Goal: Task Accomplishment & Management: Manage account settings

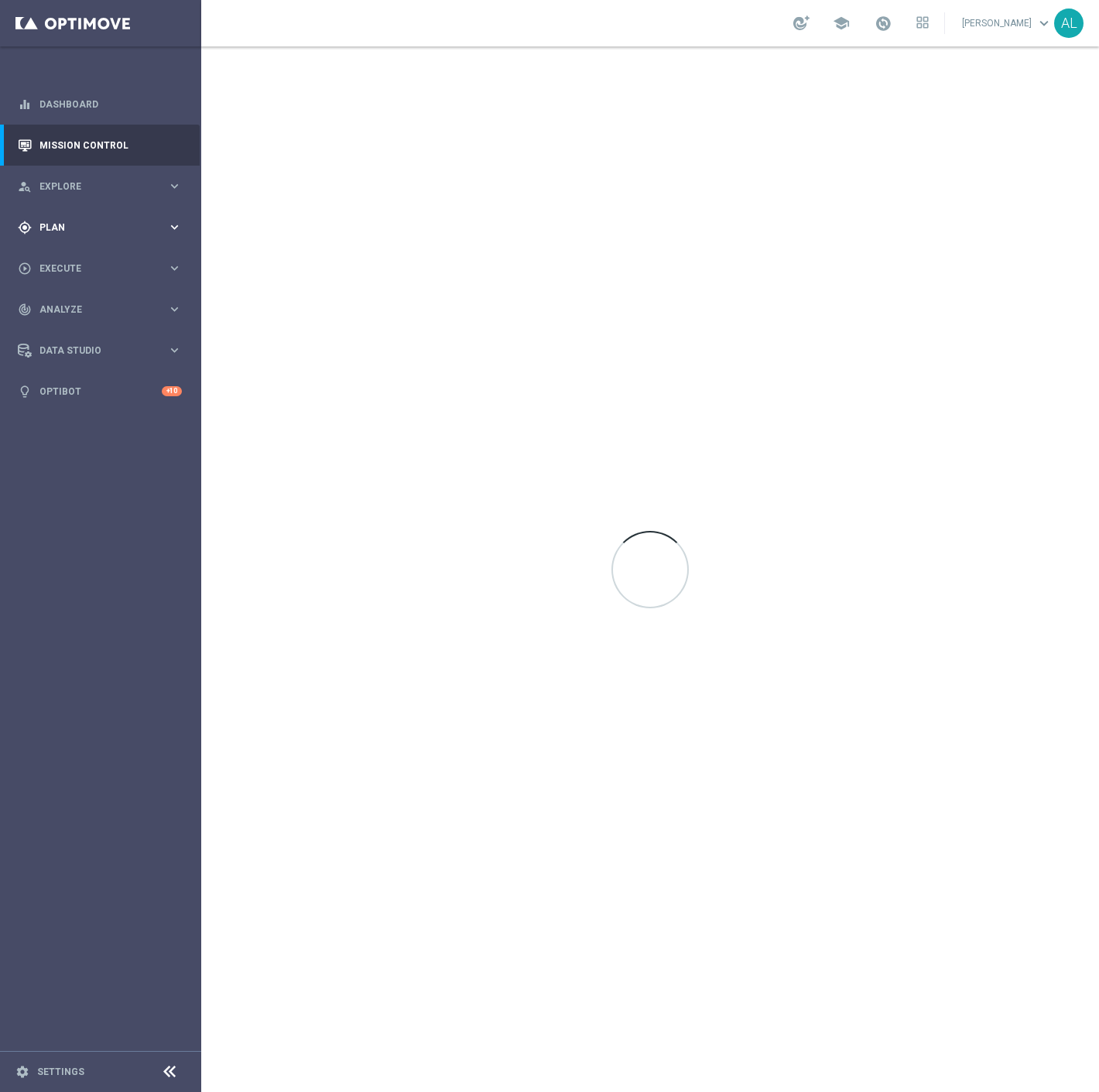
click at [117, 214] on div "gps_fixed Plan keyboard_arrow_right" at bounding box center [100, 227] width 200 height 41
click at [75, 306] on span "Templates" at bounding box center [96, 306] width 111 height 9
click at [64, 332] on link "Optimail" at bounding box center [104, 329] width 113 height 13
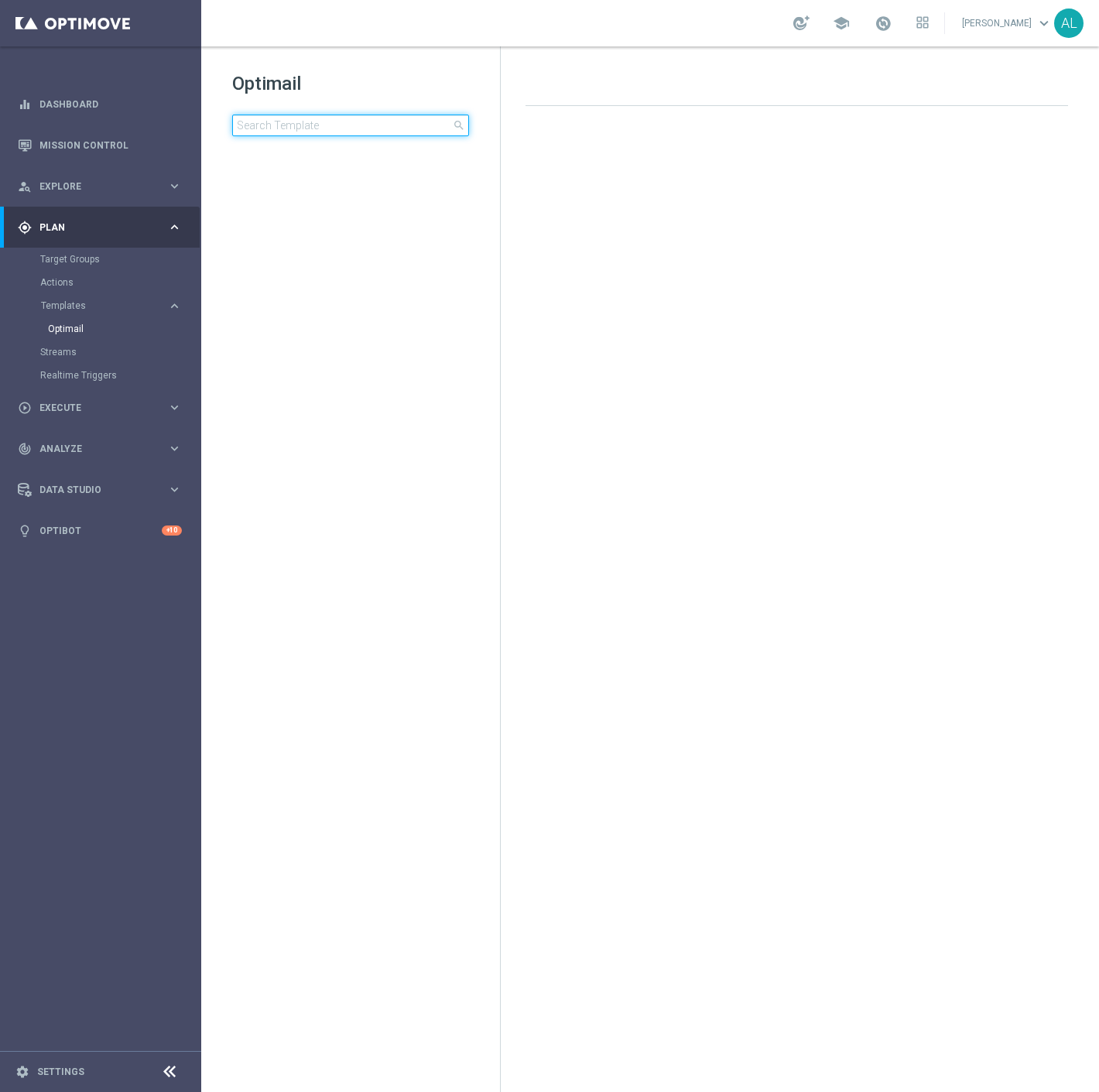
click at [314, 115] on input at bounding box center [350, 126] width 236 height 22
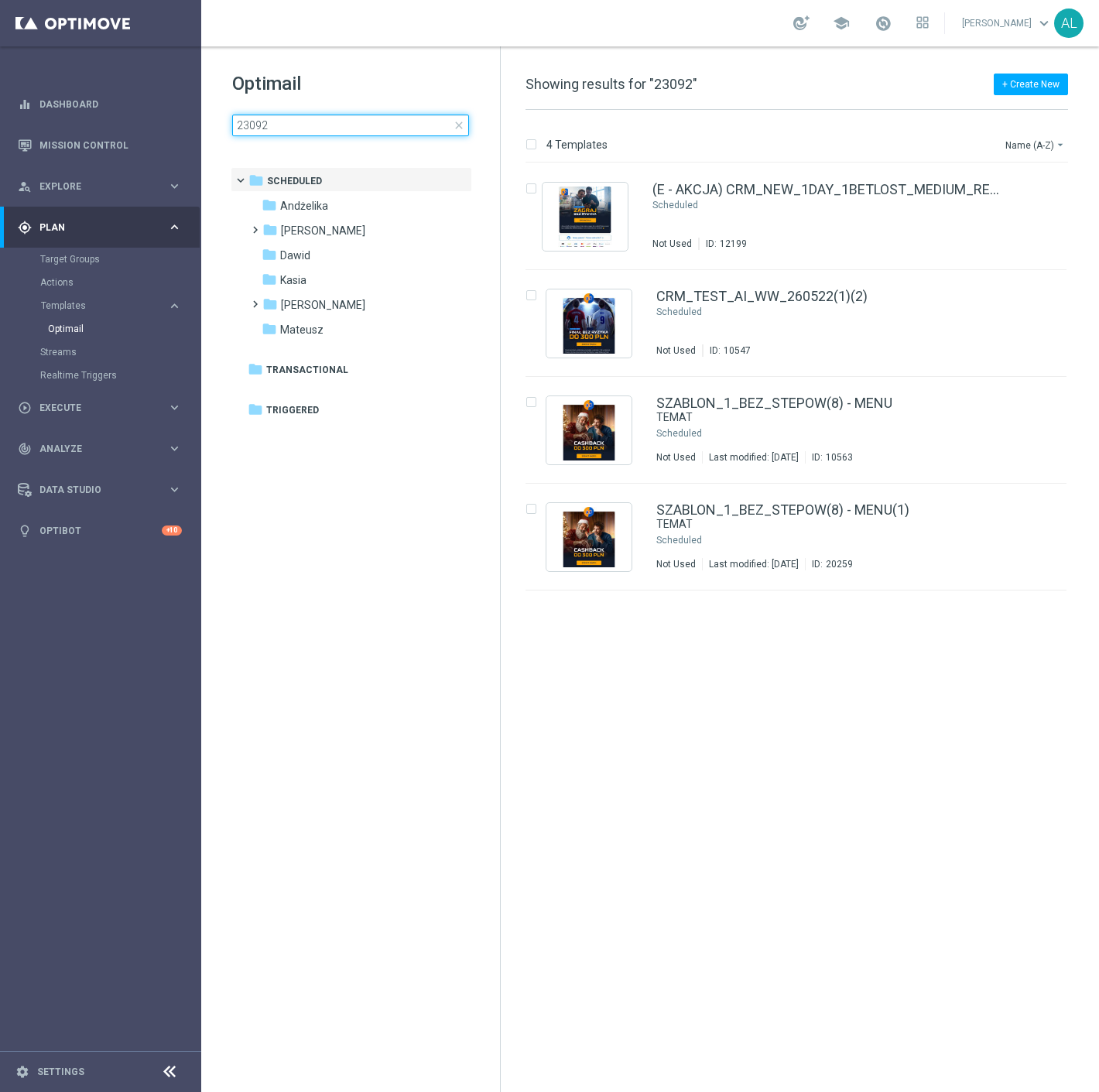
type input "230925"
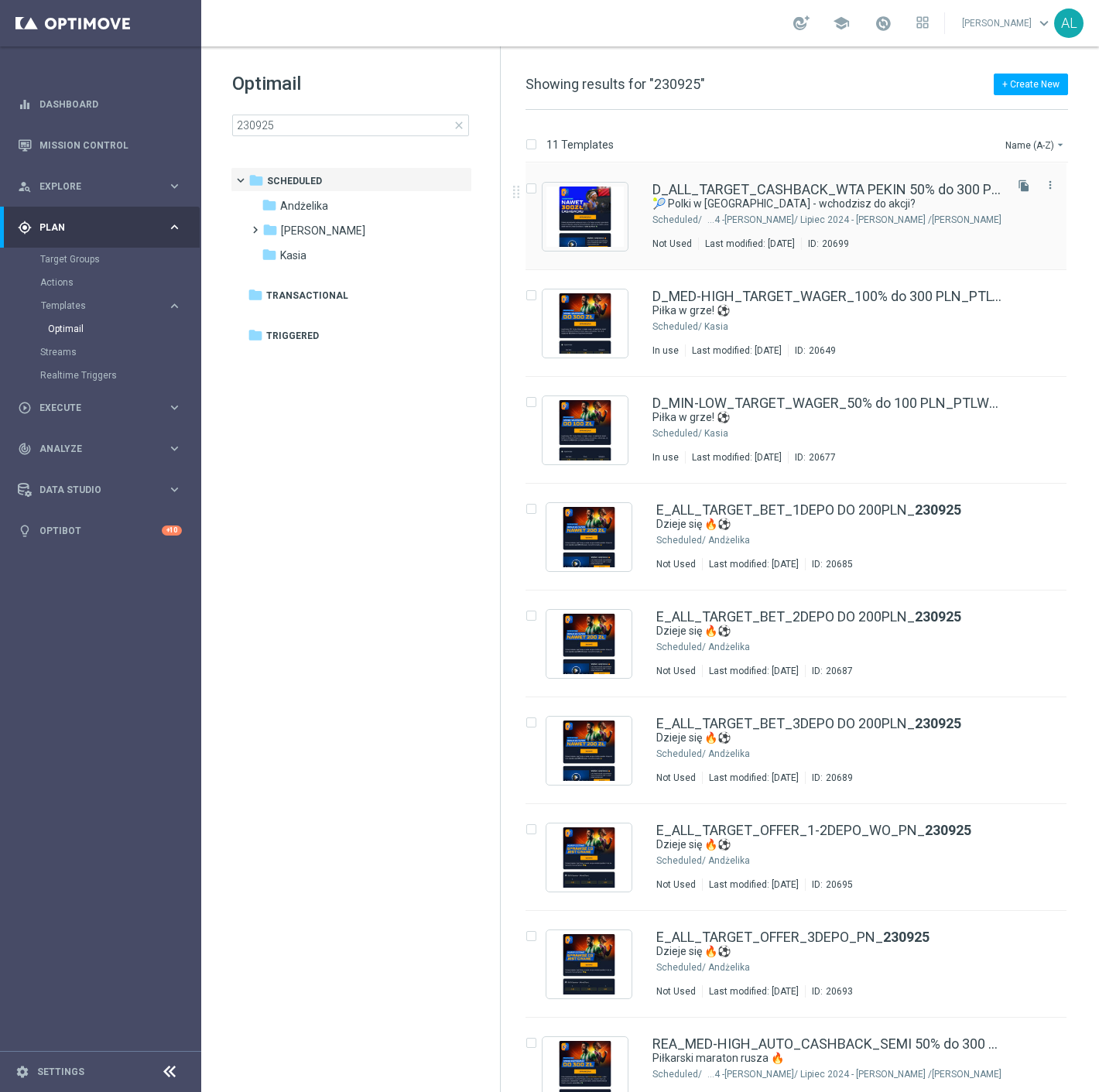
click at [706, 233] on div "D_ALL_TARGET_CASHBACK_WTA PEKIN 50% do 300 PLN_ 230925 🎾 Polki w Pekinie - wcho…" at bounding box center [826, 216] width 349 height 68
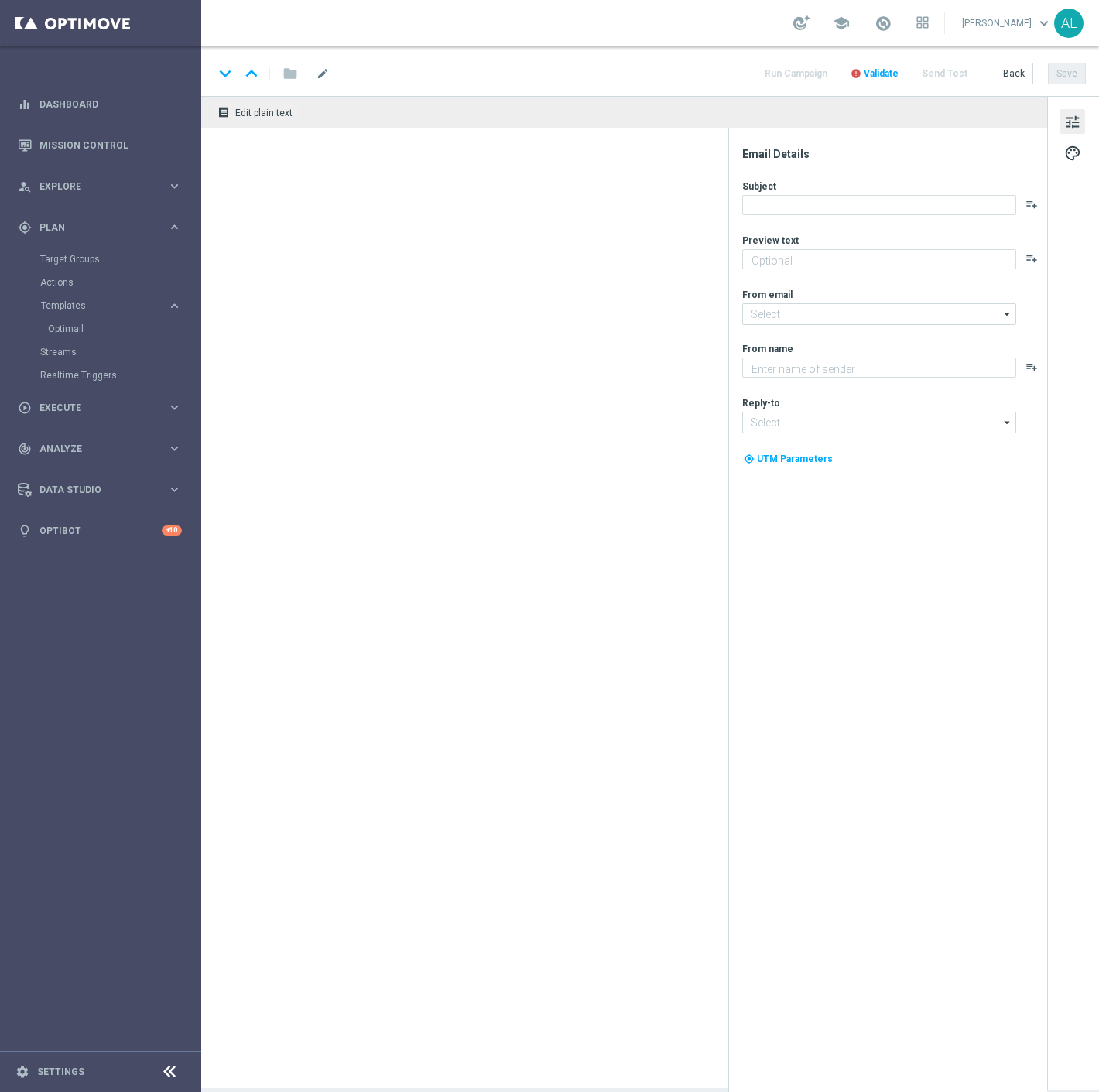
type textarea "Graj z cashbackiem do 100 zł 🔙"
type input "oferta@sts.pl"
type textarea "STS"
type input "kontakt@sts.pl"
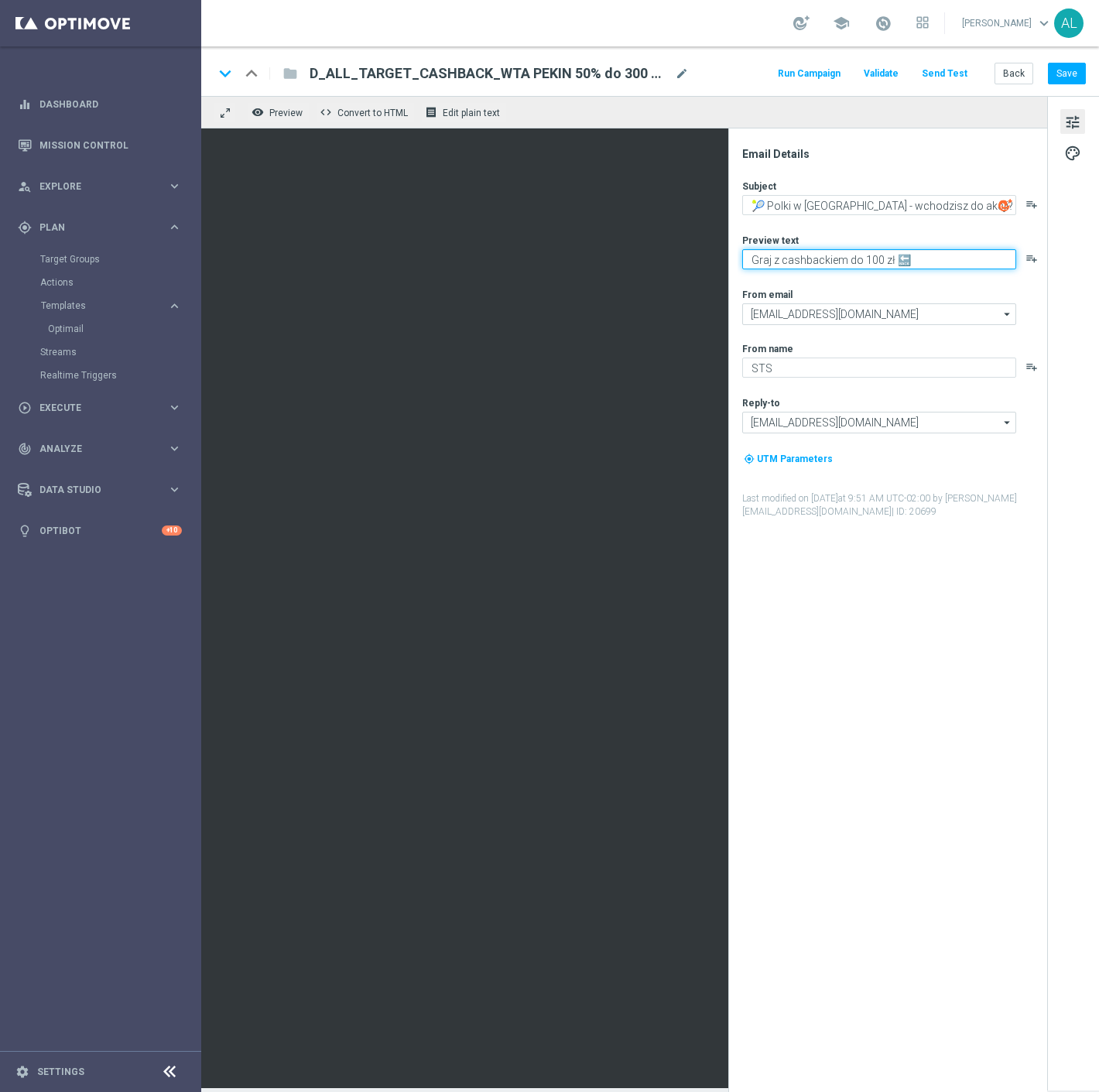
drag, startPoint x: 862, startPoint y: 260, endPoint x: 870, endPoint y: 260, distance: 8.0
click at [870, 260] on textarea "Graj z cashbackiem do 100 zł 🔙" at bounding box center [879, 259] width 274 height 20
click at [864, 261] on textarea "Graj z cashbackiem do 100 zł 🔙" at bounding box center [879, 259] width 274 height 20
click at [866, 261] on textarea "Graj z cashbackiem do 100 zł 🔙" at bounding box center [879, 259] width 274 height 20
type textarea "Graj z cashbackiem do 300 zł 🔙"
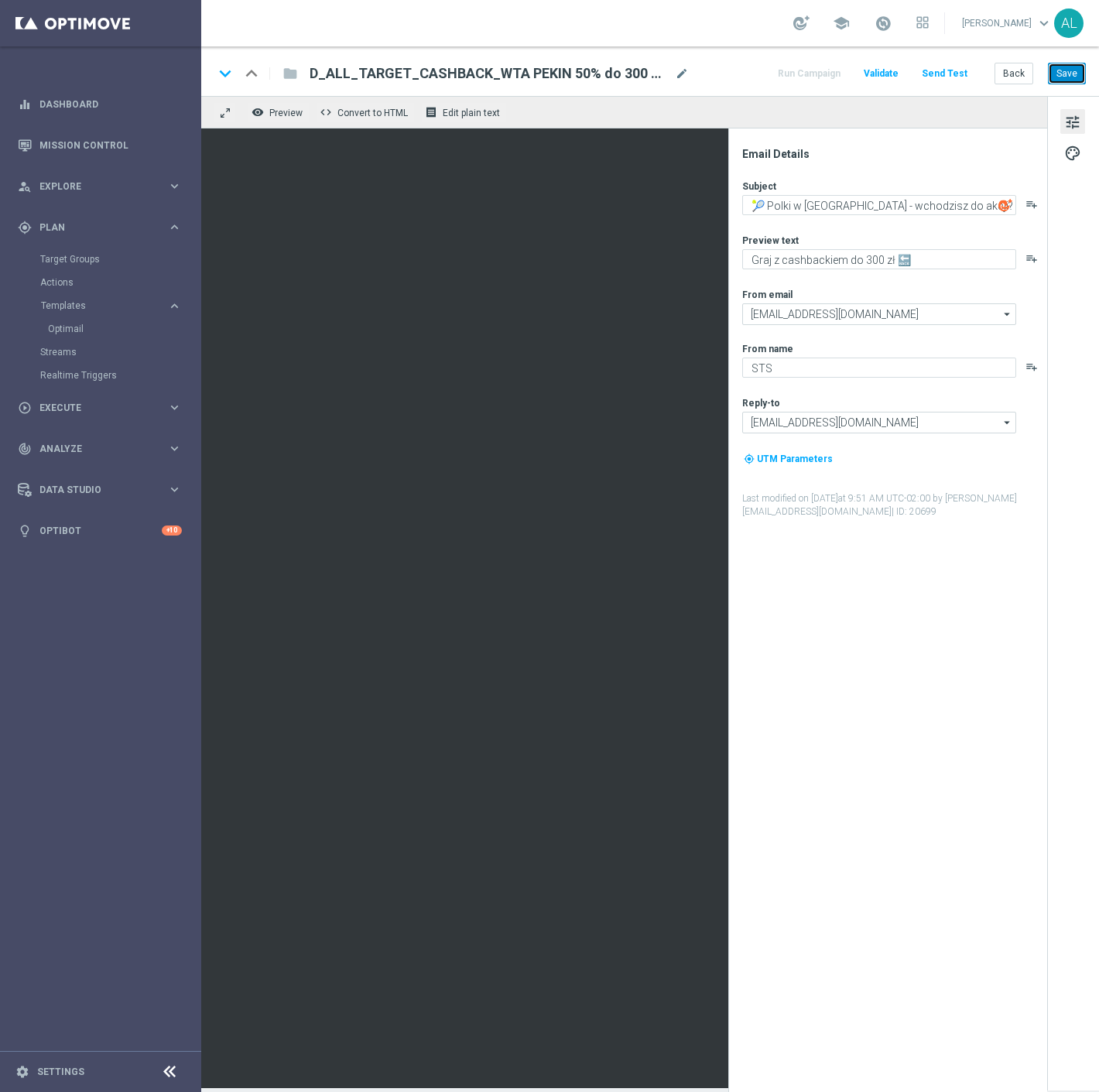
click at [1055, 71] on button "Save" at bounding box center [1067, 74] width 38 height 22
click at [405, 68] on span "D_ALL_TARGET_CASHBACK_WTA PEKIN 50% do 300 PLN_230925" at bounding box center [489, 74] width 359 height 19
click at [405, 68] on input "D_ALL_TARGET_CASHBACK_WTA PEKIN 50% do 300 PLN_230925" at bounding box center [501, 74] width 384 height 20
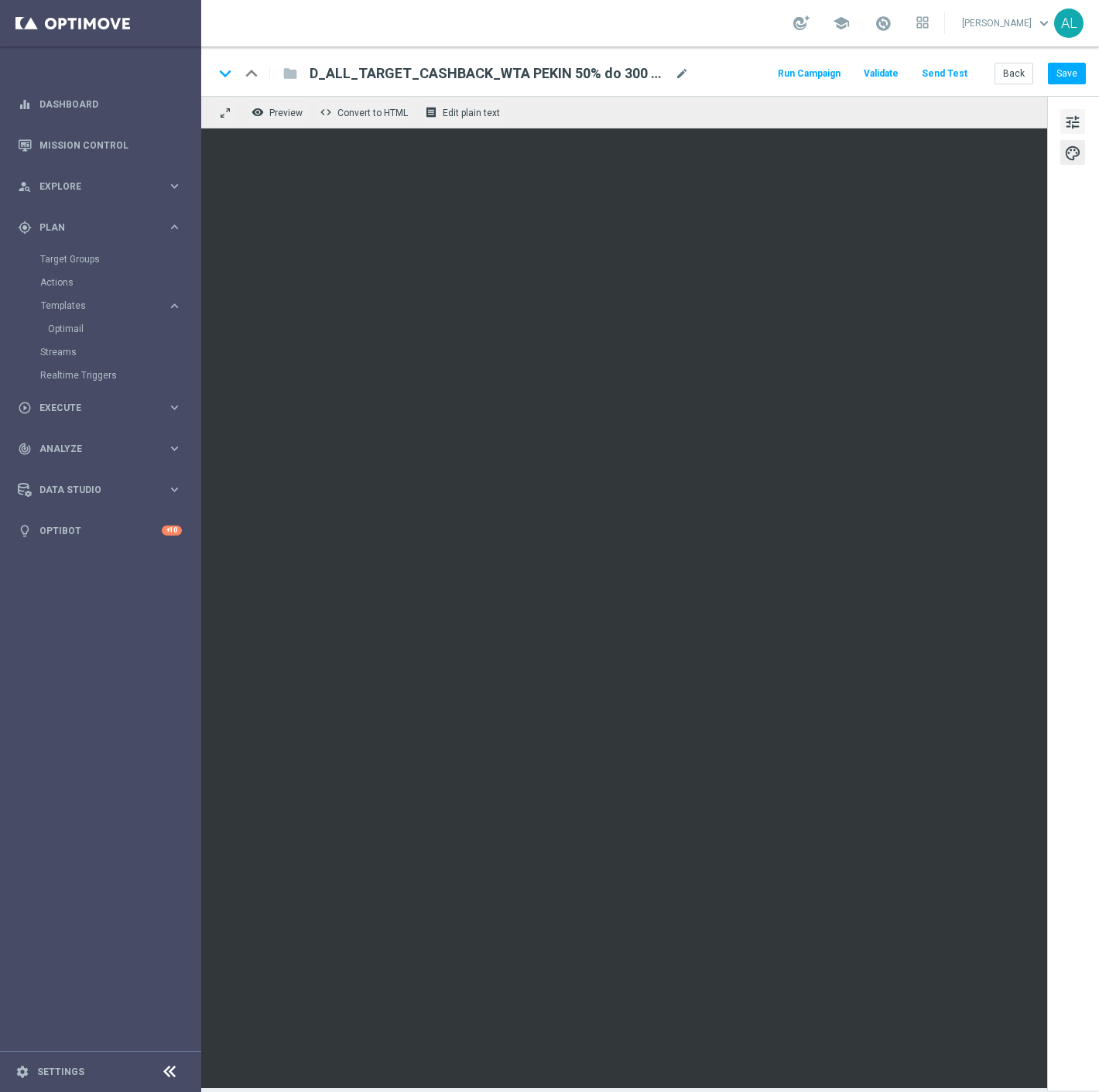
click at [1066, 117] on span "tune" at bounding box center [1072, 123] width 17 height 20
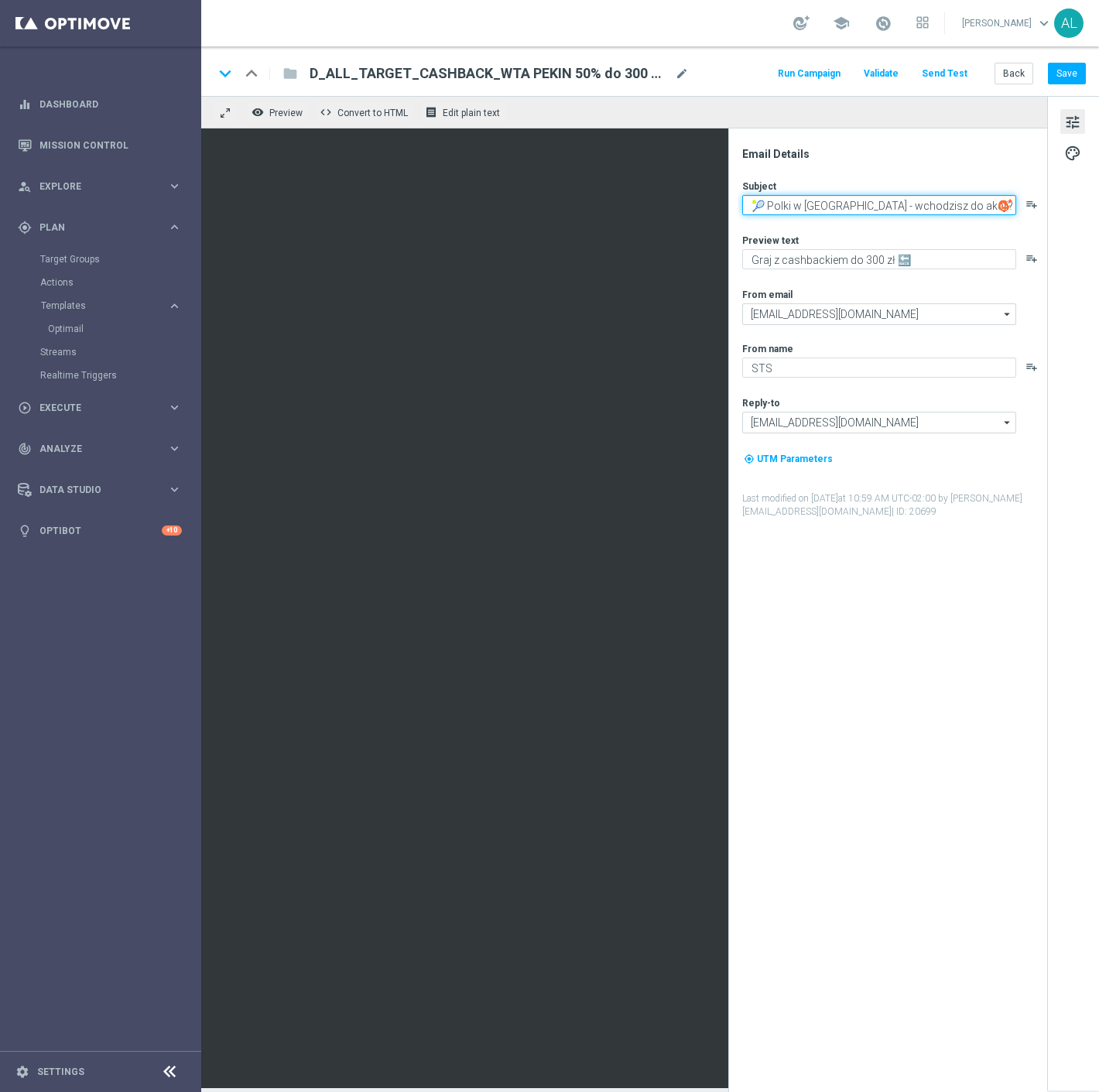
click at [900, 198] on textarea "🎾 Polki w Pekinie - wchodzisz do akcji?" at bounding box center [879, 205] width 274 height 20
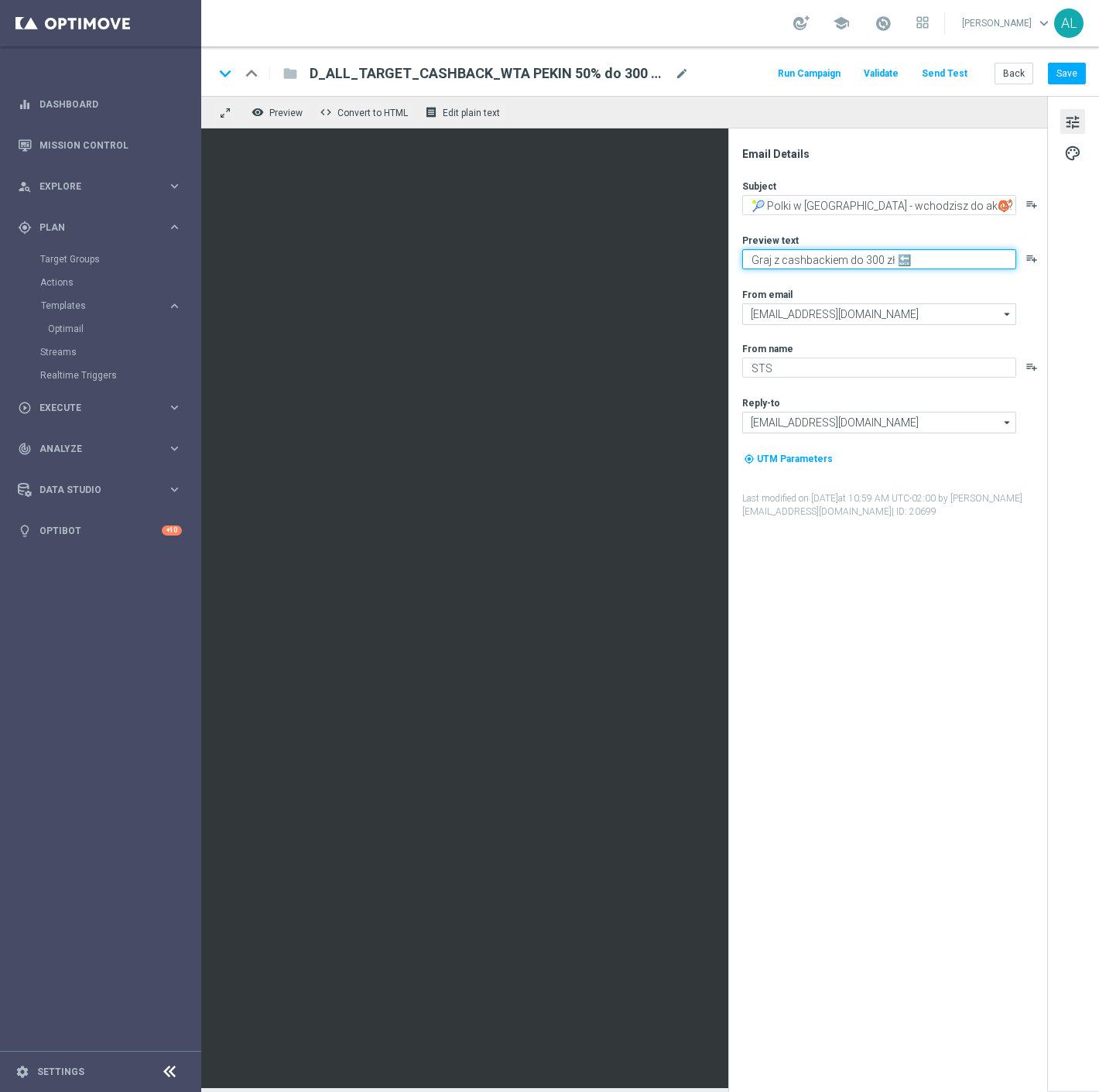
click at [794, 259] on textarea "Graj z cashbackiem do 300 zł 🔙" at bounding box center [879, 259] width 274 height 20
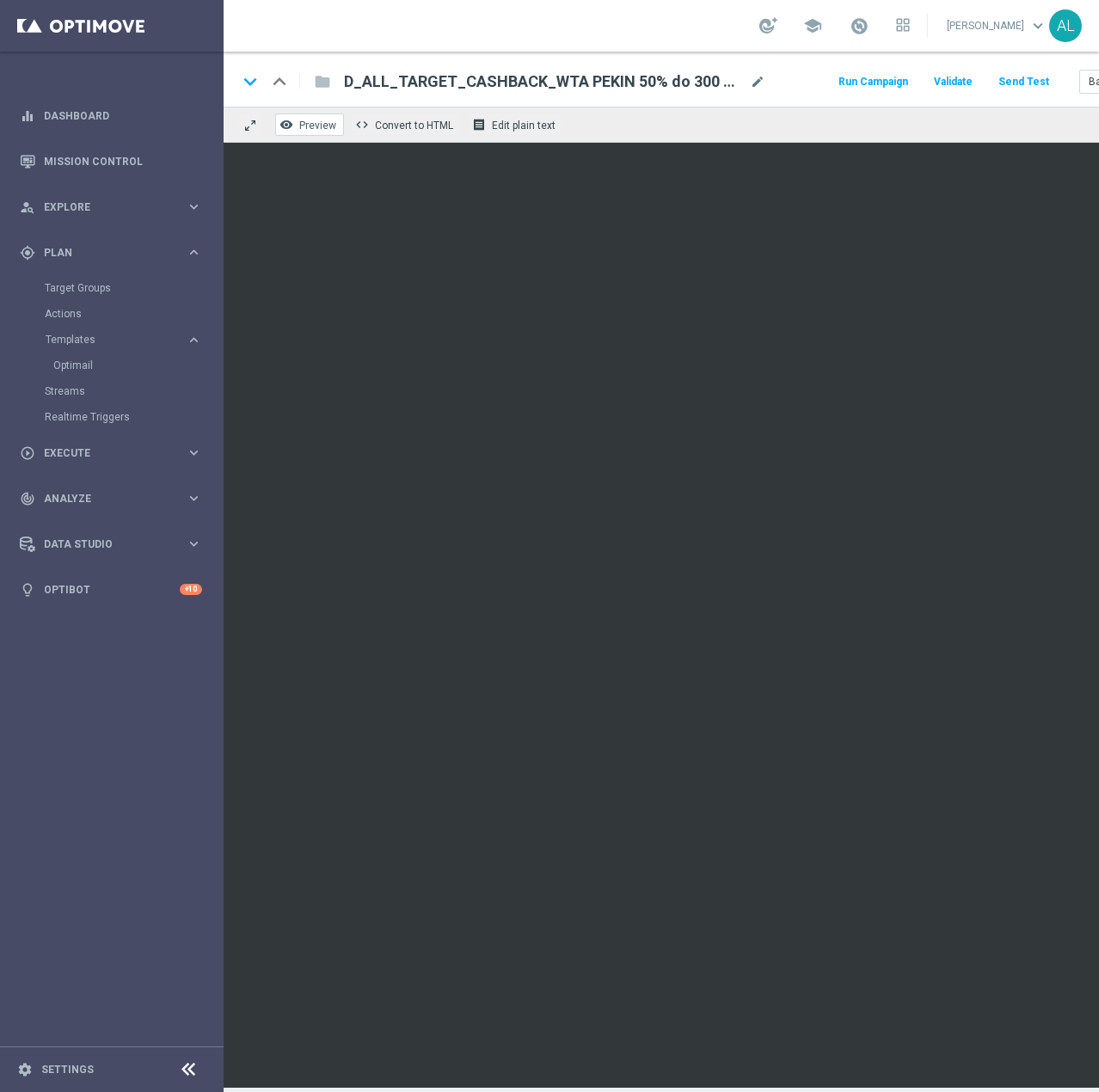
click at [296, 131] on button "remove_red_eye Preview" at bounding box center [309, 125] width 69 height 23
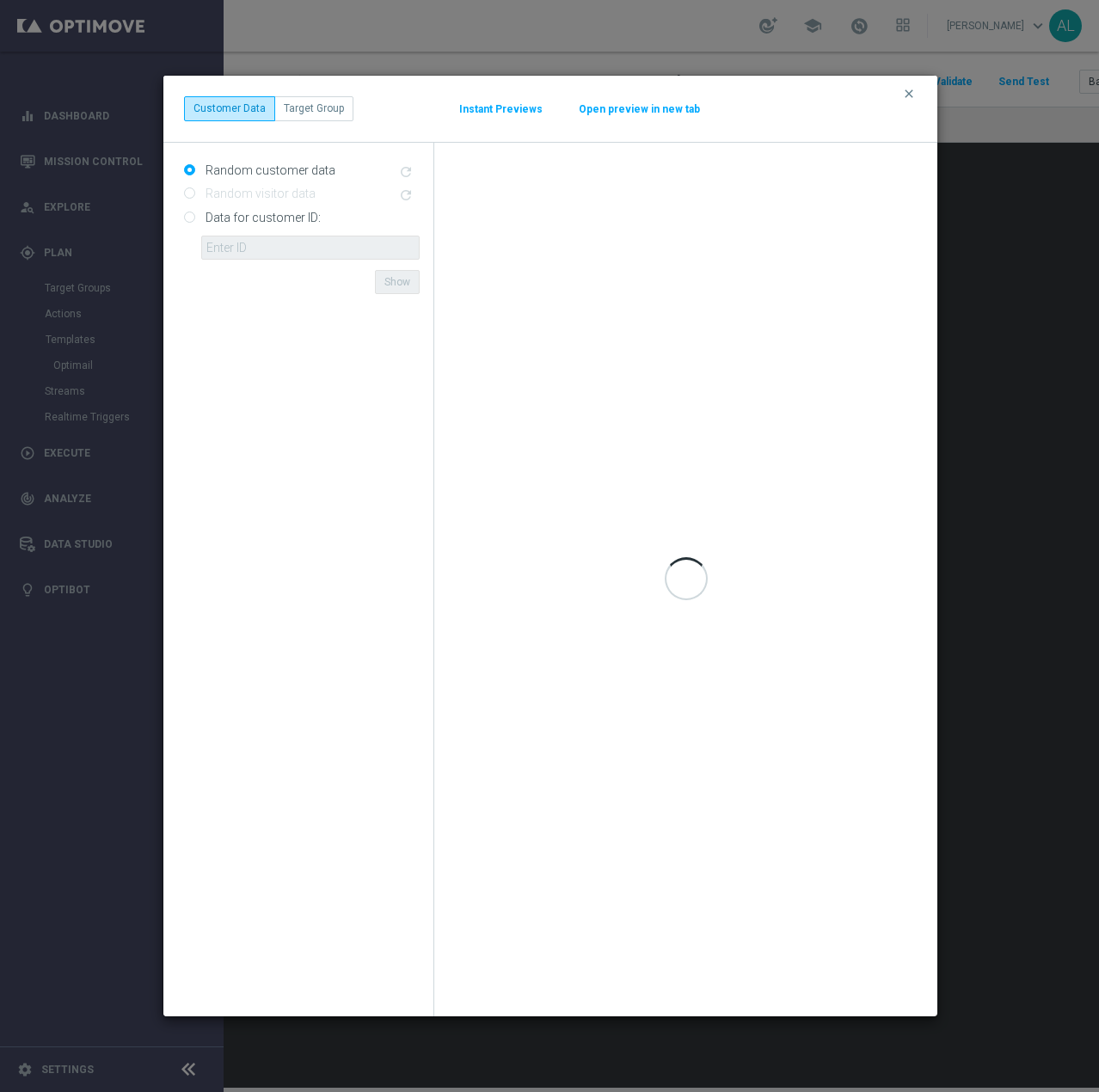
click at [627, 113] on button "Open preview in new tab" at bounding box center [639, 109] width 123 height 14
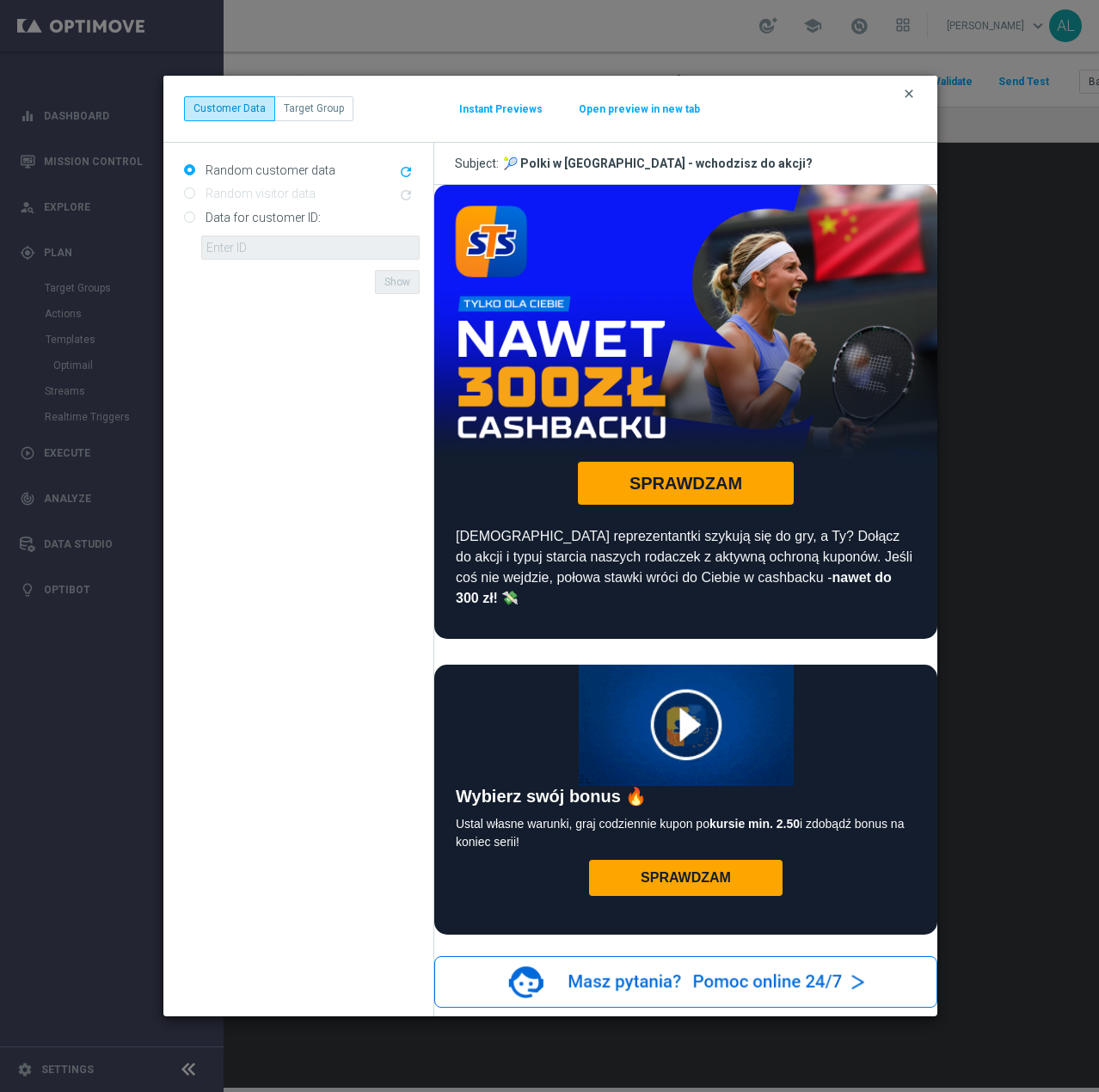
click at [904, 99] on icon "clear" at bounding box center [909, 93] width 14 height 14
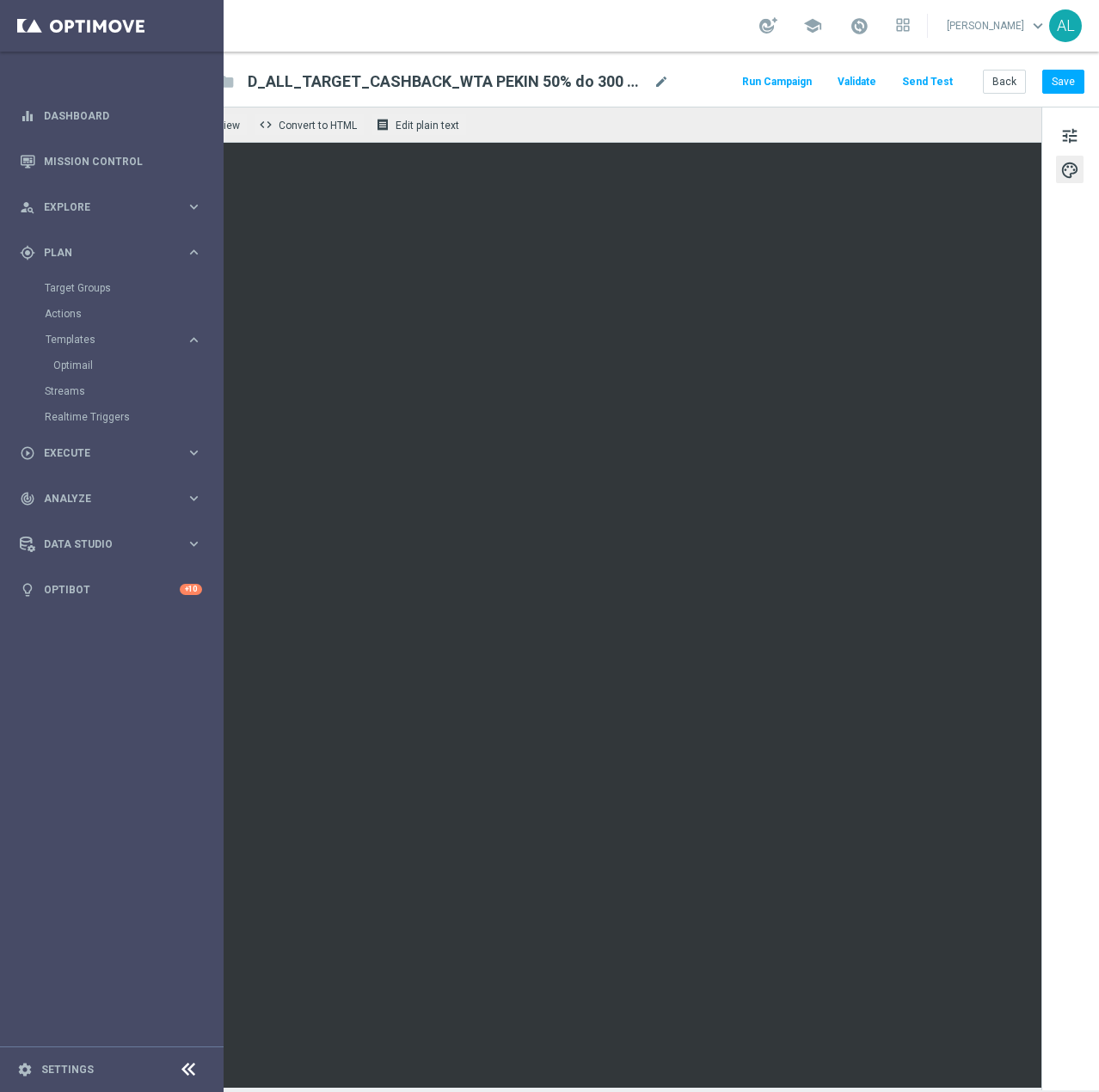
scroll to position [0, 109]
click at [1042, 86] on button "Save" at bounding box center [1063, 82] width 42 height 24
click at [998, 86] on button "Back" at bounding box center [1004, 82] width 43 height 24
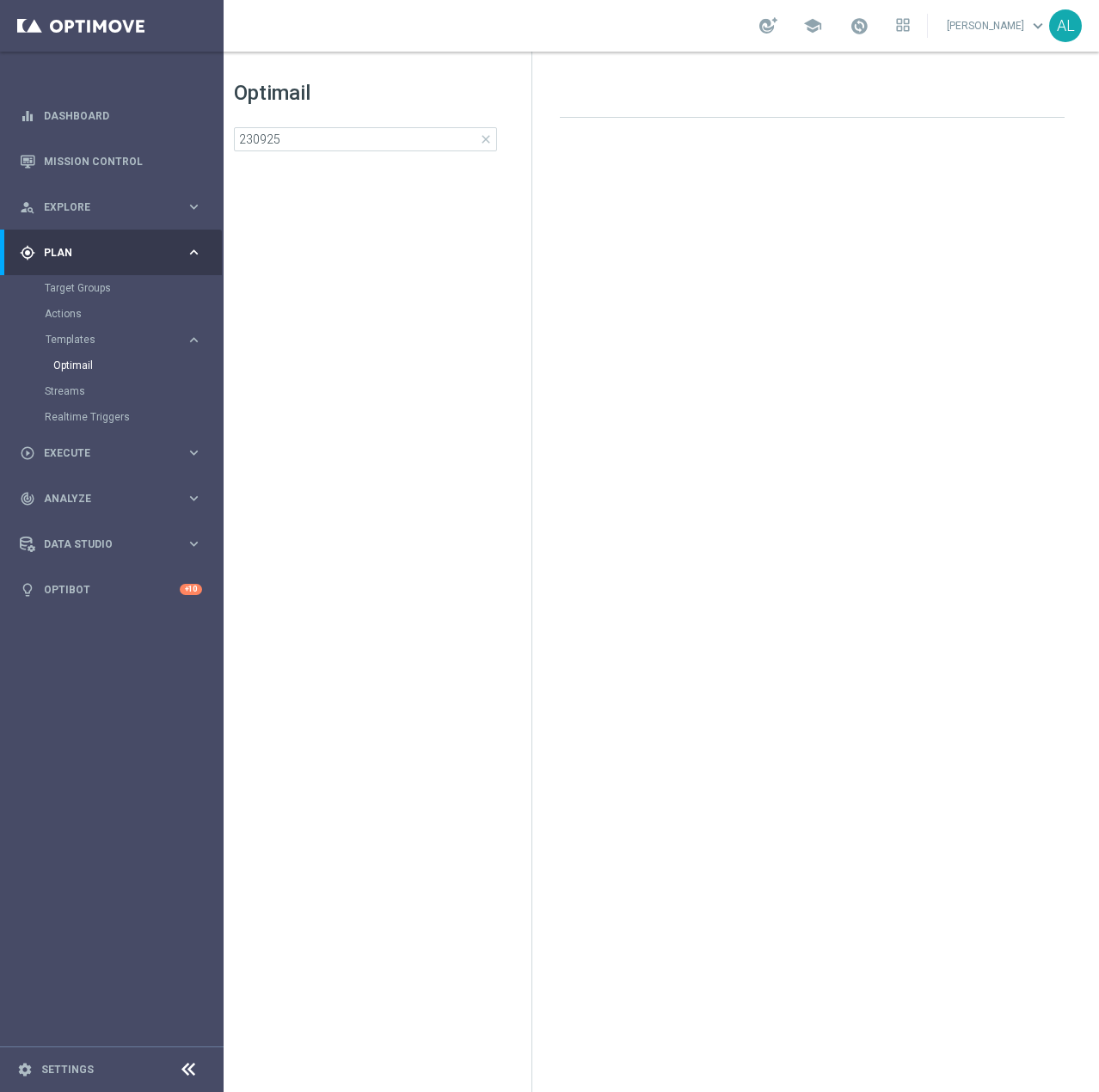
scroll to position [0, 24]
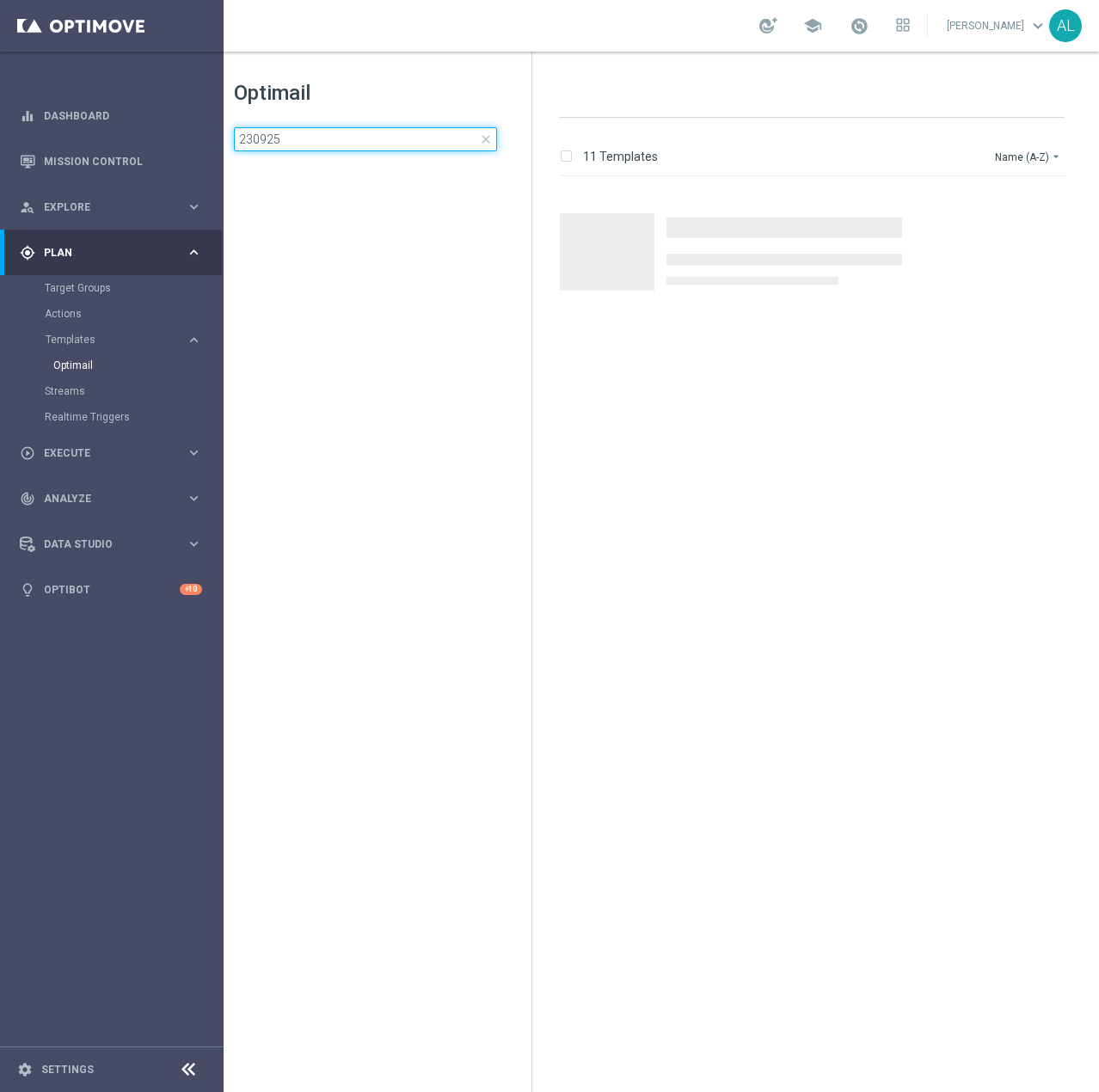
drag, startPoint x: 243, startPoint y: 143, endPoint x: 253, endPoint y: 143, distance: 10.0
click at [253, 143] on input "230925" at bounding box center [365, 140] width 263 height 24
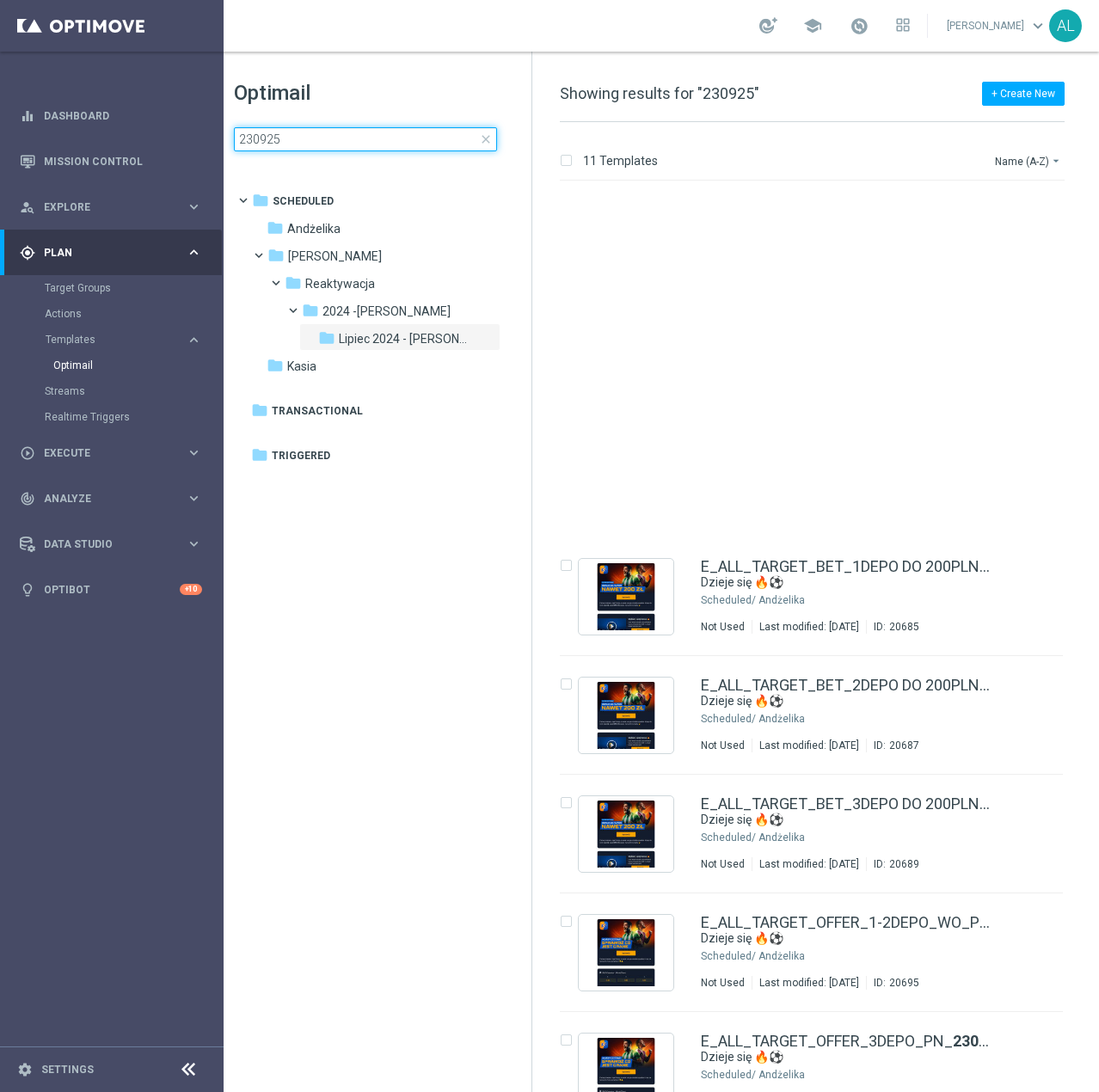
scroll to position [395, 0]
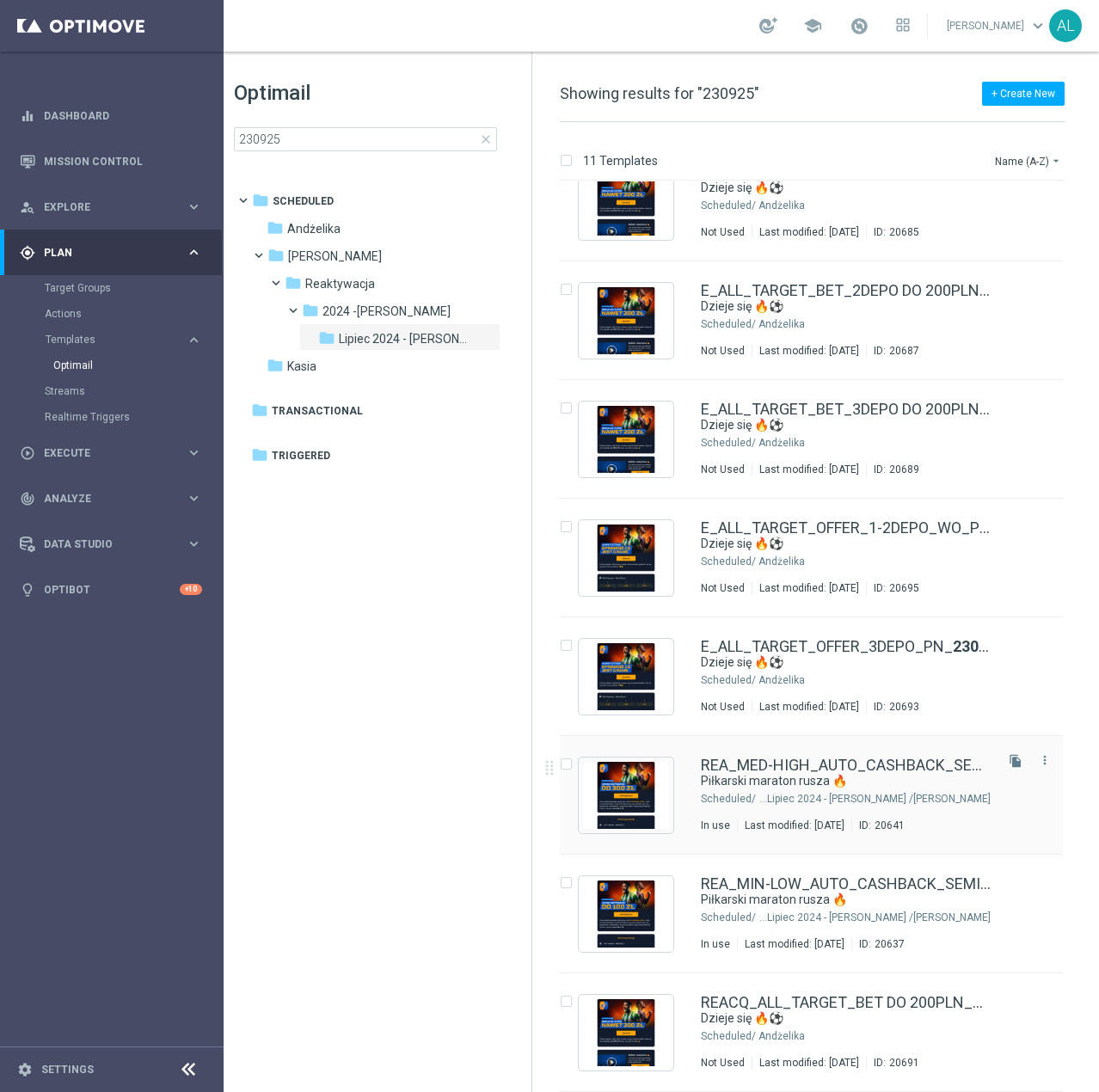
click at [807, 813] on div "REA_MED-HIGH_AUTO_CASHBACK_SEMI 50% do 300 PLN_ 230925 Piłkarski maraton rusza …" at bounding box center [846, 795] width 290 height 75
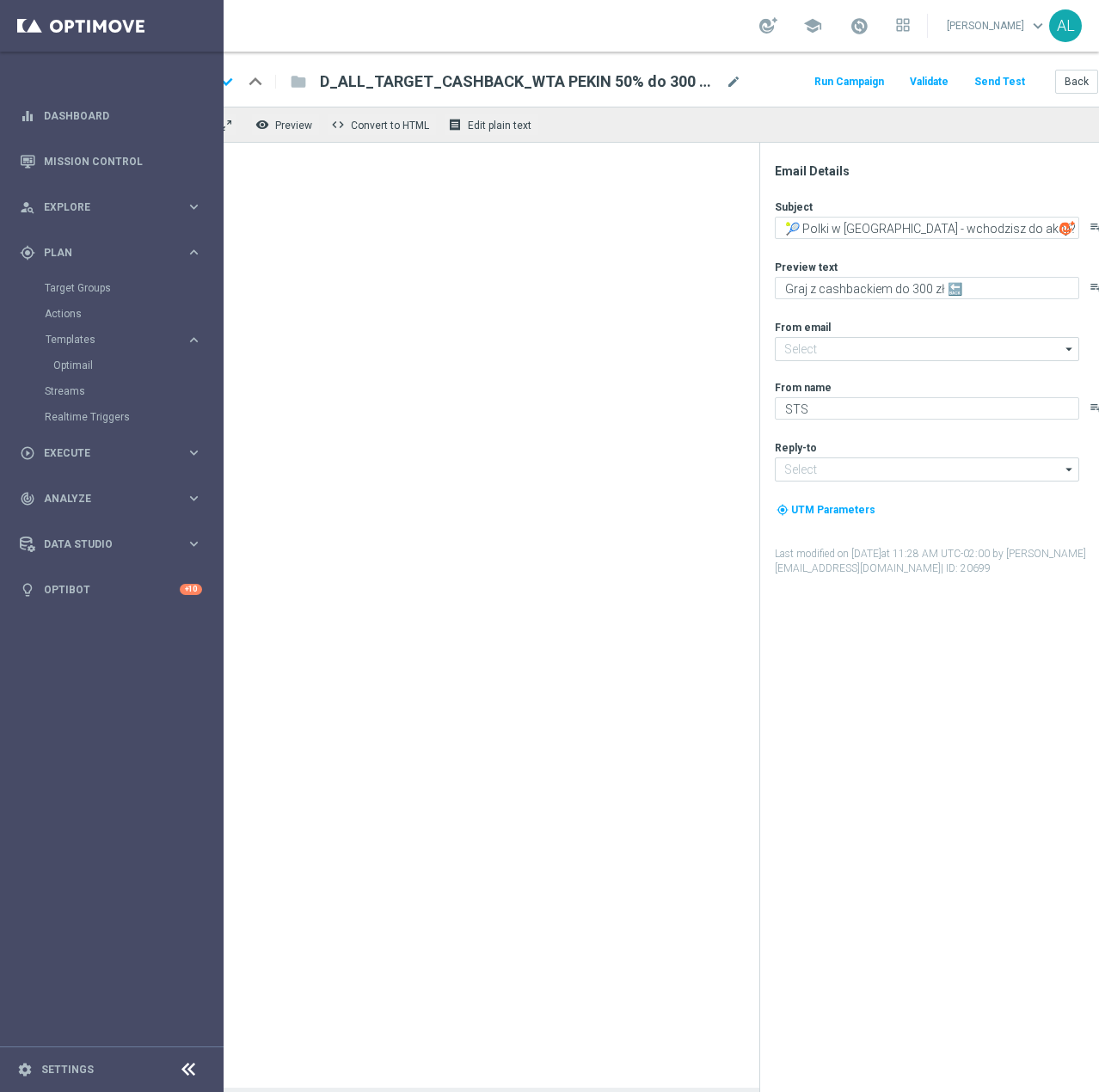
type input "oferta@sts.pl"
type input "kontakt@sts.pl"
type textarea "Piłkarski maraton rusza 🔥"
type textarea "Graj z cashbackiem do 300 zł! 💸"
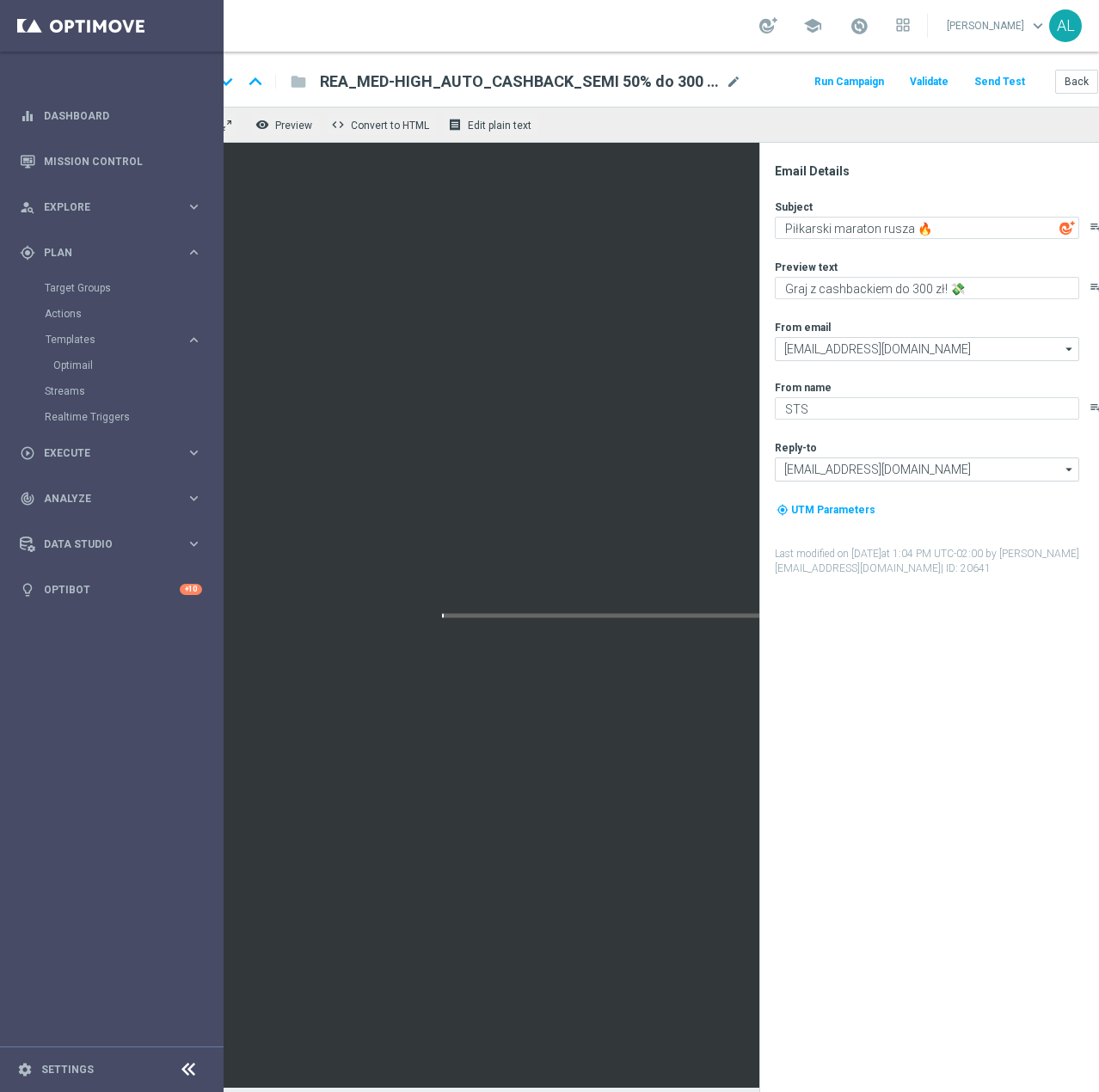
click at [877, 244] on div "Subject Piłkarski maraton rusza 🔥 playlist_add Preview text Graj z cashbackiem …" at bounding box center [943, 388] width 337 height 376
click at [879, 238] on div "Subject Piłkarski maraton rusza 🔥 playlist_add Preview text Graj z cashbackiem …" at bounding box center [943, 388] width 337 height 376
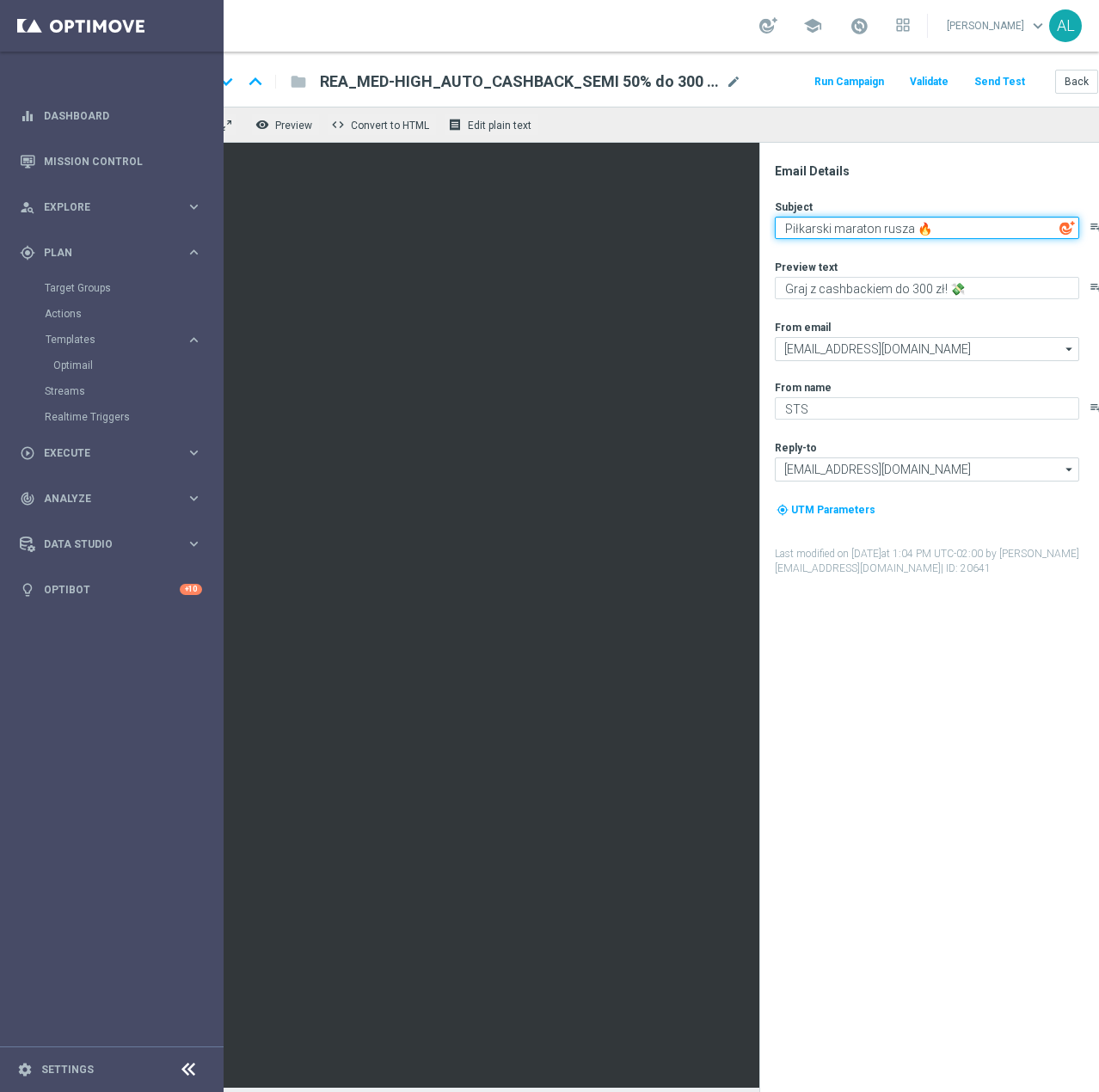
click at [879, 238] on textarea "Piłkarski maraton rusza 🔥" at bounding box center [926, 228] width 305 height 23
click at [86, 369] on link "Optimail" at bounding box center [116, 366] width 126 height 14
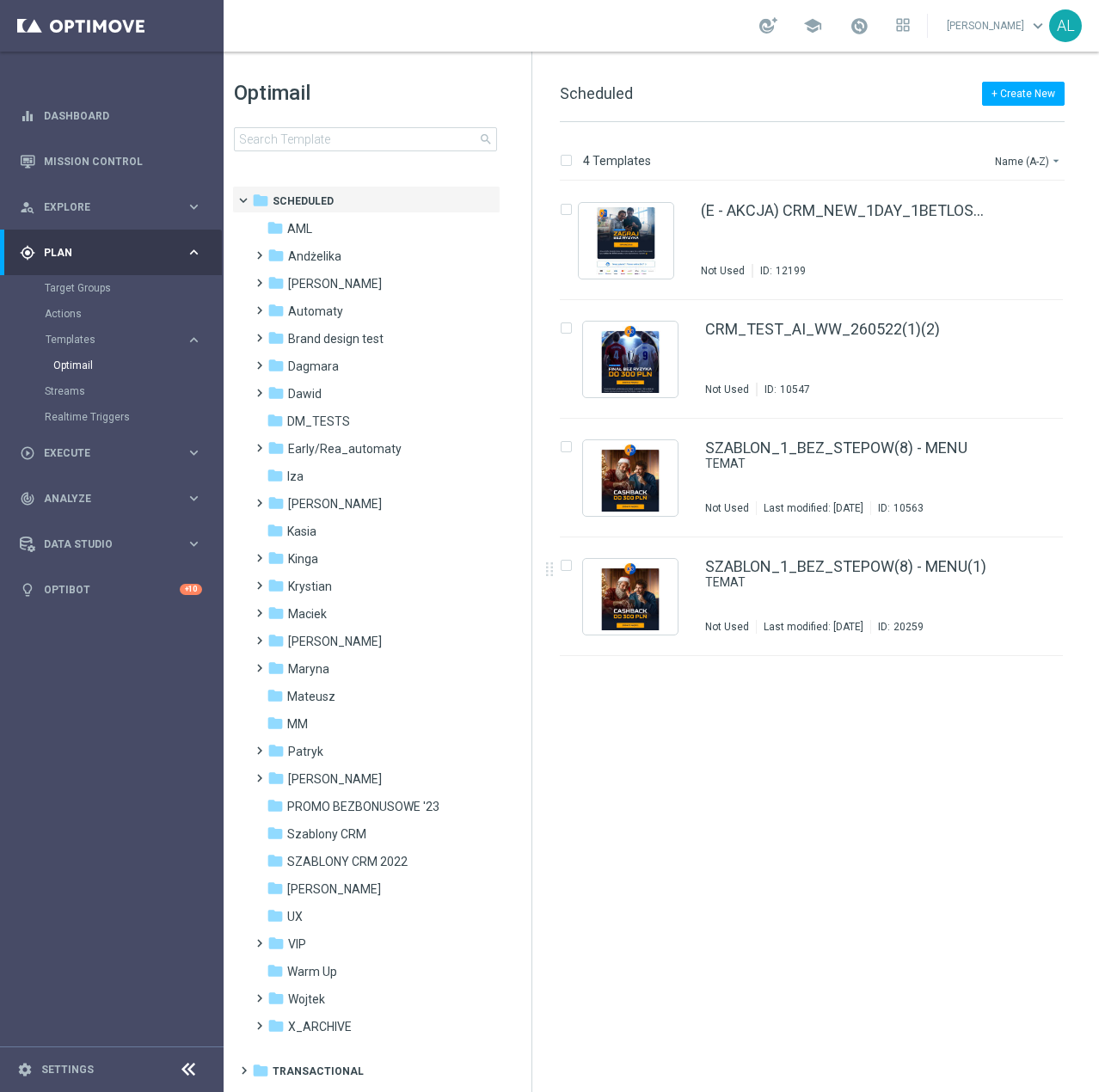
click at [857, 918] on div "insert_drive_file (E - AKCJA) CRM_NEW_1DAY_1BETLOST_MEDIUM_REMINDER_A(1) Not Us…" at bounding box center [819, 636] width 553 height 910
click at [100, 464] on div "play_circle_outline Execute keyboard_arrow_right" at bounding box center [111, 452] width 222 height 45
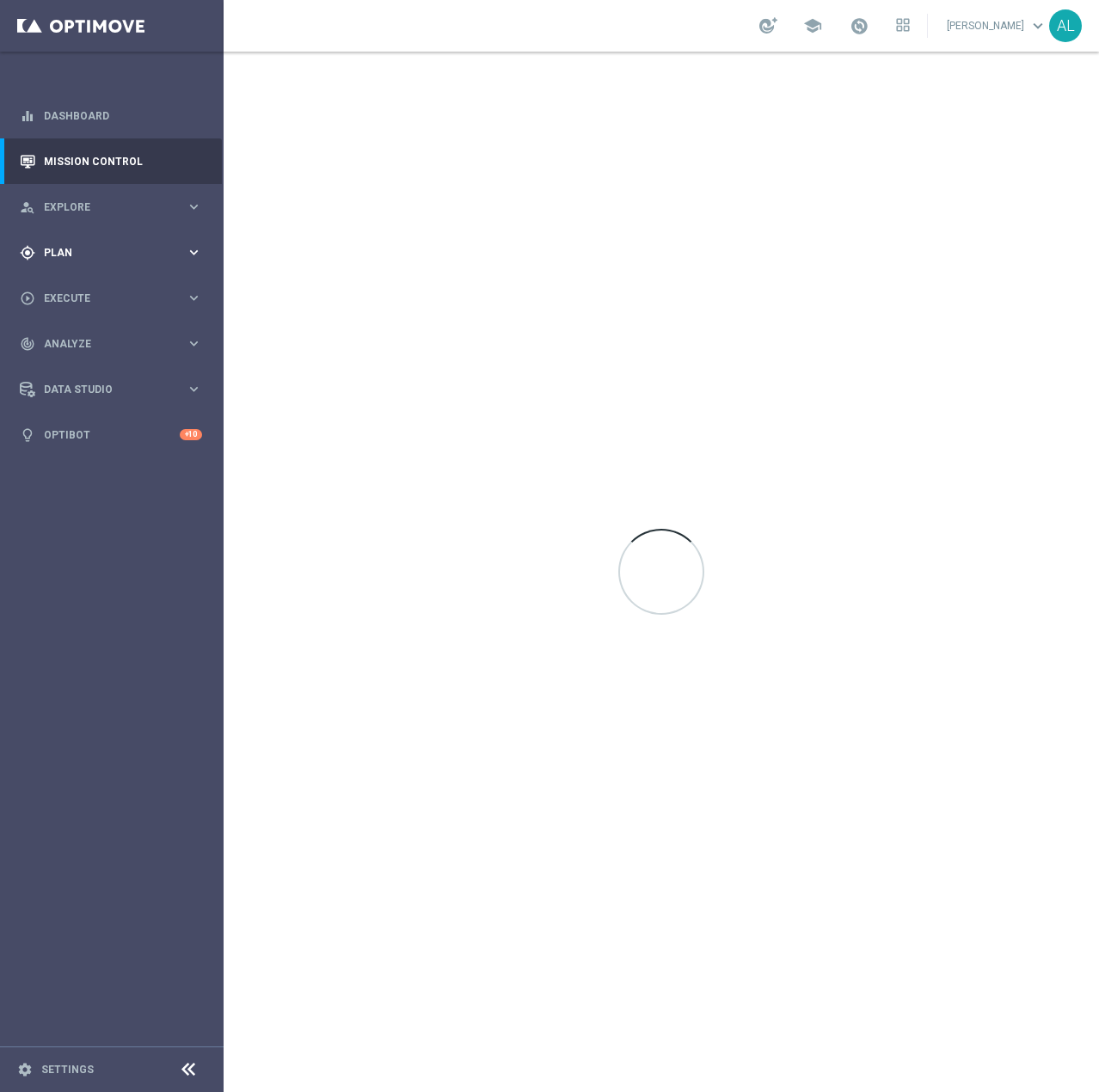
click at [106, 257] on span "Plan" at bounding box center [114, 253] width 142 height 10
click at [83, 287] on link "Target Groups" at bounding box center [112, 288] width 134 height 14
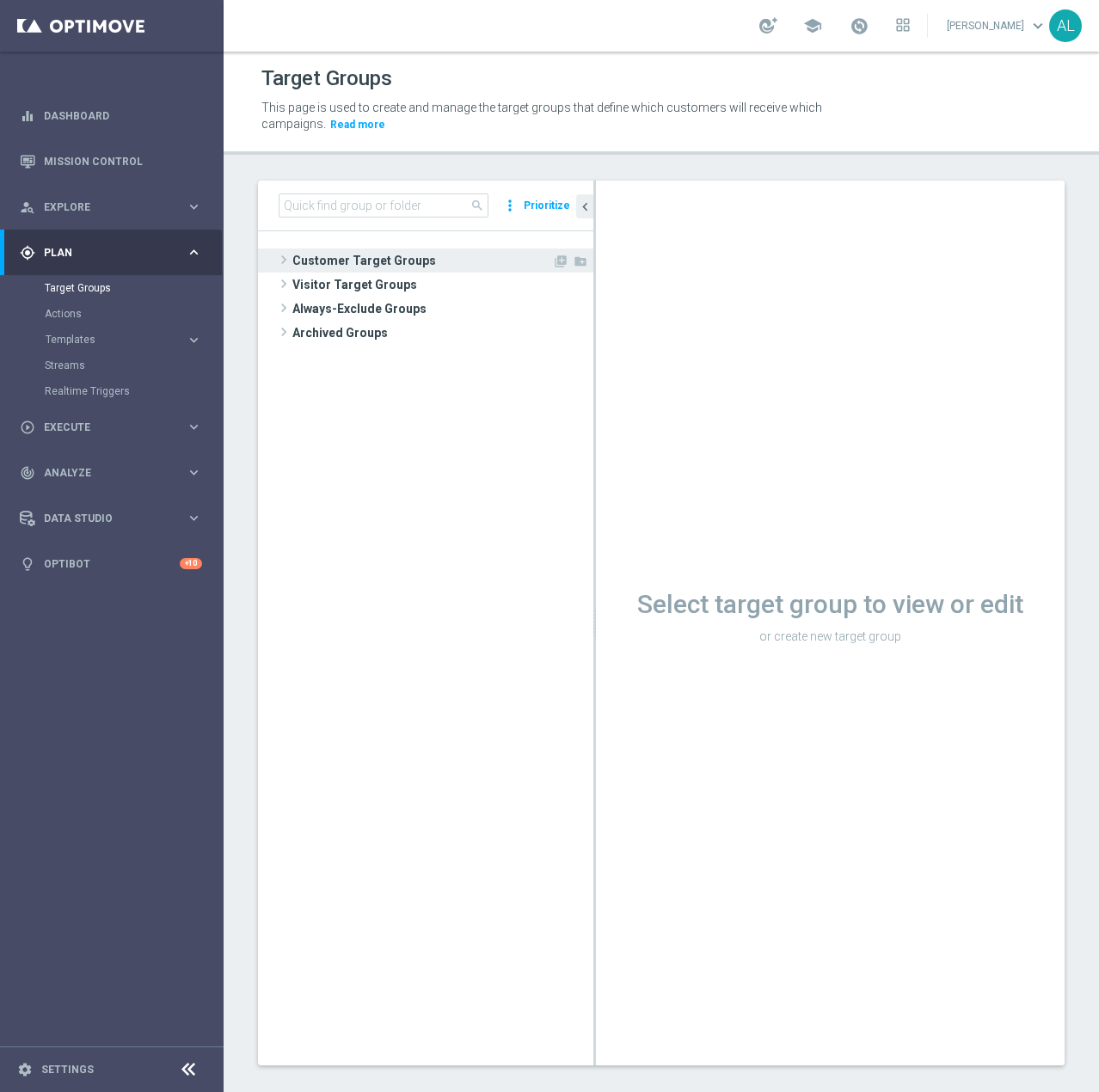
click at [313, 260] on span "Customer Target Groups" at bounding box center [422, 261] width 259 height 24
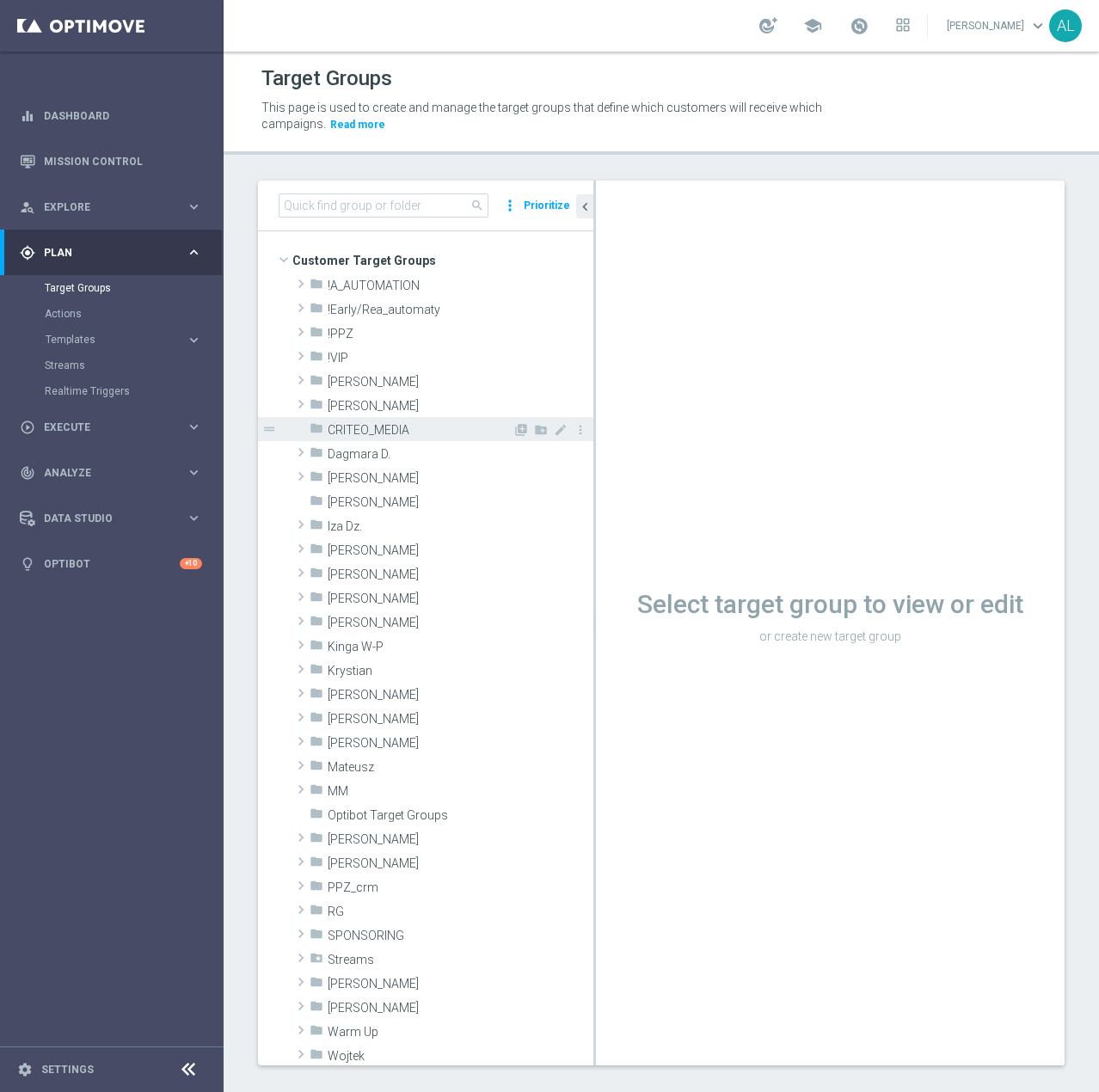
click at [324, 426] on div "folder CRITEO_MEDIA" at bounding box center [411, 429] width 203 height 24
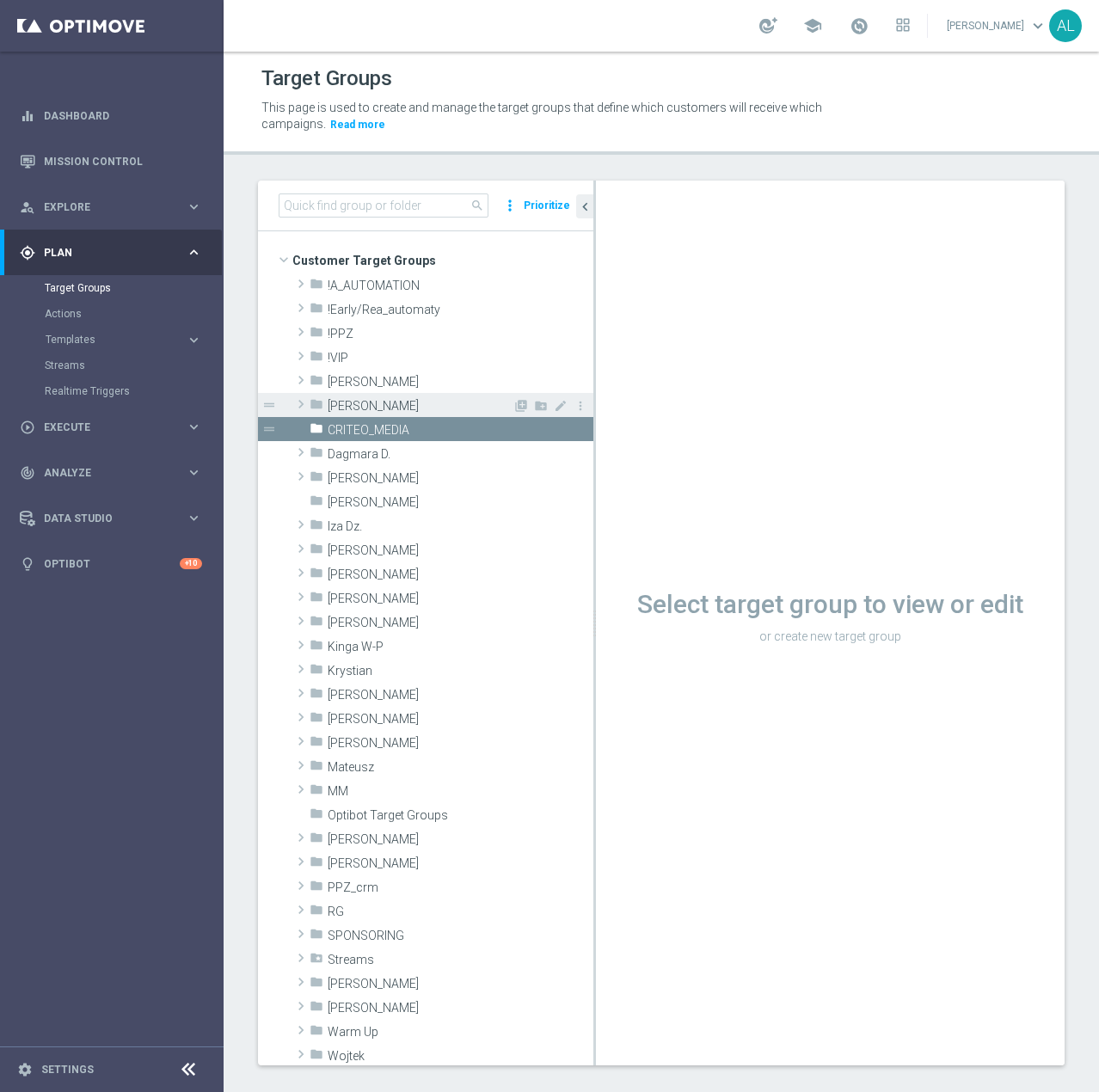
click at [331, 404] on span "[PERSON_NAME]" at bounding box center [420, 406] width 185 height 15
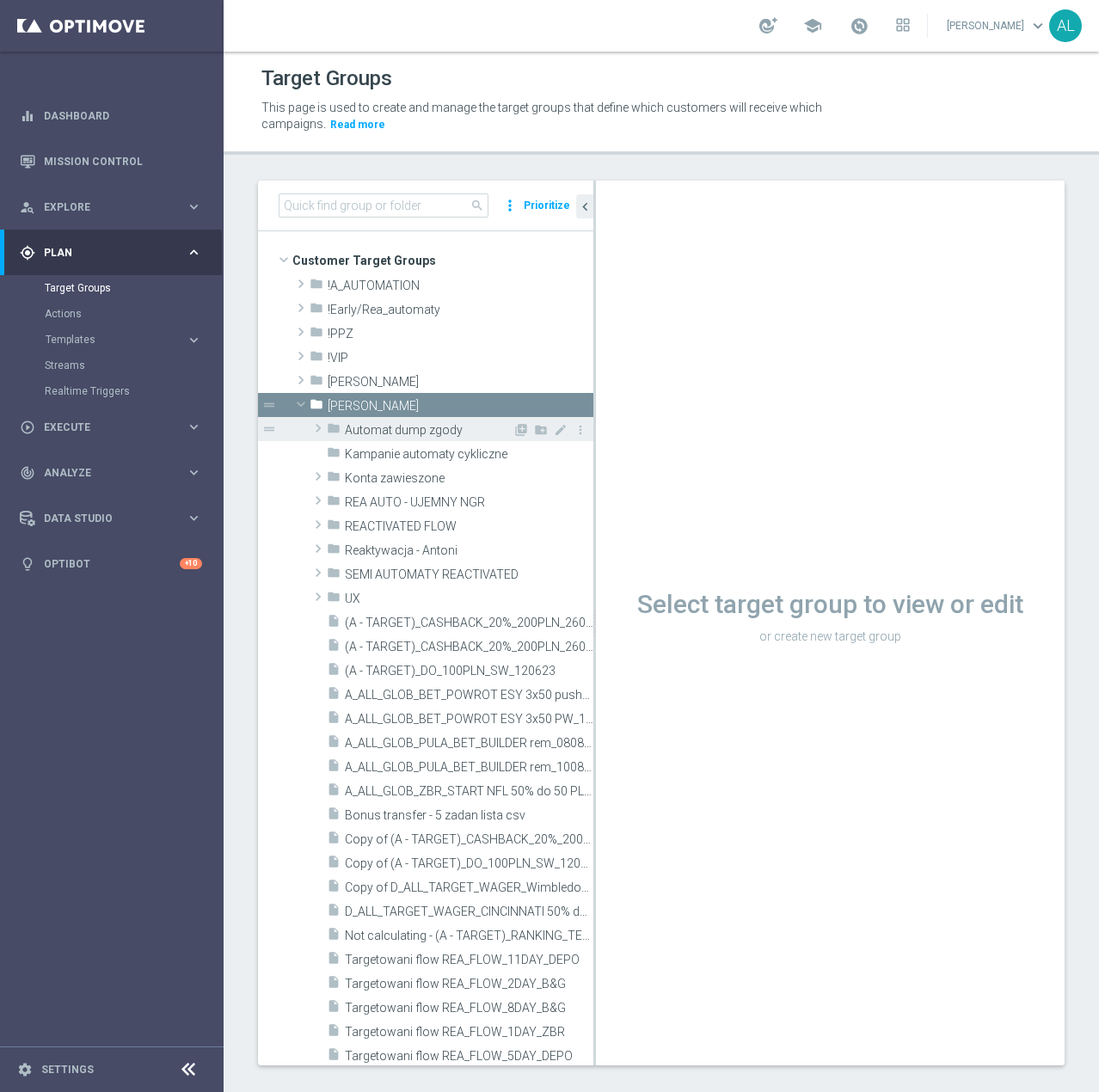
click at [346, 420] on div "folder Automat dump zgody" at bounding box center [419, 429] width 186 height 24
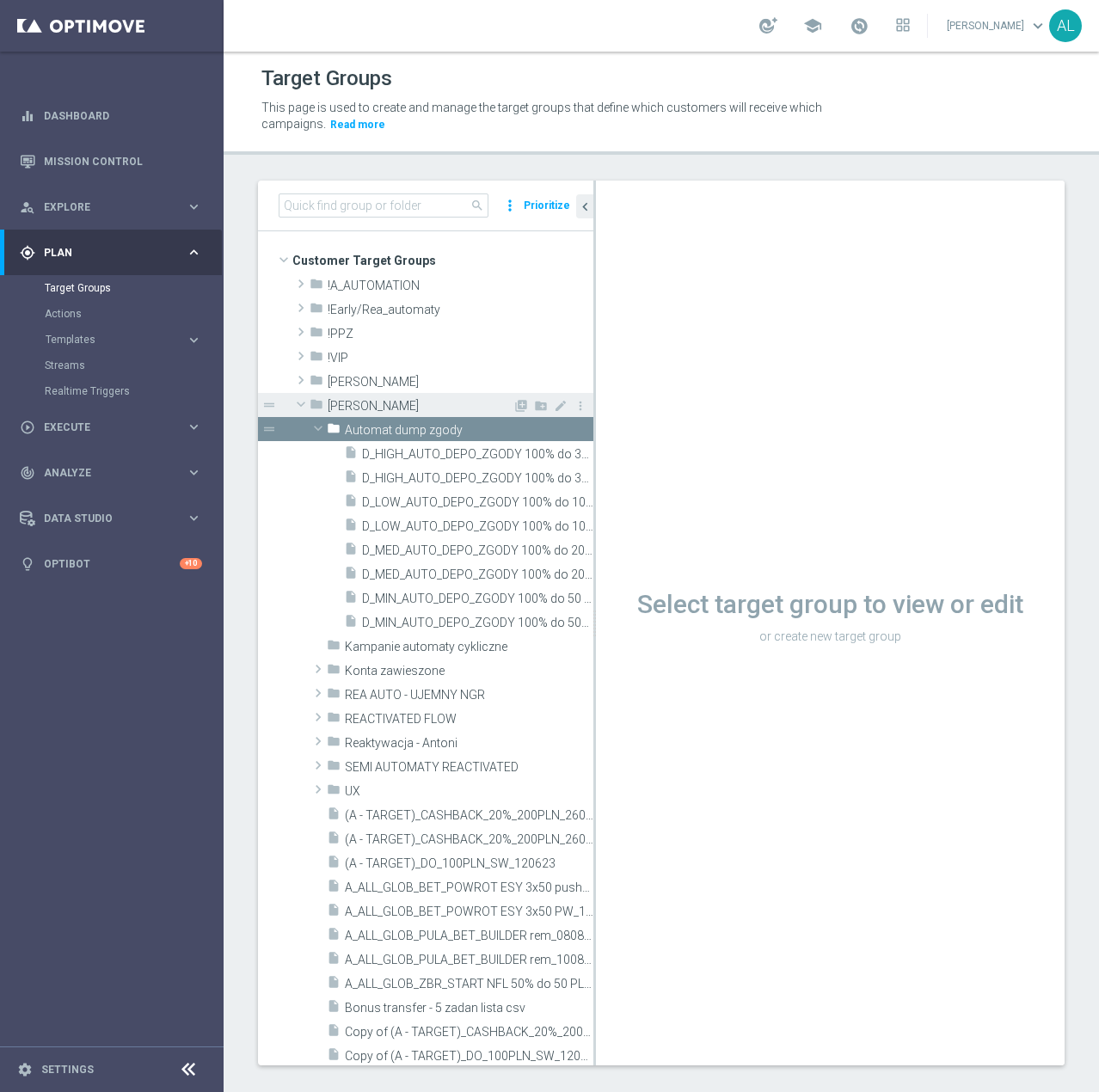
click at [353, 402] on span "[PERSON_NAME]" at bounding box center [420, 406] width 185 height 15
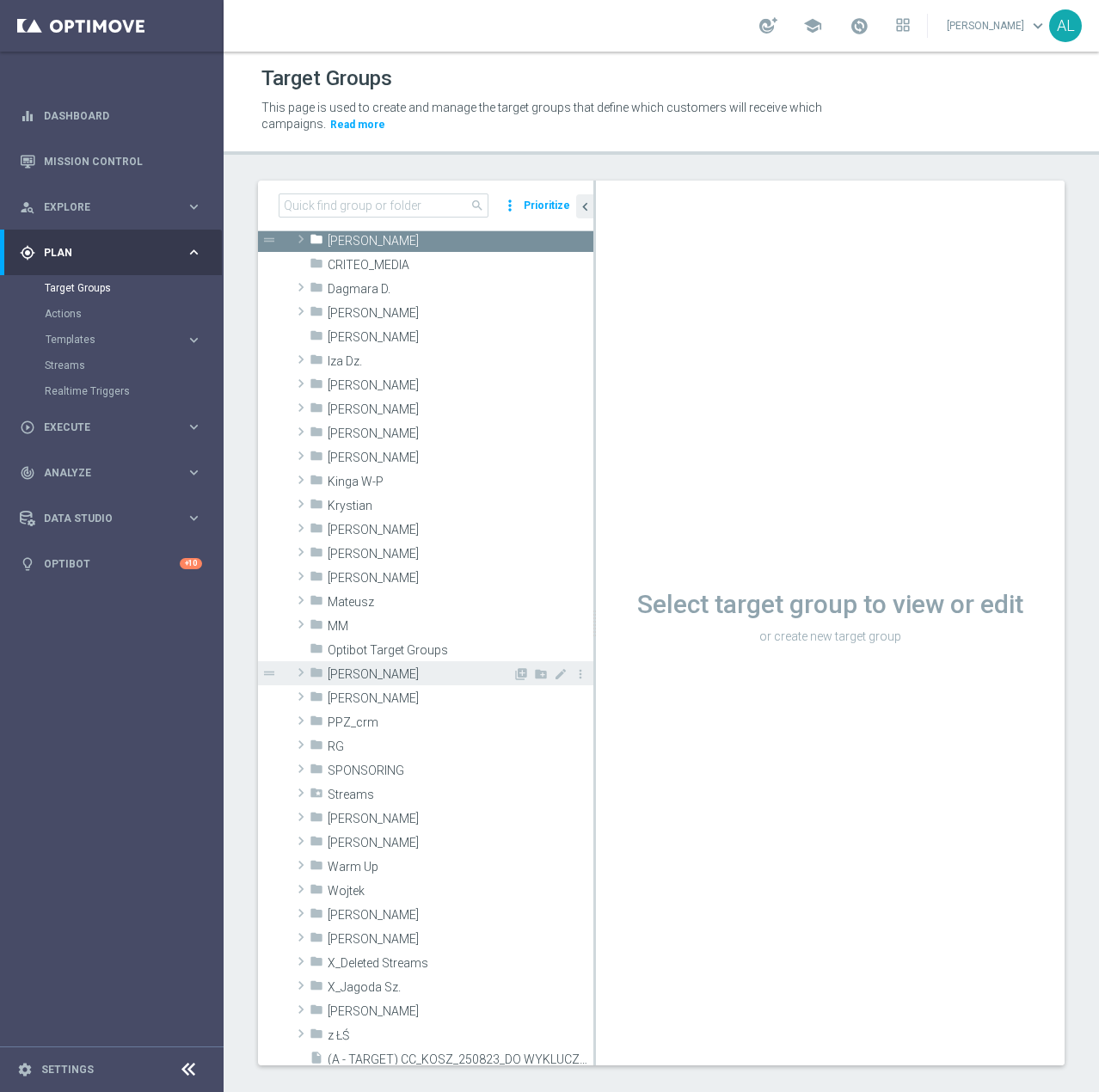
scroll to position [258, 0]
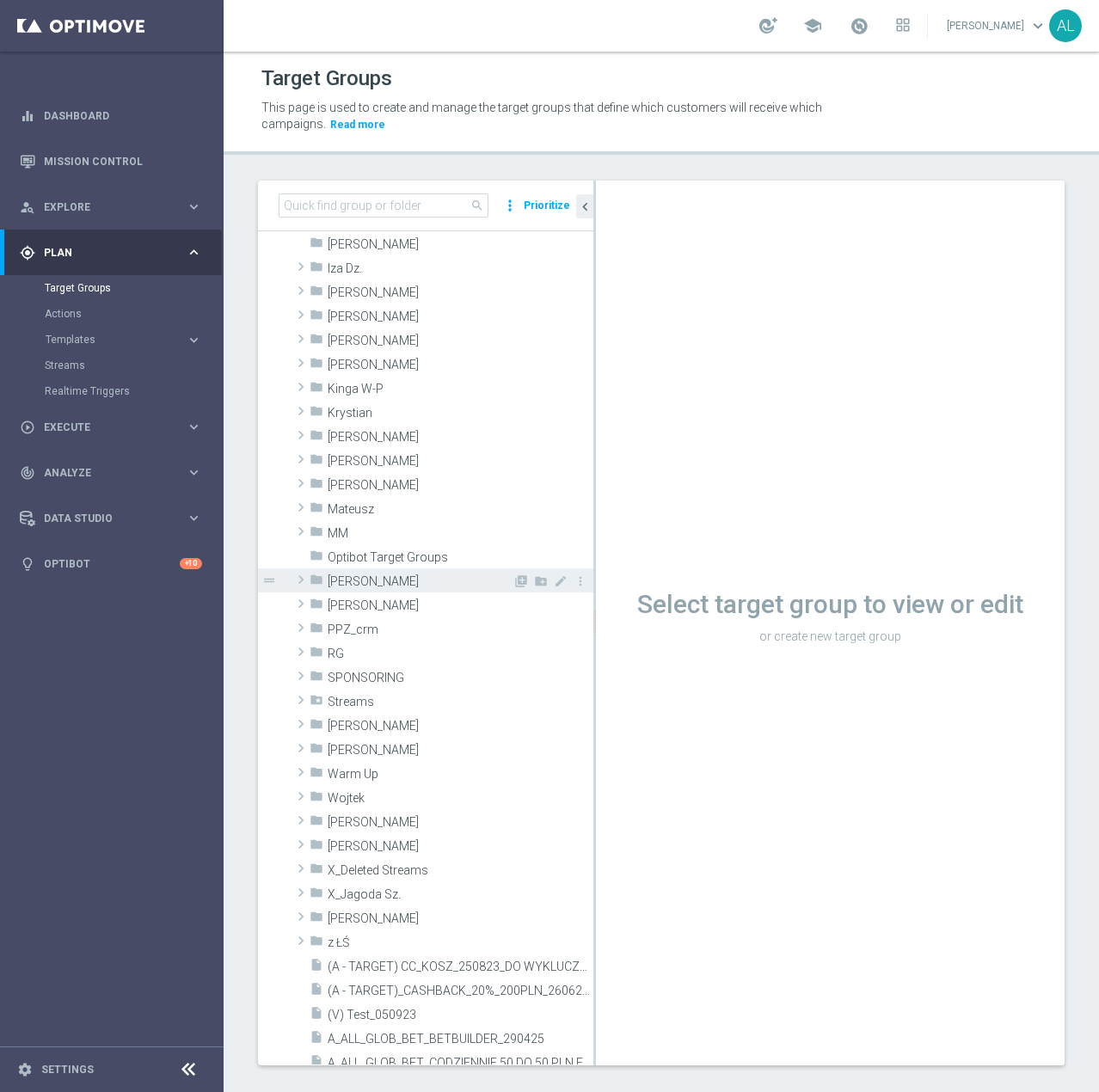
click at [371, 578] on span "Patryk P." at bounding box center [420, 581] width 185 height 15
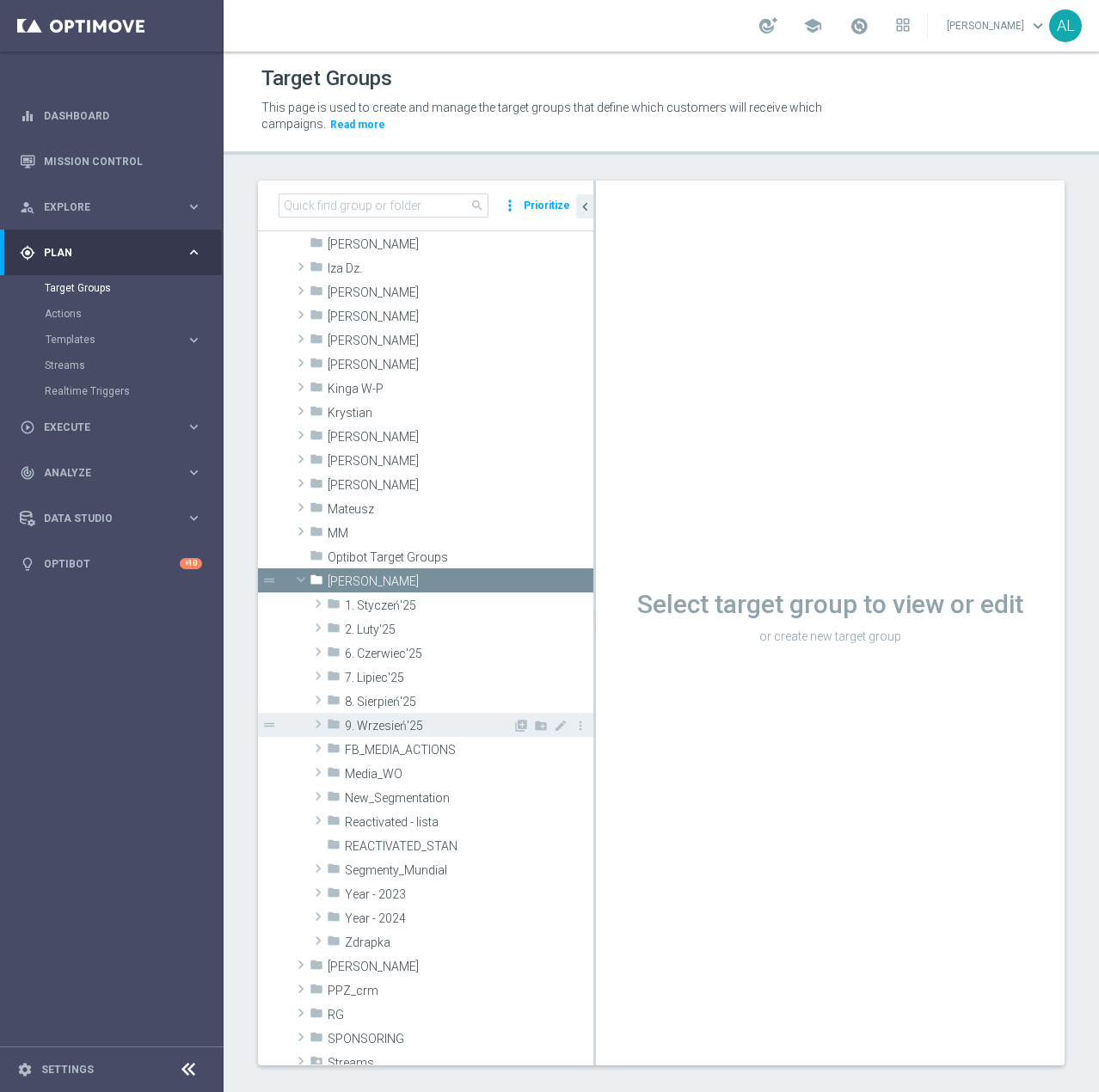
click at [405, 730] on span "9. Wrzesień'25" at bounding box center [429, 725] width 168 height 15
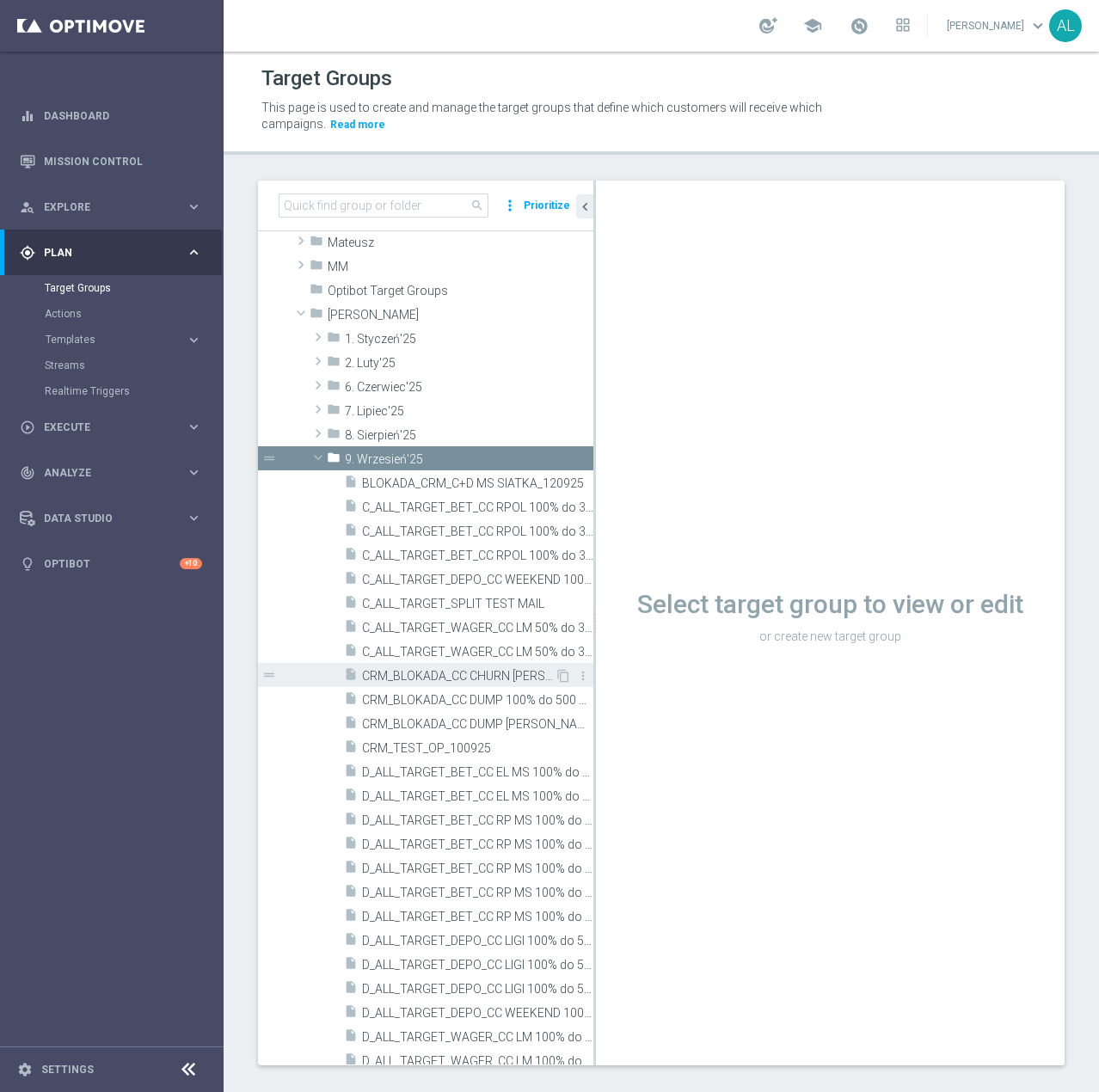
scroll to position [601, 0]
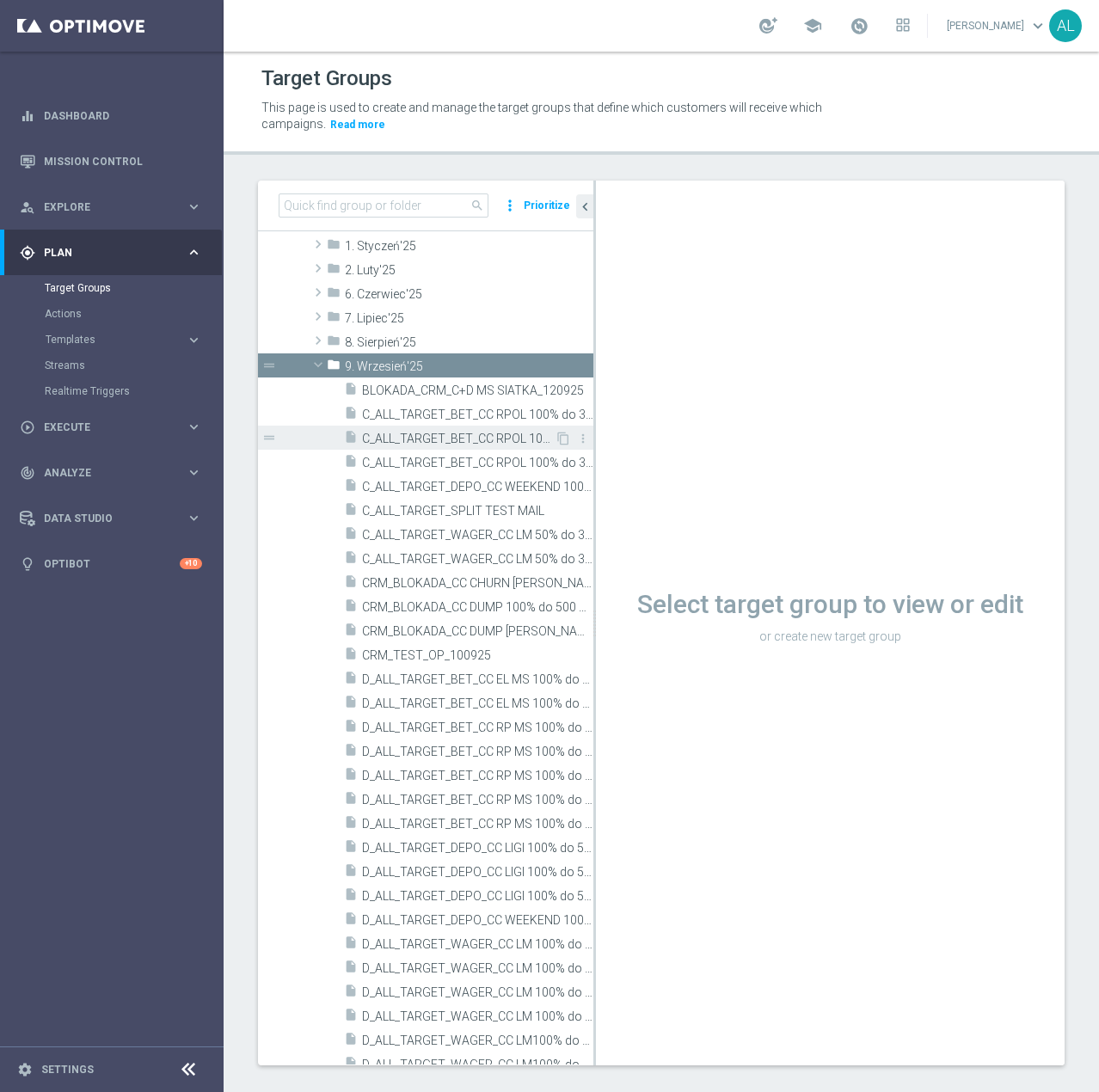
click at [484, 438] on span "C_ALL_TARGET_BET_CC RPOL 100% do 300 PLN SB PUSH_040925" at bounding box center [458, 438] width 193 height 15
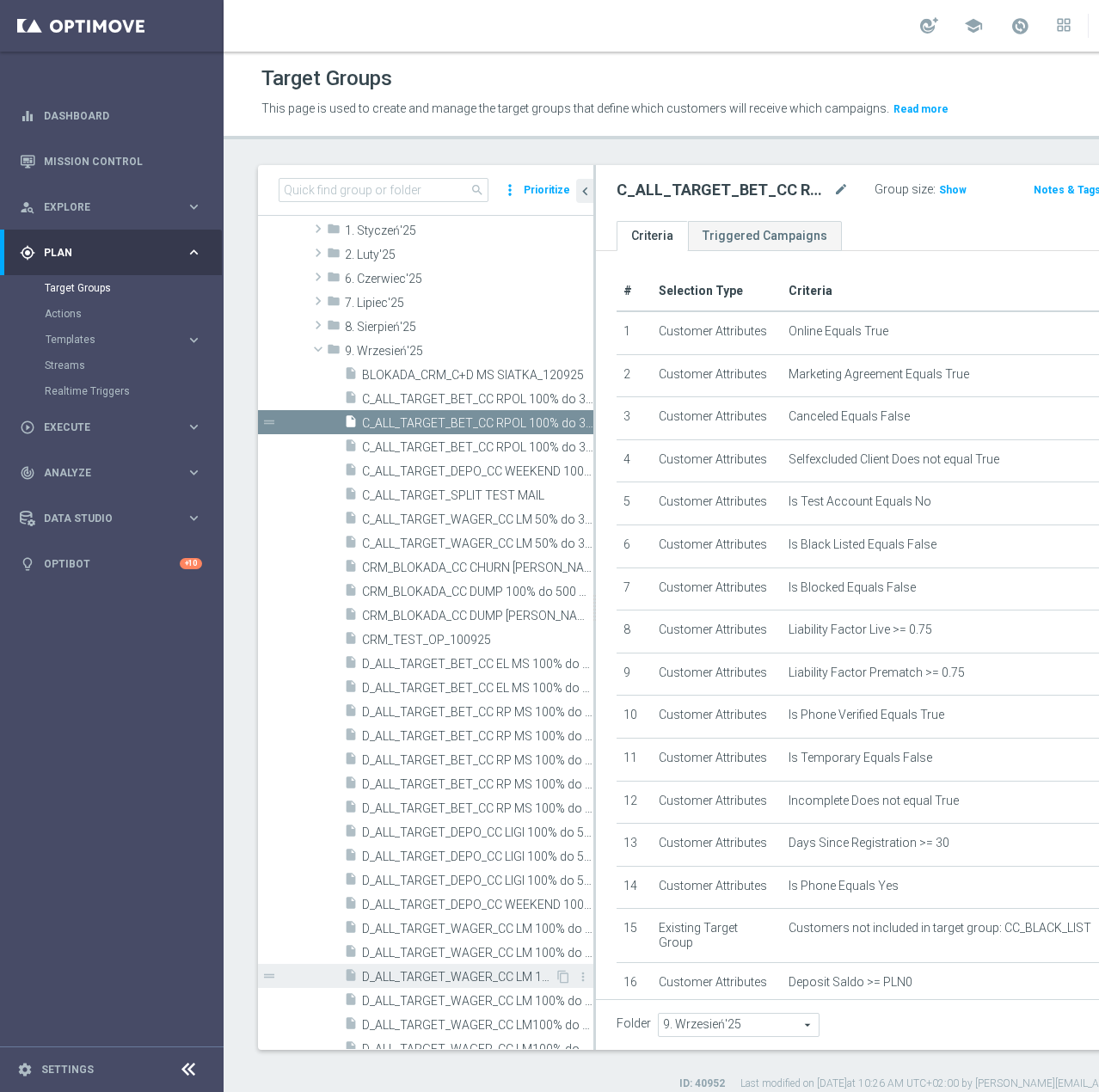
scroll to position [773, 0]
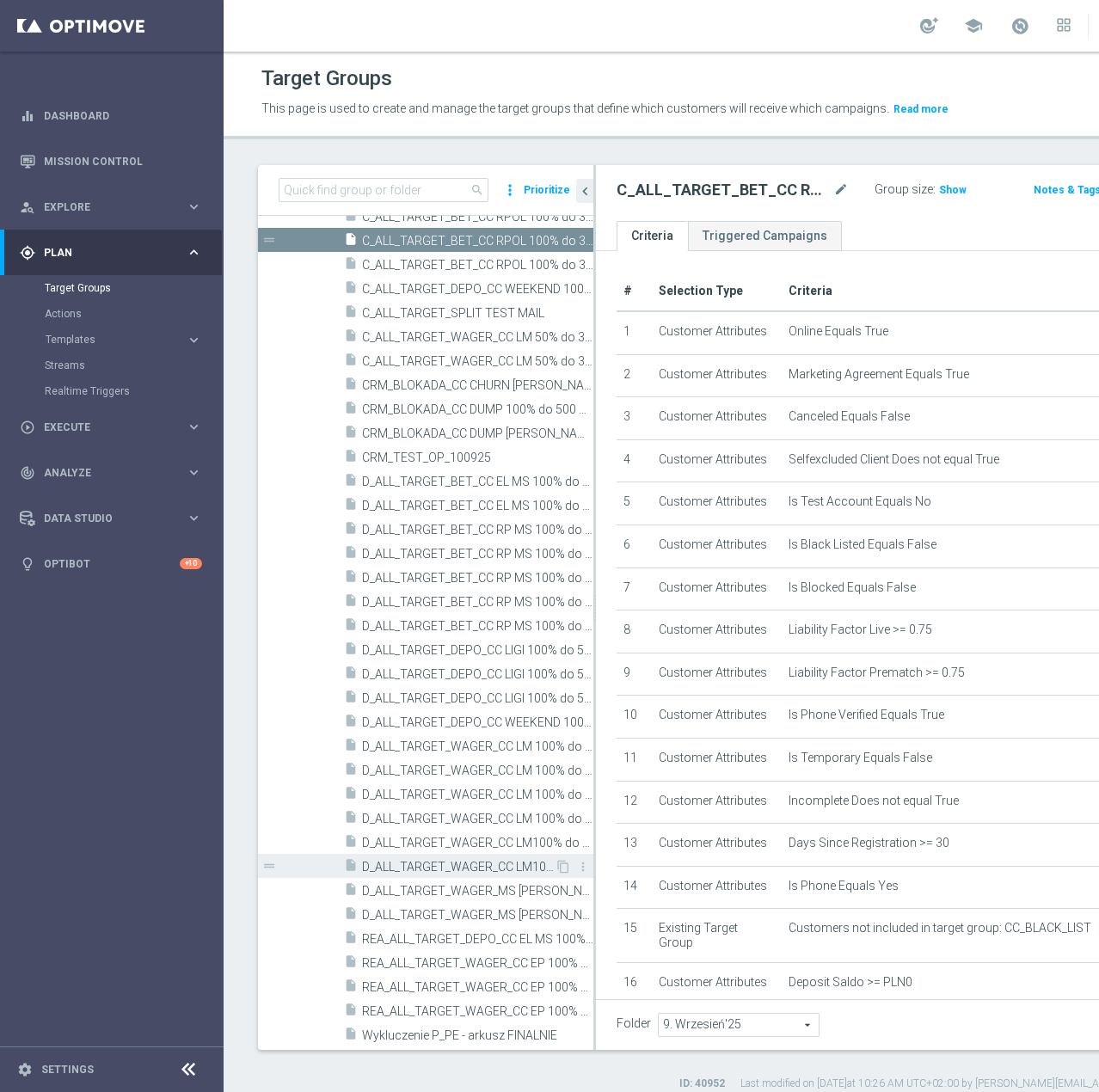
click at [459, 875] on span "D_ALL_TARGET_WAGER_CC LM100% do 500 PLN SB PUSH_180925" at bounding box center [458, 867] width 193 height 15
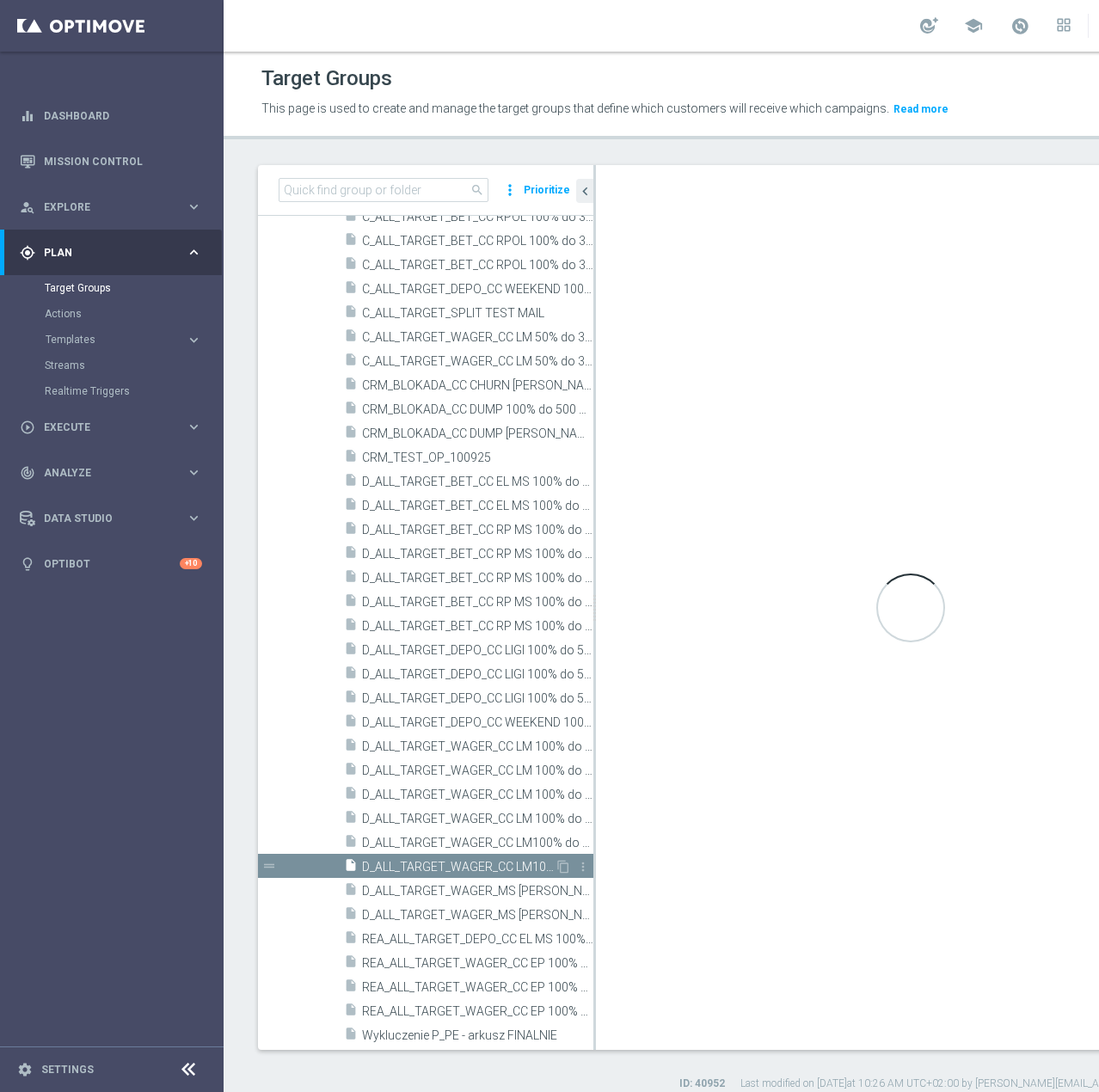
checkbox input "false"
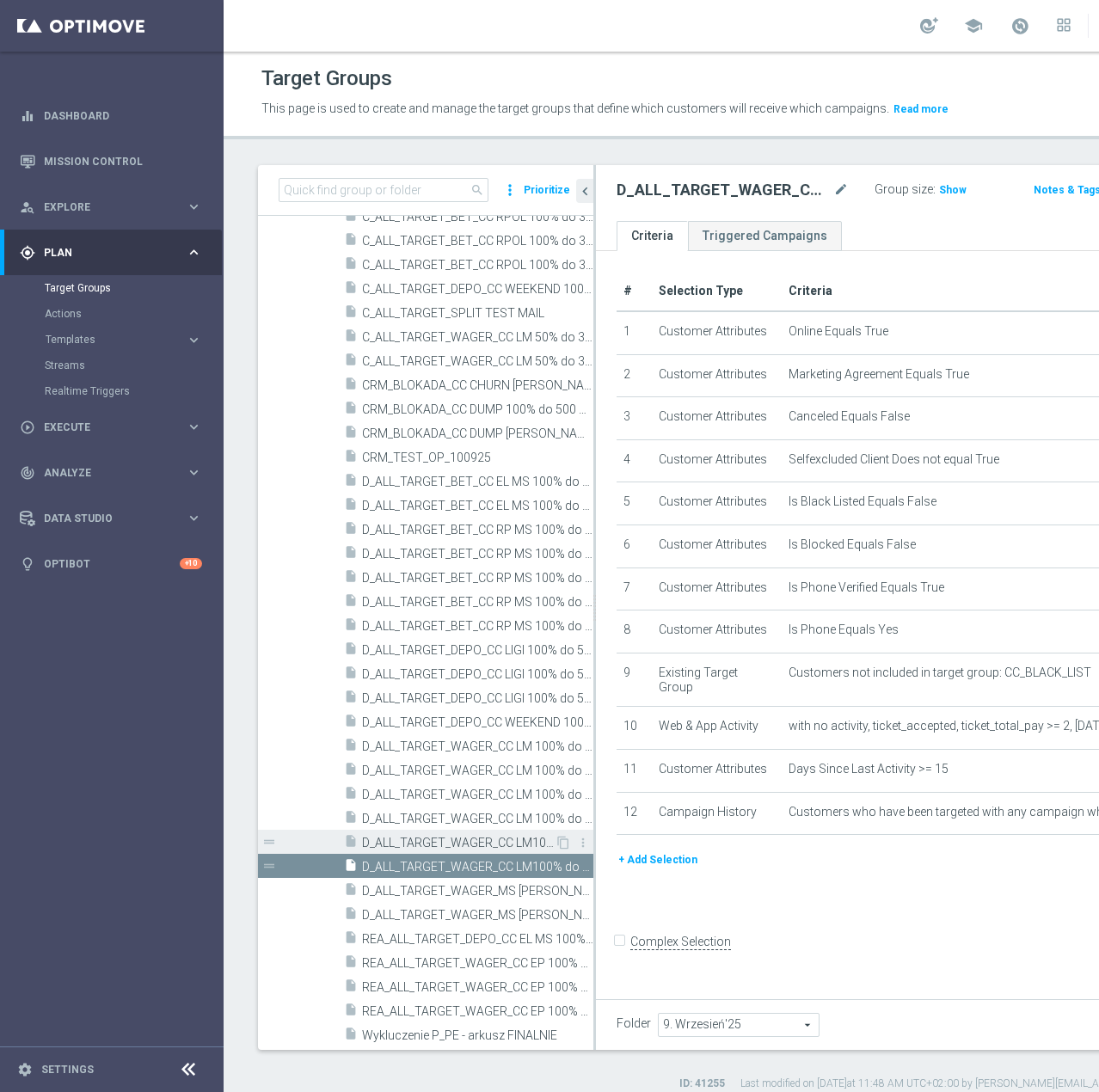
click at [481, 850] on span "D_ALL_TARGET_WAGER_CC LM100% do 500 PLN ND SMS_180925" at bounding box center [458, 842] width 193 height 15
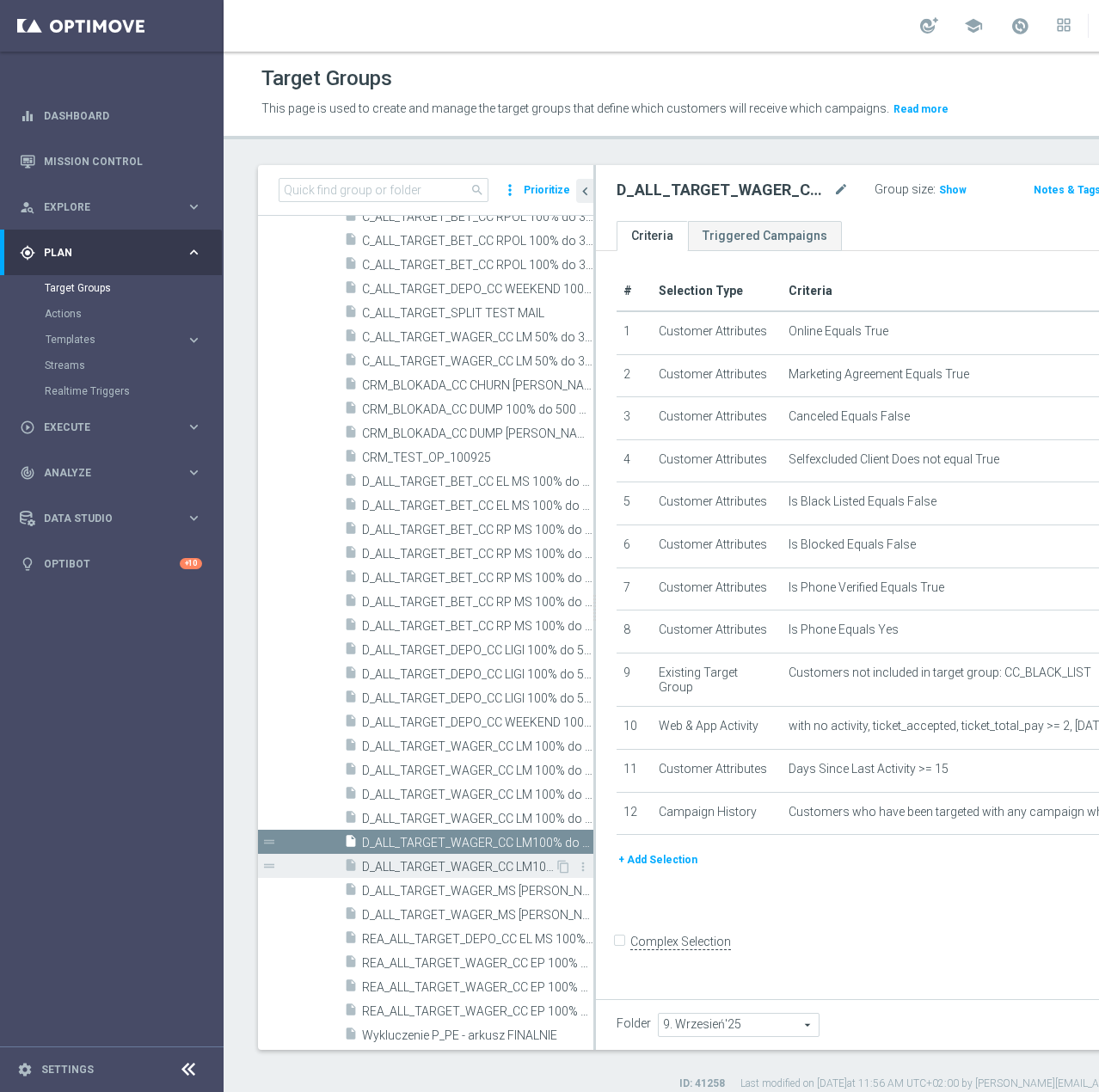
click at [484, 875] on span "D_ALL_TARGET_WAGER_CC LM100% do 500 PLN SB PUSH_180925" at bounding box center [458, 867] width 193 height 15
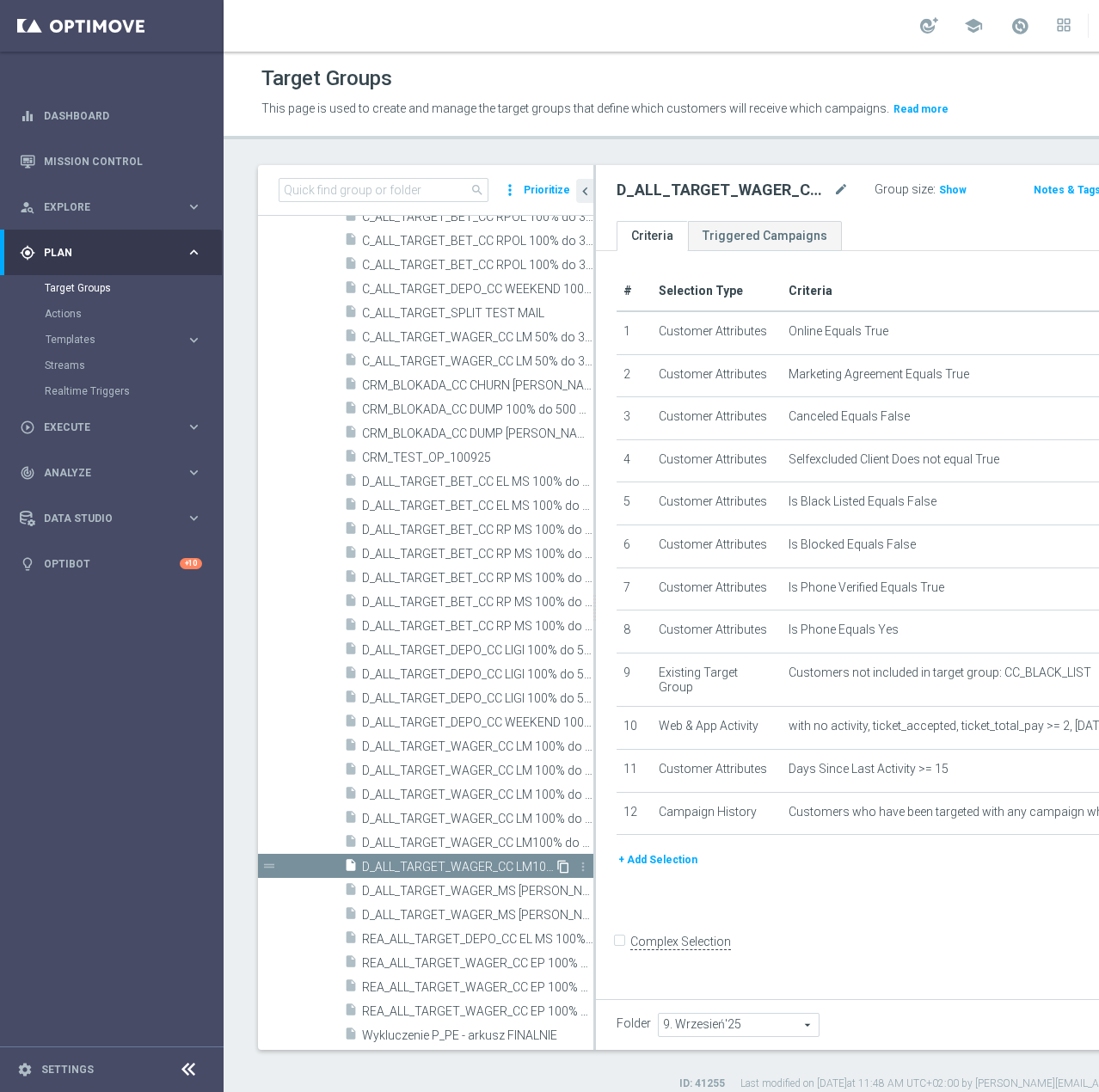
click at [556, 874] on icon "content_copy" at bounding box center [563, 867] width 14 height 14
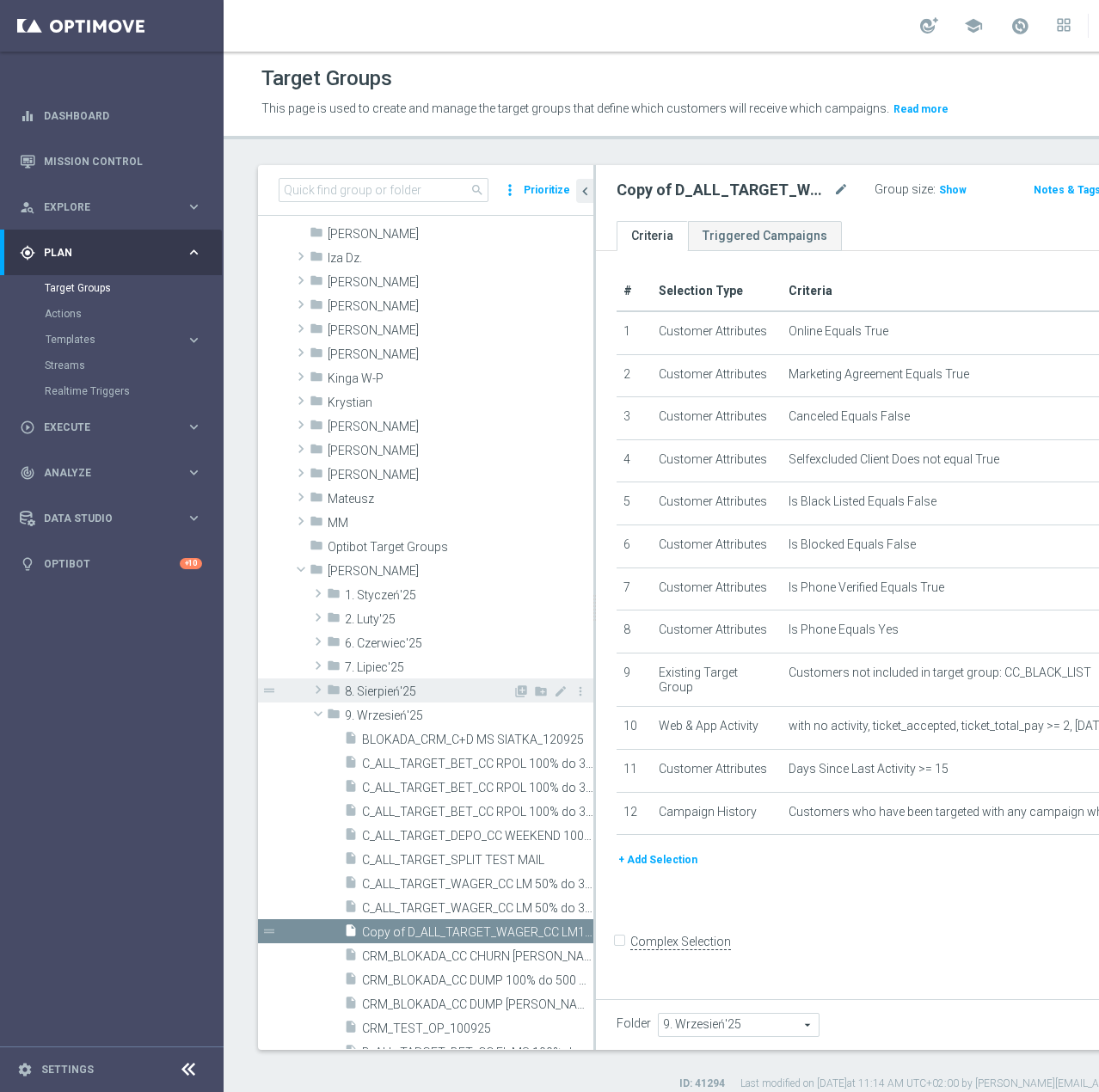
scroll to position [198, 0]
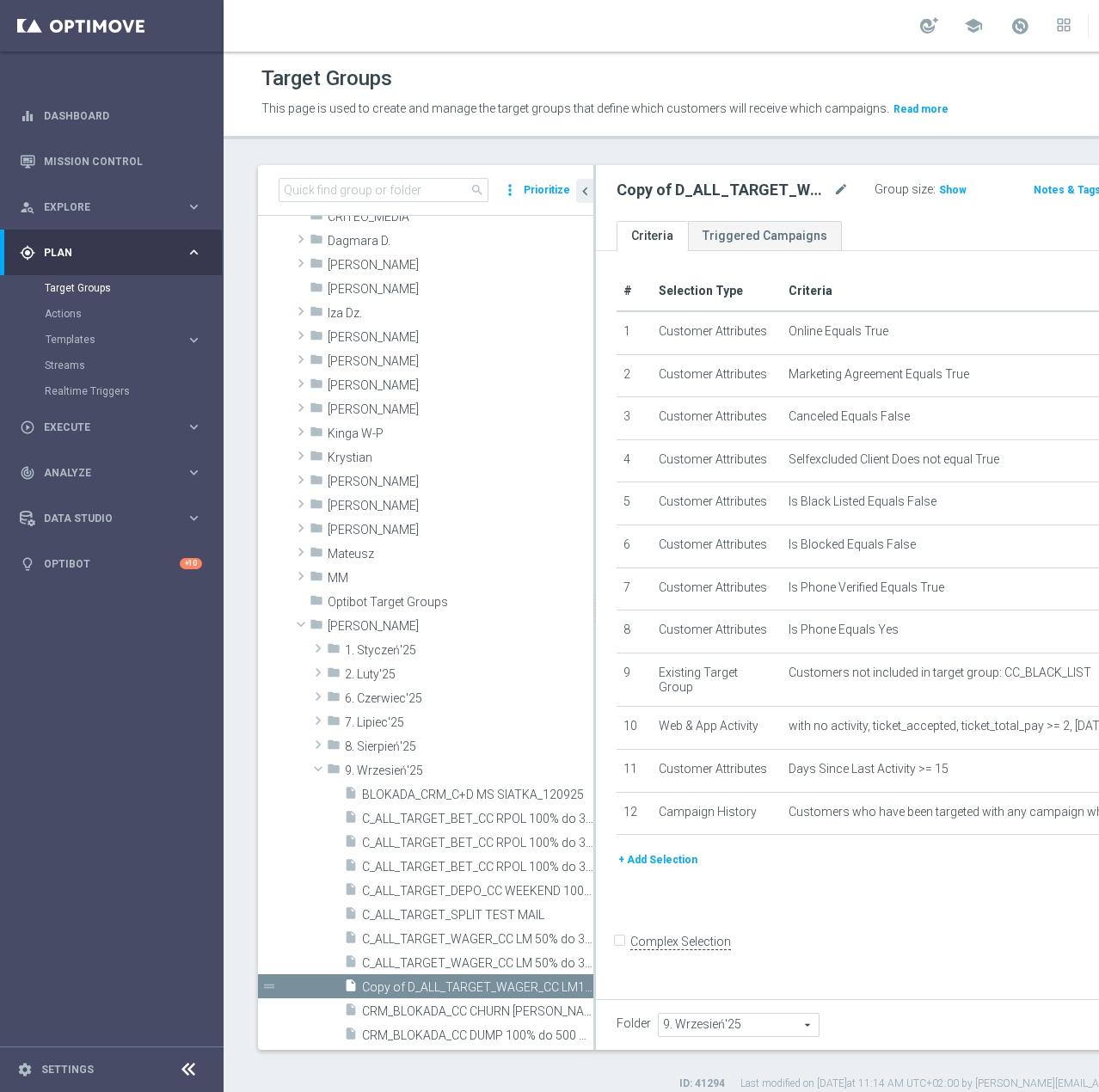
click at [718, 1032] on span "9. Wrzesień'25" at bounding box center [738, 1025] width 160 height 23
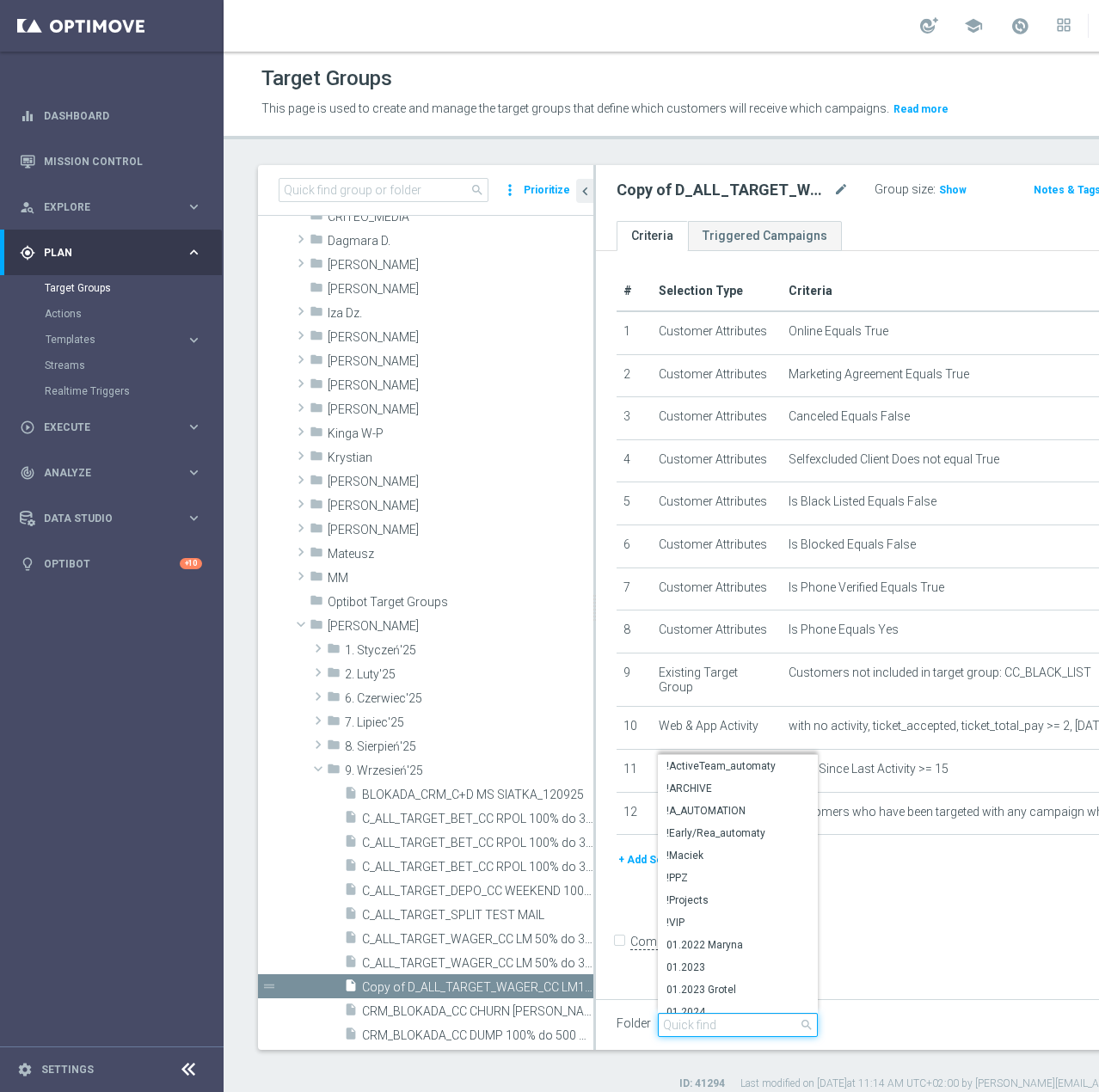
click at [722, 1034] on input "search" at bounding box center [738, 1025] width 160 height 24
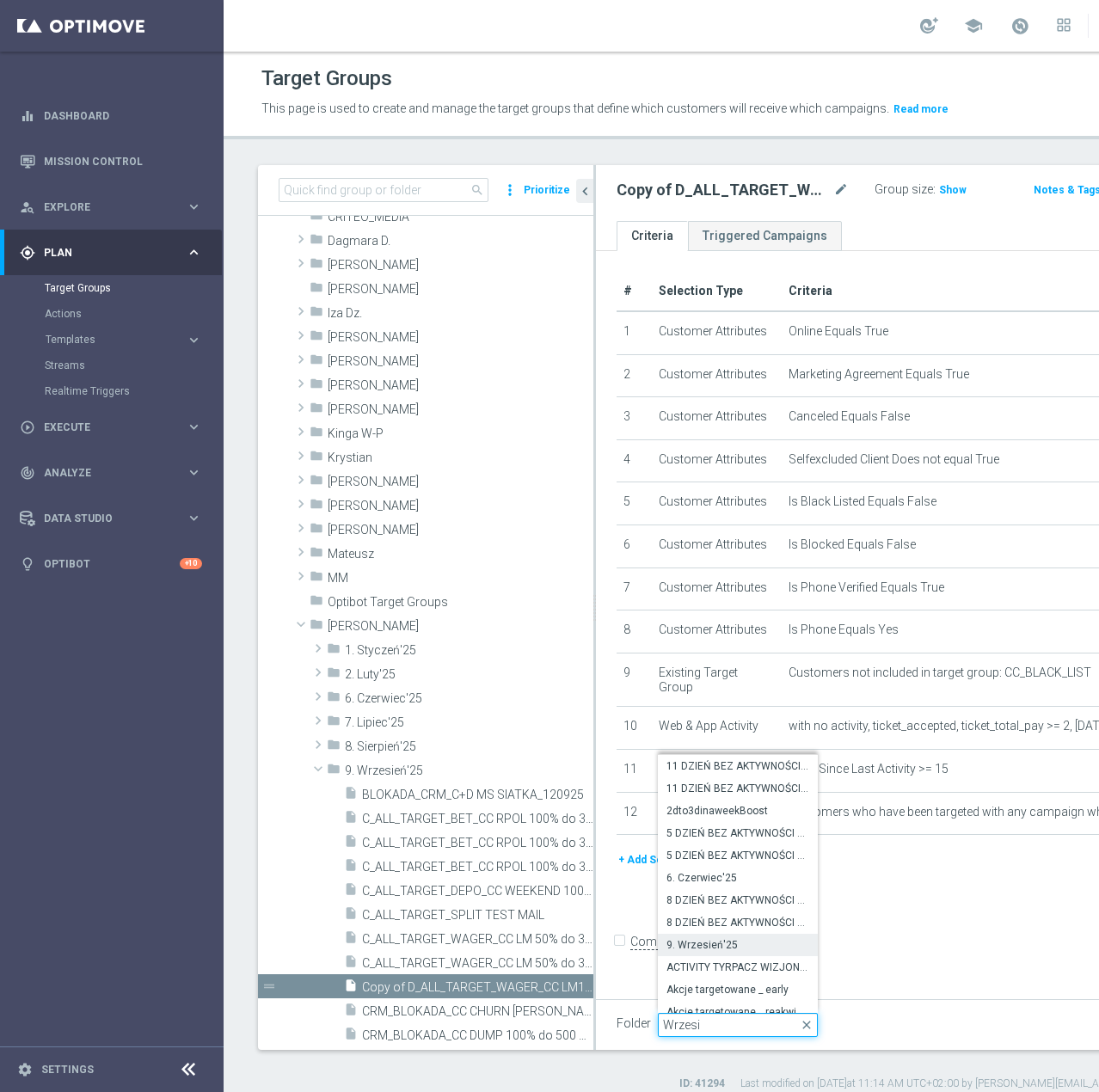
type input "Wrzesie"
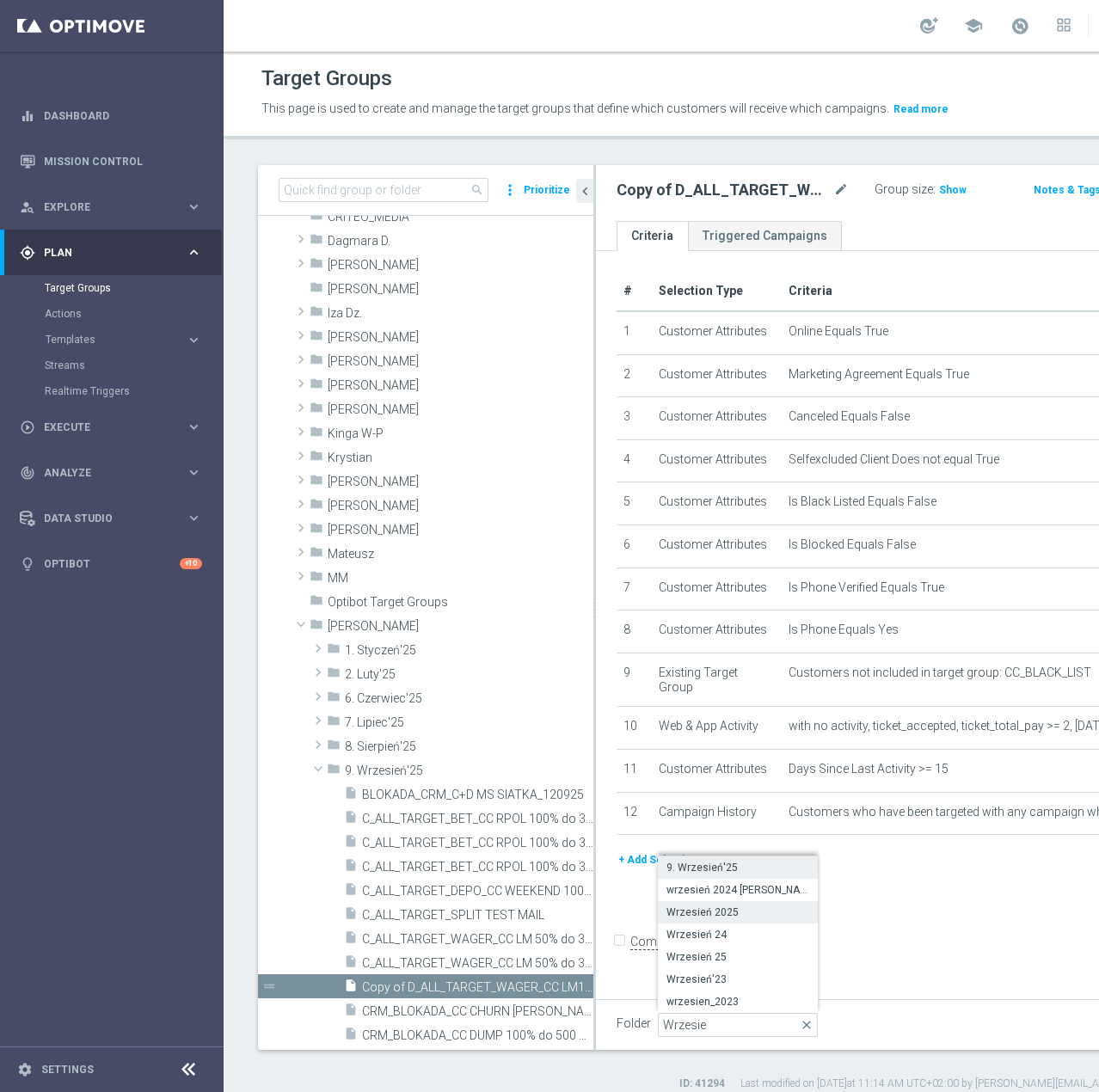
click at [719, 919] on span "Wrzesień 2025" at bounding box center [738, 912] width 143 height 14
type input "Wrzesień 2025"
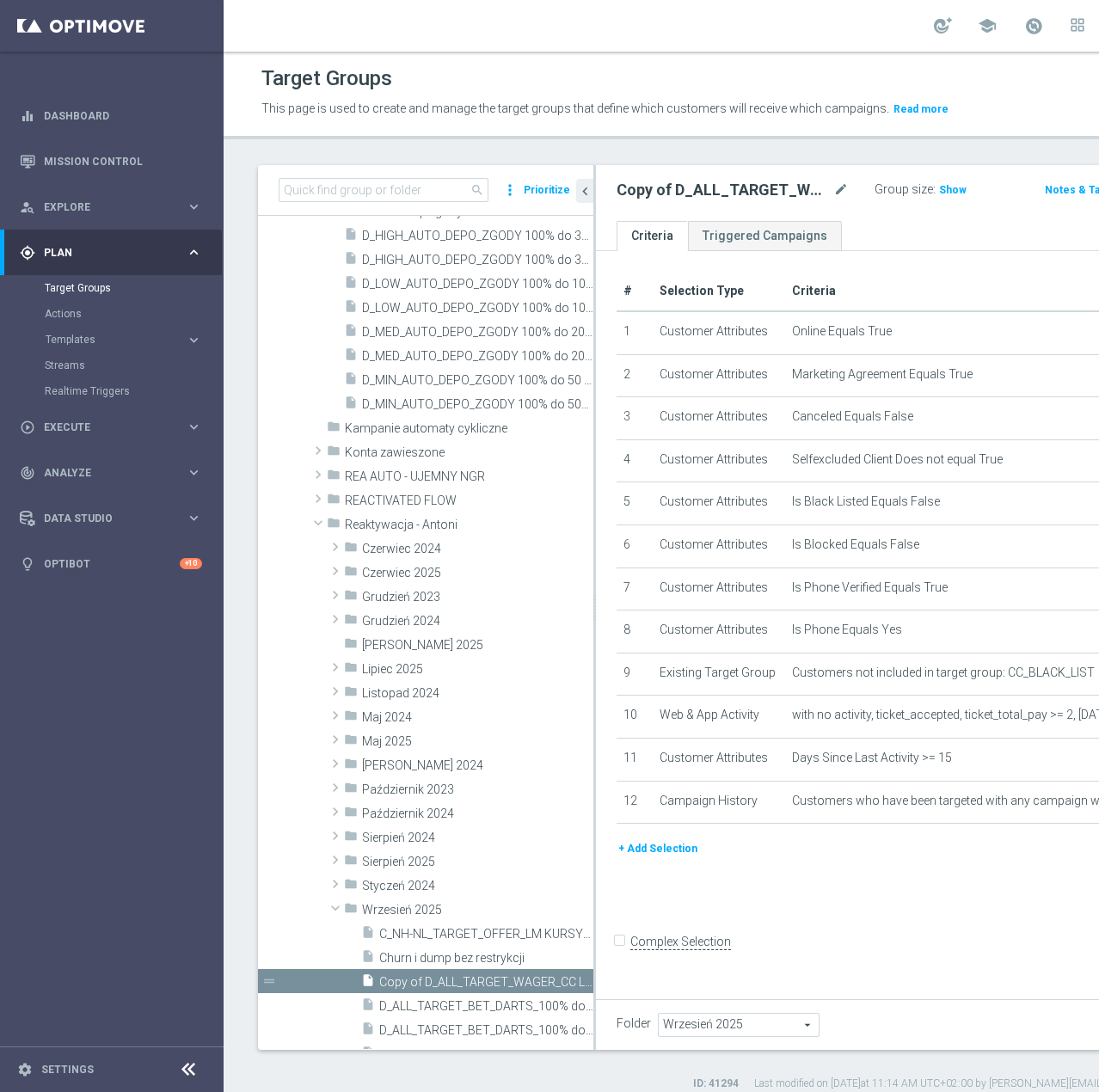
scroll to position [456, 0]
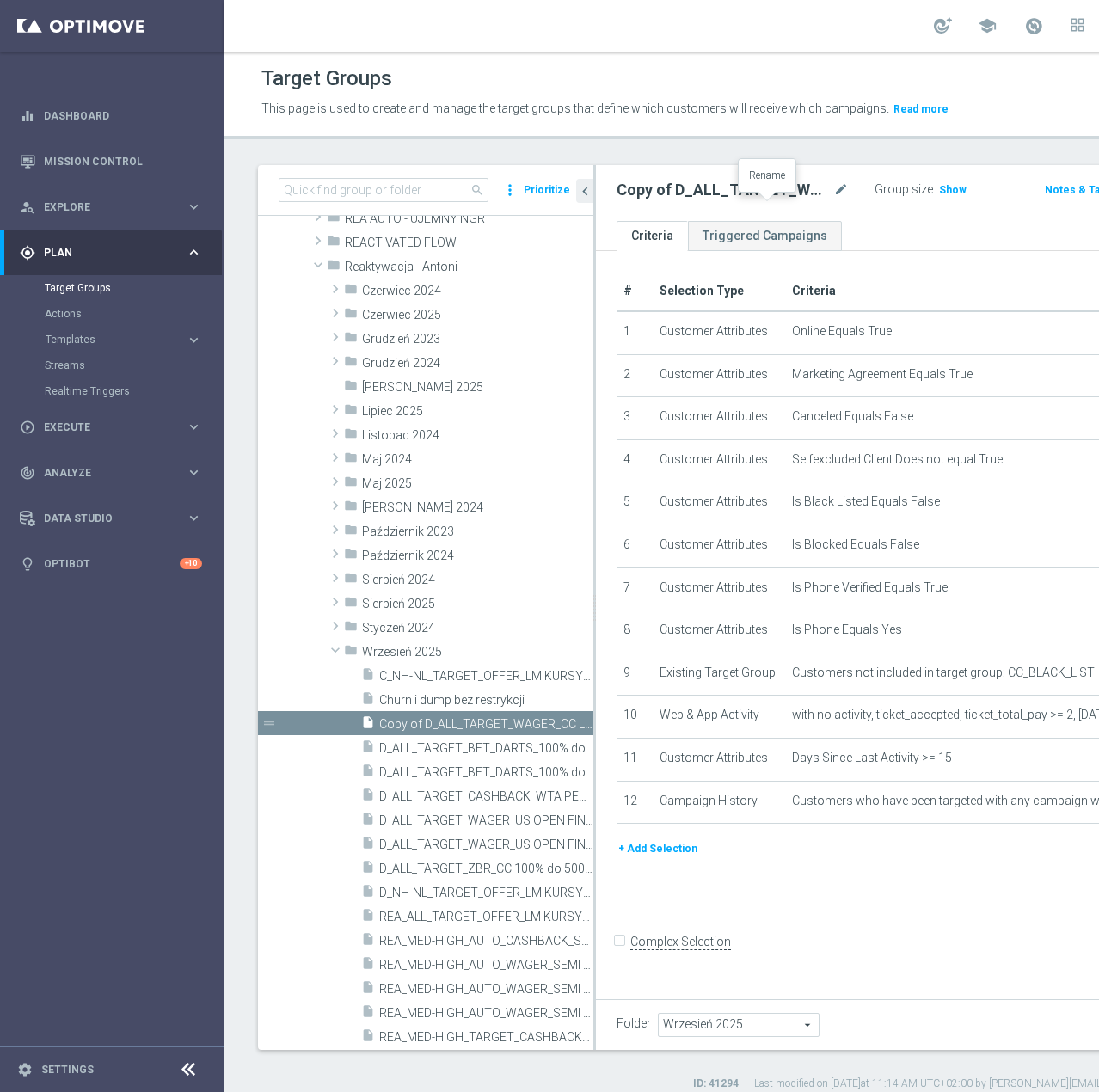
click at [833, 201] on icon "mode_edit" at bounding box center [841, 190] width 16 height 21
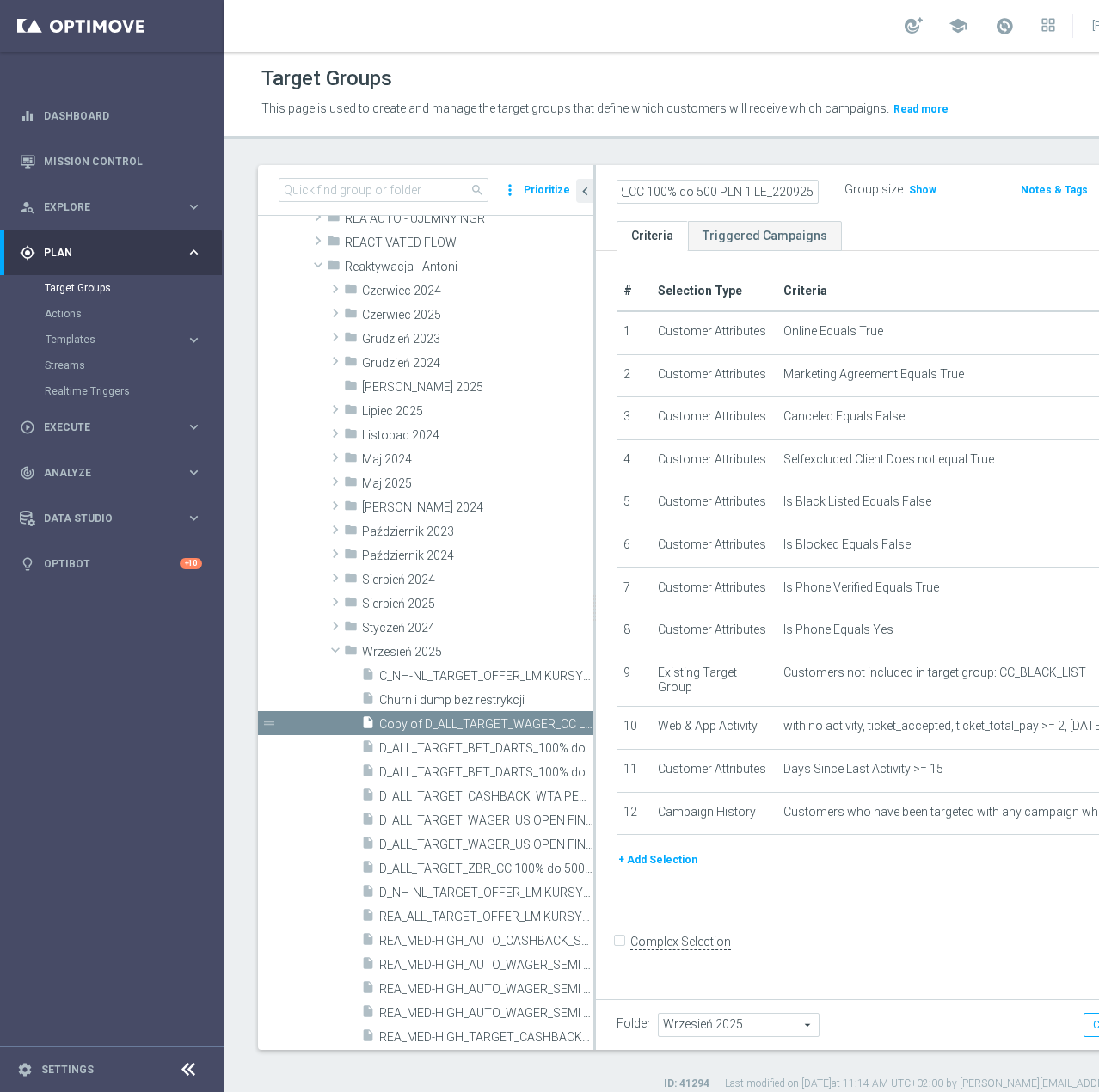
scroll to position [0, 208]
click at [844, 203] on div "Group size : Show" at bounding box center [923, 191] width 158 height 26
click at [672, 203] on input "D_ALL_TARGET_ZBR_CC 100% do 500 PLN 1 LE_220925" at bounding box center [717, 192] width 202 height 24
type input "D_ALL_TARGET_ZBR_CC 100% do 500 PLN 1 LE push_220925"
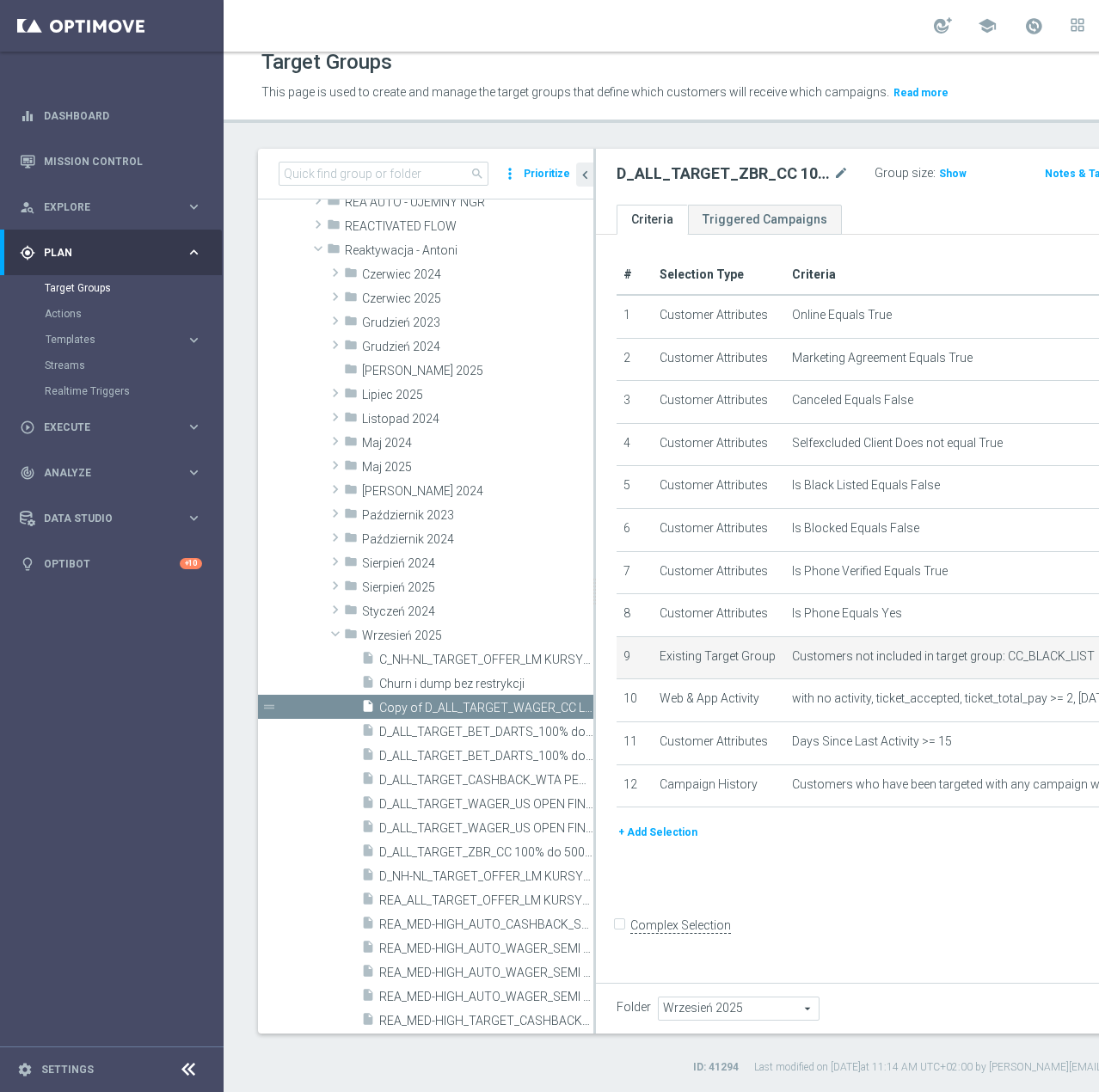
scroll to position [31, 0]
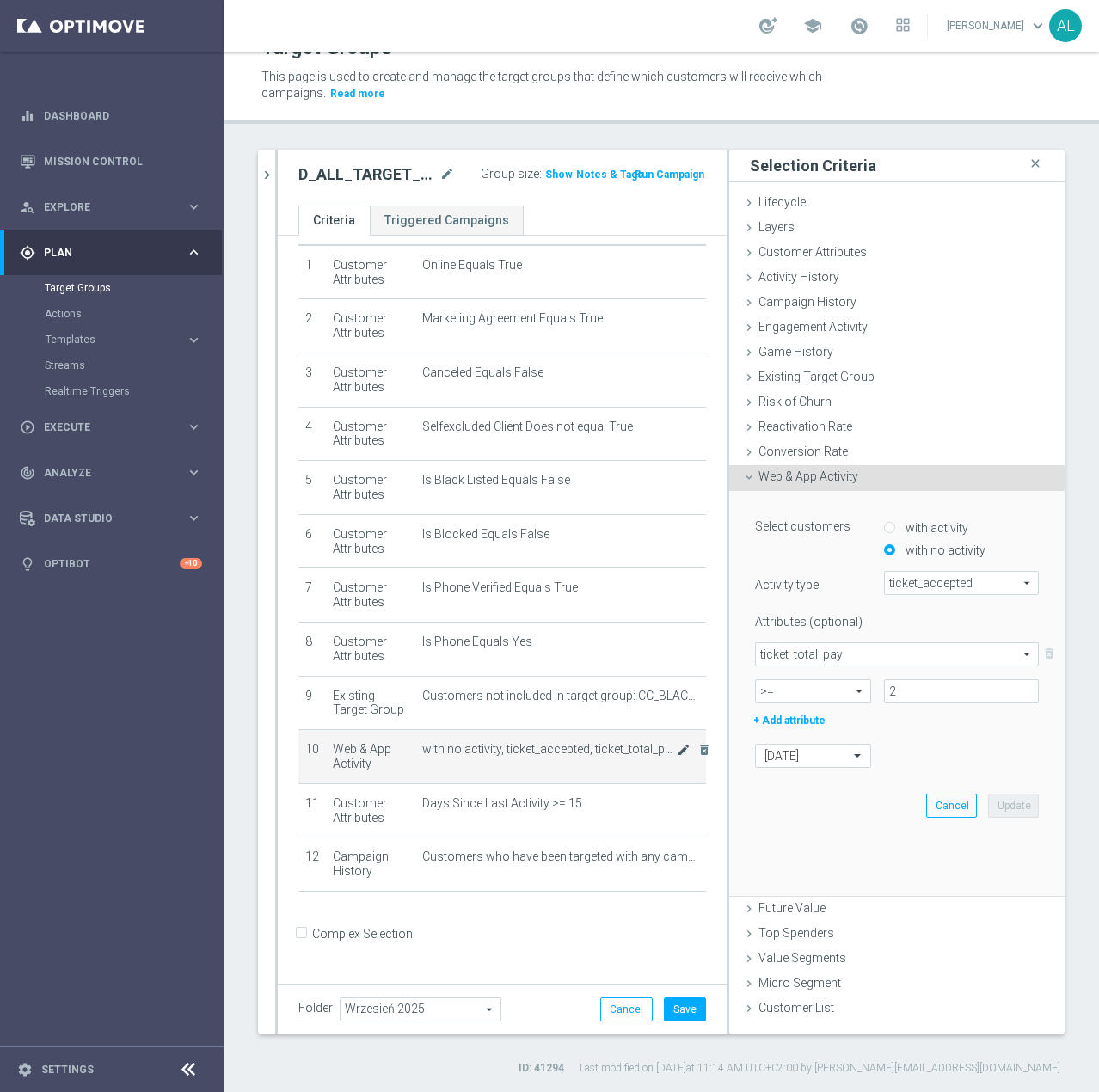
scroll to position [52, 0]
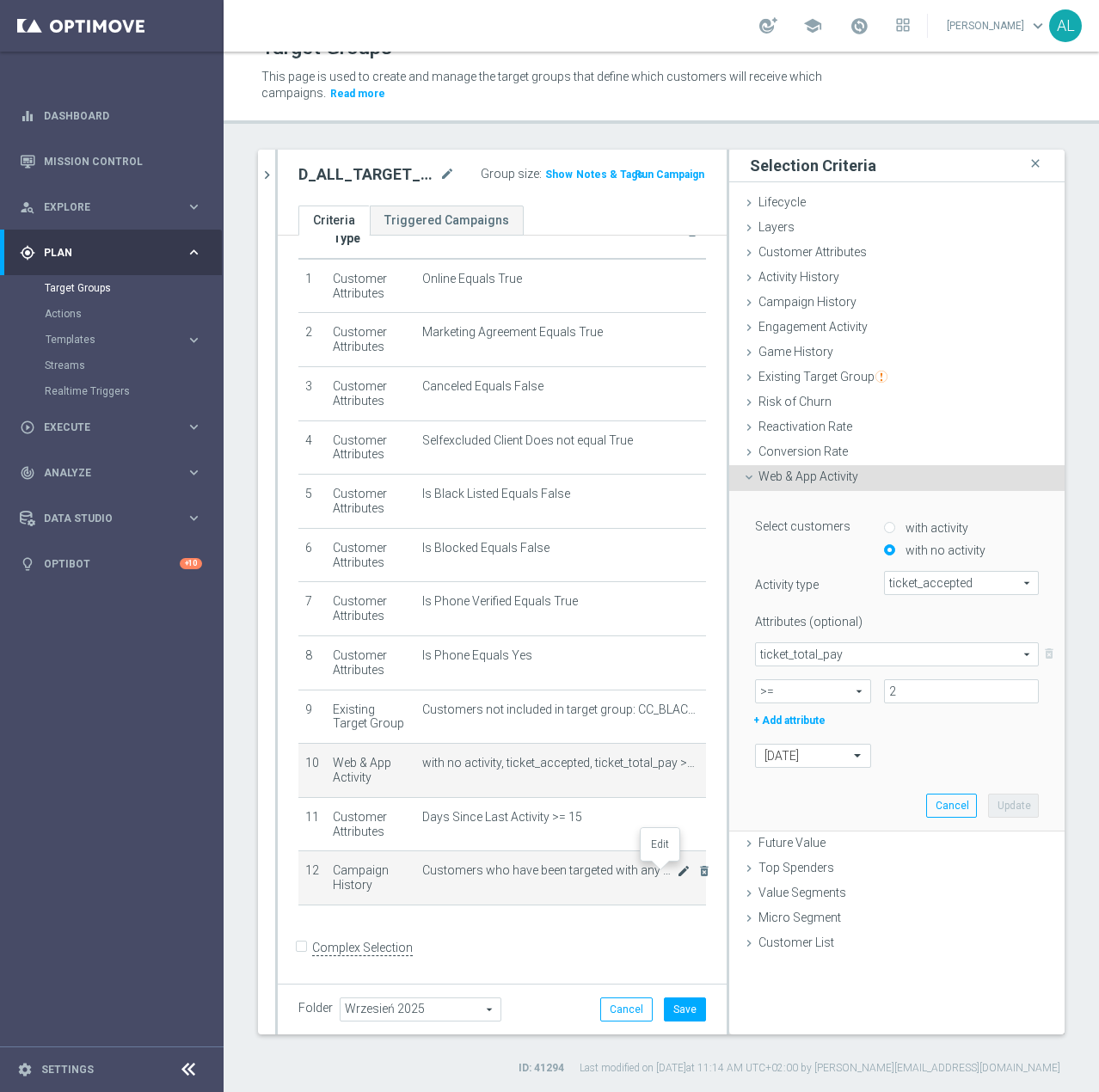
click at [677, 875] on icon "mode_edit" at bounding box center [683, 871] width 14 height 14
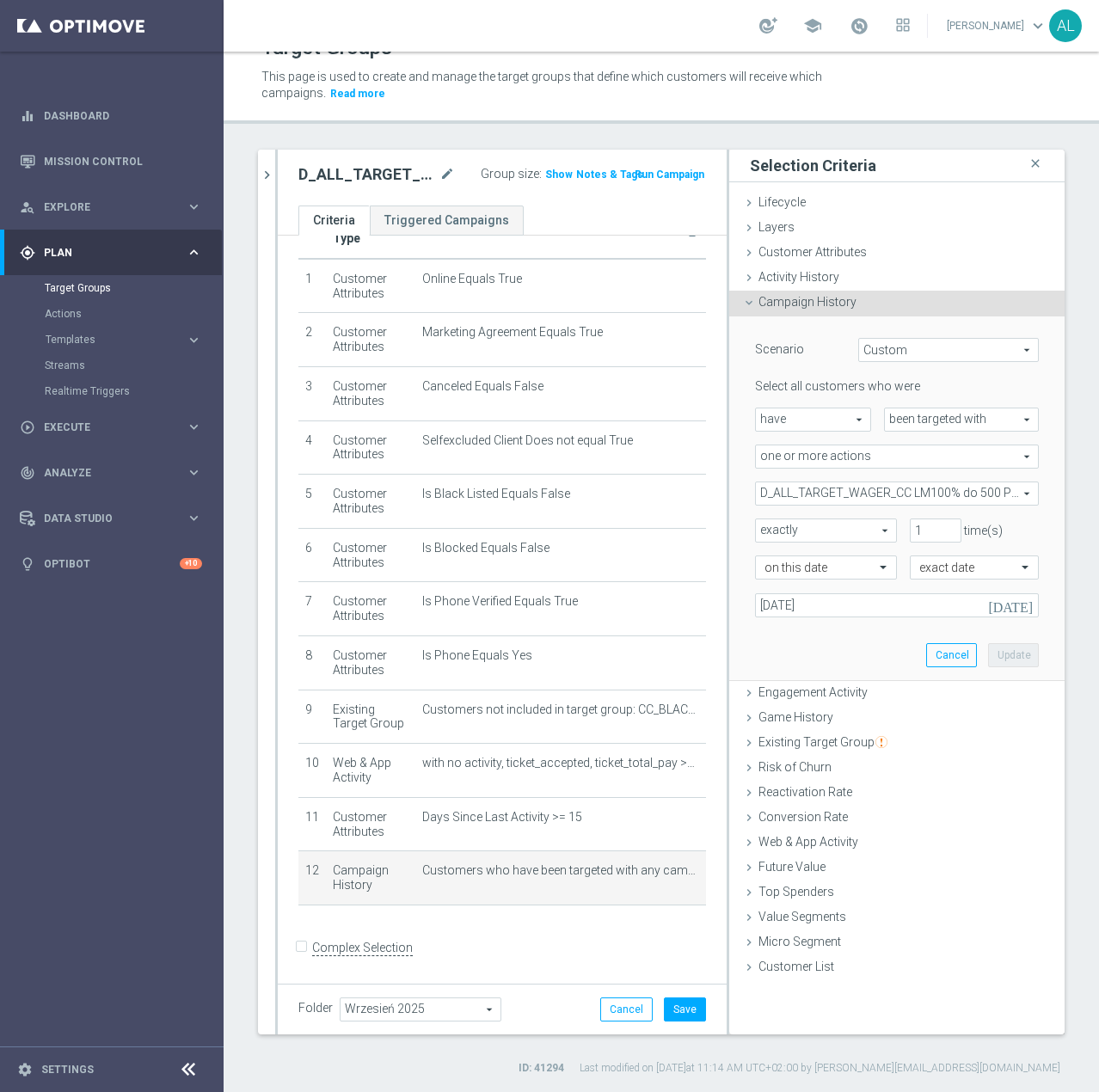
click at [805, 491] on span "D_ALL_TARGET_WAGER_CC LM100% do 500 PLN_180925" at bounding box center [896, 494] width 282 height 23
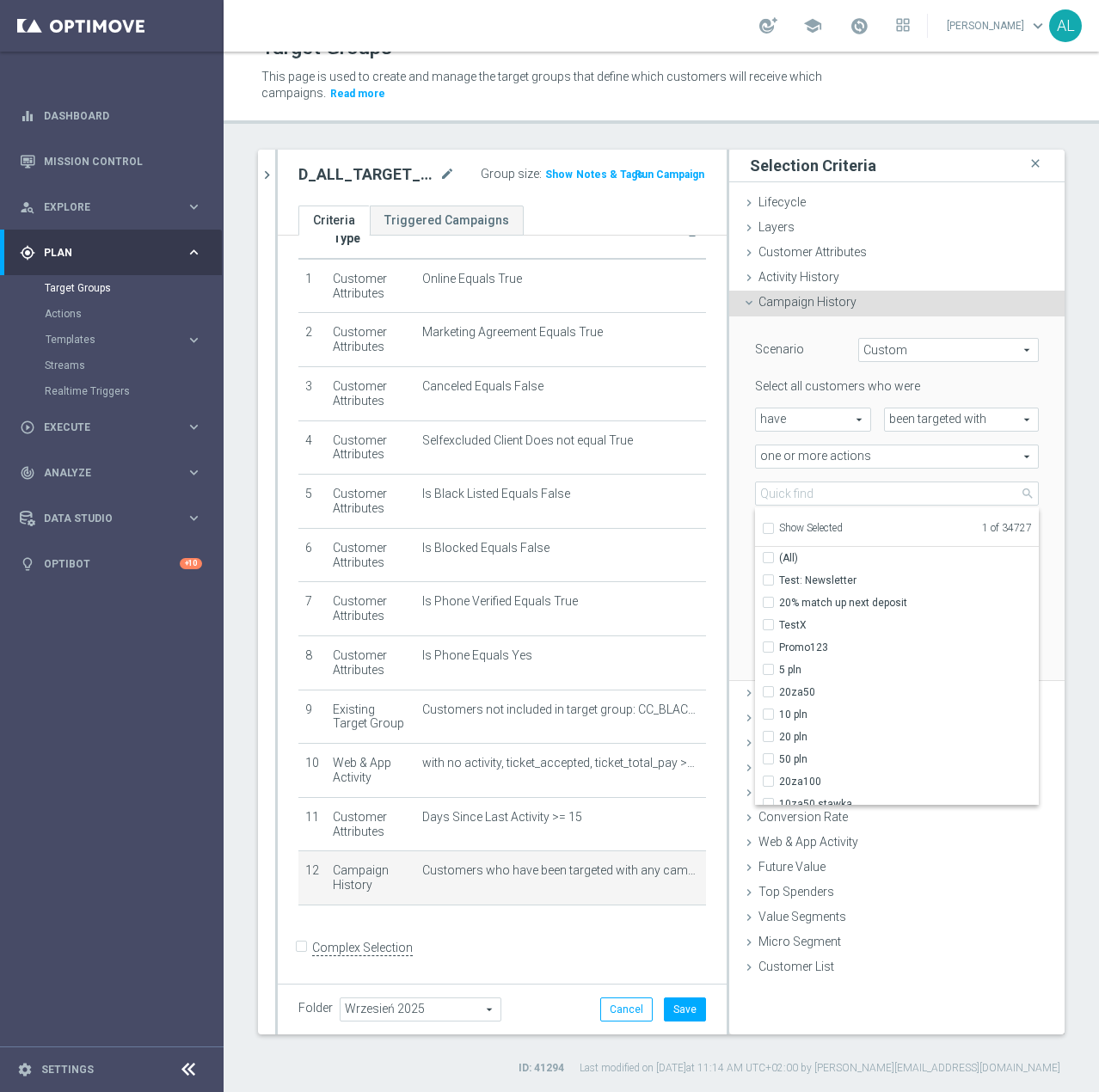
click at [779, 525] on span "Show Selected" at bounding box center [810, 528] width 64 height 12
click at [773, 525] on input "Show Selected" at bounding box center [767, 531] width 11 height 11
checkbox input "true"
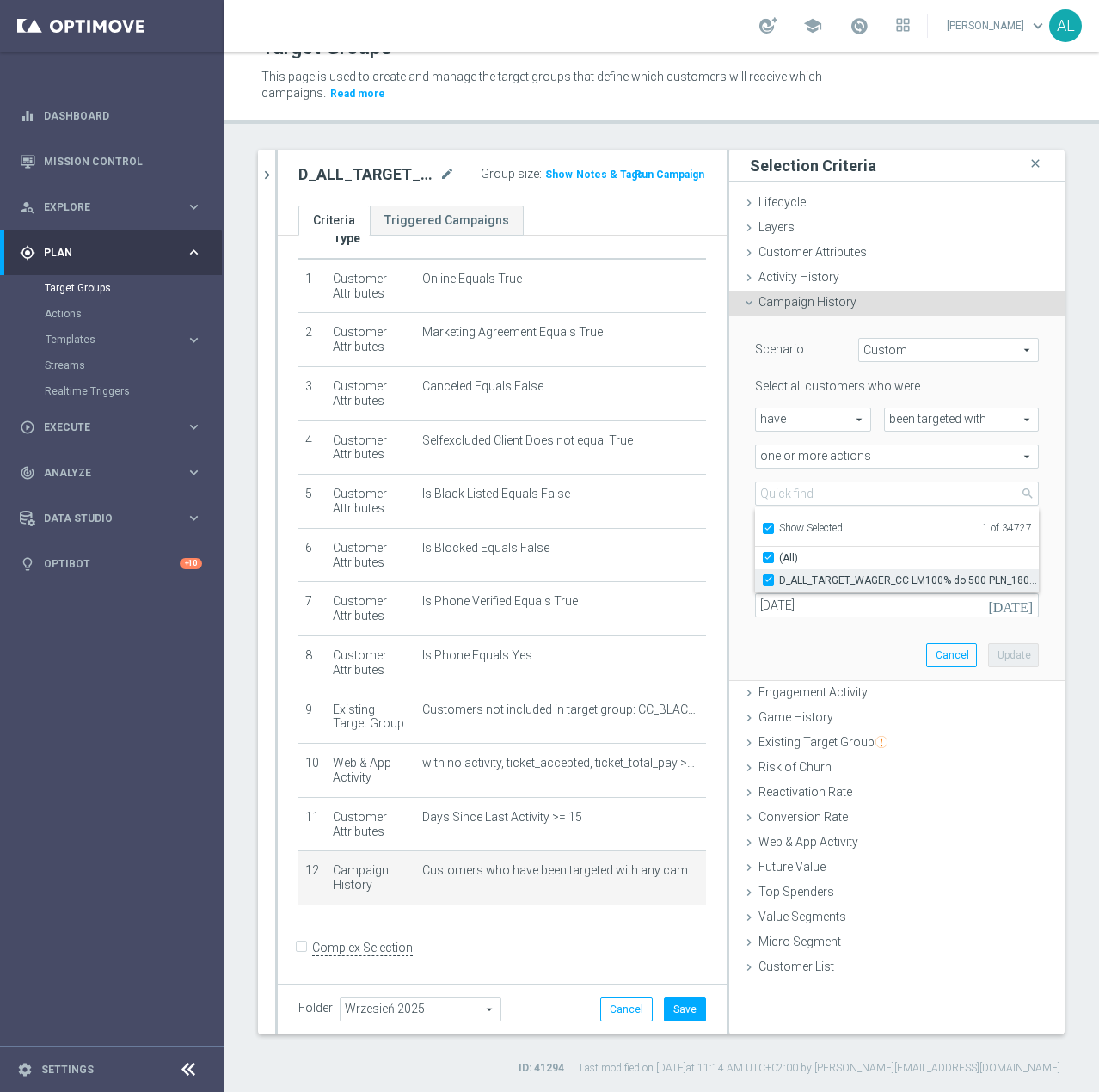
click at [802, 579] on span "D_ALL_TARGET_WAGER_CC LM100% do 500 PLN_180925" at bounding box center [908, 580] width 259 height 14
click at [779, 579] on input "D_ALL_TARGET_WAGER_CC LM100% do 500 PLN_180925" at bounding box center [773, 580] width 11 height 11
checkbox input "false"
type input "Select Action"
checkbox input "false"
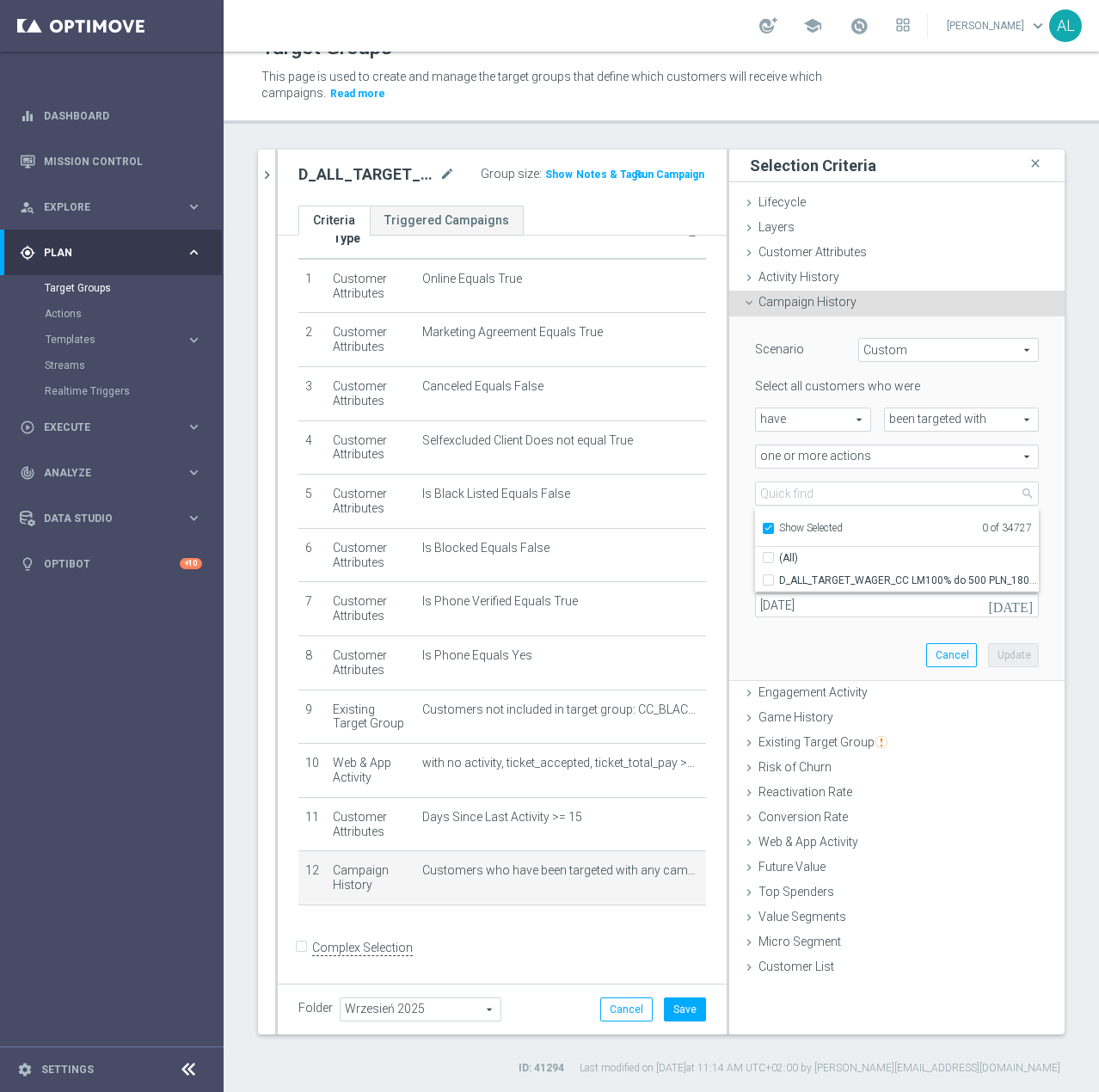
click at [779, 528] on span "Show Selected" at bounding box center [810, 528] width 64 height 12
click at [773, 528] on input "Show Selected" at bounding box center [767, 531] width 11 height 11
checkbox input "false"
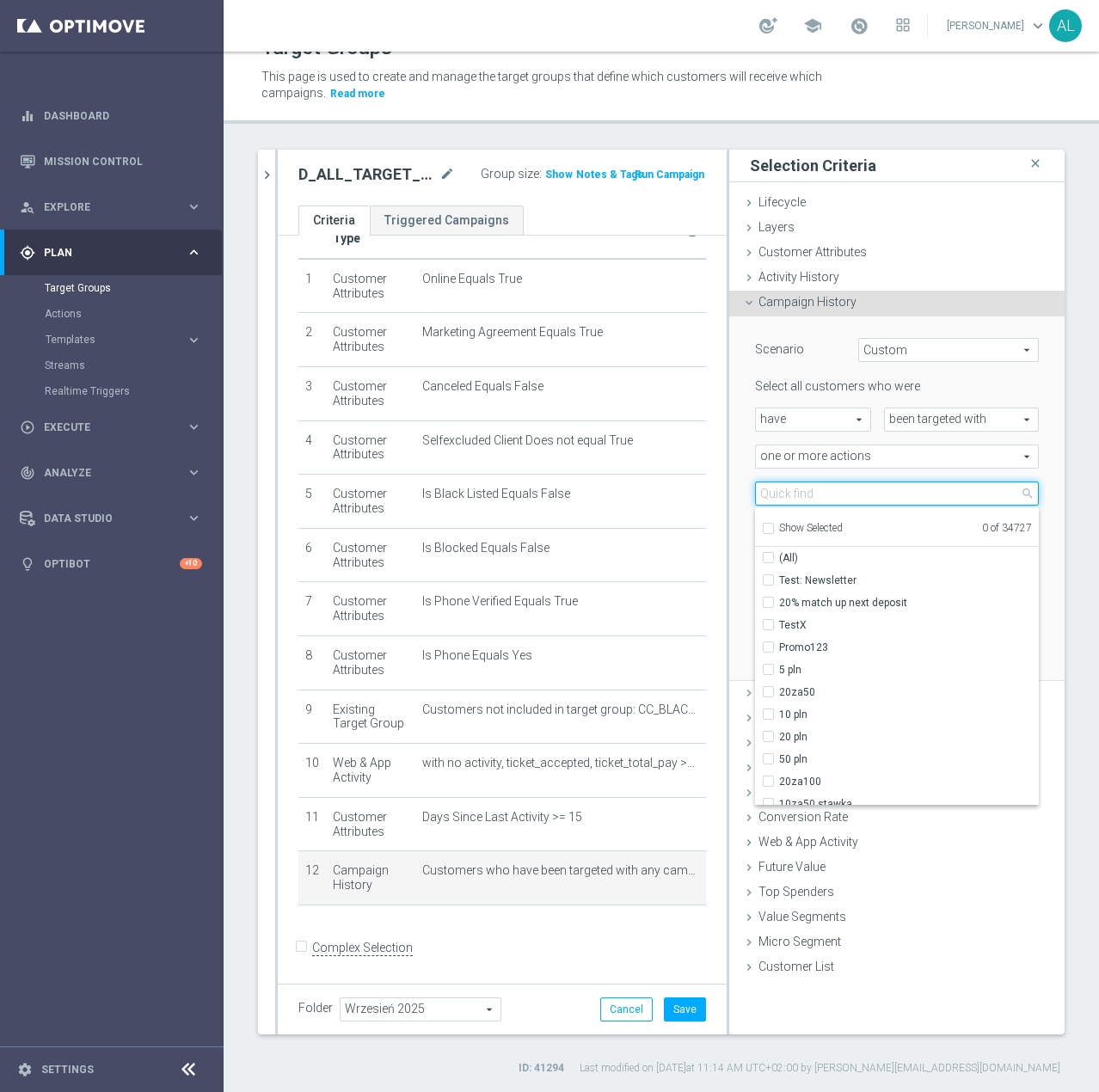
click at [791, 498] on input "search" at bounding box center [896, 494] width 284 height 24
paste input "D_ALL_TARGET_ZBR_CC 100% do 500 PLN 1 LE_220925"
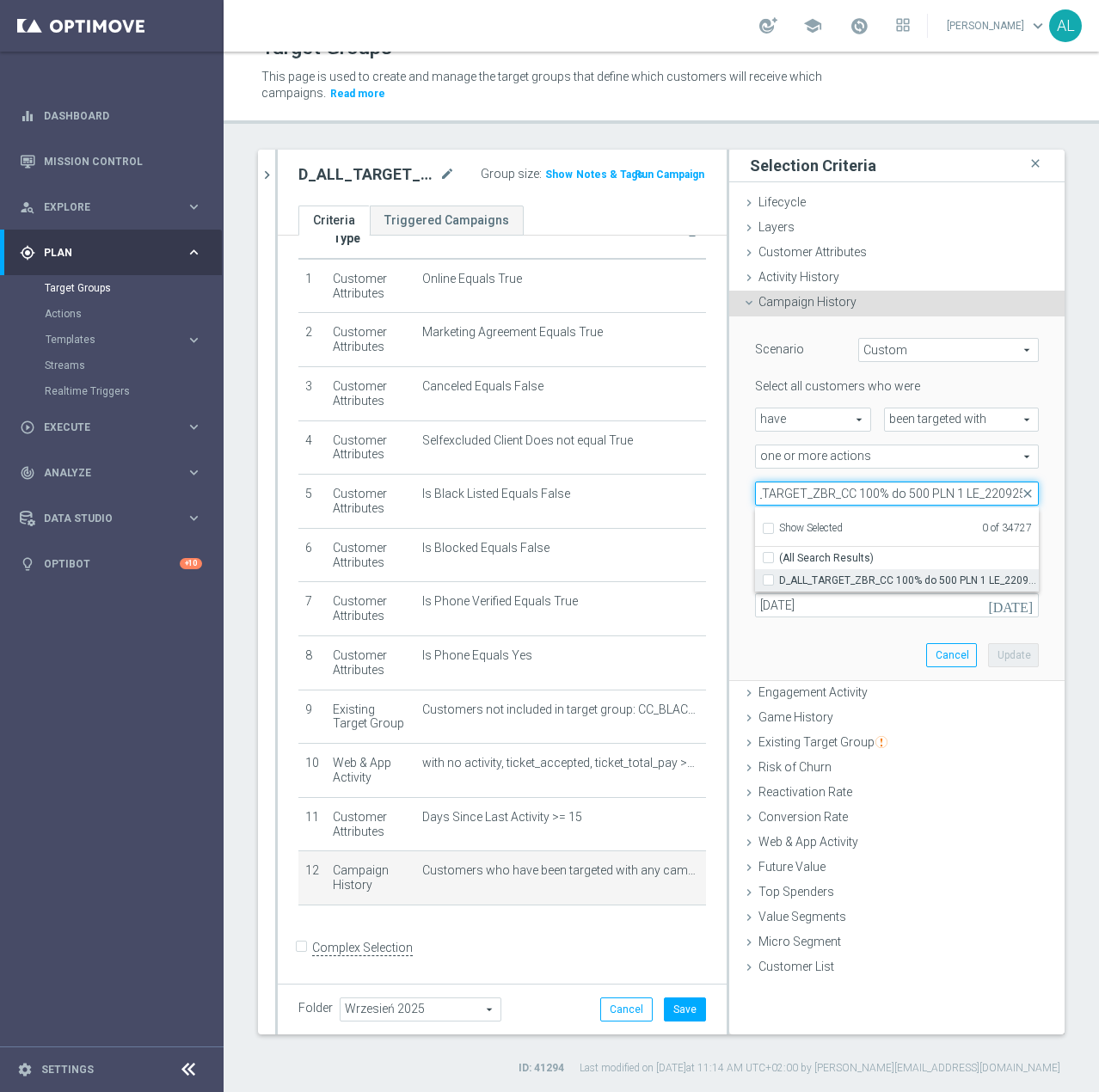
type input "D_ALL_TARGET_ZBR_CC 100% do 500 PLN 1 LE_220925"
click at [830, 581] on span "D_ALL_TARGET_ZBR_CC 100% do 500 PLN 1 LE_220925" at bounding box center [908, 580] width 259 height 14
click at [779, 581] on input "D_ALL_TARGET_ZBR_CC 100% do 500 PLN 1 LE_220925" at bounding box center [773, 580] width 11 height 11
checkbox input "true"
type input "D_ALL_TARGET_ZBR_CC 100% do 500 PLN 1 LE_220925"
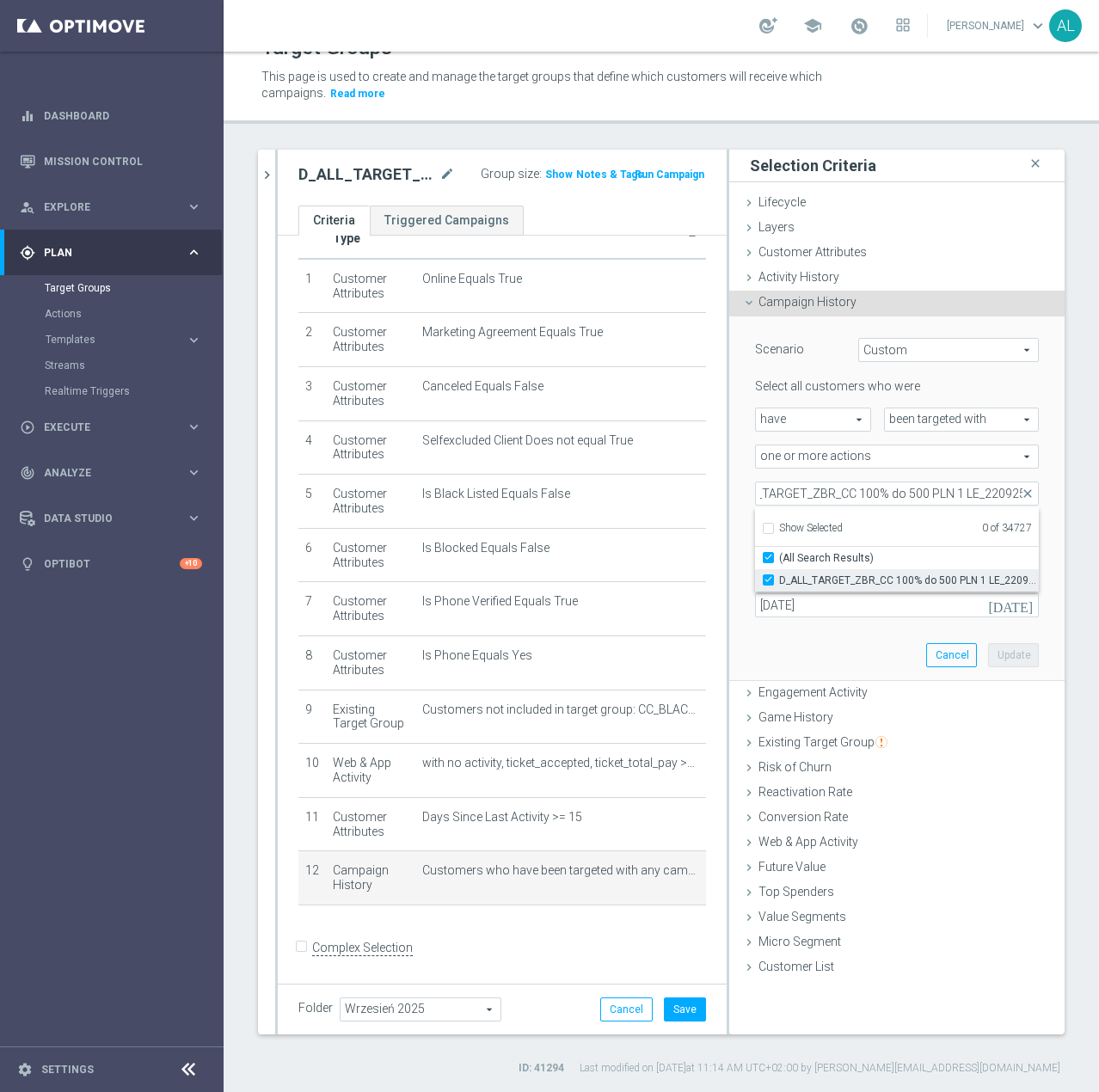
checkbox input "true"
click at [821, 636] on div "Scenario Custom Custom arrow_drop_down search Select all customers who were hav…" at bounding box center [896, 498] width 310 height 364
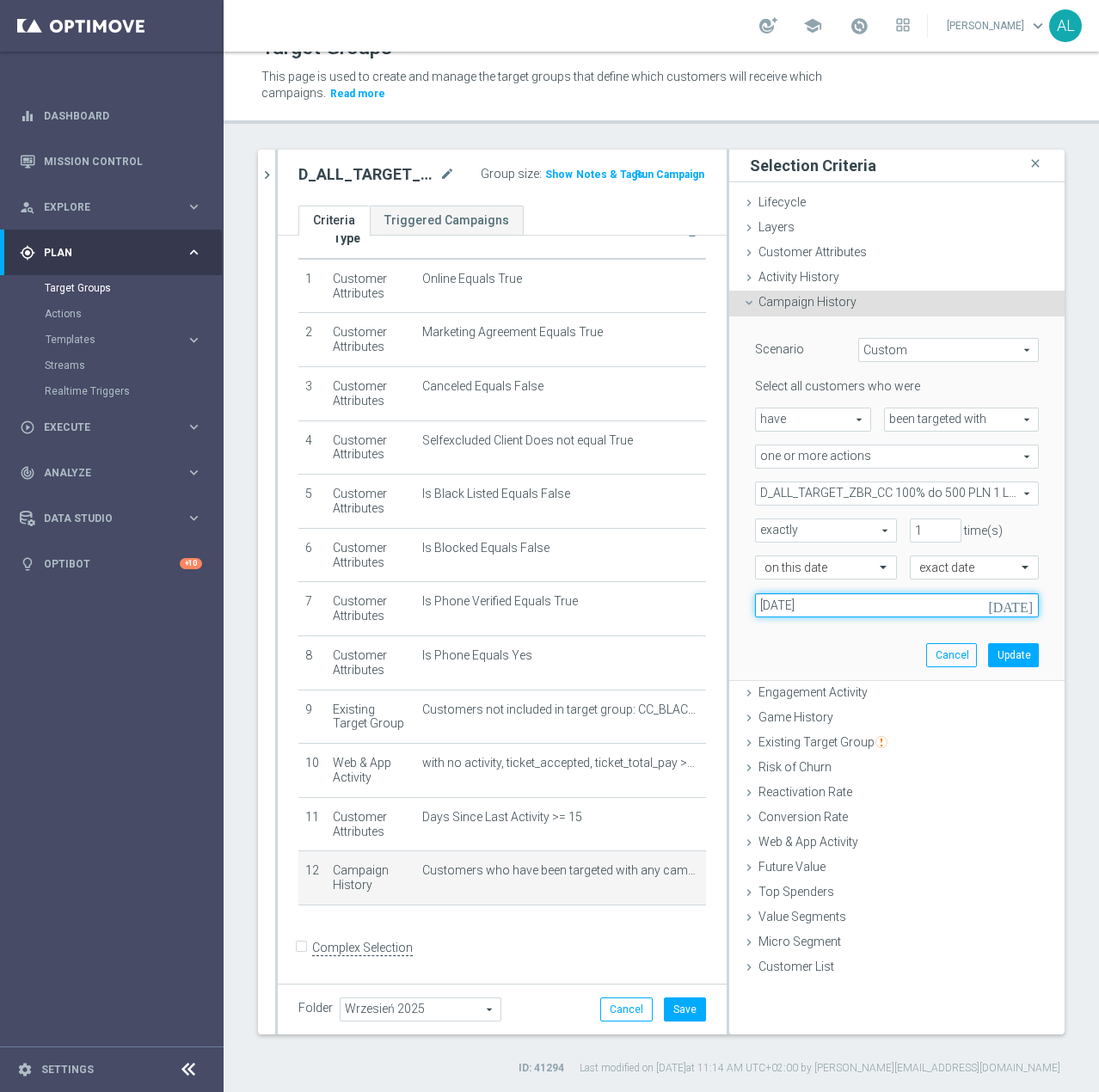
click at [808, 608] on input "18 Sep 2025" at bounding box center [896, 606] width 284 height 24
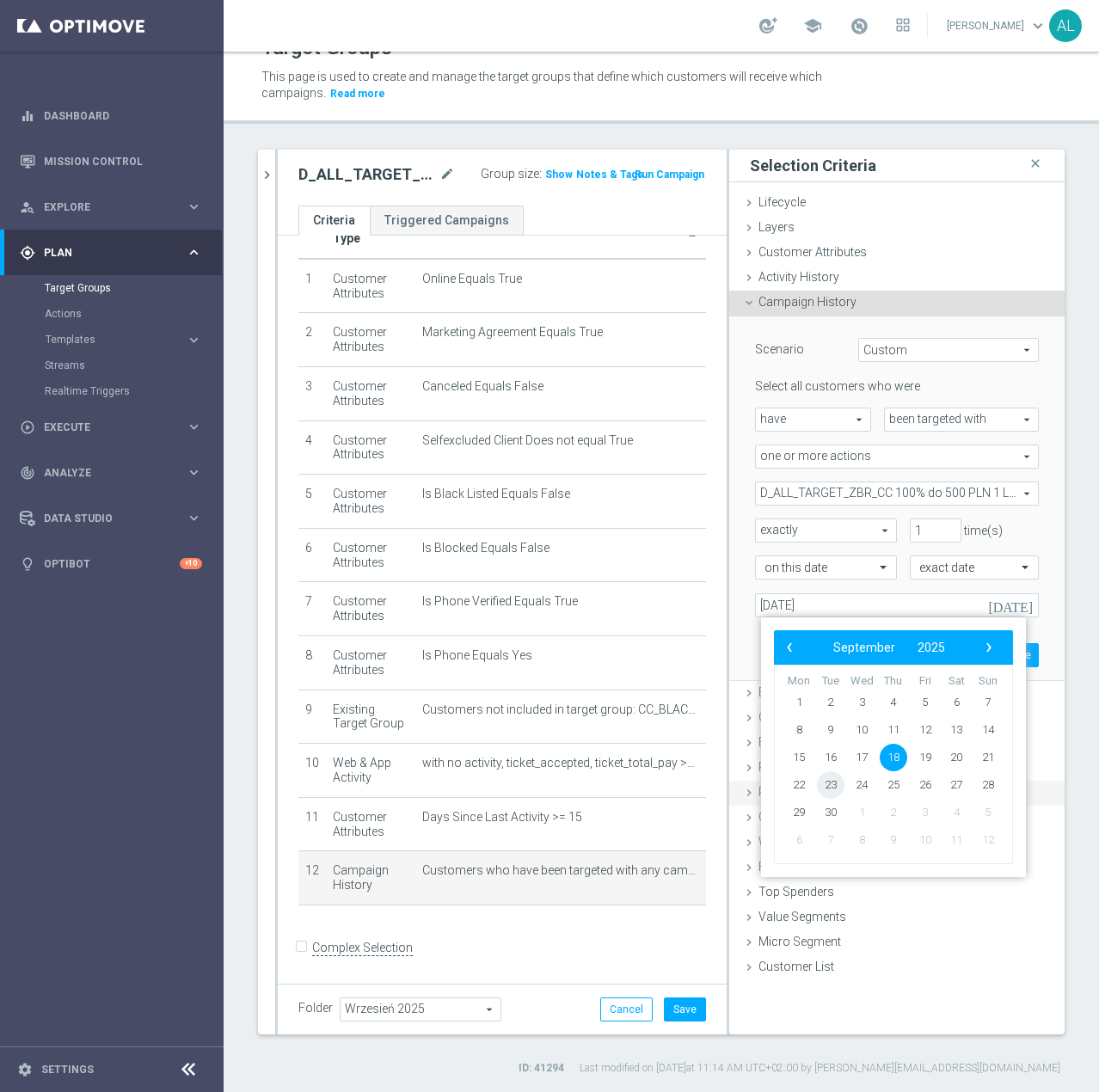
click at [838, 792] on span "23" at bounding box center [831, 786] width 28 height 28
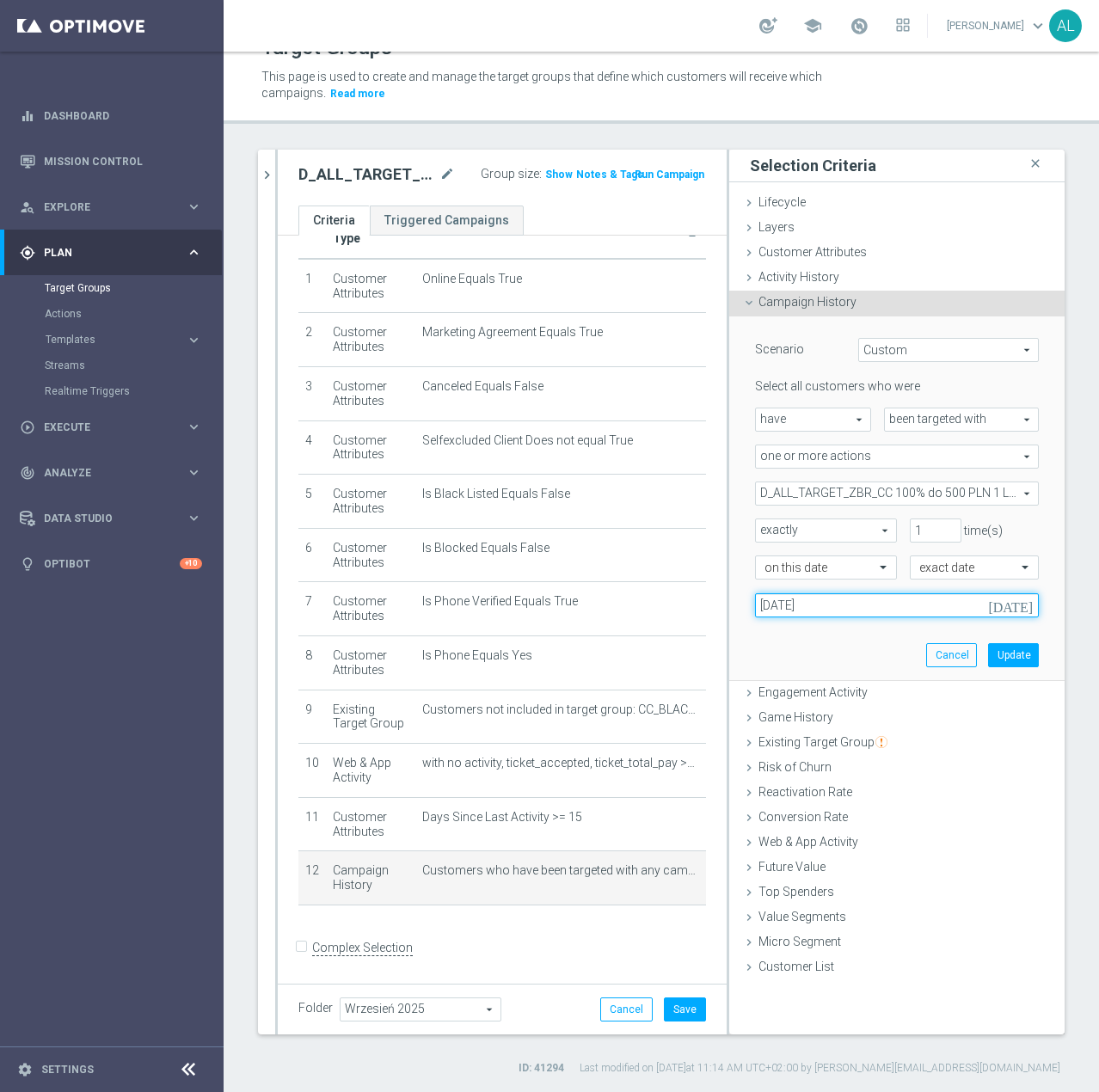
click at [827, 608] on input "[DATE]" at bounding box center [896, 606] width 284 height 24
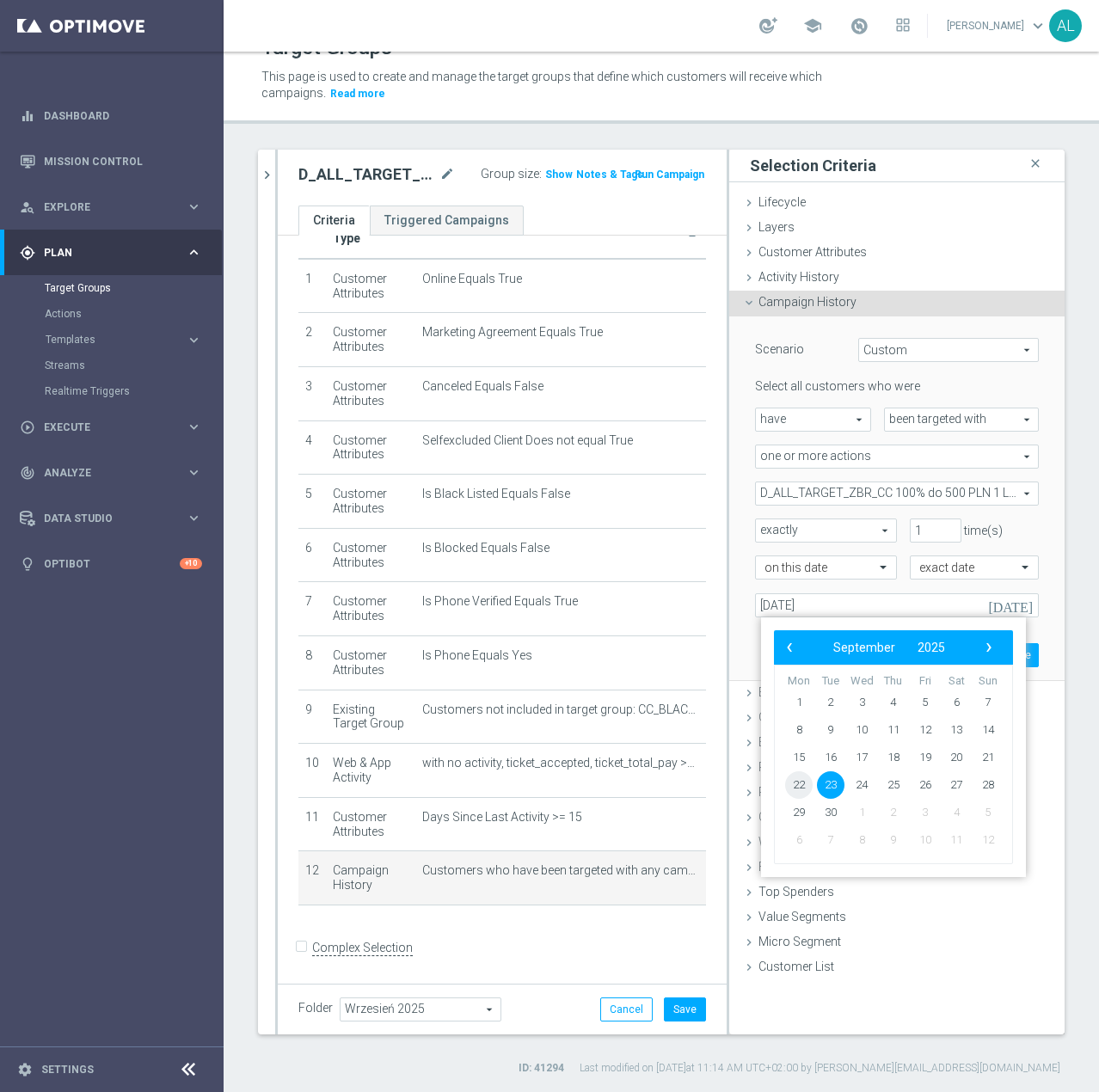
click at [797, 787] on span "22" at bounding box center [799, 786] width 28 height 28
type input "22 Sep 2025"
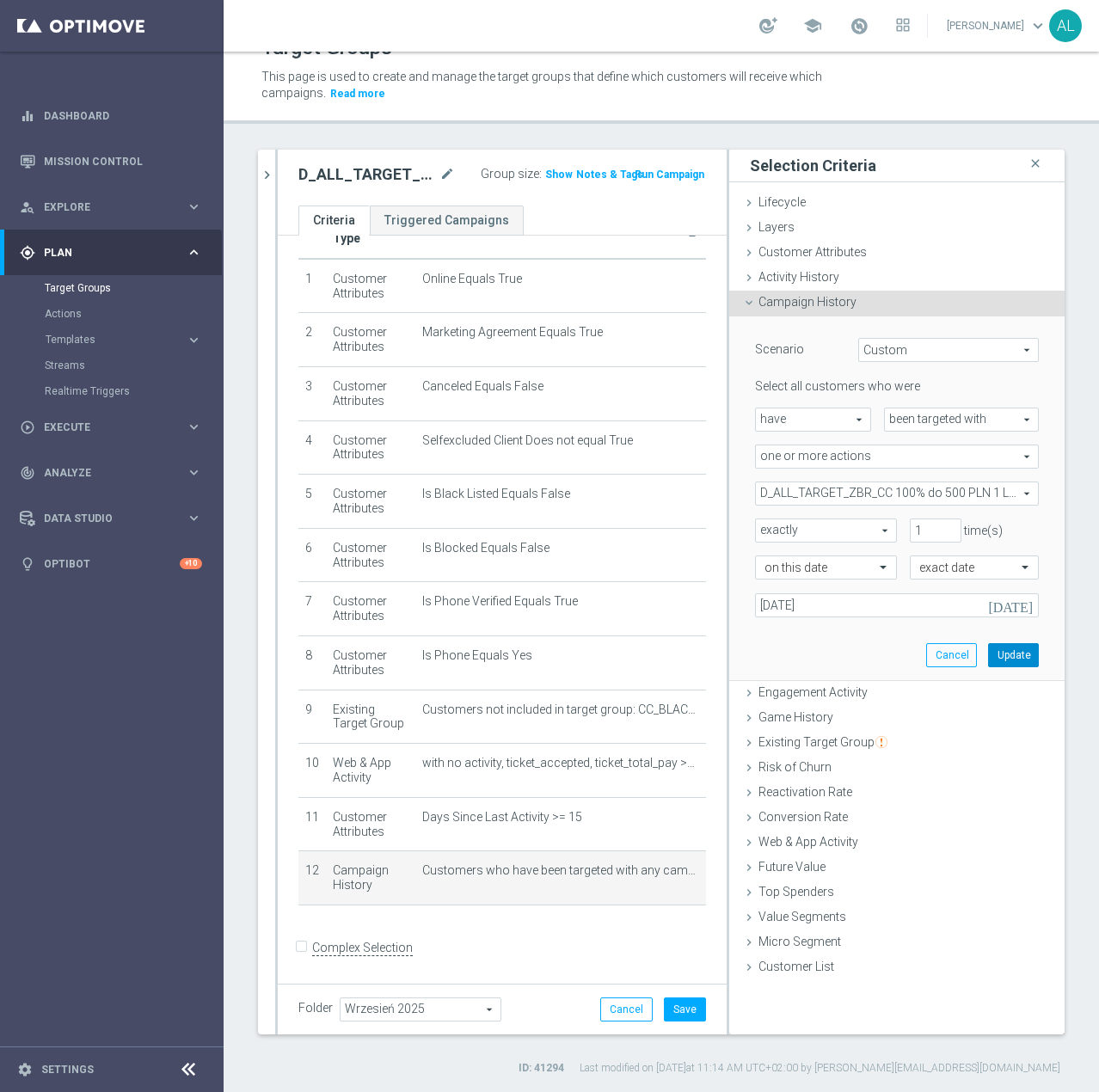
click at [997, 649] on button "Update" at bounding box center [1013, 656] width 51 height 24
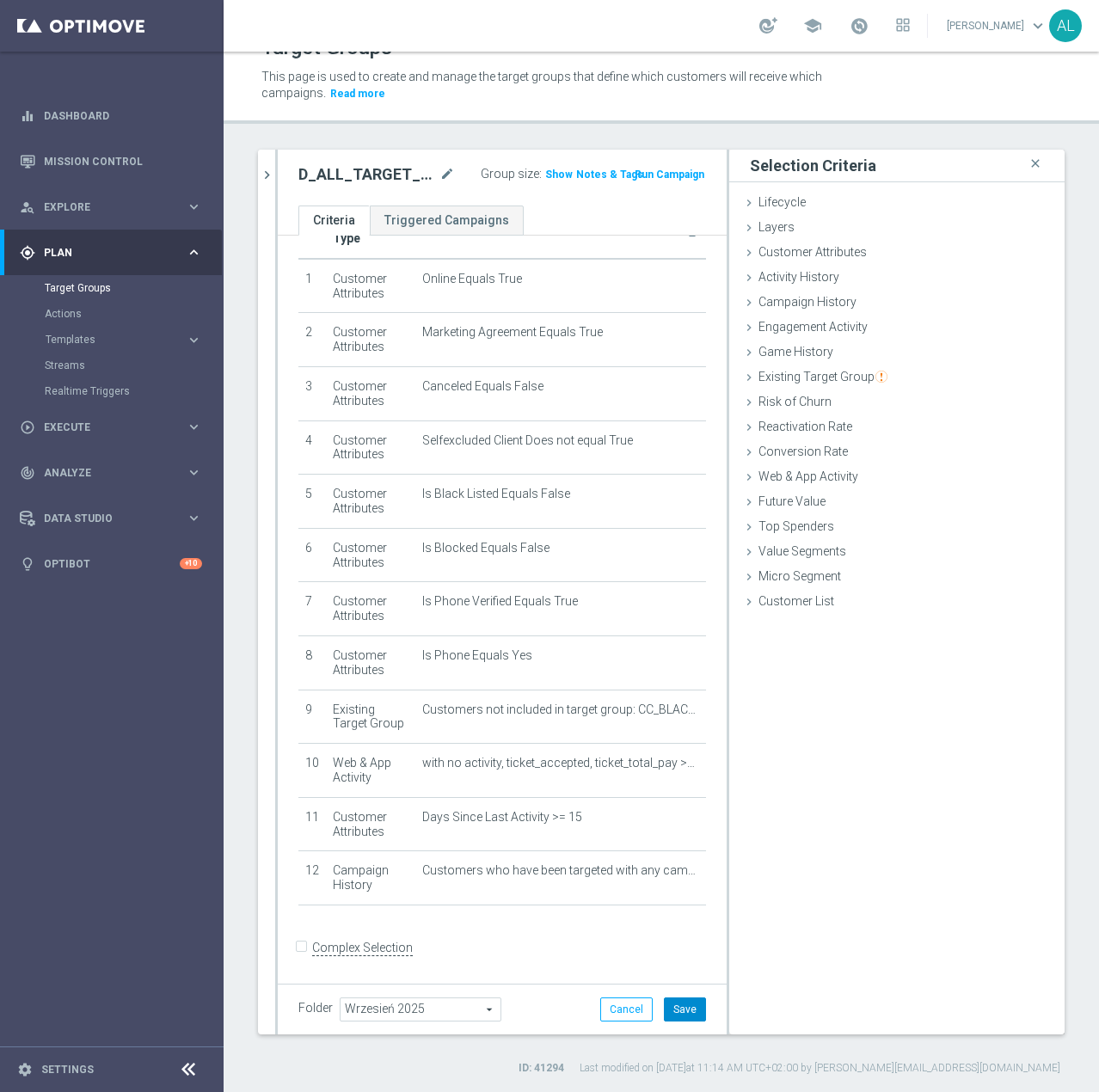
click at [682, 1011] on button "Save" at bounding box center [684, 1010] width 42 height 24
click at [545, 172] on span "Show" at bounding box center [559, 175] width 28 height 12
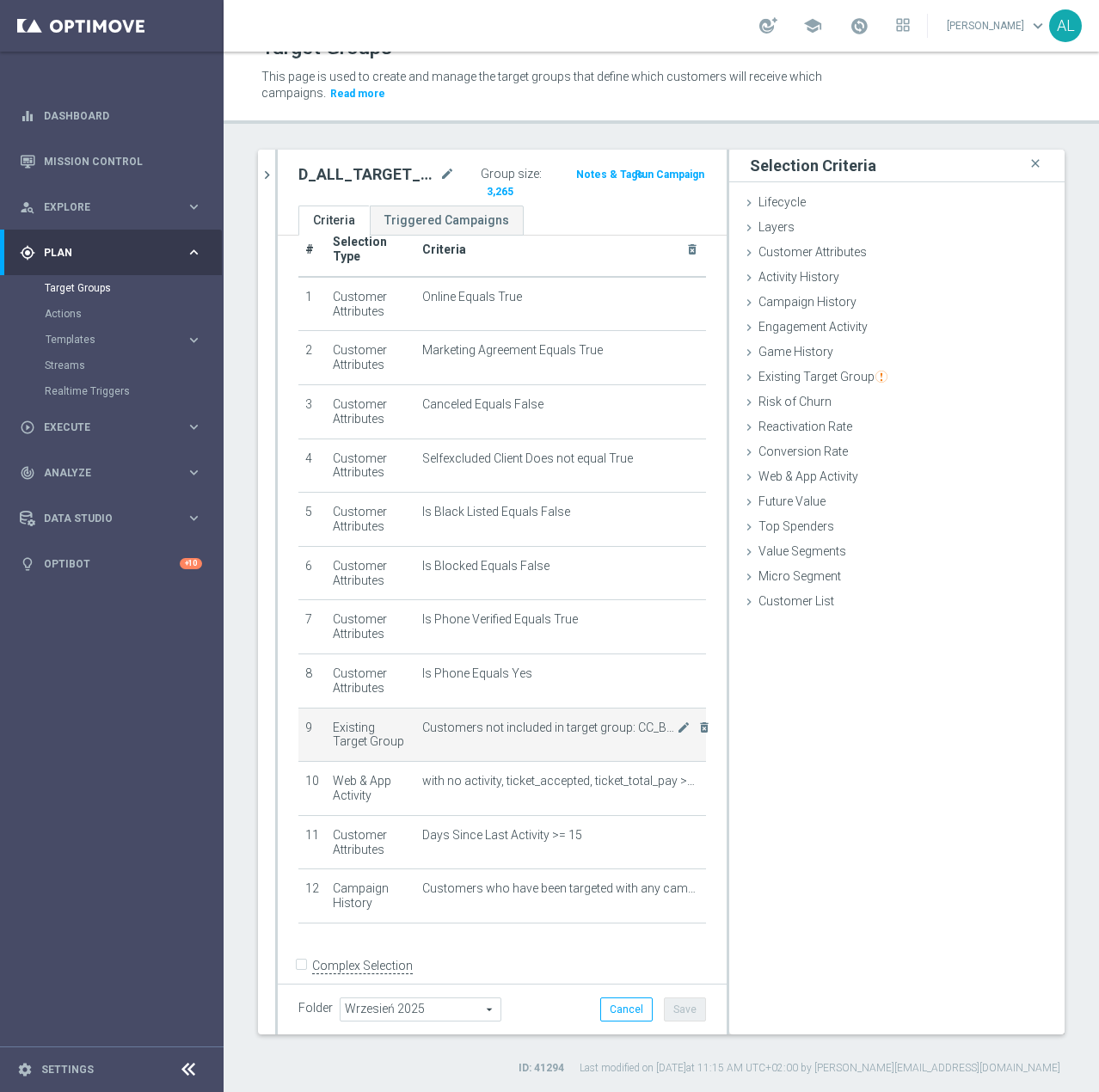
scroll to position [52, 0]
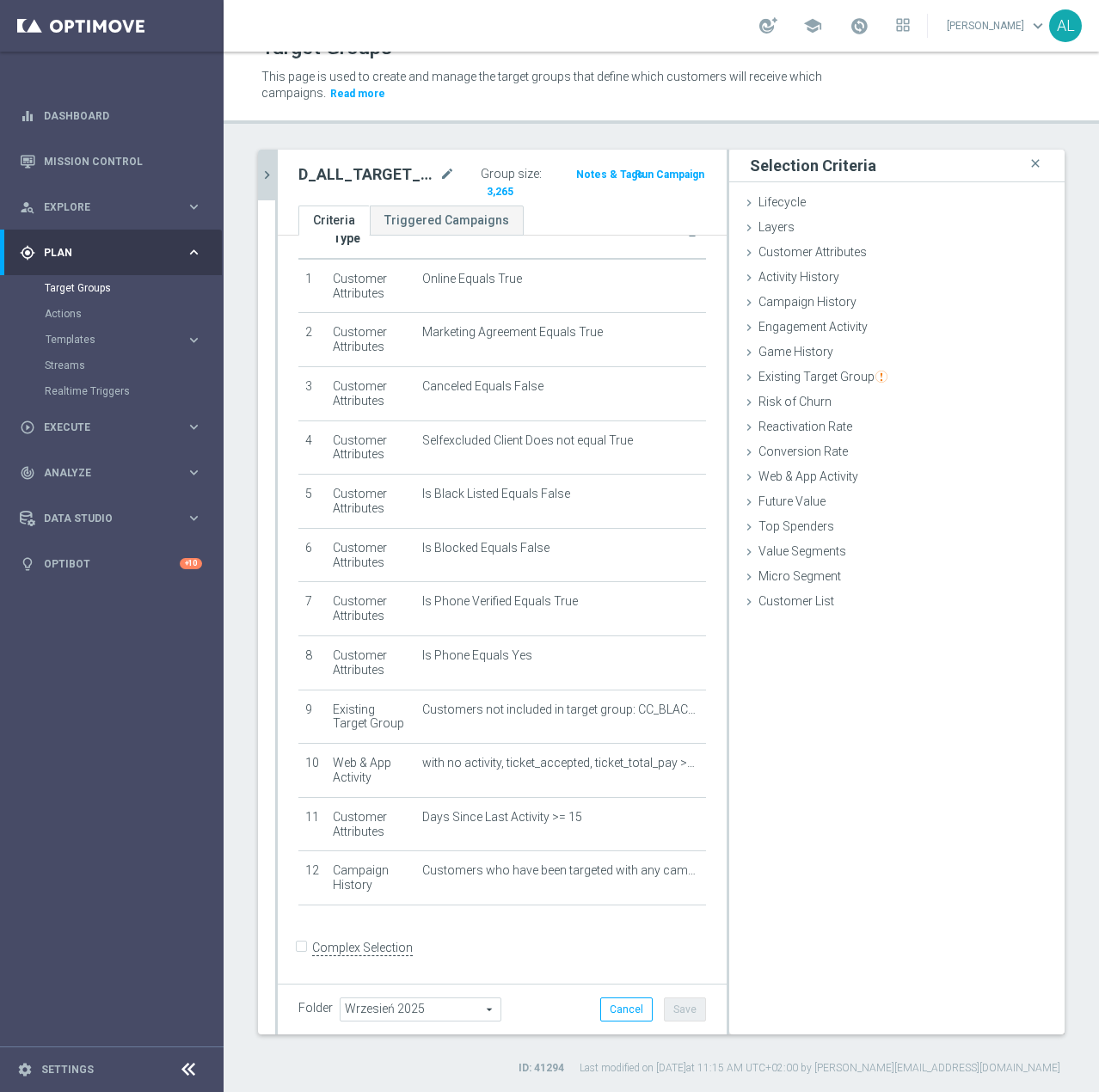
click at [262, 173] on icon "chevron_right" at bounding box center [266, 175] width 17 height 17
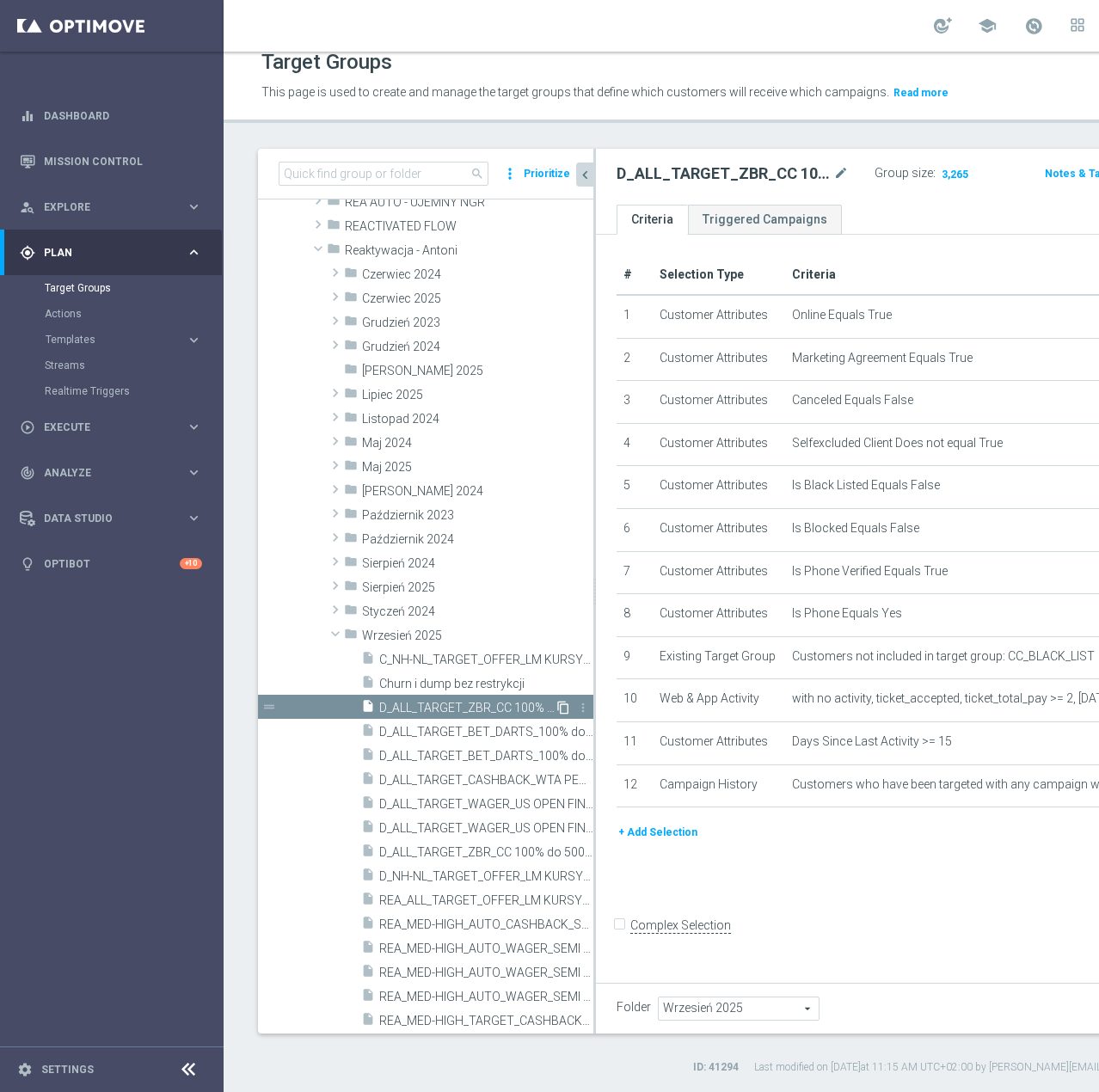
click at [556, 708] on icon "content_copy" at bounding box center [563, 708] width 14 height 14
click at [833, 173] on icon "mode_edit" at bounding box center [841, 174] width 16 height 21
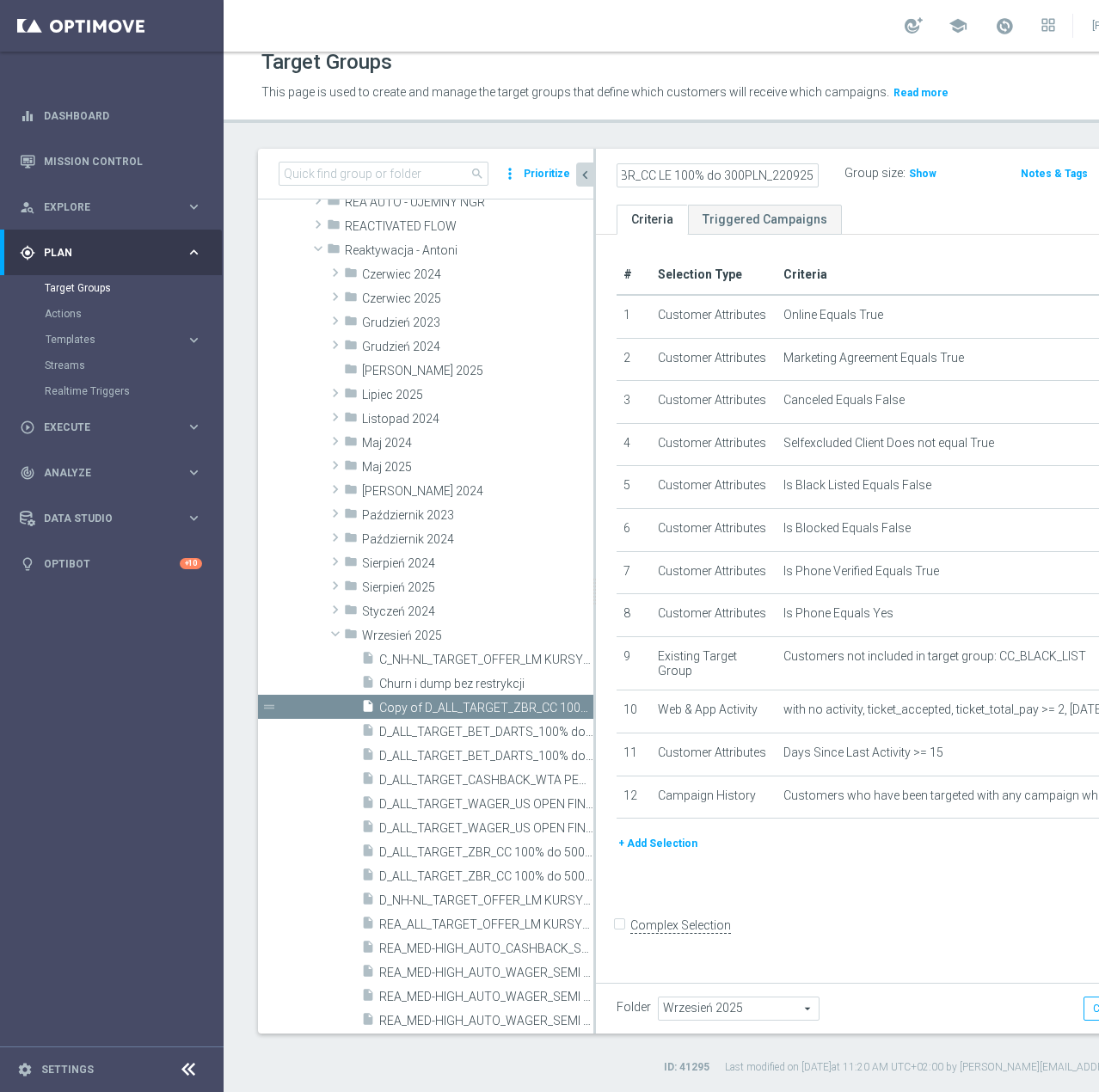
scroll to position [0, 196]
click at [669, 181] on input "C_ALL_TARGET_ZBR_CC LE 100% do 300PLN_220925" at bounding box center [717, 175] width 202 height 24
type input "C_ALL_TARGET_ZBR_CC LE 100% do 300PLN push_220925"
click at [851, 190] on div "C_ALL_TARGET_ZBR_CC LE 100% do 300PLN push_220925 Group size : Show Notes & Tag…" at bounding box center [903, 176] width 614 height 56
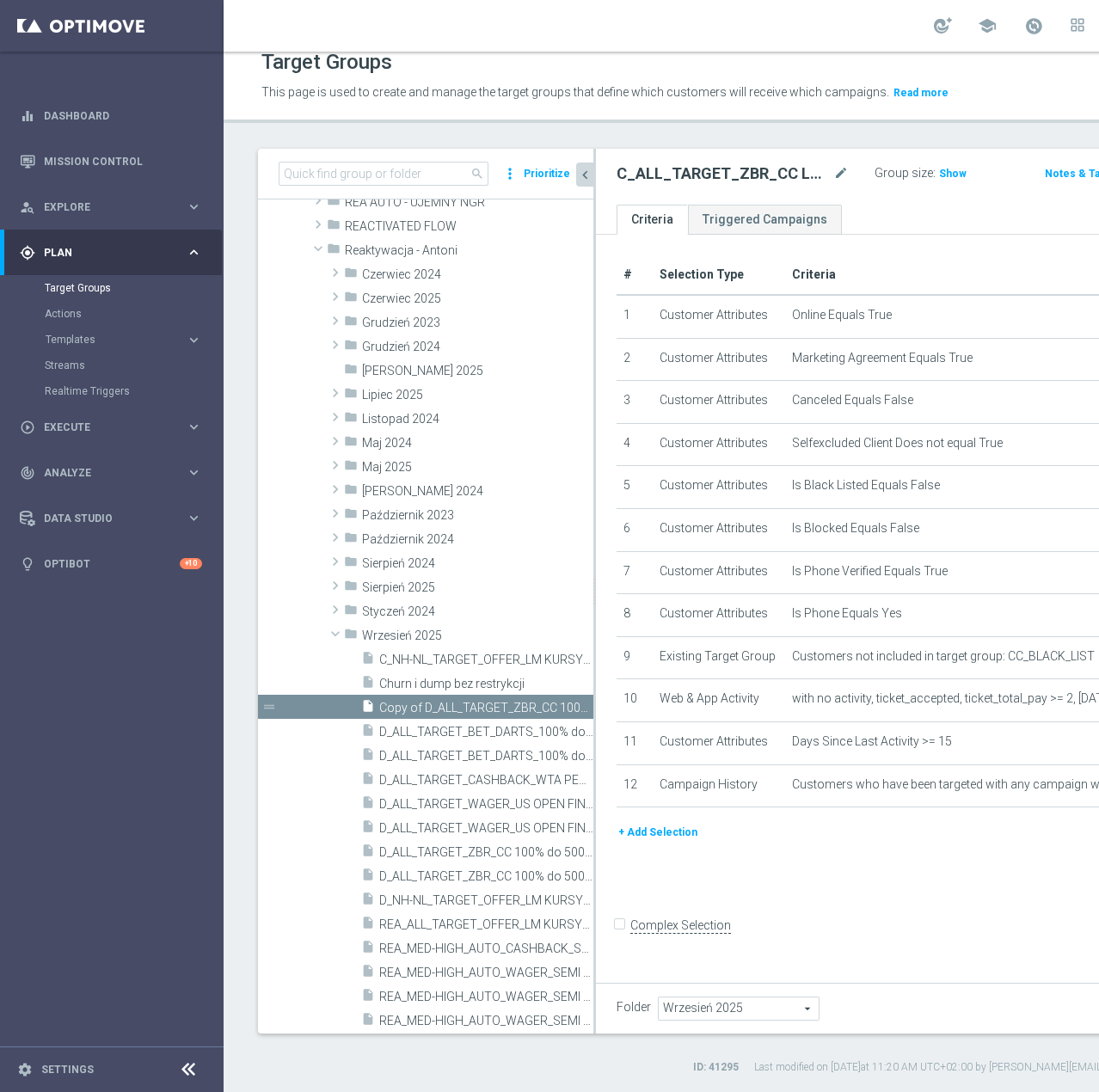
click at [893, 211] on ul "Criteria Triggered Campaigns" at bounding box center [917, 219] width 643 height 30
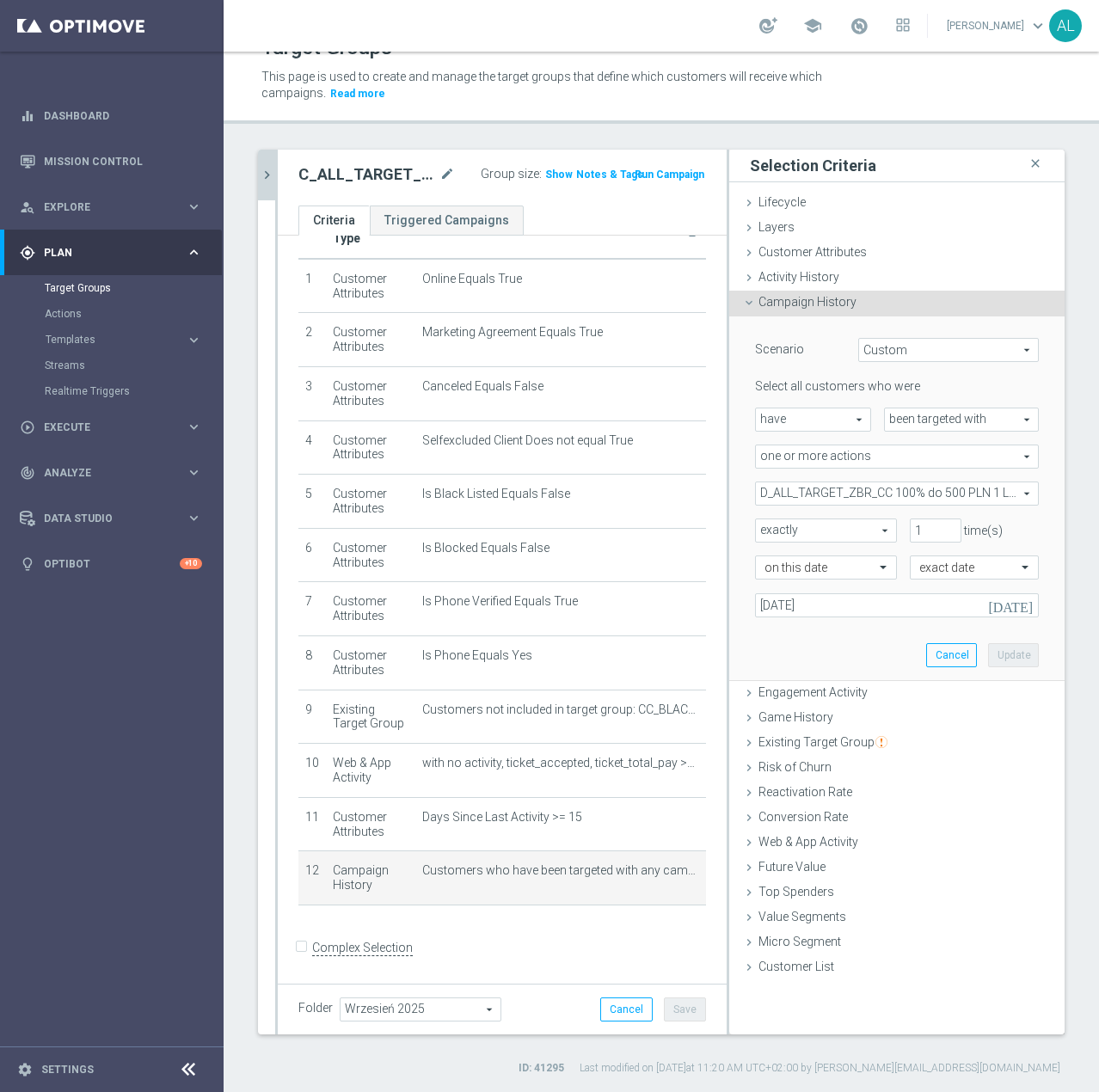
click at [834, 477] on div "Select all customers who were have have arrow_drop_down search been targeted wi…" at bounding box center [896, 497] width 284 height 238
click at [829, 489] on span "D_ALL_TARGET_ZBR_CC 100% do 500 PLN 1 LE_220925" at bounding box center [896, 494] width 282 height 23
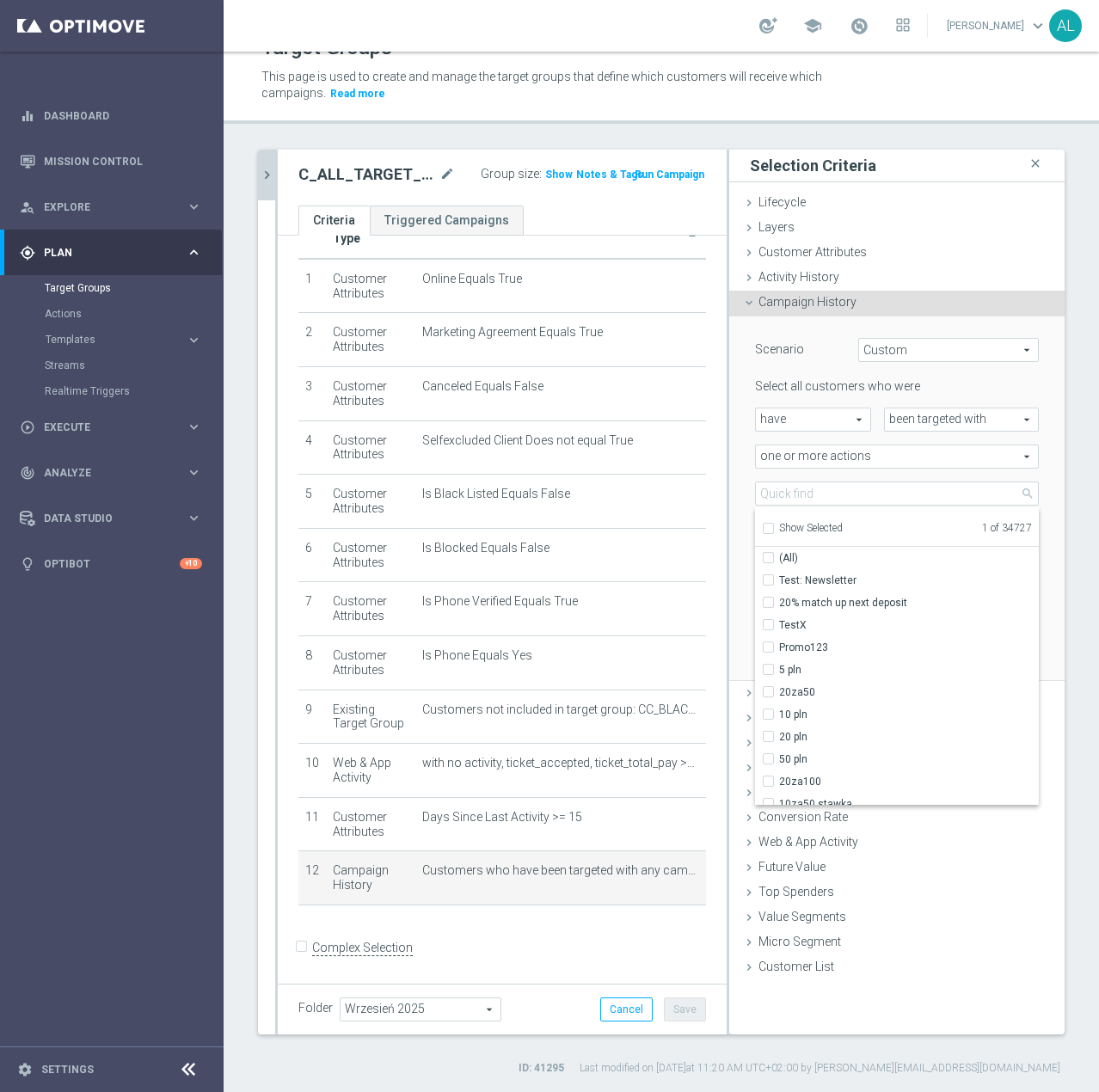
click at [804, 522] on div "Show Selected" at bounding box center [802, 526] width 81 height 22
click at [797, 532] on span "Show Selected" at bounding box center [810, 528] width 64 height 12
click at [773, 532] on input "Show Selected" at bounding box center [767, 531] width 11 height 11
checkbox input "true"
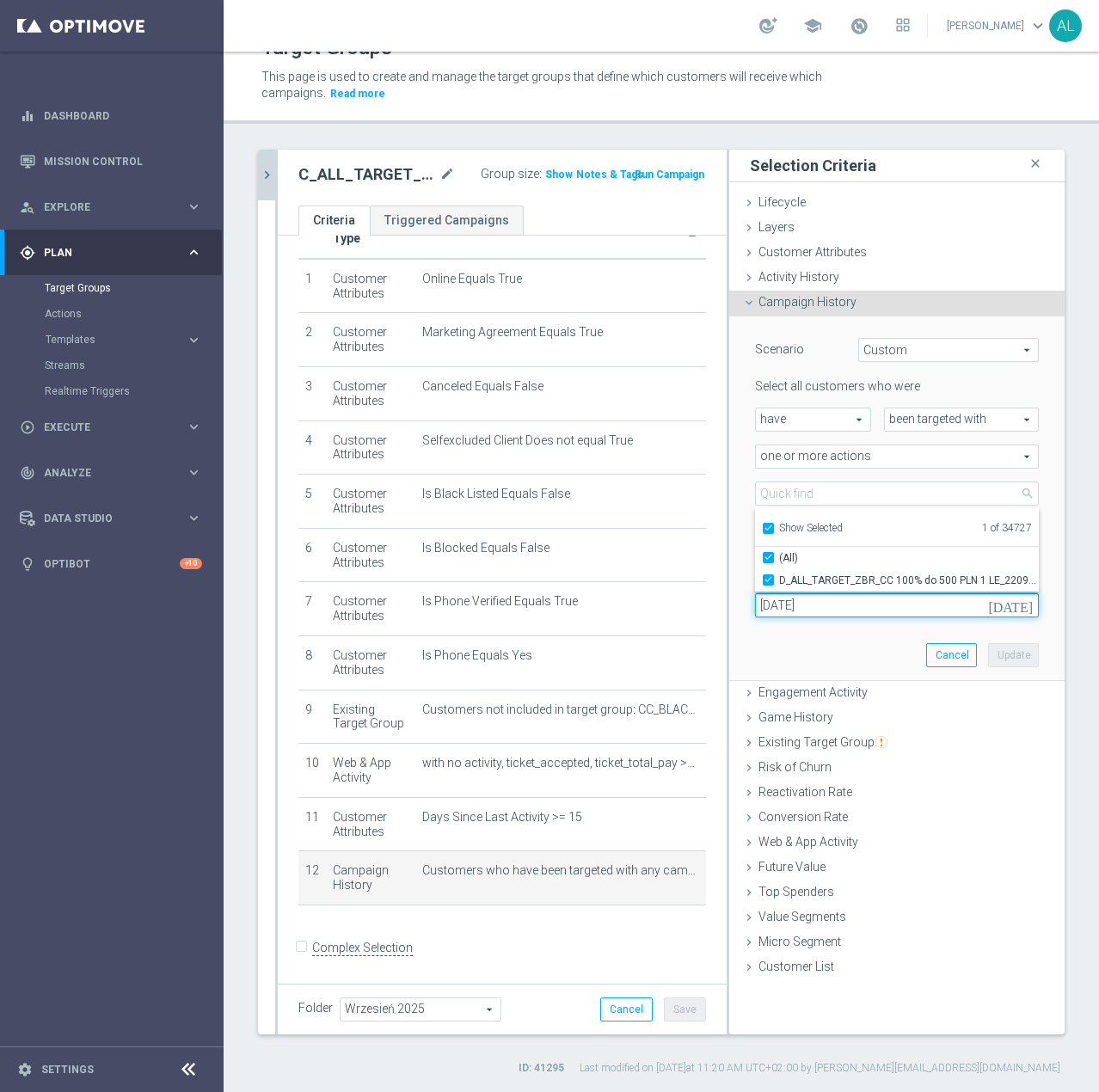
click at [805, 595] on input "22 Sep 2025" at bounding box center [896, 606] width 284 height 24
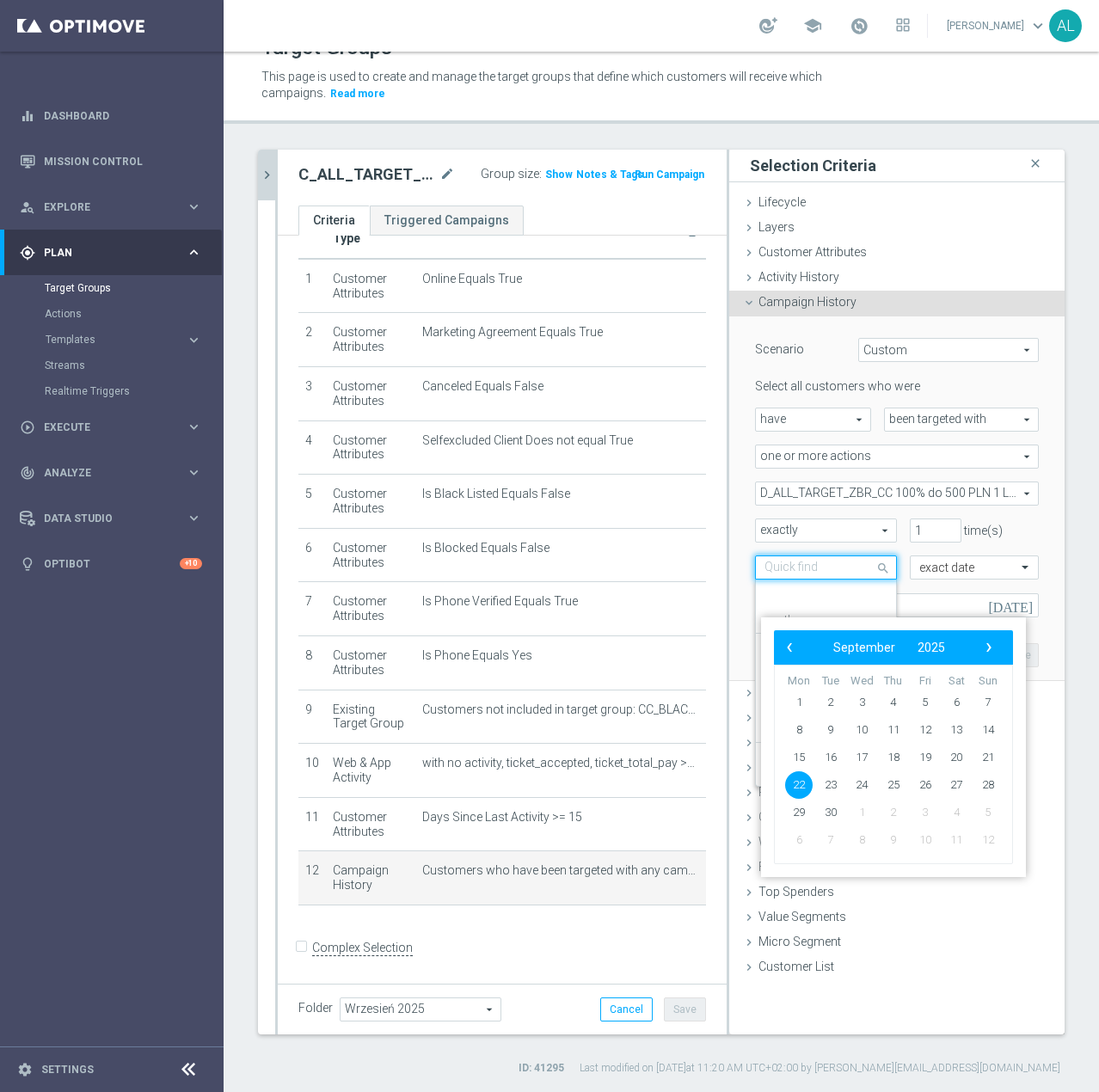
click at [807, 578] on div "Quick find on this date" at bounding box center [826, 567] width 142 height 24
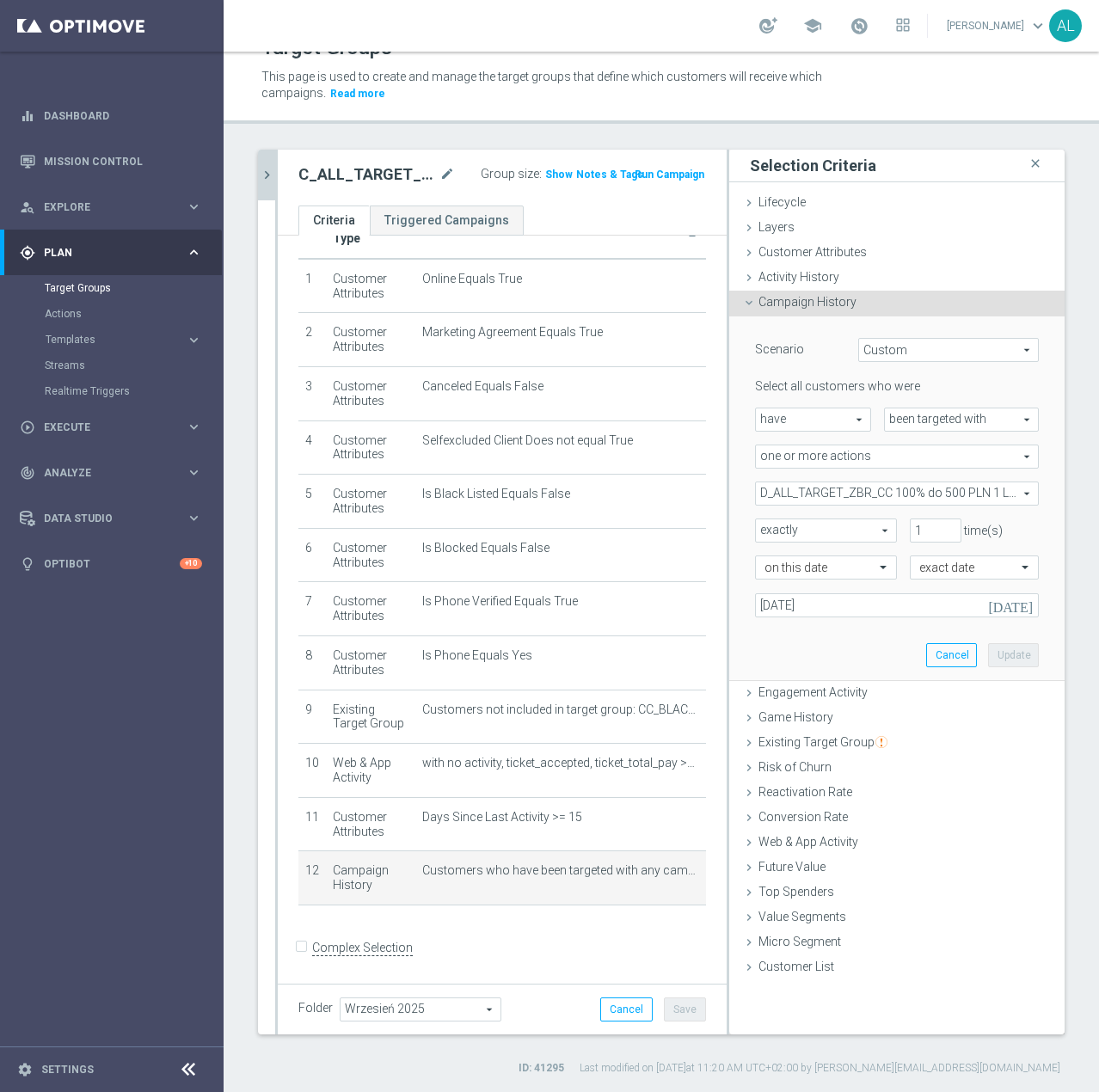
click at [904, 626] on div "Scenario Custom Custom arrow_drop_down search Select all customers who were hav…" at bounding box center [896, 498] width 310 height 364
click at [848, 498] on span "D_ALL_TARGET_ZBR_CC 100% do 500 PLN 1 LE_220925" at bounding box center [896, 494] width 282 height 23
click at [800, 584] on span "D_ALL_TARGET_ZBR_CC 100% do 500 PLN 1 LE_220925" at bounding box center [908, 580] width 259 height 14
click at [779, 584] on input "D_ALL_TARGET_ZBR_CC 100% do 500 PLN 1 LE_220925" at bounding box center [773, 580] width 11 height 11
checkbox input "false"
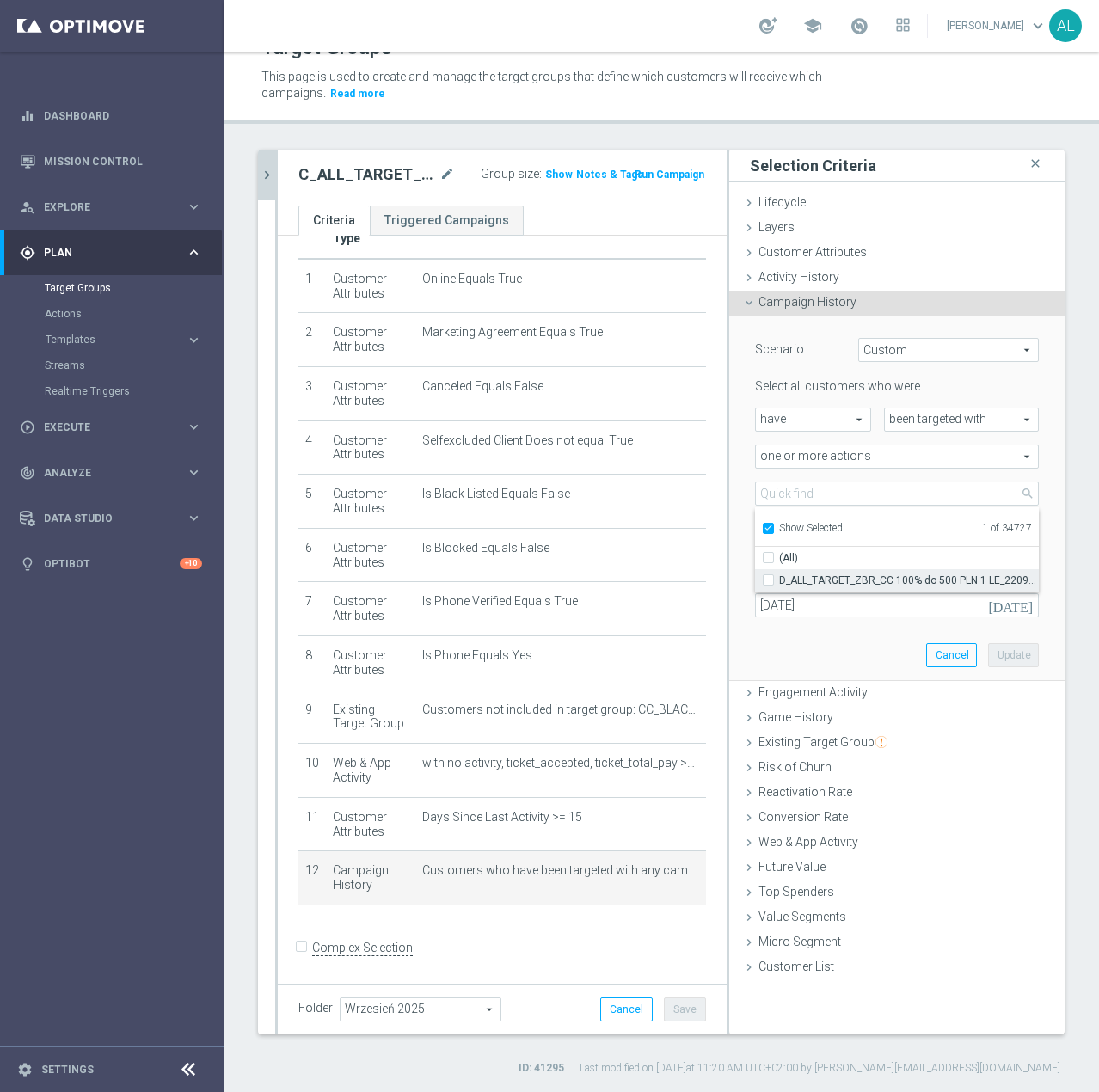
type input "Select Action"
checkbox input "false"
click at [803, 530] on span "Show Selected" at bounding box center [810, 528] width 64 height 12
click at [773, 530] on input "Show Selected" at bounding box center [767, 531] width 11 height 11
checkbox input "false"
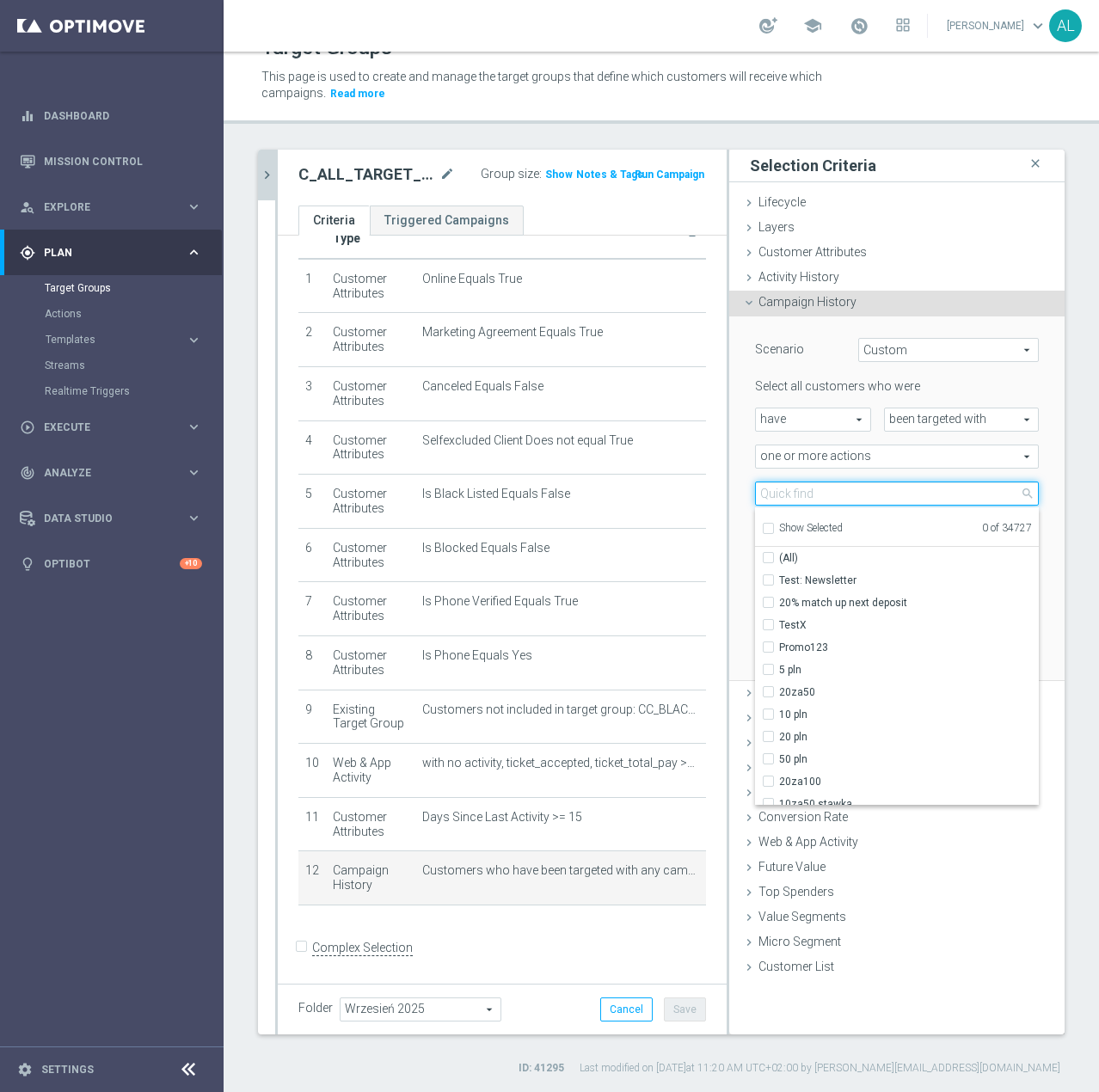
click at [807, 491] on input "search" at bounding box center [896, 494] width 284 height 24
paste input "C_ALL_TARGET_ZBR_CC LE 100% do 300PLN_220925"
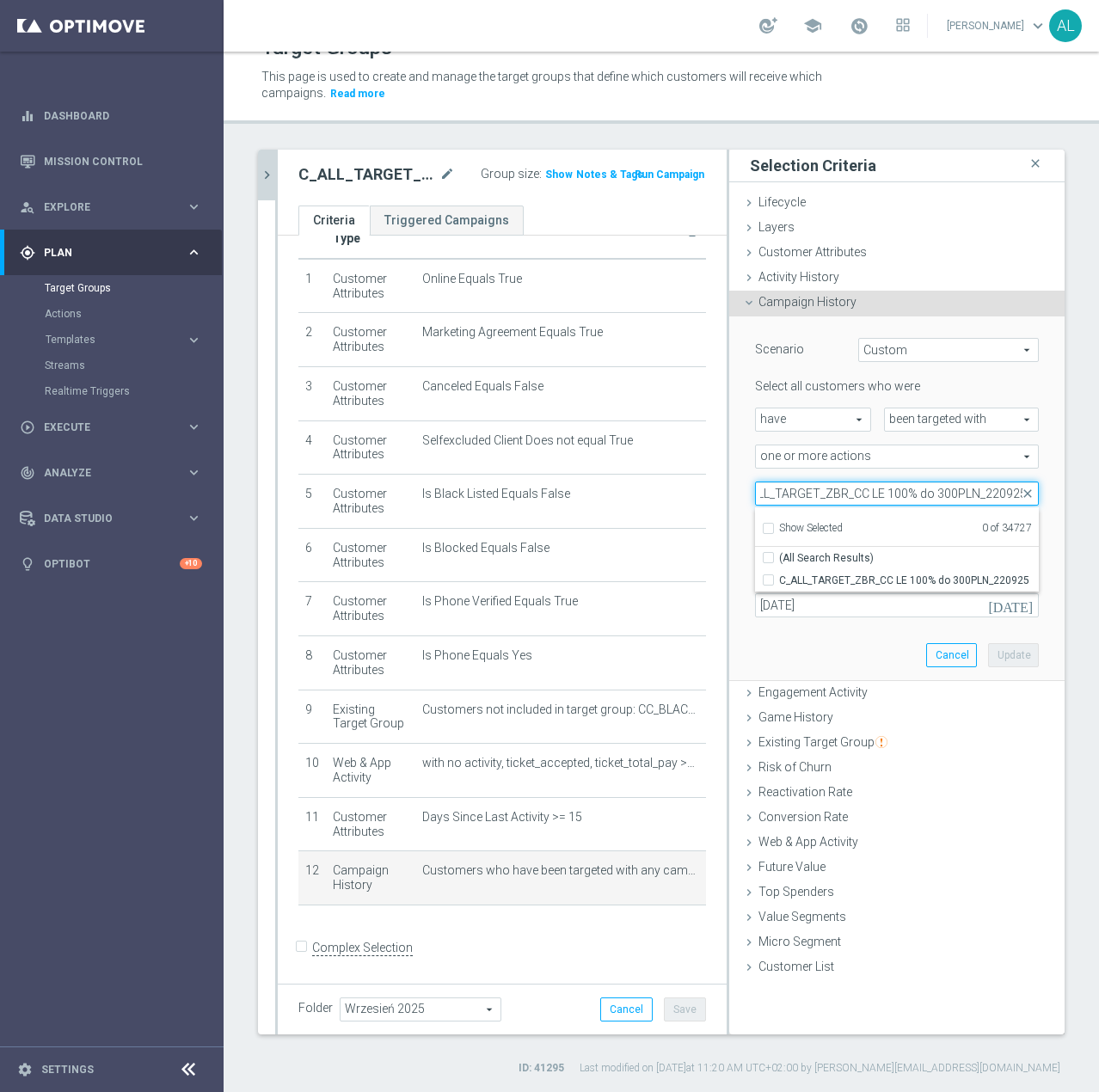
type input "C_ALL_TARGET_ZBR_CC LE 100% do 300PLN_220925"
click at [818, 575] on span "C_ALL_TARGET_ZBR_CC LE 100% do 300PLN_220925" at bounding box center [908, 580] width 259 height 14
click at [779, 575] on input "C_ALL_TARGET_ZBR_CC LE 100% do 300PLN_220925" at bounding box center [773, 580] width 11 height 11
checkbox input "true"
type input "C_ALL_TARGET_ZBR_CC LE 100% do 300PLN_220925"
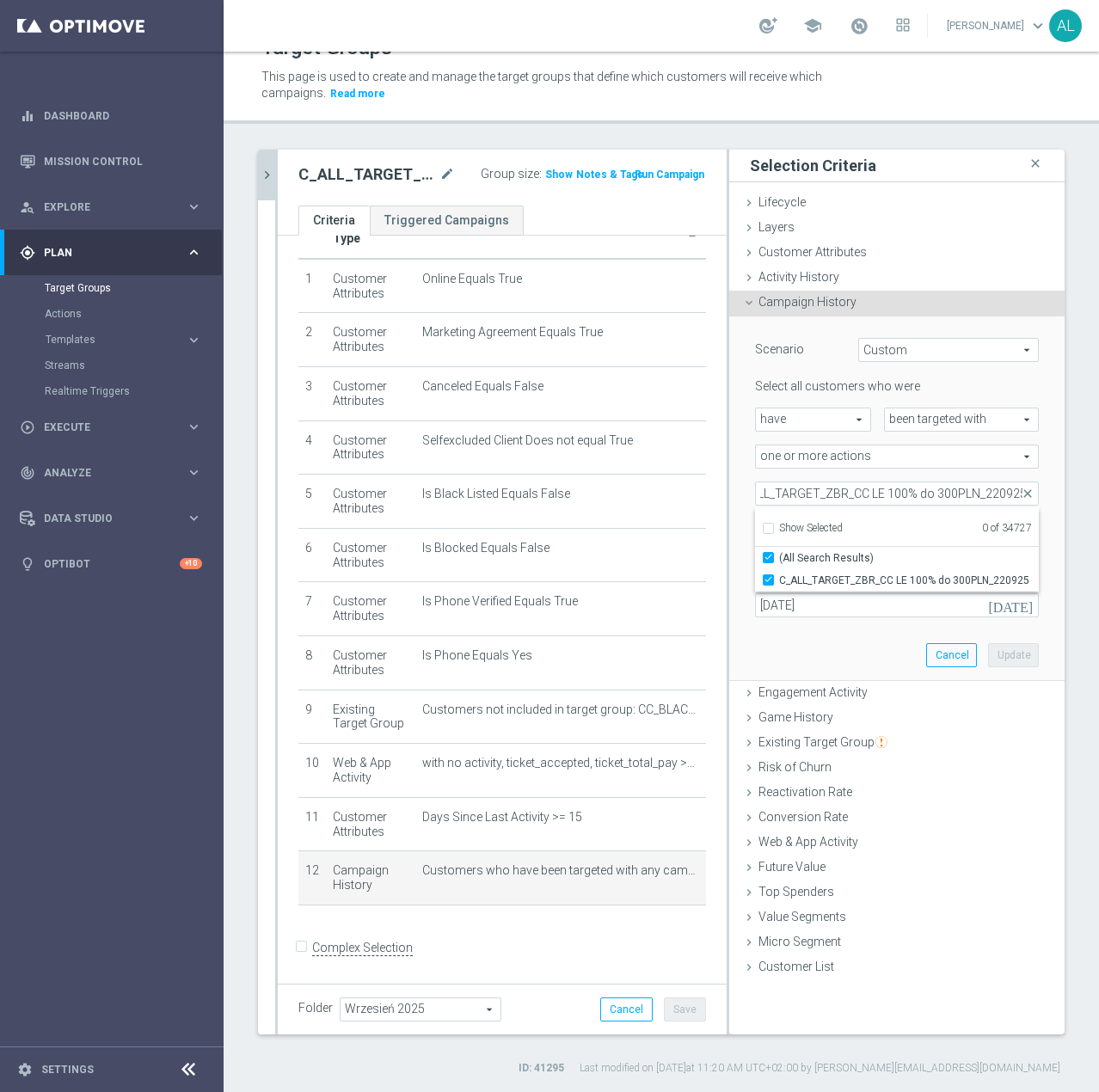
checkbox input "true"
click at [814, 639] on div "Scenario Custom Custom arrow_drop_down search Select all customers who were hav…" at bounding box center [896, 498] width 310 height 364
click at [1006, 643] on button "Update" at bounding box center [1013, 656] width 51 height 24
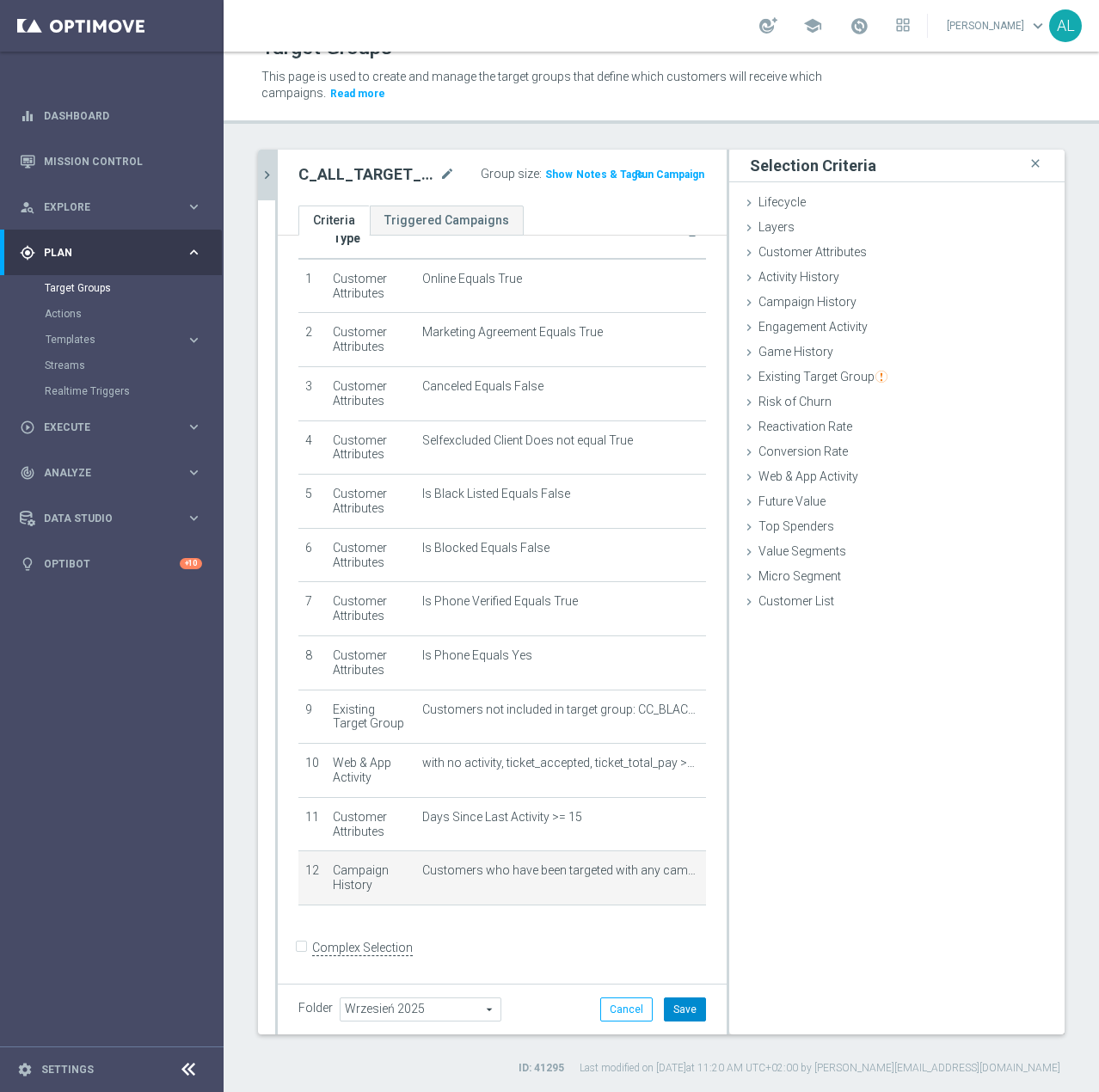
click at [681, 1002] on button "Save" at bounding box center [684, 1010] width 42 height 24
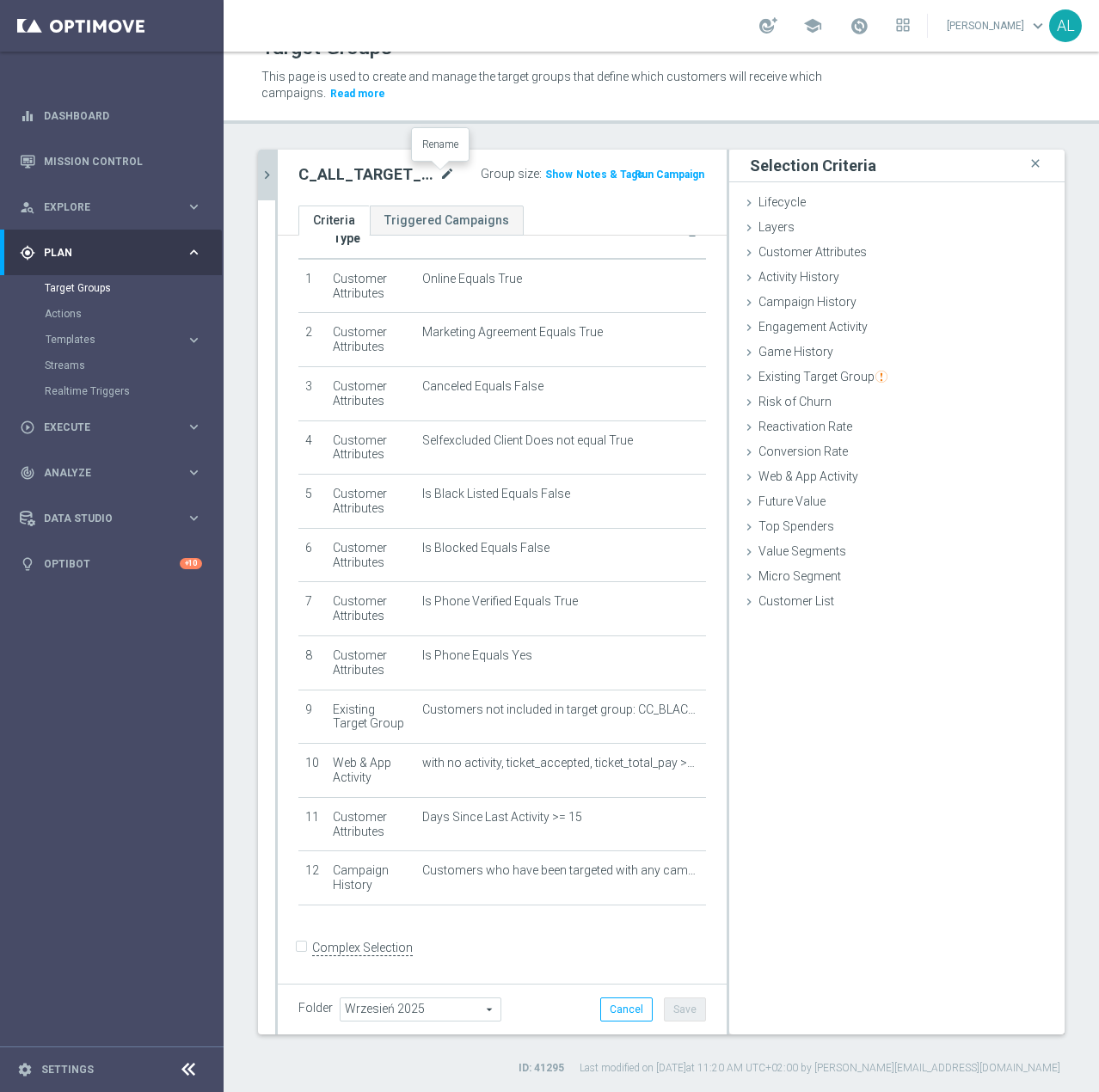
click at [439, 167] on icon "mode_edit" at bounding box center [447, 175] width 16 height 21
click at [314, 175] on input "C_ALL_TARGET_ZBR_CC LE 100% do 300PLN push_220925" at bounding box center [347, 176] width 96 height 24
type input "C_ALL_TARGET_ZBR_CC LE 100% do 300PLN WT push_220925"
click at [556, 984] on div "Folder Wrzesień 2025 Wrzesień 2025 arrow_drop_down search Cancel Save Saving..." at bounding box center [502, 1009] width 449 height 51
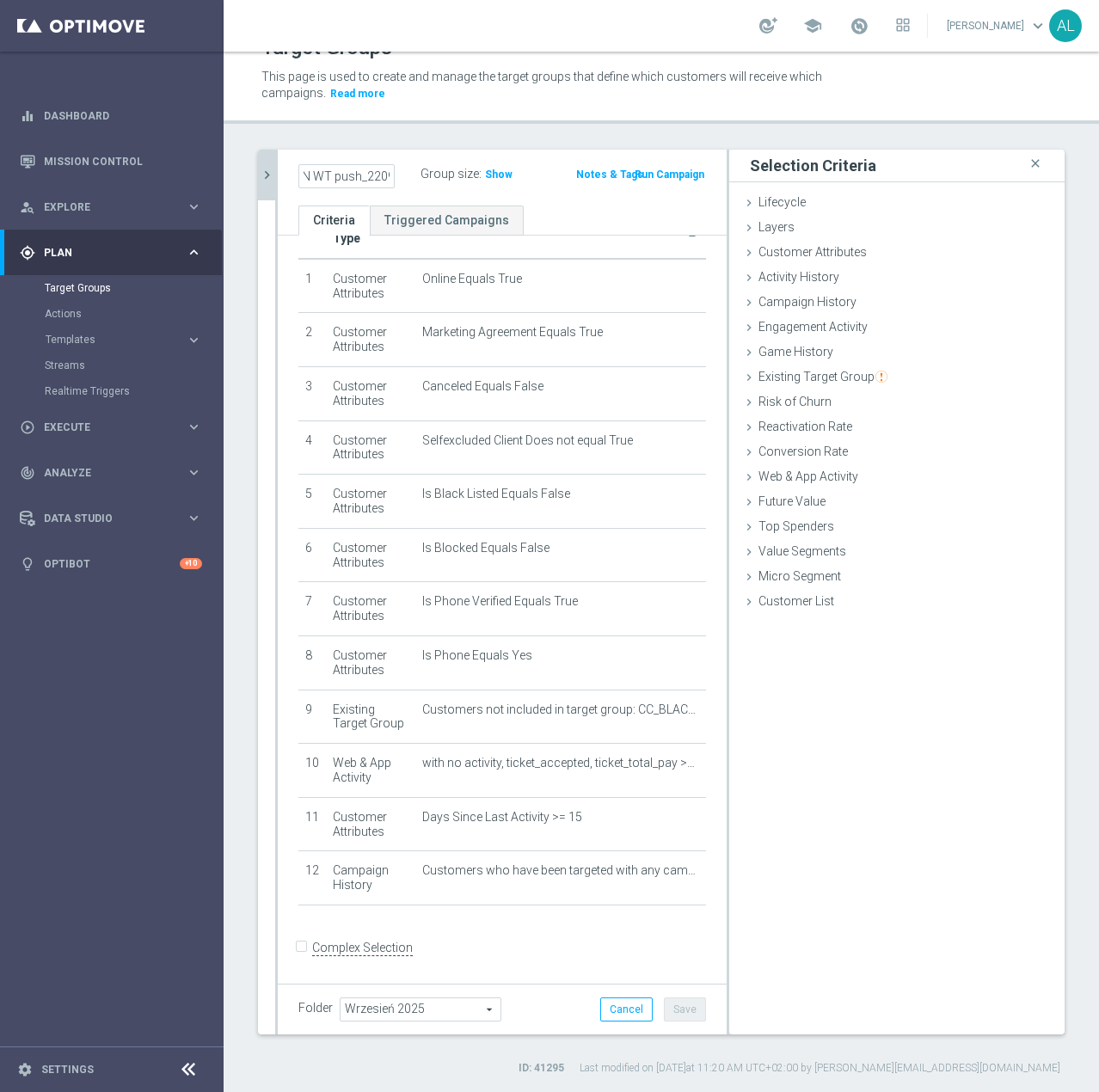
scroll to position [0, 0]
click at [663, 1016] on button "Save" at bounding box center [684, 1010] width 42 height 24
click at [258, 176] on button "chevron_right" at bounding box center [266, 175] width 17 height 51
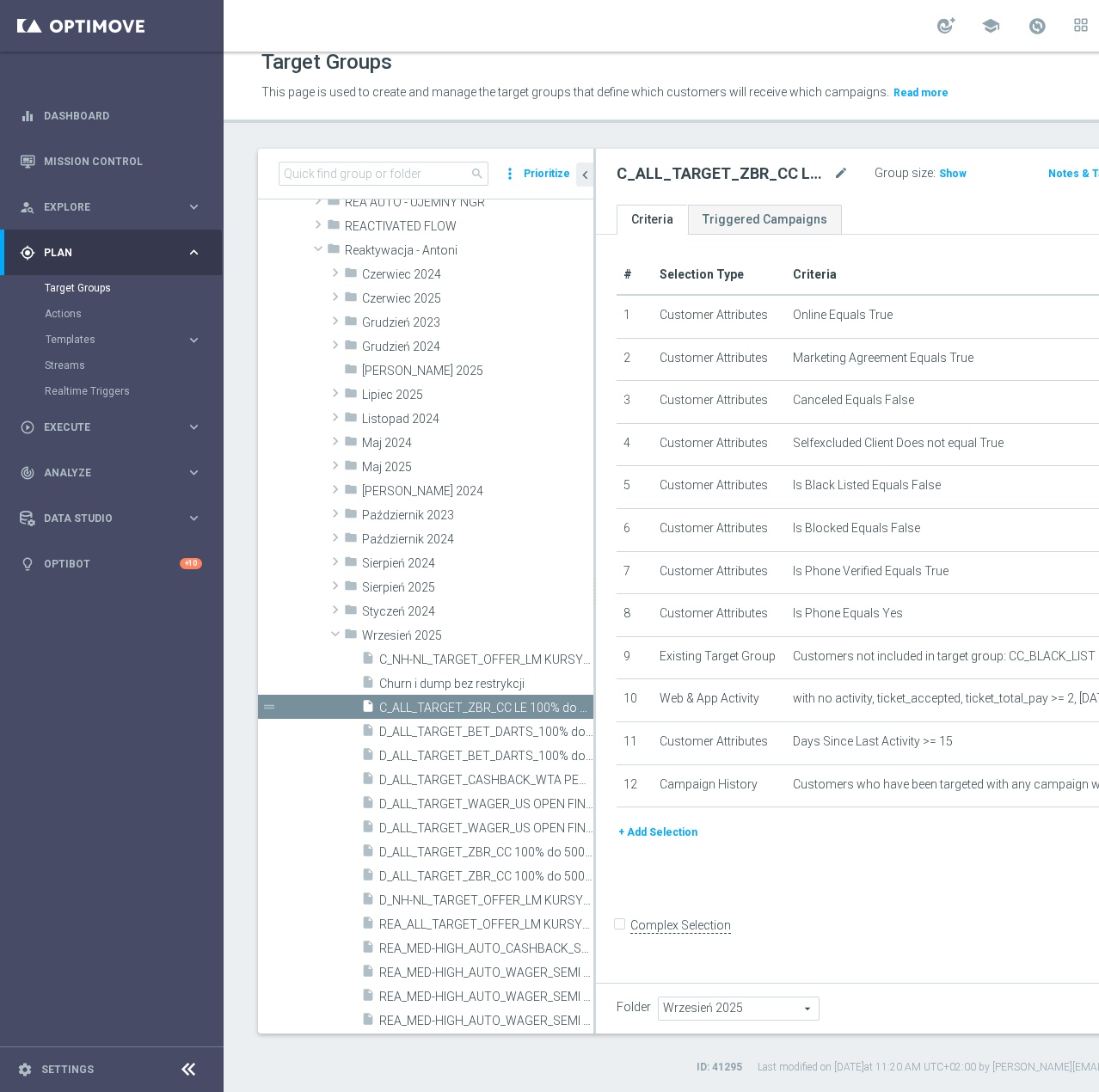
scroll to position [52, 0]
click at [498, 849] on span "D_ALL_TARGET_ZBR_CC 100% do 500 PLN 1 LE push_220925" at bounding box center [466, 852] width 175 height 15
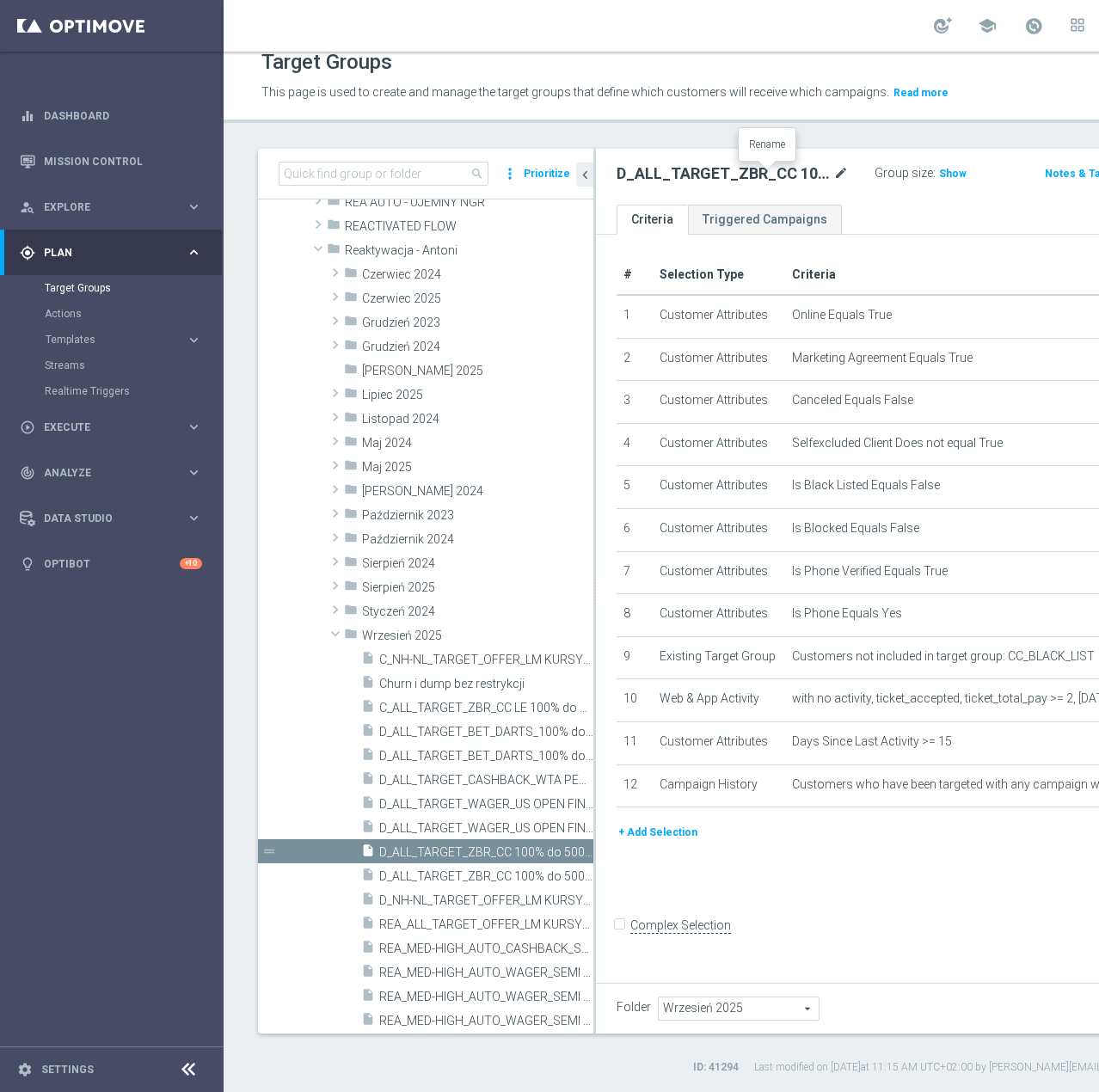
click at [833, 175] on icon "mode_edit" at bounding box center [841, 174] width 16 height 21
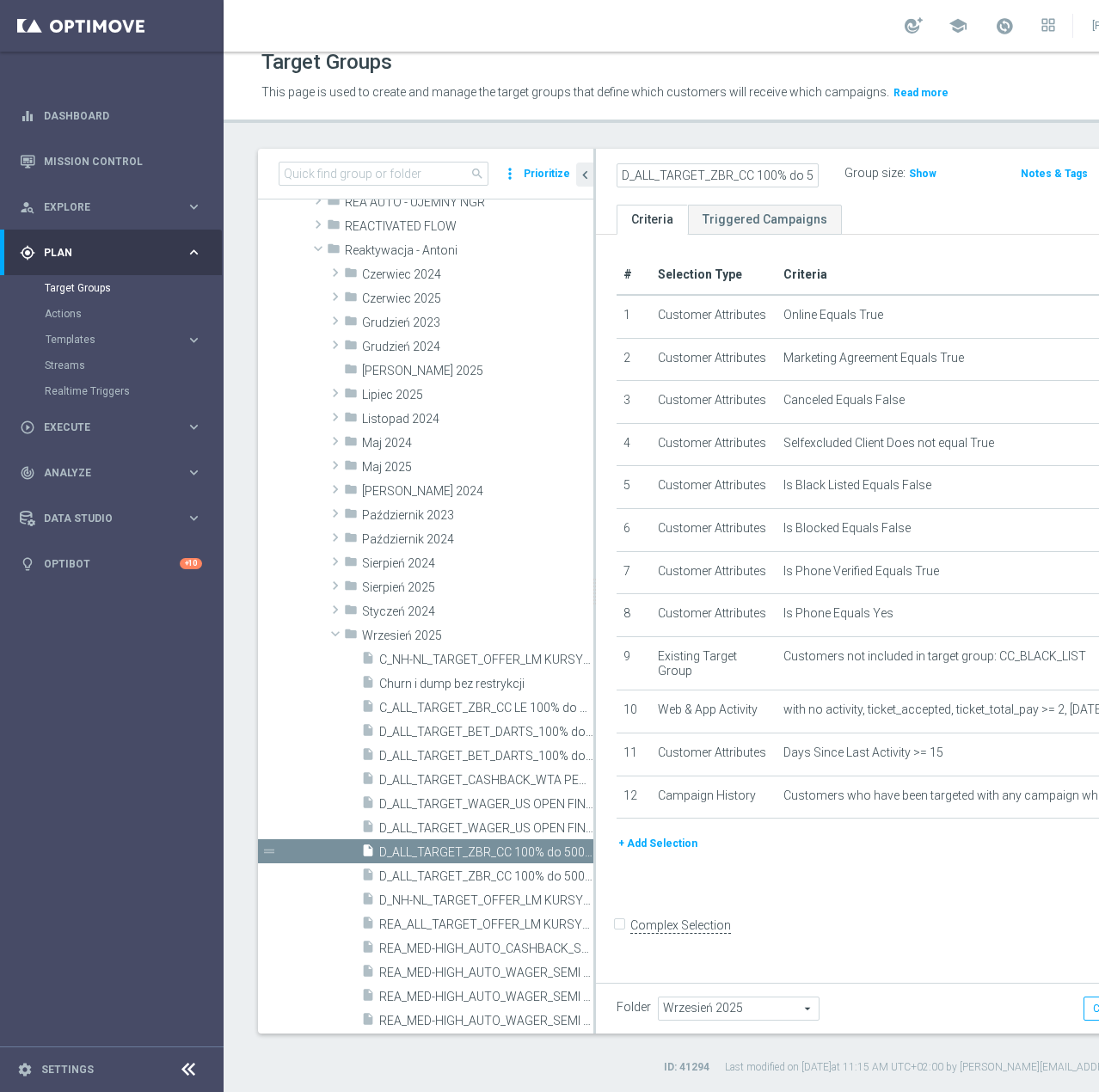
scroll to position [0, 237]
click at [649, 182] on input "D_ALL_TARGET_ZBR_CC 100% do 500 PLN 1 LE push_220925" at bounding box center [717, 175] width 202 height 24
click at [643, 182] on input "D_ALL_TARGET_ZBR_CC 100% do 500 PLN 1 LE push_220925" at bounding box center [717, 175] width 202 height 24
type input "D_ALL_TARGET_ZBR_CC 100% do 500 PLN 1 LE WT push_220925"
click at [886, 219] on ul "Criteria Triggered Campaigns" at bounding box center [903, 219] width 614 height 30
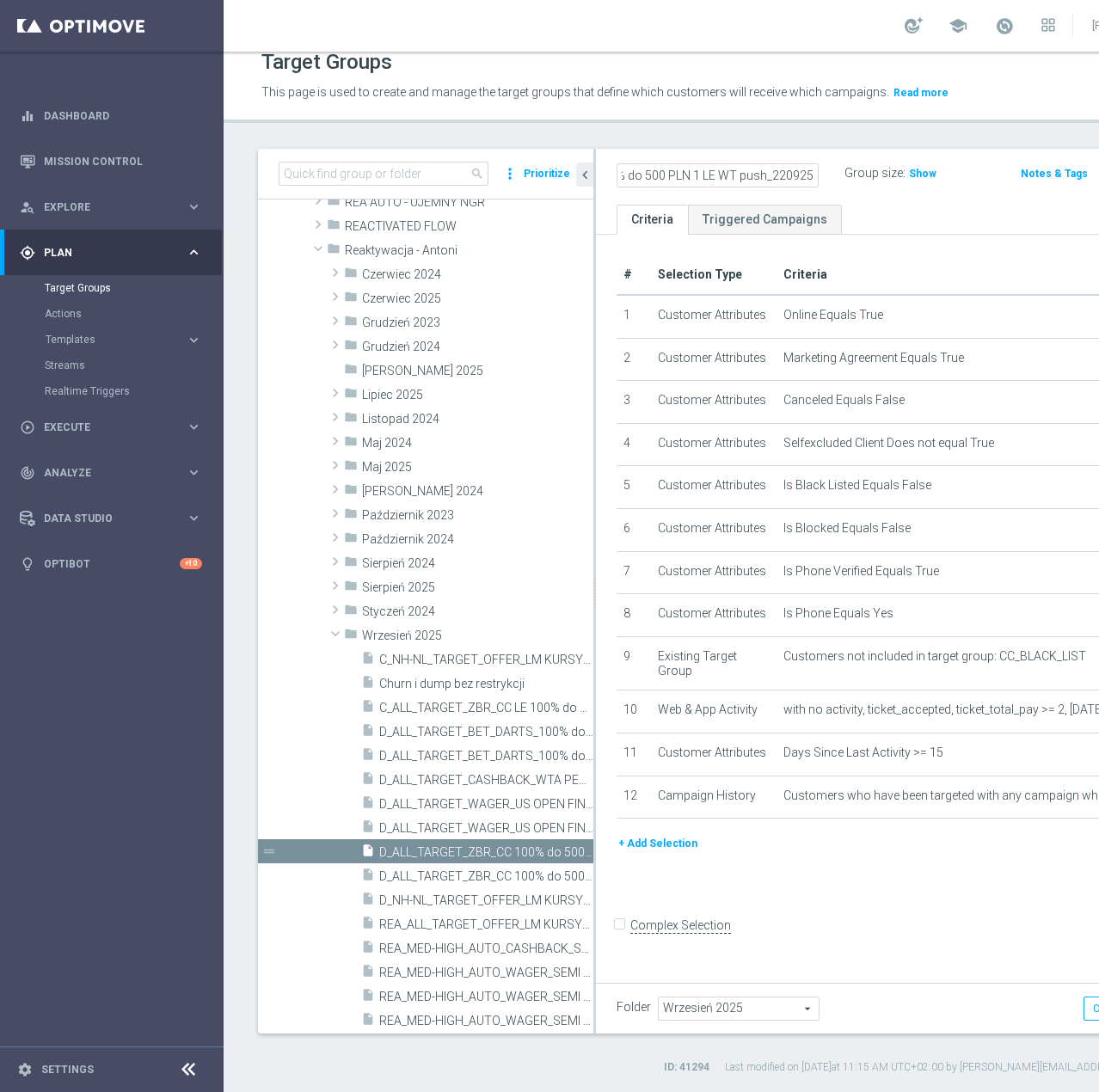
scroll to position [0, 0]
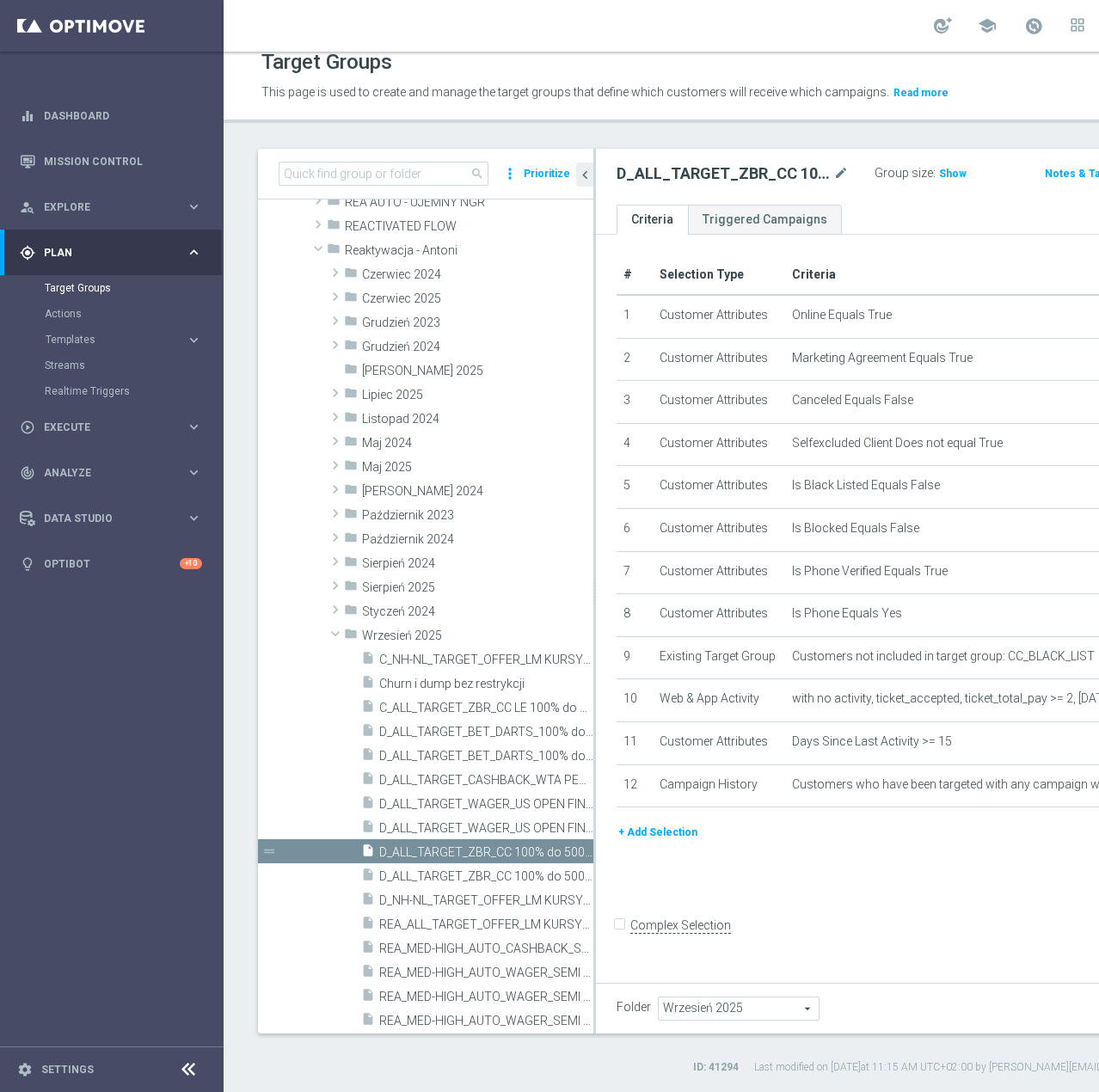
click at [833, 175] on icon "mode_edit" at bounding box center [841, 174] width 16 height 21
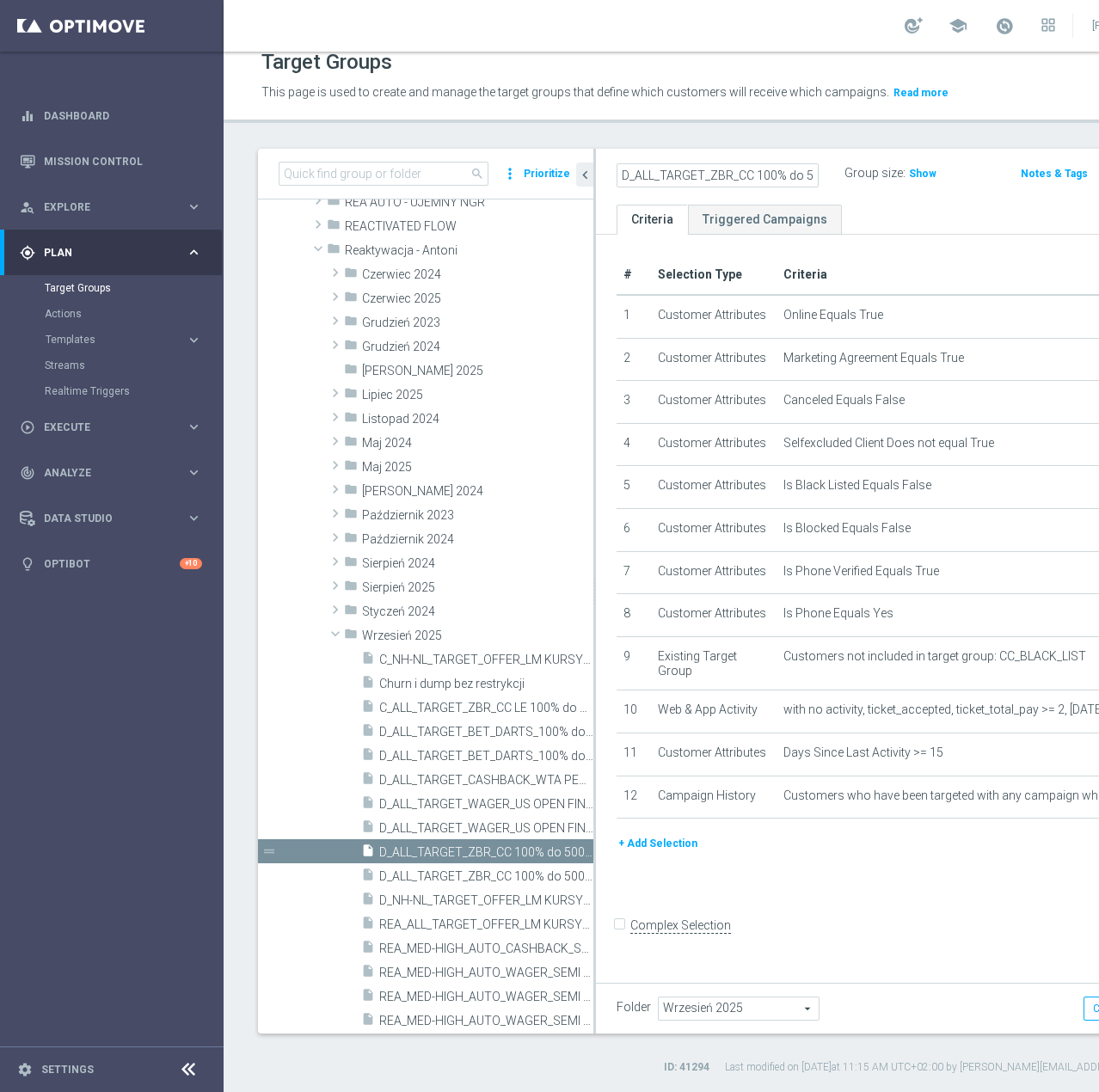
scroll to position [0, 258]
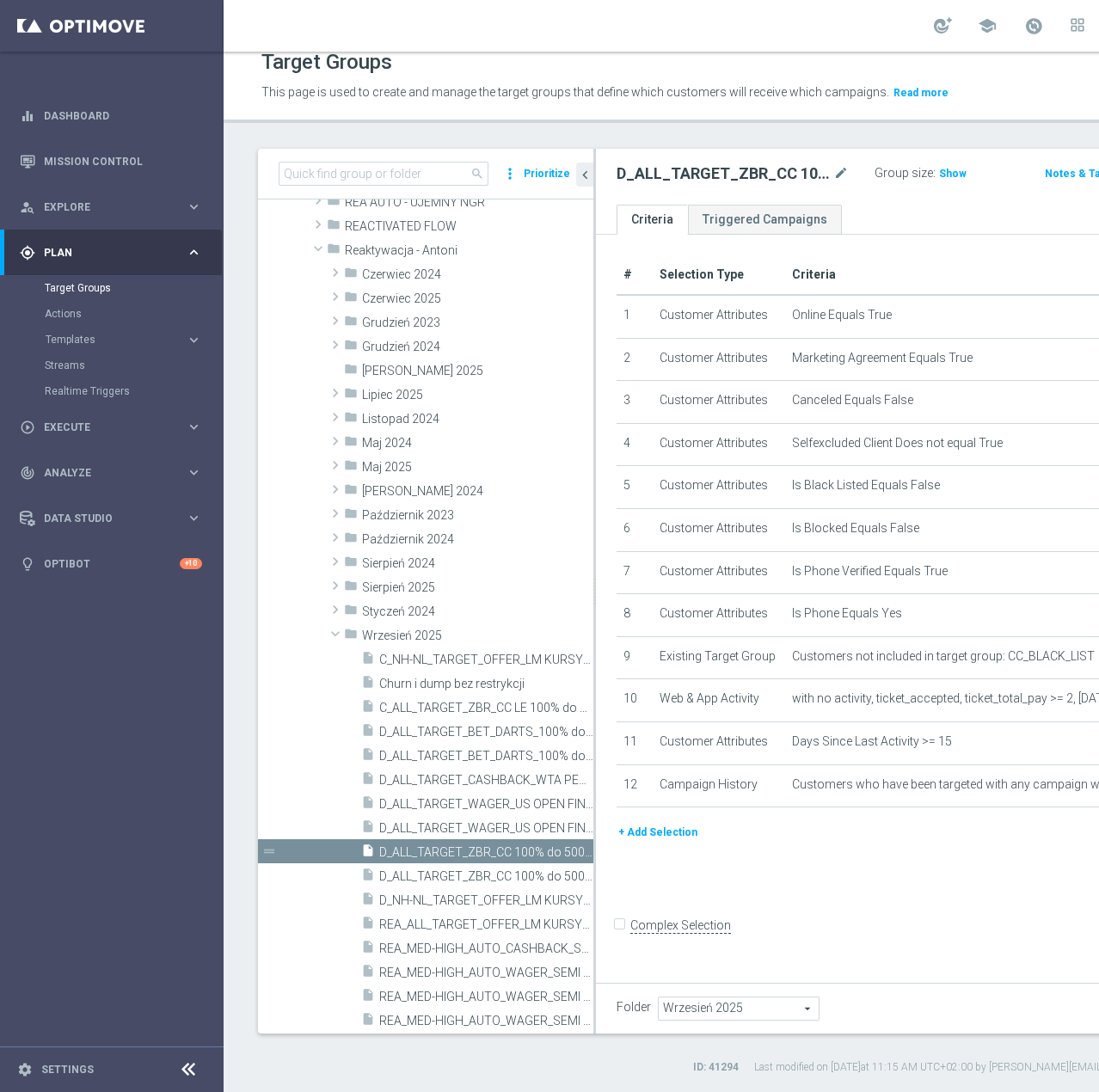
click at [883, 207] on ul "Criteria Triggered Campaigns" at bounding box center [917, 219] width 643 height 30
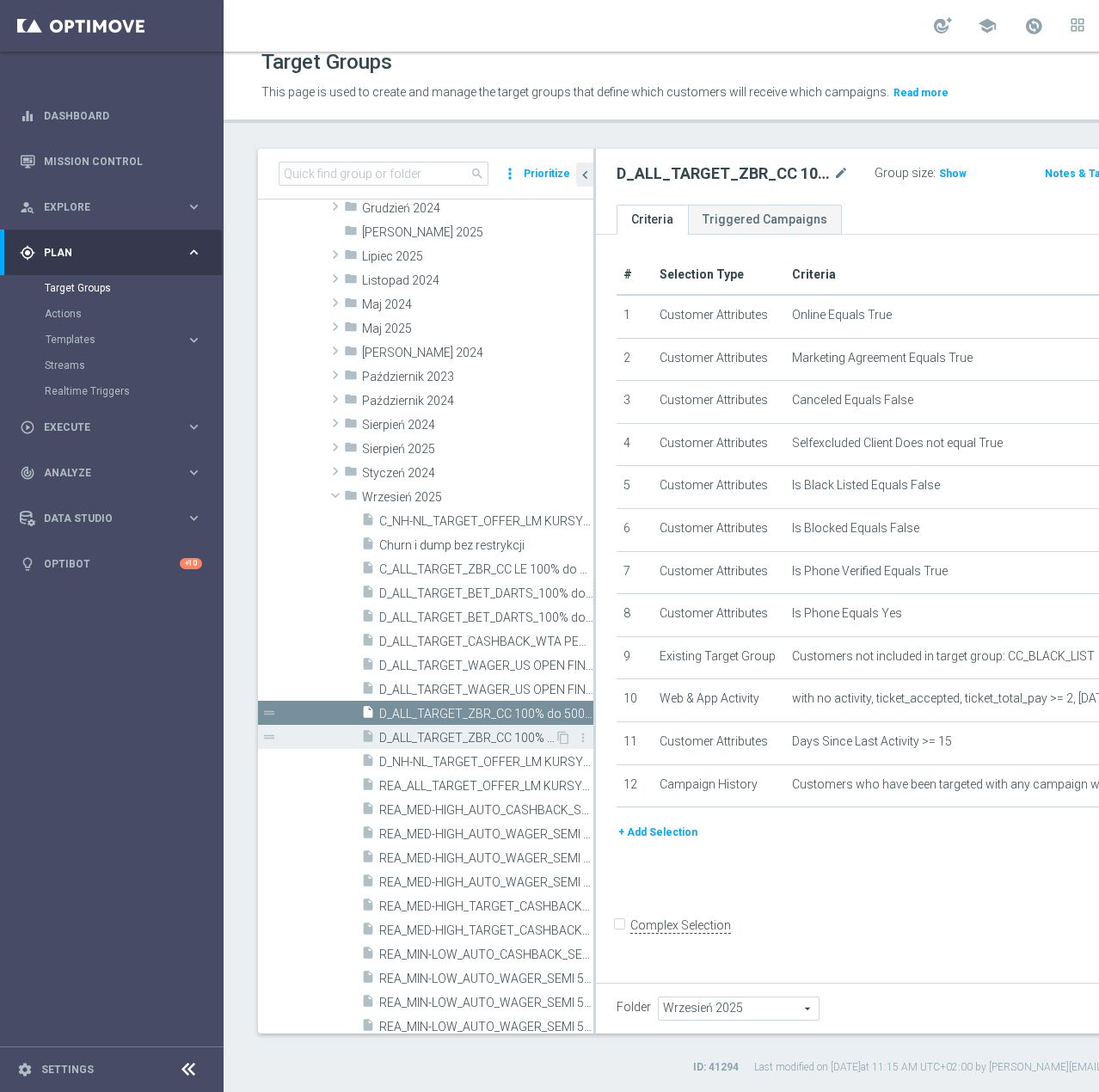
scroll to position [714, 0]
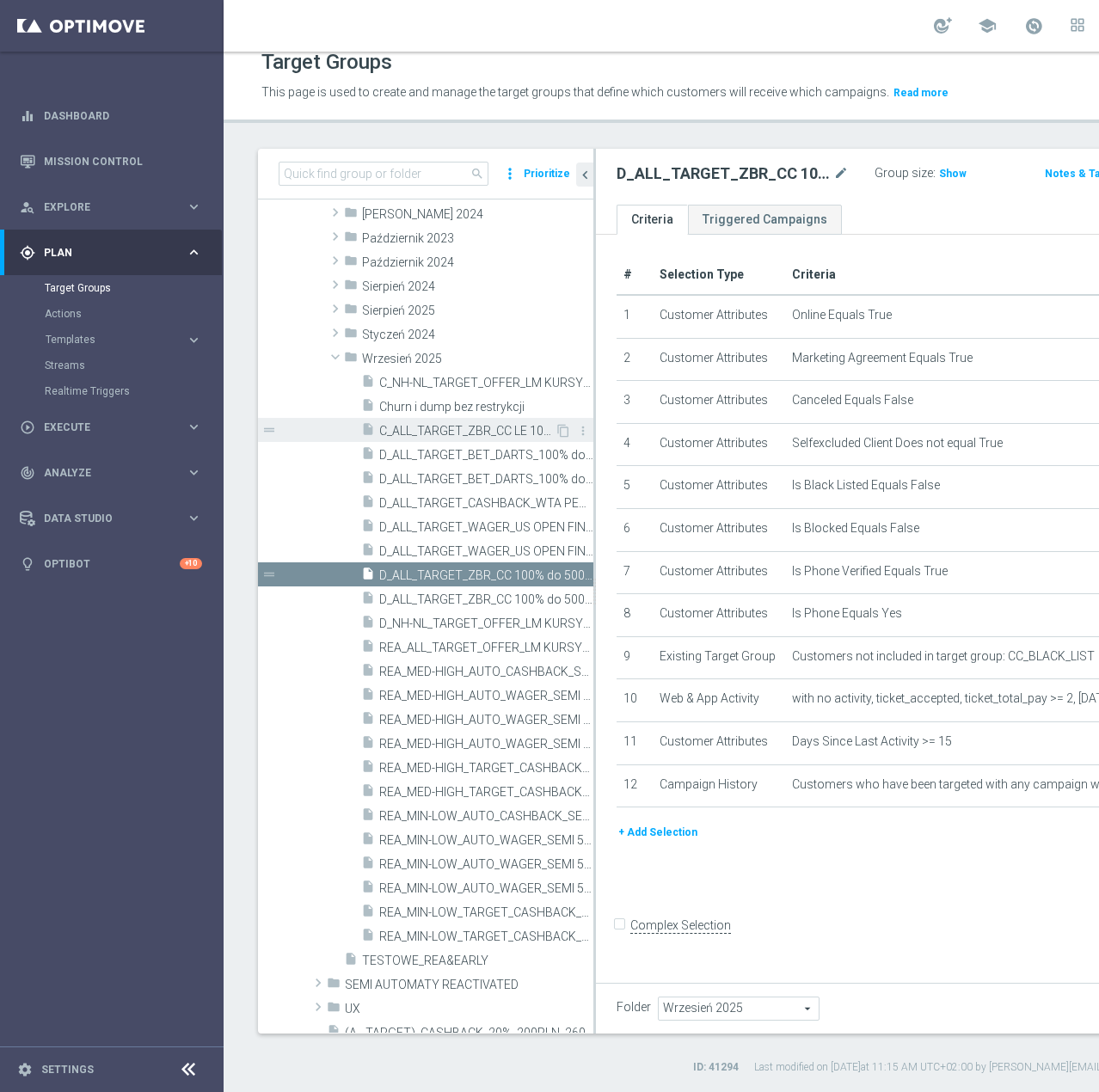
click at [443, 434] on span "C_ALL_TARGET_ZBR_CC LE 100% do 300PLN WT push_220925" at bounding box center [466, 431] width 175 height 15
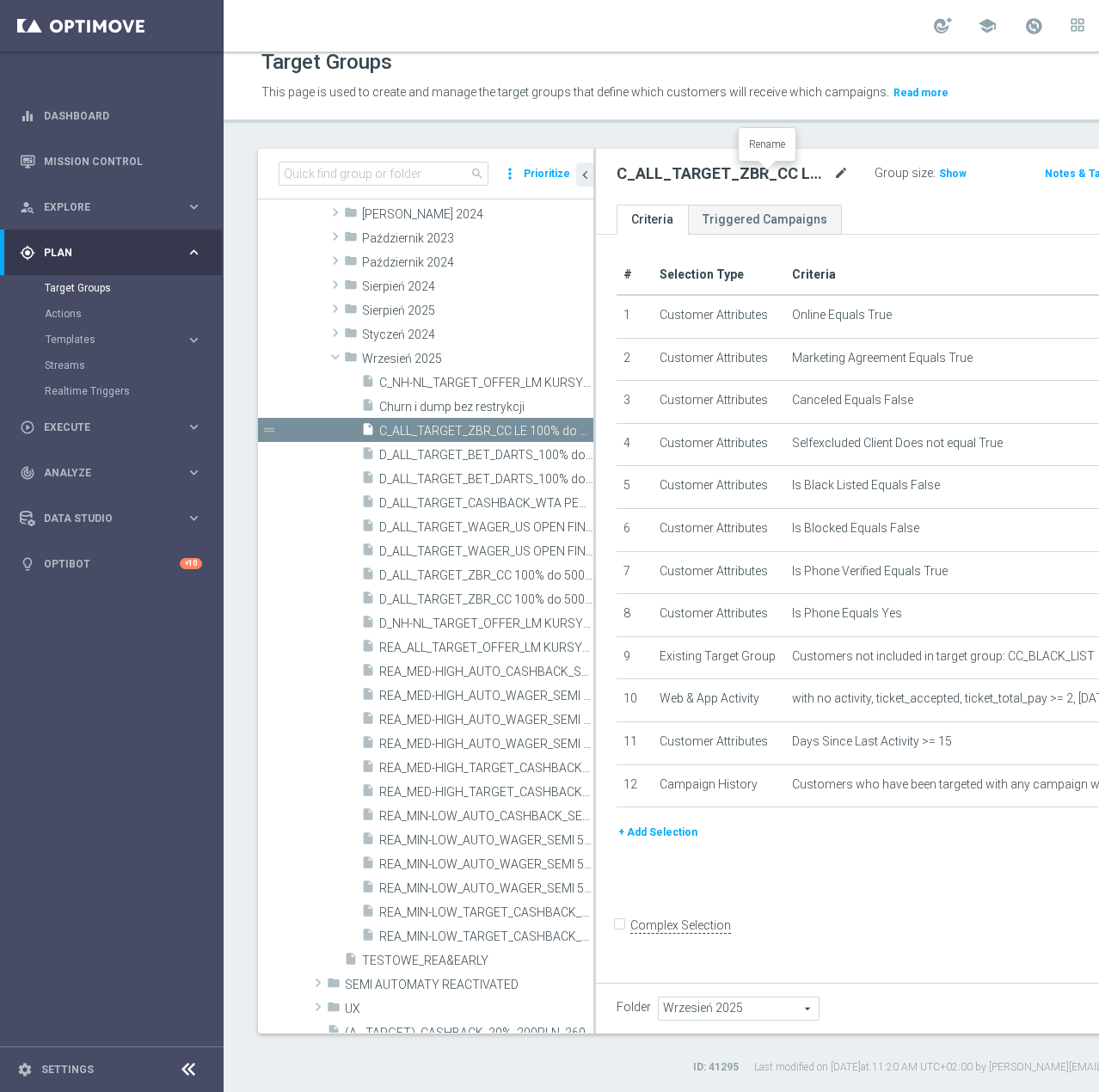
click at [833, 171] on icon "mode_edit" at bounding box center [841, 174] width 16 height 21
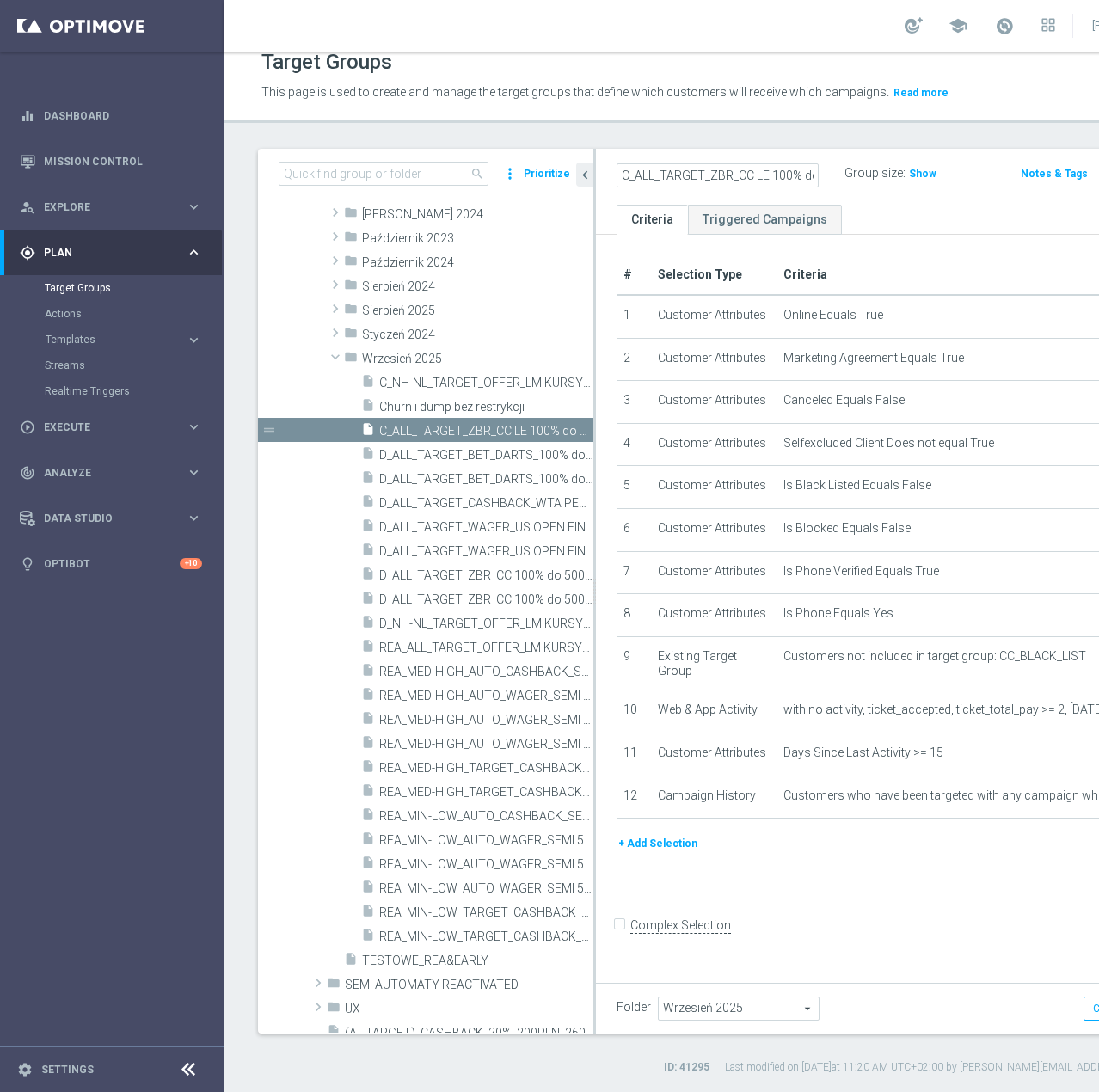
scroll to position [0, 245]
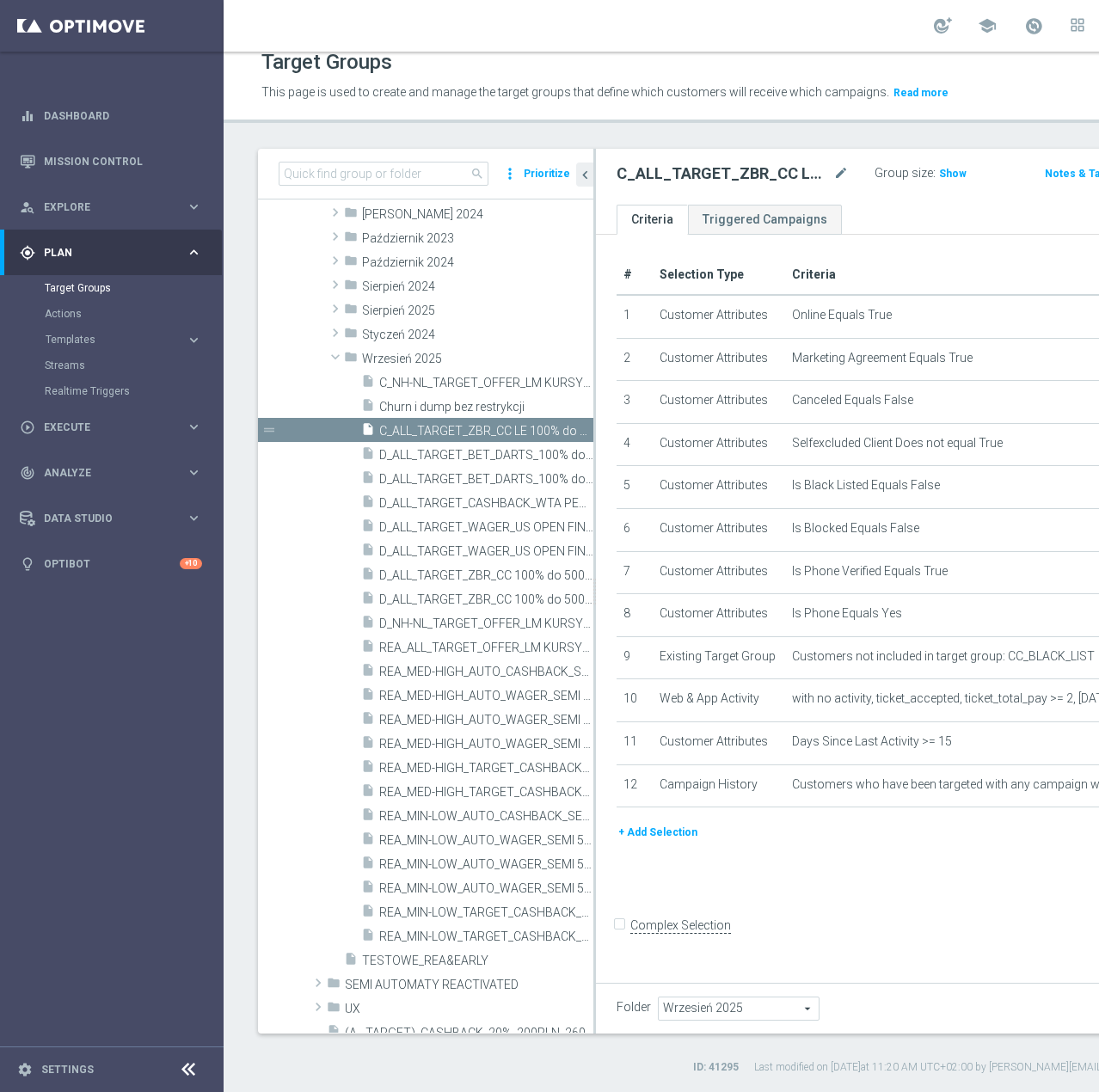
click at [910, 114] on header "Target Groups This page is used to create and manage the target groups that def…" at bounding box center [748, 79] width 1050 height 87
click at [645, 841] on button "+ Add Selection" at bounding box center [657, 833] width 83 height 19
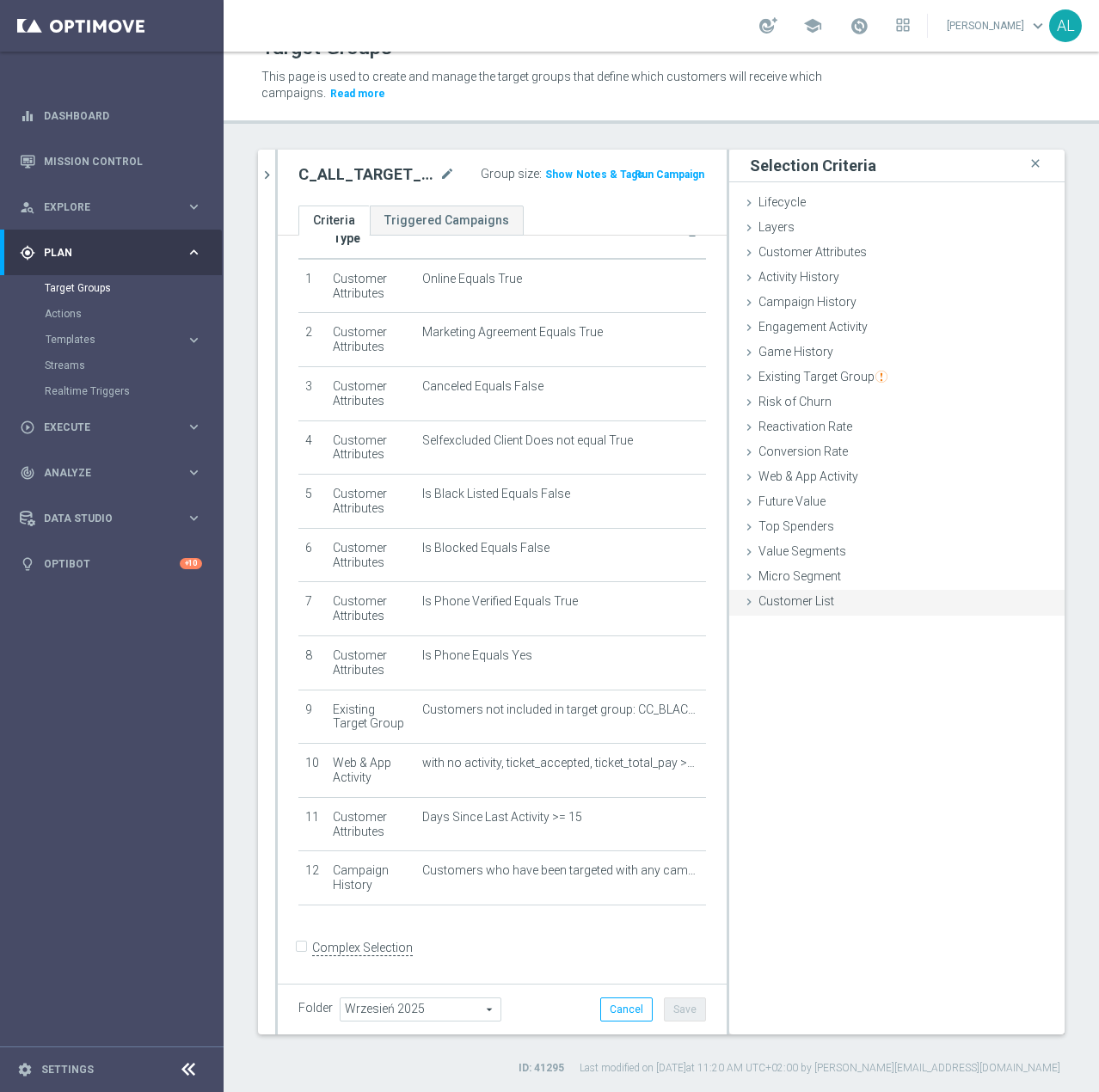
click at [786, 594] on div "Customer List done" at bounding box center [896, 603] width 335 height 26
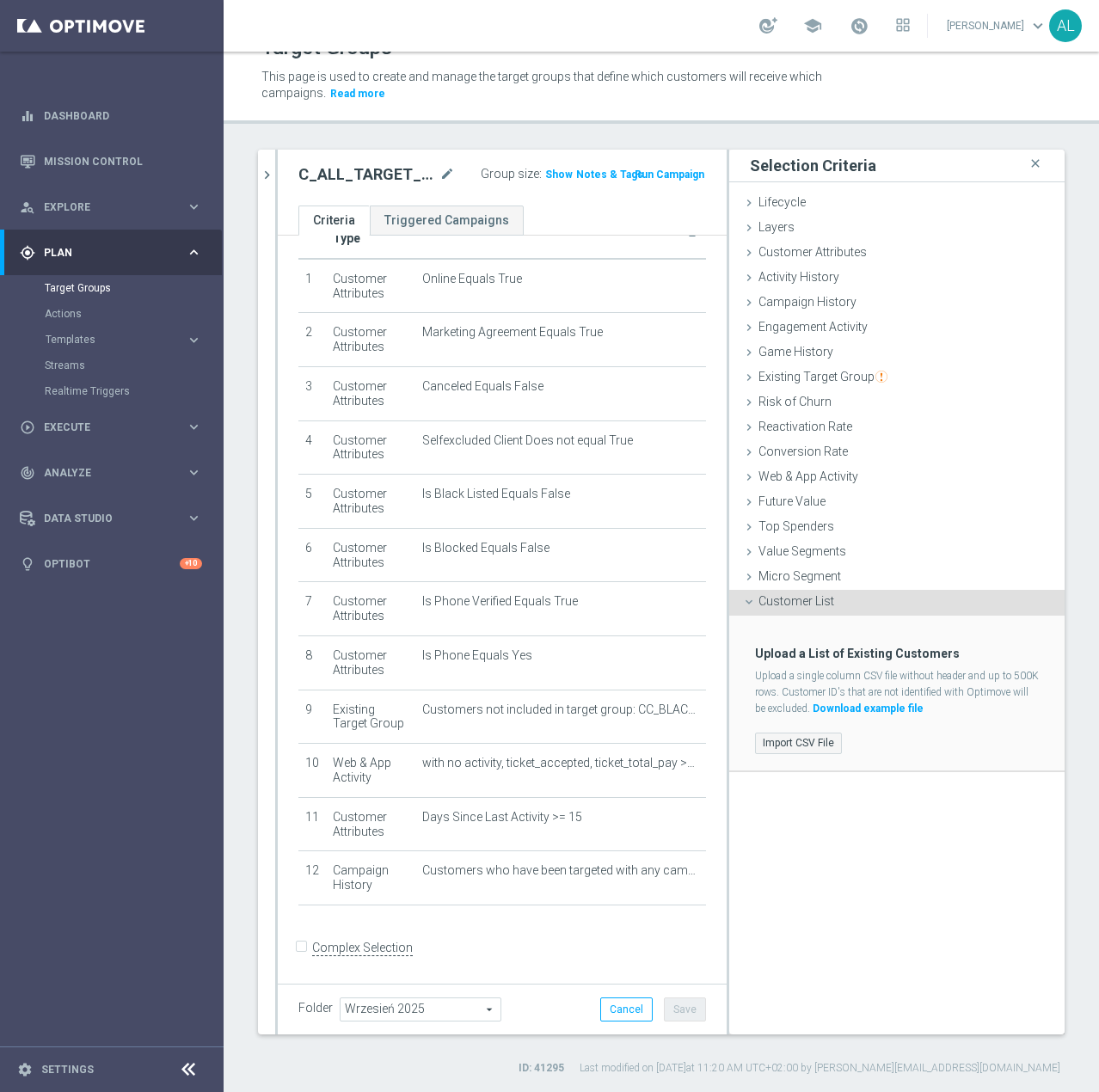
click at [780, 738] on label "Import CSV File" at bounding box center [798, 743] width 86 height 22
click at [0, 0] on input "Import CSV File" at bounding box center [0, 0] width 0 height 0
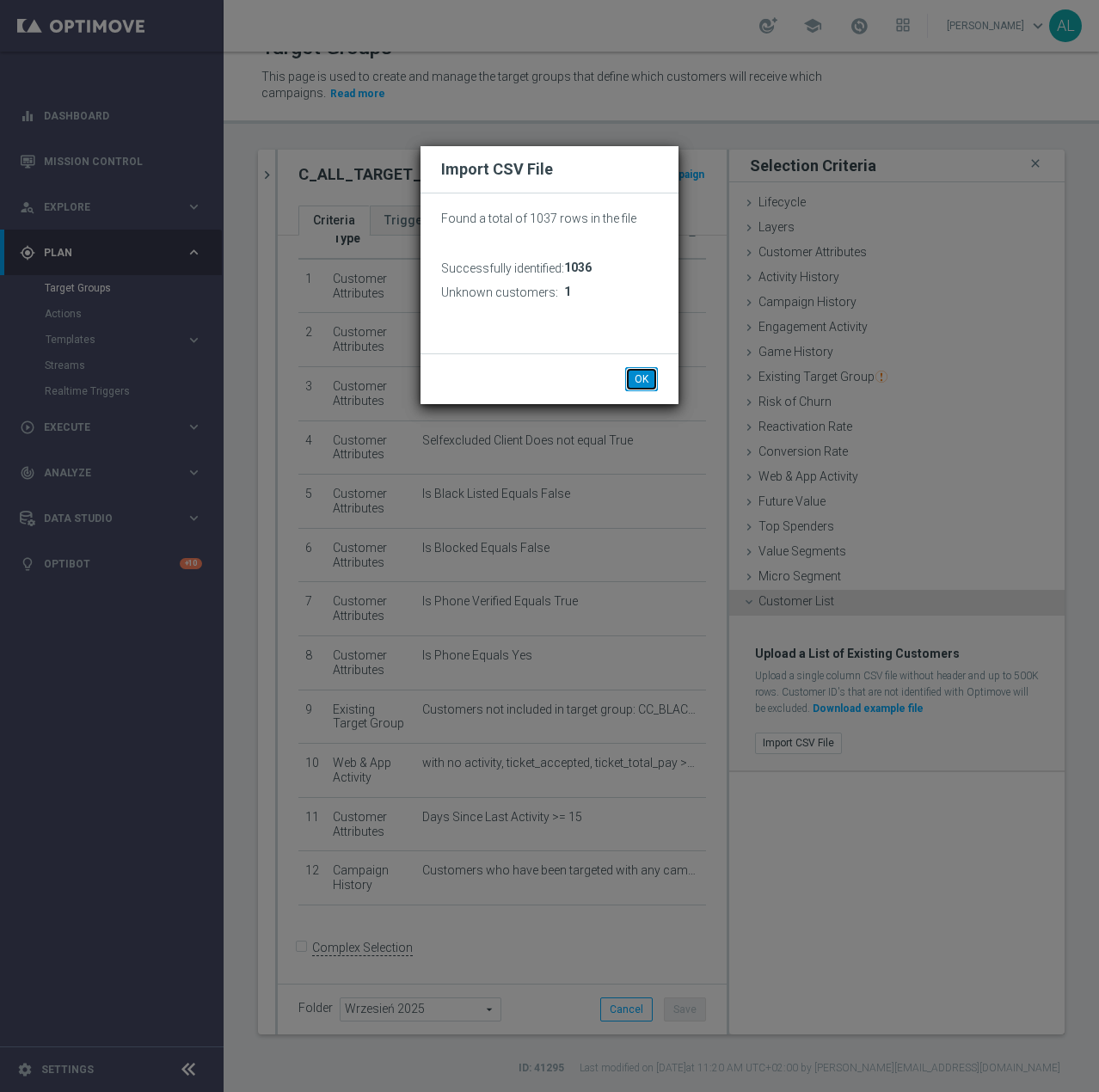
click at [638, 380] on button "OK" at bounding box center [641, 380] width 32 height 24
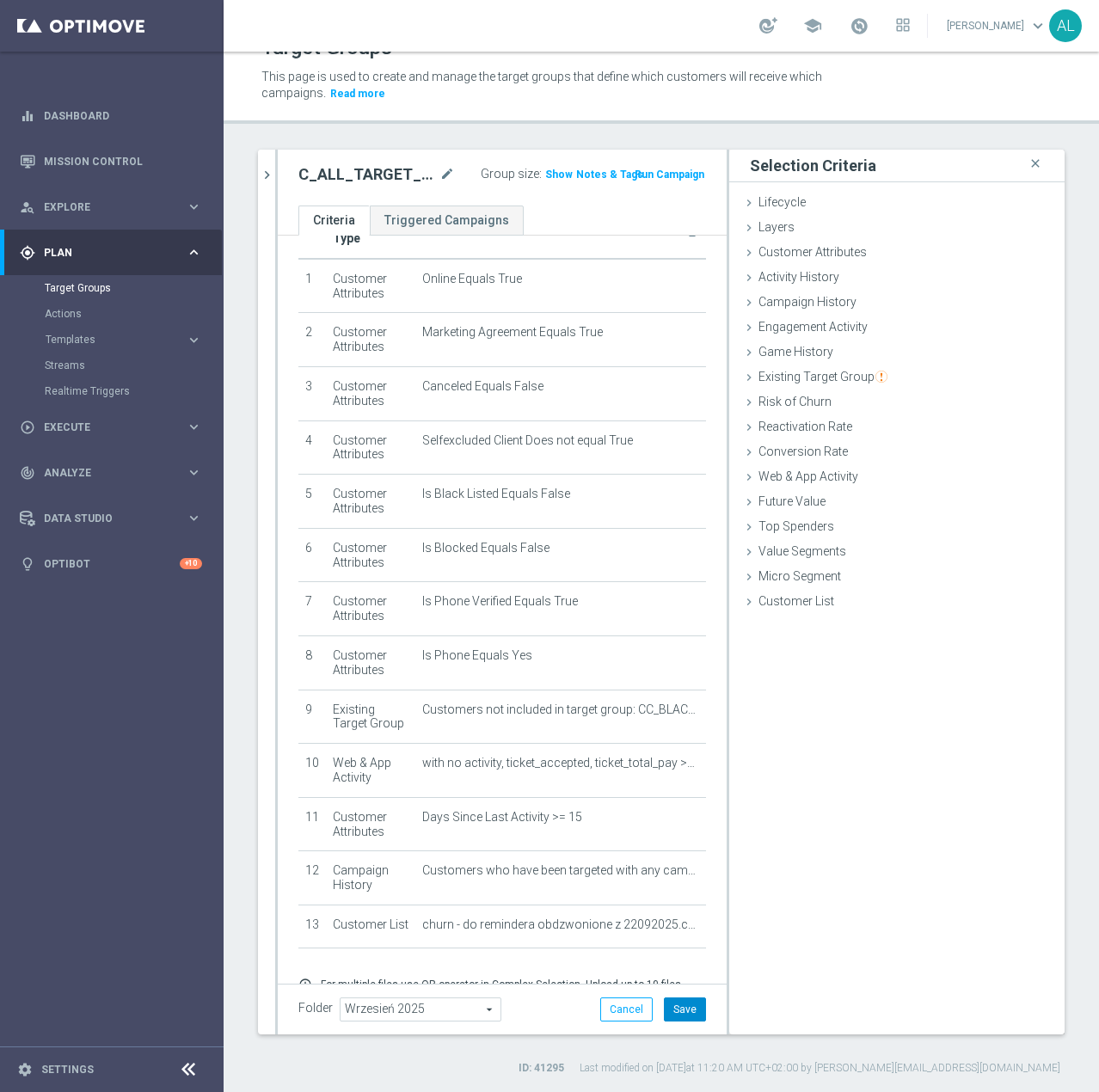
click at [669, 1007] on button "Save" at bounding box center [684, 1010] width 42 height 24
click at [276, 169] on div at bounding box center [276, 592] width 3 height 885
click at [263, 171] on icon "chevron_right" at bounding box center [266, 175] width 17 height 17
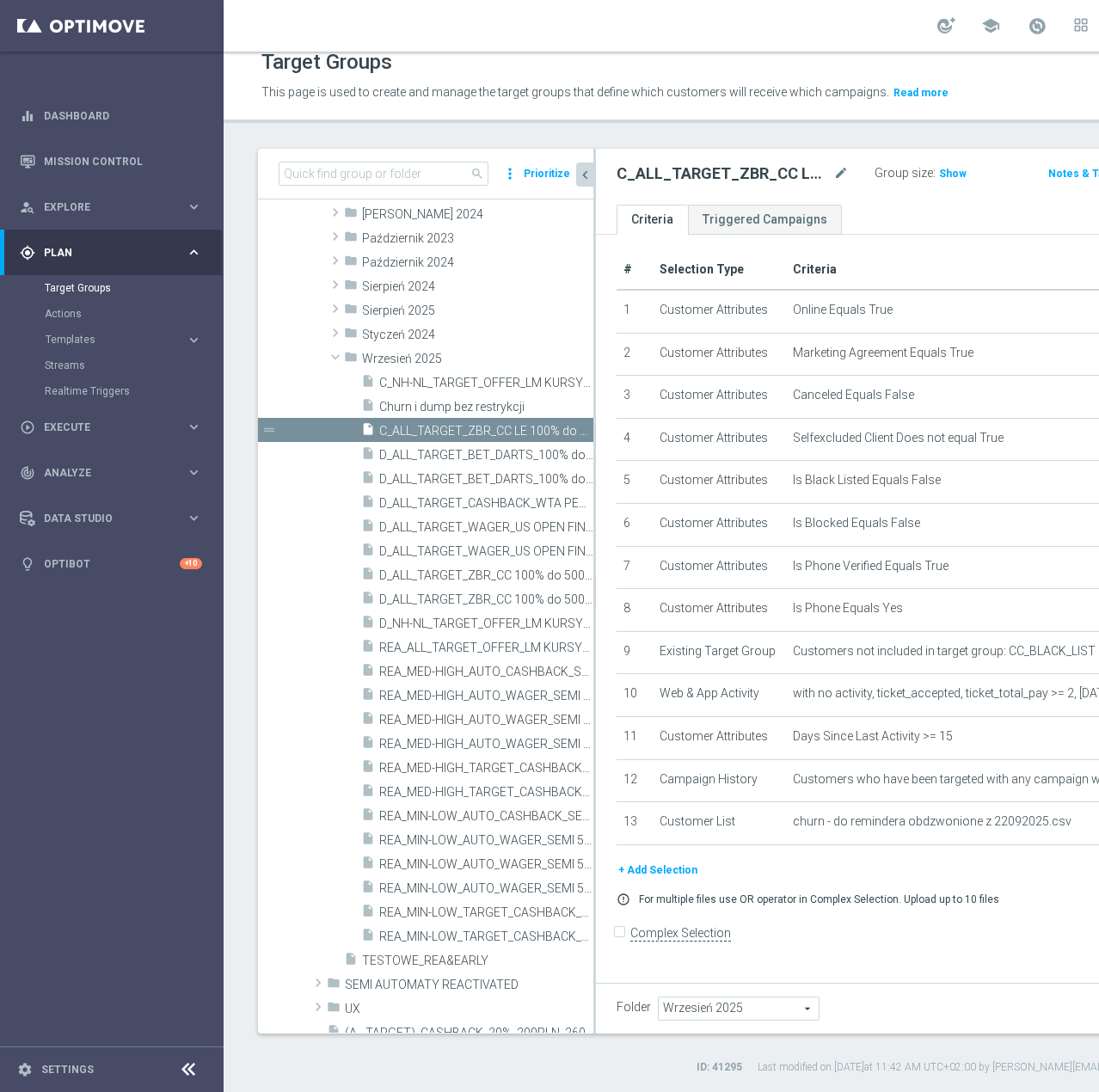
scroll to position [52, 0]
click at [441, 580] on span "D_ALL_TARGET_ZBR_CC 100% do 500 PLN 1 LE WT push_220925" at bounding box center [466, 575] width 175 height 15
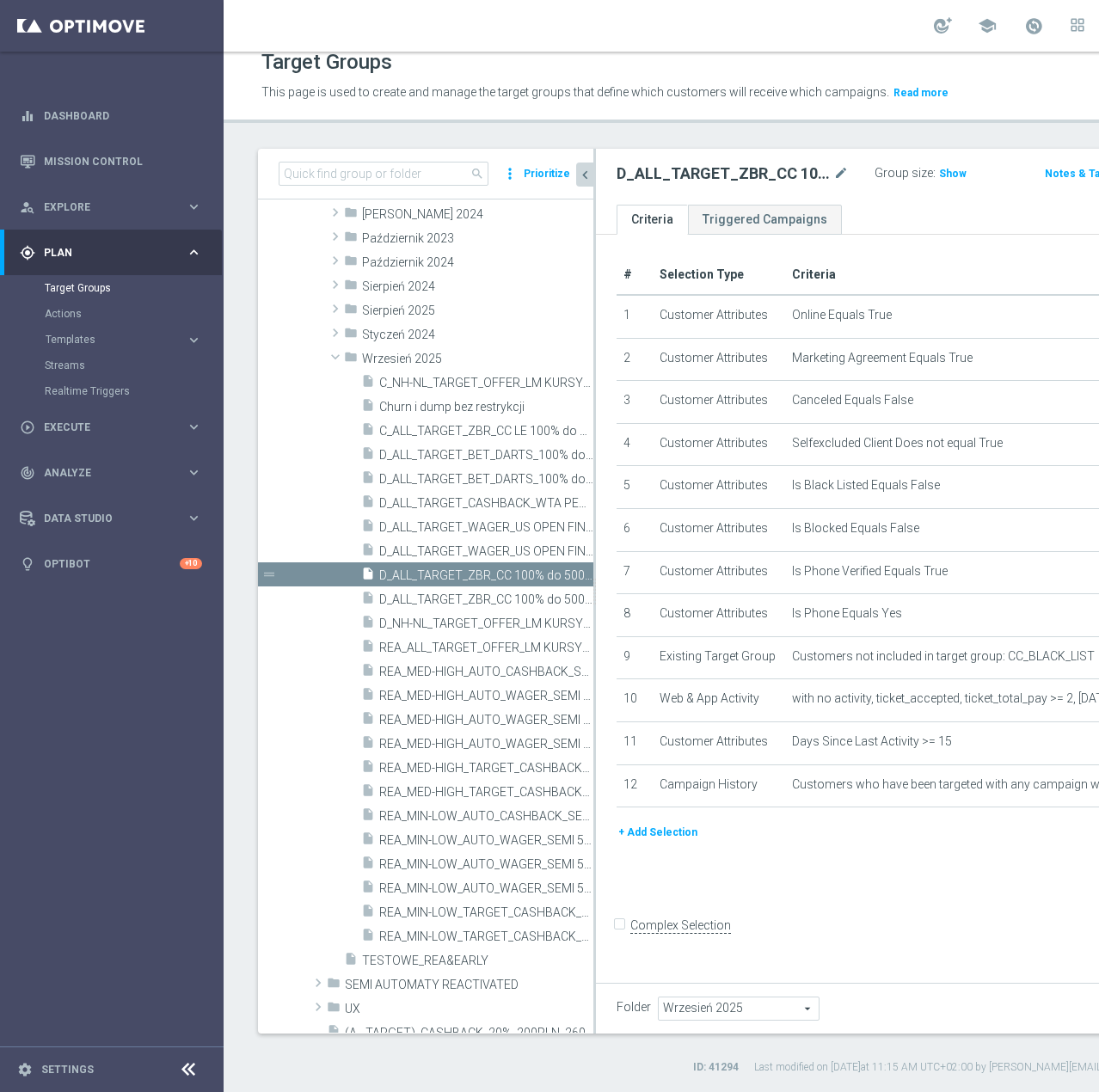
click at [636, 841] on button "+ Add Selection" at bounding box center [657, 833] width 83 height 19
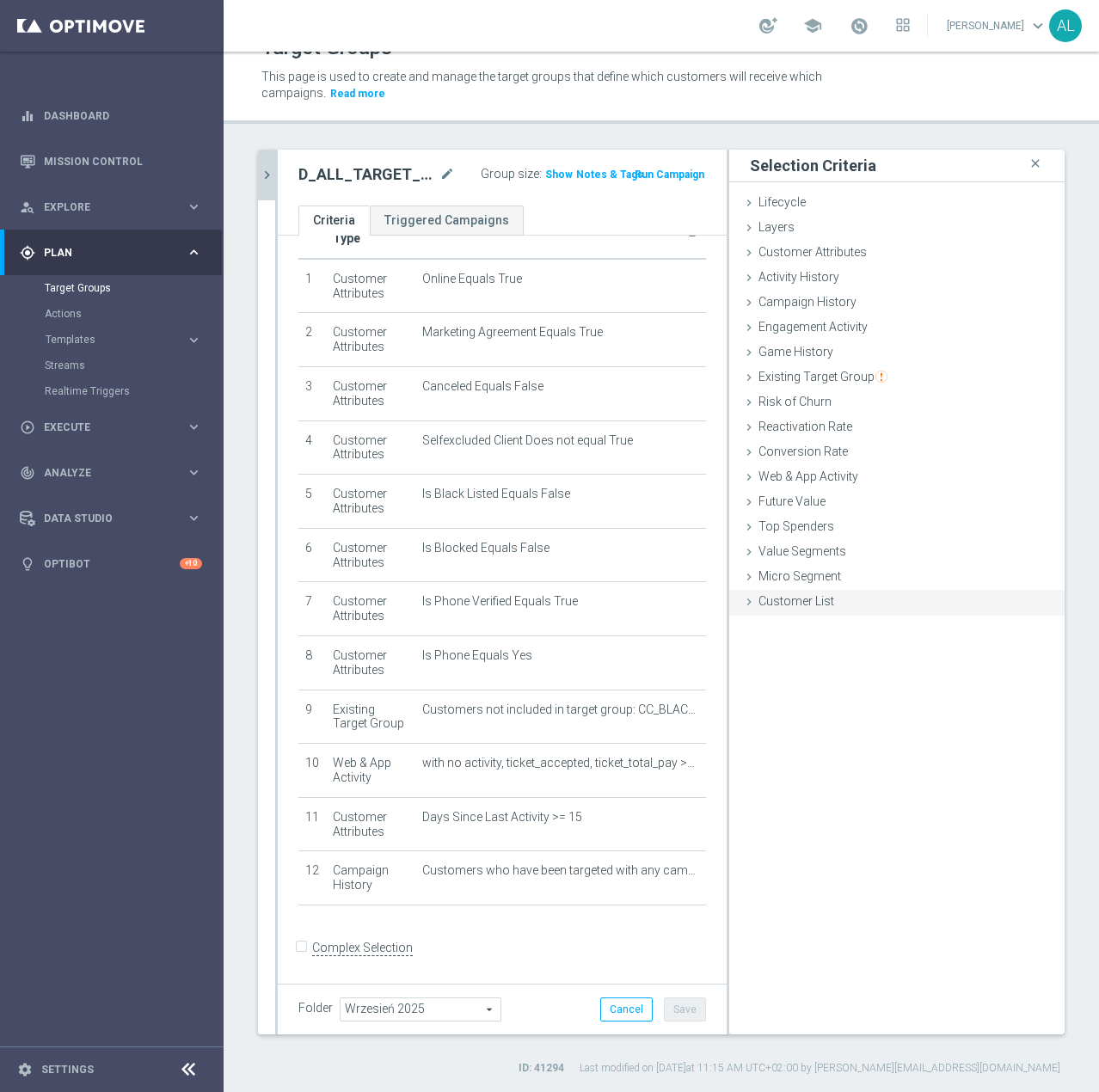
click at [784, 597] on span "Customer List" at bounding box center [796, 601] width 76 height 14
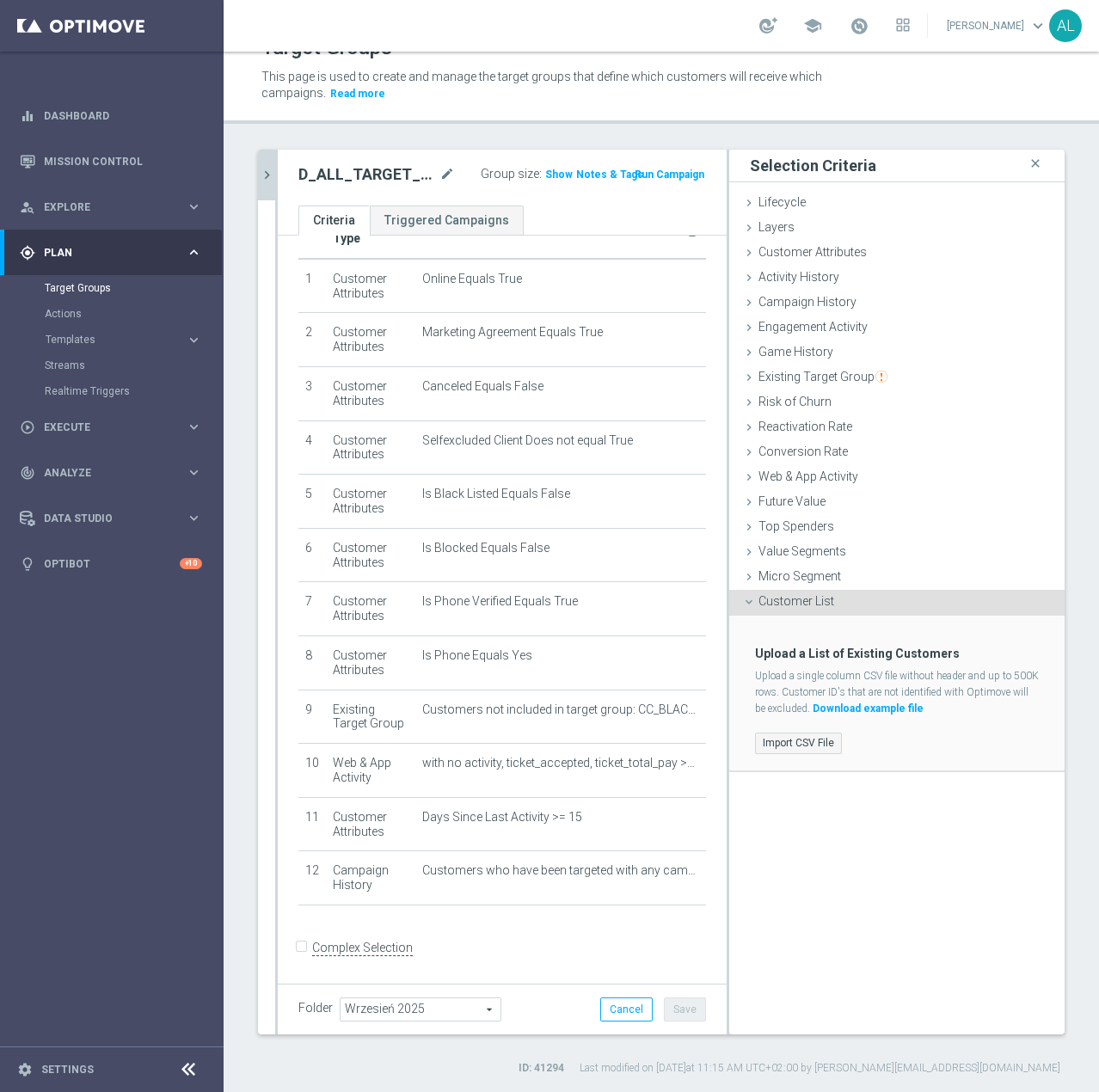
click at [797, 734] on label "Import CSV File" at bounding box center [798, 743] width 86 height 22
click at [0, 0] on input "Import CSV File" at bounding box center [0, 0] width 0 height 0
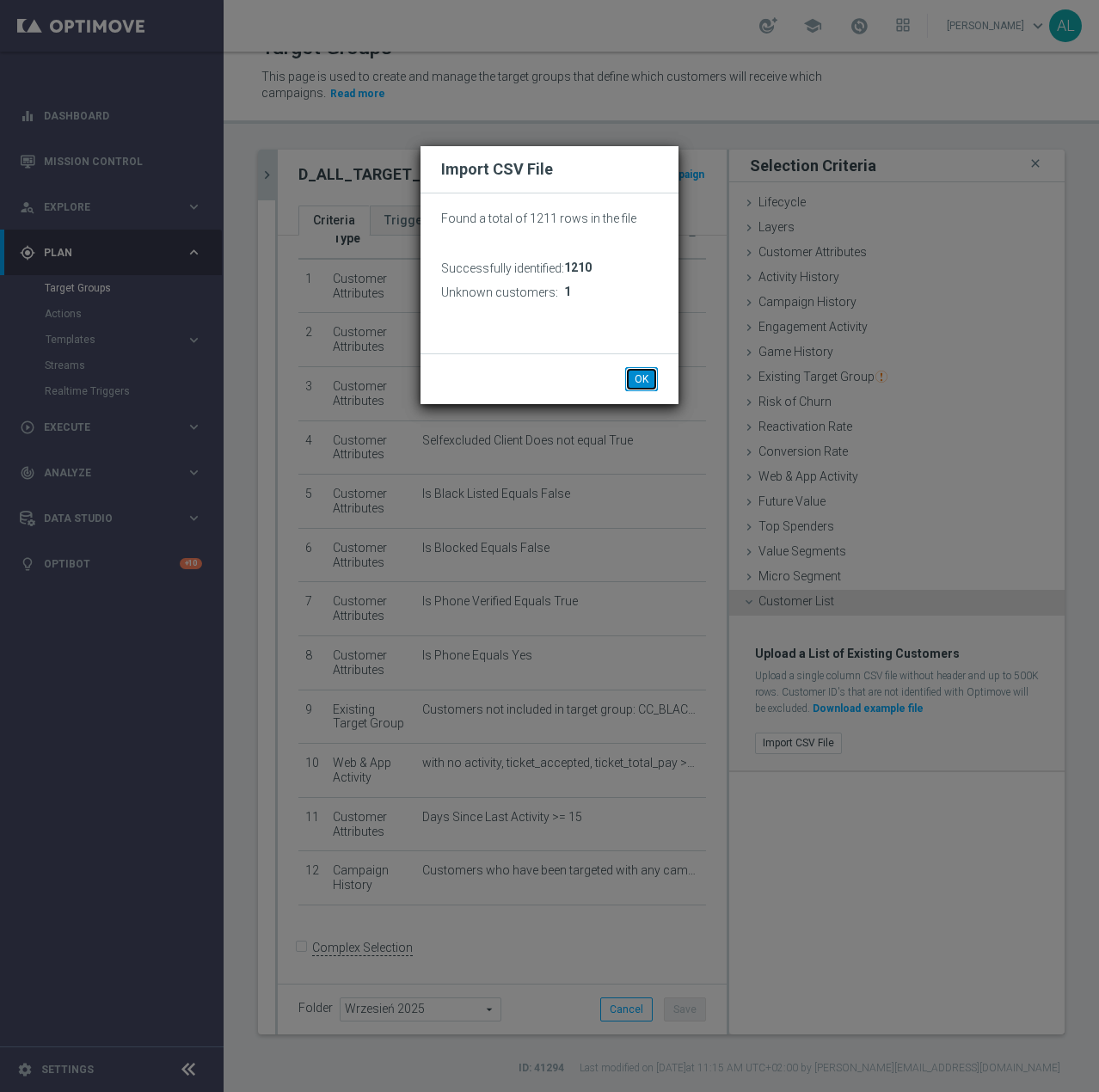
click at [637, 383] on button "OK" at bounding box center [641, 380] width 32 height 24
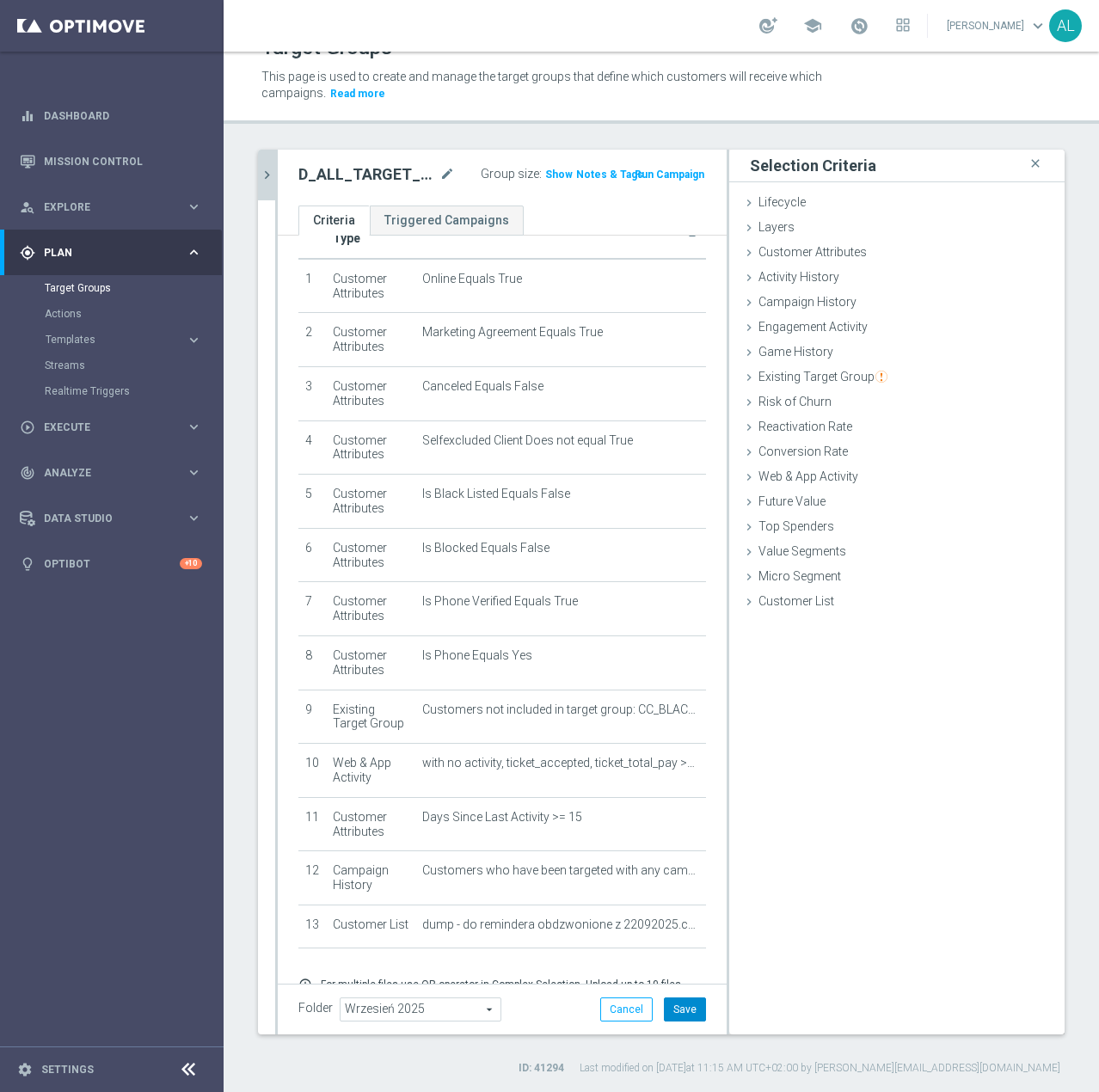
click at [664, 1006] on button "Save" at bounding box center [684, 1010] width 42 height 24
click at [547, 170] on span "Show" at bounding box center [559, 175] width 28 height 12
click at [262, 172] on icon "chevron_right" at bounding box center [266, 175] width 17 height 17
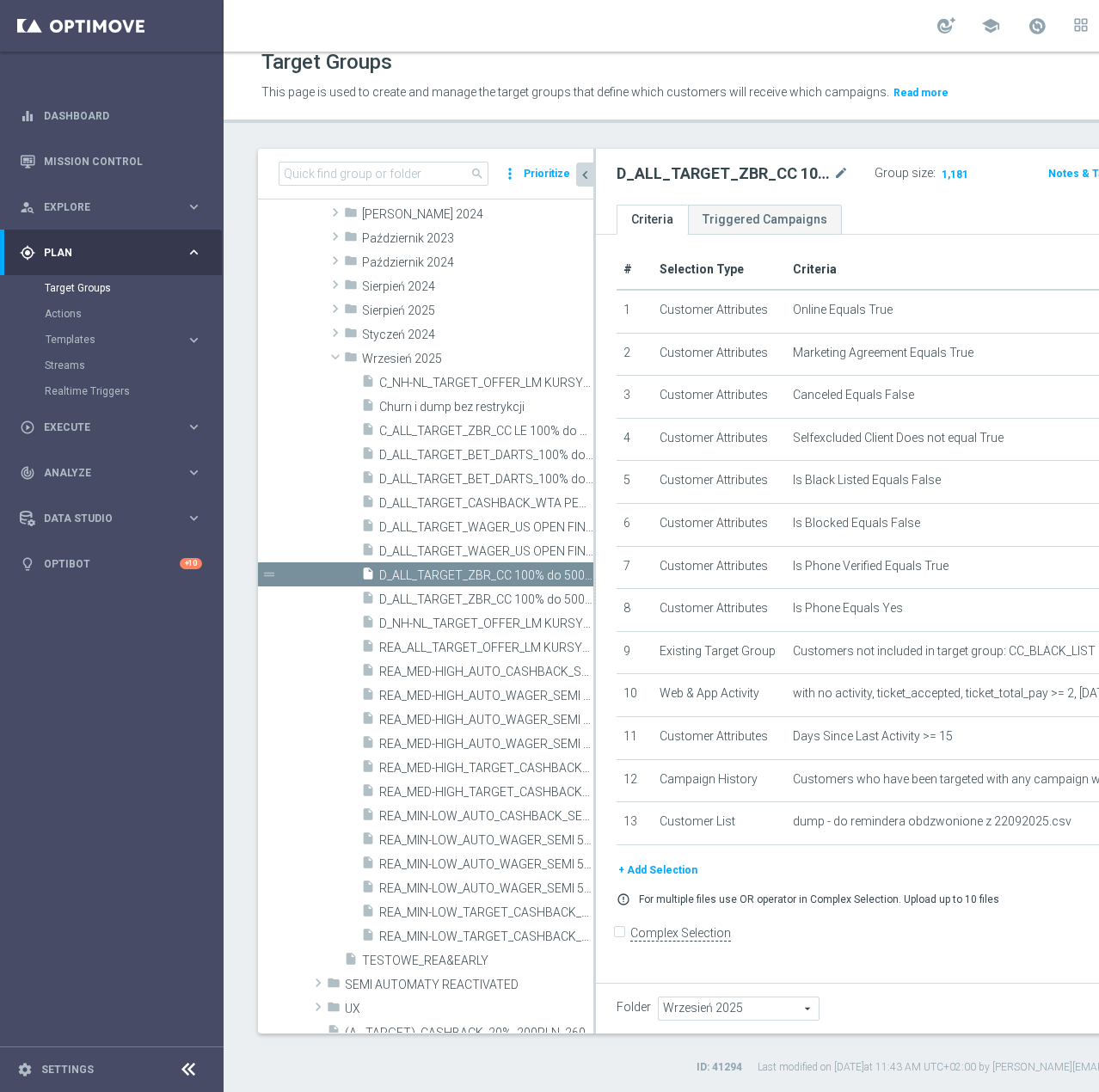
scroll to position [52, 0]
click at [495, 435] on span "C_ALL_TARGET_ZBR_CC LE 100% do 300PLN WT push_220925" at bounding box center [466, 431] width 175 height 15
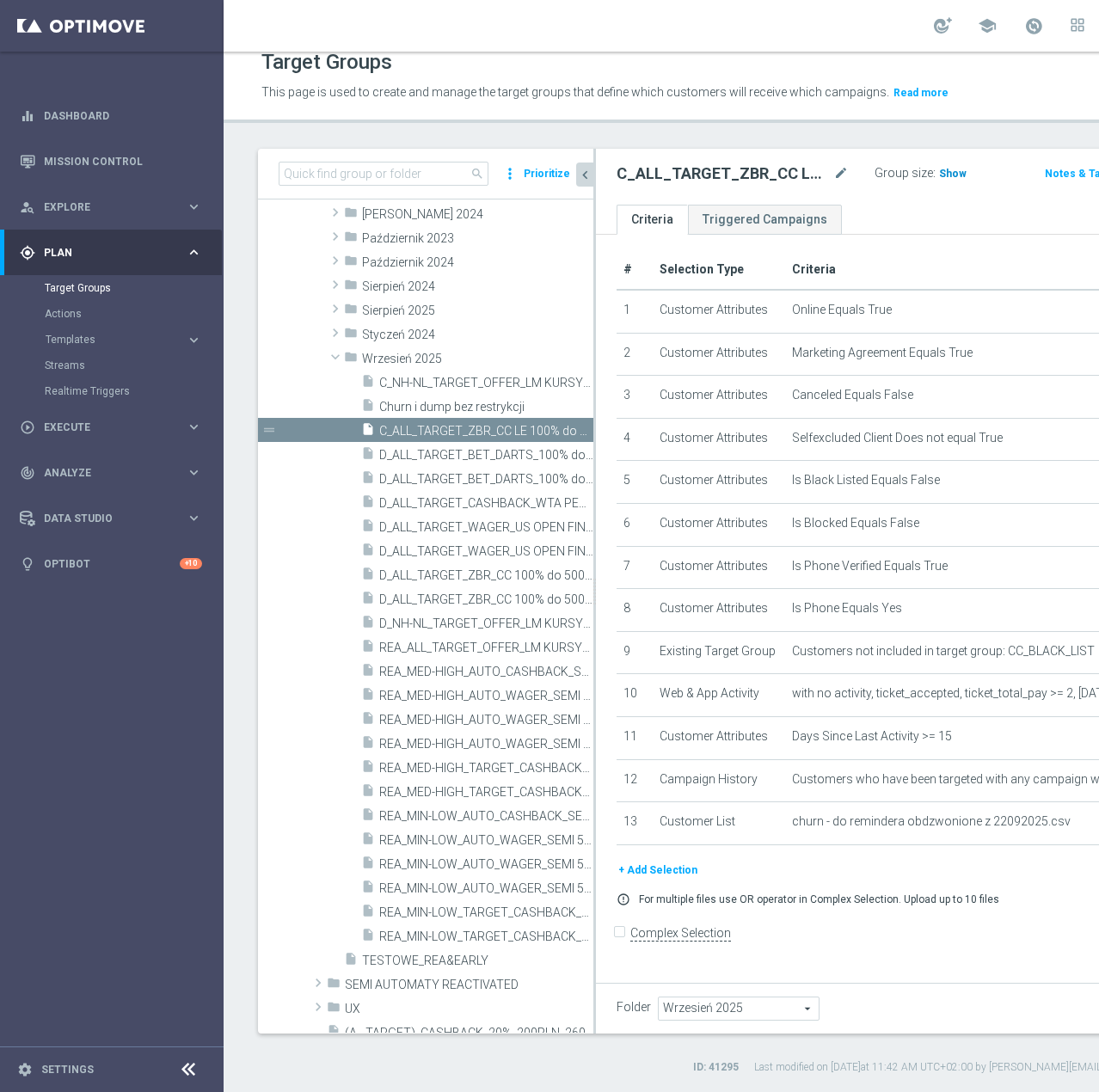
click at [938, 173] on h3 "Show" at bounding box center [952, 174] width 31 height 19
click at [108, 417] on div "play_circle_outline Execute keyboard_arrow_right" at bounding box center [111, 427] width 222 height 45
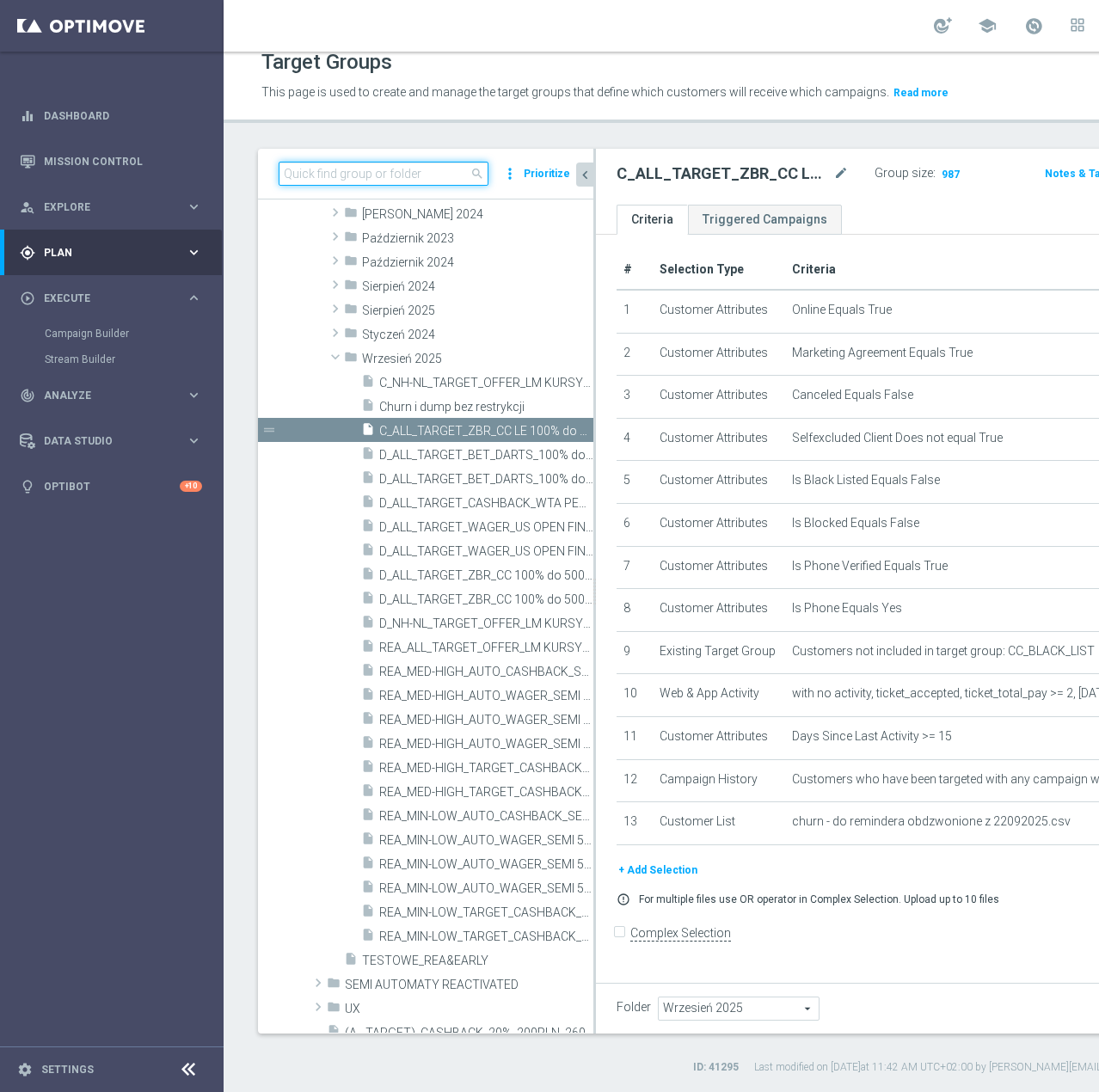
click at [360, 182] on input at bounding box center [383, 174] width 209 height 24
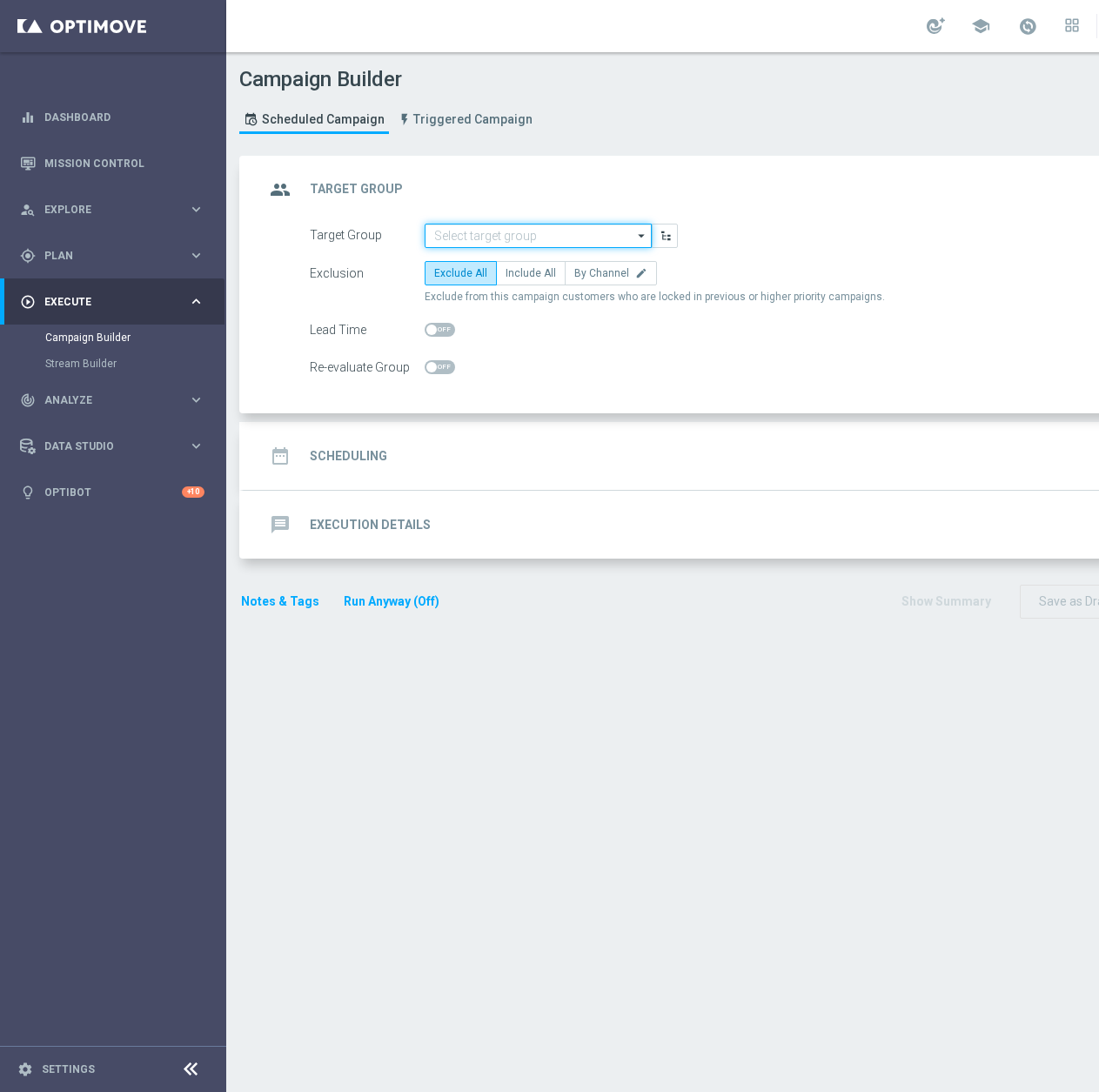
click at [550, 231] on input at bounding box center [538, 236] width 227 height 25
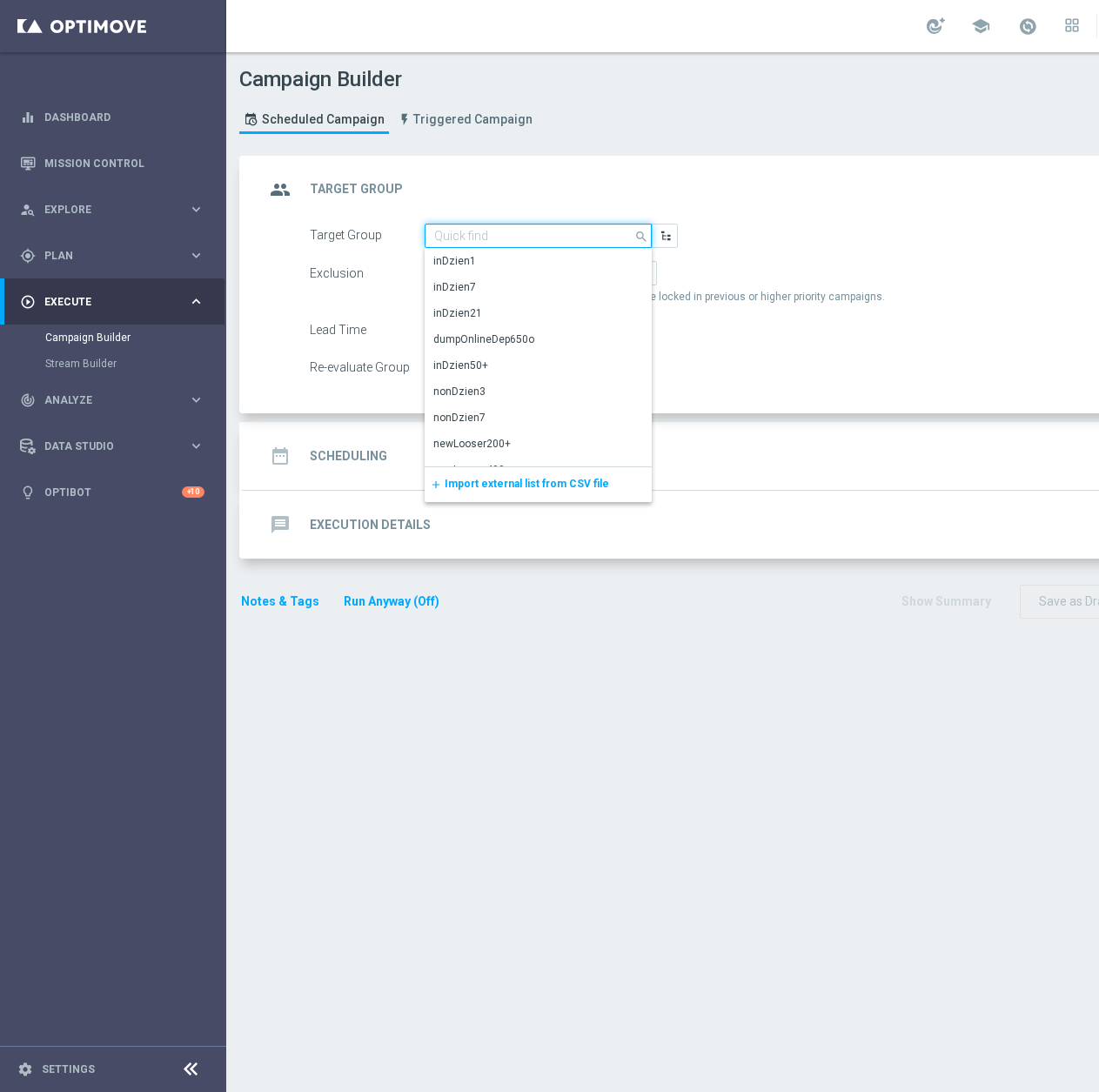
paste input "D_ALL_TARGET_ZBR_CC 100% do 500 PLN 1 LE WT push_220925"
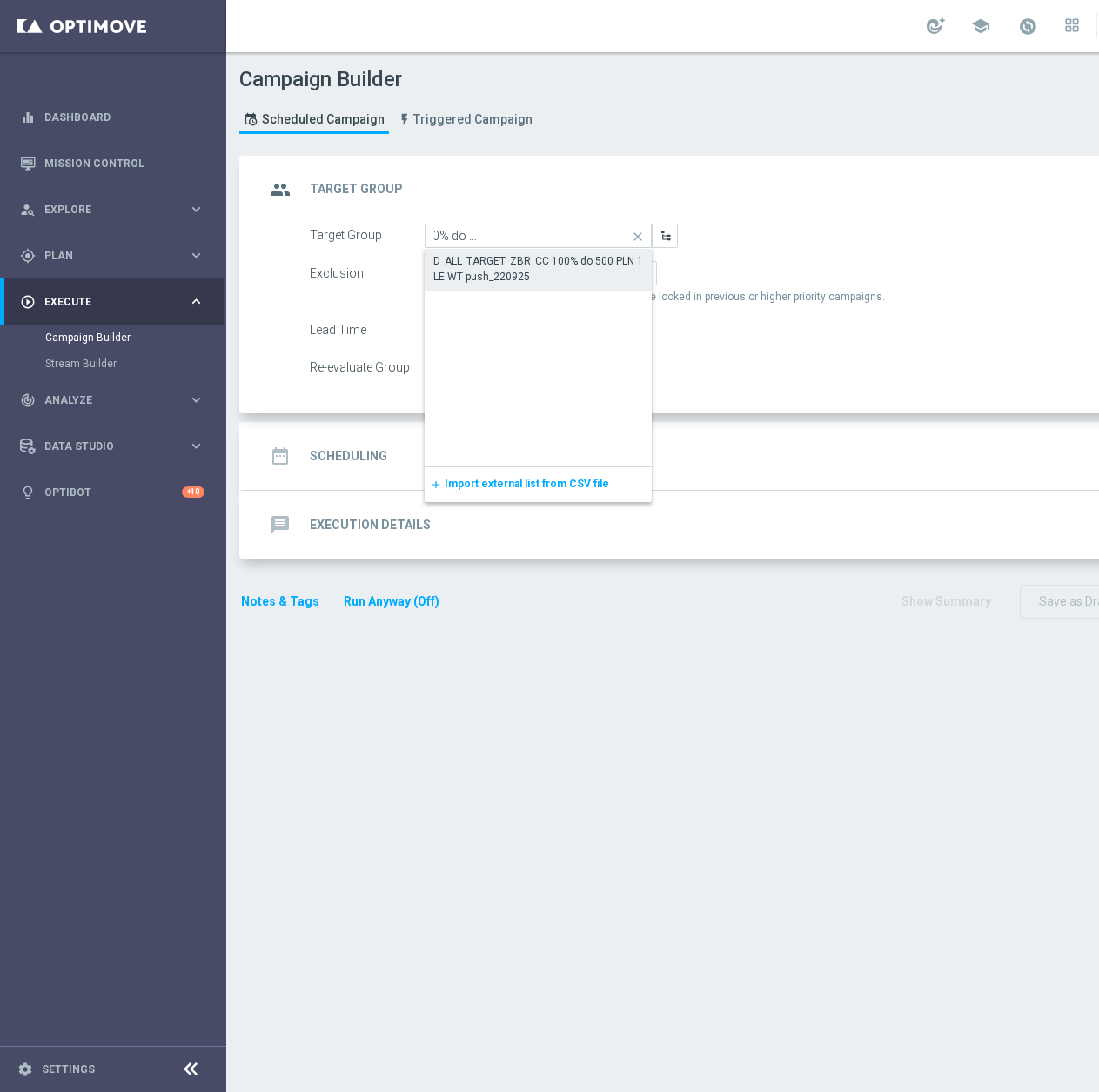
click at [512, 262] on div "D_ALL_TARGET_ZBR_CC 100% do 500 PLN 1 LE WT push_220925" at bounding box center [538, 269] width 209 height 31
type input "D_ALL_TARGET_ZBR_CC 100% do 500 PLN 1 LE WT push_220925"
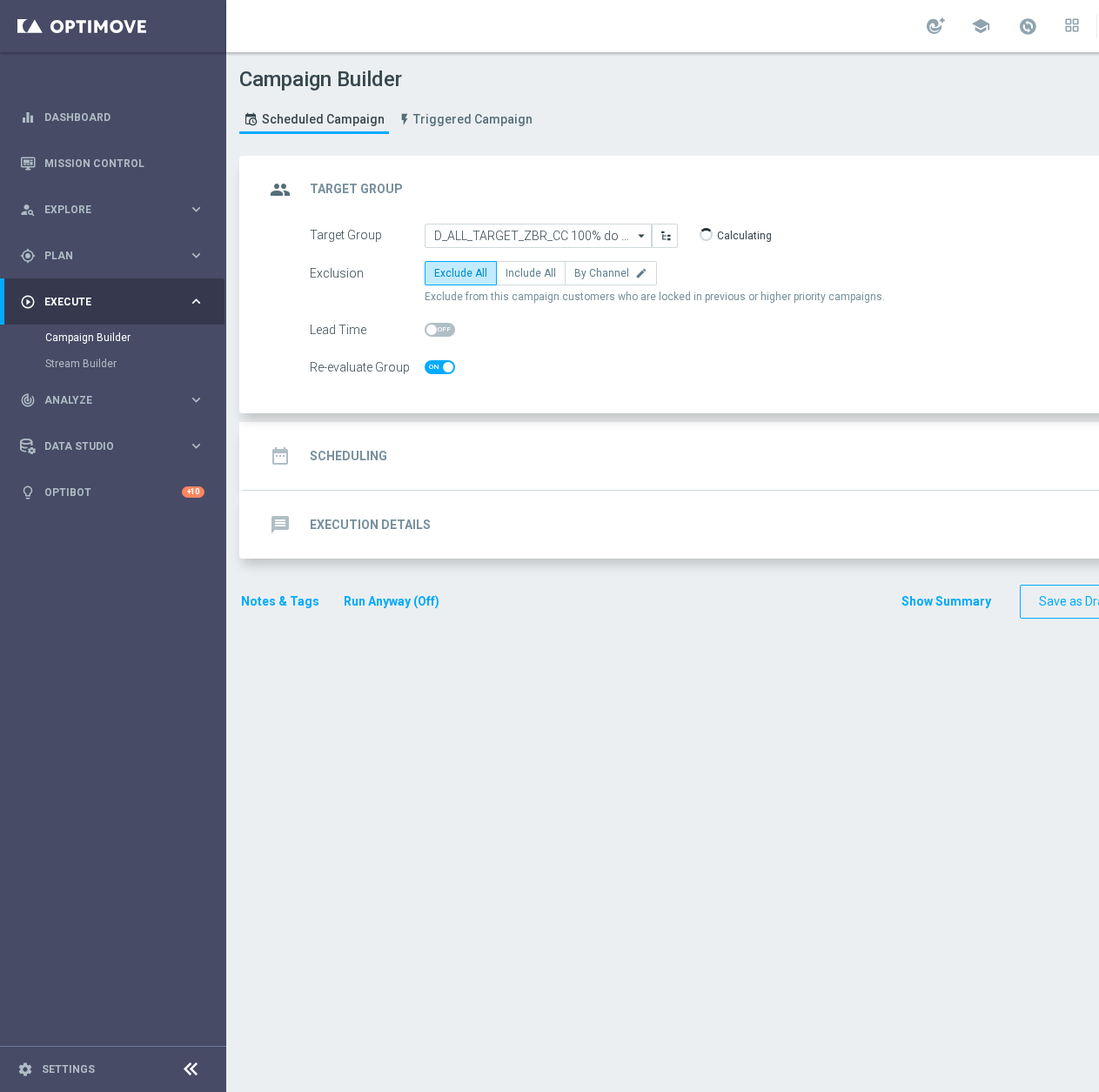
checkbox input "true"
click at [517, 264] on label "Include All" at bounding box center [530, 273] width 70 height 25
click at [517, 270] on input "Include All" at bounding box center [511, 276] width 11 height 11
radio input "true"
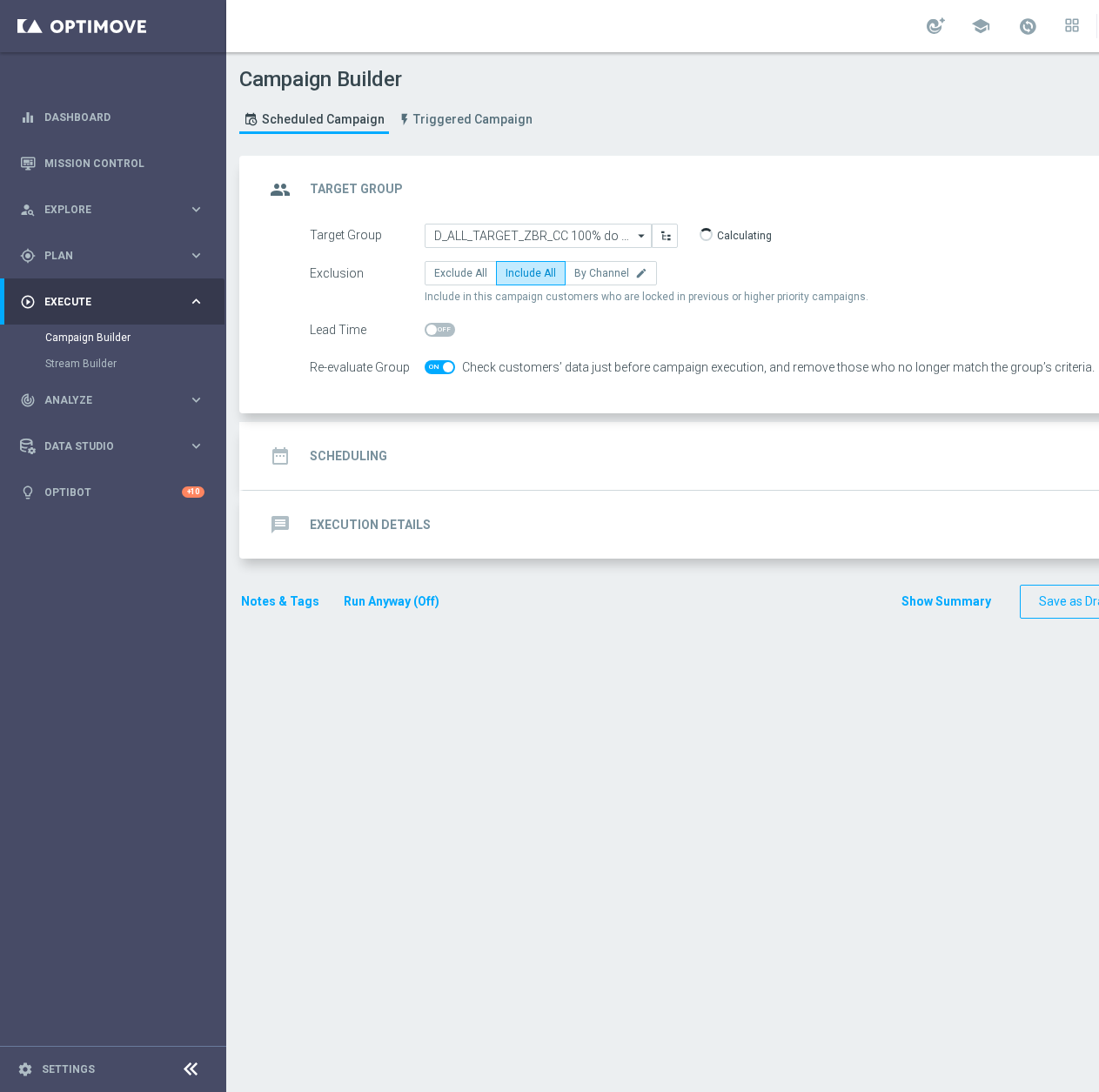
click at [474, 454] on div "date_range Scheduling keyboard_arrow_down" at bounding box center [750, 455] width 972 height 33
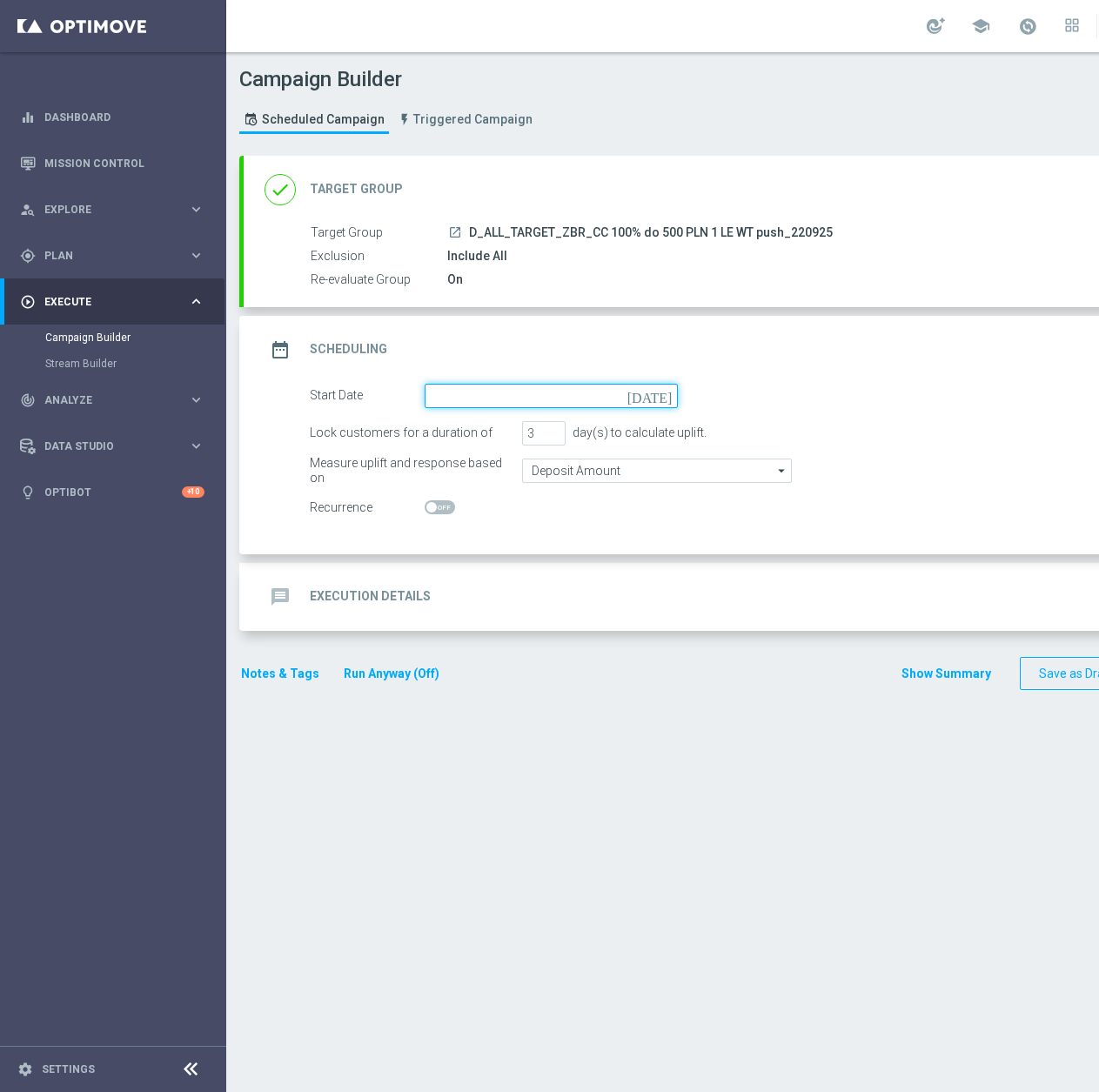
click at [497, 383] on input at bounding box center [551, 396] width 254 height 25
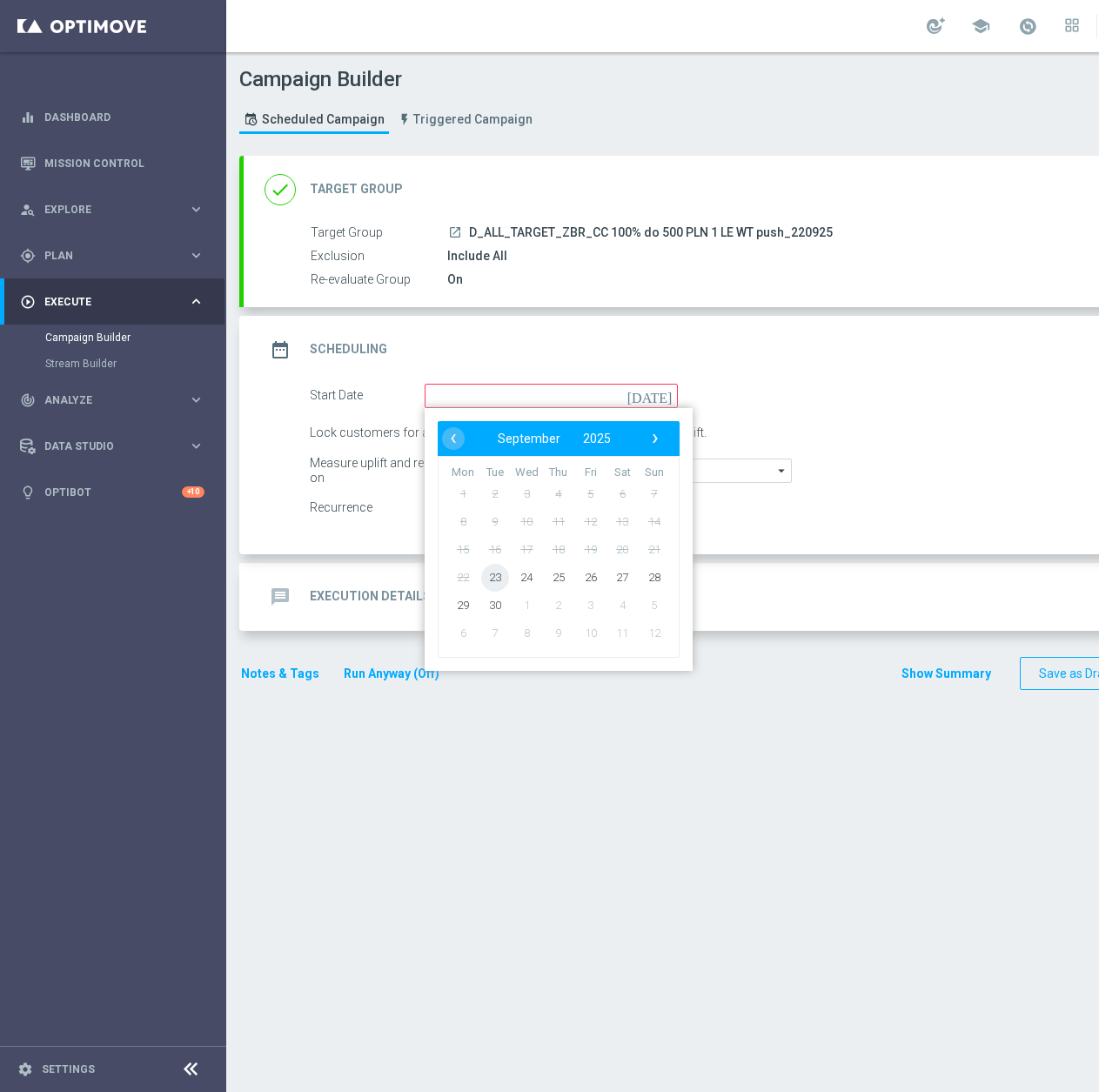
click at [490, 577] on span "23" at bounding box center [496, 577] width 28 height 28
type input "23 Sep 2025"
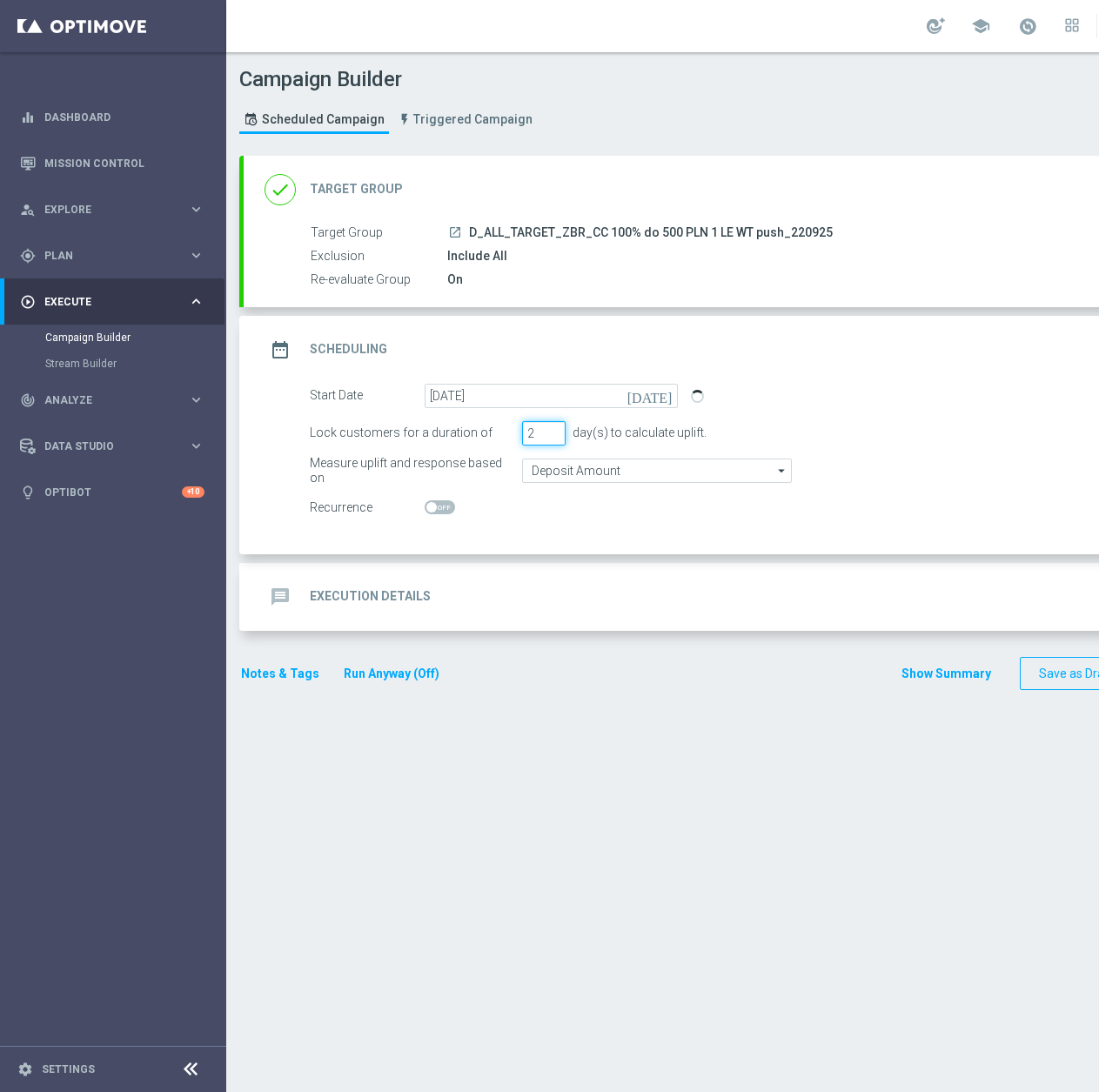
click at [553, 435] on input "2" at bounding box center [543, 434] width 43 height 25
type input "1"
click at [553, 435] on input "1" at bounding box center [543, 434] width 43 height 25
click at [553, 471] on input "Deposit Amount" at bounding box center [656, 471] width 269 height 25
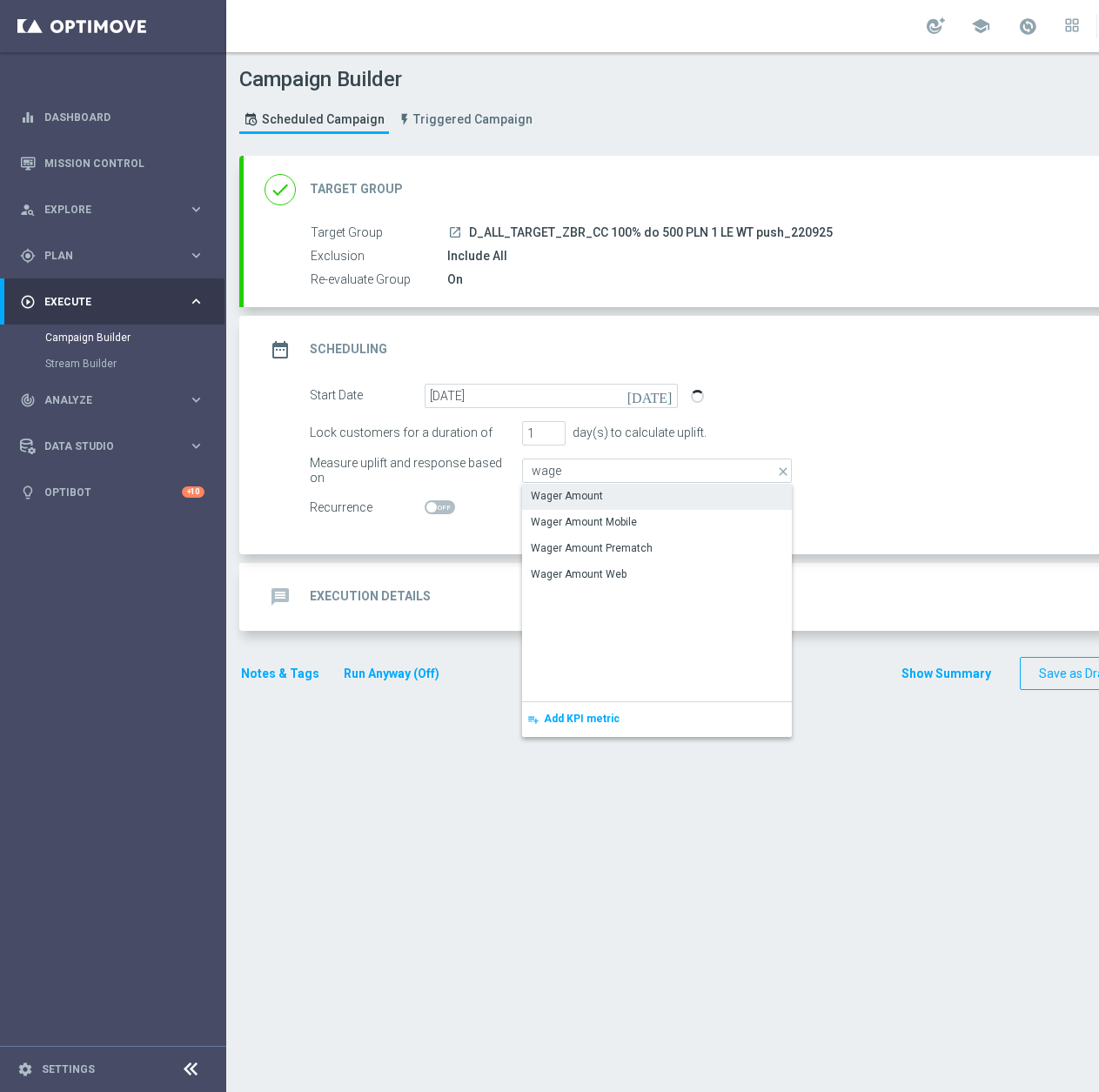
click at [559, 497] on div "Wager Amount" at bounding box center [567, 497] width 72 height 16
type input "Wager Amount"
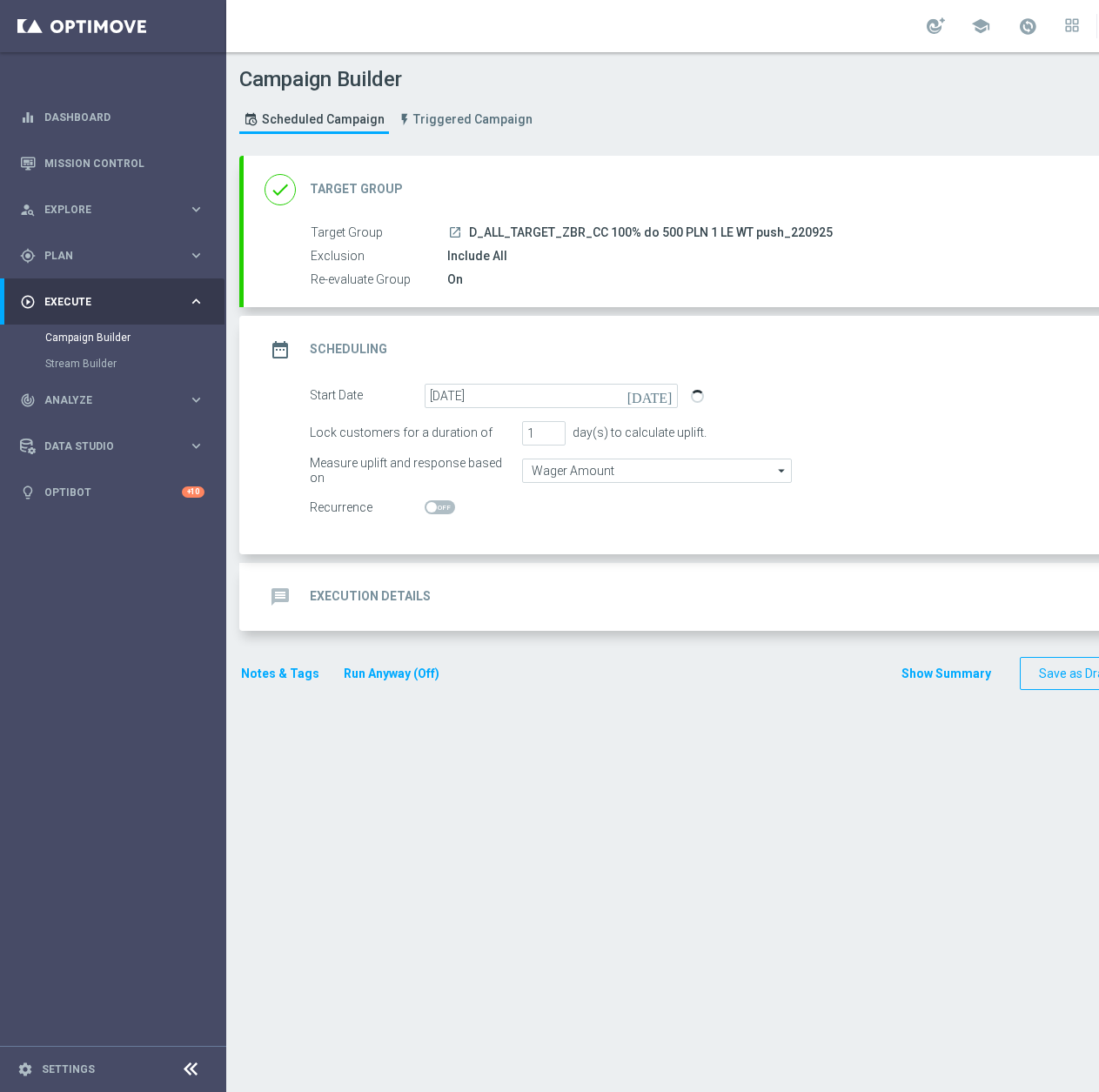
click at [572, 595] on div "message Execution Details keyboard_arrow_down" at bounding box center [750, 596] width 972 height 33
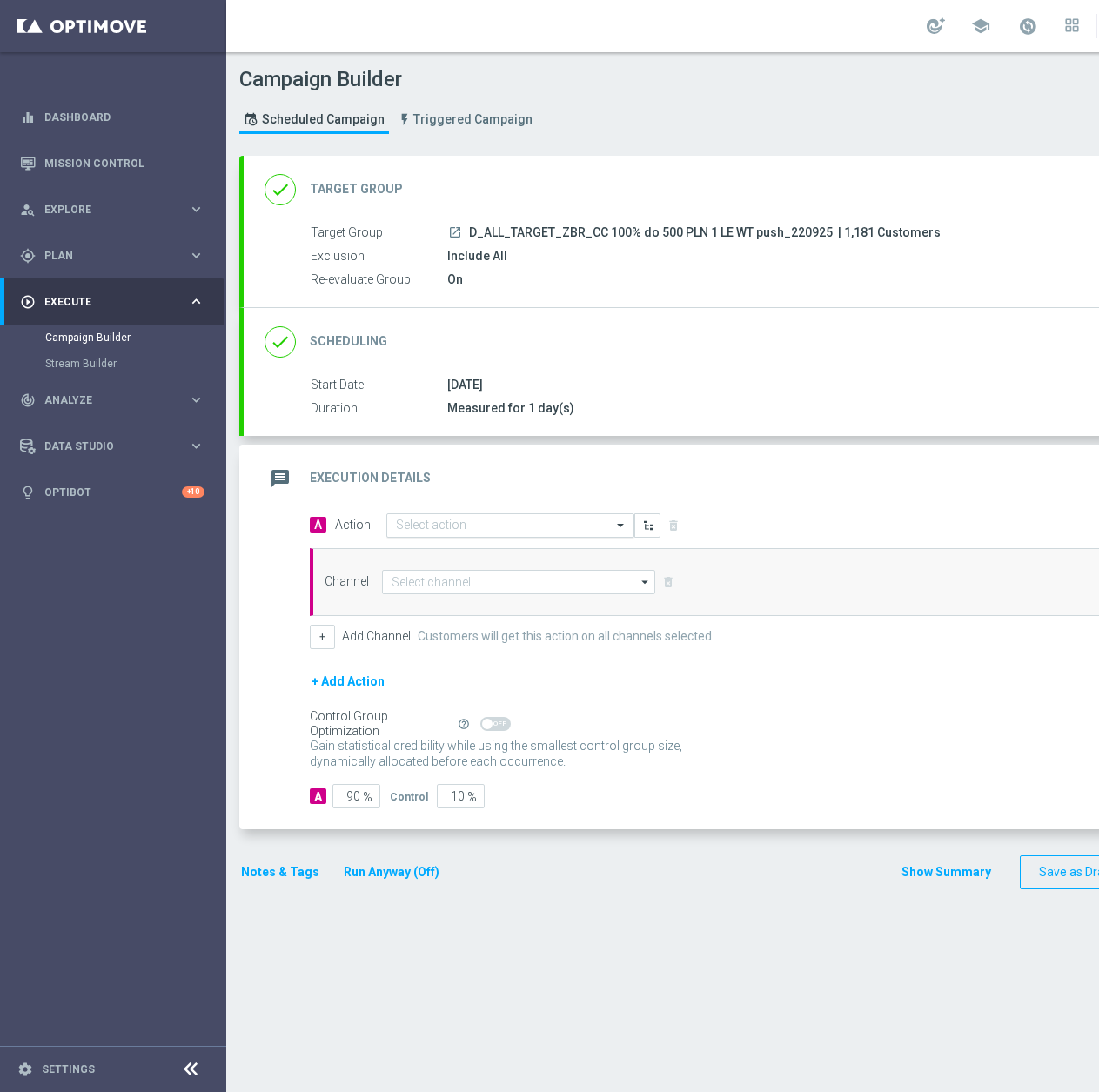
click at [443, 529] on input "text" at bounding box center [493, 526] width 194 height 15
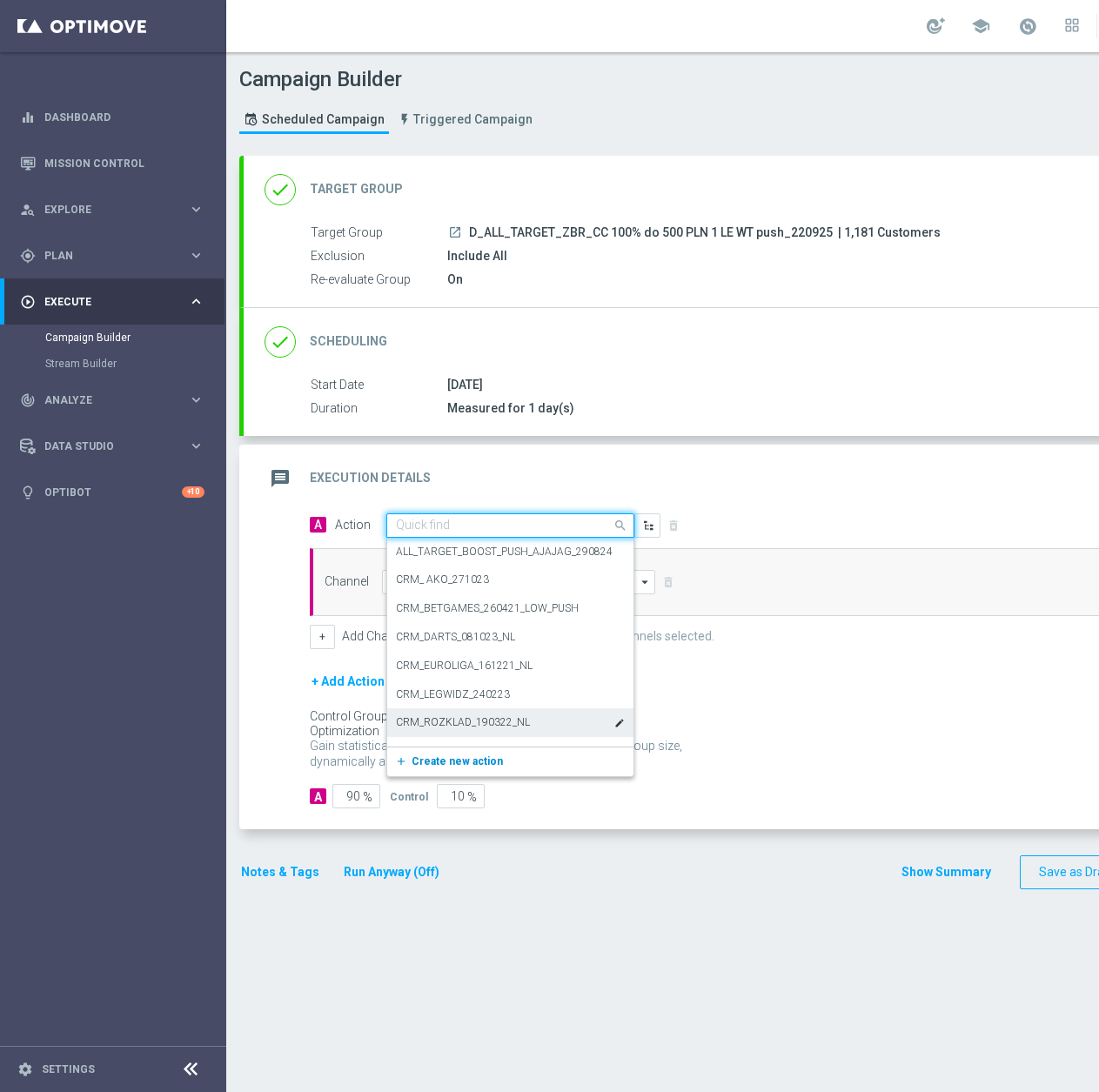
click at [480, 759] on span "Create new action" at bounding box center [457, 762] width 91 height 12
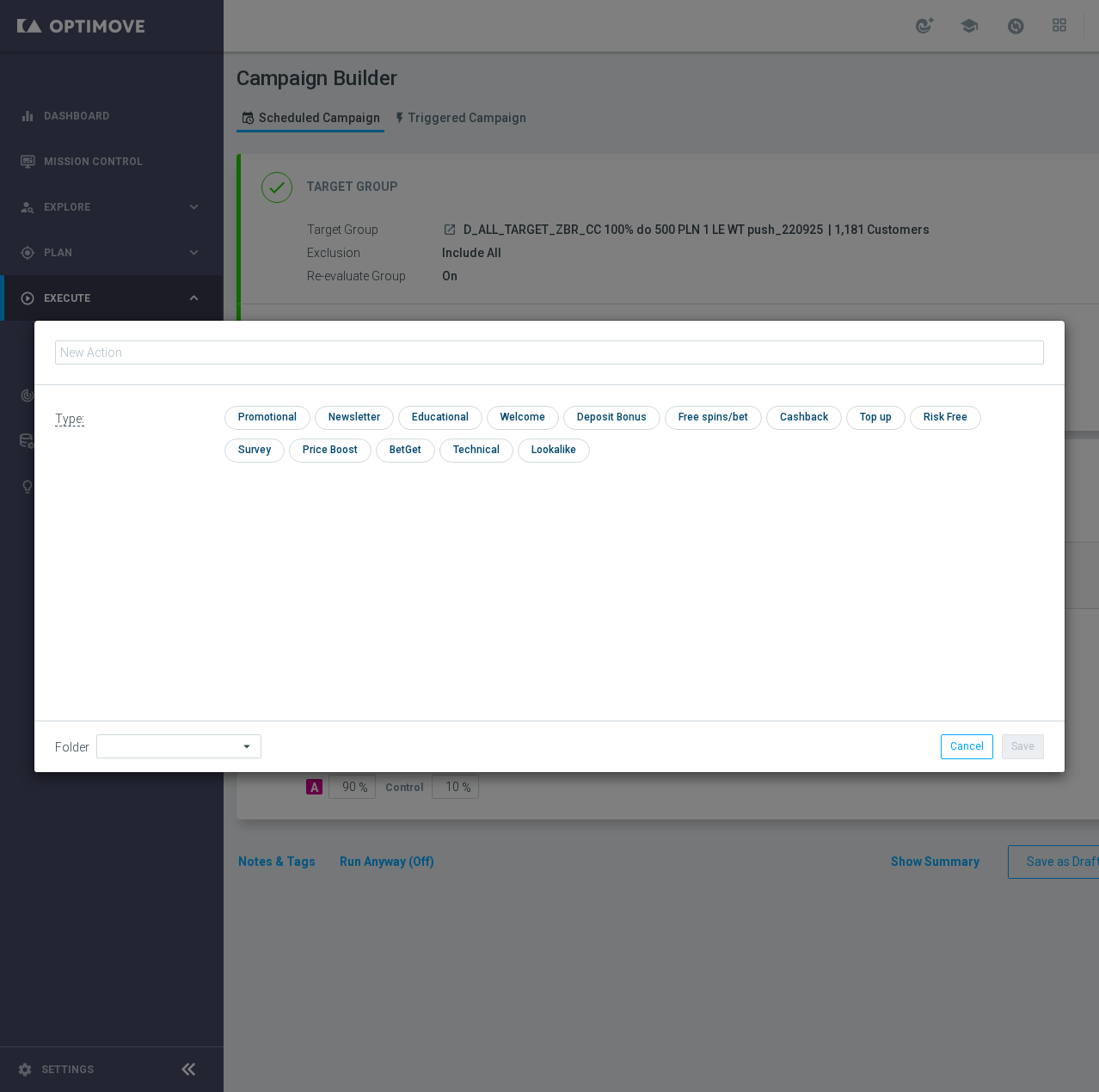
type input "D_ALL_TARGET_ZBR_CC 100% do 500 PLN 1 LE WT push_220925"
click at [280, 416] on input "checkbox" at bounding box center [265, 417] width 82 height 24
checkbox input "true"
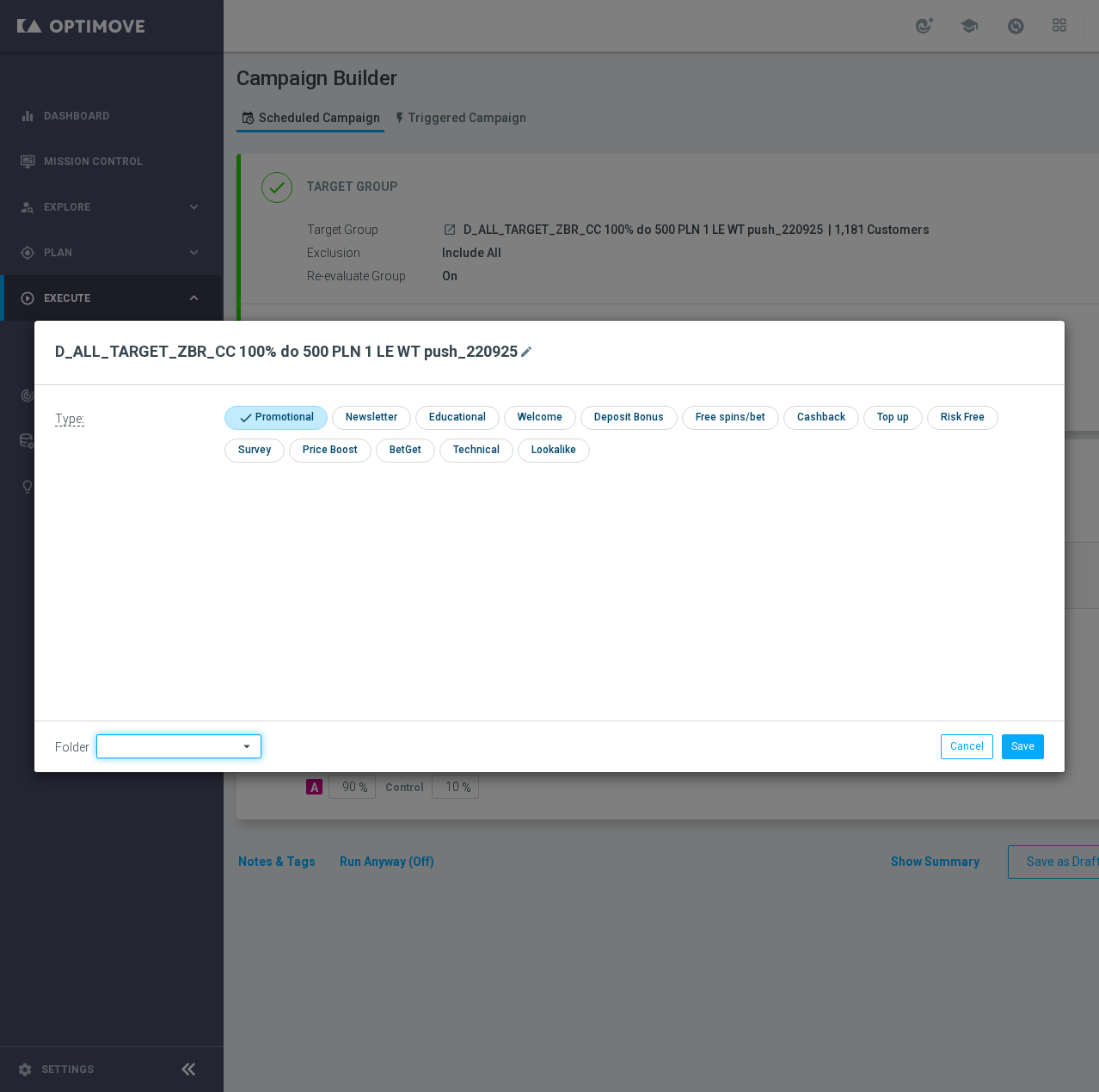
click at [223, 744] on input at bounding box center [178, 746] width 165 height 24
click at [154, 532] on div "Antoni L." at bounding box center [175, 531] width 159 height 24
type input "Antoni L."
drag, startPoint x: 1002, startPoint y: 744, endPoint x: 1015, endPoint y: 748, distance: 13.6
click at [1003, 744] on li "Save" at bounding box center [1023, 746] width 51 height 24
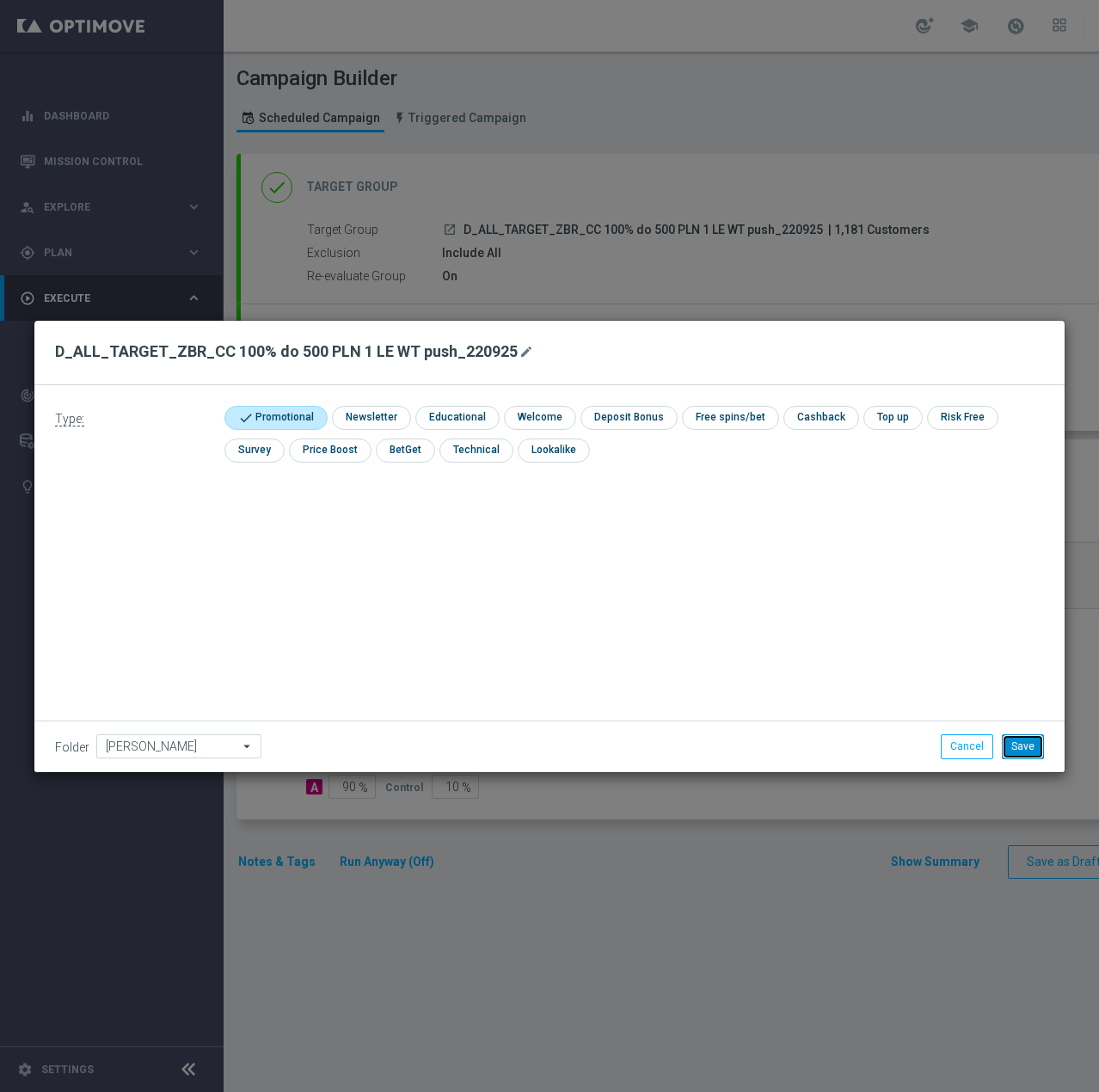
click at [1019, 748] on button "Save" at bounding box center [1023, 746] width 42 height 24
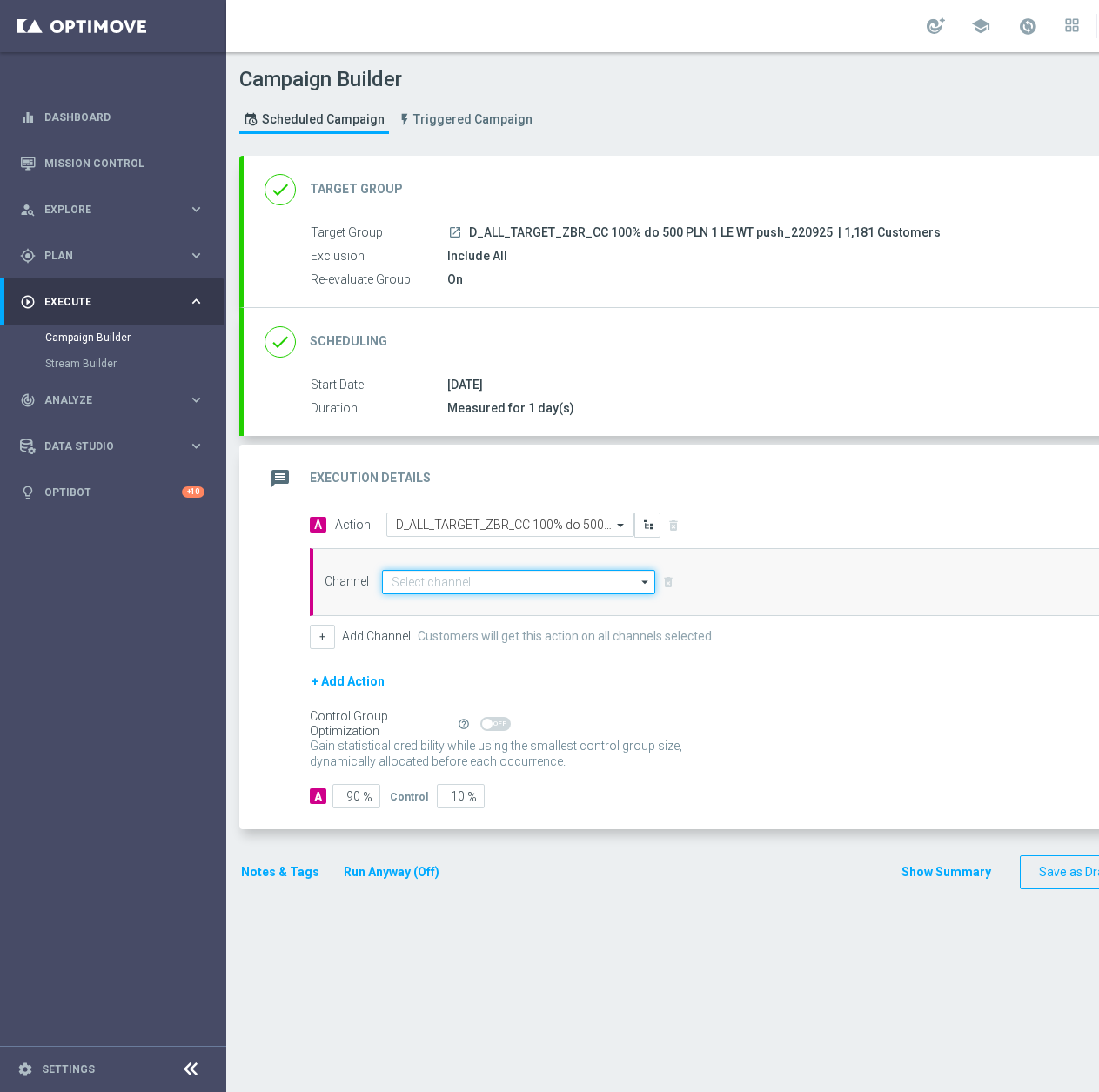
click at [422, 577] on input at bounding box center [518, 582] width 273 height 25
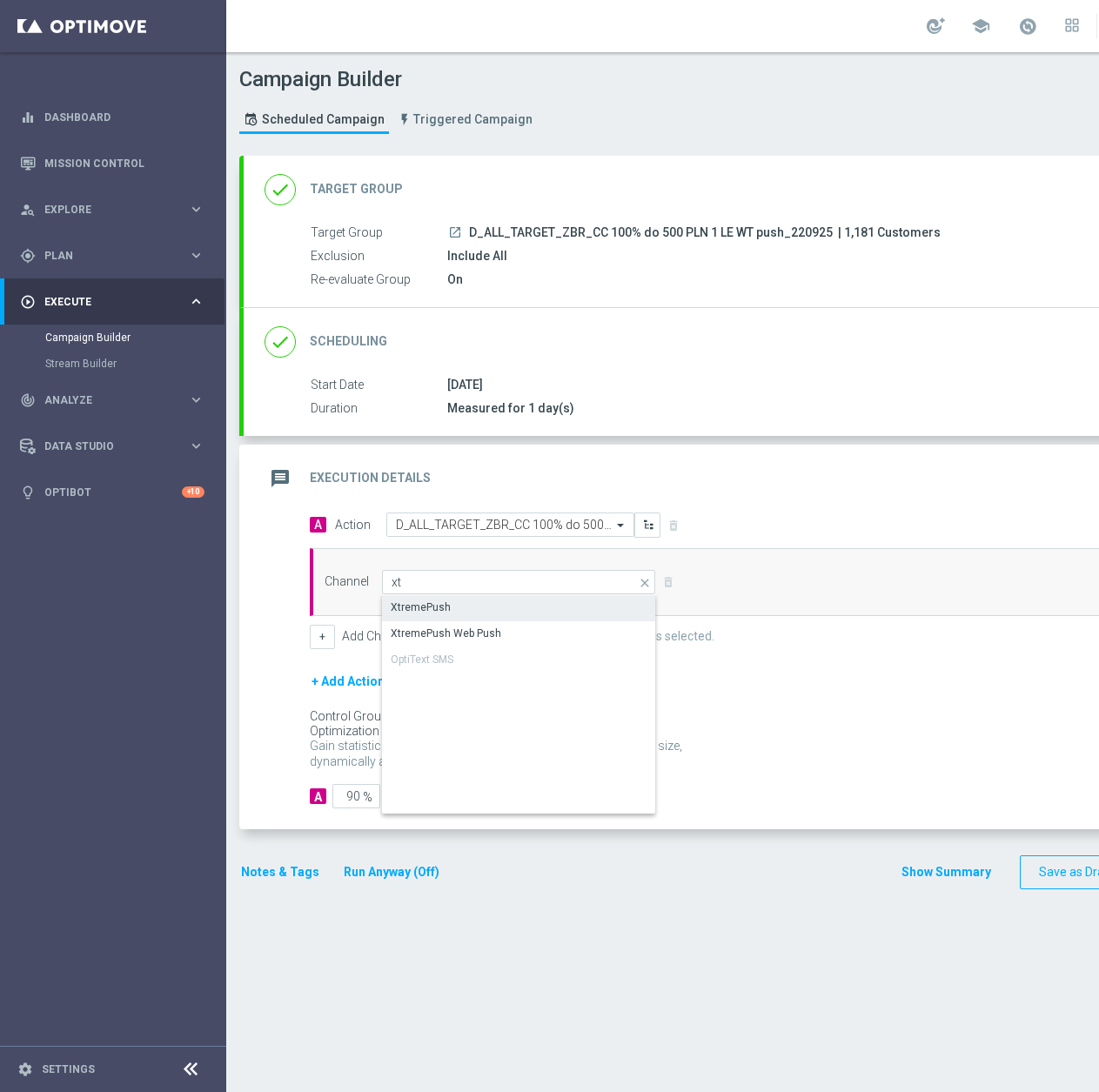
click at [474, 610] on div "XtremePush" at bounding box center [519, 608] width 274 height 25
type input "XtremePush"
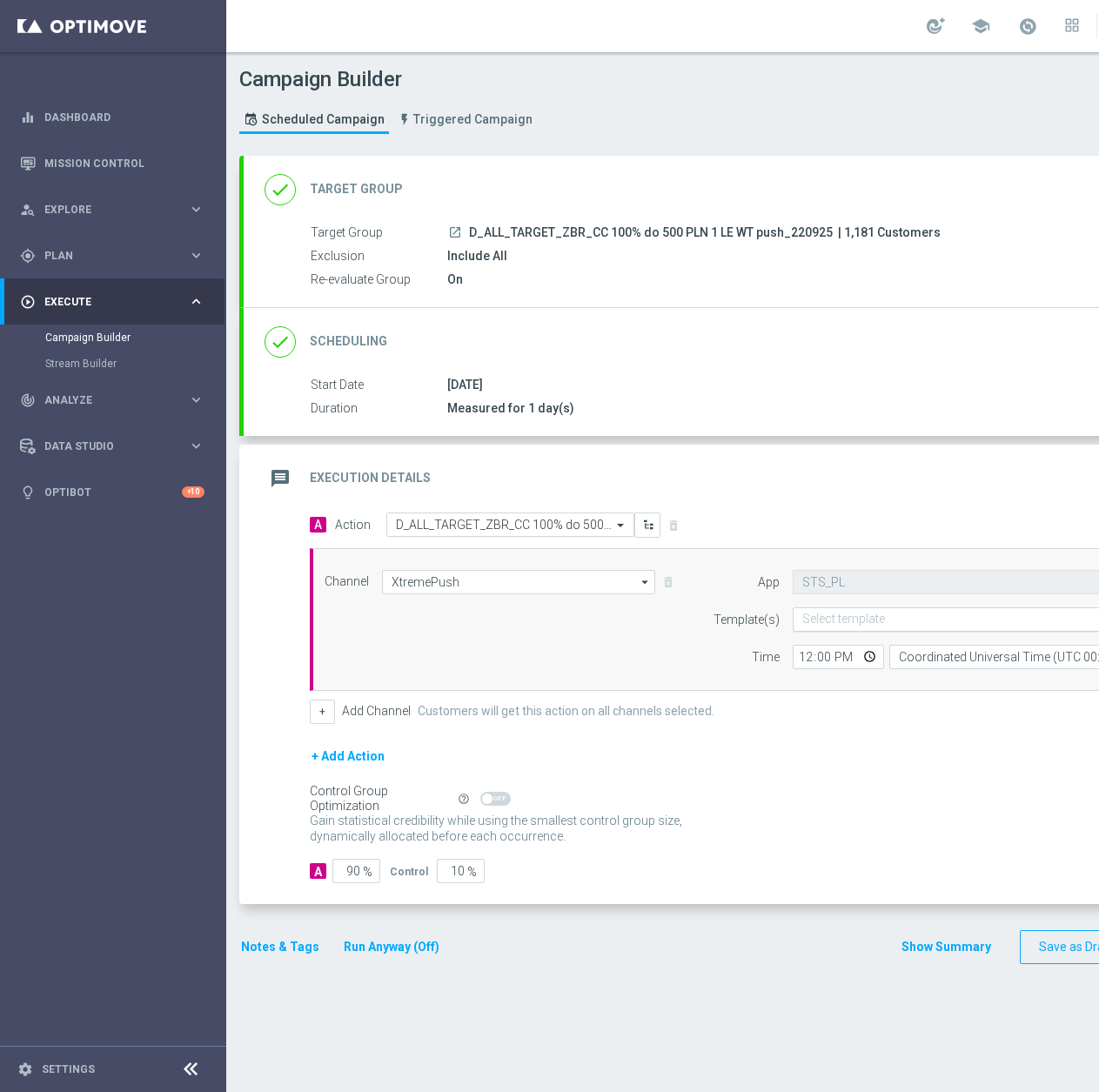
click at [868, 615] on input "text" at bounding box center [973, 619] width 341 height 15
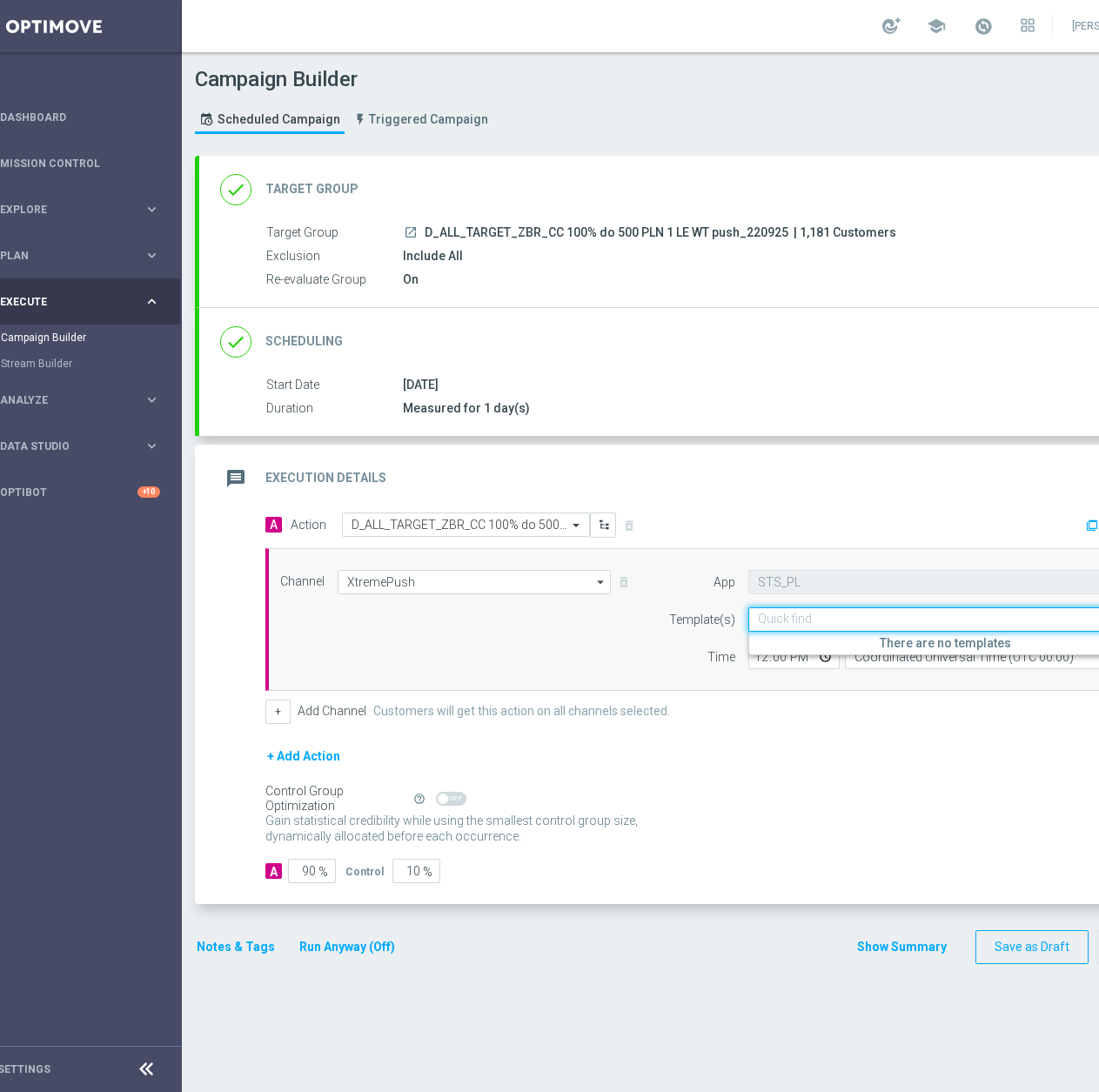
paste input "D_ALL_TARGET_ZBR_CC 100% do 500 PLN 1 LE WT push_220925"
type input "D_ALL_TARGET_ZBR_CC 100% do 500 PLN 1 LE WT push_220925"
click at [802, 757] on div "+ Add Action" at bounding box center [725, 767] width 921 height 43
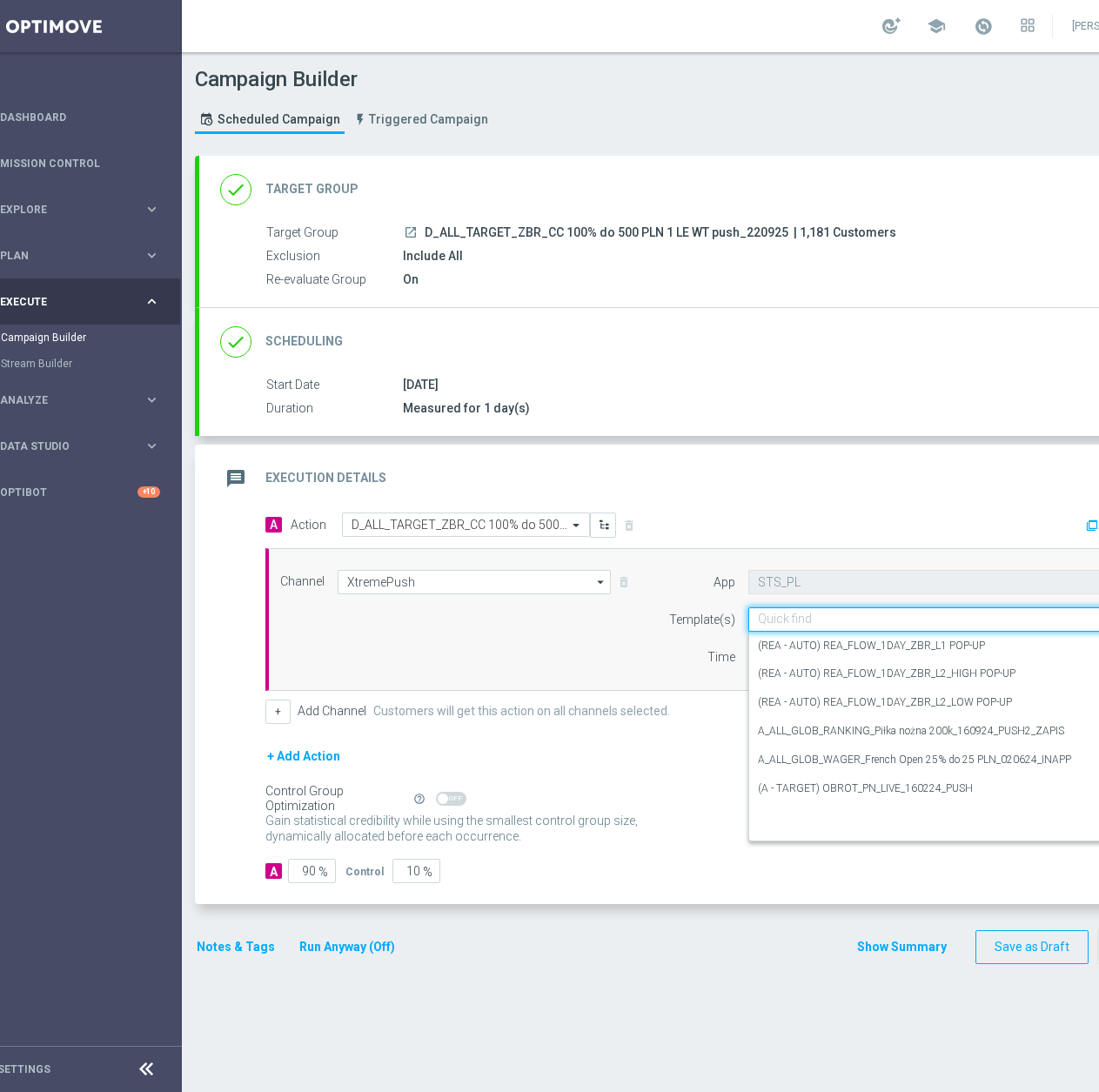
click at [857, 616] on input "text" at bounding box center [928, 619] width 341 height 15
paste input "D_ALL_TARGET_ZBR_CC 100% do 500 PLN 1 LE WT push_220925"
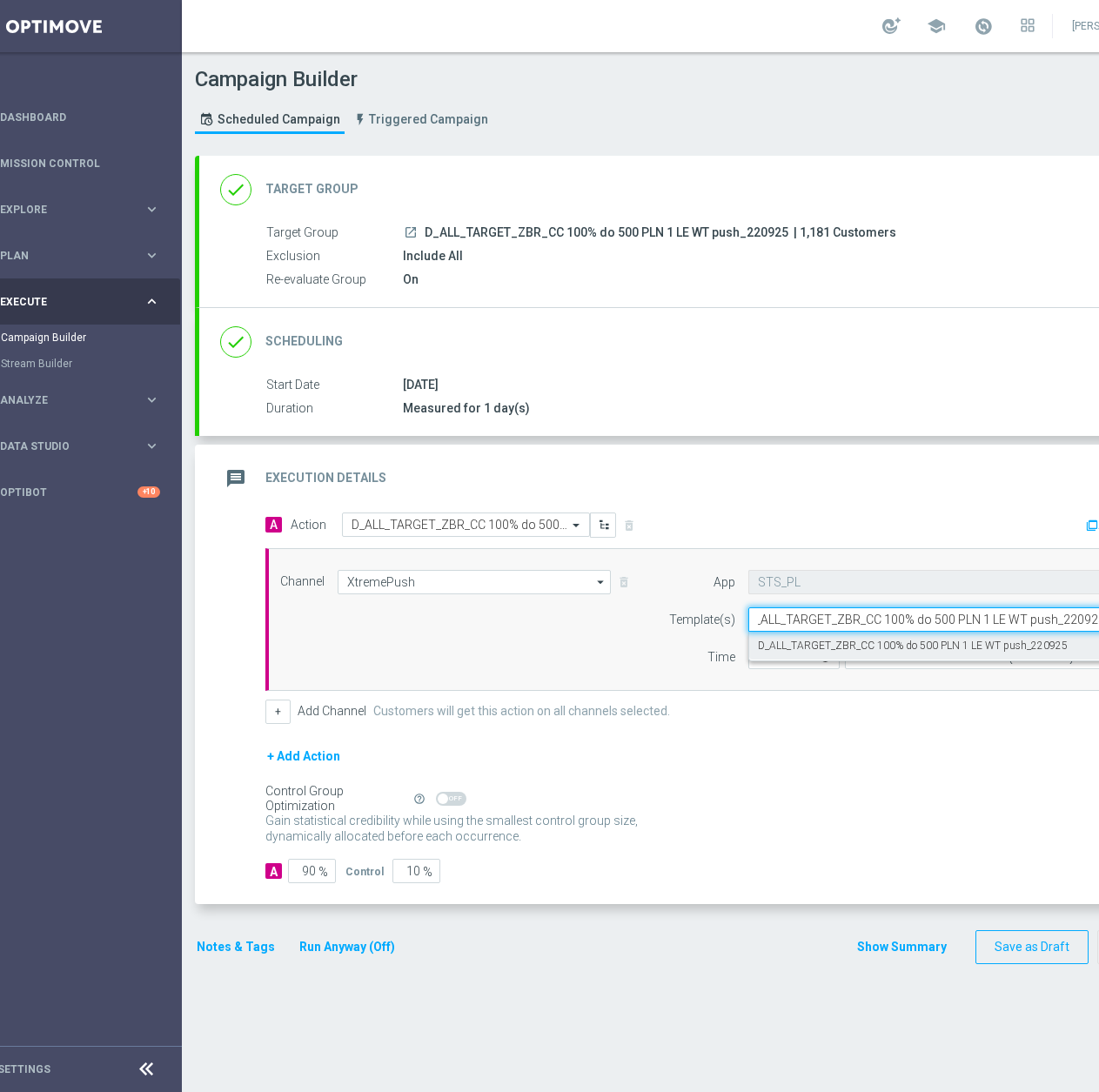
click at [886, 650] on label "D_ALL_TARGET_ZBR_CC 100% do 500 PLN 1 LE WT push_220925" at bounding box center [913, 646] width 310 height 15
type input "D_ALL_TARGET_ZBR_CC 100% do 500 PLN 1 LE WT push_220925"
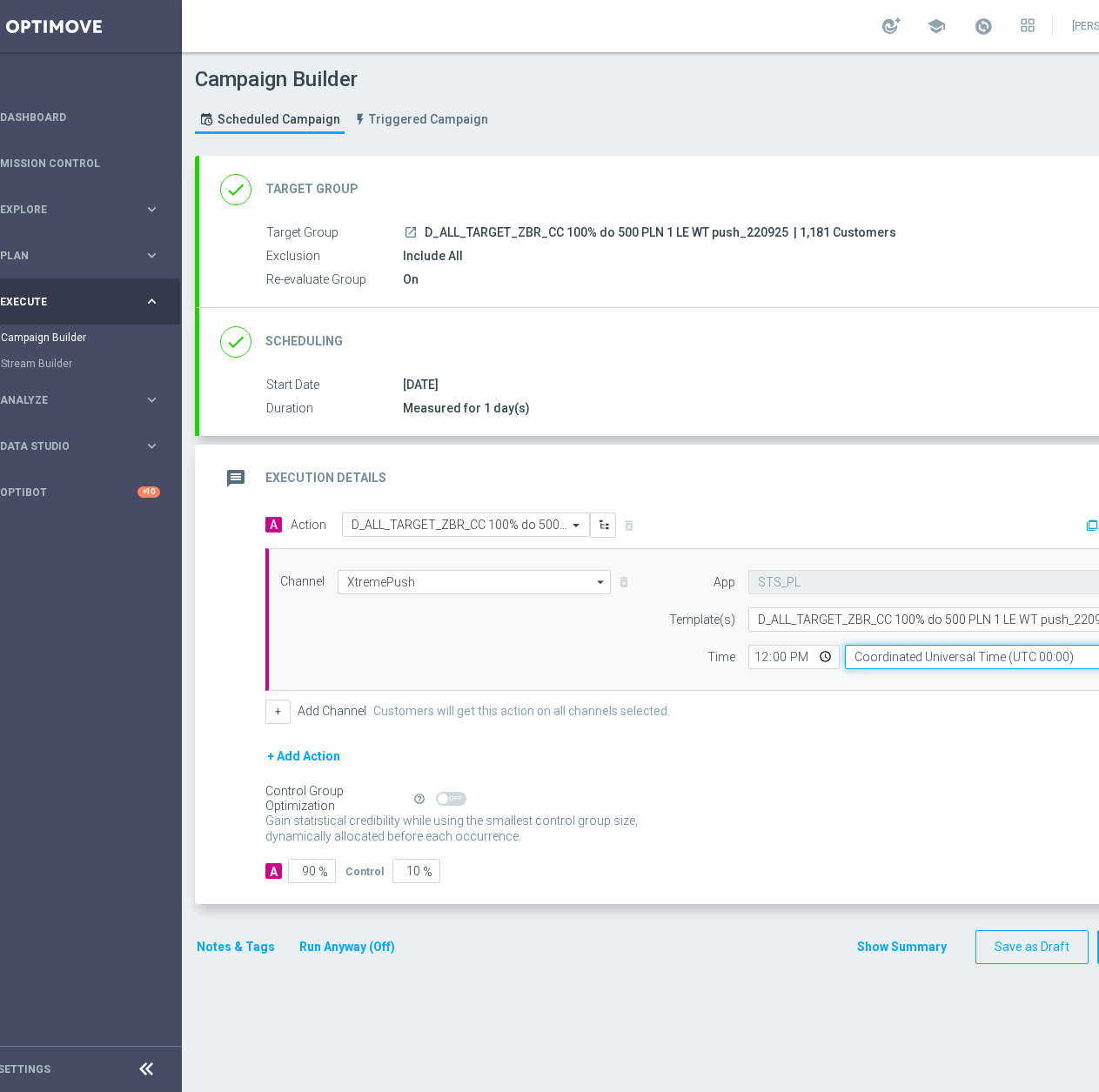
click at [903, 662] on input "Coordinated Universal Time (UTC 00:00)" at bounding box center [1004, 657] width 319 height 25
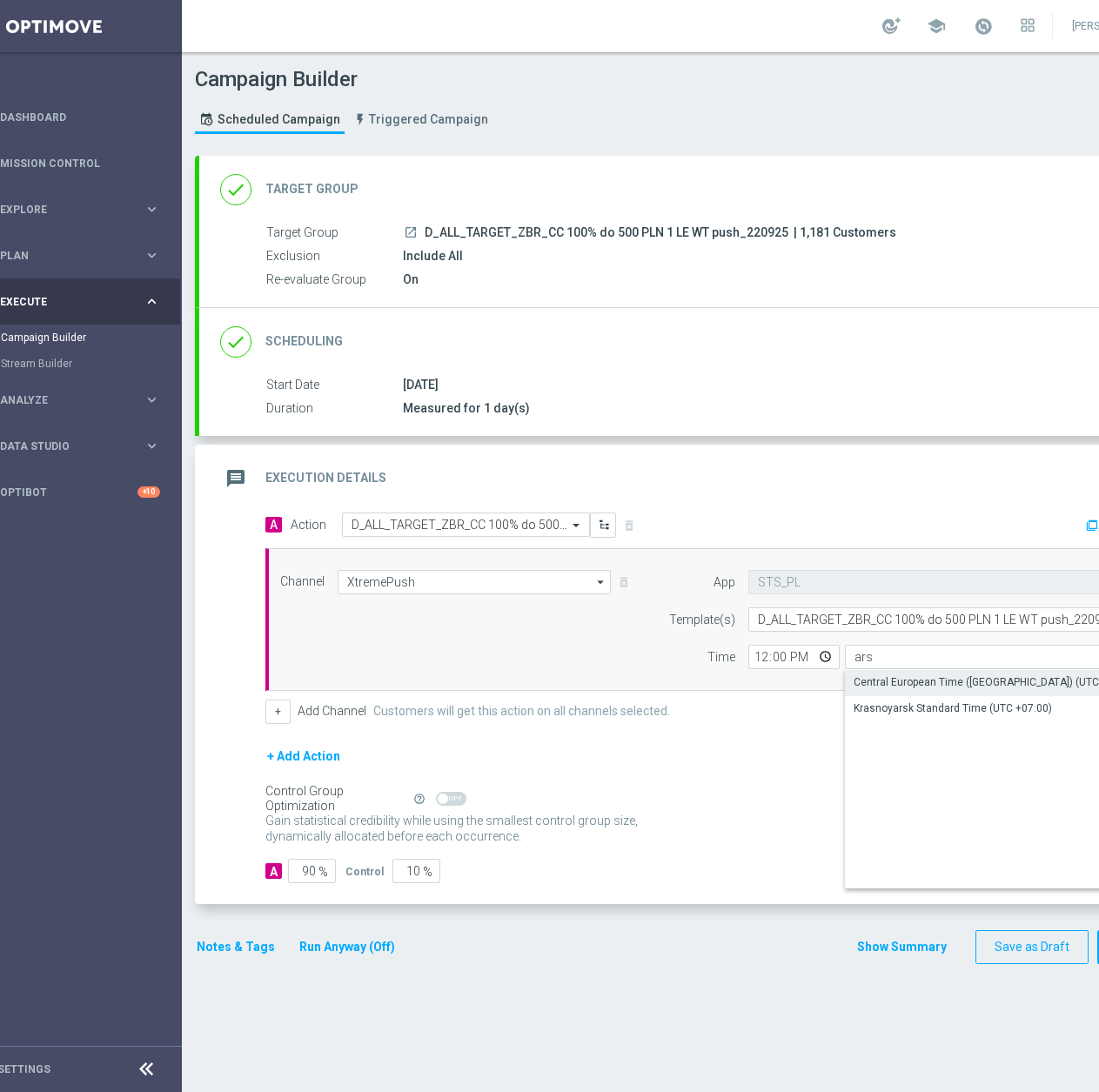
click at [883, 675] on div "Central European Time ([GEOGRAPHIC_DATA]) (UTC +02:00)" at bounding box center [996, 682] width 284 height 16
type input "Central European Time ([GEOGRAPHIC_DATA]) (UTC +02:00)"
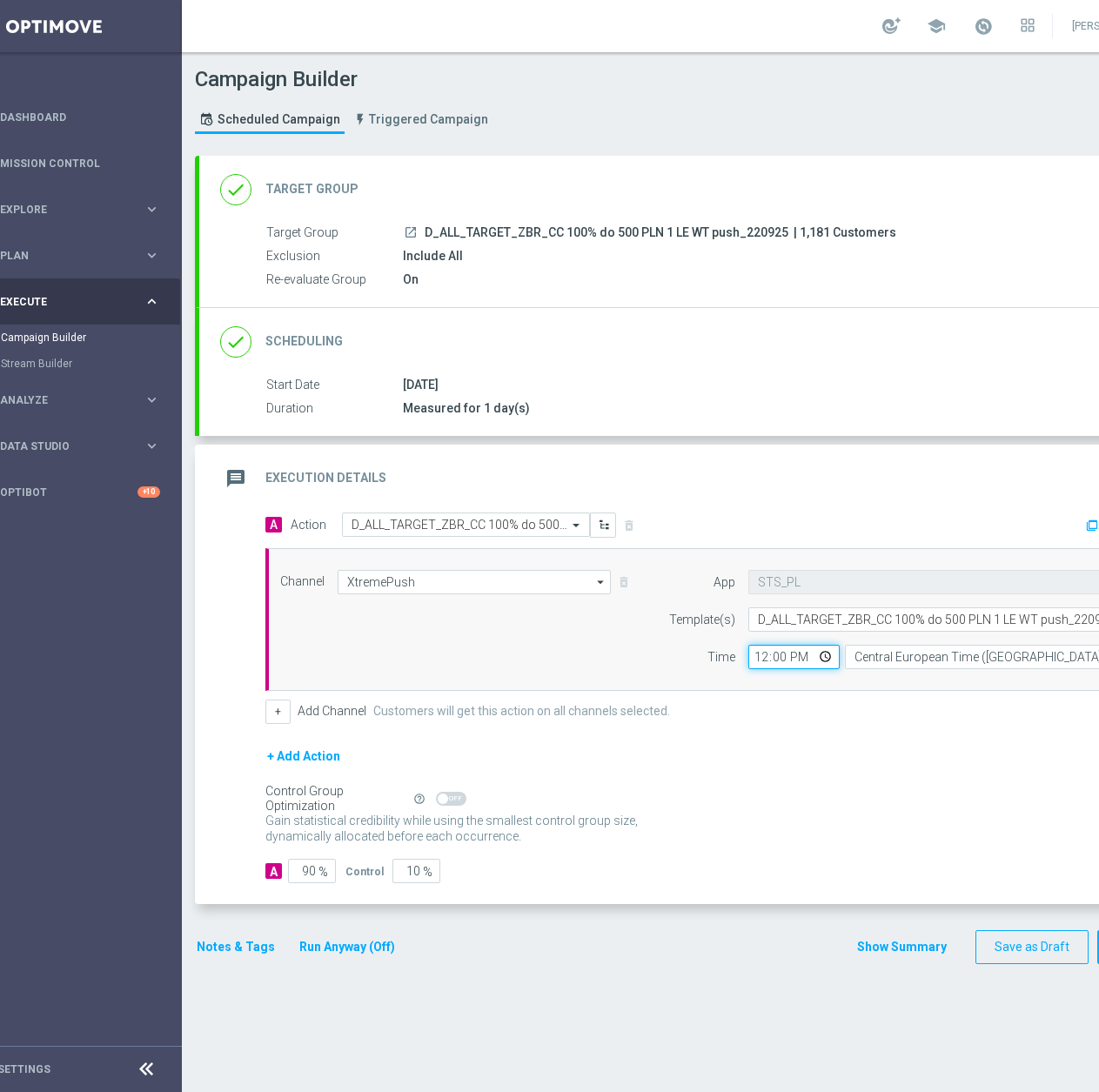
click at [771, 658] on input "12:00" at bounding box center [793, 657] width 91 height 25
click at [763, 659] on input "12:00" at bounding box center [793, 657] width 91 height 25
type input "16:13"
click at [311, 870] on input "90" at bounding box center [312, 871] width 48 height 25
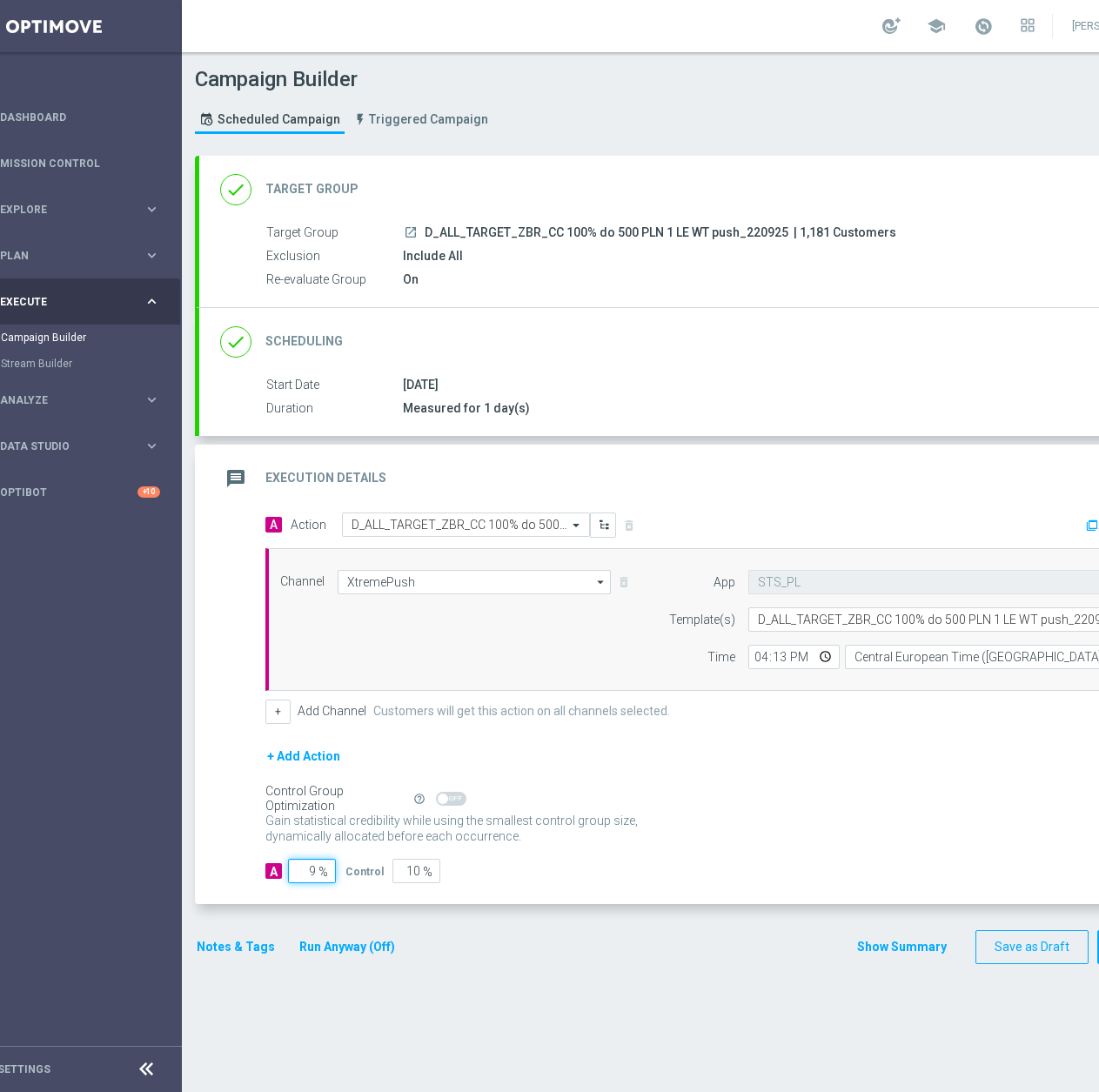
type input "95"
type input "5"
type input "95"
click at [250, 948] on button "Notes & Tags" at bounding box center [236, 947] width 82 height 22
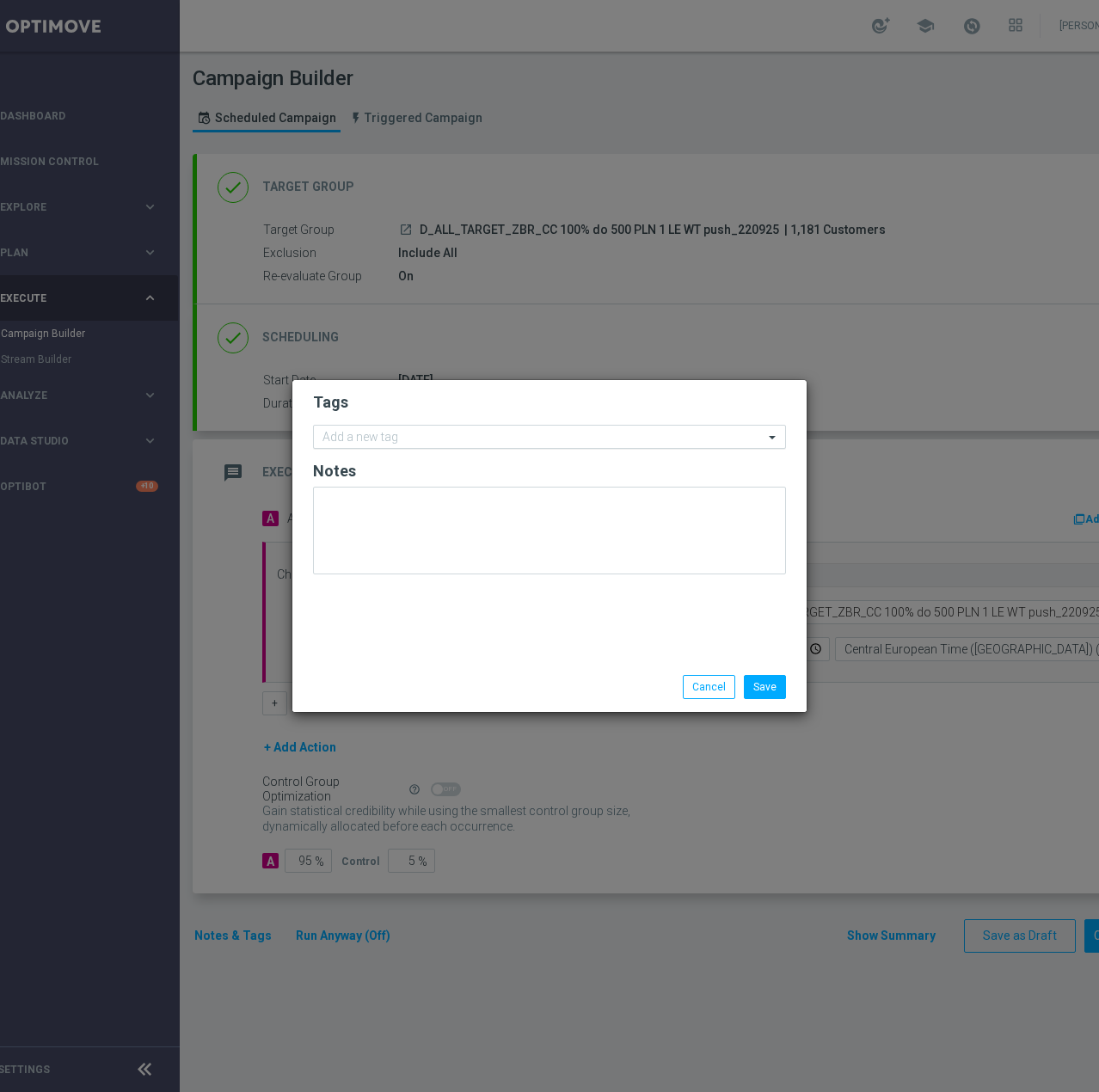
click at [376, 448] on div "Add a new tag" at bounding box center [550, 437] width 473 height 24
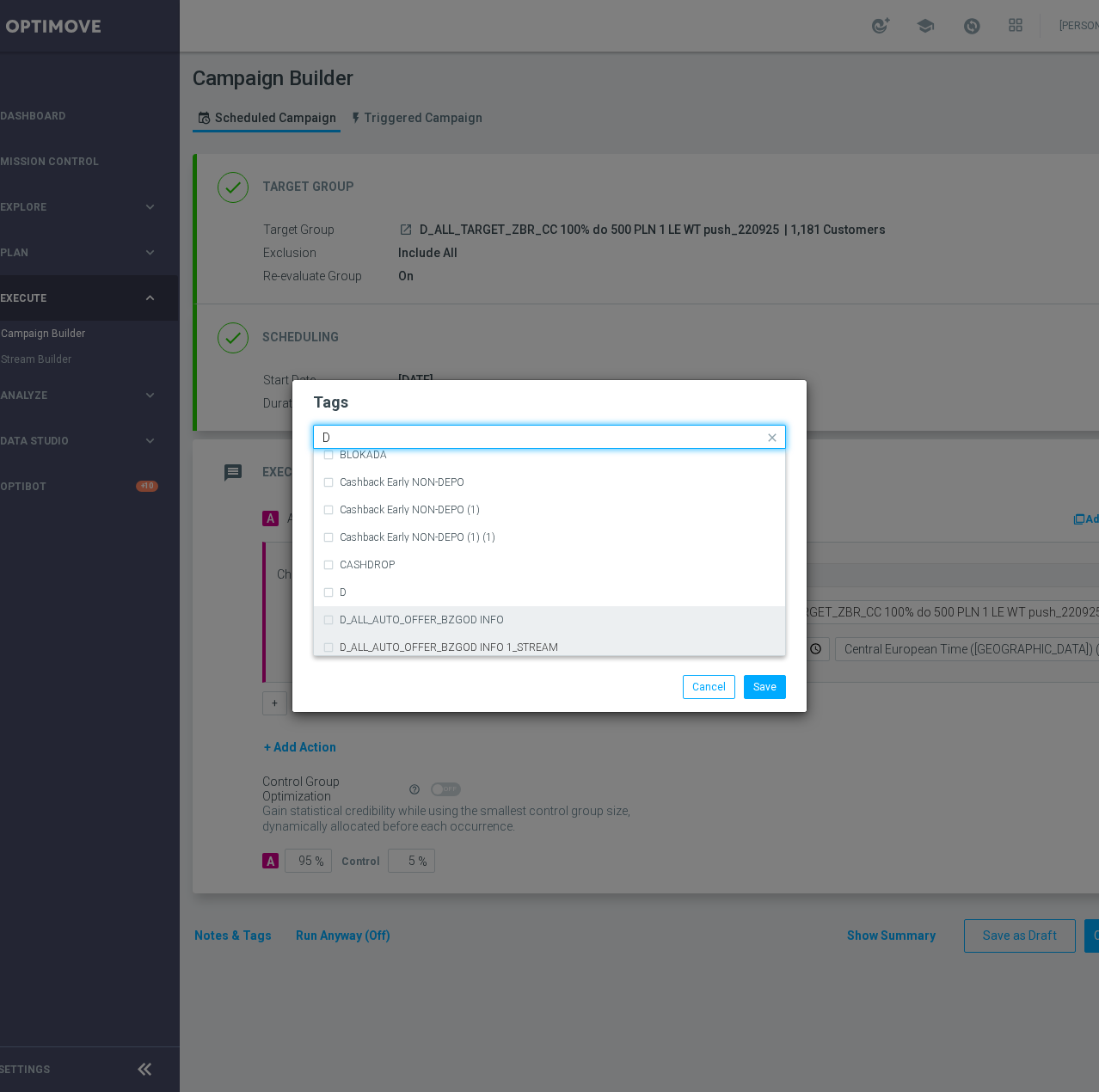
scroll to position [1892, 0]
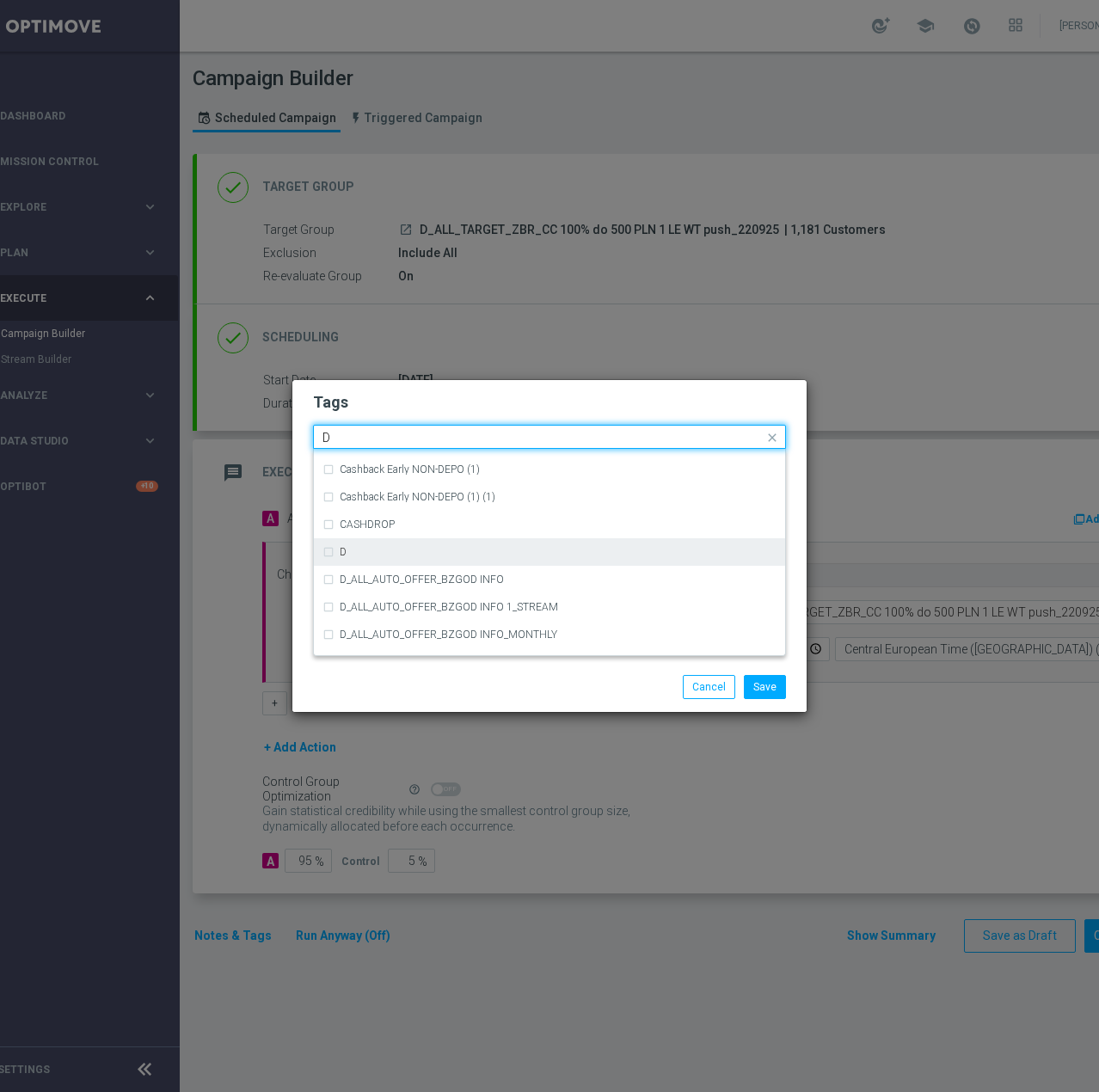
click at [361, 549] on div "D" at bounding box center [558, 552] width 436 height 10
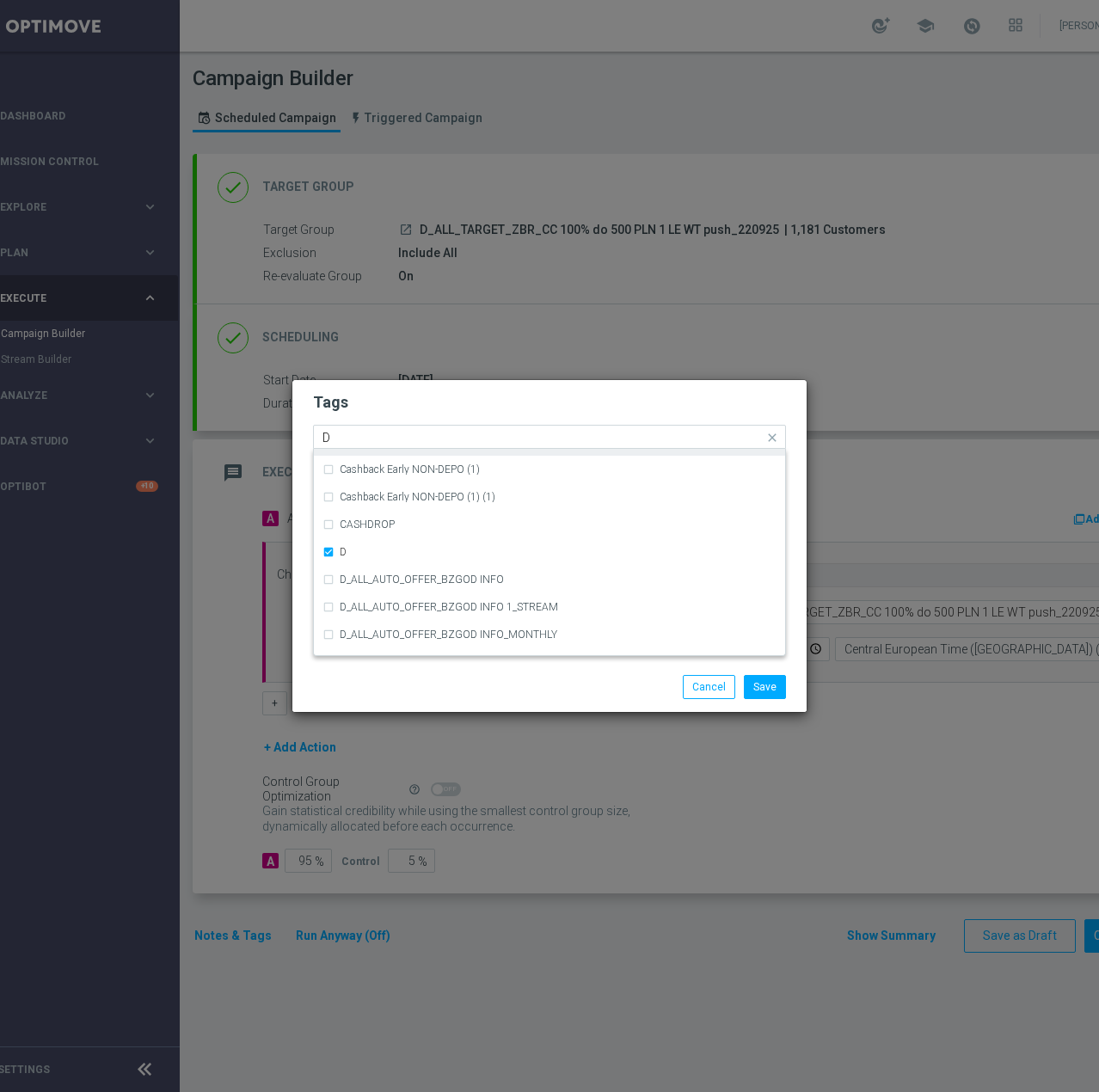
click at [372, 440] on input "D" at bounding box center [542, 437] width 441 height 15
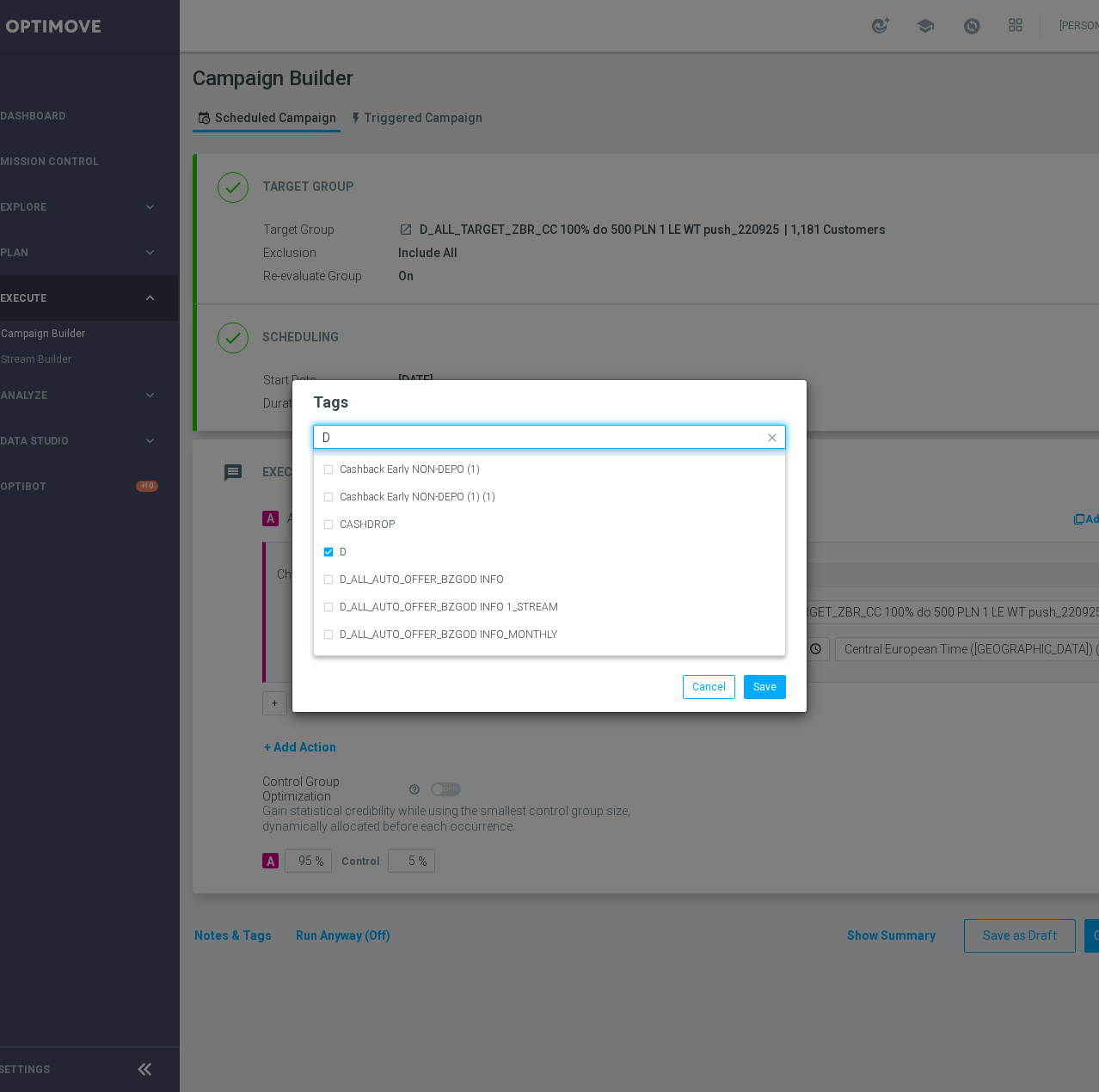
click at [372, 440] on input "D" at bounding box center [542, 437] width 441 height 15
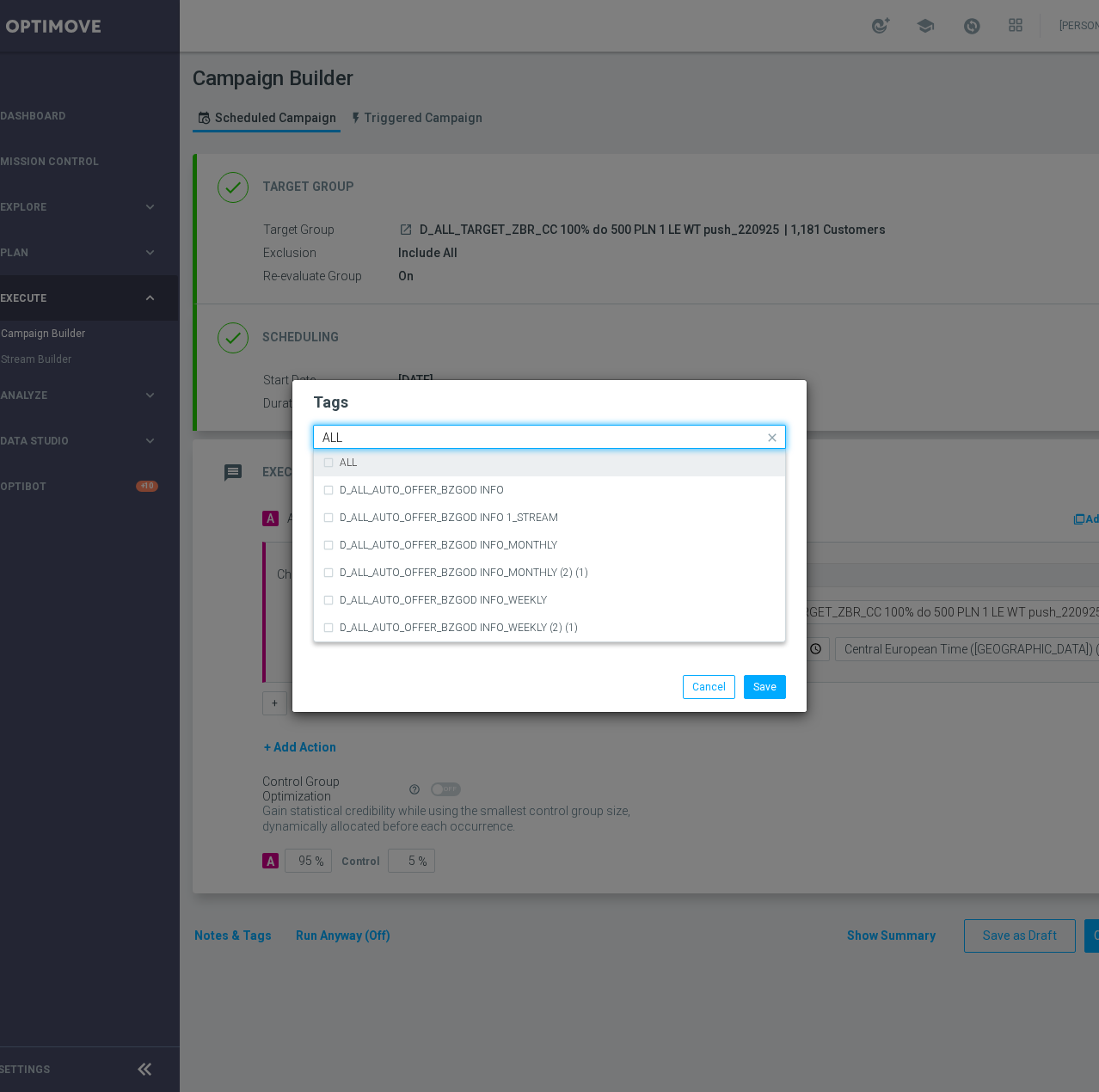
click at [405, 467] on div "ALL" at bounding box center [558, 463] width 436 height 10
click at [402, 436] on input "ALL" at bounding box center [542, 437] width 441 height 15
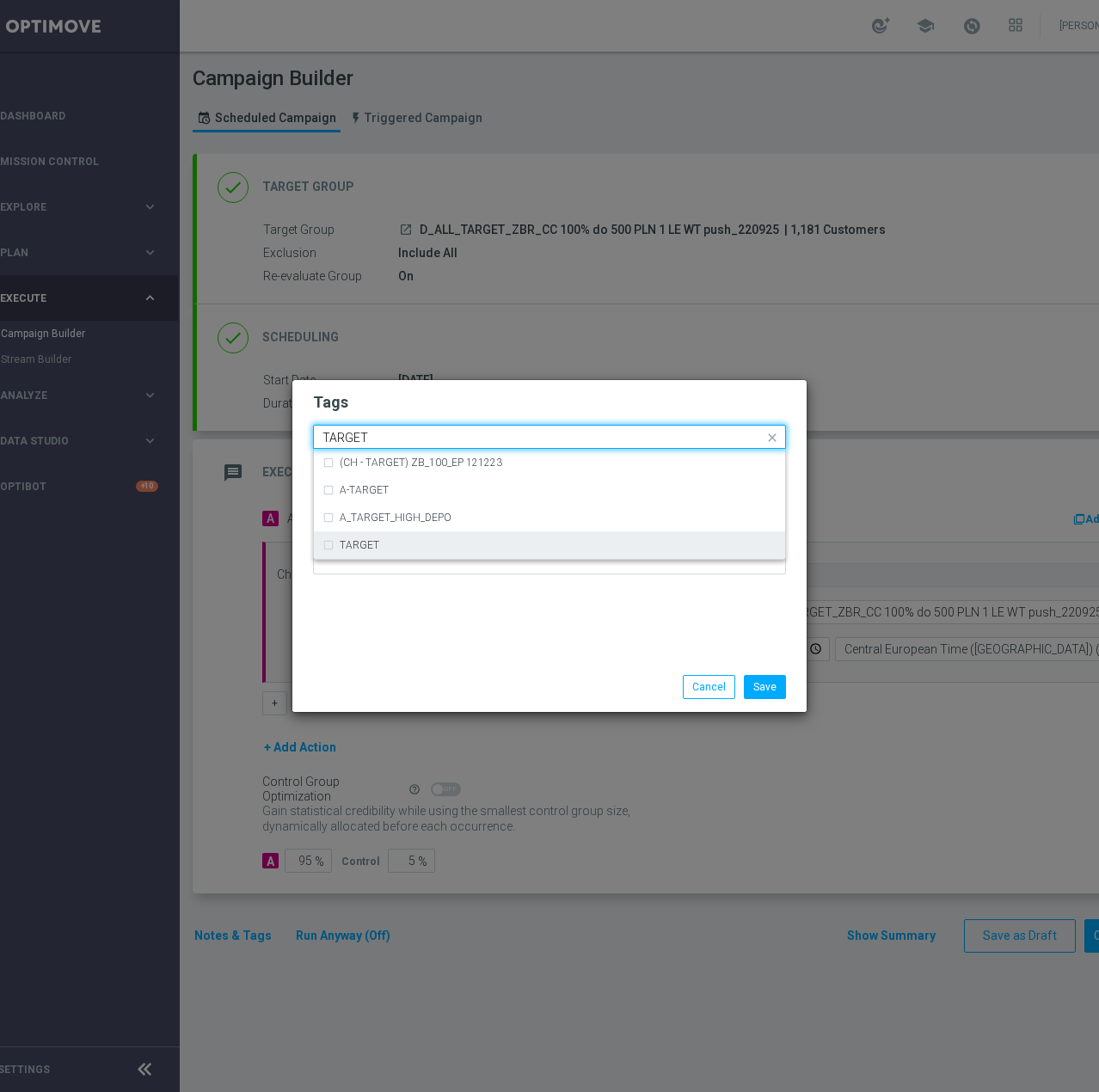
click at [363, 544] on label "TARGET" at bounding box center [359, 546] width 39 height 10
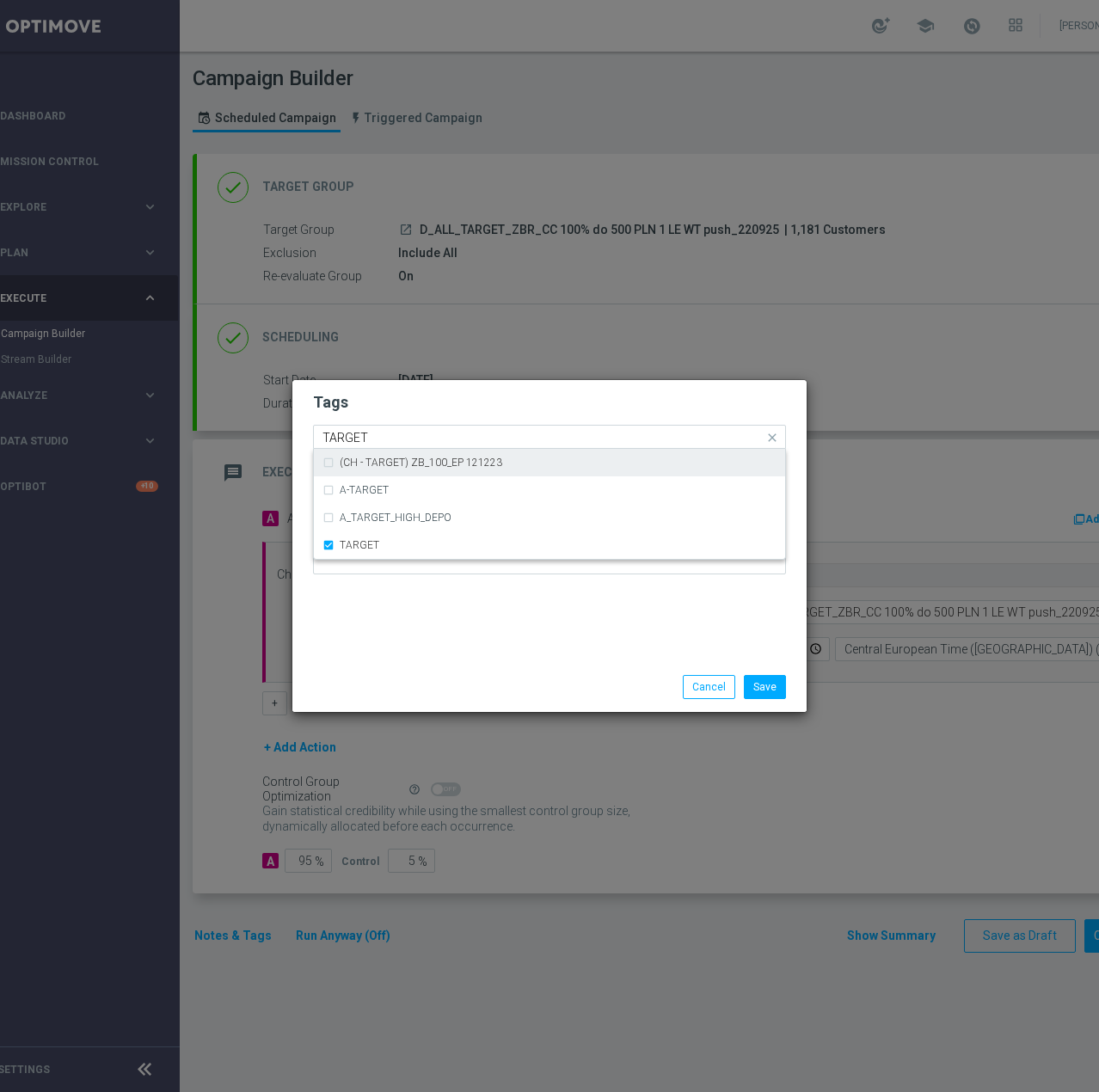
click at [379, 439] on input "TARGET" at bounding box center [542, 437] width 441 height 15
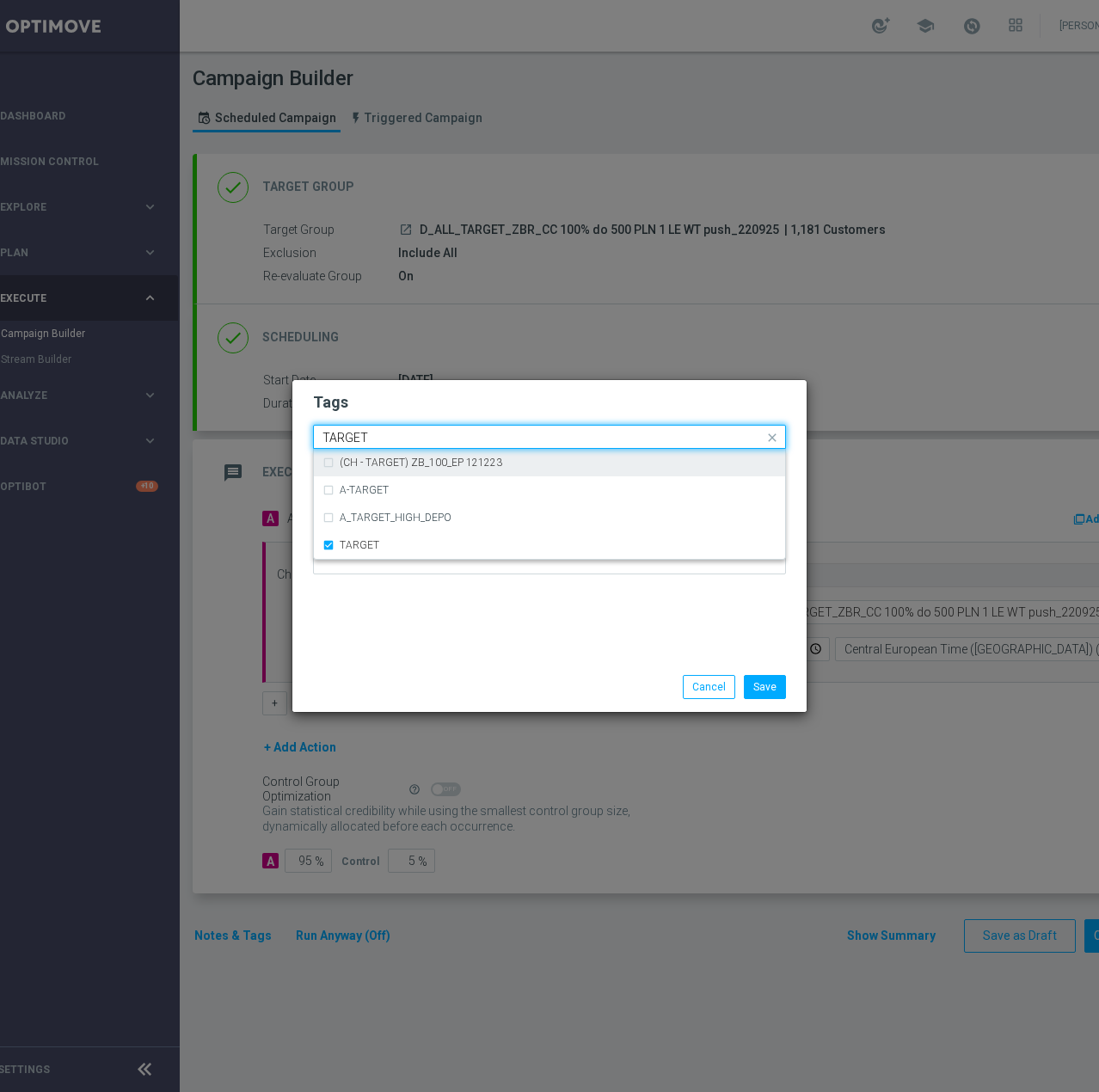
click at [379, 439] on input "TARGET" at bounding box center [542, 437] width 441 height 15
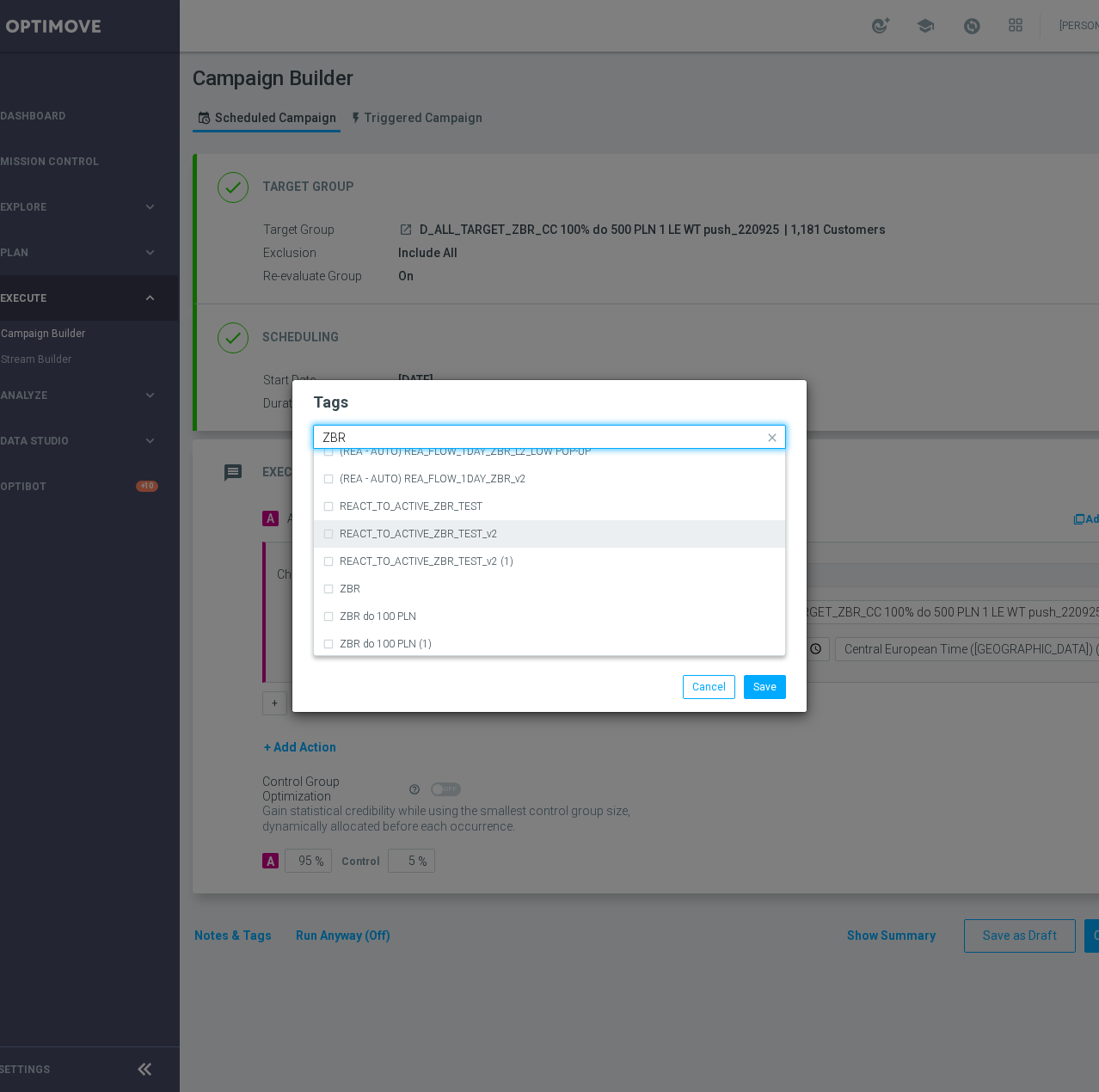
scroll to position [179, 0]
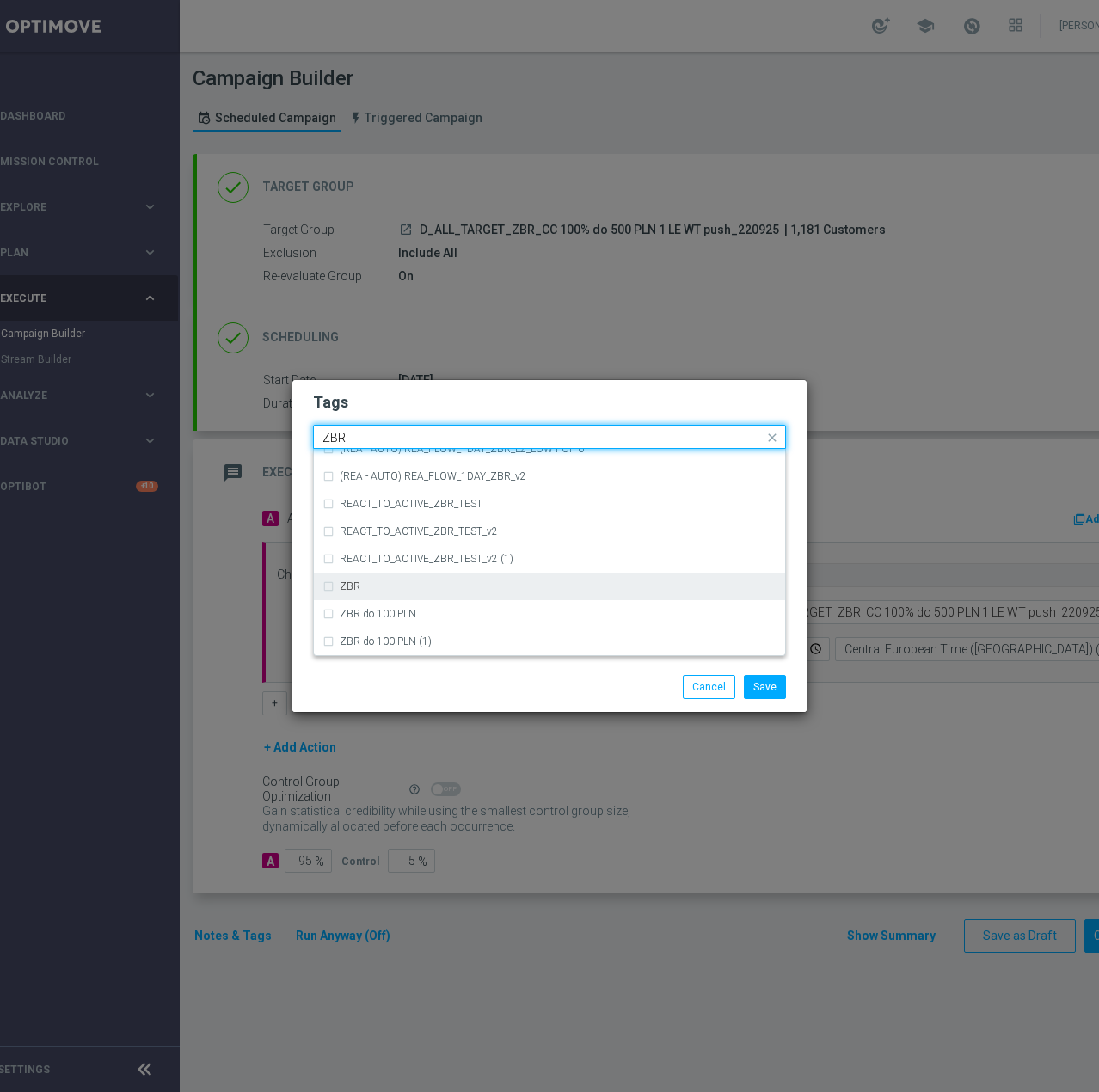
click at [461, 576] on div "ZBR" at bounding box center [549, 587] width 454 height 28
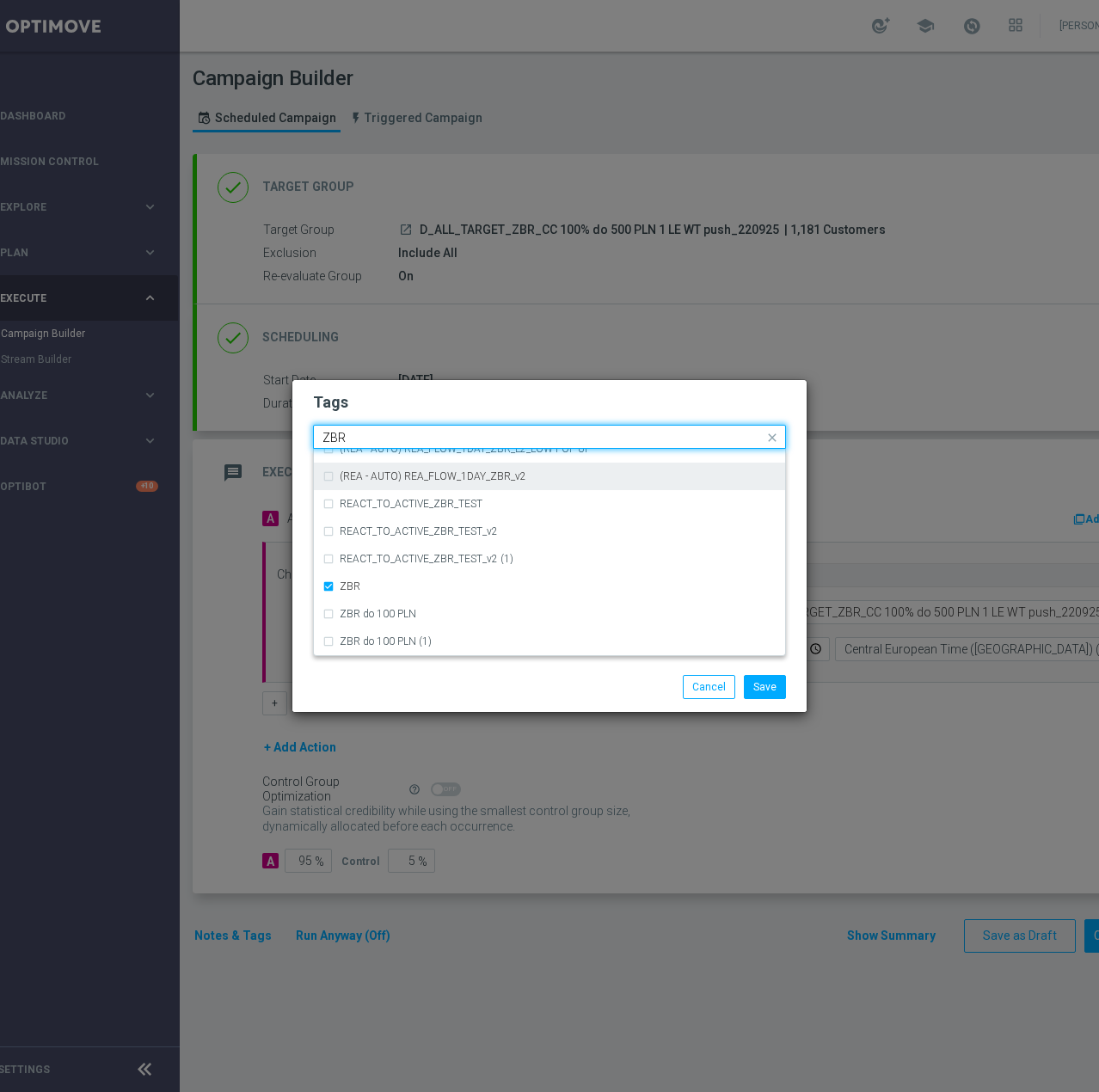
click at [367, 434] on input "ZBR" at bounding box center [542, 437] width 441 height 15
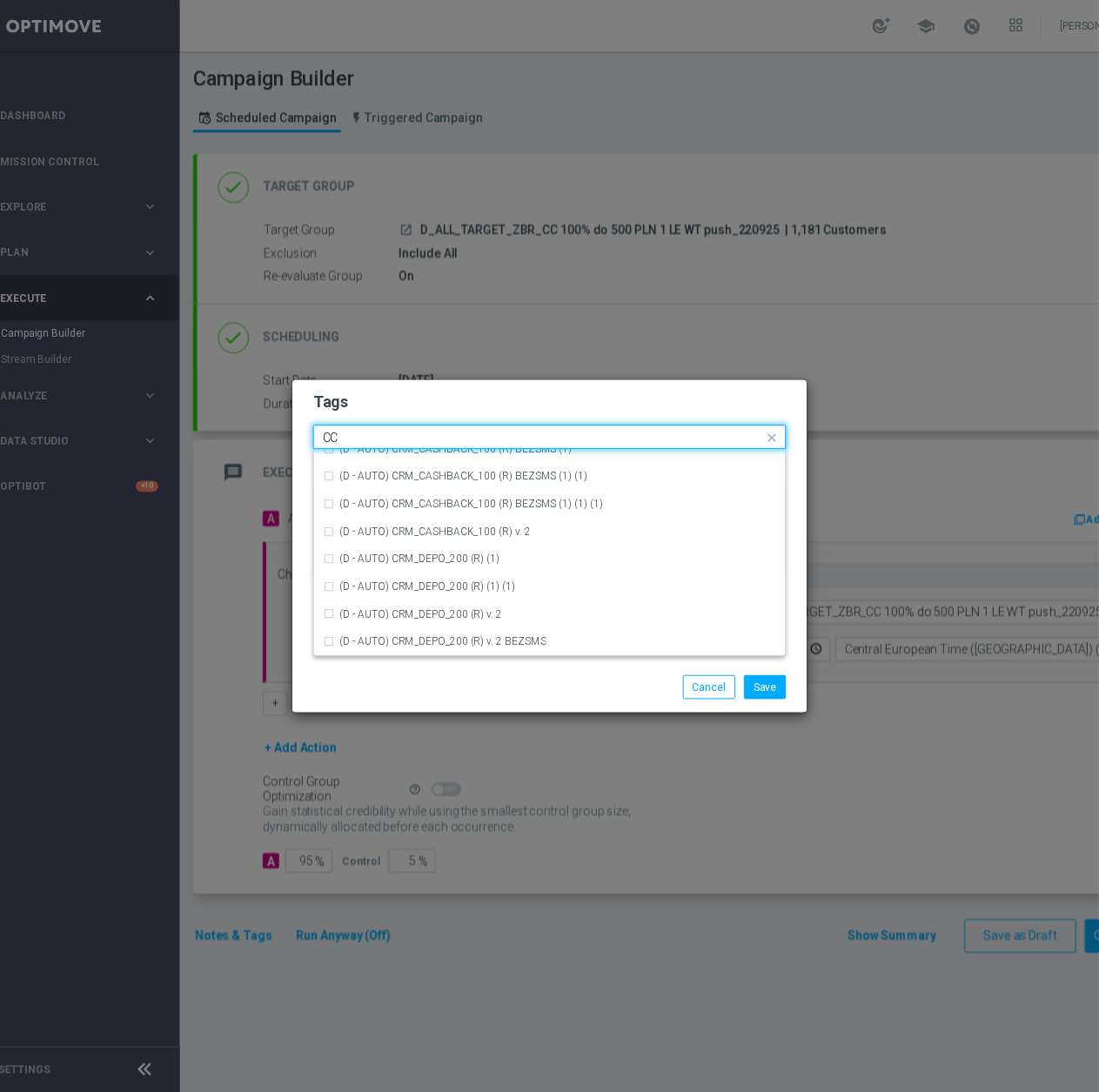
scroll to position [0, 0]
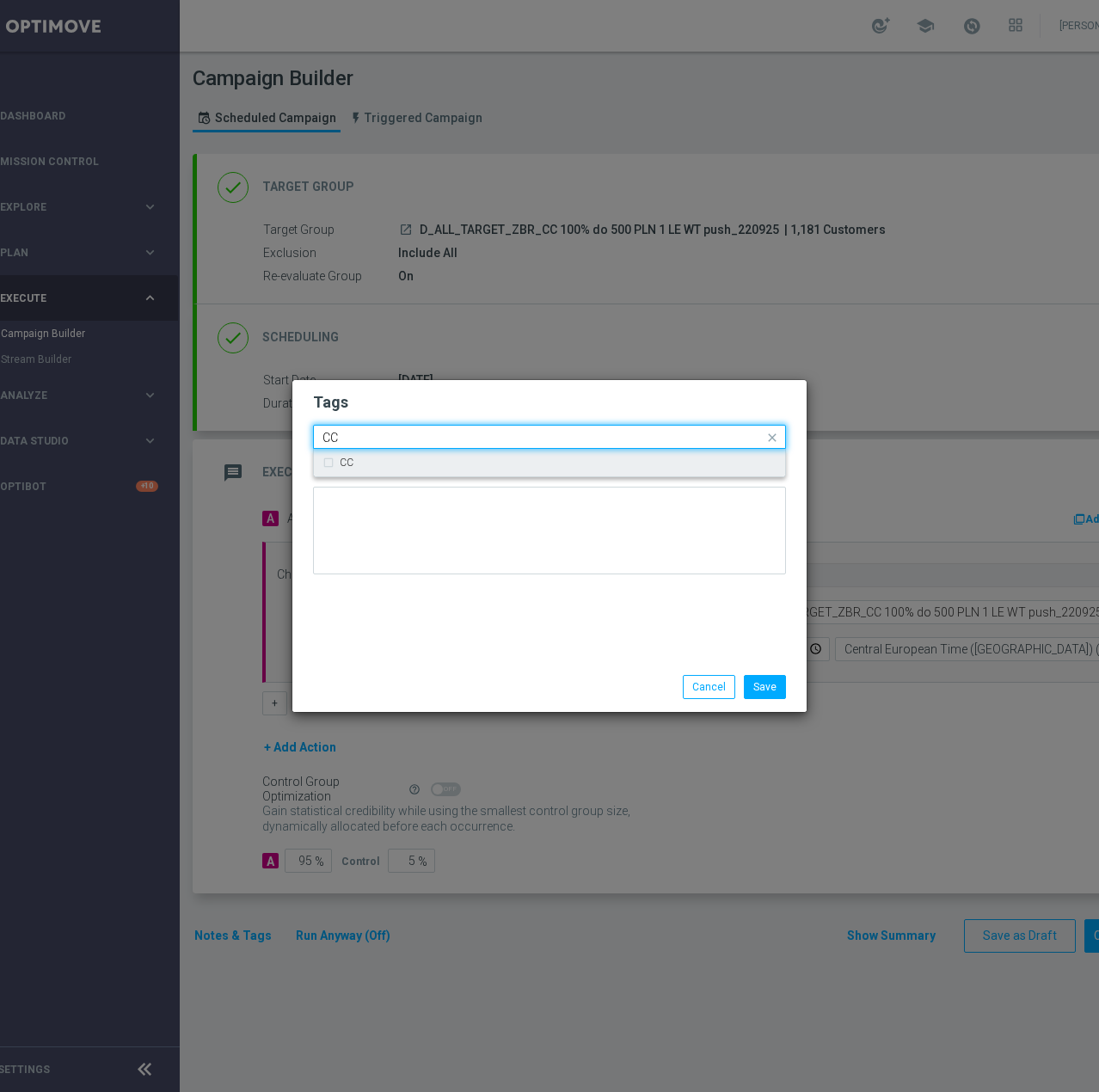
click at [385, 465] on div "CC" at bounding box center [558, 463] width 436 height 10
type input "CC"
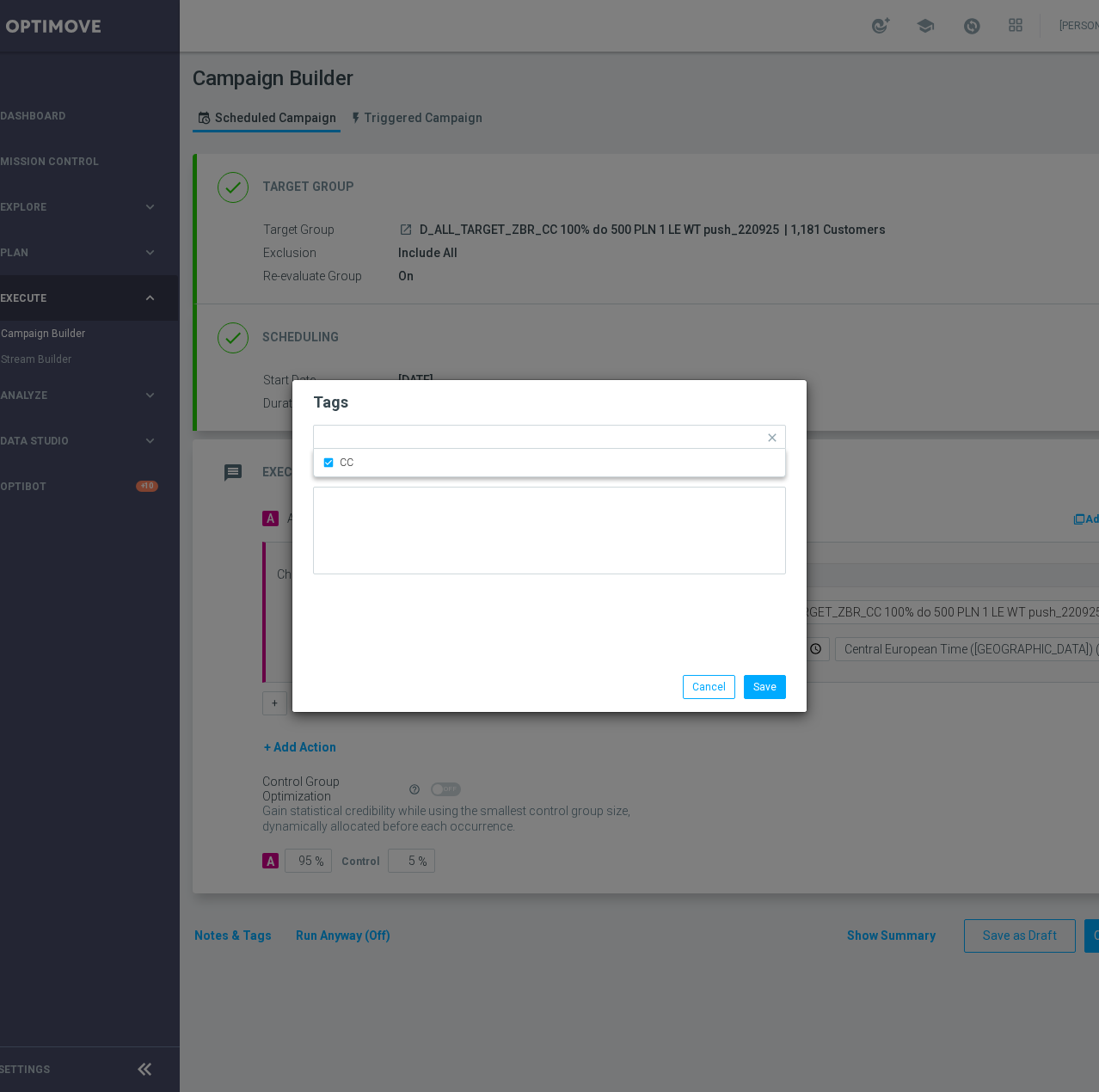
click at [402, 415] on form "Tags Quick find × D × ALL × TARGET × ZBR × CC CC Notes" at bounding box center [550, 487] width 473 height 200
click at [628, 437] on input "text" at bounding box center [670, 438] width 188 height 15
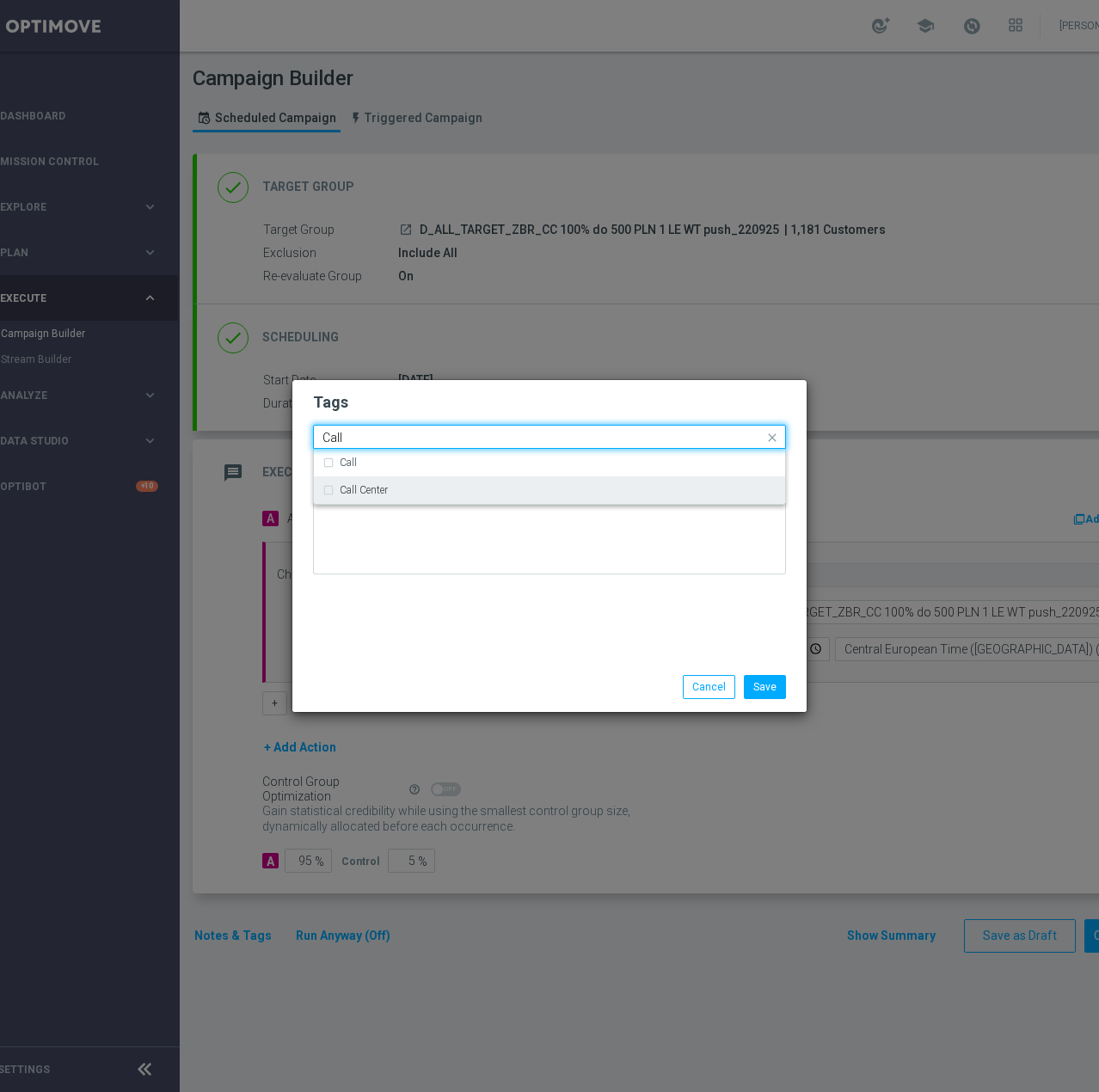
click at [547, 487] on div "Call Center" at bounding box center [558, 491] width 436 height 10
type input "Call"
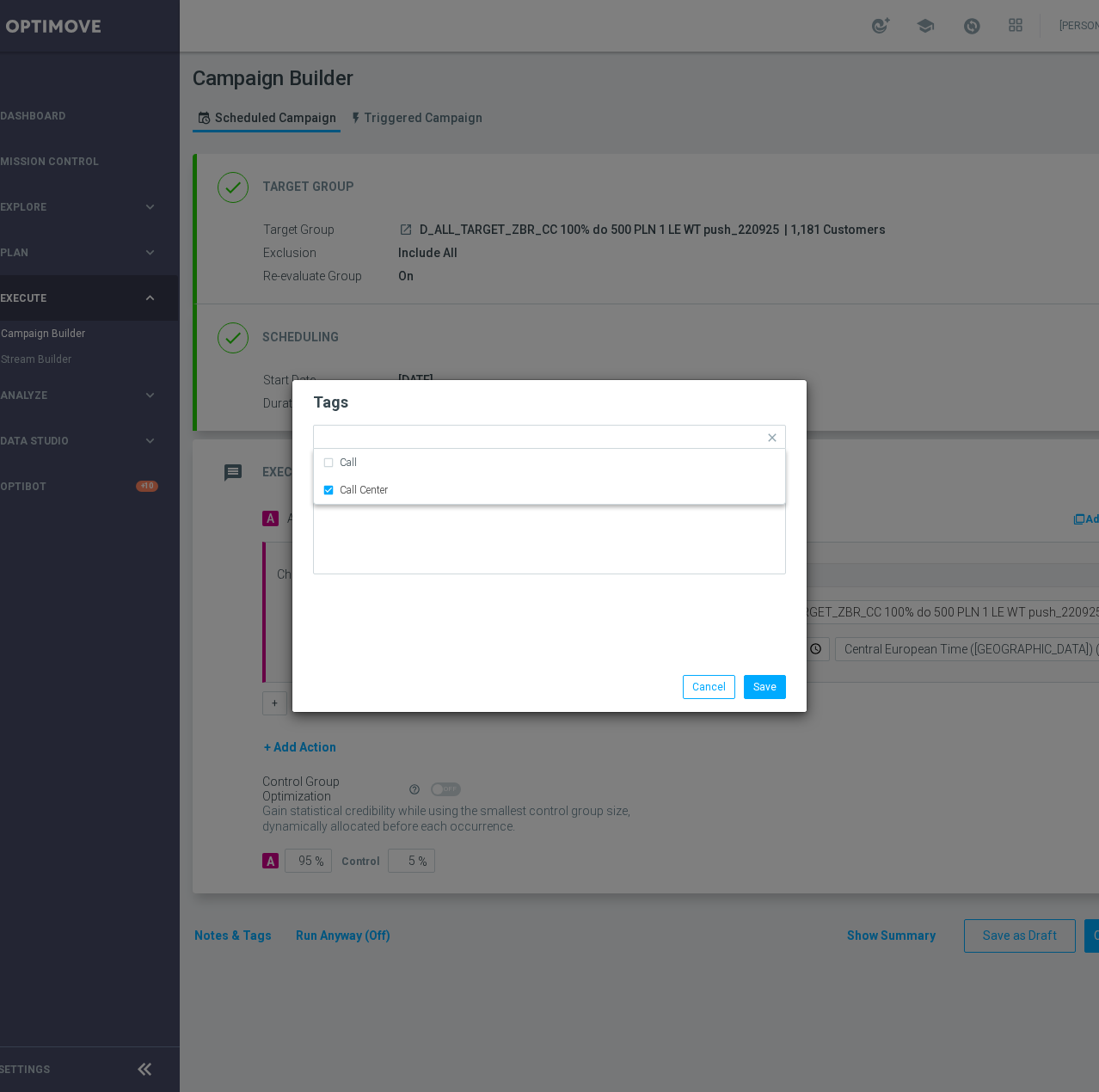
click at [526, 594] on div "Tags Quick find × D × ALL × TARGET × ZBR × CC × Call Center Call Call Center No…" at bounding box center [549, 520] width 514 height 282
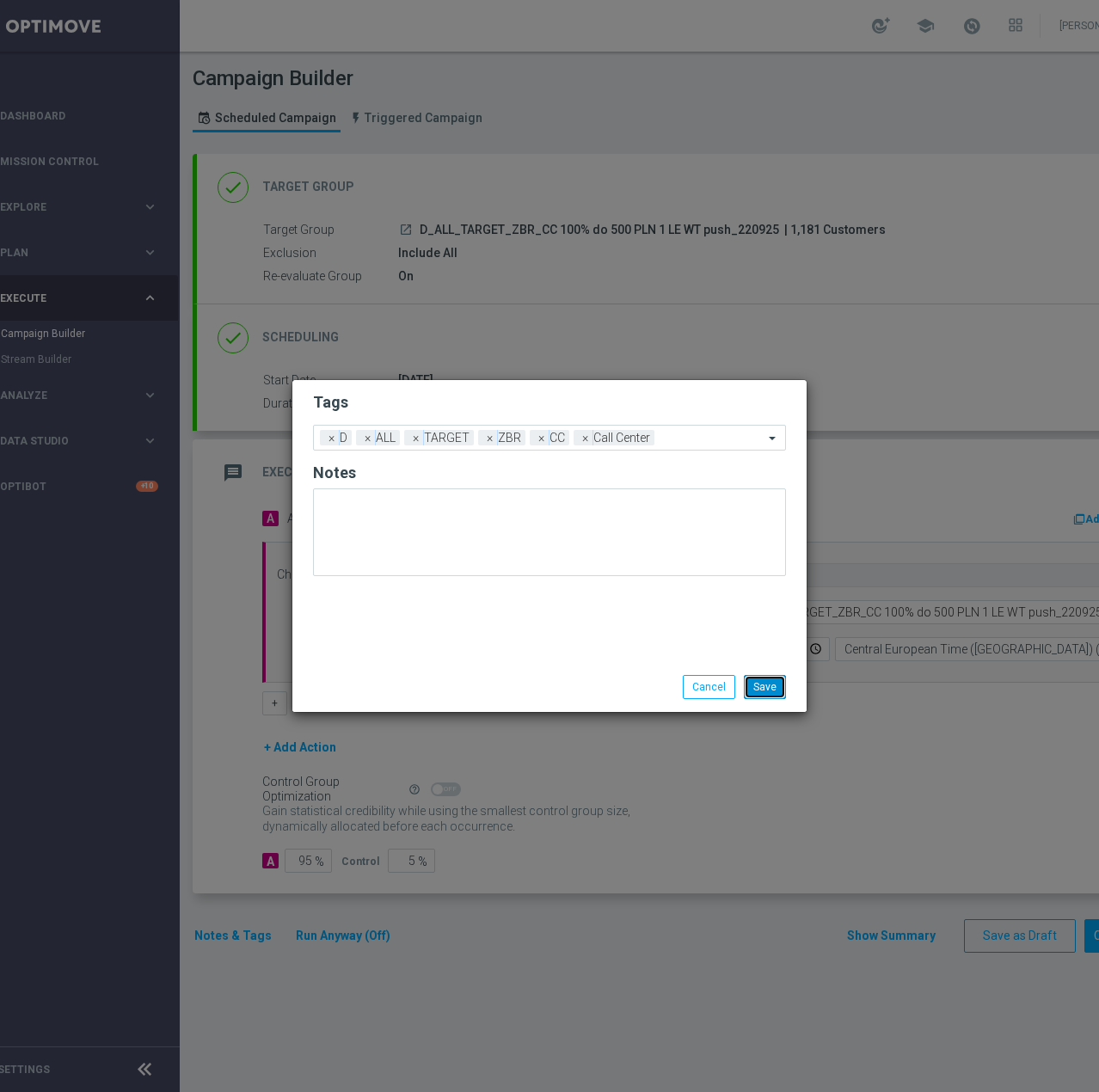
click at [760, 691] on button "Save" at bounding box center [765, 687] width 42 height 24
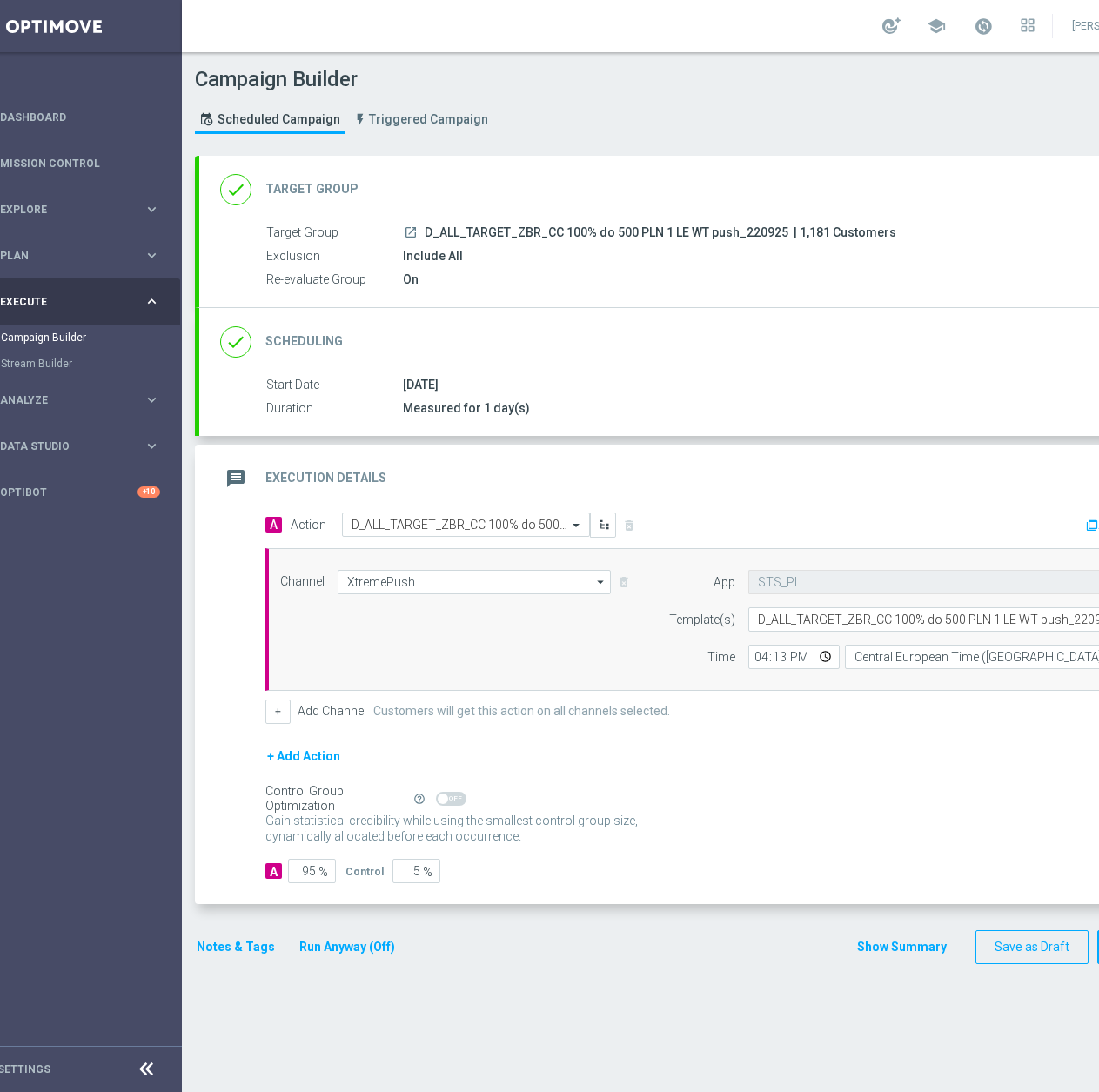
click at [236, 954] on button "Notes & Tags" at bounding box center [236, 947] width 82 height 22
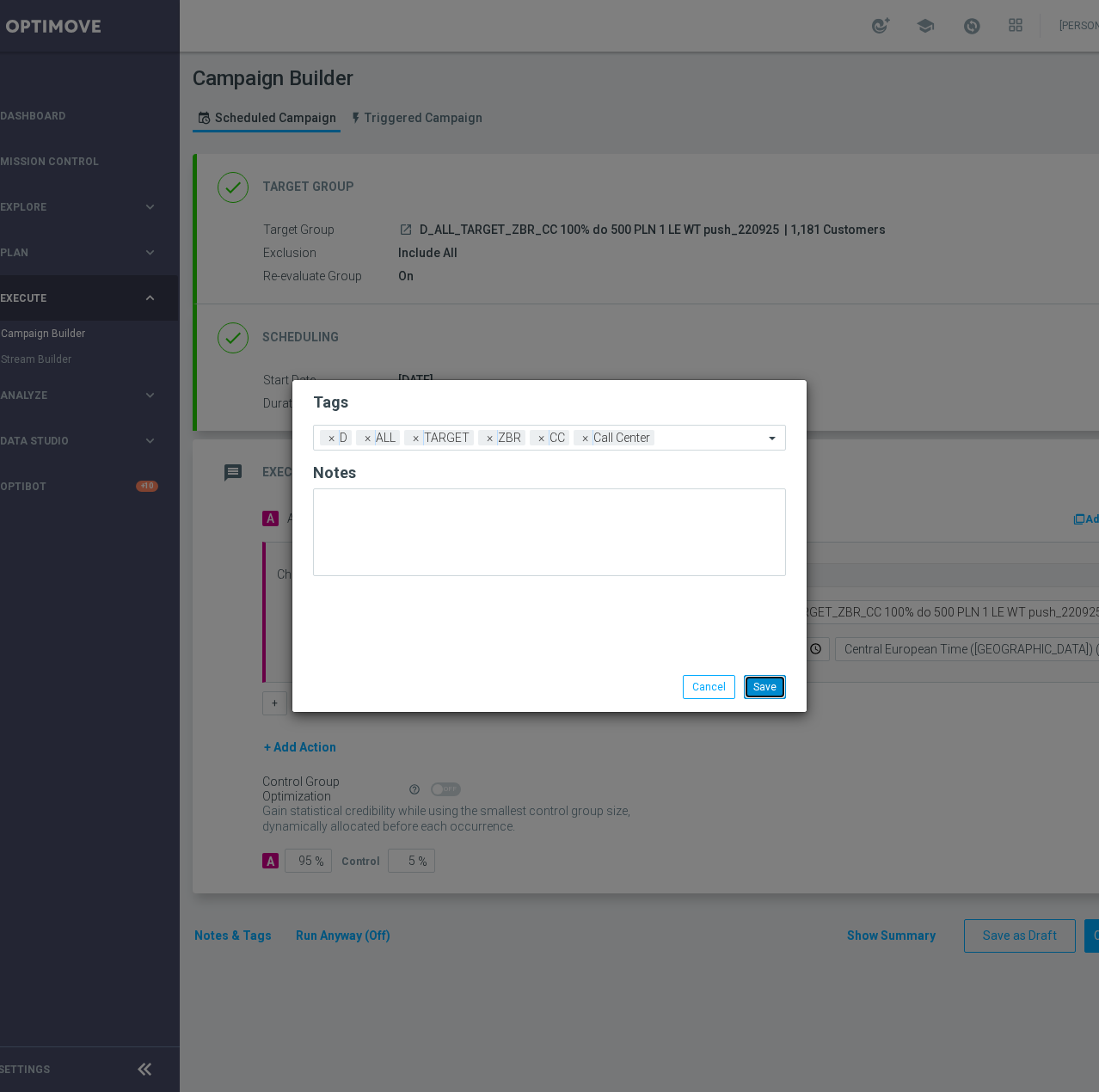
click at [767, 690] on button "Save" at bounding box center [765, 687] width 42 height 24
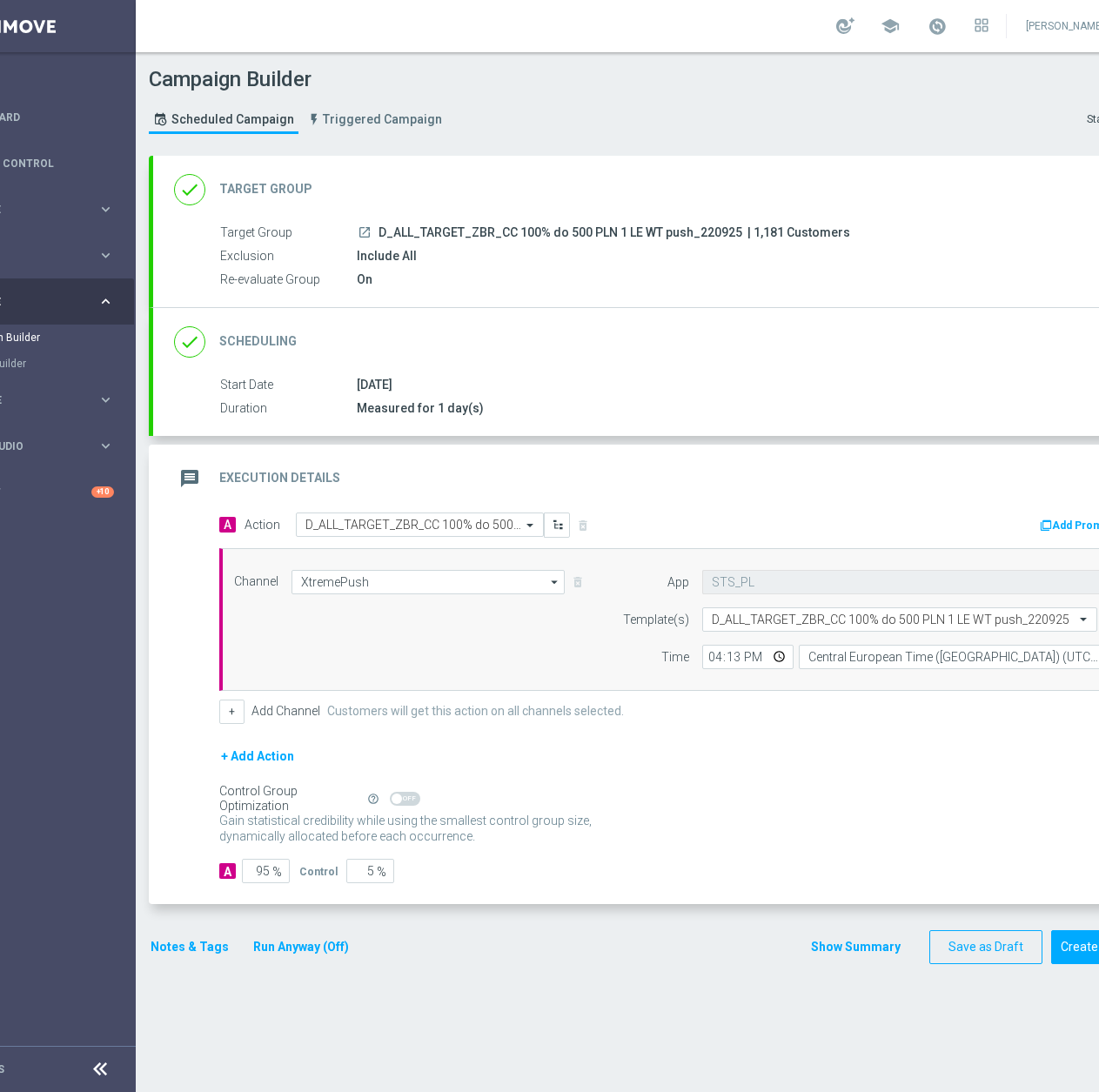
scroll to position [0, 185]
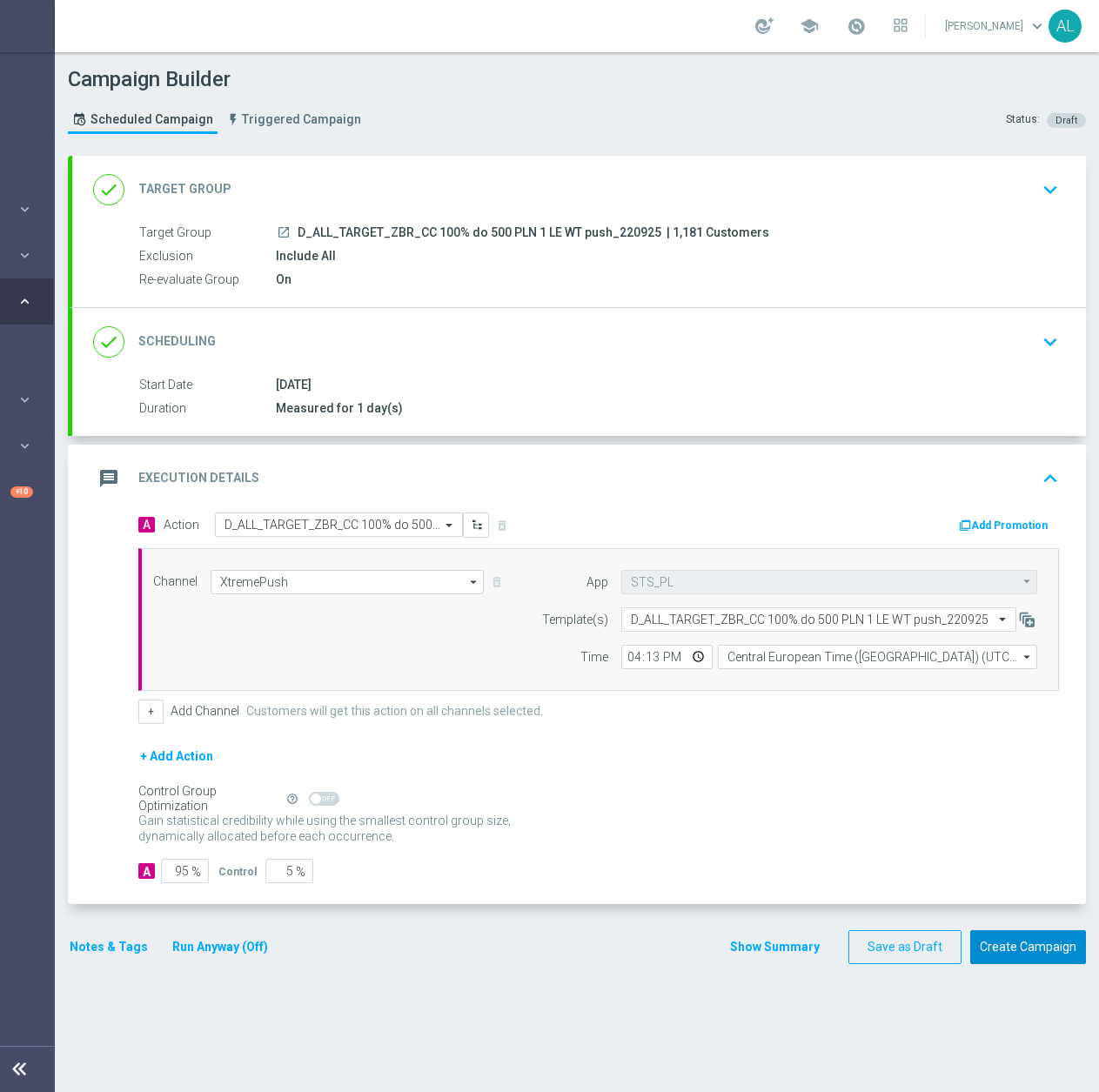
click at [994, 943] on button "Create Campaign" at bounding box center [1027, 947] width 116 height 34
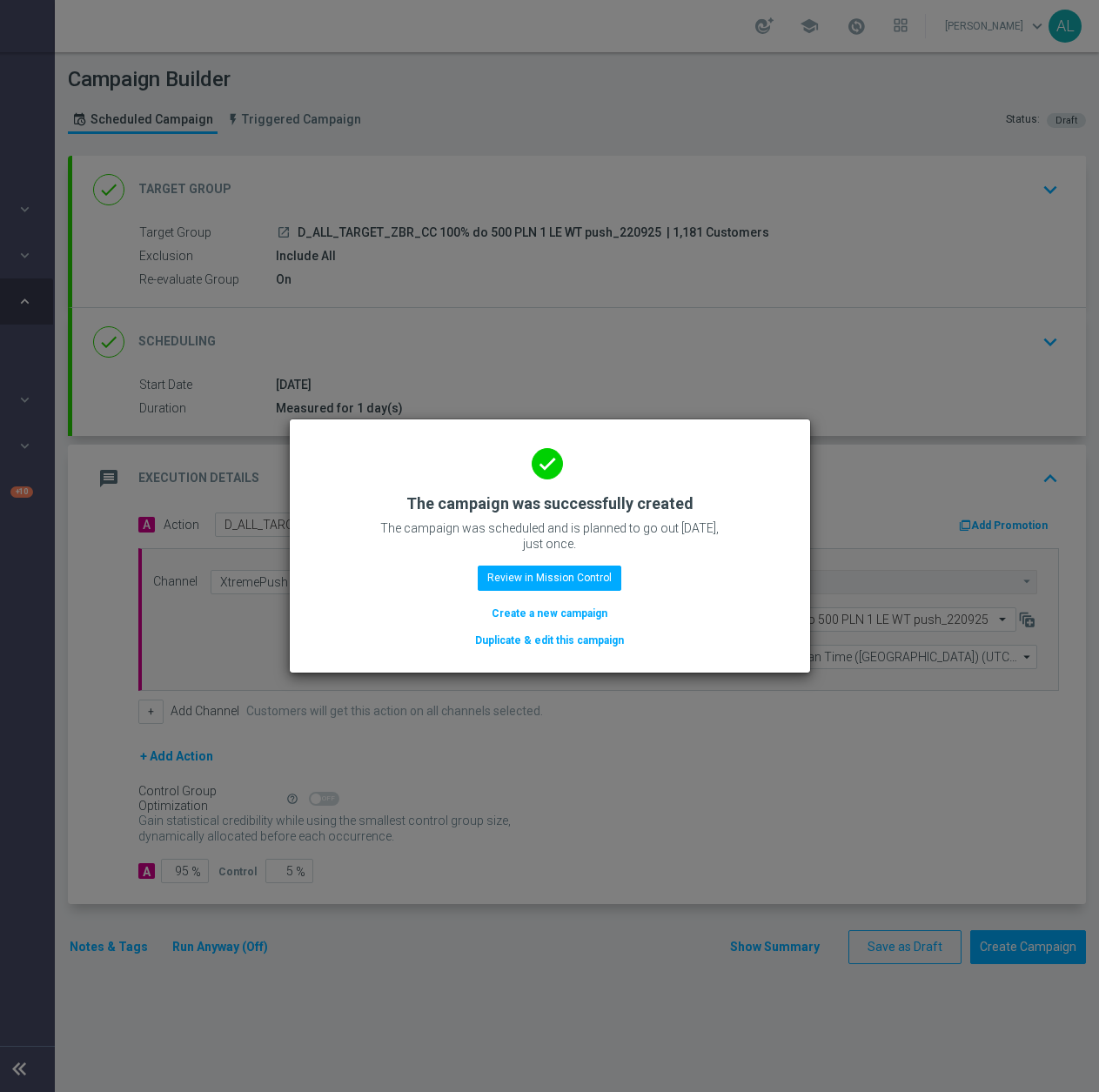
scroll to position [0, 171]
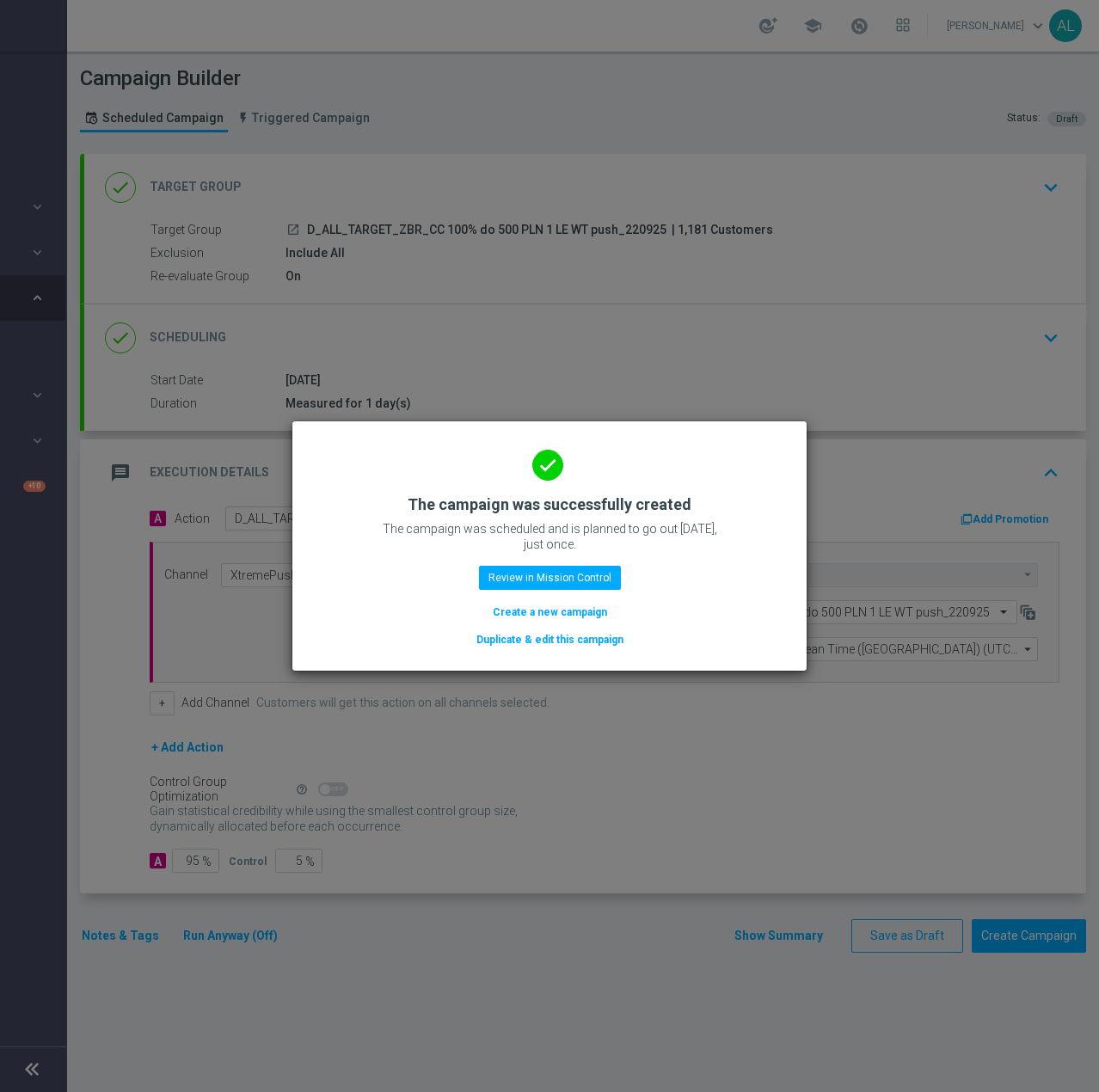
click at [545, 641] on button "Duplicate & edit this campaign" at bounding box center [550, 640] width 150 height 19
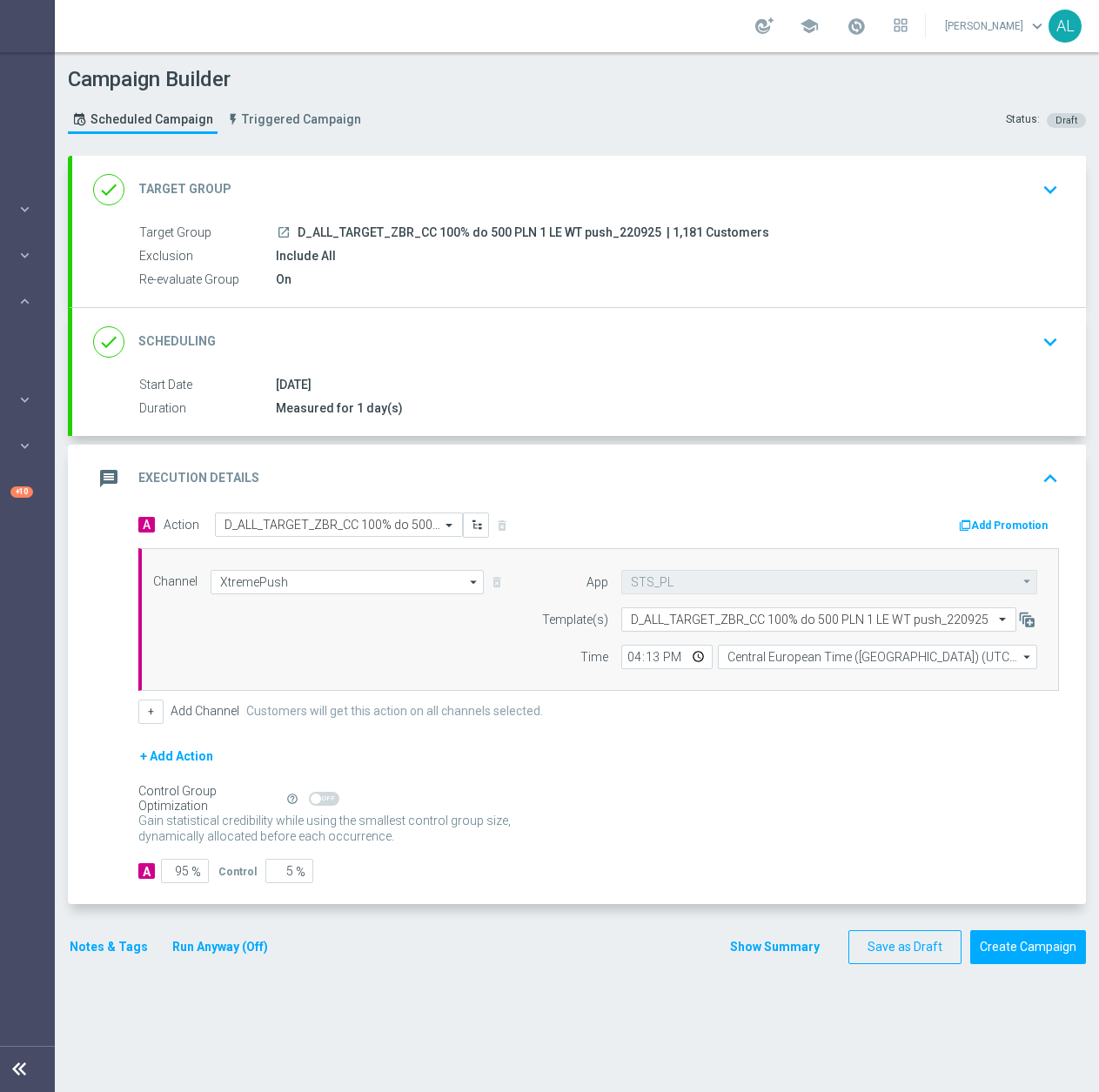
scroll to position [0, 0]
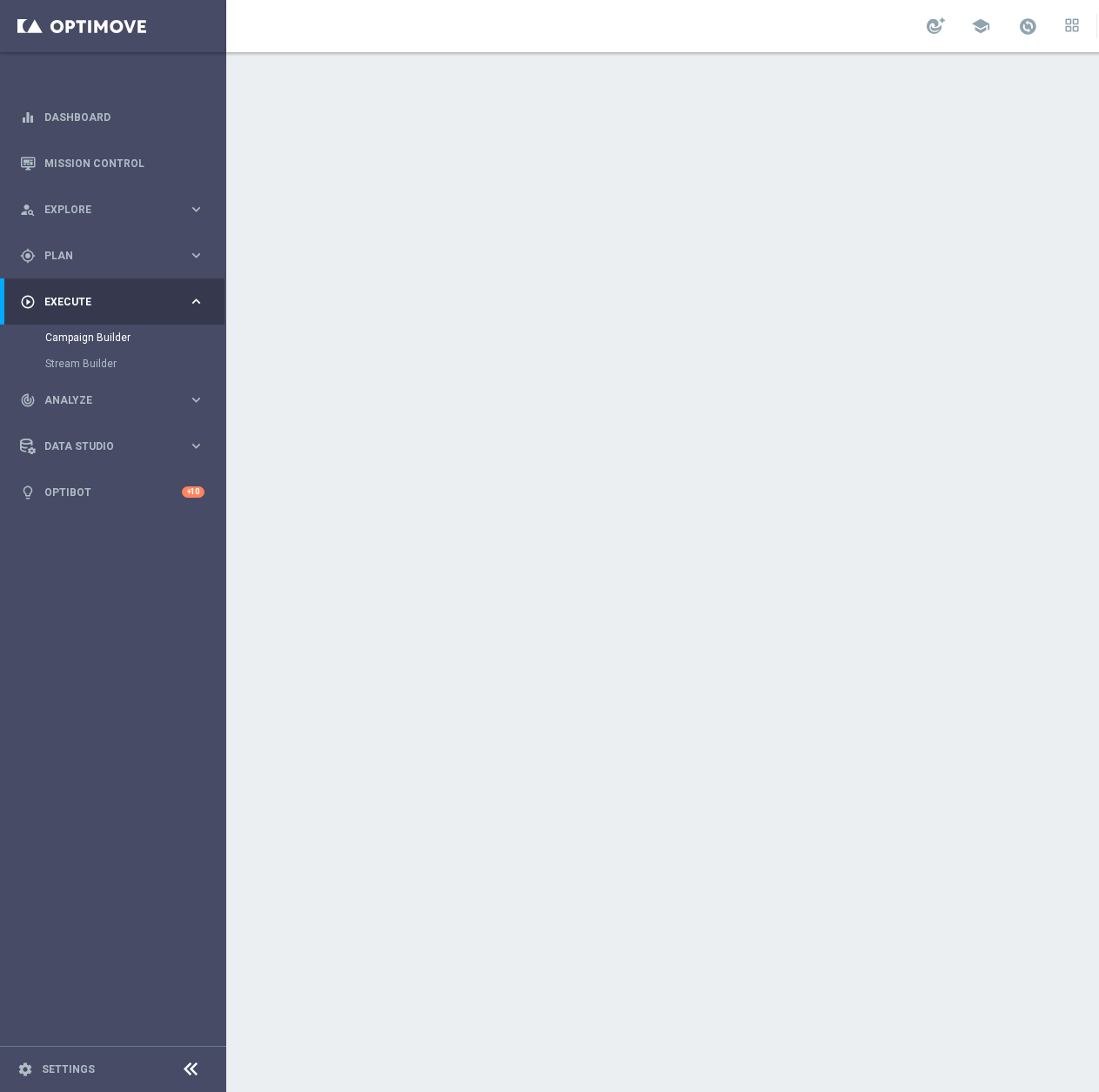
click at [572, 194] on div "done Target Group keyboard_arrow_down" at bounding box center [750, 189] width 972 height 33
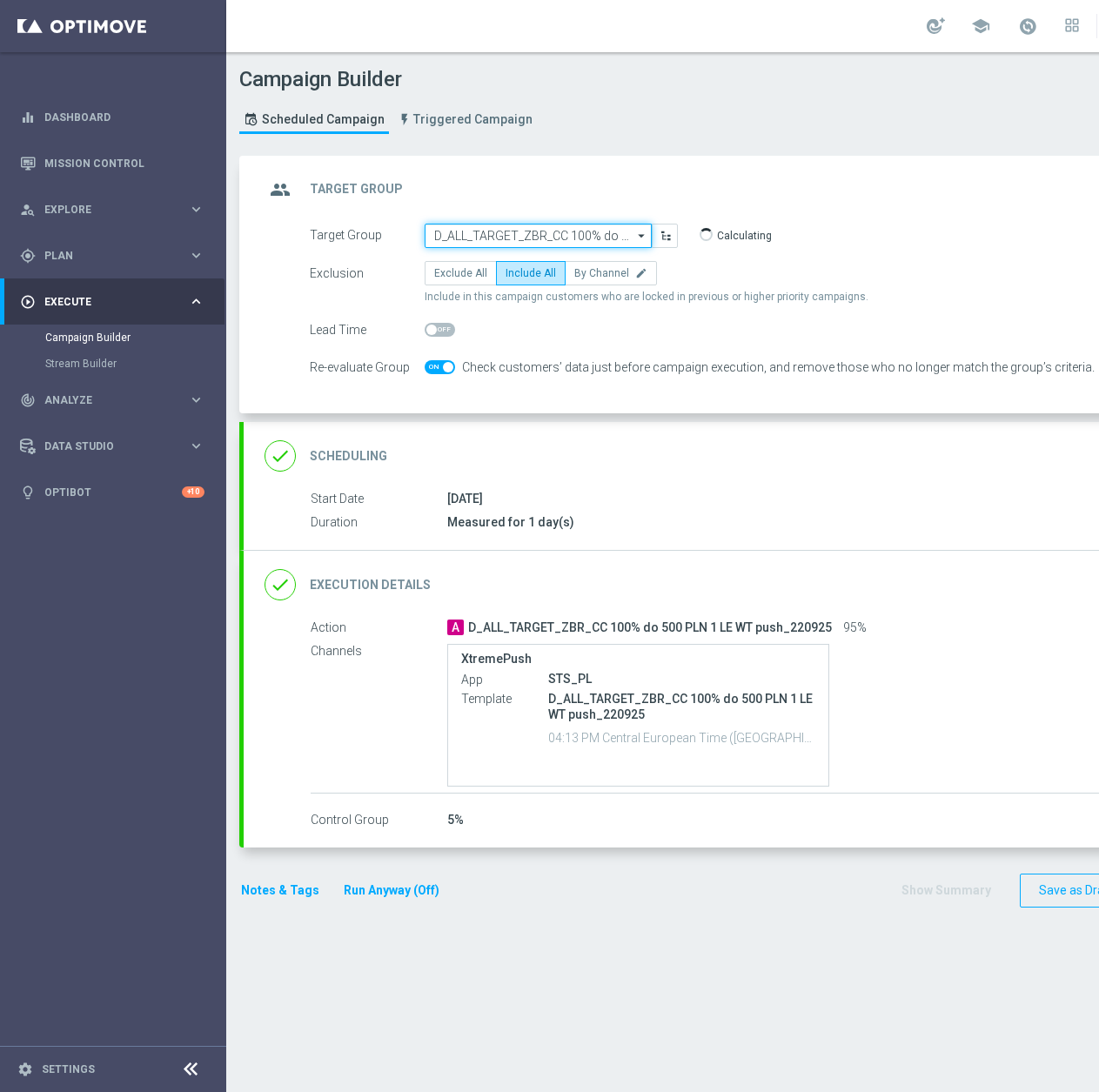
click at [507, 247] on input "D_ALL_TARGET_ZBR_CC 100% do 500 PLN 1 LE WT push_220925" at bounding box center [538, 236] width 227 height 25
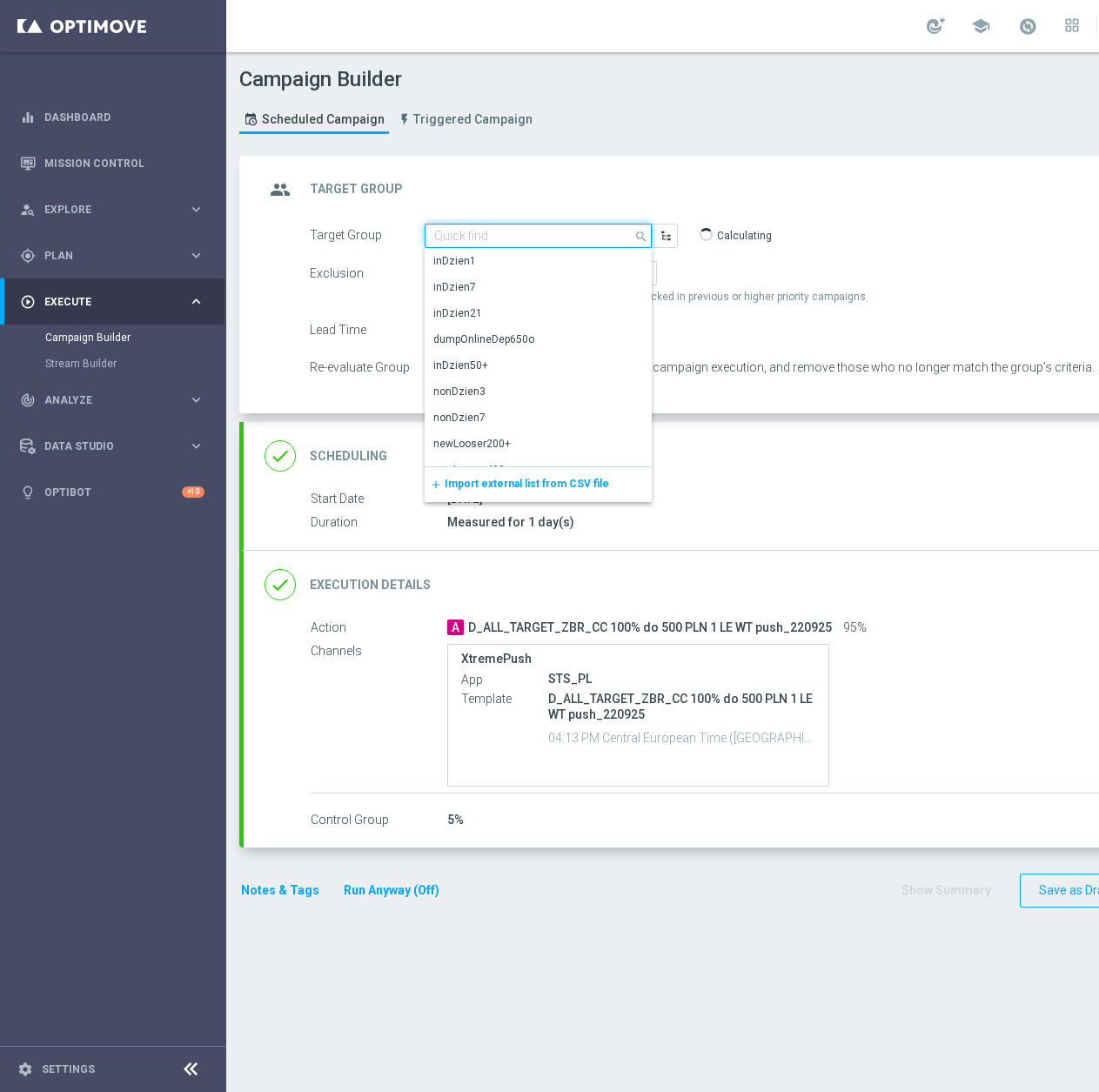
paste input "C_ALL_TARGET_ZBR_CC LE 100% do 300PLN WT push_220925"
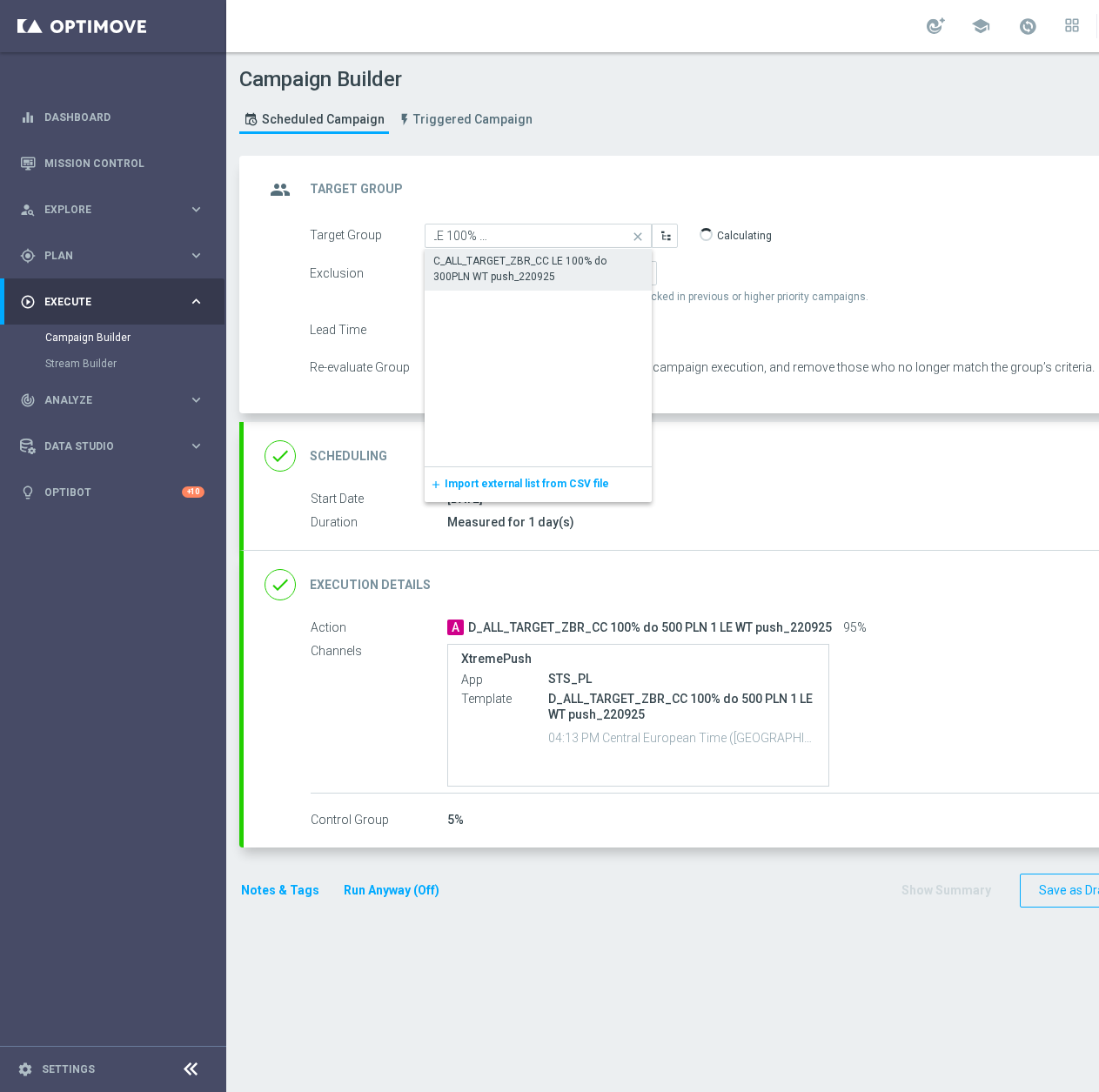
click at [510, 263] on div "C_ALL_TARGET_ZBR_CC LE 100% do 300PLN WT push_220925" at bounding box center [538, 269] width 209 height 31
type input "C_ALL_TARGET_ZBR_CC LE 100% do 300PLN WT push_220925"
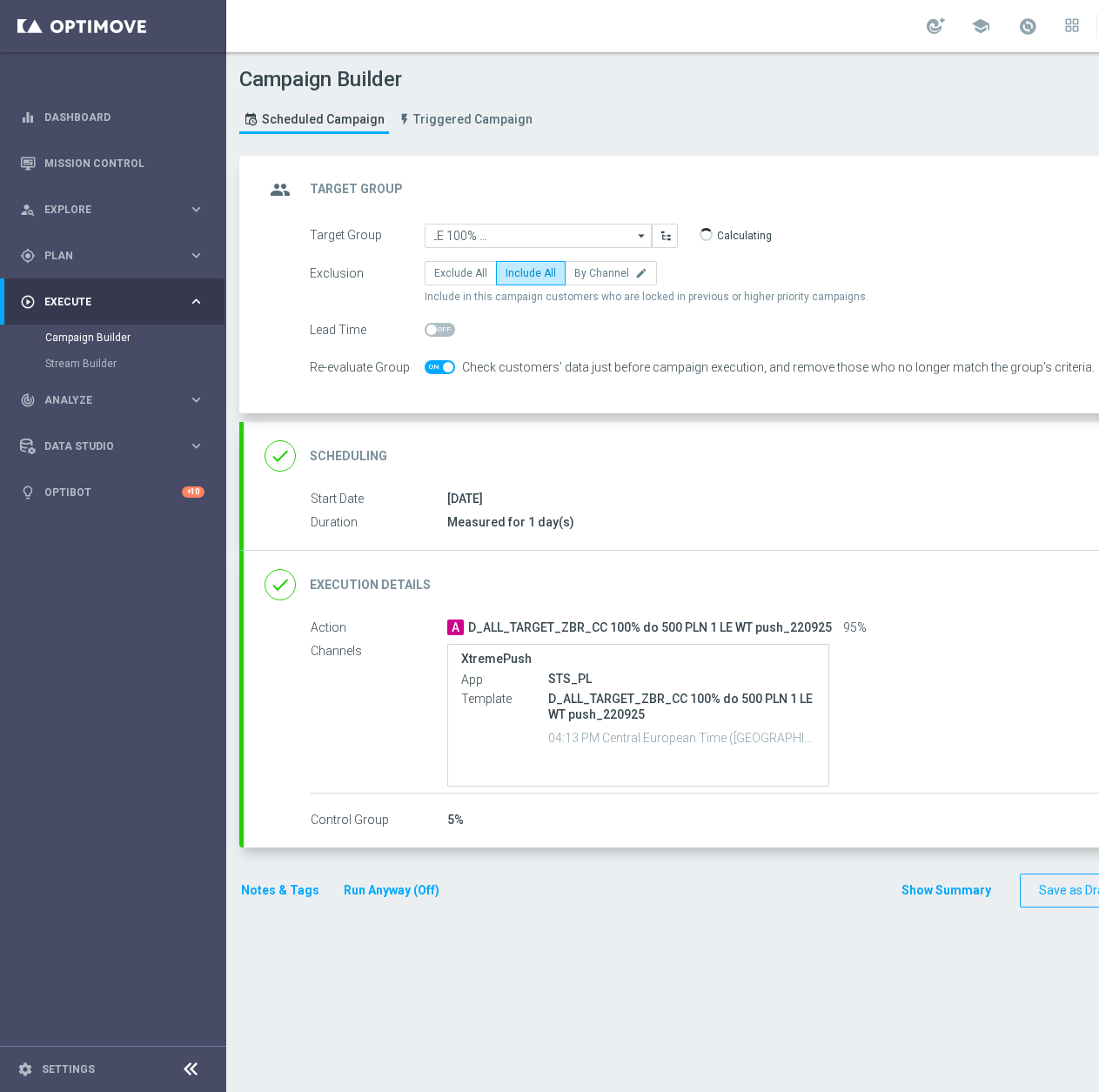
scroll to position [0, 0]
click at [551, 557] on div "done Execution Details keyboard_arrow_down" at bounding box center [751, 584] width 1014 height 68
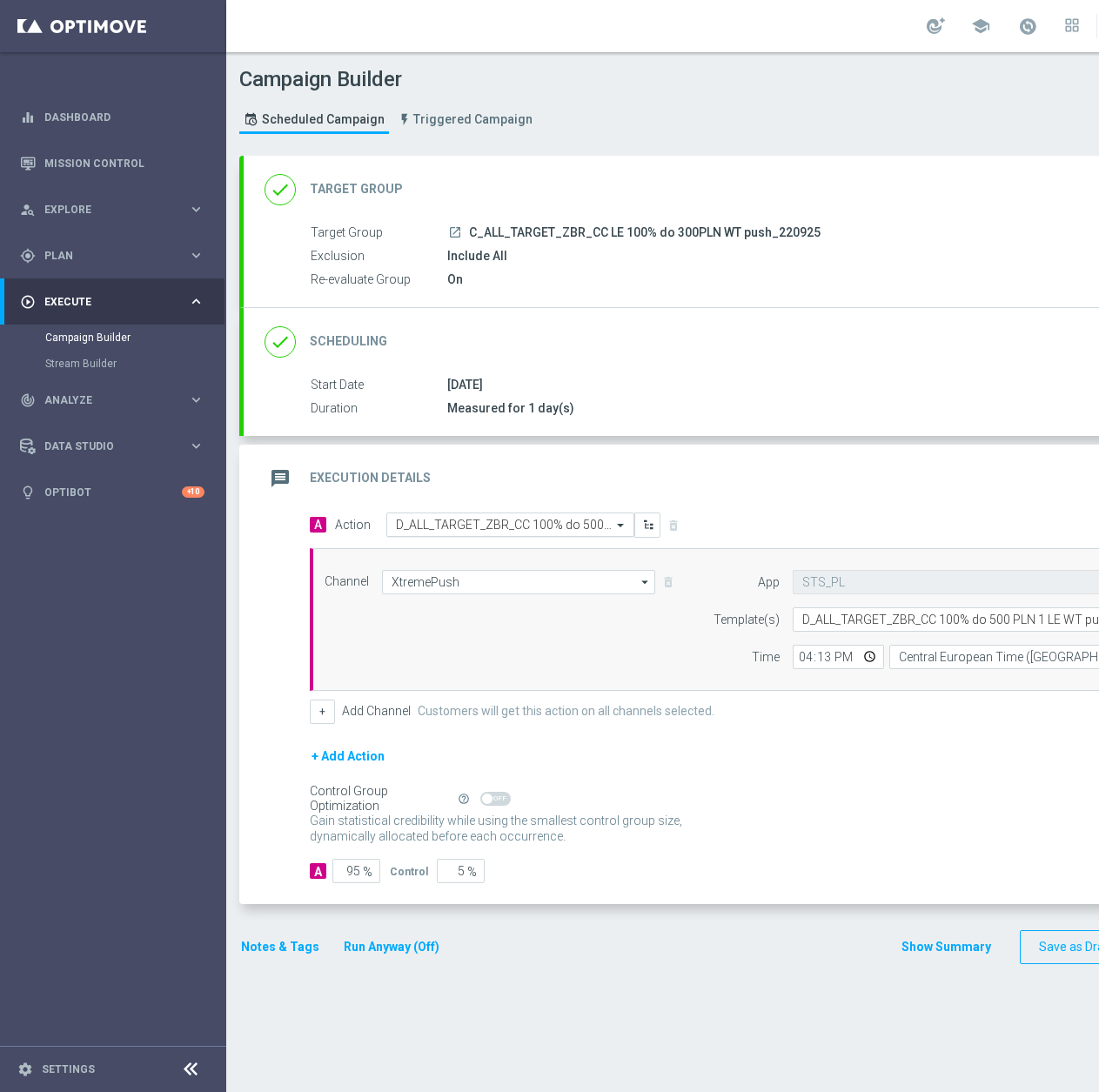
click at [434, 518] on input "text" at bounding box center [493, 525] width 194 height 15
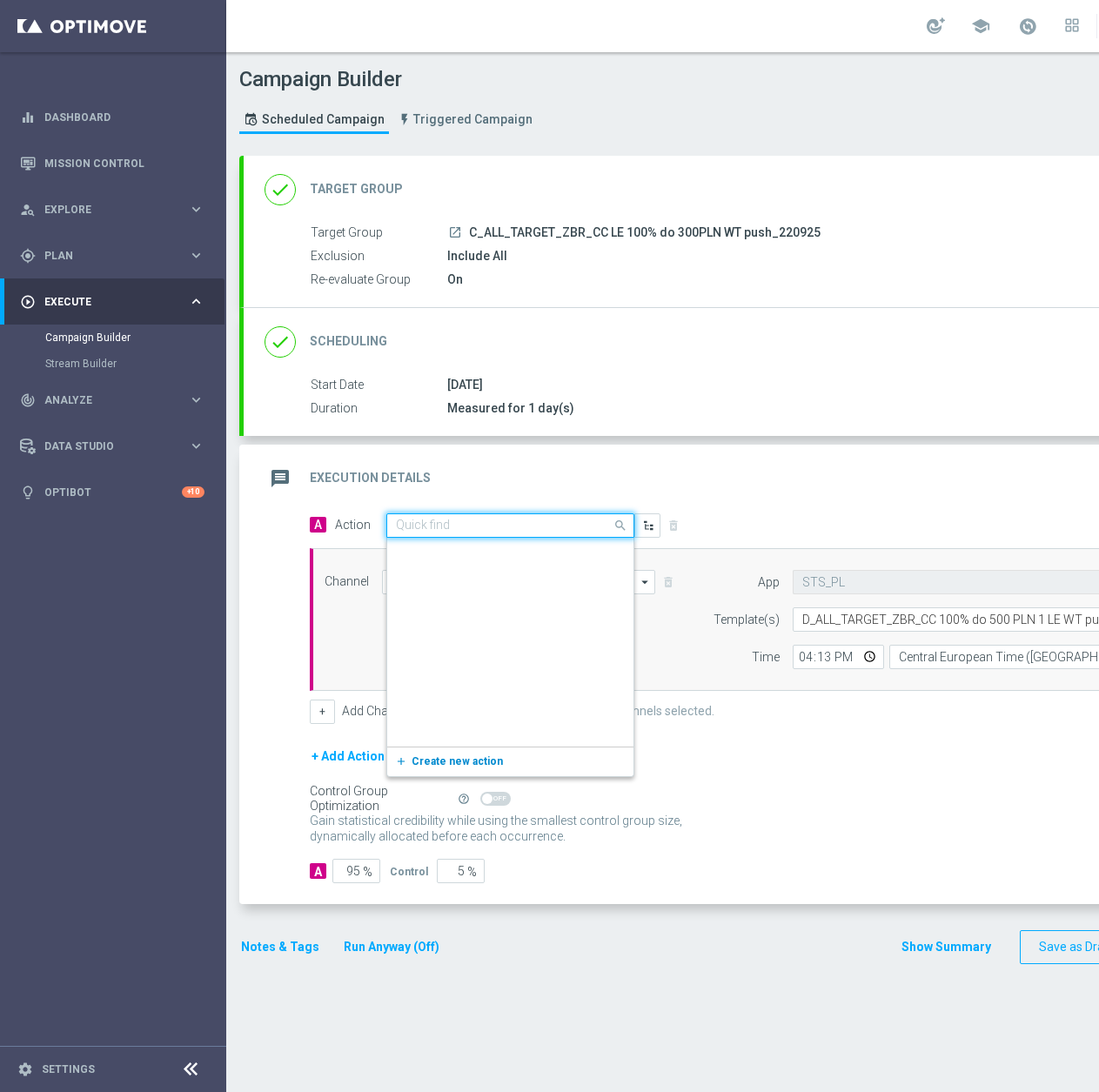
scroll to position [797176, 0]
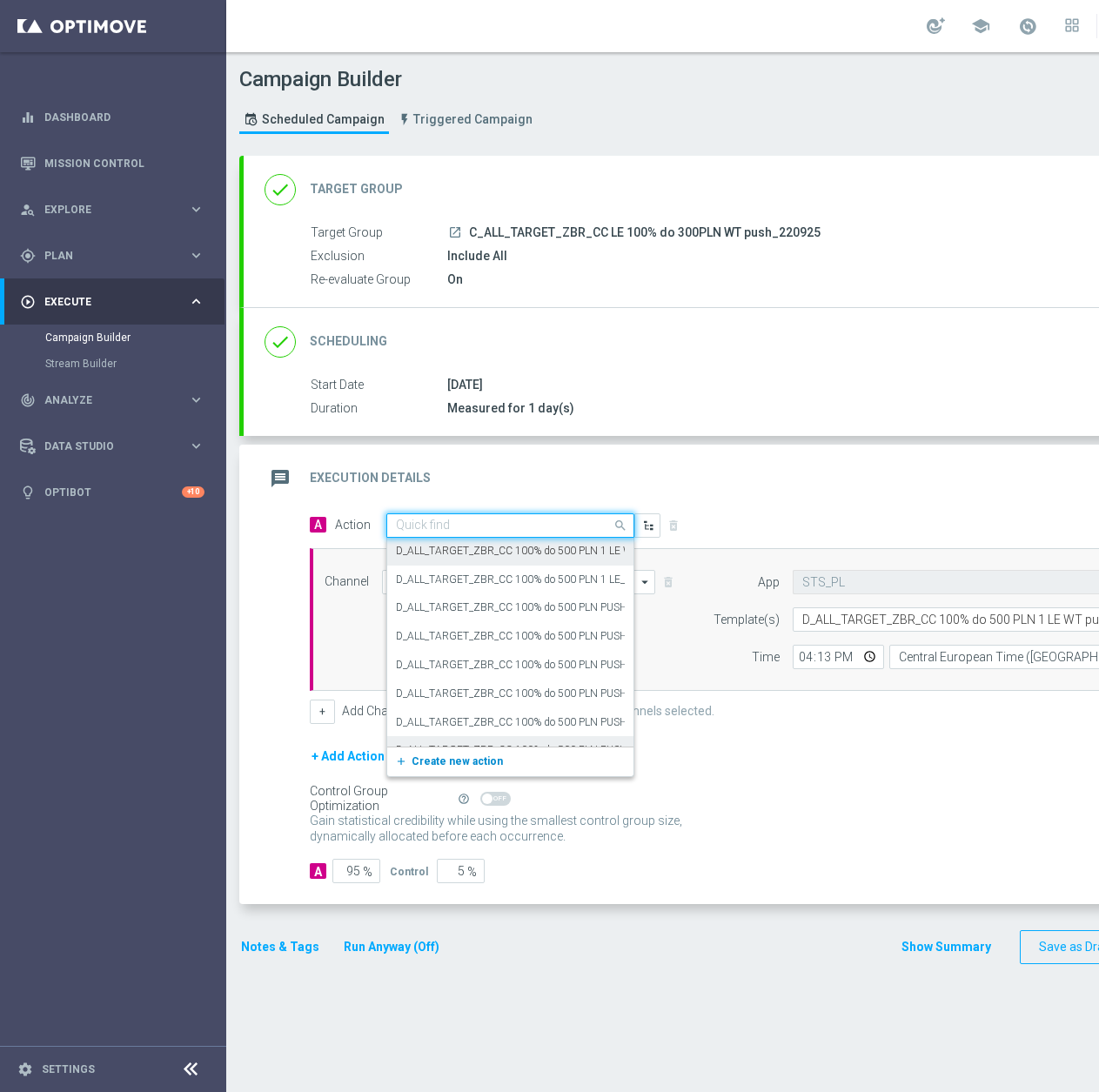
click at [443, 749] on div "add_new Create new action" at bounding box center [510, 761] width 246 height 29
click at [440, 760] on span "Create new action" at bounding box center [457, 762] width 91 height 12
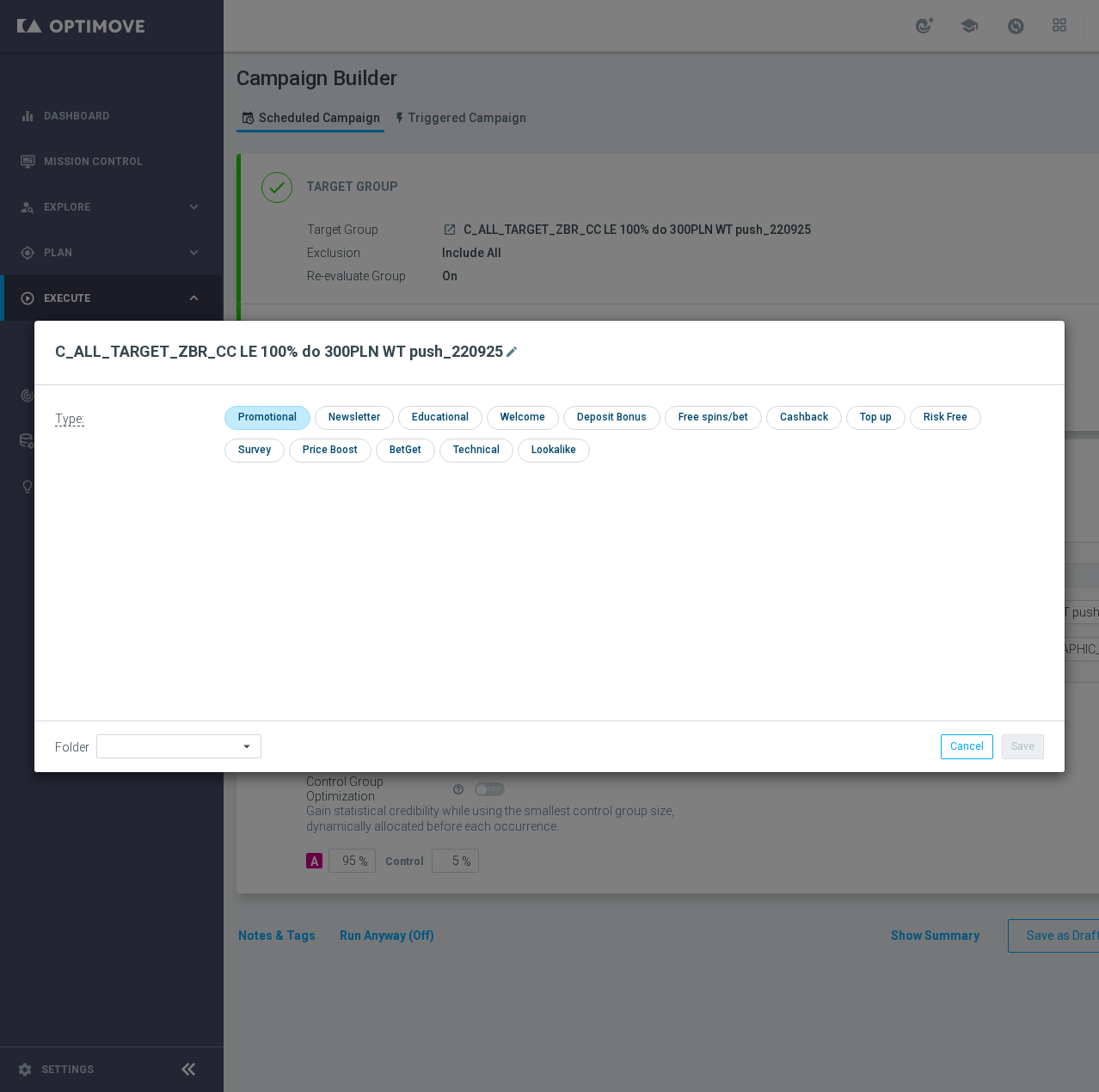
click at [292, 426] on input "checkbox" at bounding box center [265, 417] width 82 height 24
checkbox input "true"
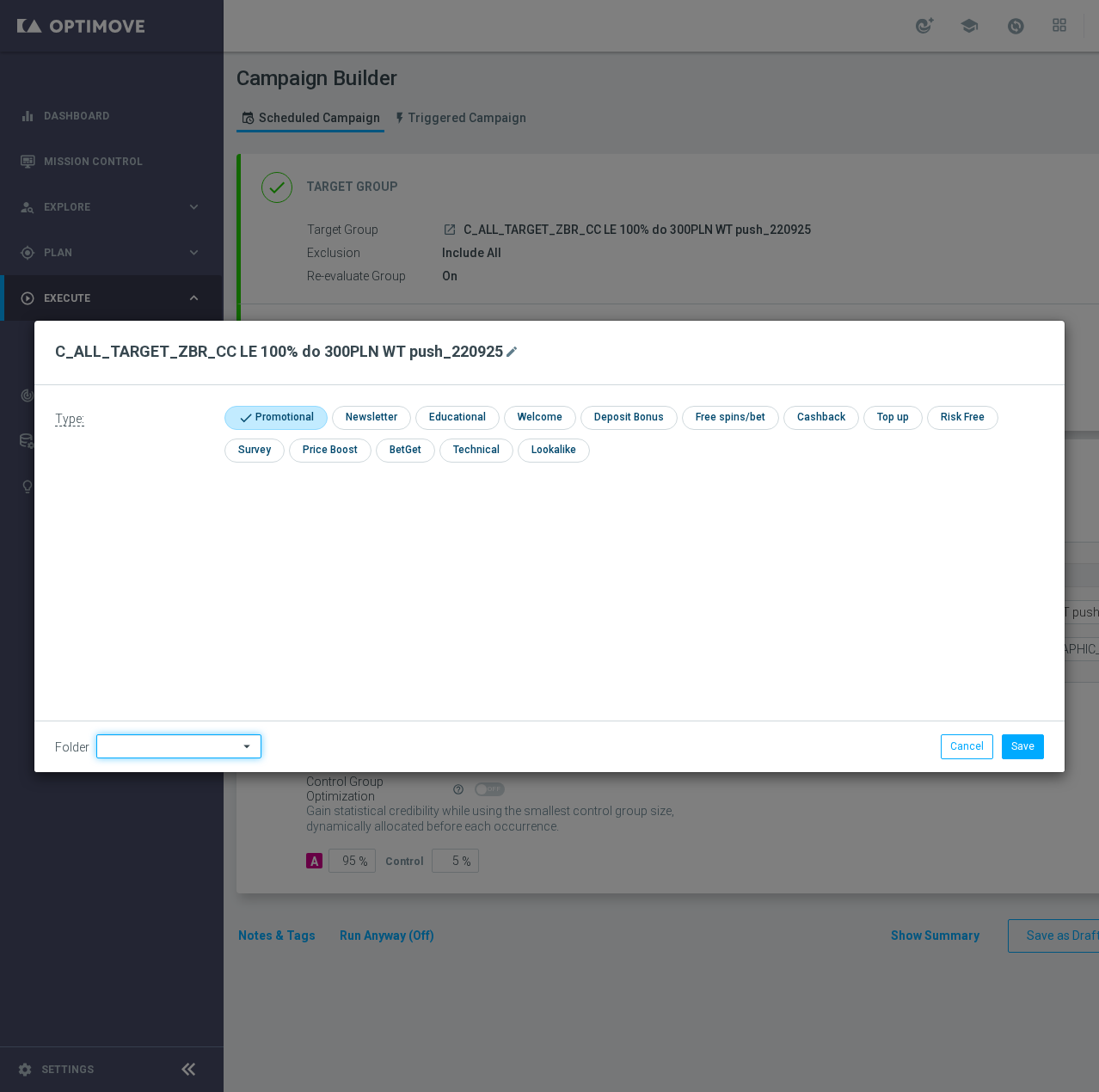
click at [185, 746] on input at bounding box center [178, 746] width 165 height 24
click at [158, 534] on div "Antoni L." at bounding box center [175, 531] width 159 height 24
type input "Antoni L."
click at [1014, 738] on button "Save" at bounding box center [1023, 746] width 42 height 24
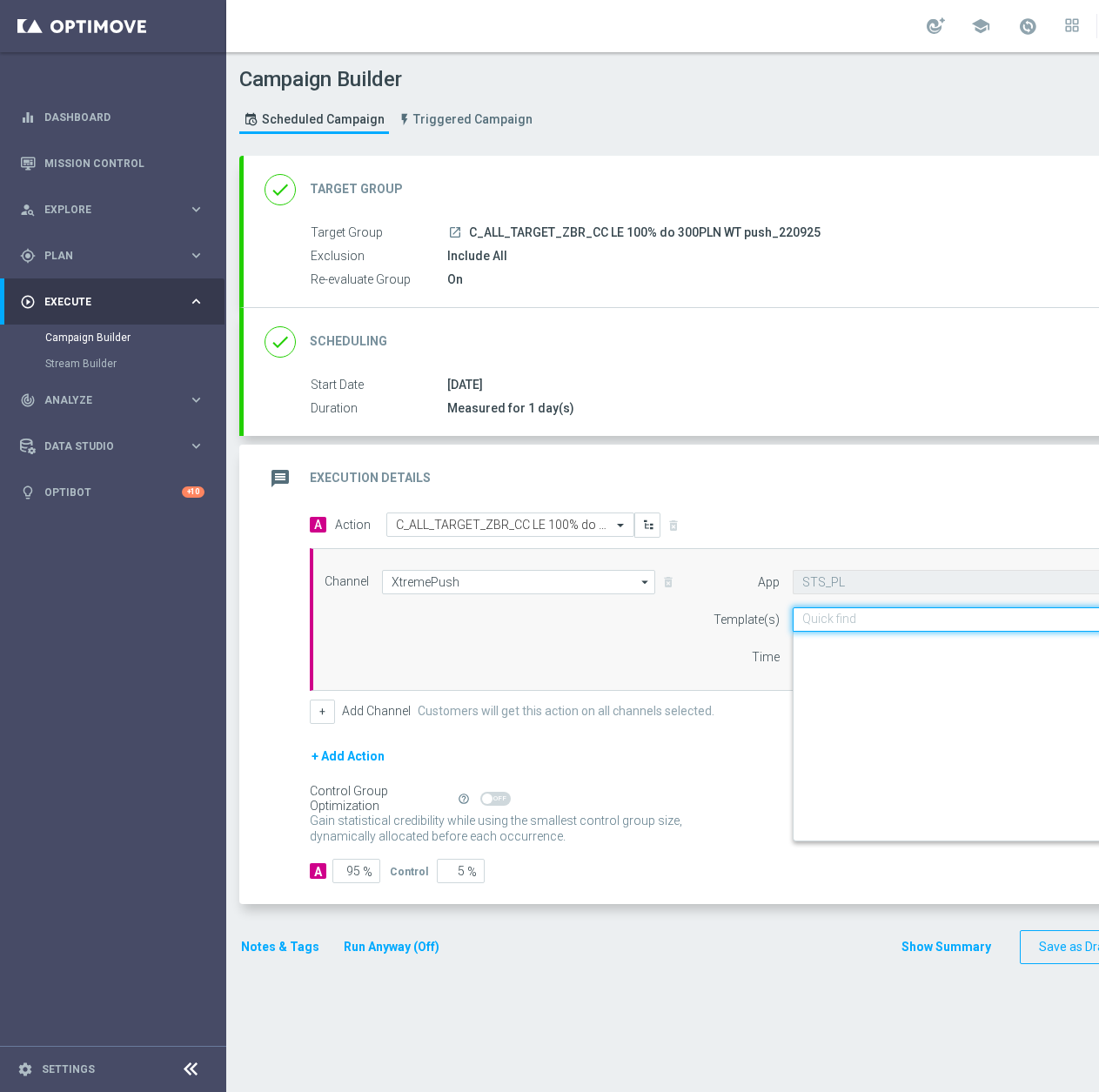
scroll to position [0, 44]
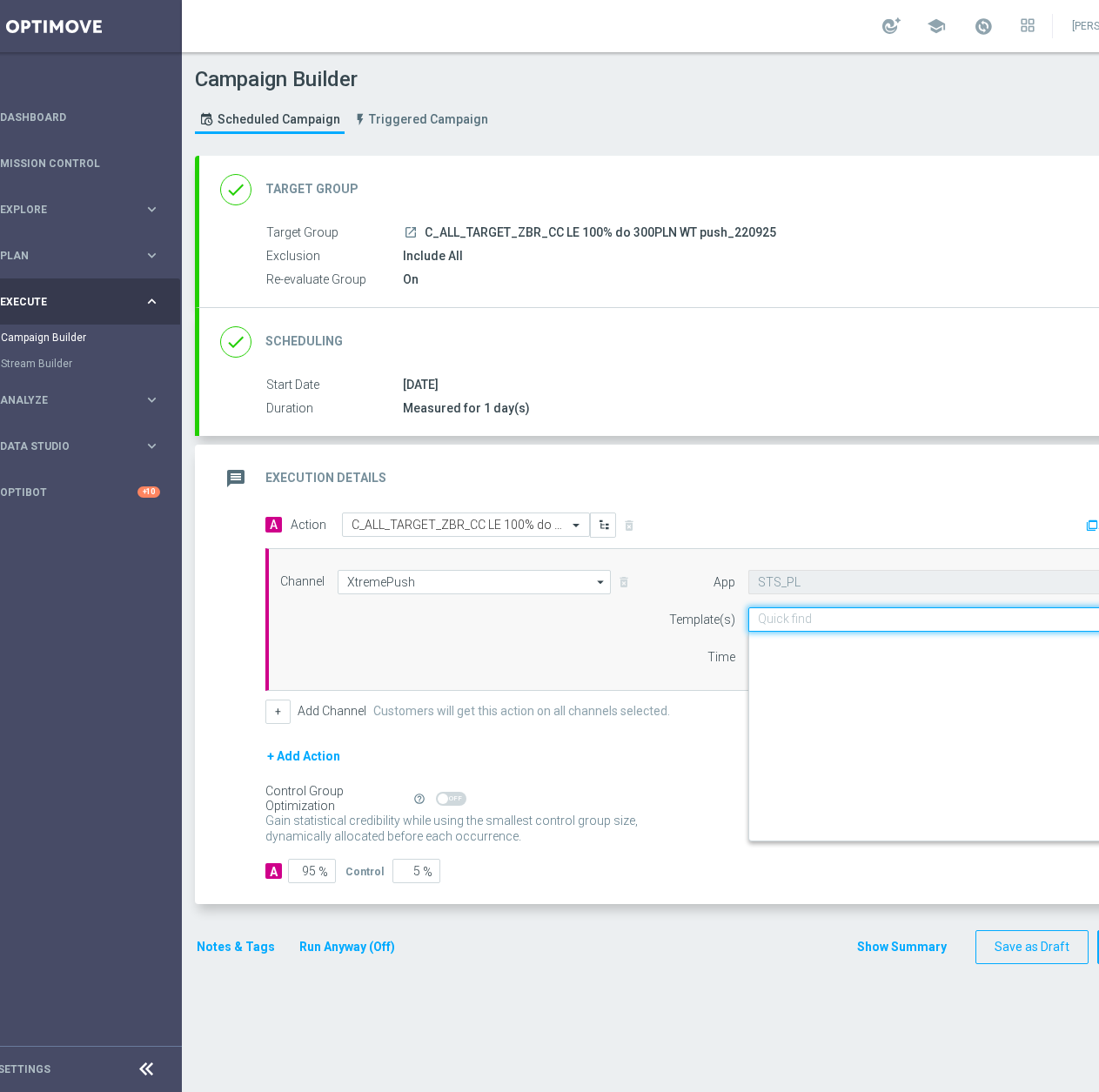
click at [932, 615] on input "text" at bounding box center [928, 619] width 341 height 15
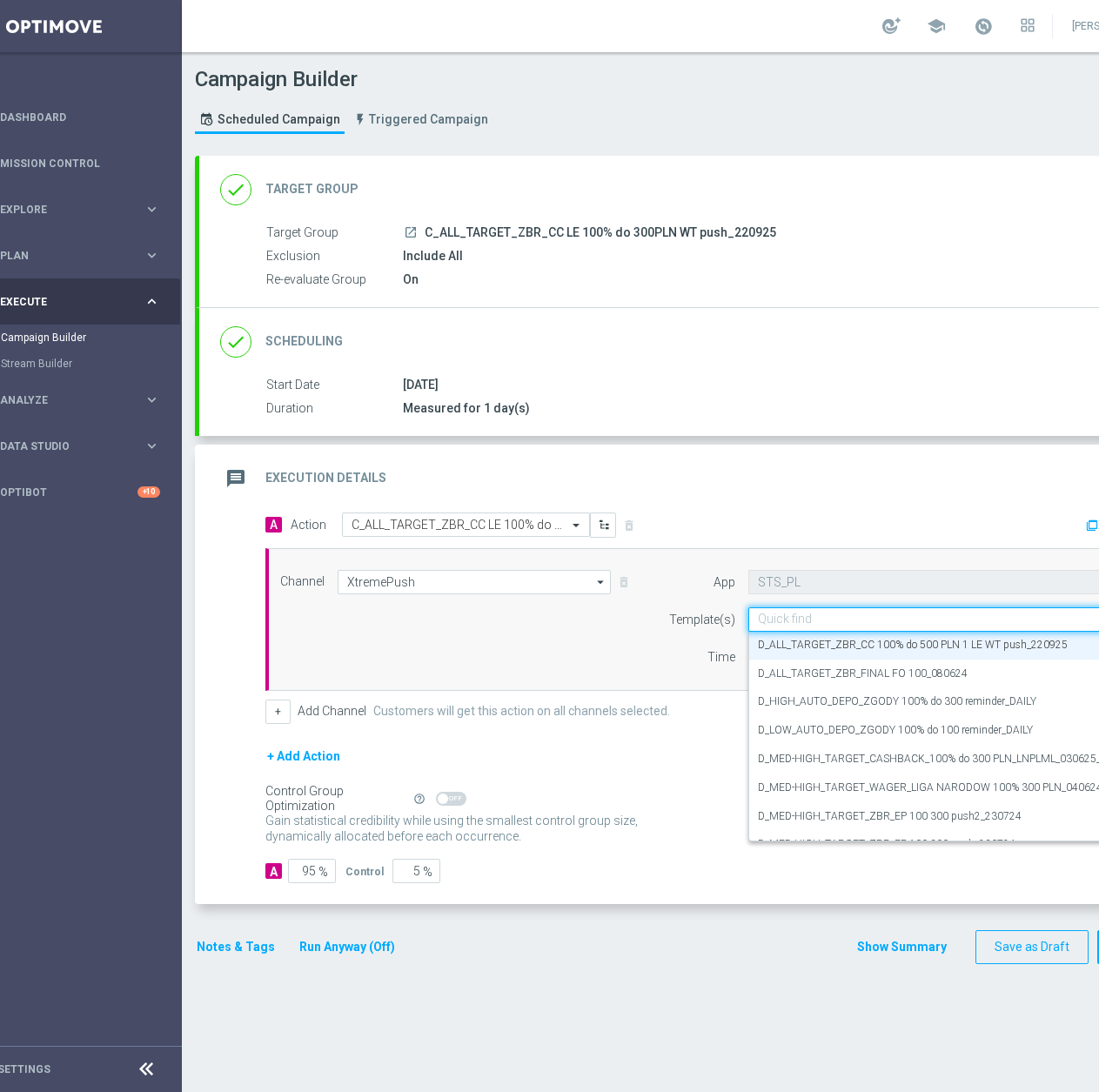
paste input "C_ALL_TARGET_ZBR_CC LE 100% do 300PLN WT push_220925"
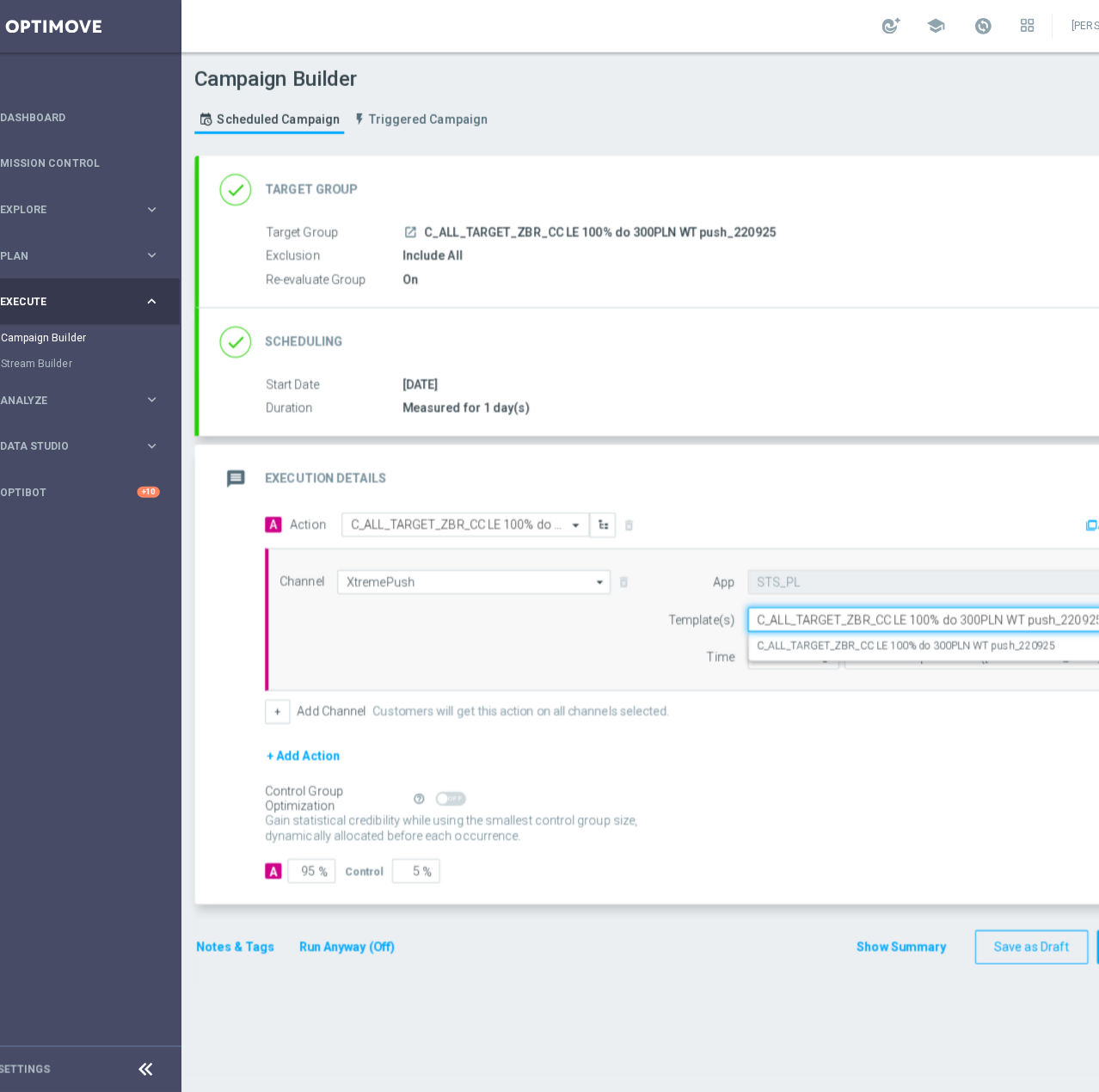
scroll to position [0, 0]
click at [870, 629] on div "C_ALL_TARGET_ZBR_CC LE 100% do 300PLN WT push_220925" at bounding box center [935, 638] width 372 height 29
type input "C_ALL_TARGET_ZBR_CC LE 100% do 300PLN WT push_220925"
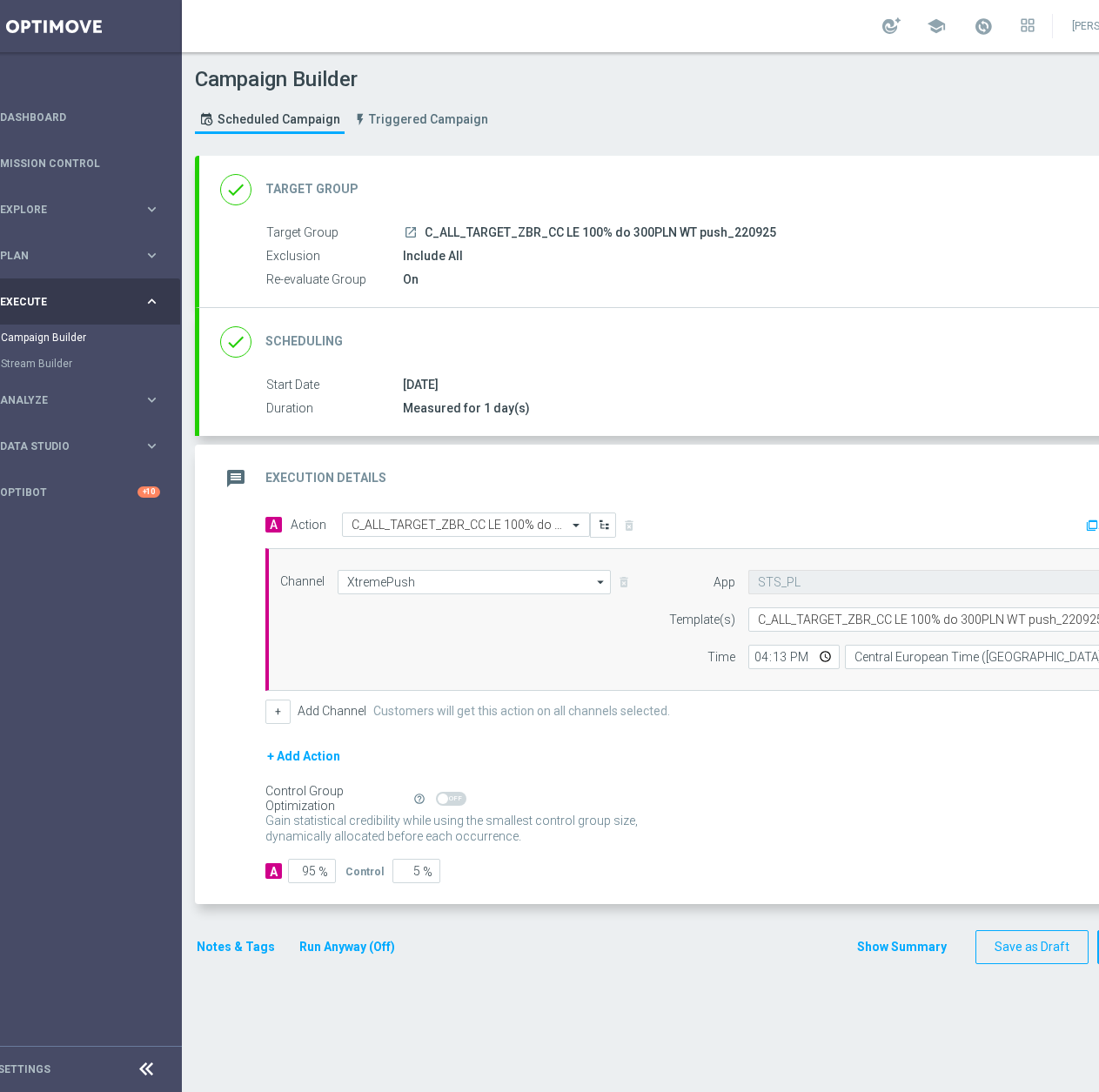
click at [227, 959] on div "Notes & Tags Run Anyway (Off)" at bounding box center [307, 947] width 223 height 34
click at [236, 948] on button "Notes & Tags" at bounding box center [236, 947] width 82 height 22
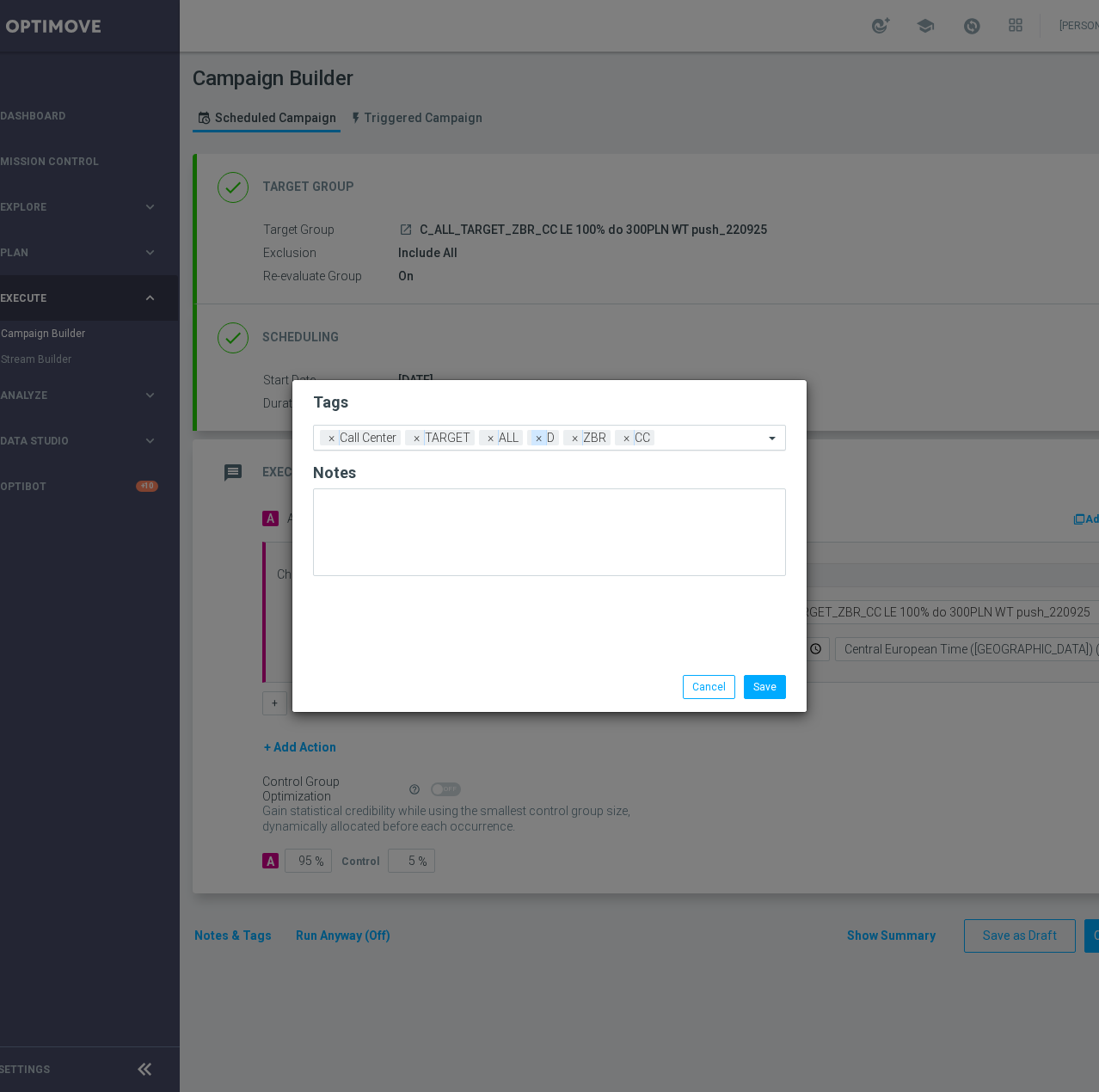
click at [542, 442] on span "×" at bounding box center [539, 437] width 16 height 16
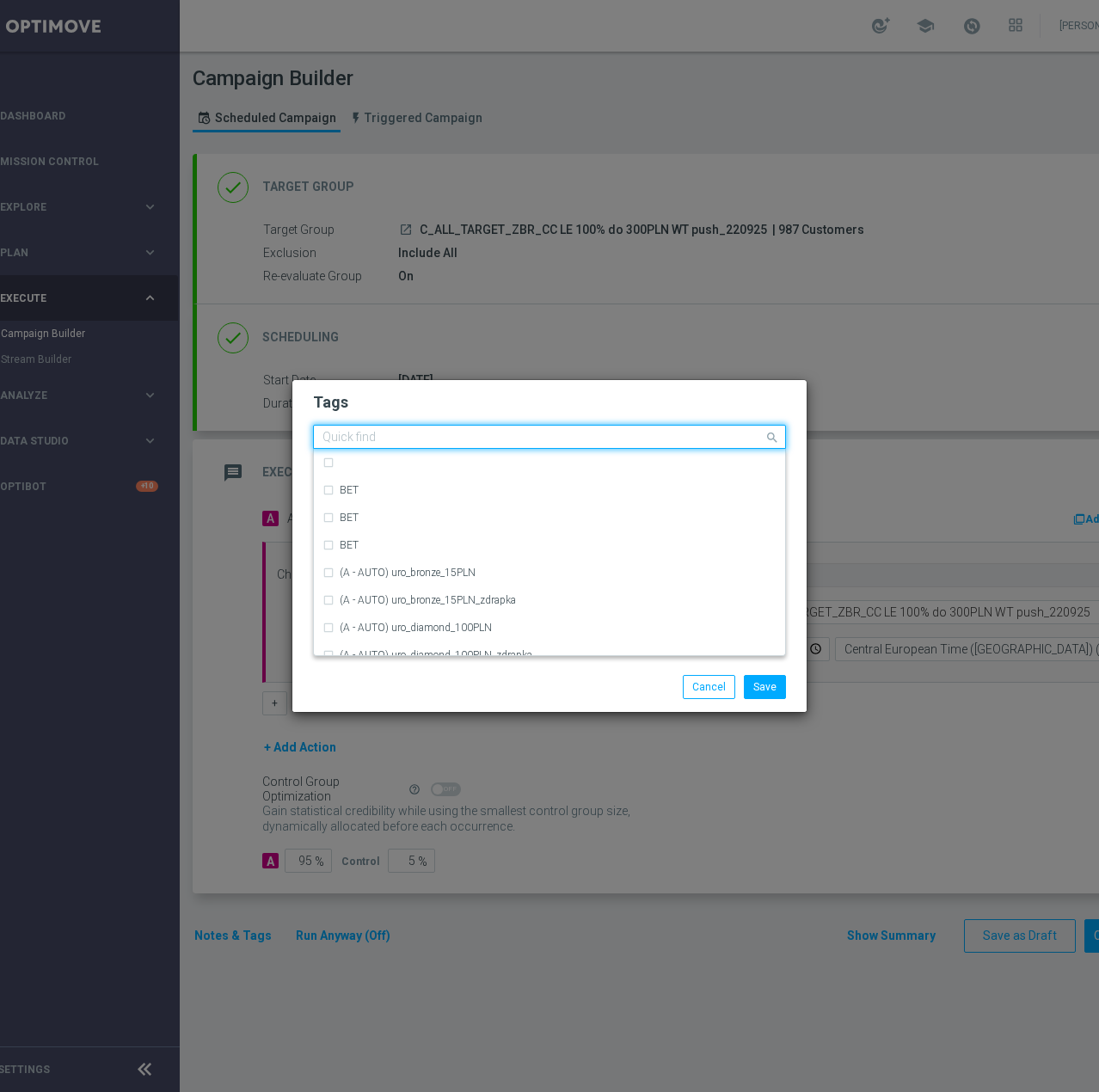
click at [623, 434] on div at bounding box center [541, 439] width 443 height 17
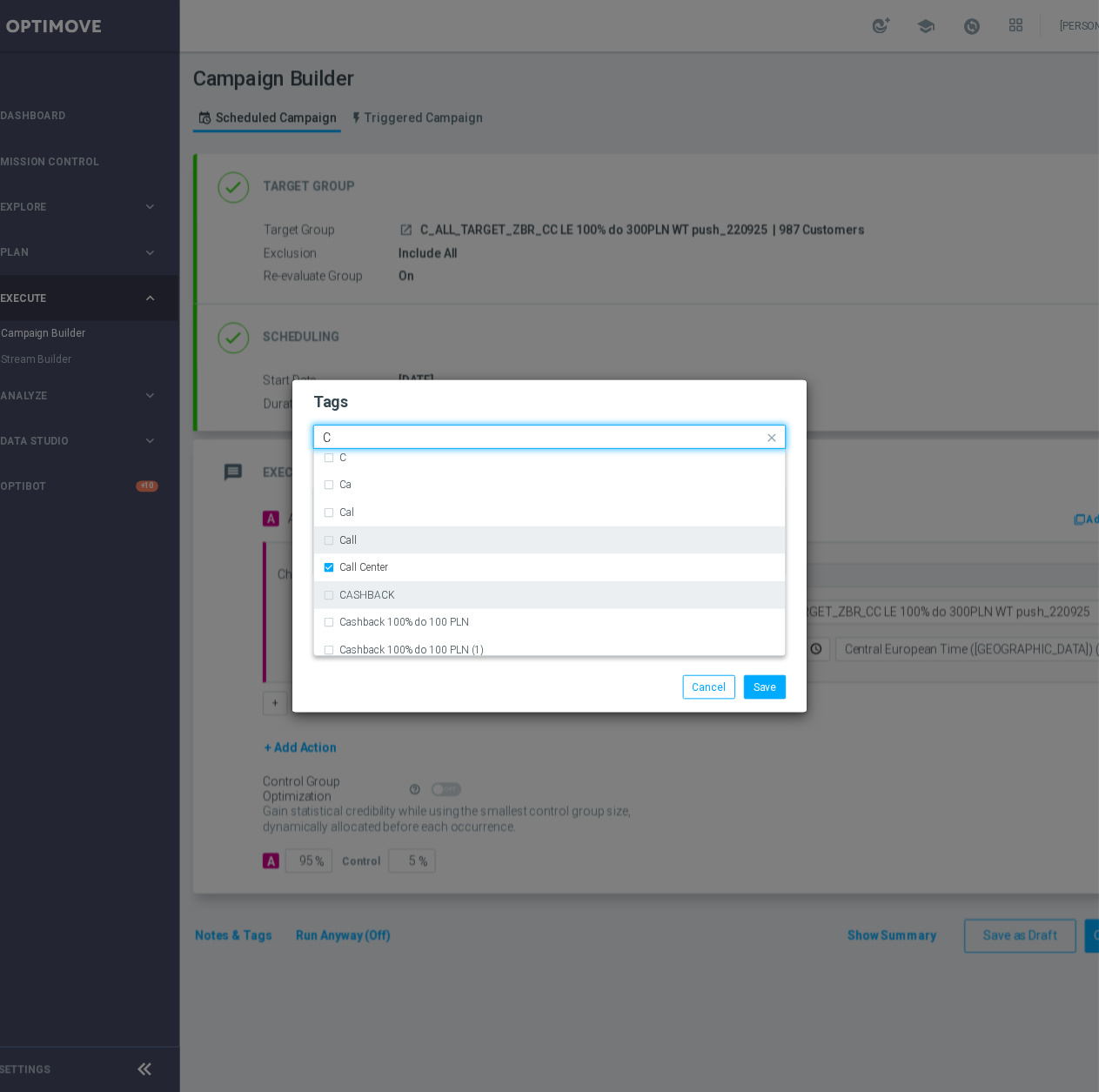
scroll to position [1396, 0]
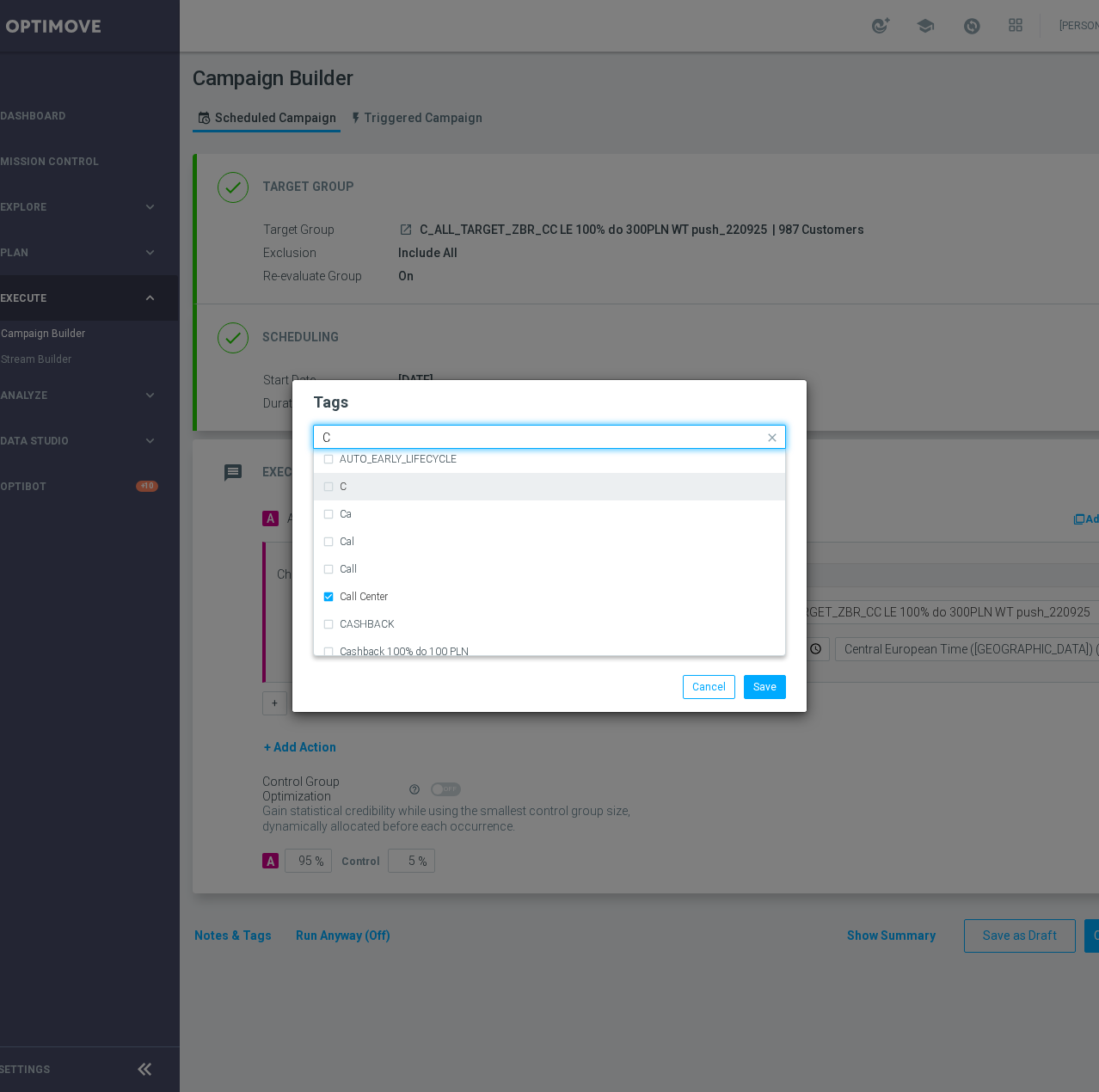
click at [353, 491] on div "C" at bounding box center [549, 487] width 454 height 28
type input "C"
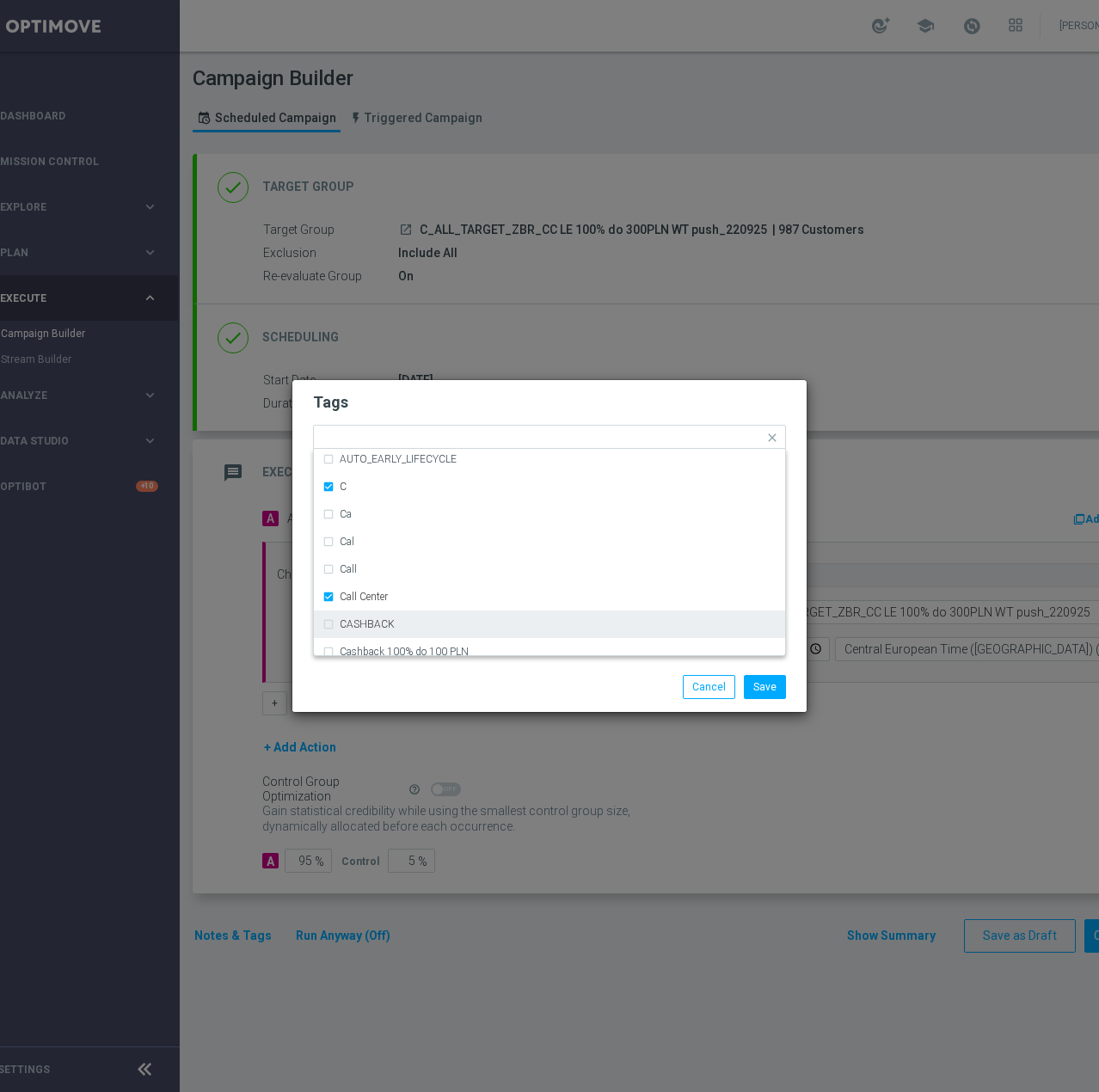
click at [440, 667] on div "Save Cancel" at bounding box center [549, 686] width 514 height 50
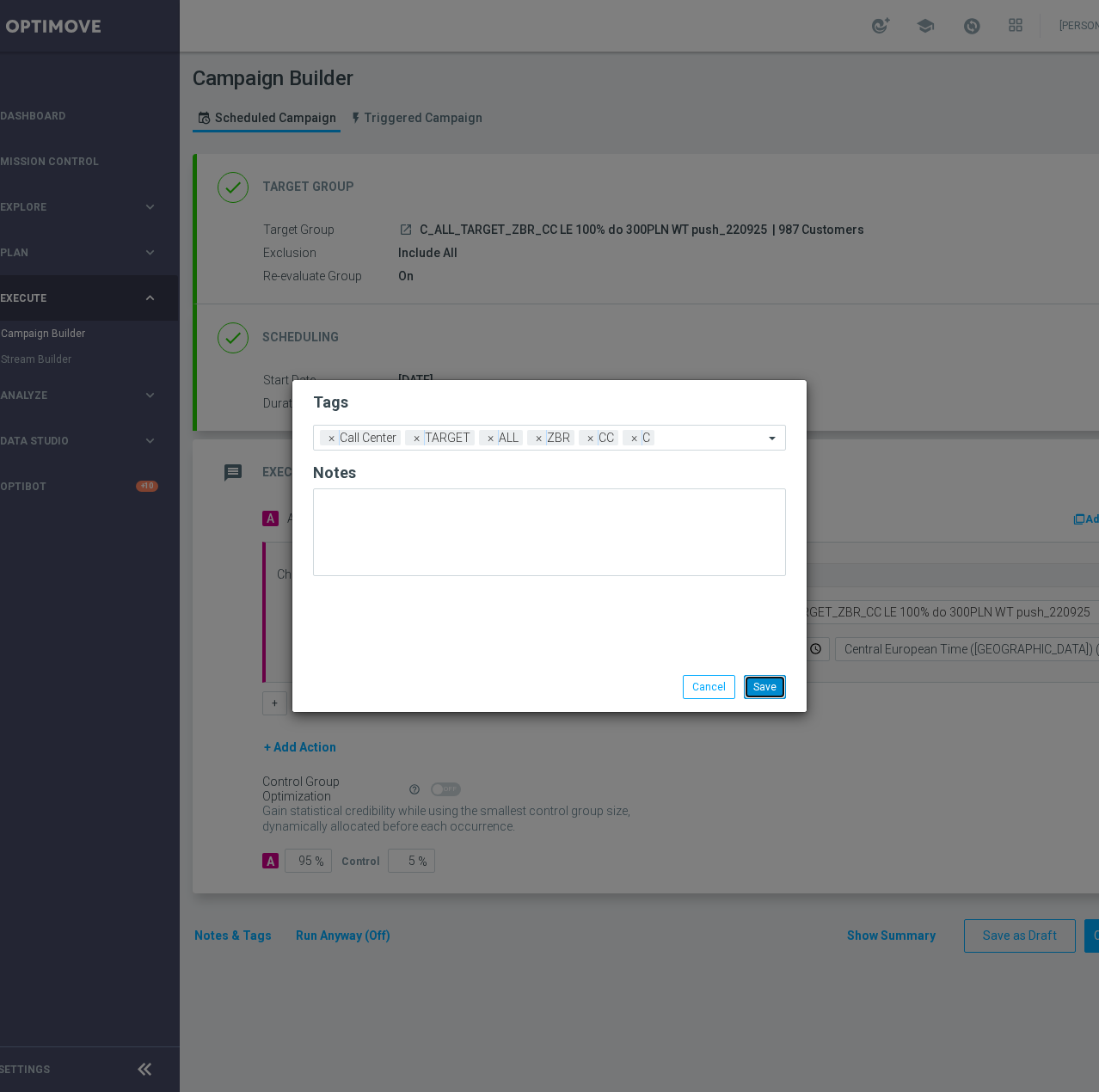
click at [772, 679] on button "Save" at bounding box center [765, 687] width 42 height 24
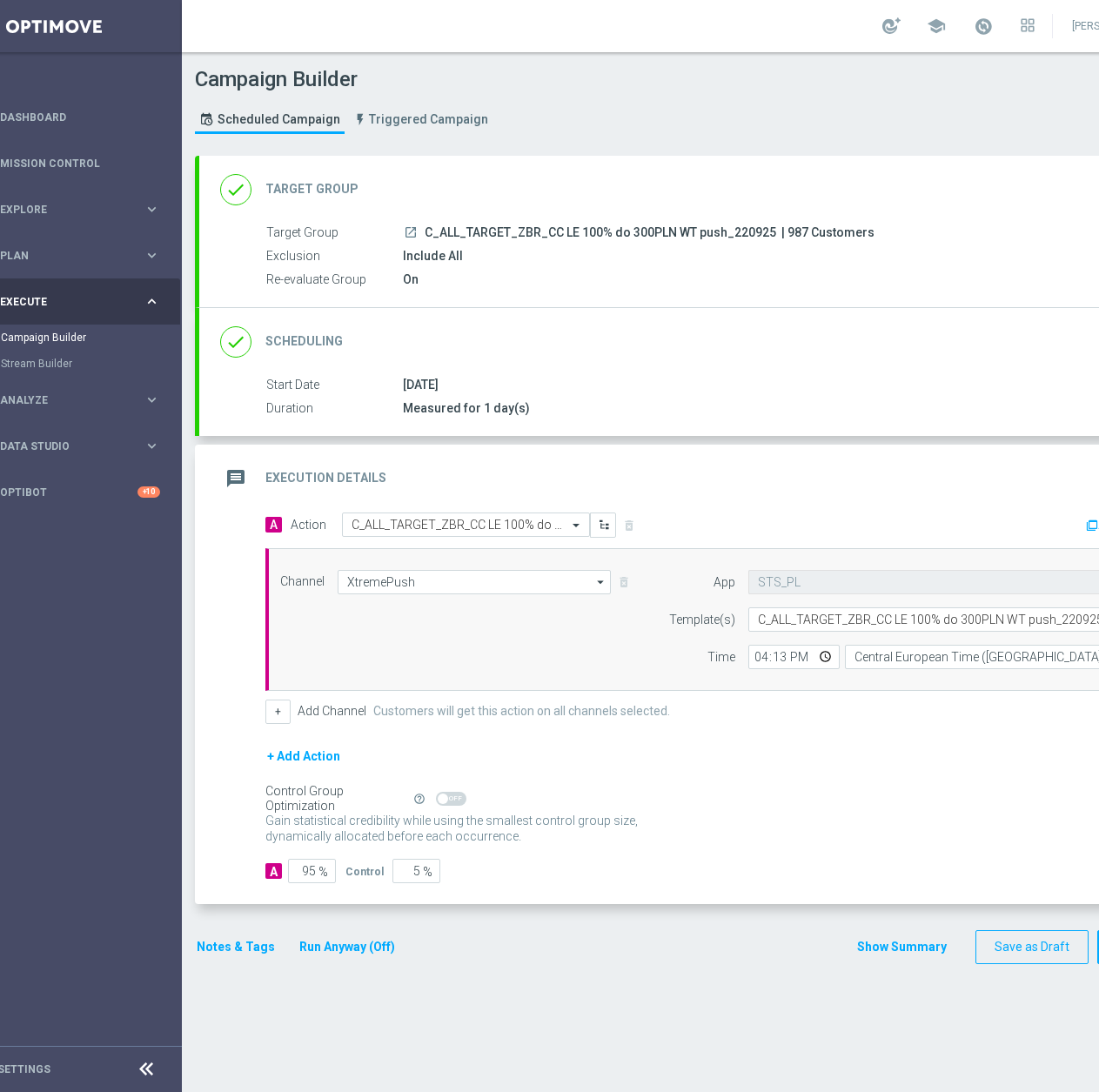
click at [796, 840] on div "Gain statistical credibility while using the smallest control group size, dynam…" at bounding box center [725, 829] width 921 height 42
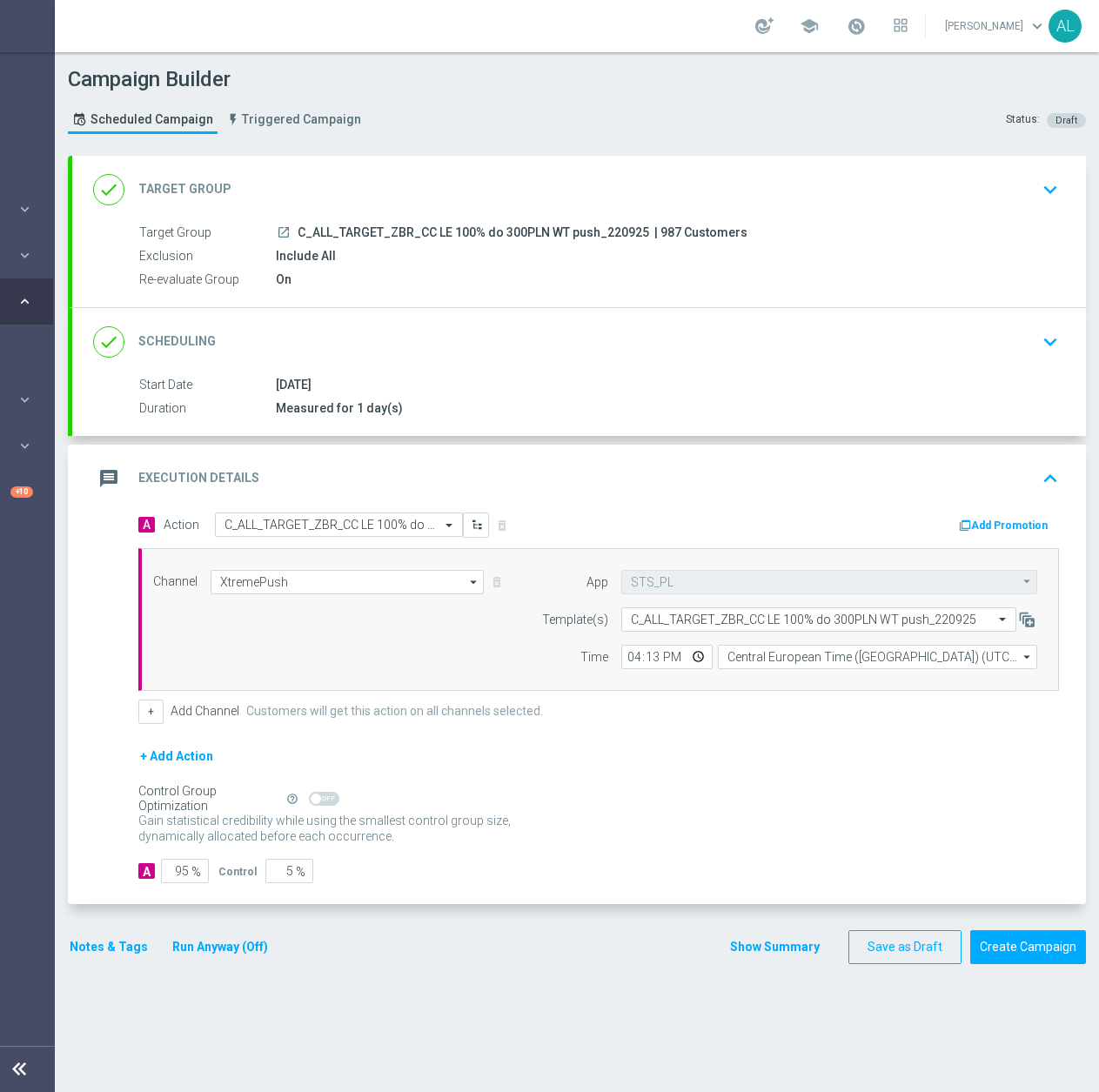
scroll to position [0, 185]
click at [993, 944] on button "Create Campaign" at bounding box center [1027, 947] width 116 height 34
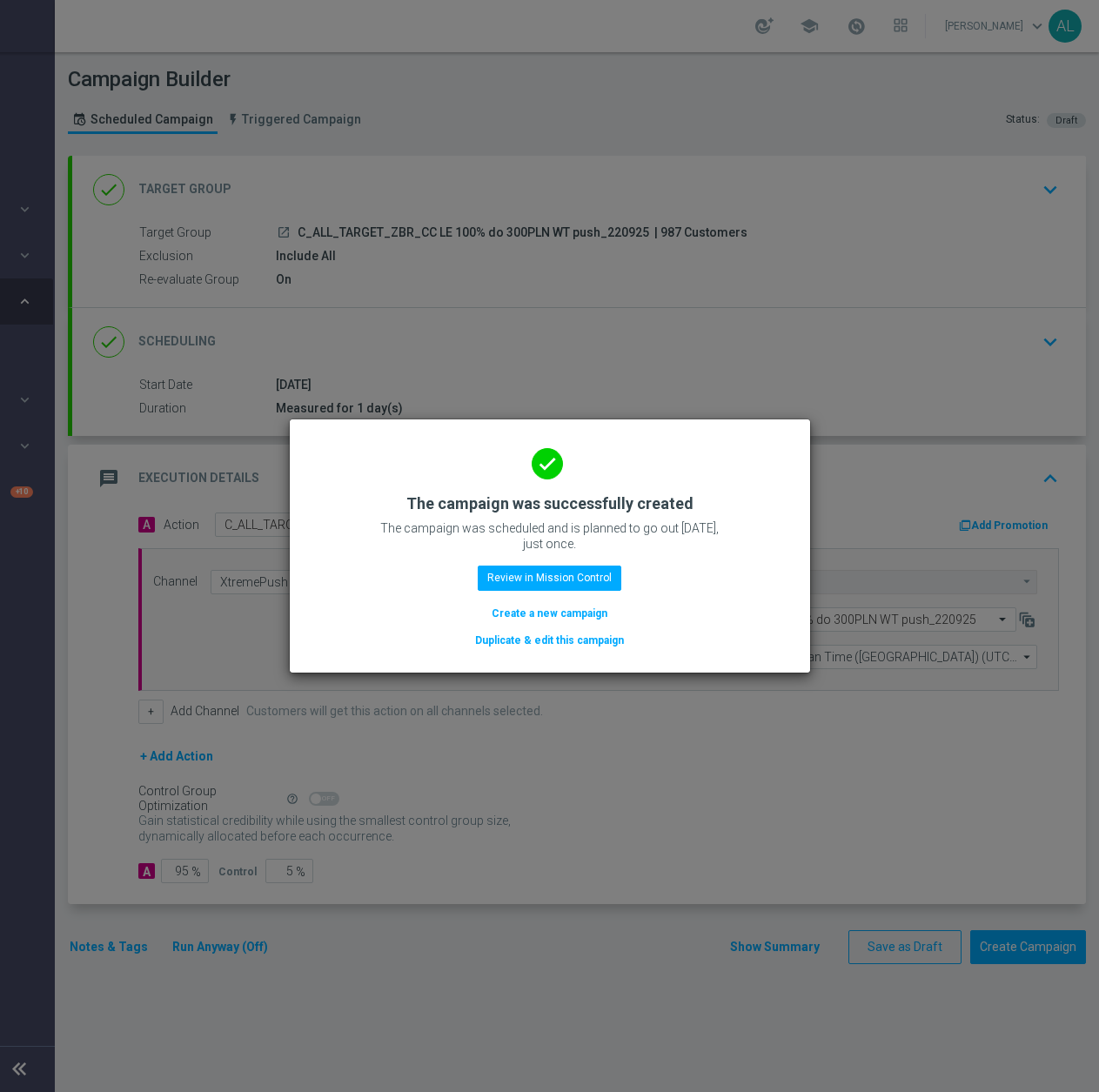
scroll to position [0, 171]
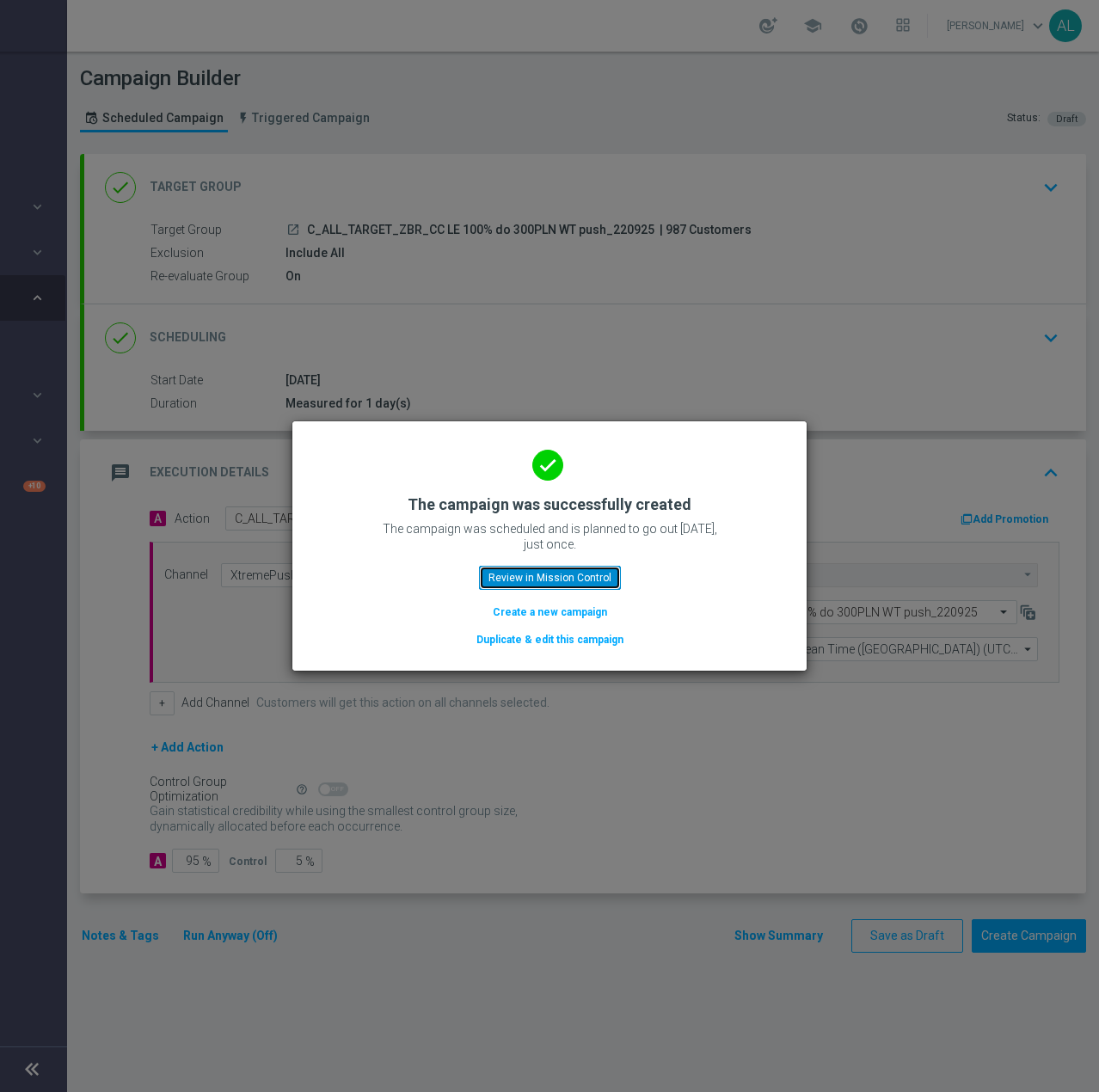
click at [525, 579] on button "Review in Mission Control" at bounding box center [550, 578] width 142 height 24
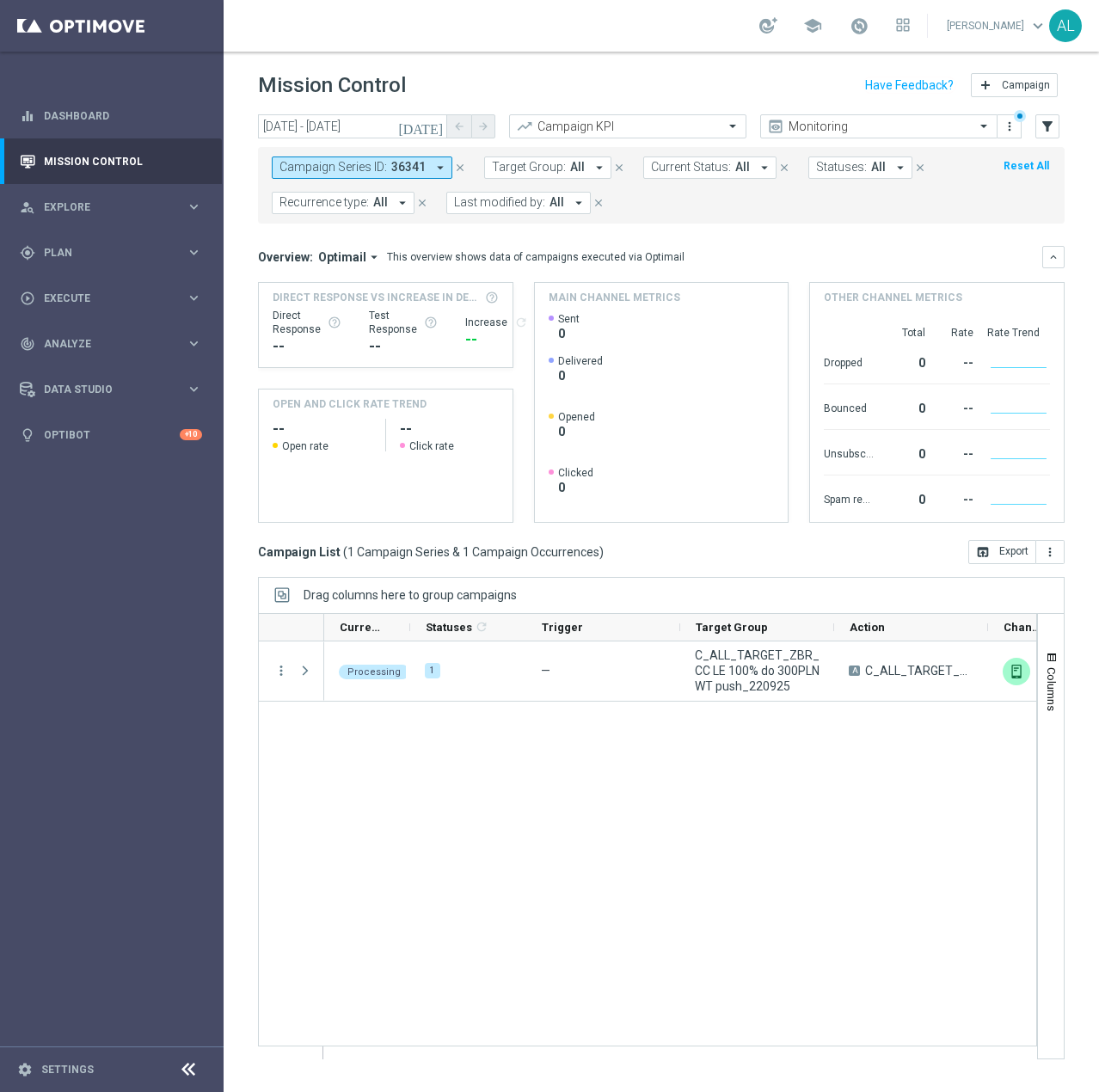
click at [338, 171] on span "Campaign Series ID:" at bounding box center [333, 167] width 107 height 15
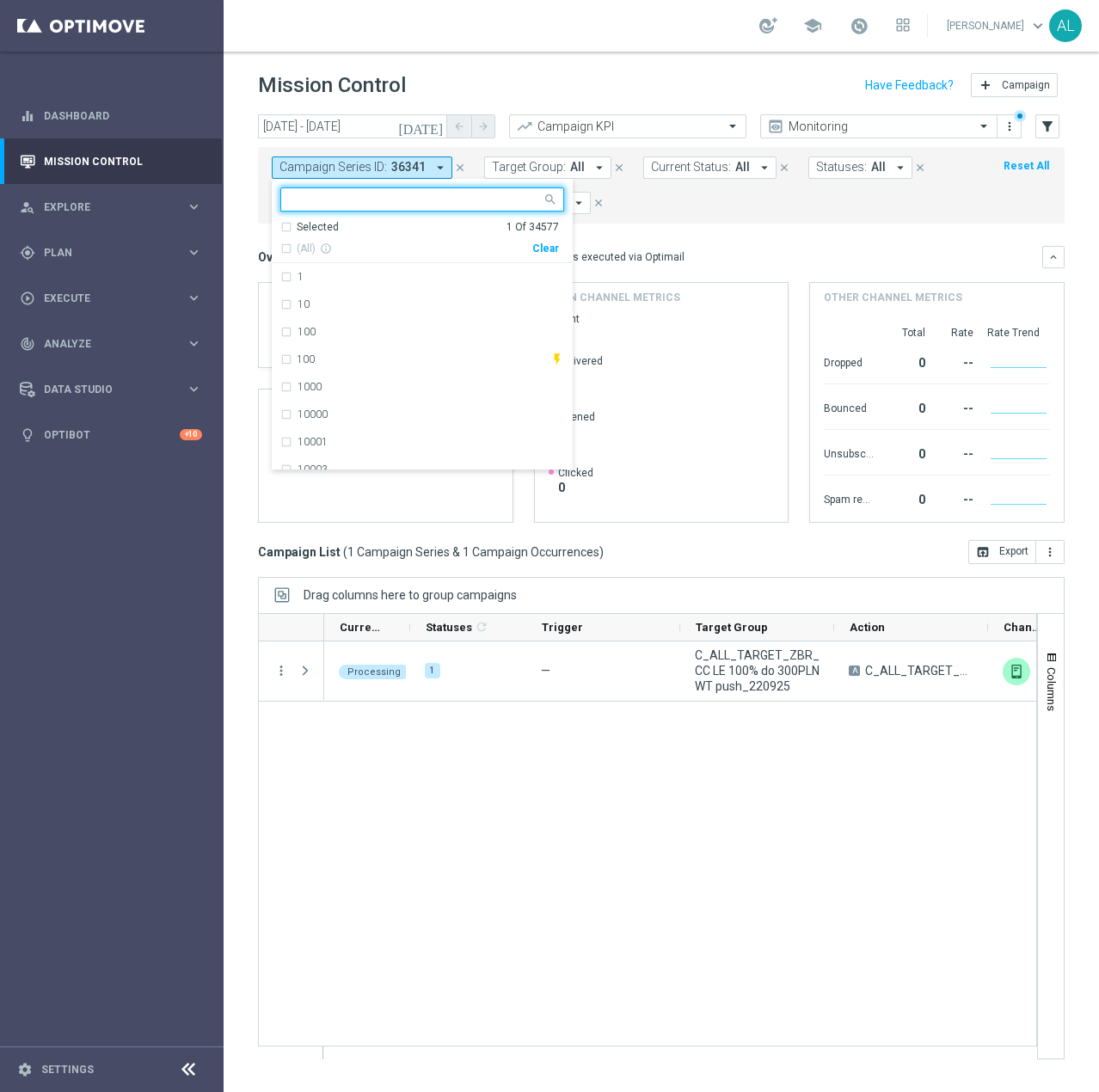
click at [0, 0] on div "Clear" at bounding box center [0, 0] width 0 height 0
click at [656, 227] on mini-dashboard "Overview: Optimail arrow_drop_down This overview shows data of campaigns execut…" at bounding box center [661, 381] width 807 height 316
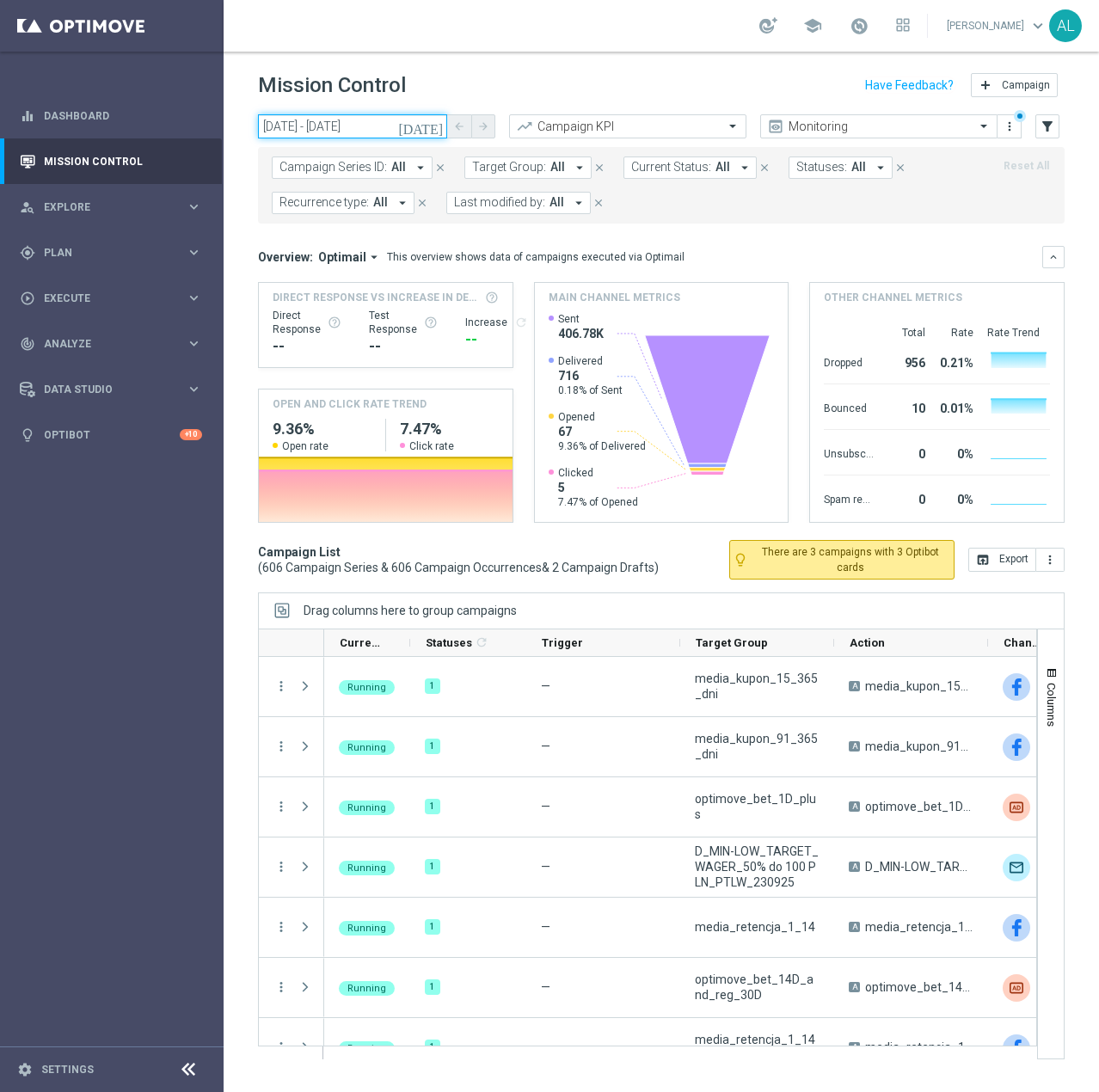
click at [308, 124] on input "23 Sep 2025 - 23 Sep 2025" at bounding box center [352, 127] width 189 height 24
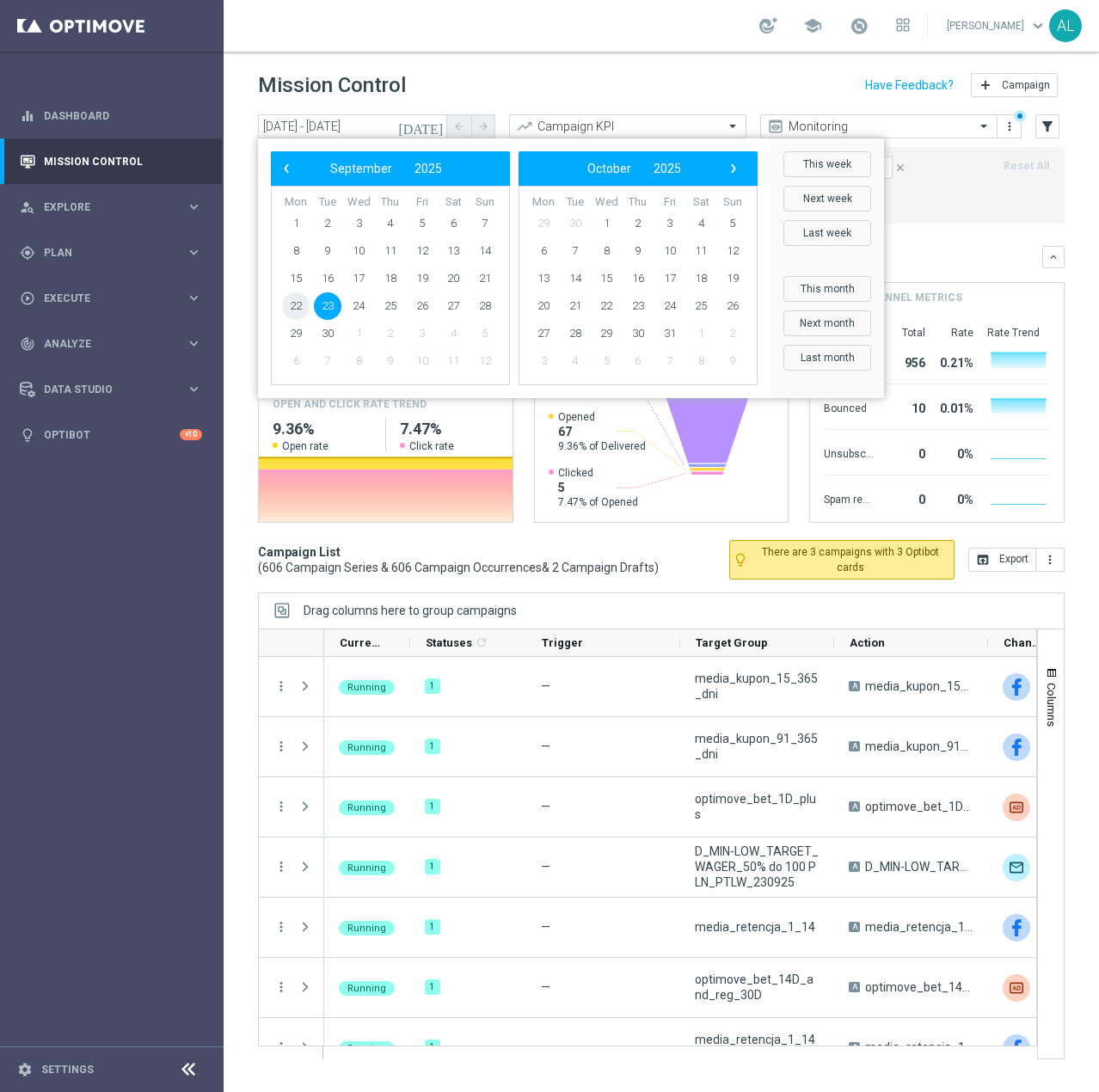
click at [299, 310] on span "22" at bounding box center [296, 306] width 28 height 28
type input "22 Sep 2025 - 22 Sep 2025"
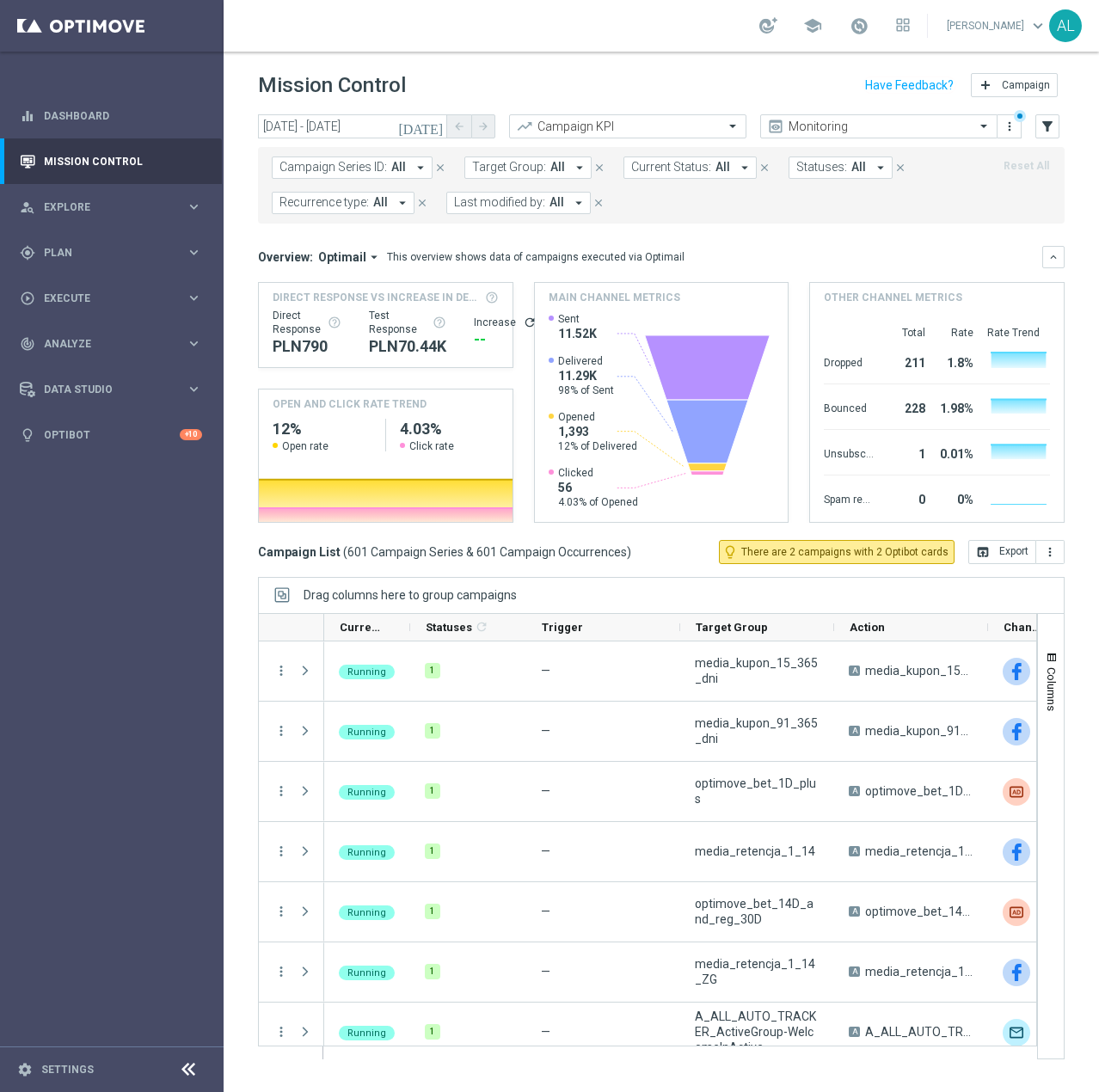
click at [306, 216] on div "Campaign Series ID: All arrow_drop_down close Target Group: All arrow_drop_down…" at bounding box center [661, 185] width 807 height 77
click at [325, 202] on span "Recurrence type:" at bounding box center [324, 203] width 89 height 15
click at [341, 298] on label "Non-Recurring" at bounding box center [330, 299] width 65 height 10
click at [570, 274] on div "Overview: Optimail arrow_drop_down This overview shows data of campaigns execut…" at bounding box center [661, 384] width 807 height 277
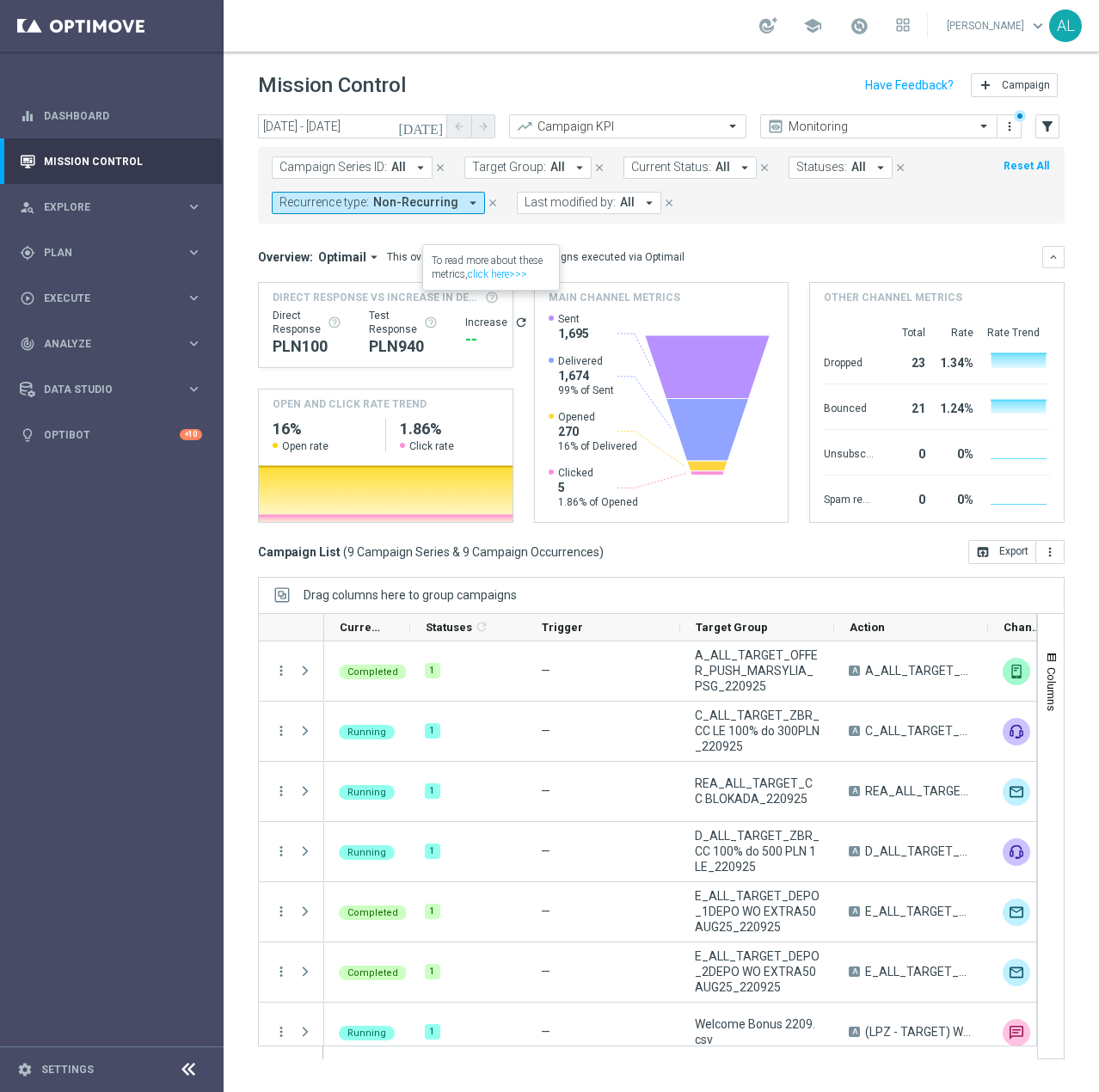
click at [604, 196] on span "Last modified by:" at bounding box center [570, 203] width 91 height 15
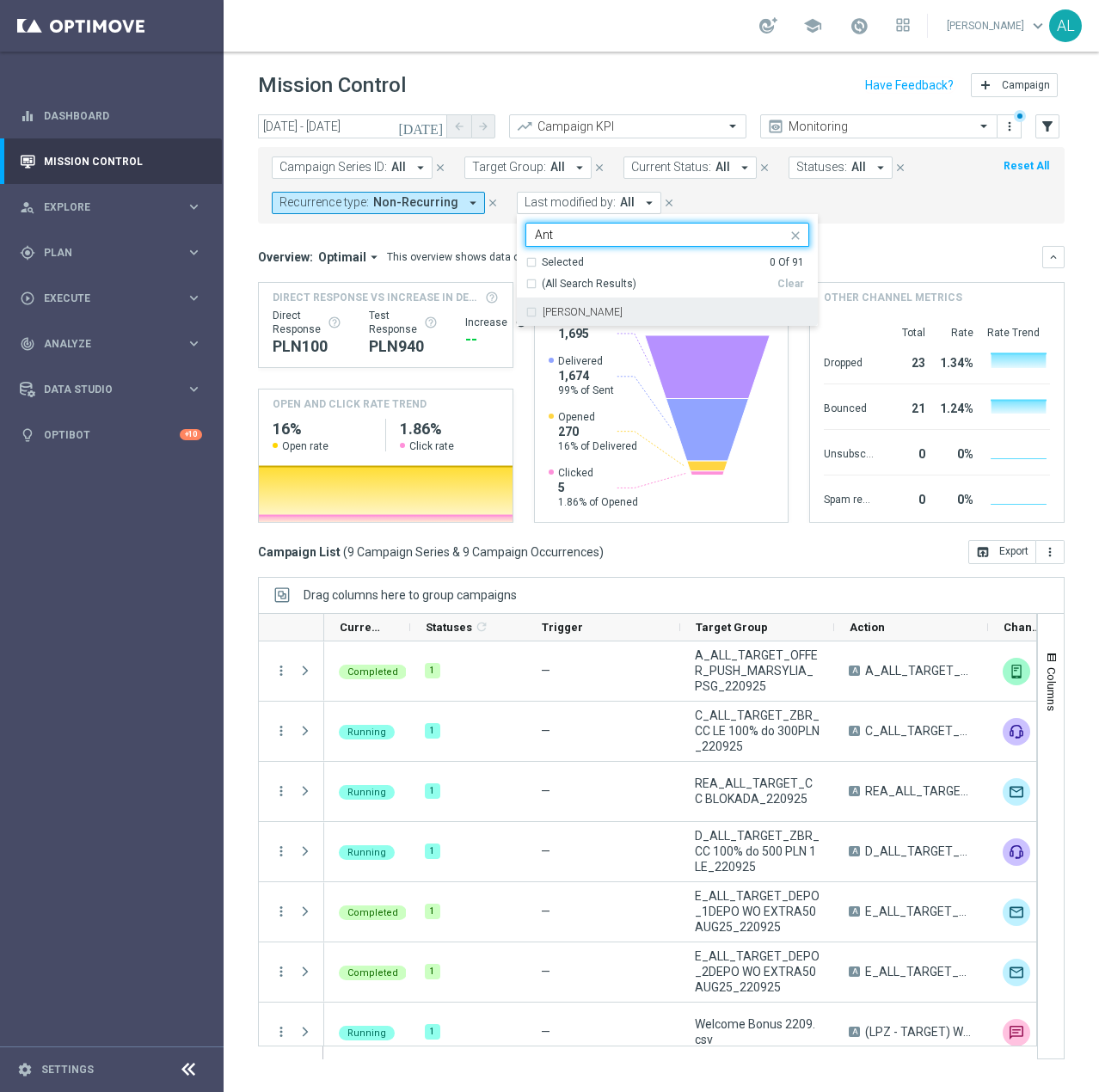
click at [568, 315] on label "[PERSON_NAME]" at bounding box center [583, 312] width 80 height 10
click at [591, 229] on input "Ant" at bounding box center [661, 235] width 252 height 15
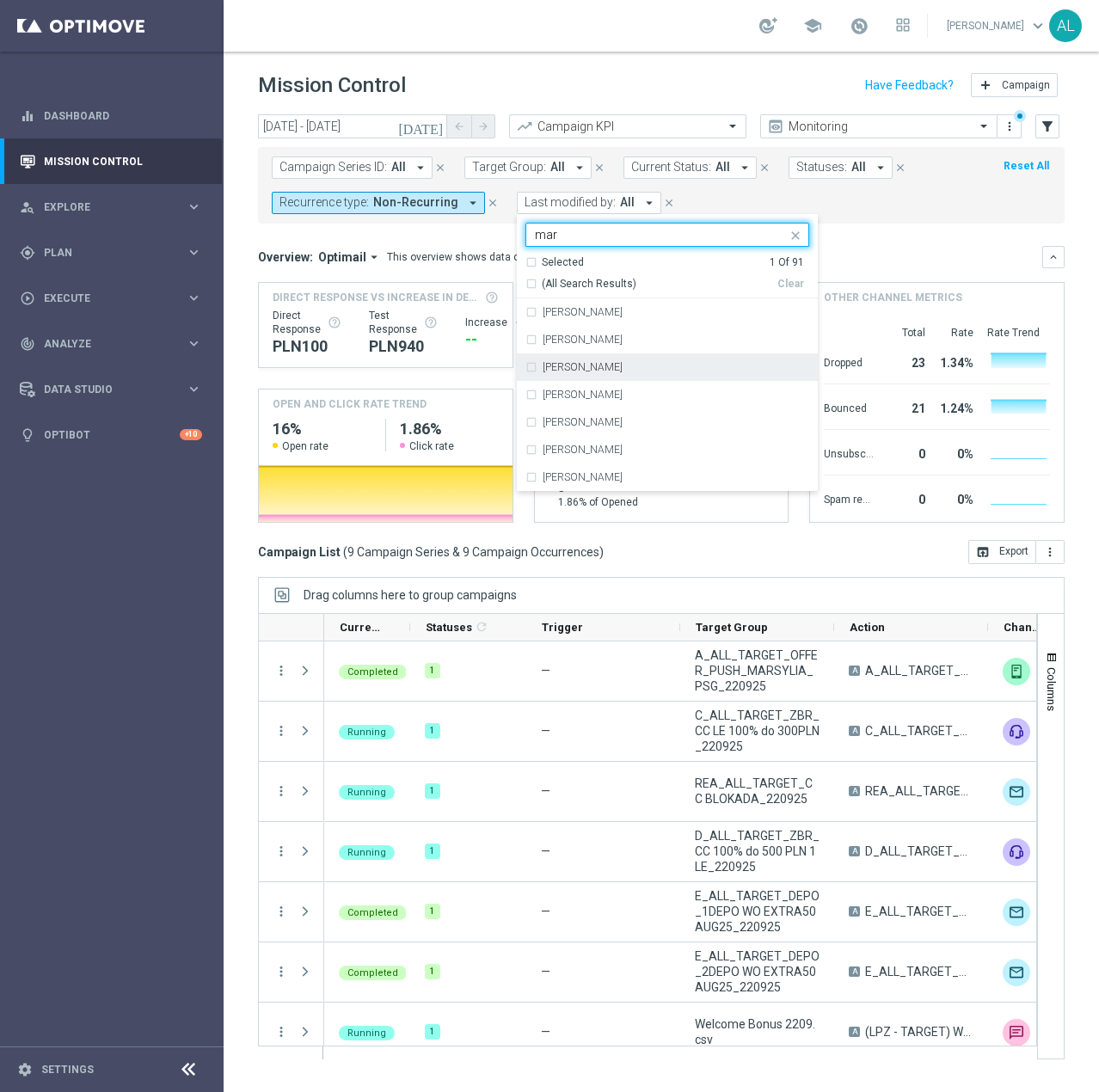
click at [583, 363] on label "Mariia Malashniak" at bounding box center [583, 367] width 80 height 10
type input "mar"
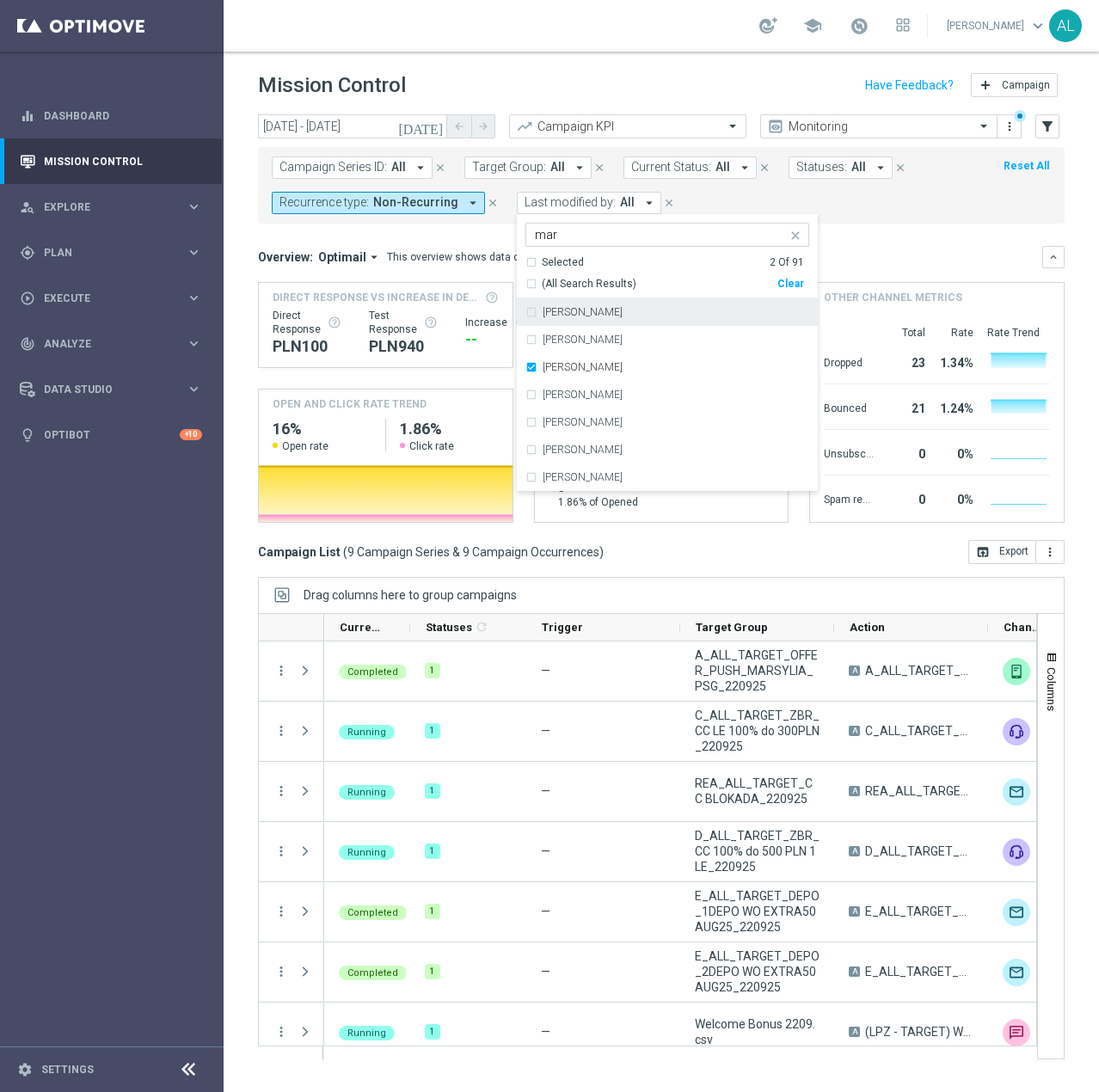
click at [888, 257] on div "Overview: Optimail arrow_drop_down This overview shows data of campaigns execut…" at bounding box center [649, 258] width 784 height 16
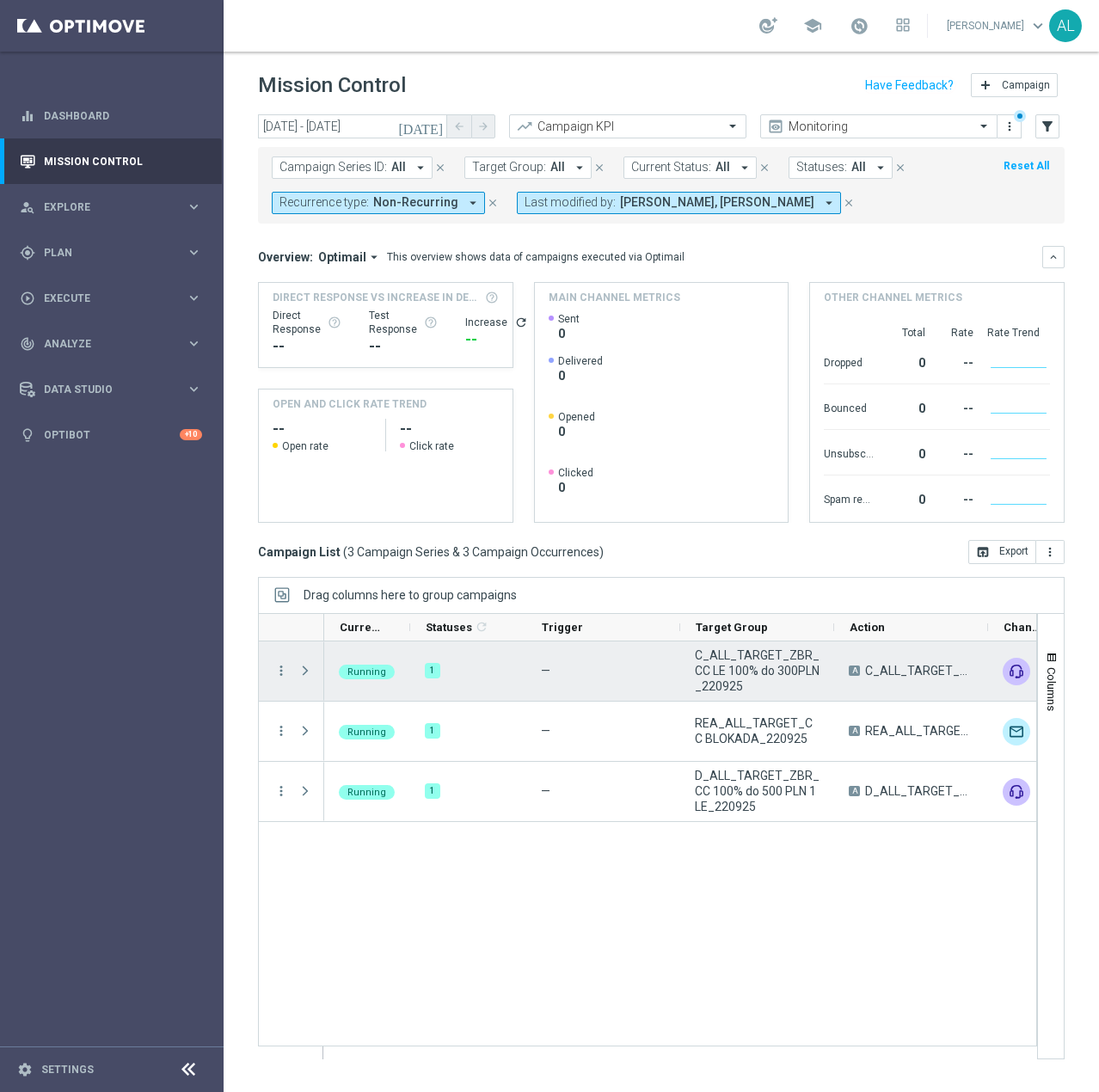
click at [762, 673] on span "C_ALL_TARGET_ZBR_CC LE 100% do 300PLN_220925" at bounding box center [757, 670] width 125 height 46
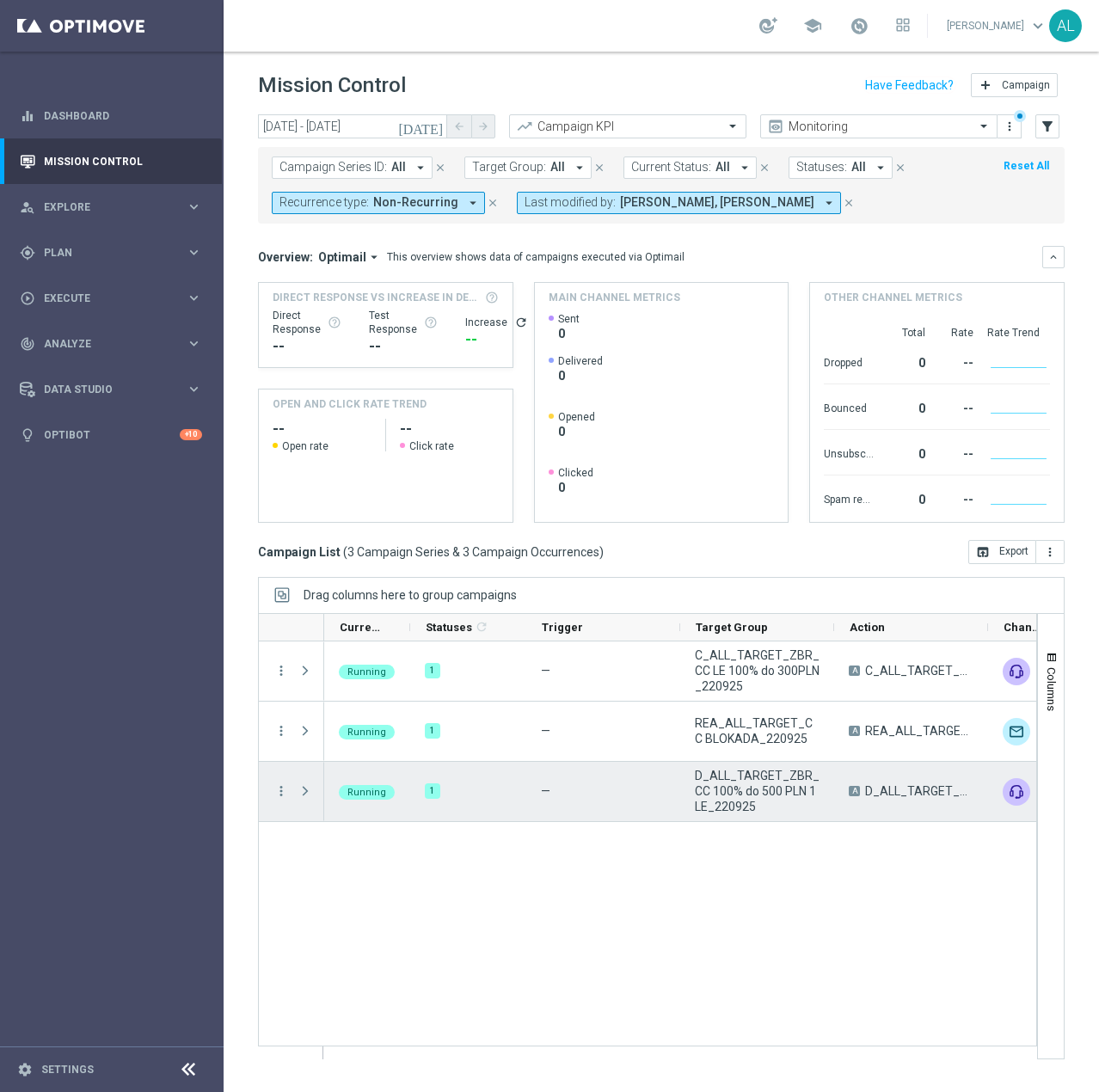
click at [735, 786] on span "D_ALL_TARGET_ZBR_CC 100% do 500 PLN 1 LE_220925" at bounding box center [757, 791] width 125 height 46
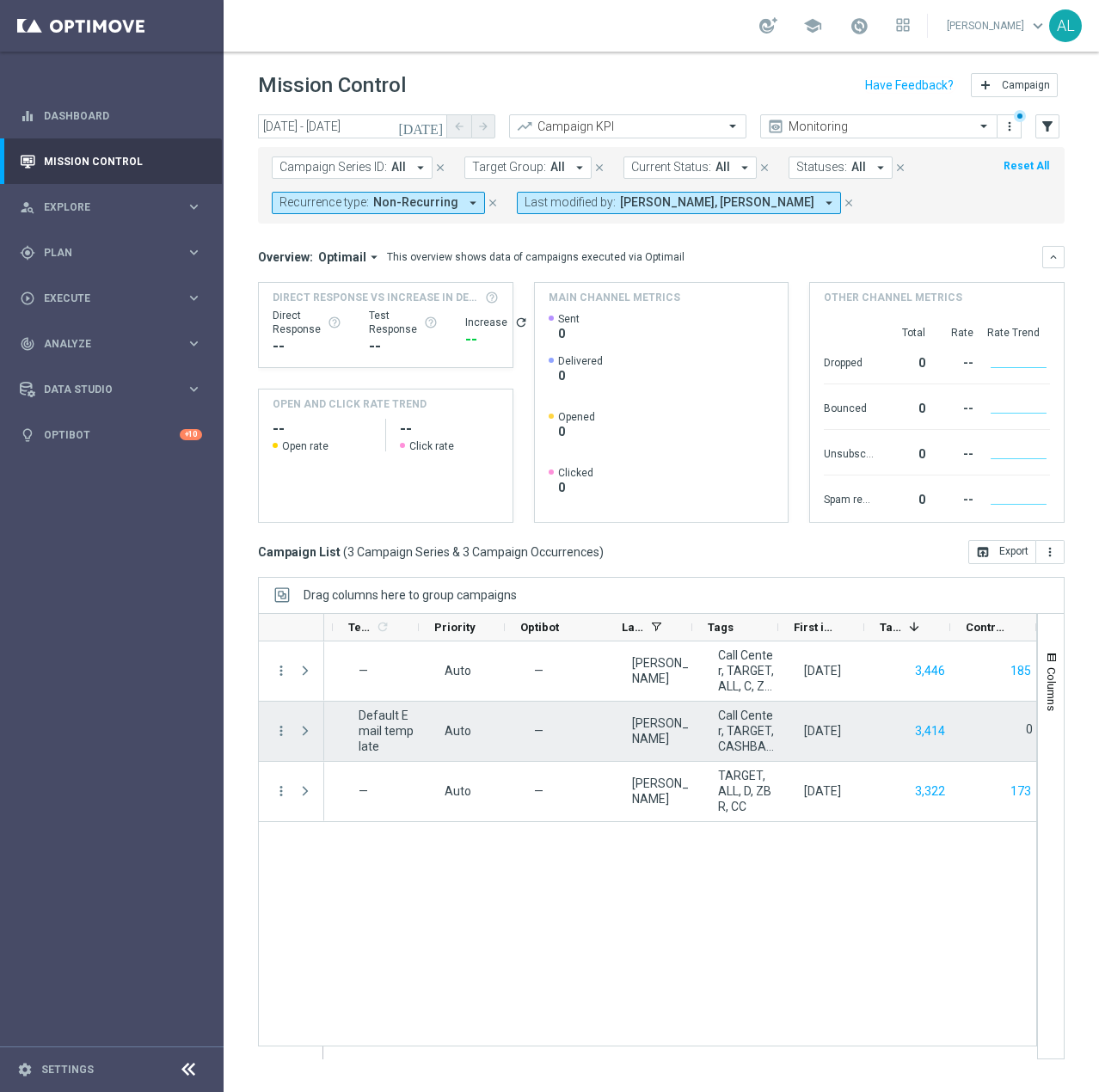
scroll to position [0, 739]
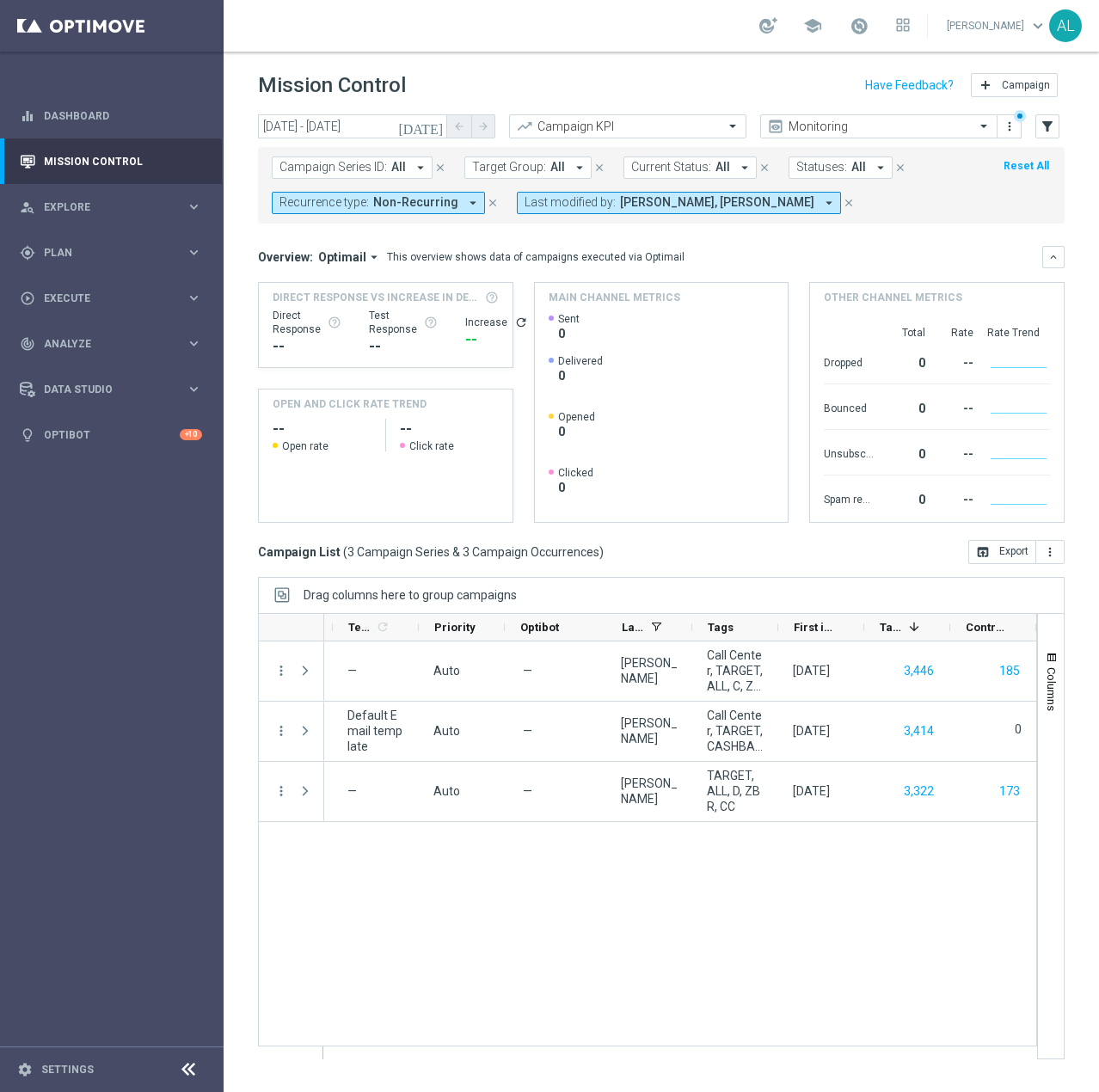
click at [410, 202] on span "Non-Recurring" at bounding box center [416, 203] width 86 height 15
click at [337, 319] on div "Recurring" at bounding box center [341, 326] width 123 height 28
click at [393, 289] on div "Non-Recurring" at bounding box center [341, 299] width 123 height 28
click at [656, 231] on mini-dashboard "Overview: Optimail arrow_drop_down This overview shows data of campaigns execut…" at bounding box center [661, 381] width 807 height 316
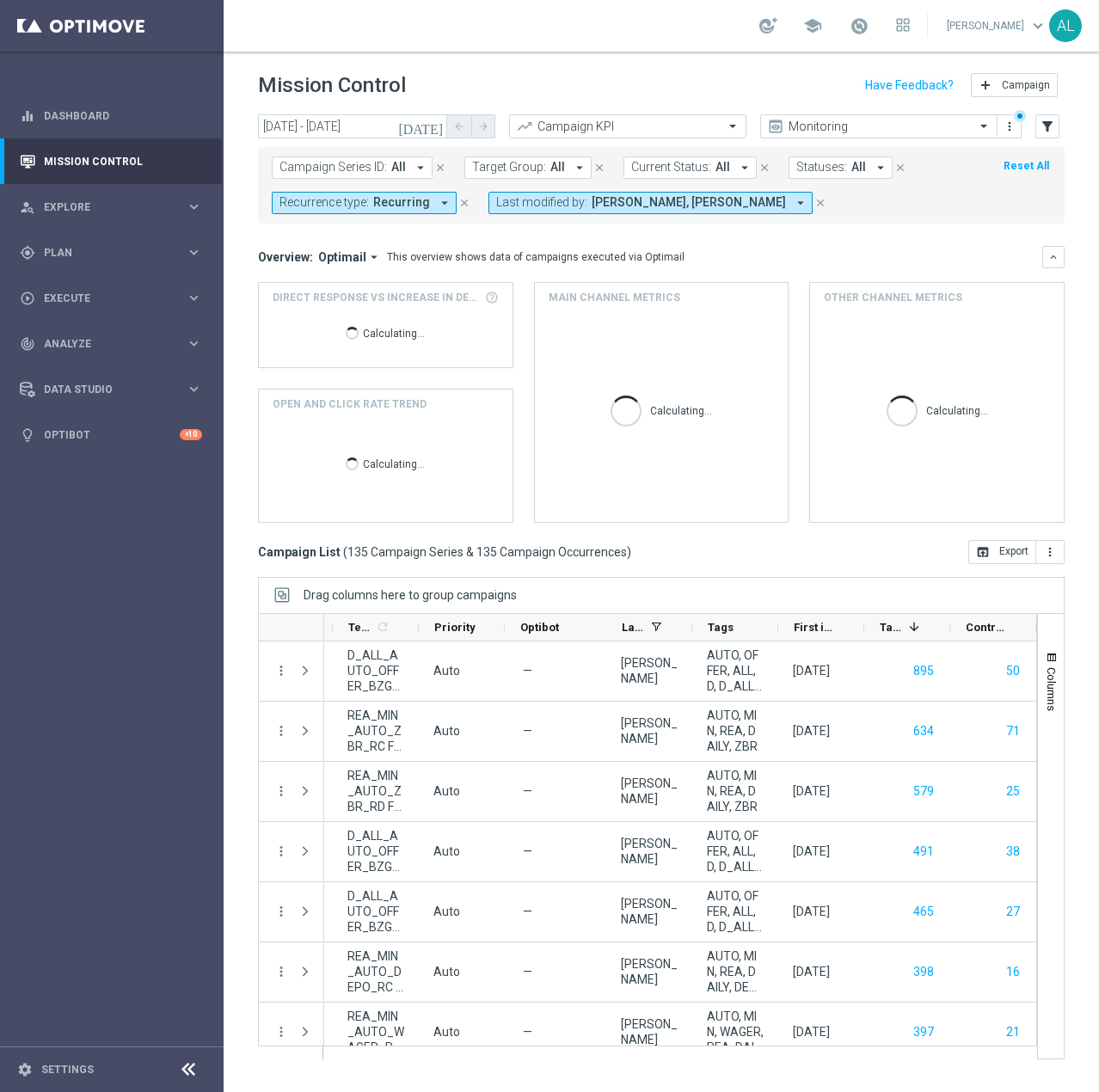
click at [709, 209] on span "Antoni Litwinek, Mariia Malashniak" at bounding box center [689, 203] width 195 height 15
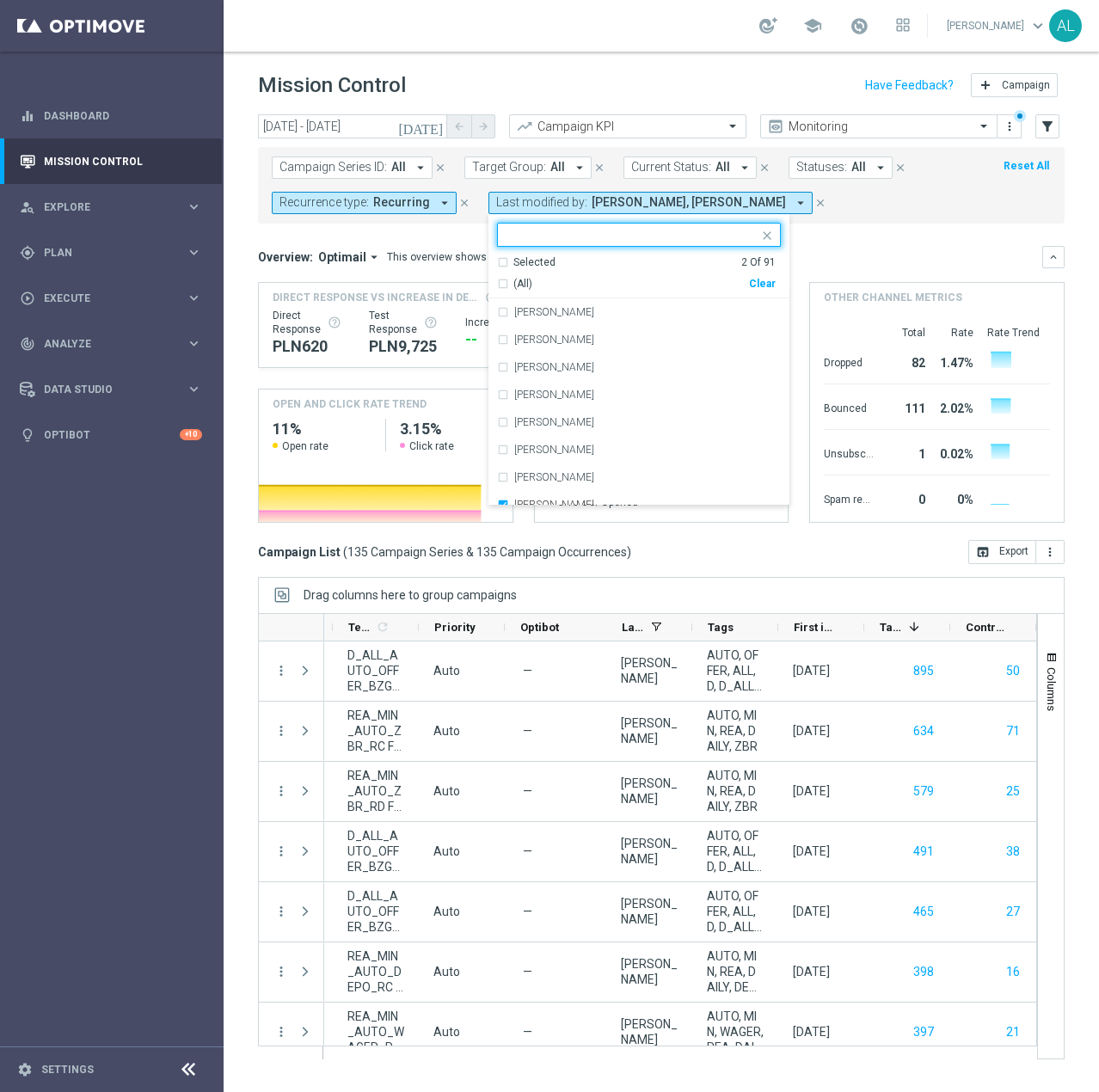
click at [0, 0] on div "Clear" at bounding box center [0, 0] width 0 height 0
click at [644, 237] on input "text" at bounding box center [632, 235] width 252 height 15
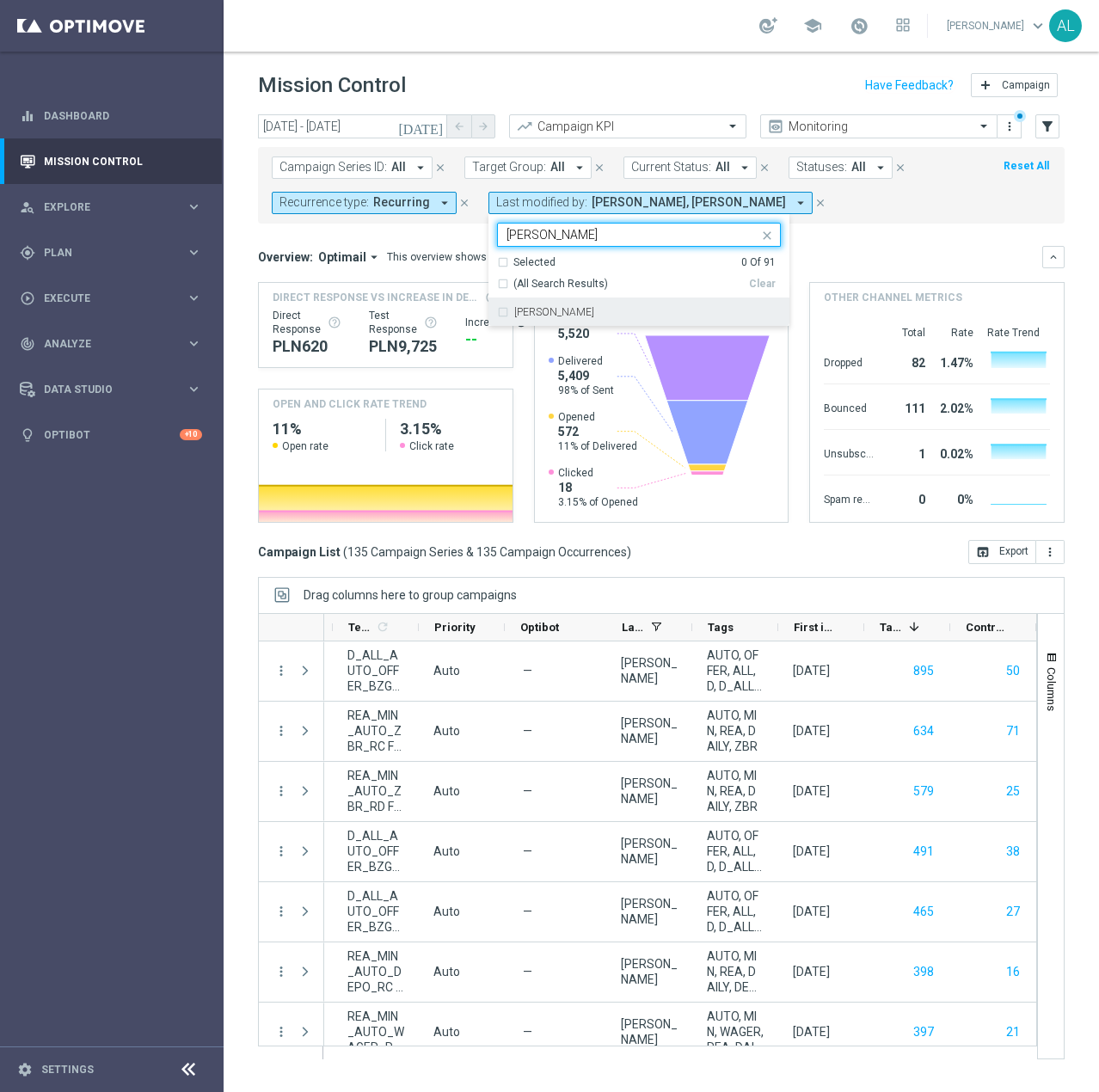
click at [520, 317] on label "[PERSON_NAME]" at bounding box center [554, 312] width 80 height 10
type input "Antoni"
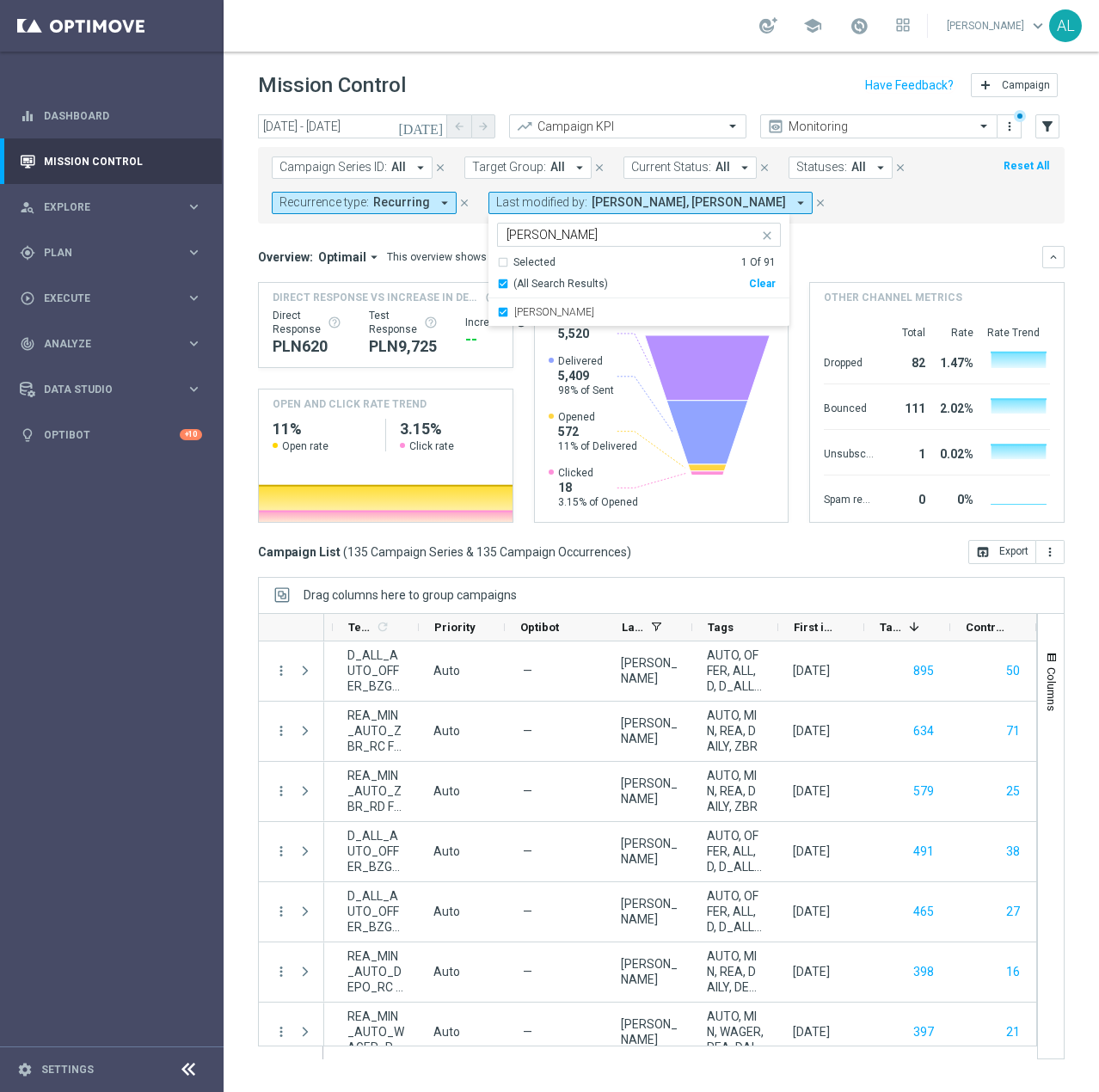
click at [859, 240] on mini-dashboard "Overview: Optimail arrow_drop_down This overview shows data of campaigns execut…" at bounding box center [661, 381] width 807 height 316
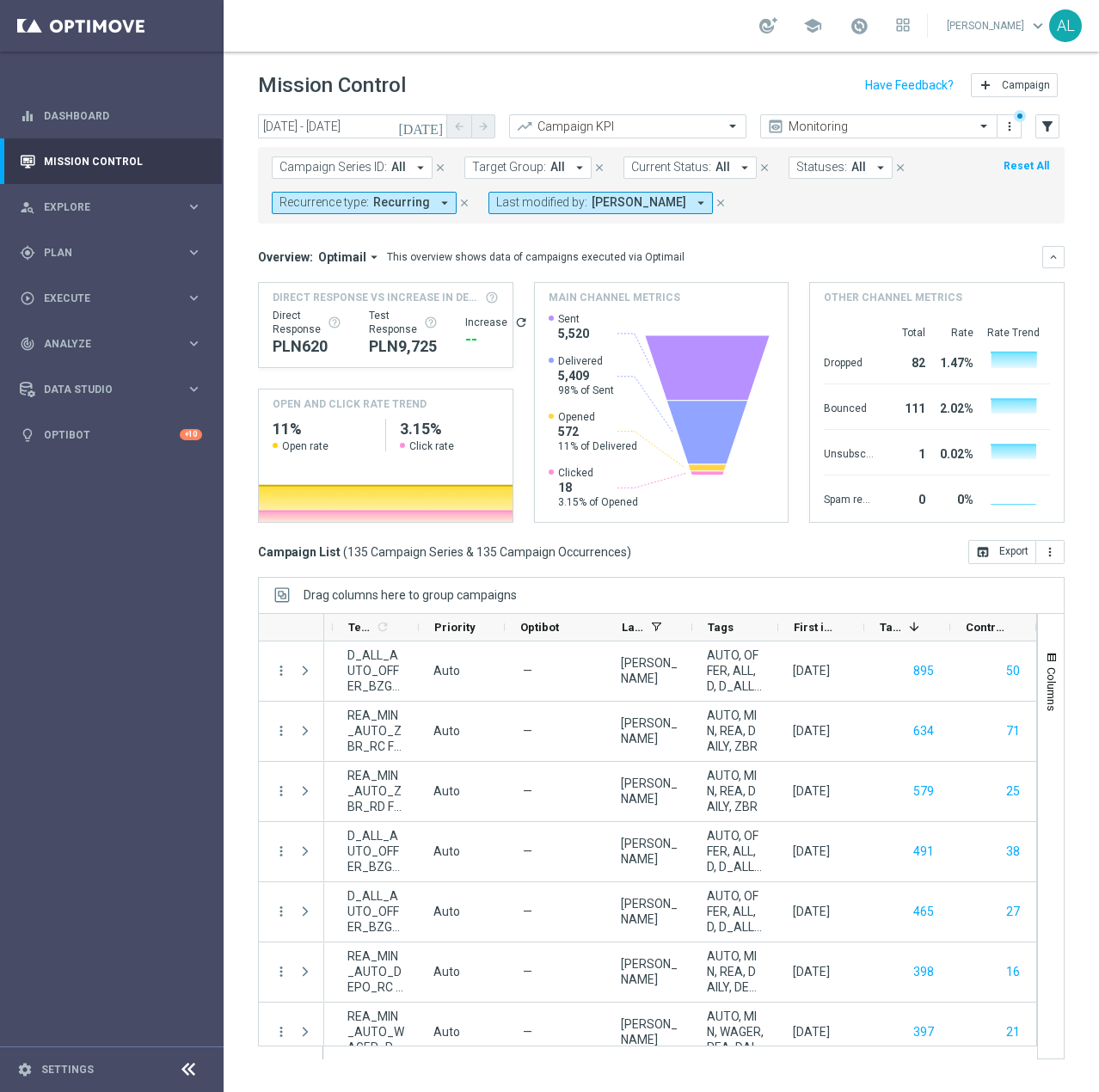
click at [544, 163] on button "Target Group: All arrow_drop_down" at bounding box center [528, 168] width 127 height 23
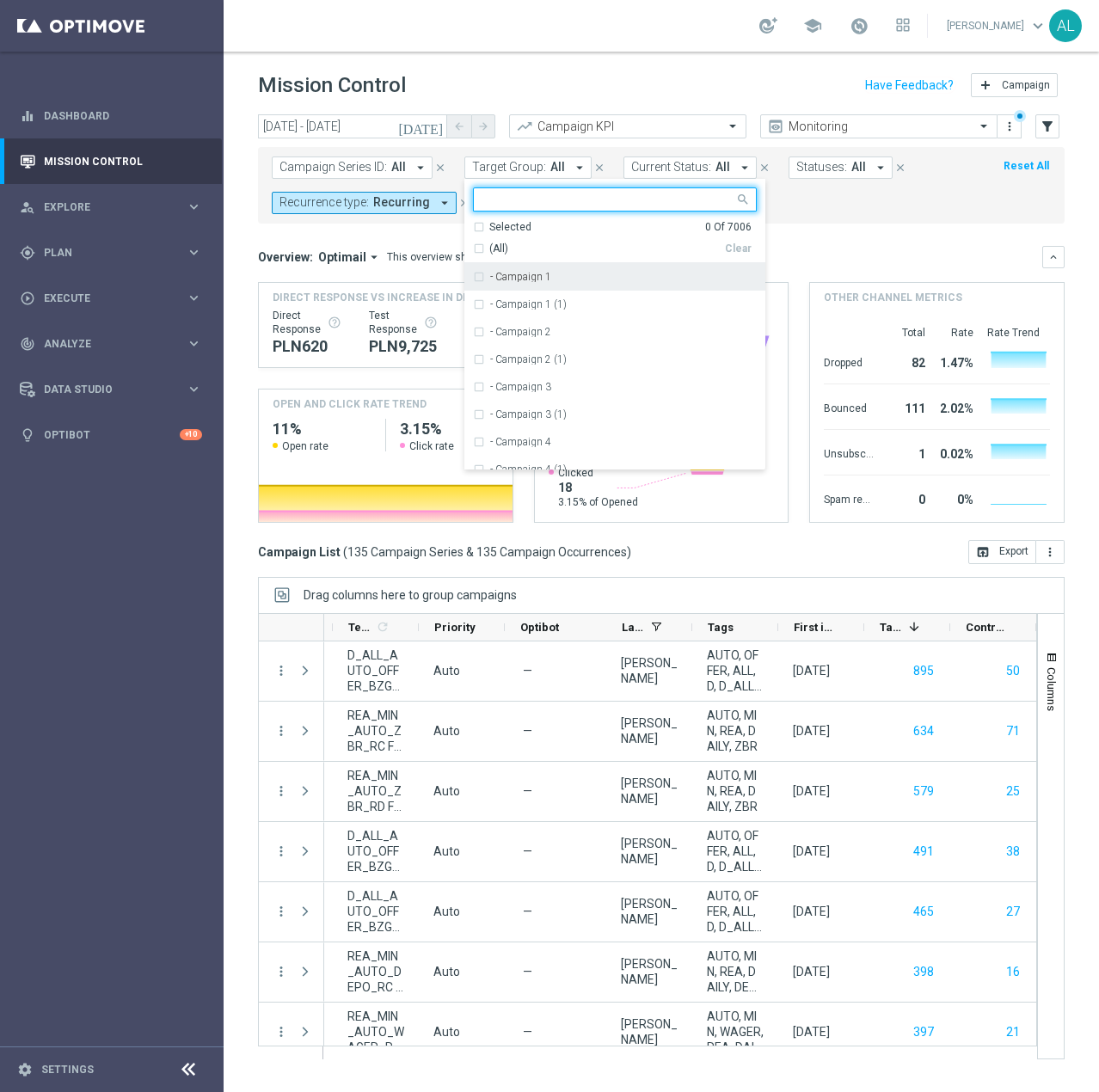
type input "A"
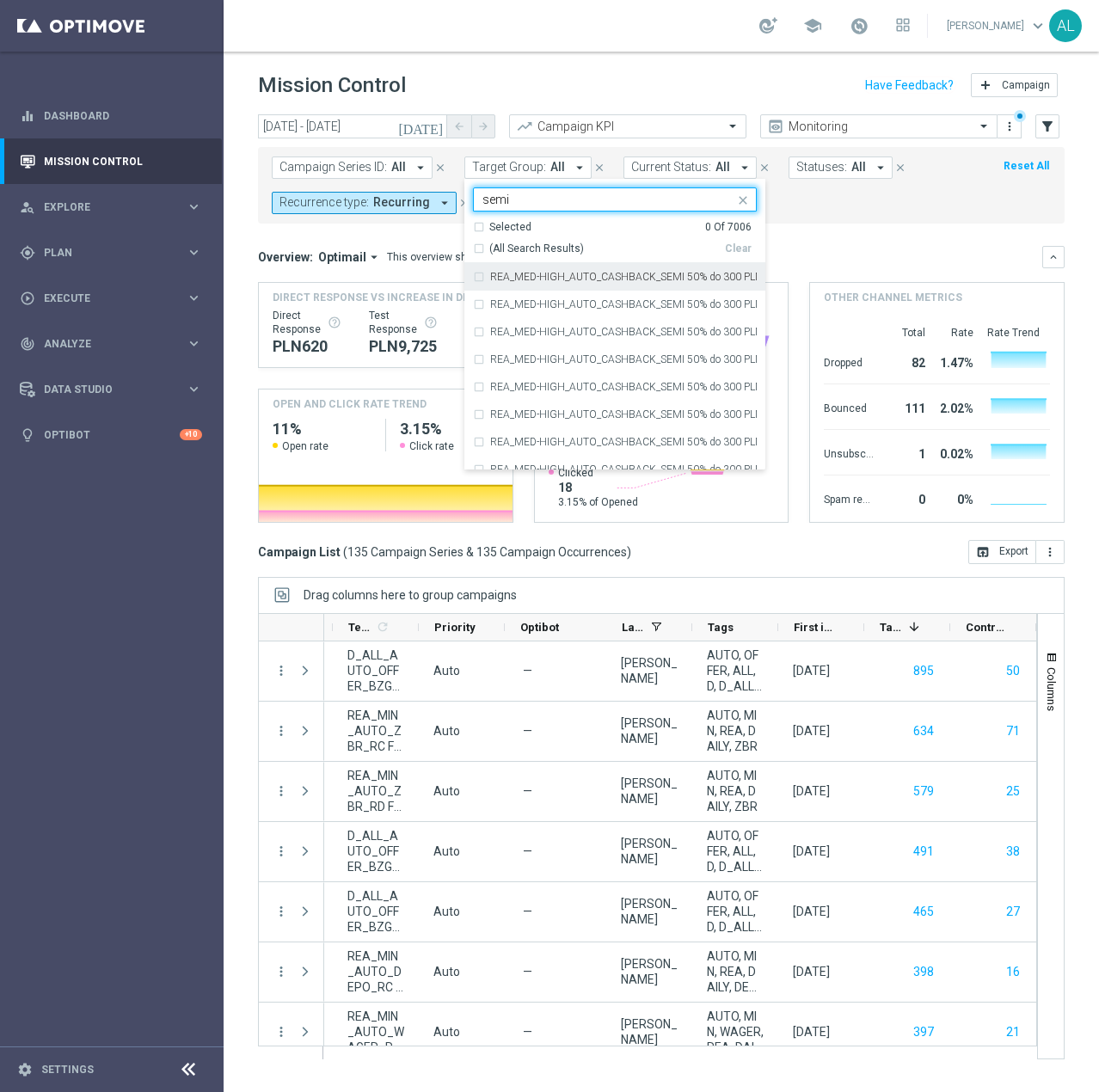
click at [512, 243] on span "(All Search Results)" at bounding box center [536, 249] width 94 height 15
type input "semi"
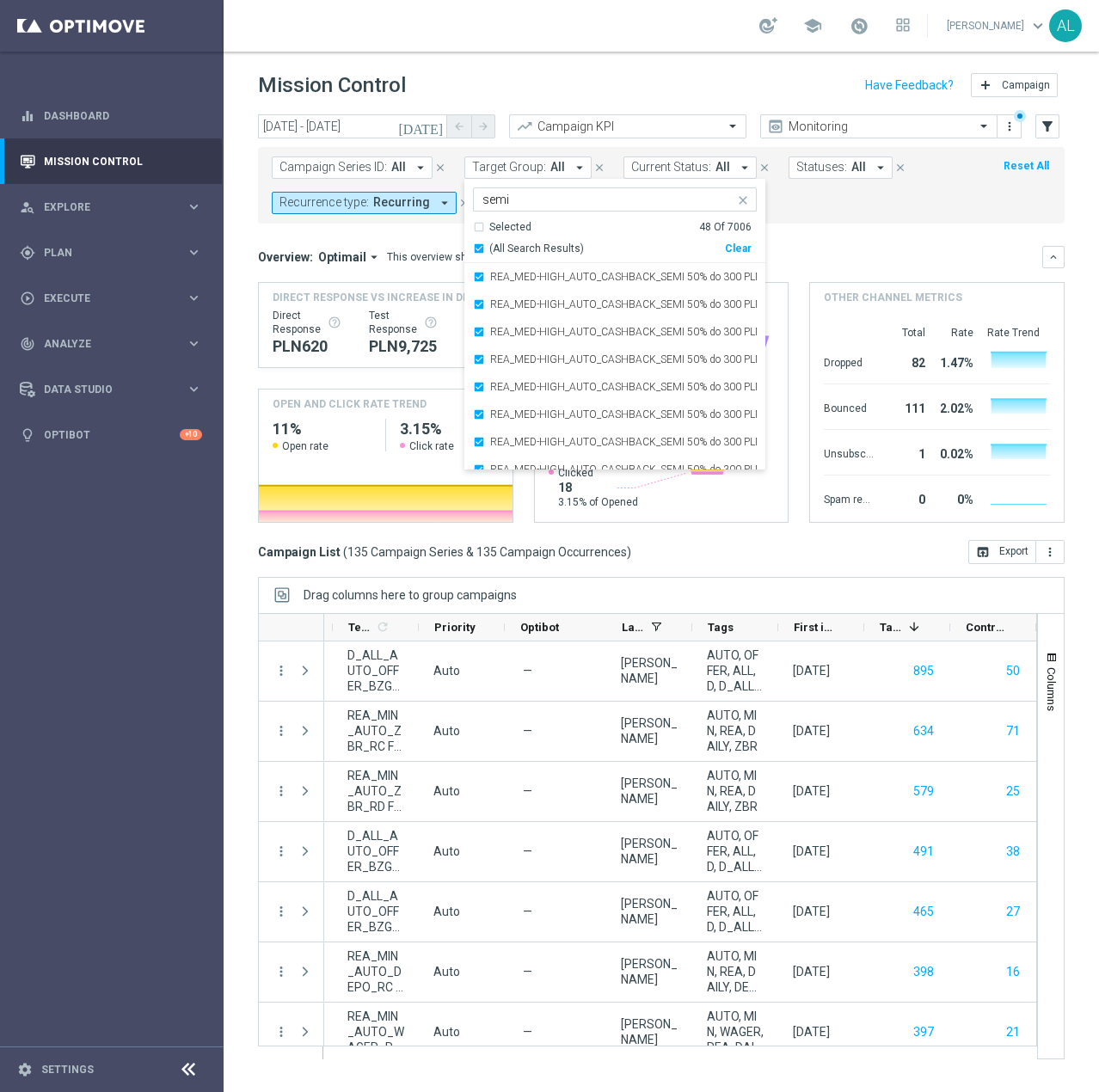
click at [766, 226] on mini-dashboard "Overview: Optimail arrow_drop_down This overview shows data of campaigns execut…" at bounding box center [661, 381] width 807 height 316
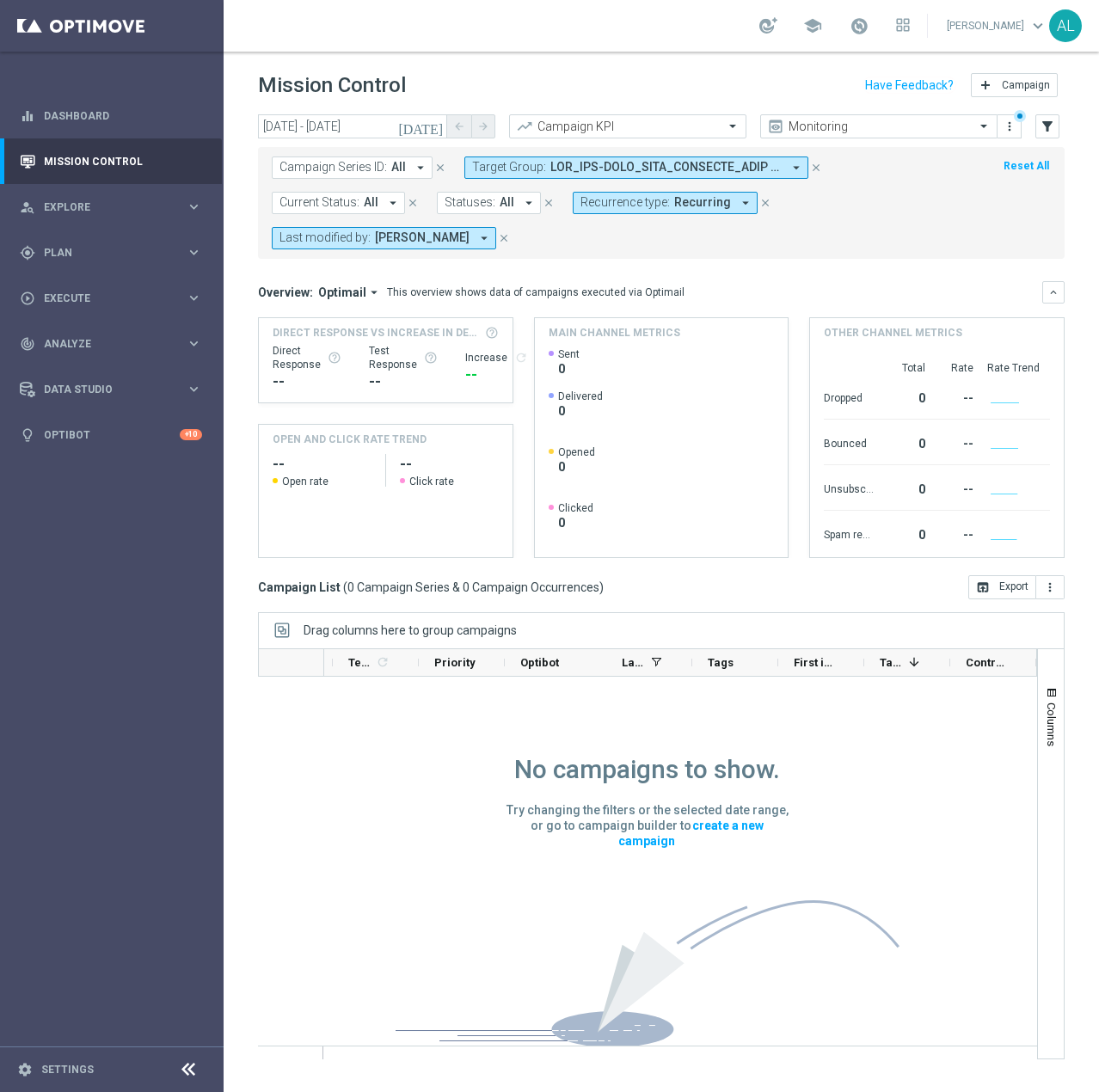
click at [371, 161] on span "Campaign Series ID:" at bounding box center [333, 167] width 107 height 15
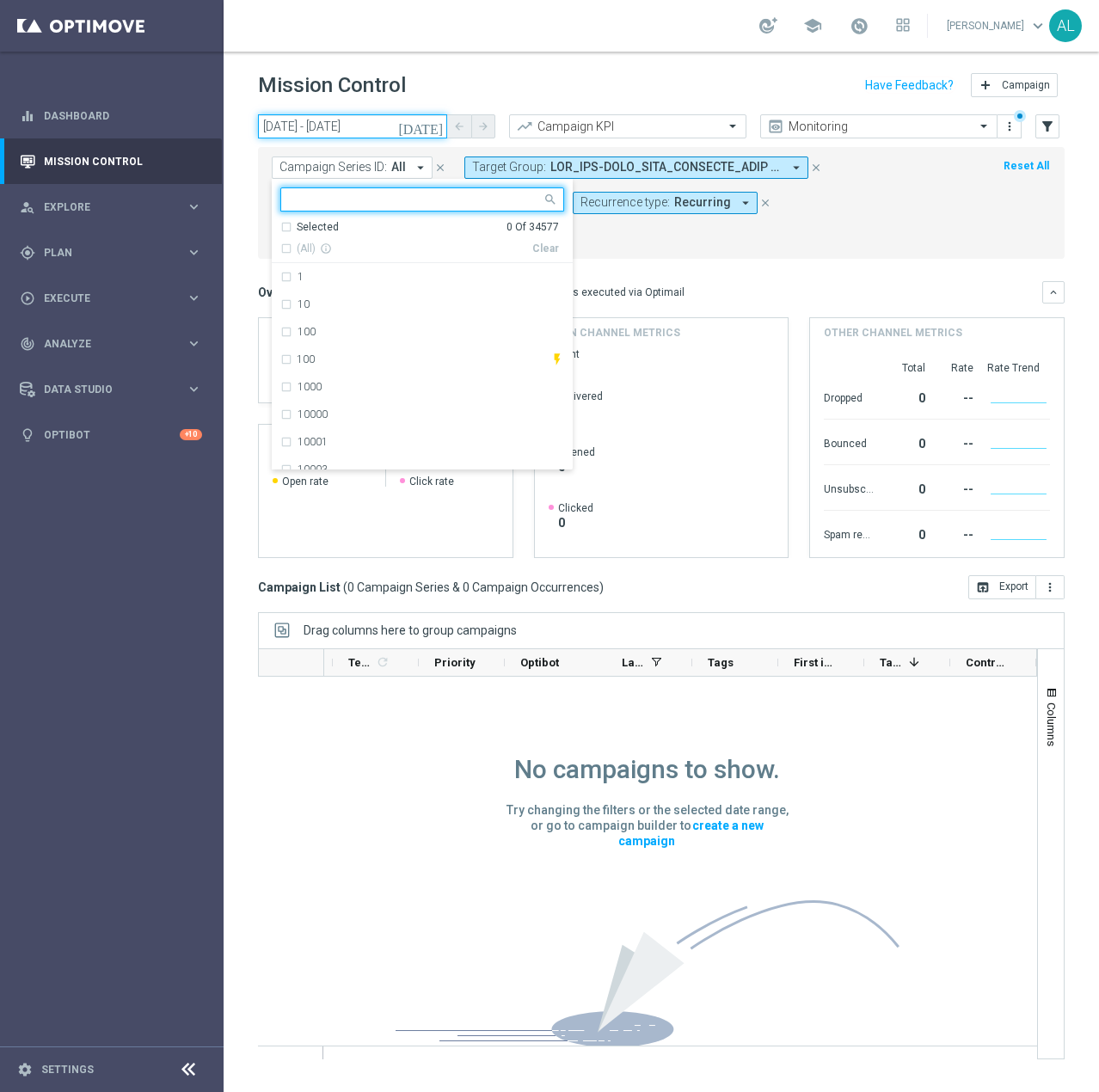
click at [372, 114] on input "22 Sep 2025 - 22 Sep 2025" at bounding box center [352, 127] width 189 height 24
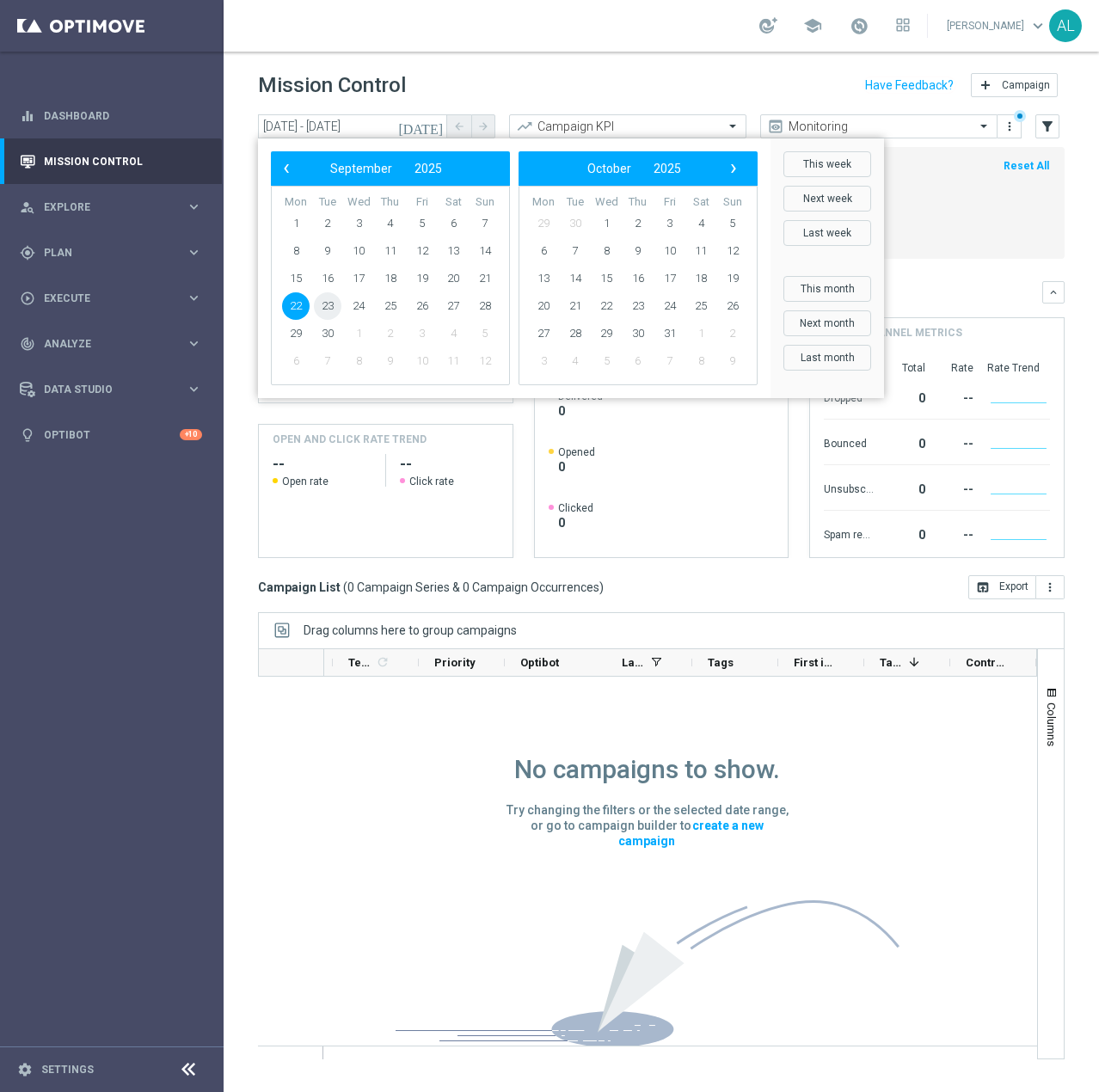
click at [333, 307] on span "23" at bounding box center [328, 306] width 28 height 28
type input "23 Sep 2025 - 23 Sep 2025"
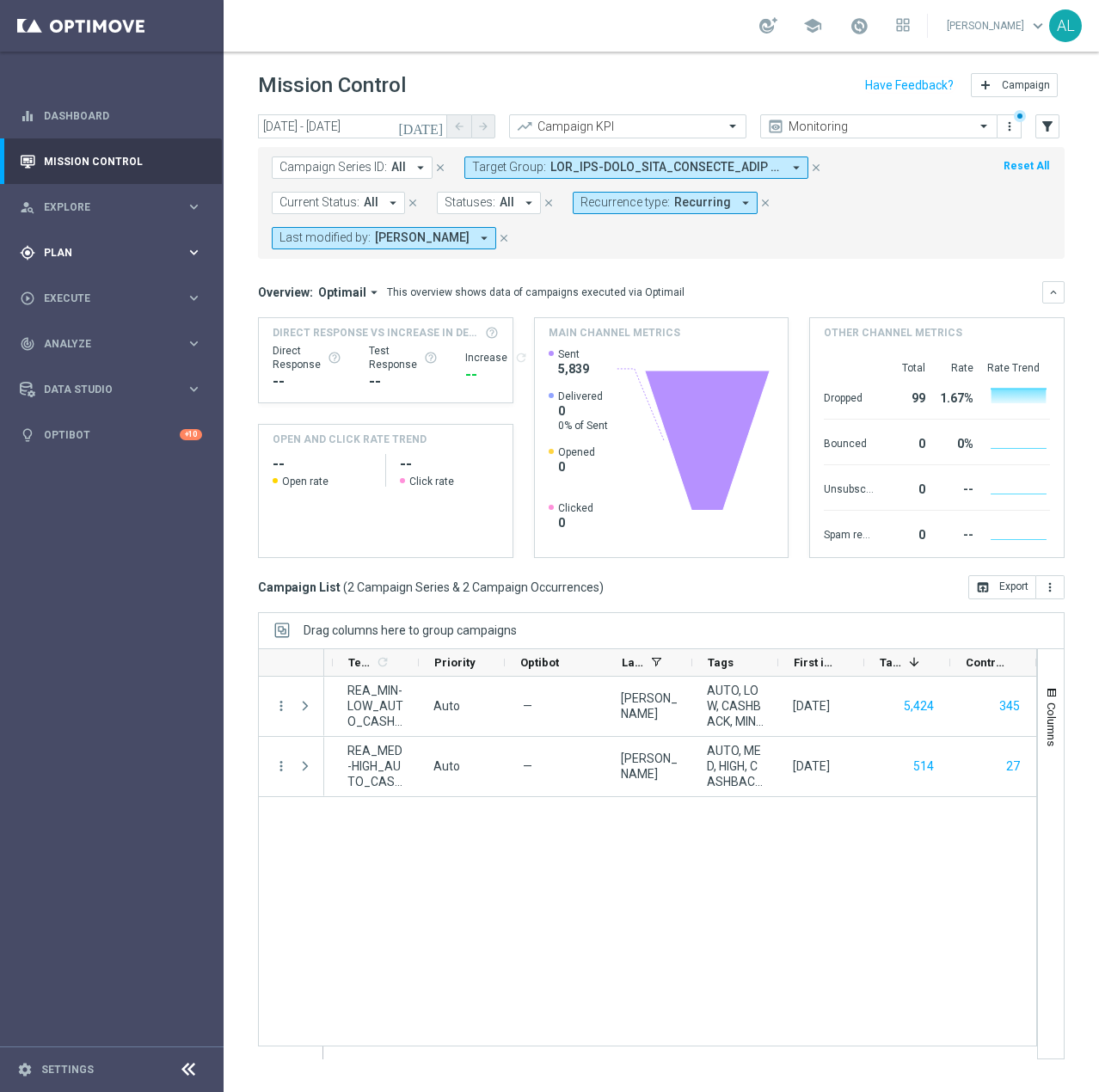
click at [91, 266] on div "gps_fixed Plan keyboard_arrow_right" at bounding box center [111, 252] width 222 height 45
click at [87, 344] on span "Templates" at bounding box center [106, 340] width 123 height 10
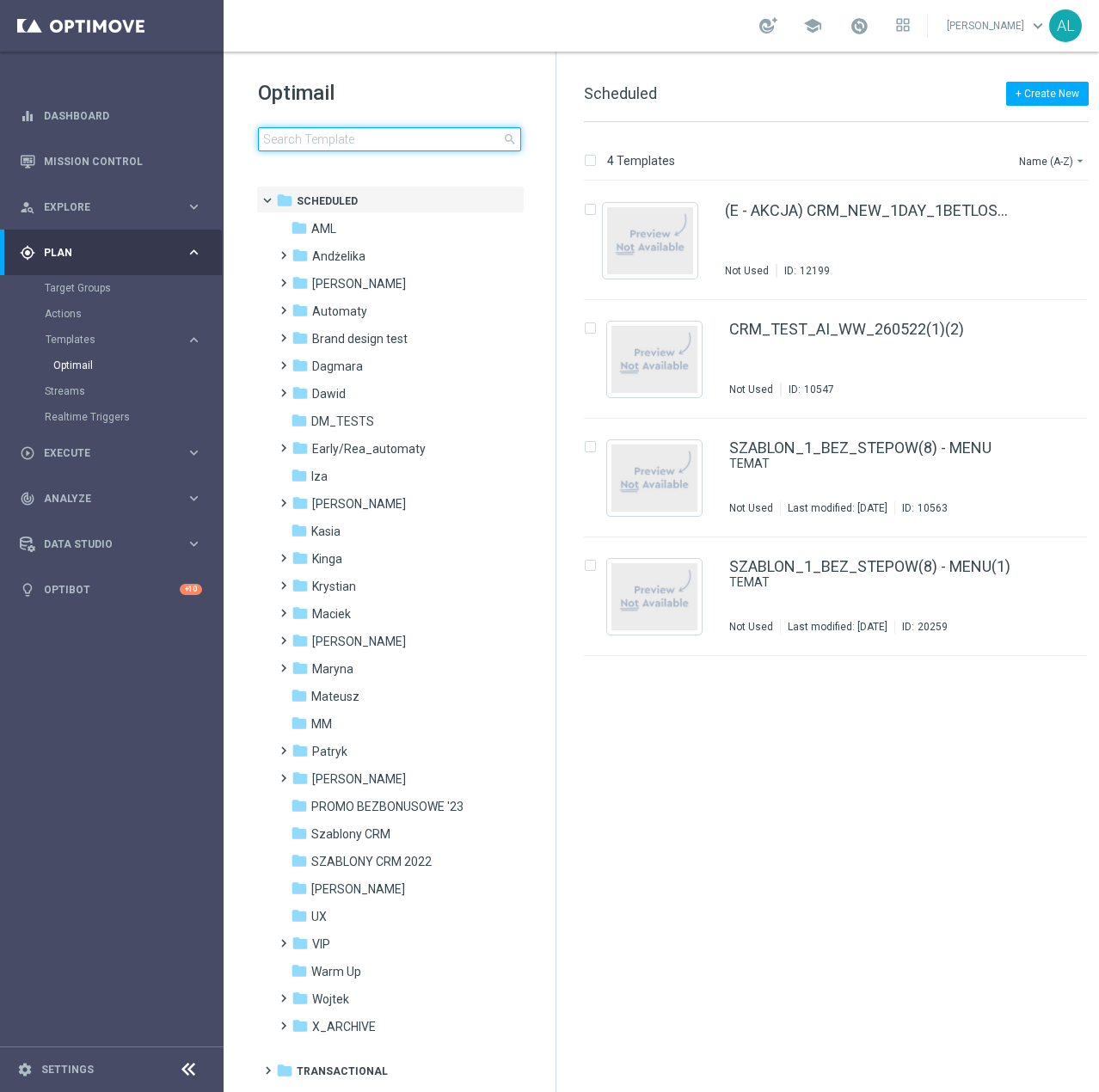
click at [315, 141] on input at bounding box center [388, 140] width 263 height 24
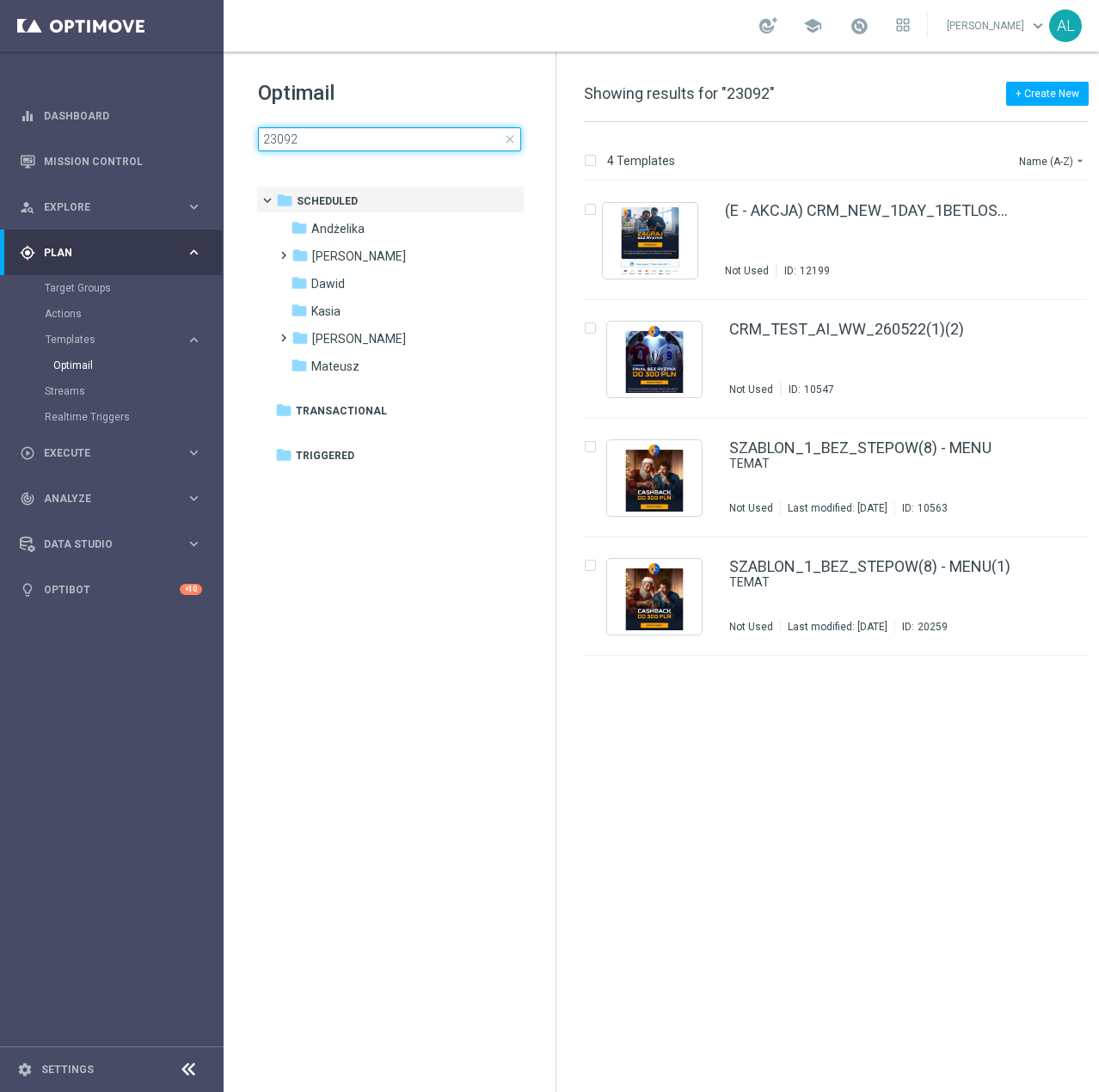
type input "230925"
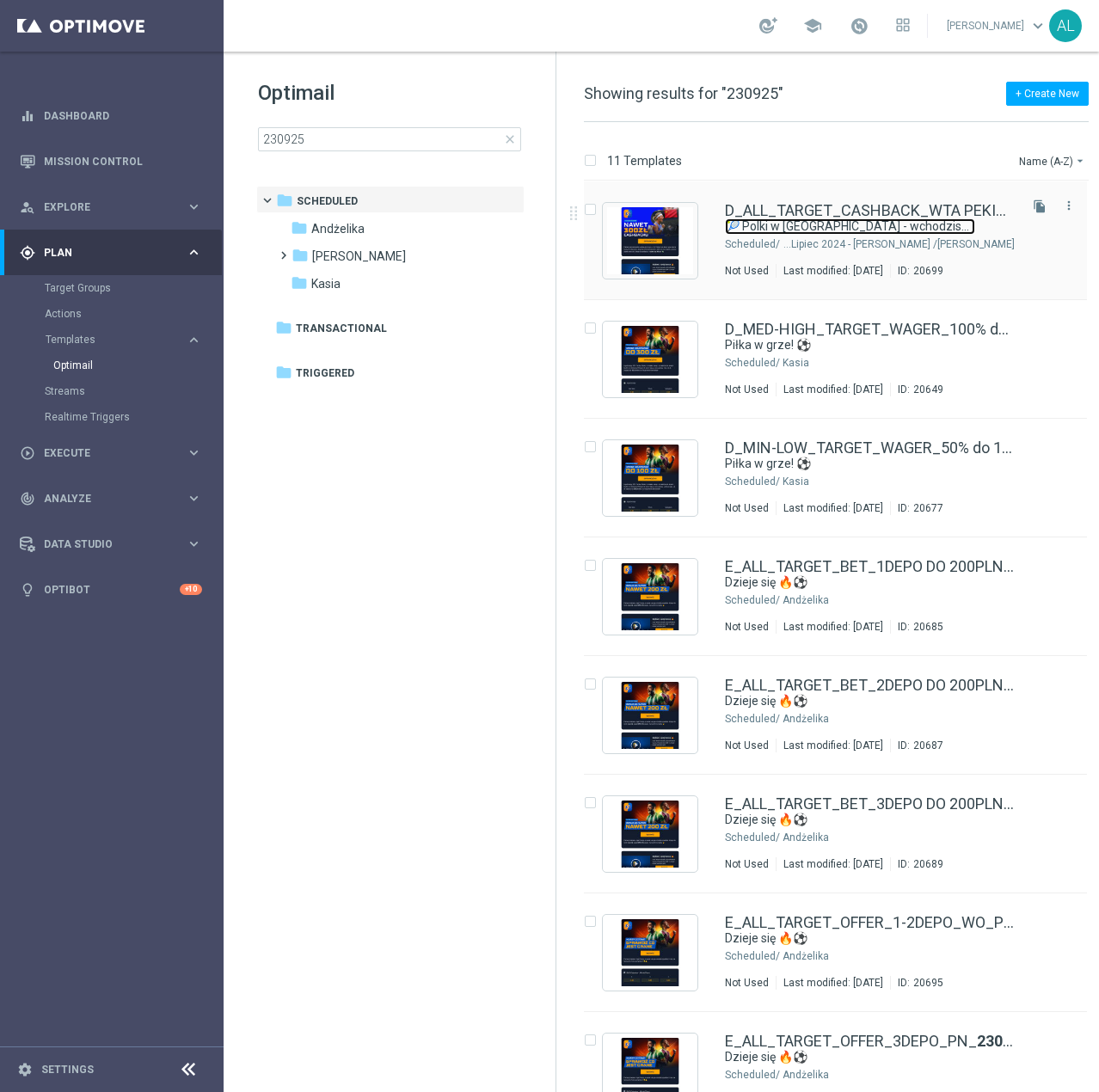
click at [814, 223] on link "🎾 Polki w [GEOGRAPHIC_DATA] - wchodzisz do akcji?" at bounding box center [849, 226] width 251 height 17
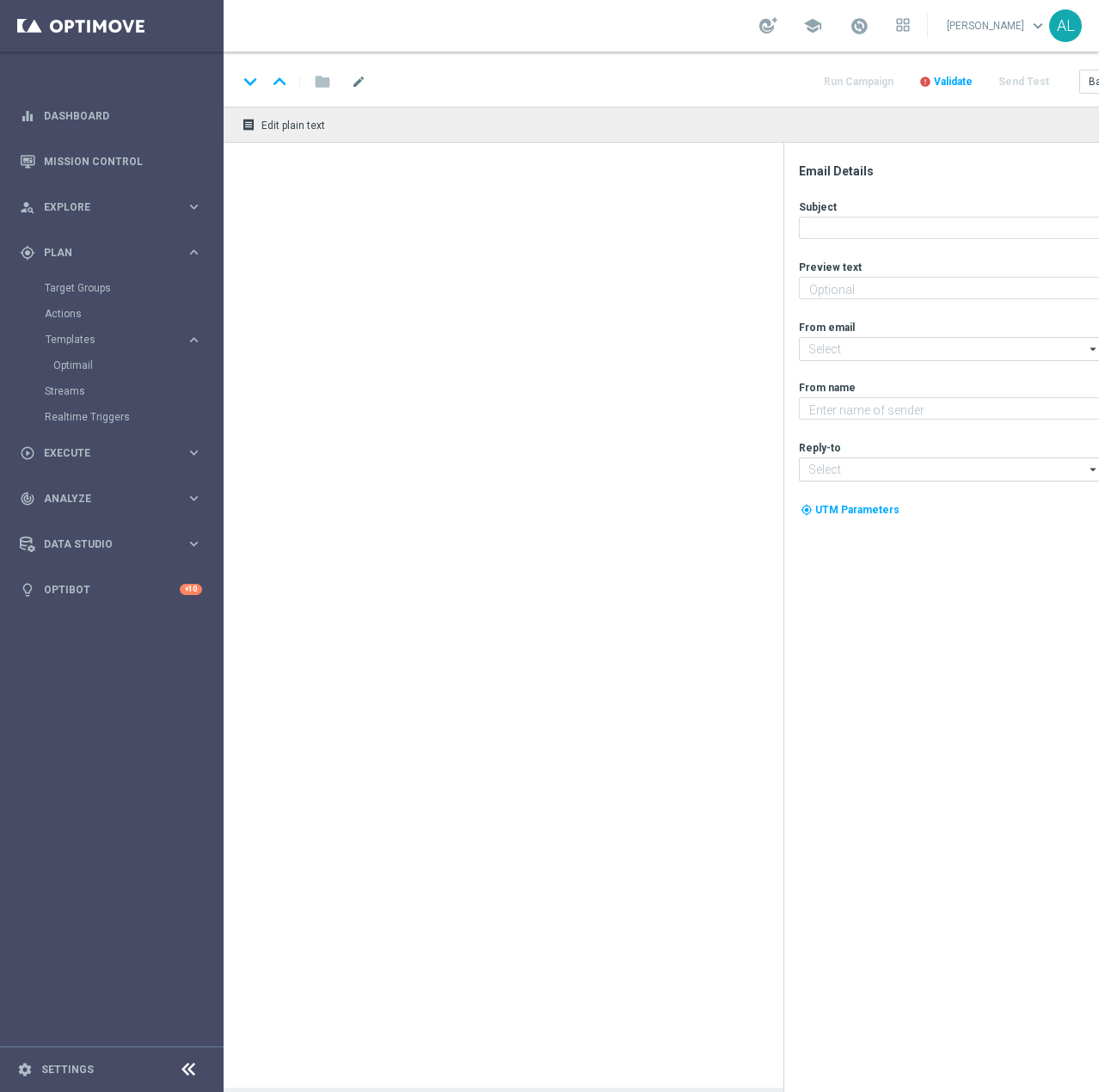
type textarea "Graj z cashbackiem do 300 zł 🔙"
type input "[EMAIL_ADDRESS][DOMAIN_NAME]"
type textarea "STS"
type input "[EMAIL_ADDRESS][DOMAIN_NAME]"
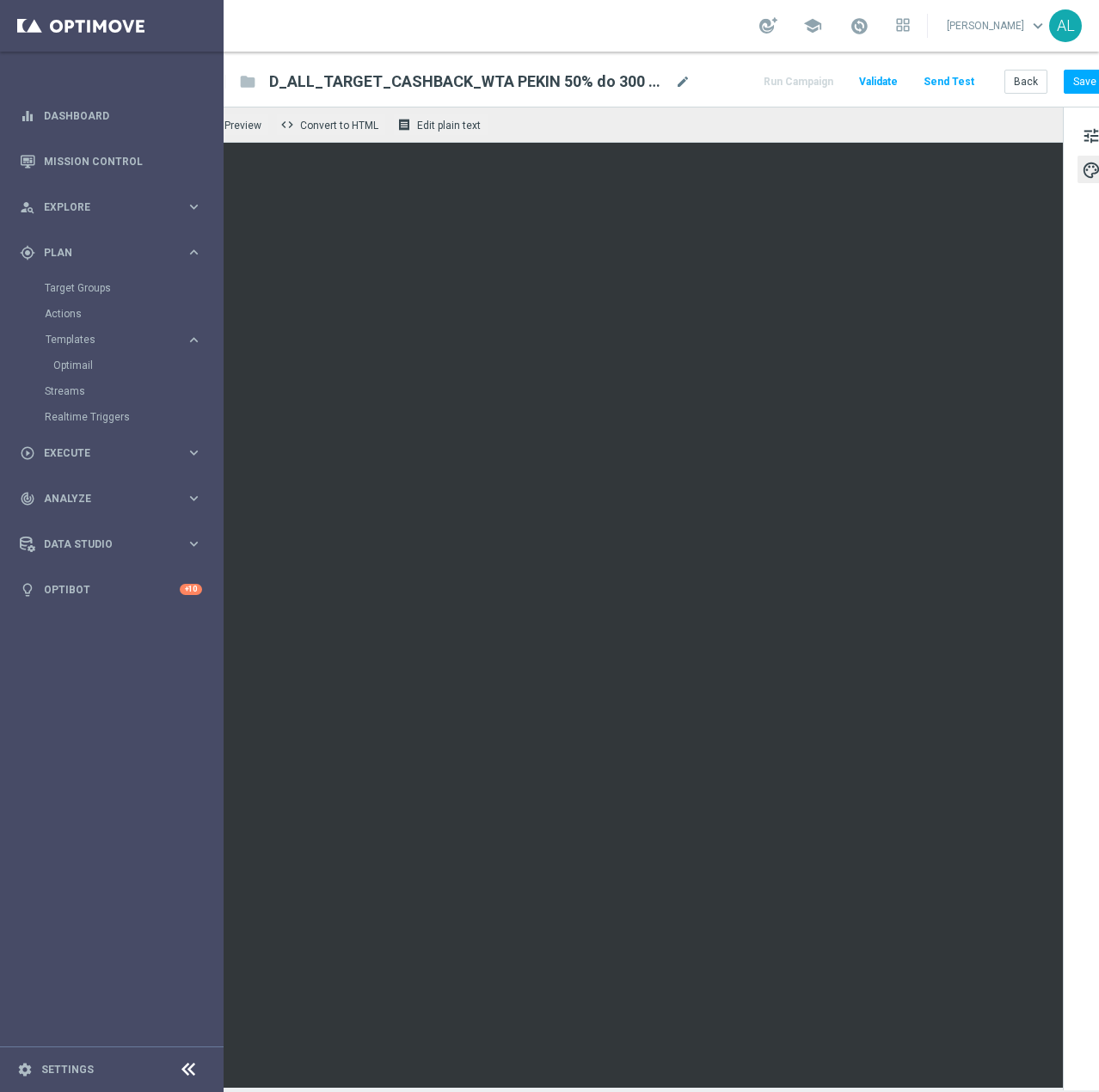
scroll to position [0, 109]
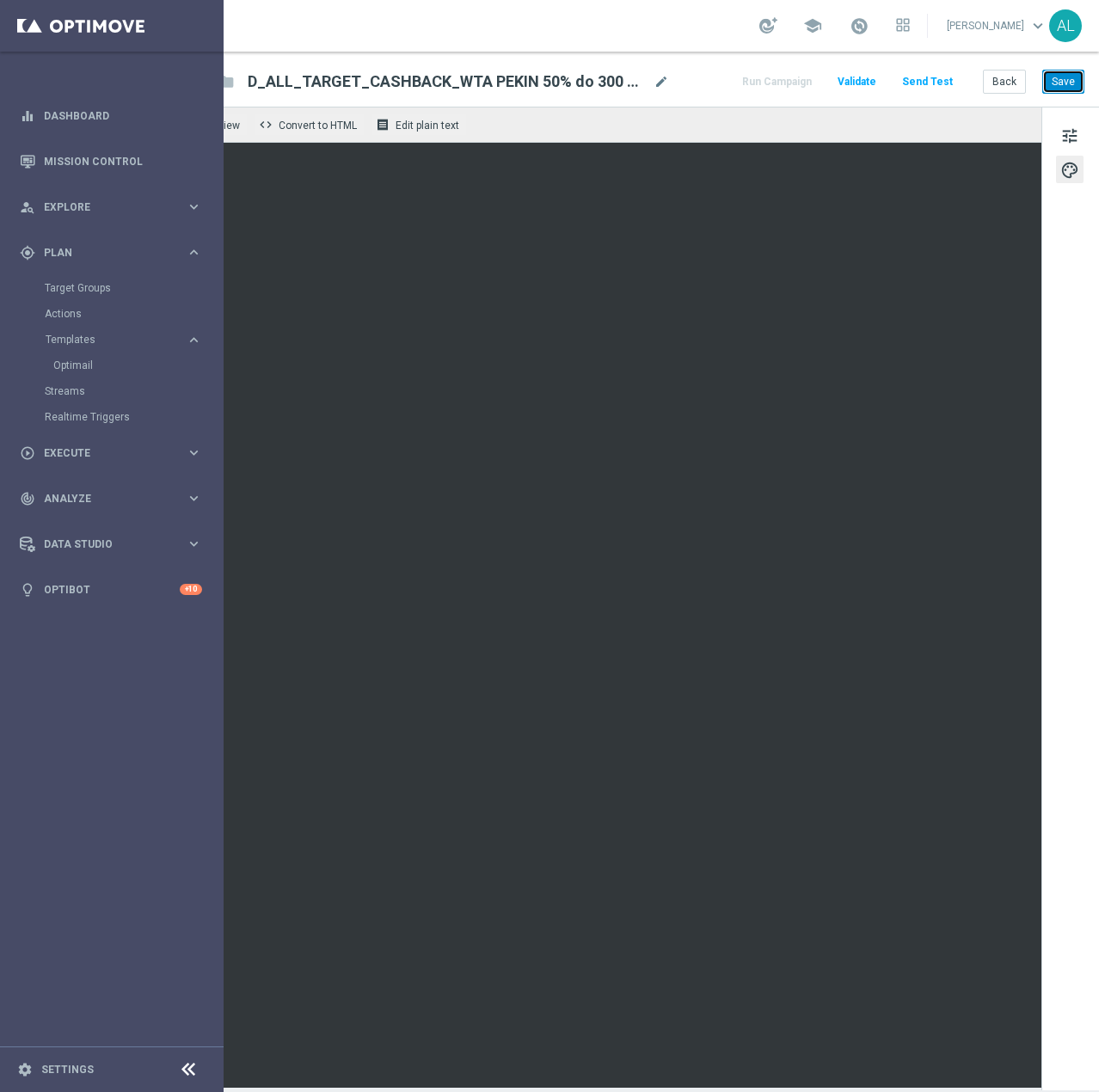
click at [1063, 85] on button "Save" at bounding box center [1063, 82] width 42 height 24
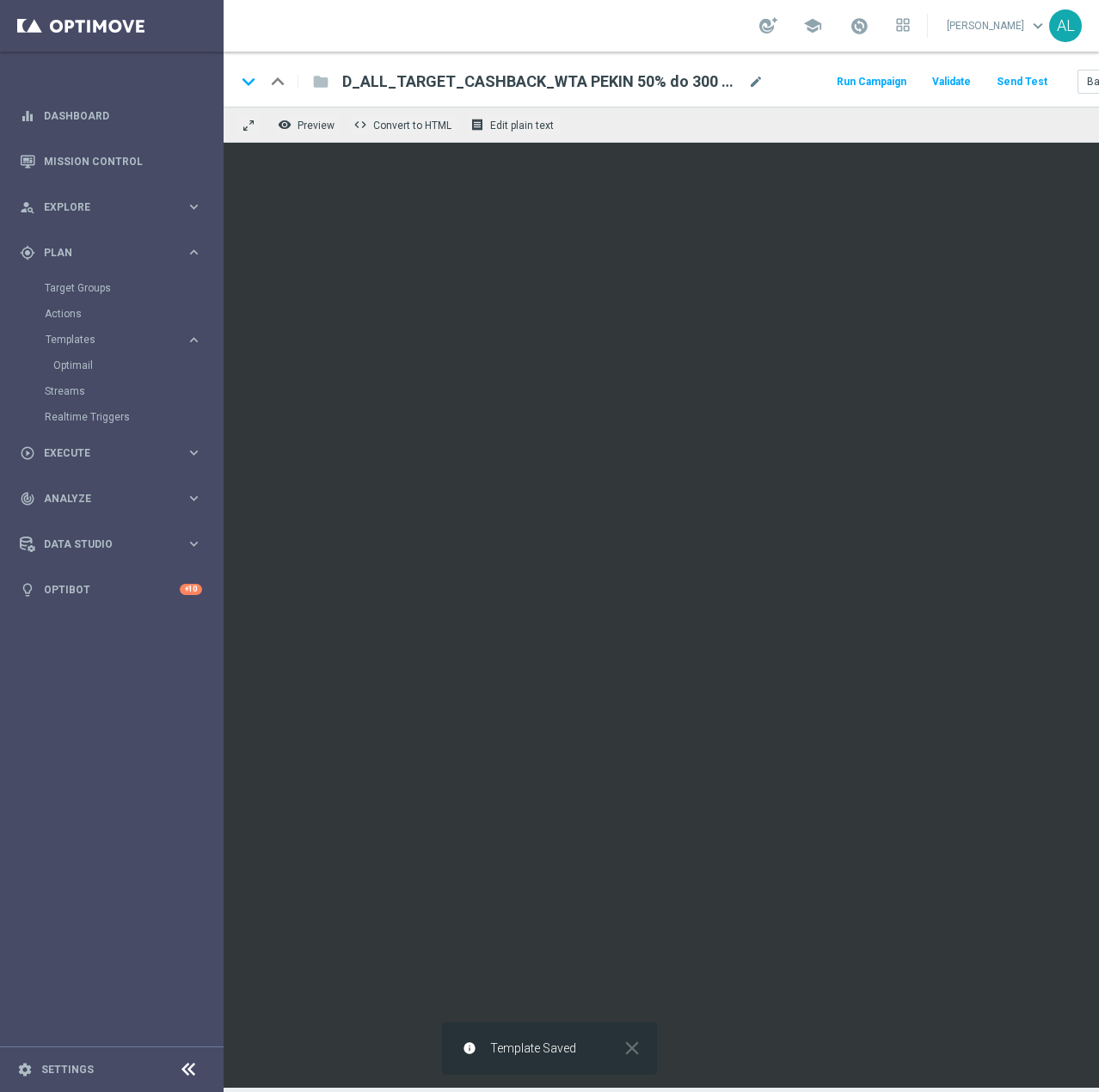
scroll to position [0, 0]
click at [507, 90] on span "D_ALL_TARGET_CASHBACK_WTA PEKIN 50% do 300 PLN_230925" at bounding box center [543, 82] width 399 height 21
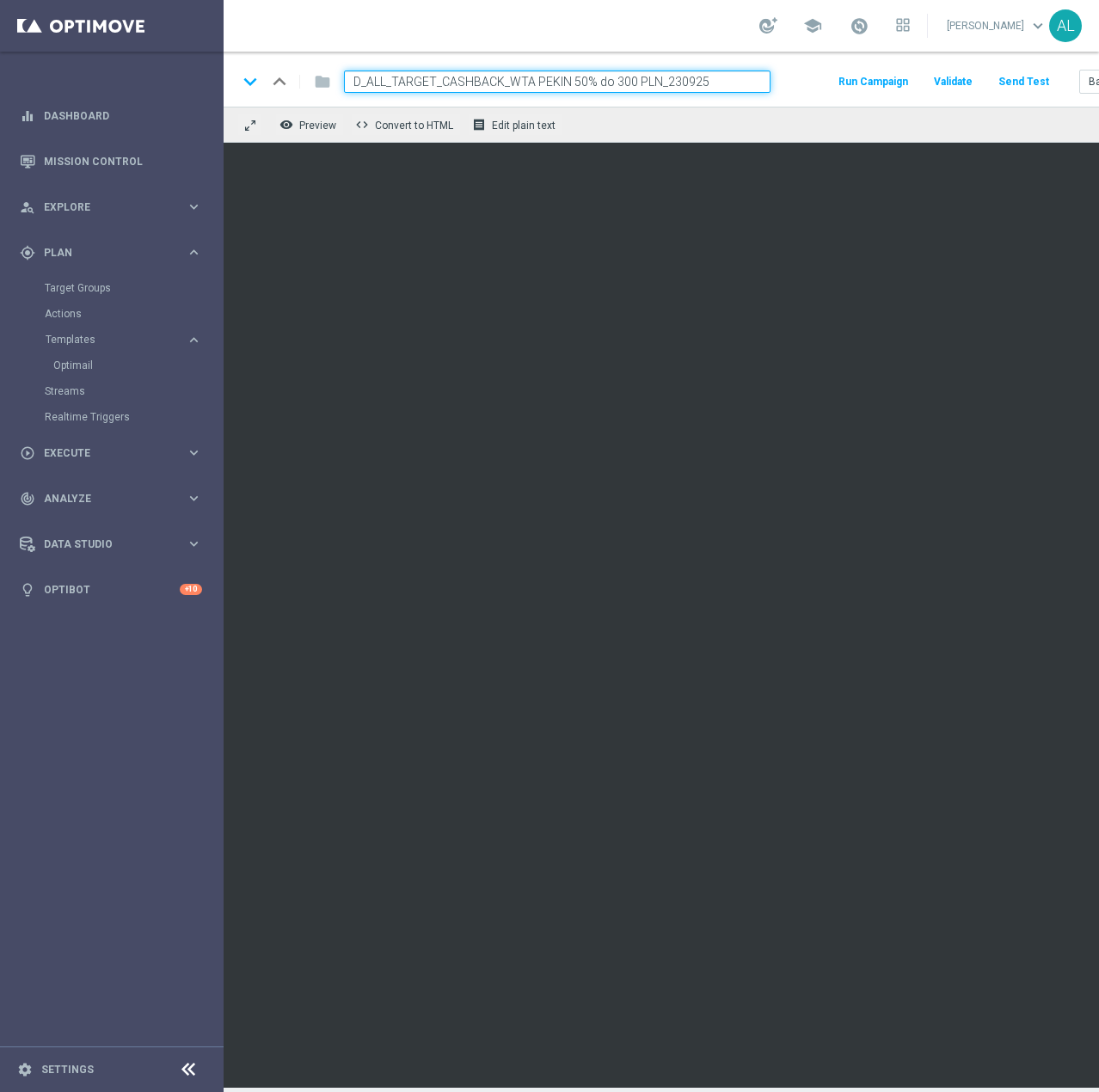
click at [507, 90] on input "D_ALL_TARGET_CASHBACK_WTA PEKIN 50% do 300 PLN_230925" at bounding box center [557, 82] width 427 height 23
click at [108, 440] on div "play_circle_outline Execute keyboard_arrow_right" at bounding box center [111, 452] width 222 height 45
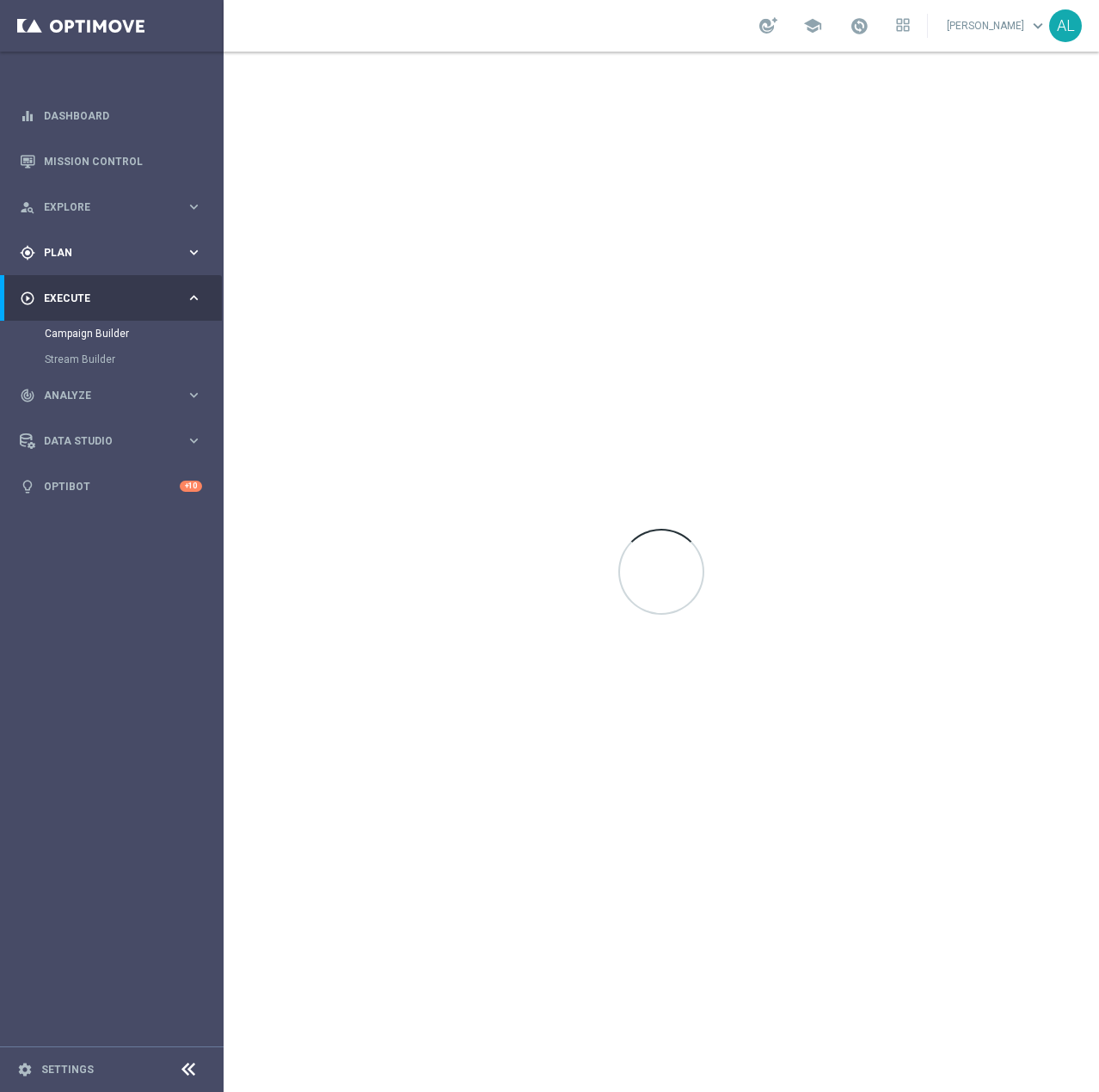
click at [136, 264] on div "gps_fixed Plan keyboard_arrow_right" at bounding box center [111, 252] width 222 height 45
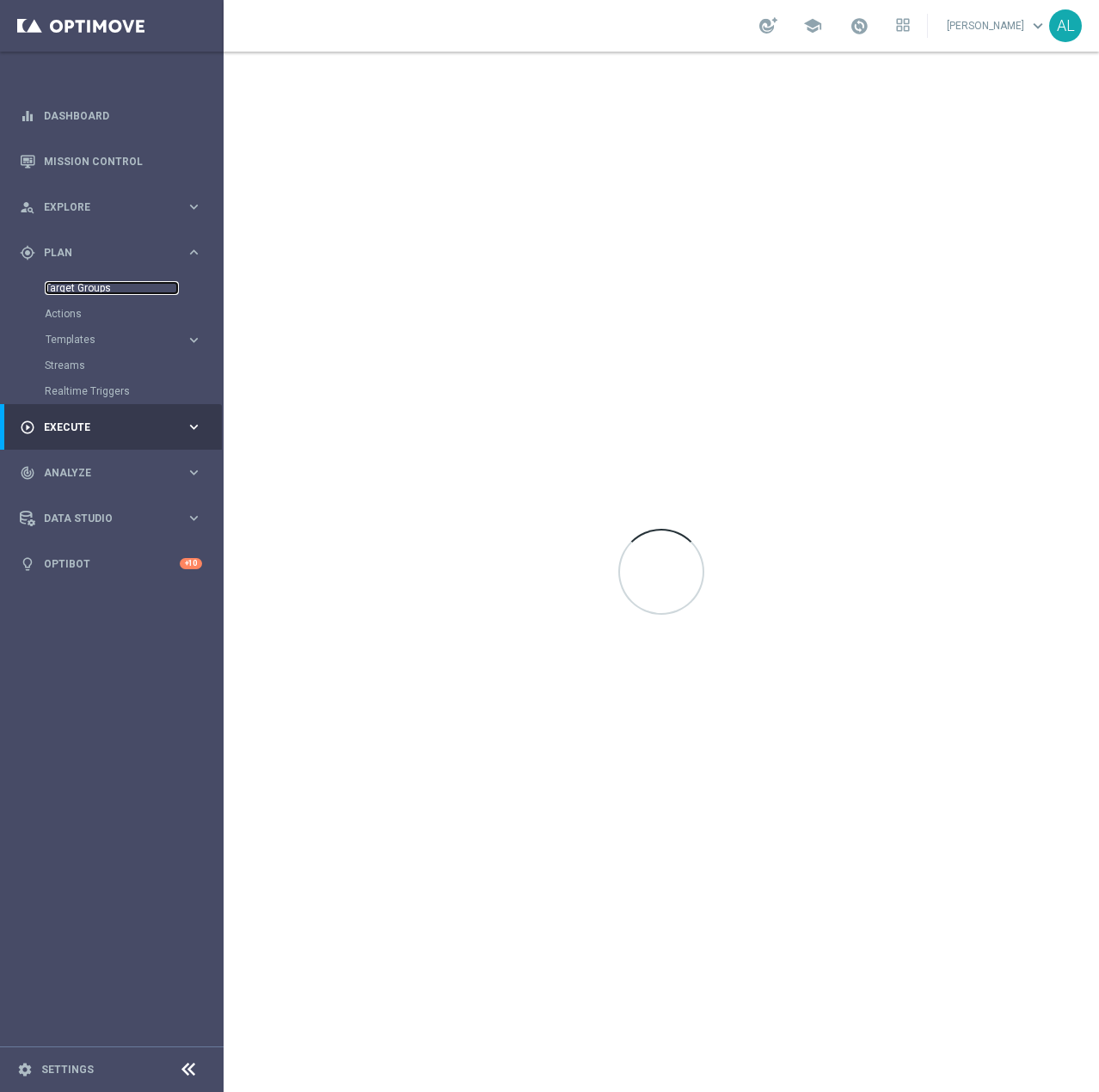
click at [89, 294] on link "Target Groups" at bounding box center [112, 288] width 134 height 14
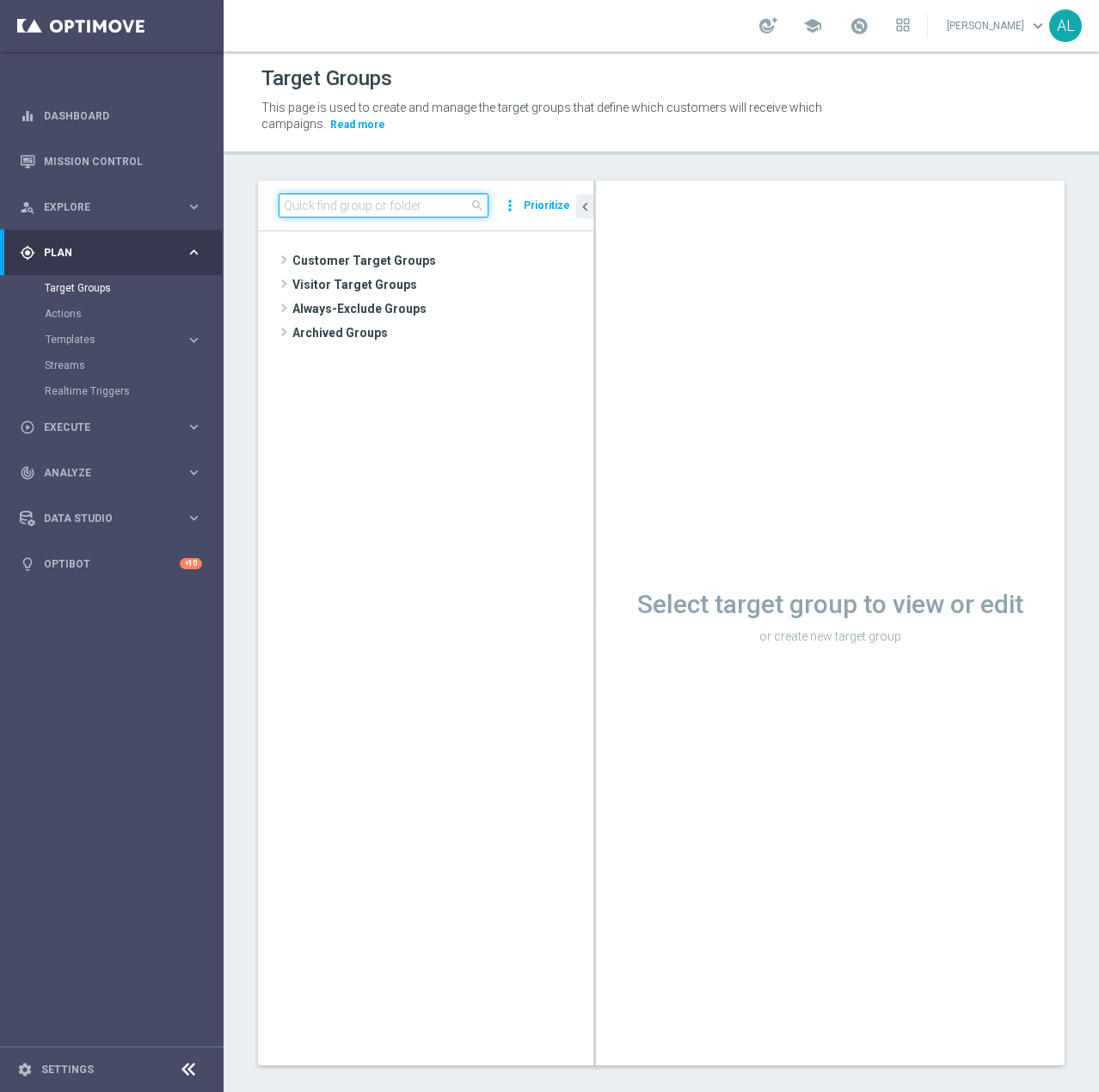
click at [377, 196] on input at bounding box center [383, 206] width 209 height 24
paste input "D_ALL_TARGET_CASHBACK_WTA PEKIN 50% do 300 PLN_230925"
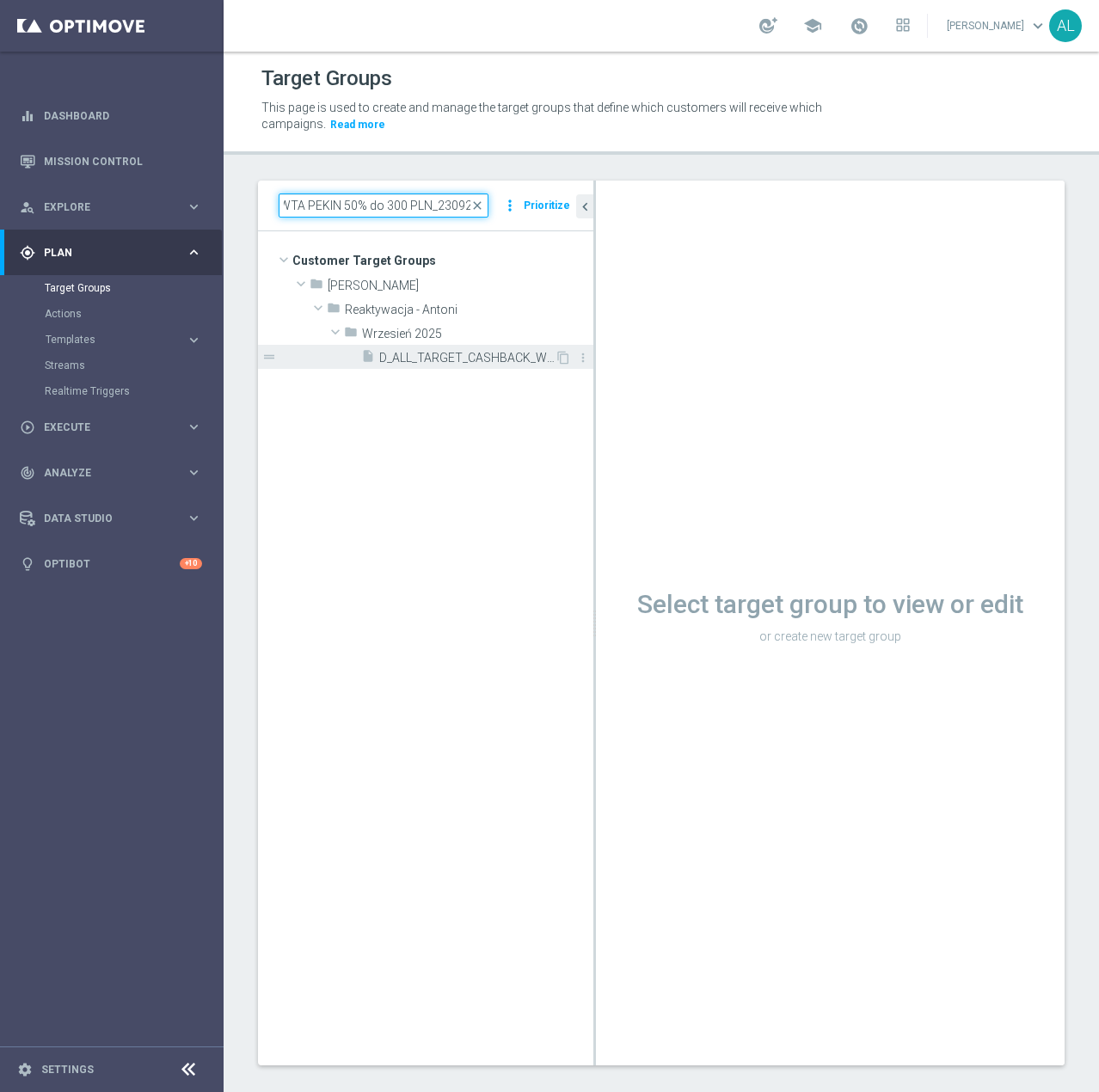
type input "D_ALL_TARGET_CASHBACK_WTA PEKIN 50% do 300 PLN_230925"
click at [440, 361] on span "D_ALL_TARGET_CASHBACK_WTA PEKIN 50% do 300 PLN_230925" at bounding box center [466, 358] width 175 height 15
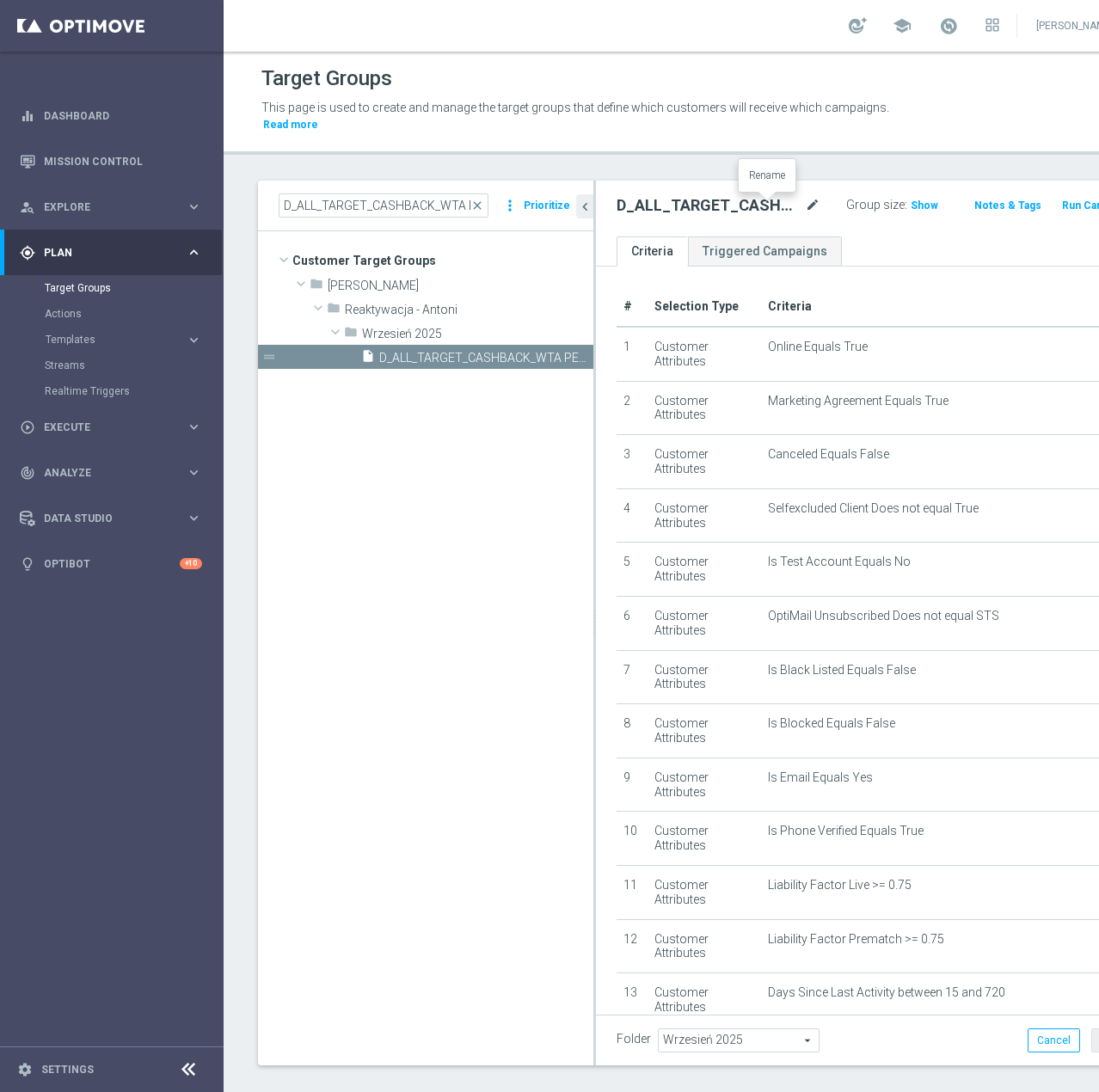
click at [805, 205] on icon "mode_edit" at bounding box center [813, 206] width 16 height 21
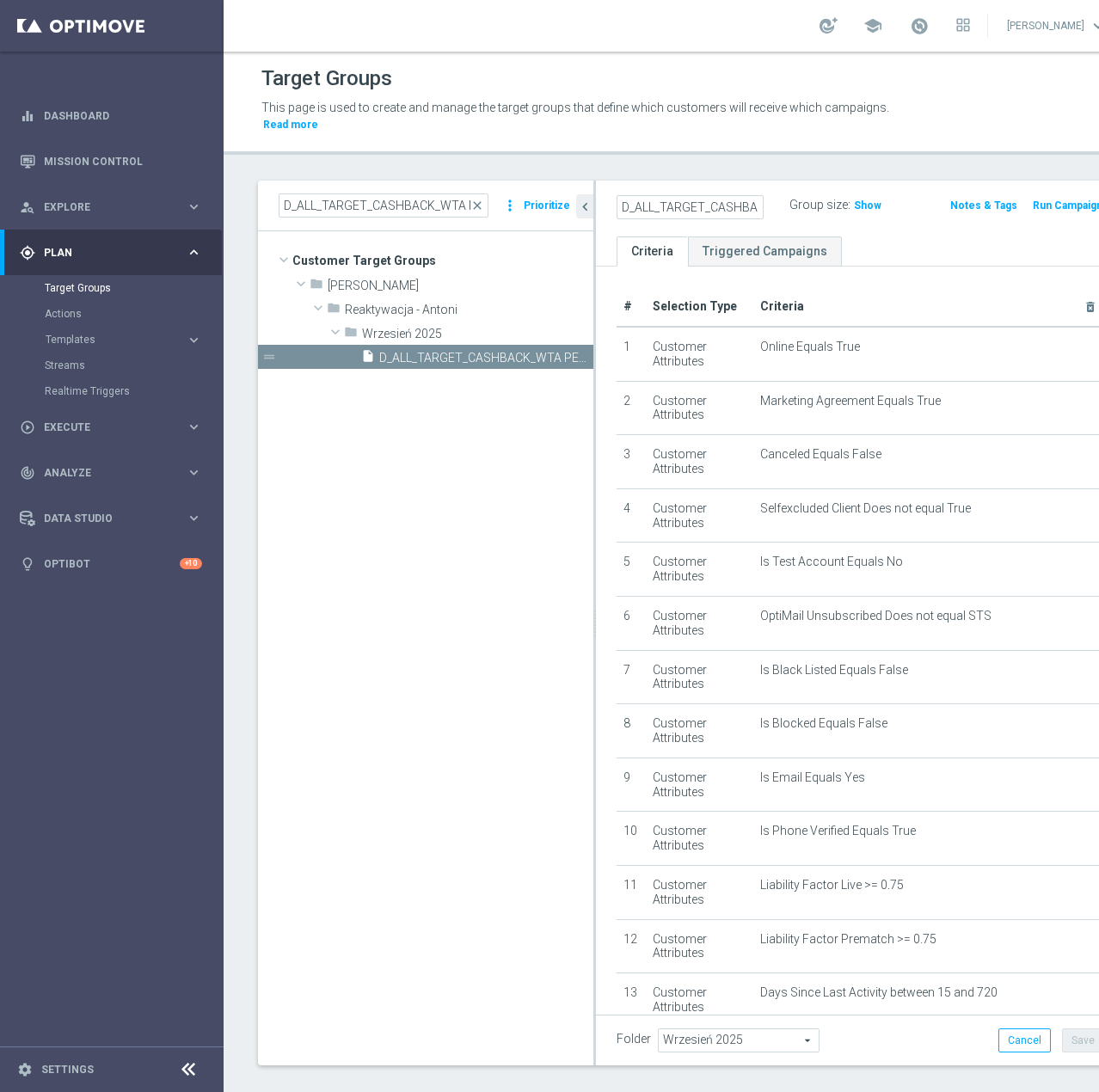
scroll to position [0, 260]
click at [667, 203] on input "D_ALL_TARGET_CASHBACK_WTA PEKIN 50% do 300 PLN_230925" at bounding box center [690, 208] width 147 height 24
click at [677, 205] on input "D_ALL_TARGET_CASHBACK_WTA PEKIN 50% do 300 PLN_230925" at bounding box center [690, 208] width 147 height 24
click at [667, 213] on input "D_ALL_TARGET_CASHBACK_WTA PEKIN 50% do 300 PLN_230925" at bounding box center [690, 208] width 147 height 24
type input "D_ALL_TARGET_CASHBACK_WTA PEKIN 50% do 300 PLN blokada_230925"
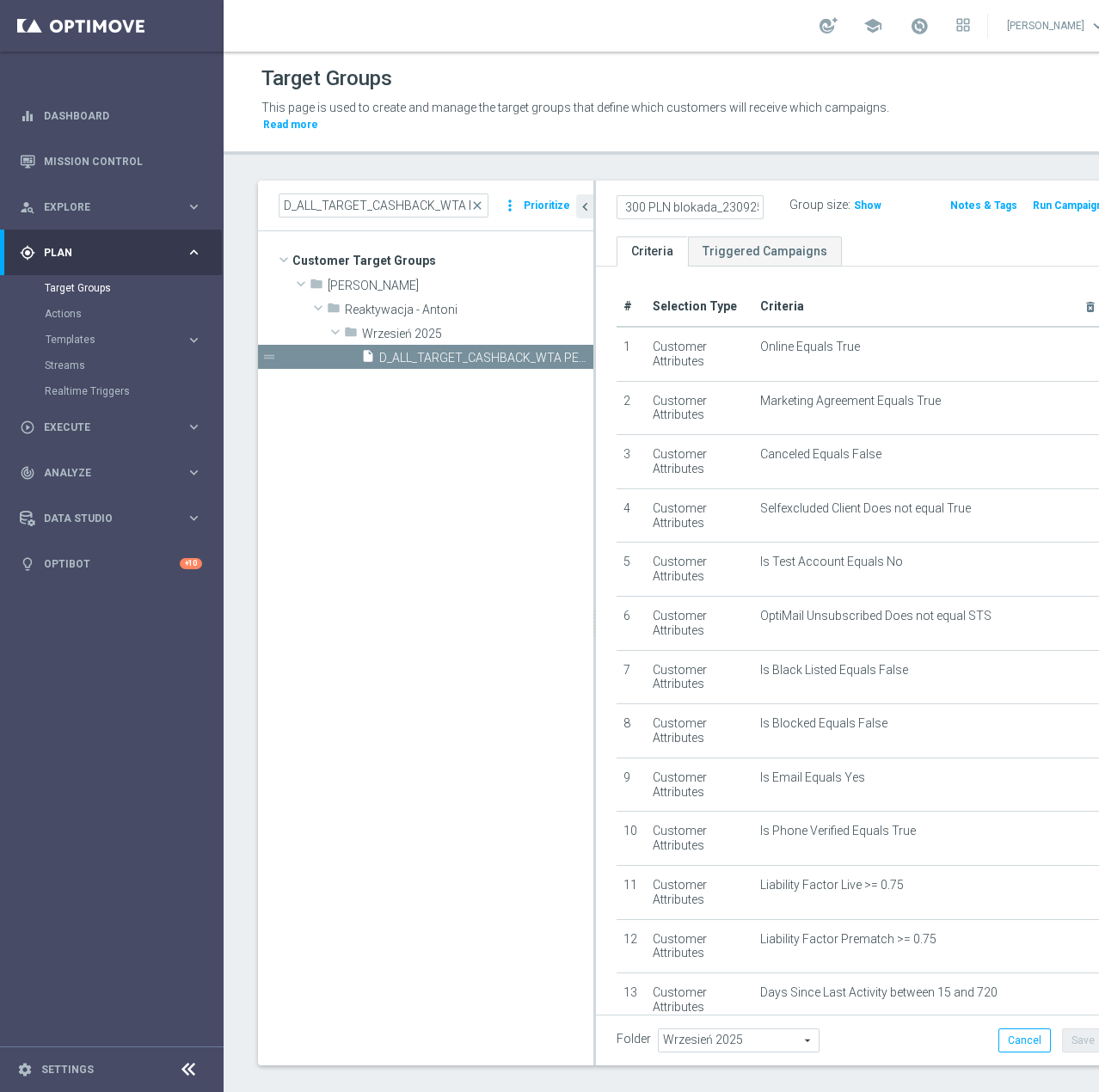
click at [887, 249] on ul "Criteria Triggered Campaigns" at bounding box center [861, 251] width 529 height 30
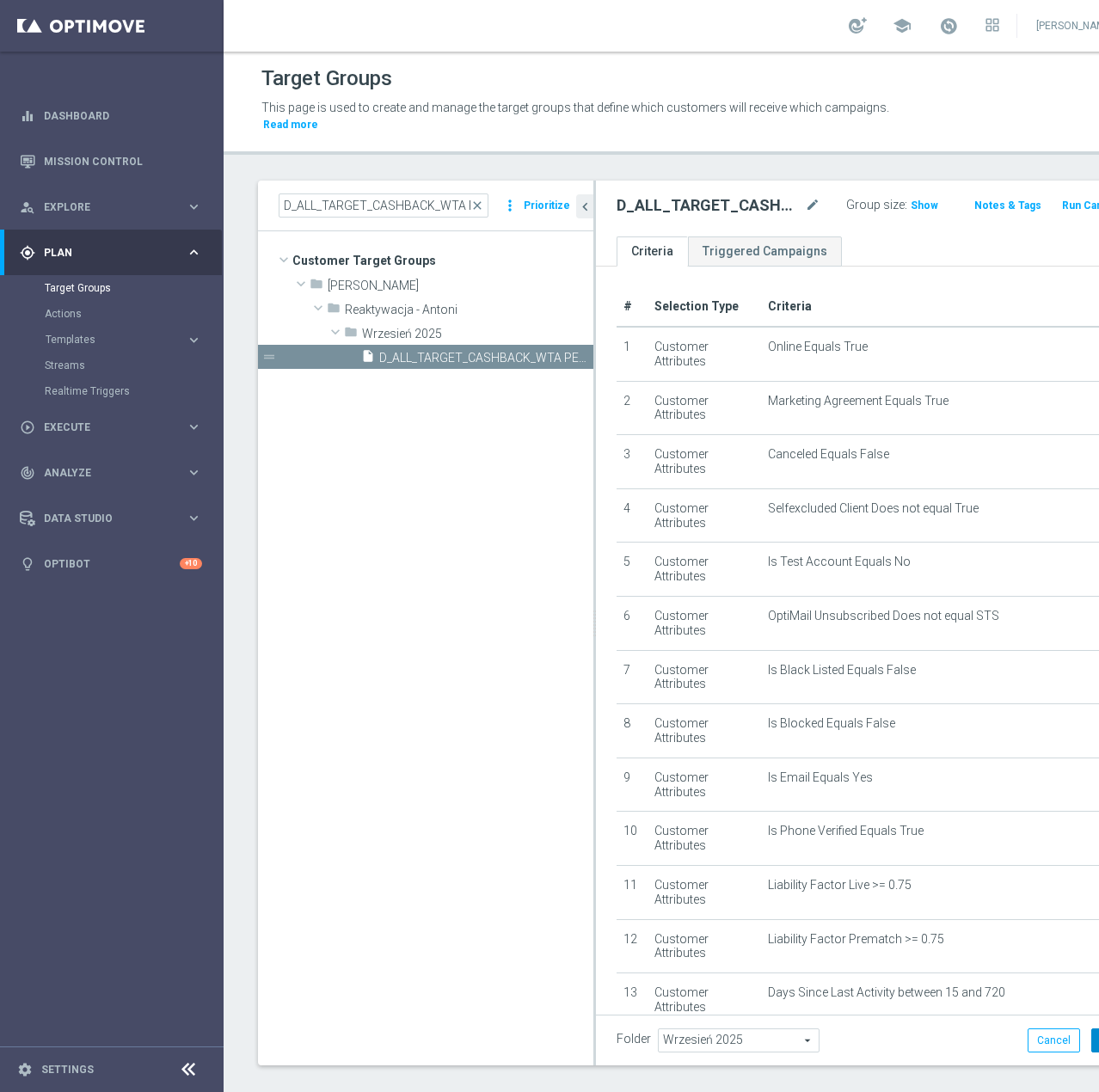
click at [1091, 1040] on button "Save" at bounding box center [1112, 1040] width 42 height 24
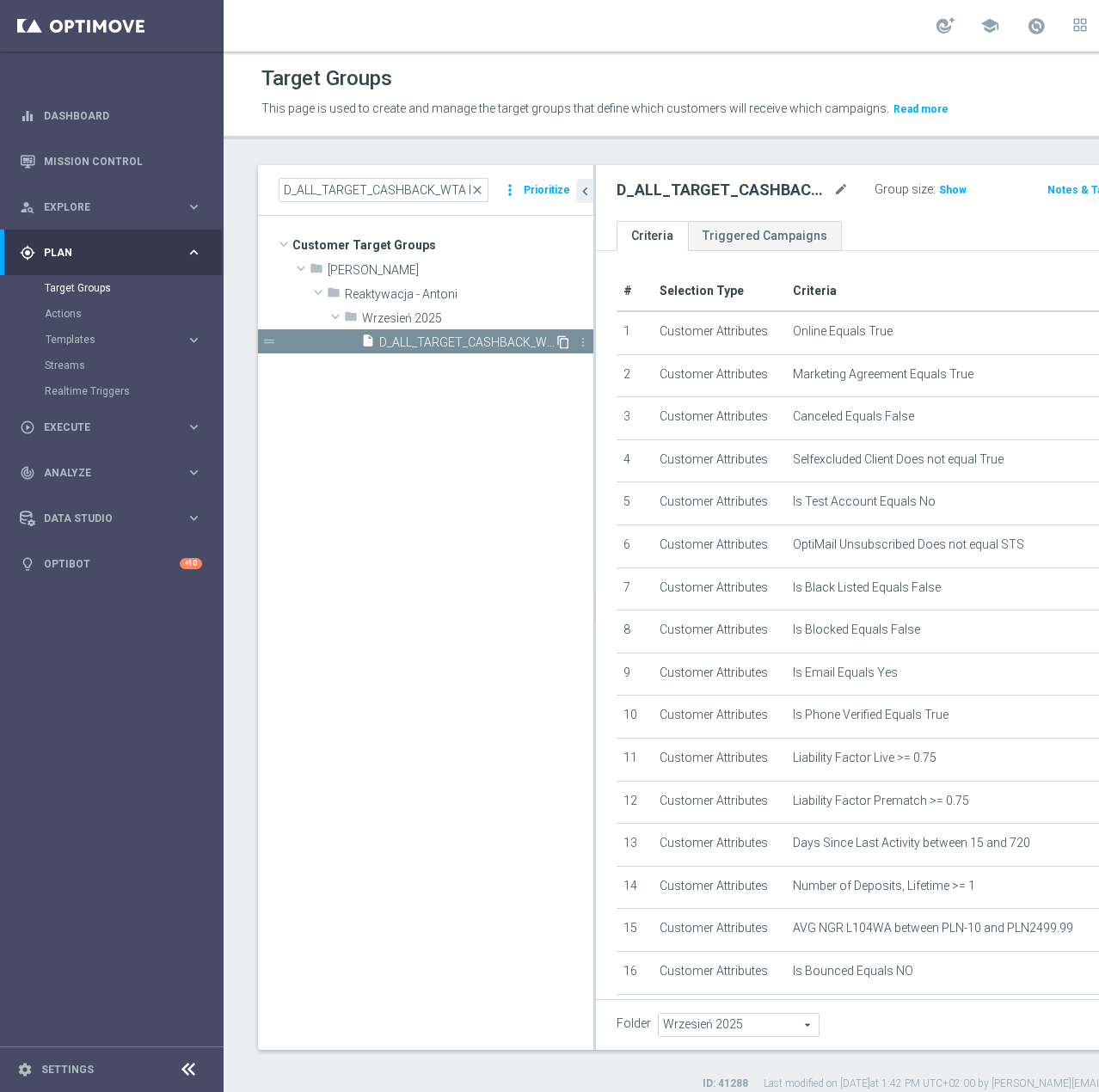
click at [563, 349] on icon "content_copy" at bounding box center [563, 342] width 14 height 14
click at [833, 201] on icon "mode_edit" at bounding box center [841, 190] width 16 height 21
type input "D_ALL_TARGET_CASHBACK_WTA PEKIN 50% do 300 PLN_230925"
click at [765, 221] on div "D_ALL_TARGET_CASHBACK_WTA PEKIN 50% do 300 PLN_230925 Group size : Show Notes &…" at bounding box center [906, 193] width 621 height 56
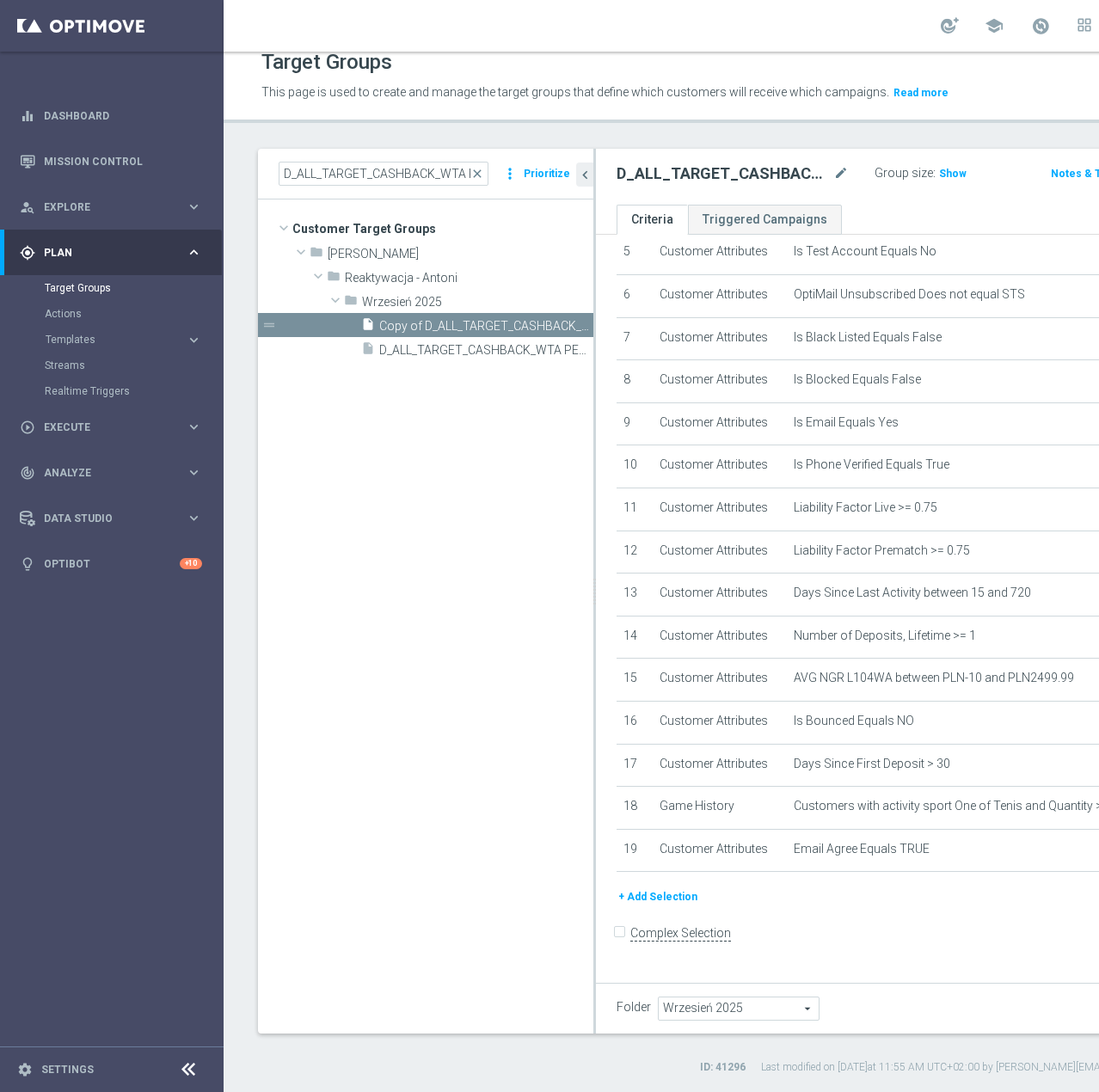
scroll to position [31, 0]
click at [652, 906] on button "+ Add Selection" at bounding box center [657, 897] width 83 height 19
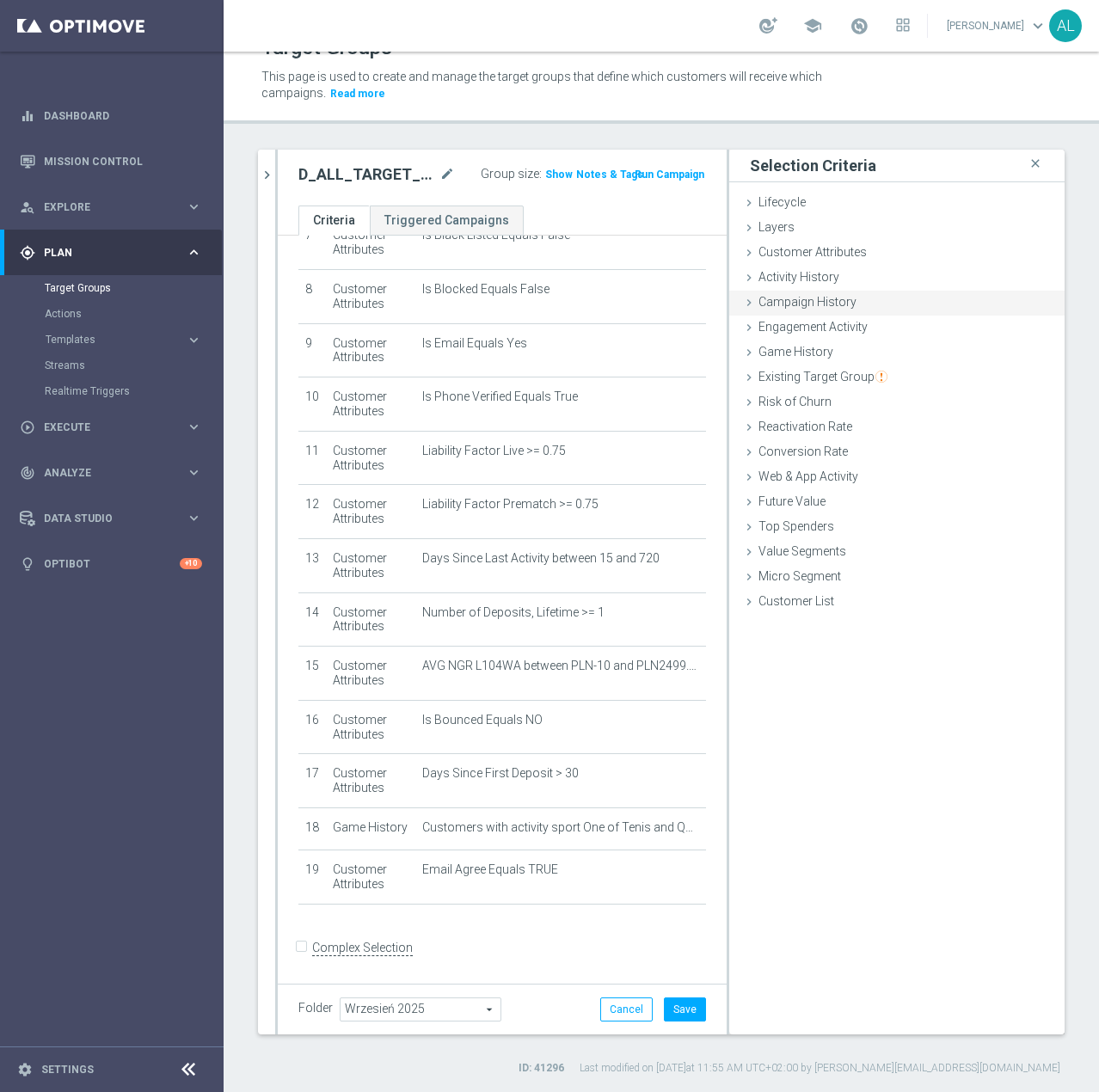
click at [793, 303] on span "Campaign History" at bounding box center [807, 302] width 98 height 14
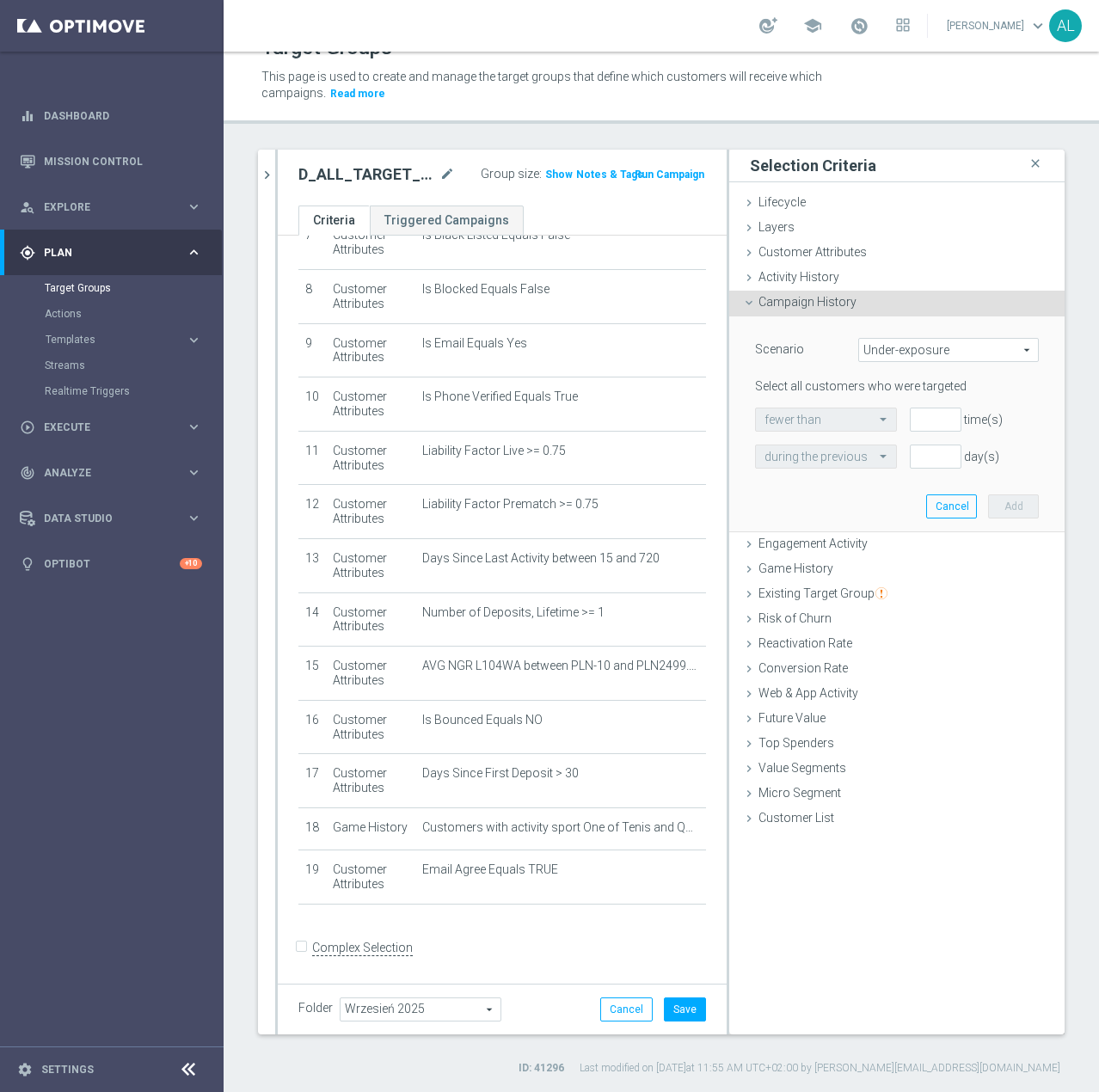
click at [908, 336] on div "Scenario Under-exposure Under-exposure arrow_drop_down search Select all custom…" at bounding box center [896, 423] width 310 height 215
click at [902, 353] on span "Under-exposure" at bounding box center [948, 350] width 179 height 23
click at [895, 471] on span "Custom" at bounding box center [948, 464] width 161 height 14
type input "Custom"
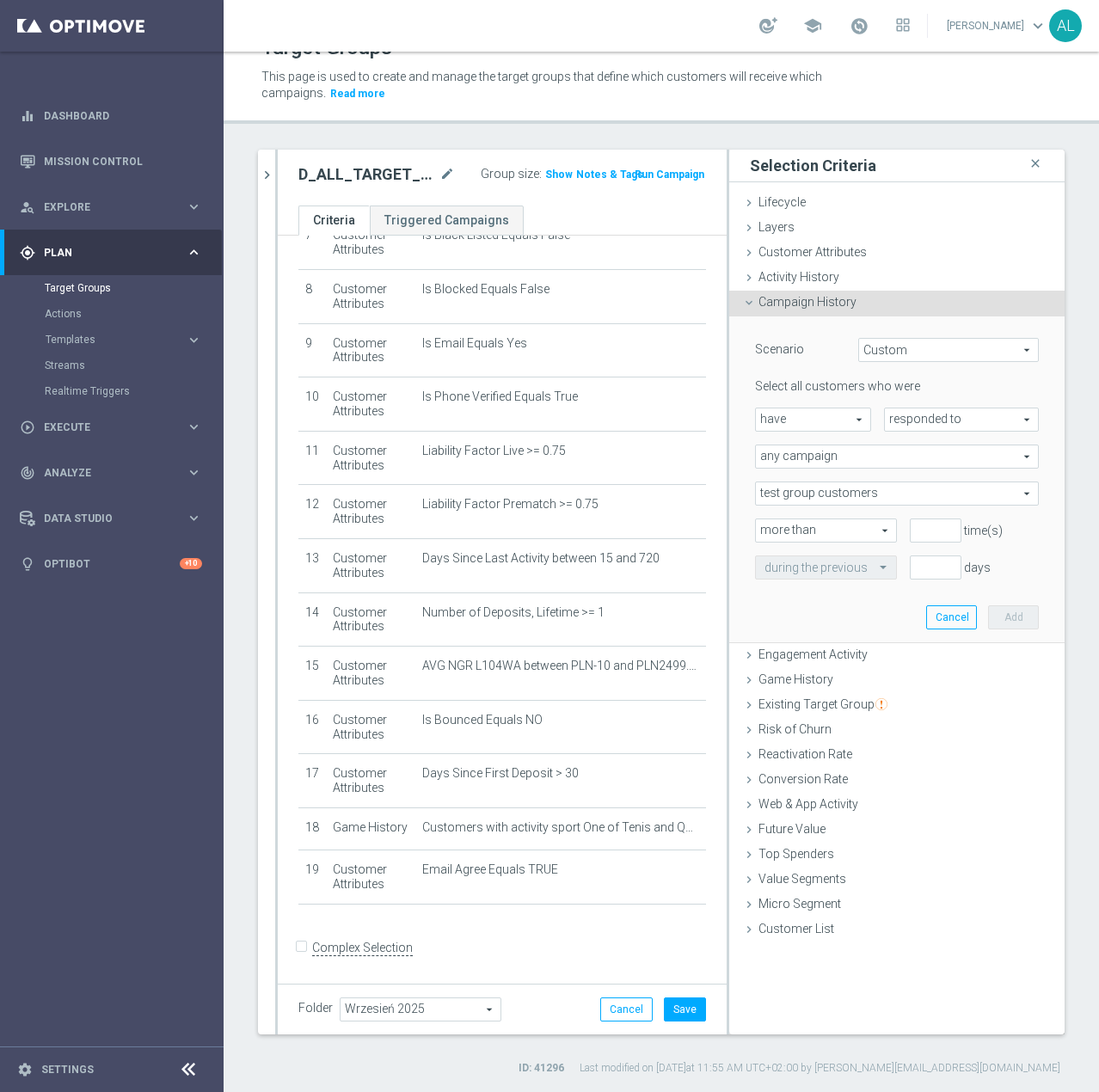
click at [916, 423] on span "responded to" at bounding box center [961, 420] width 153 height 23
click at [914, 463] on span "been targeted with" at bounding box center [961, 467] width 136 height 14
type input "been targeted with"
click at [842, 464] on span "any campaign" at bounding box center [896, 457] width 282 height 23
click at [841, 525] on span "one or more actions" at bounding box center [896, 526] width 264 height 14
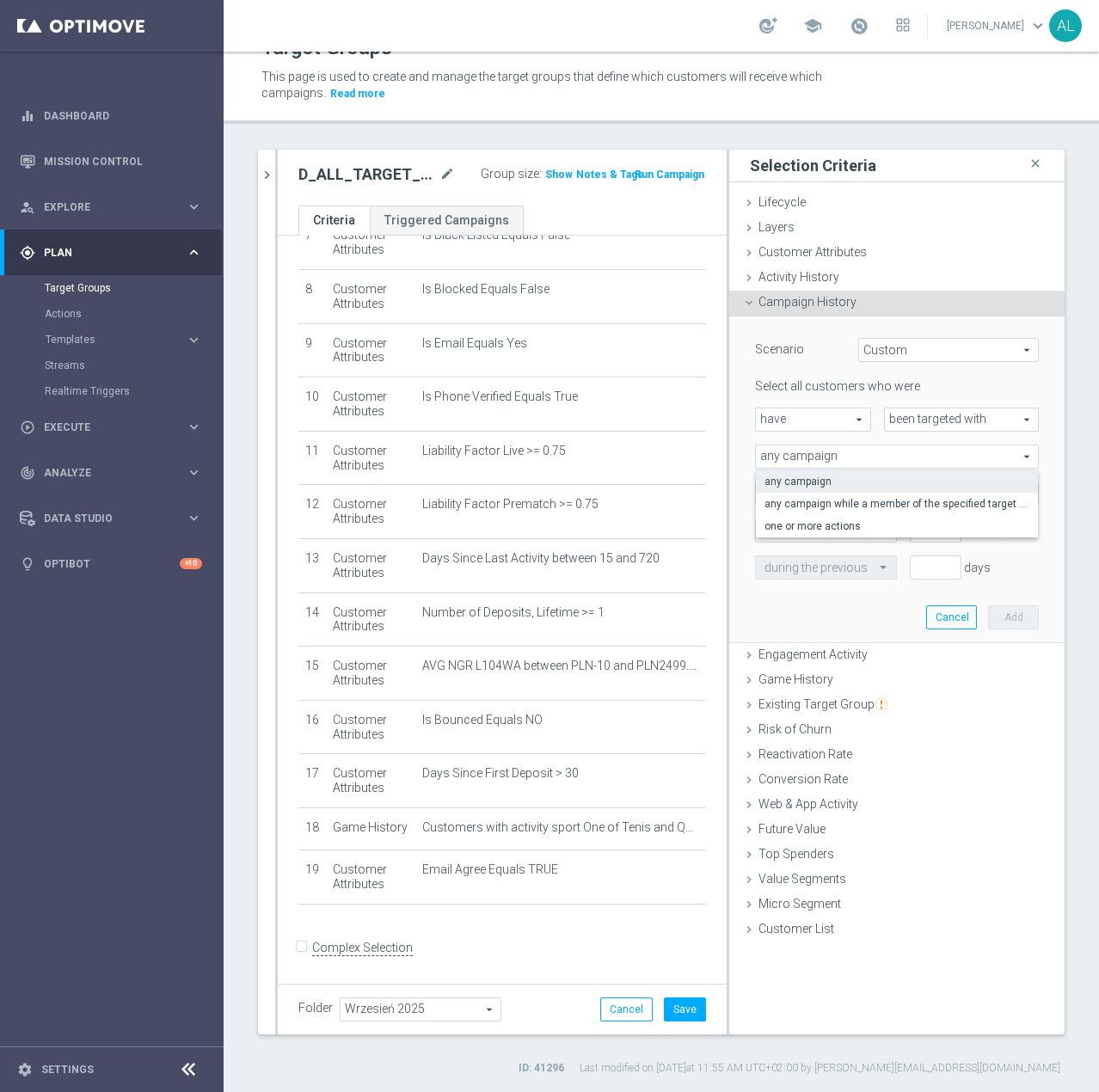
type input "one or more actions"
click at [818, 494] on span at bounding box center [896, 494] width 282 height 23
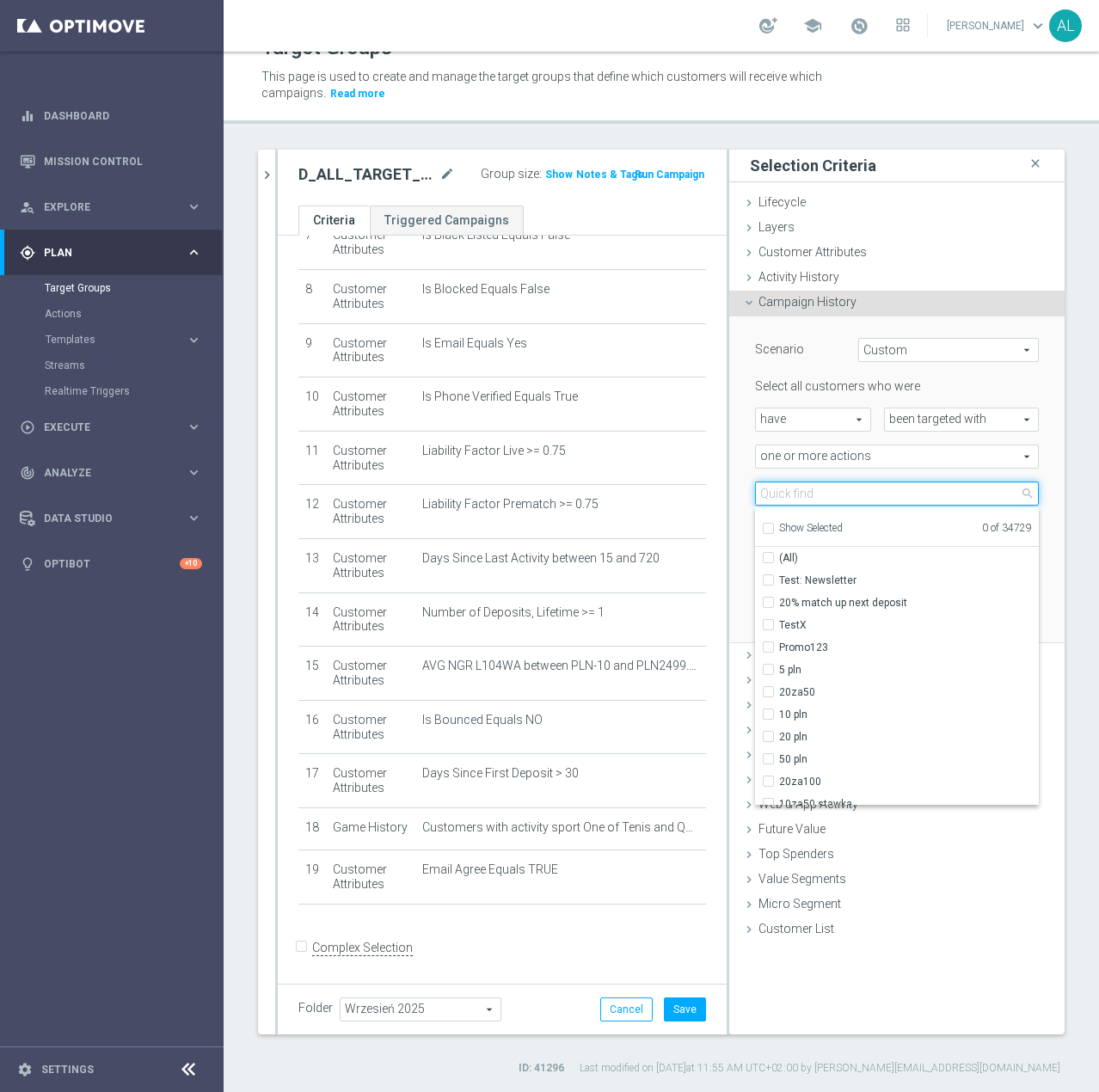
click at [818, 494] on input "search" at bounding box center [896, 494] width 284 height 24
paste input "D_ALL_TARGET_CASHBACK_WTA PEKIN 50% do 300 PLN_230925"
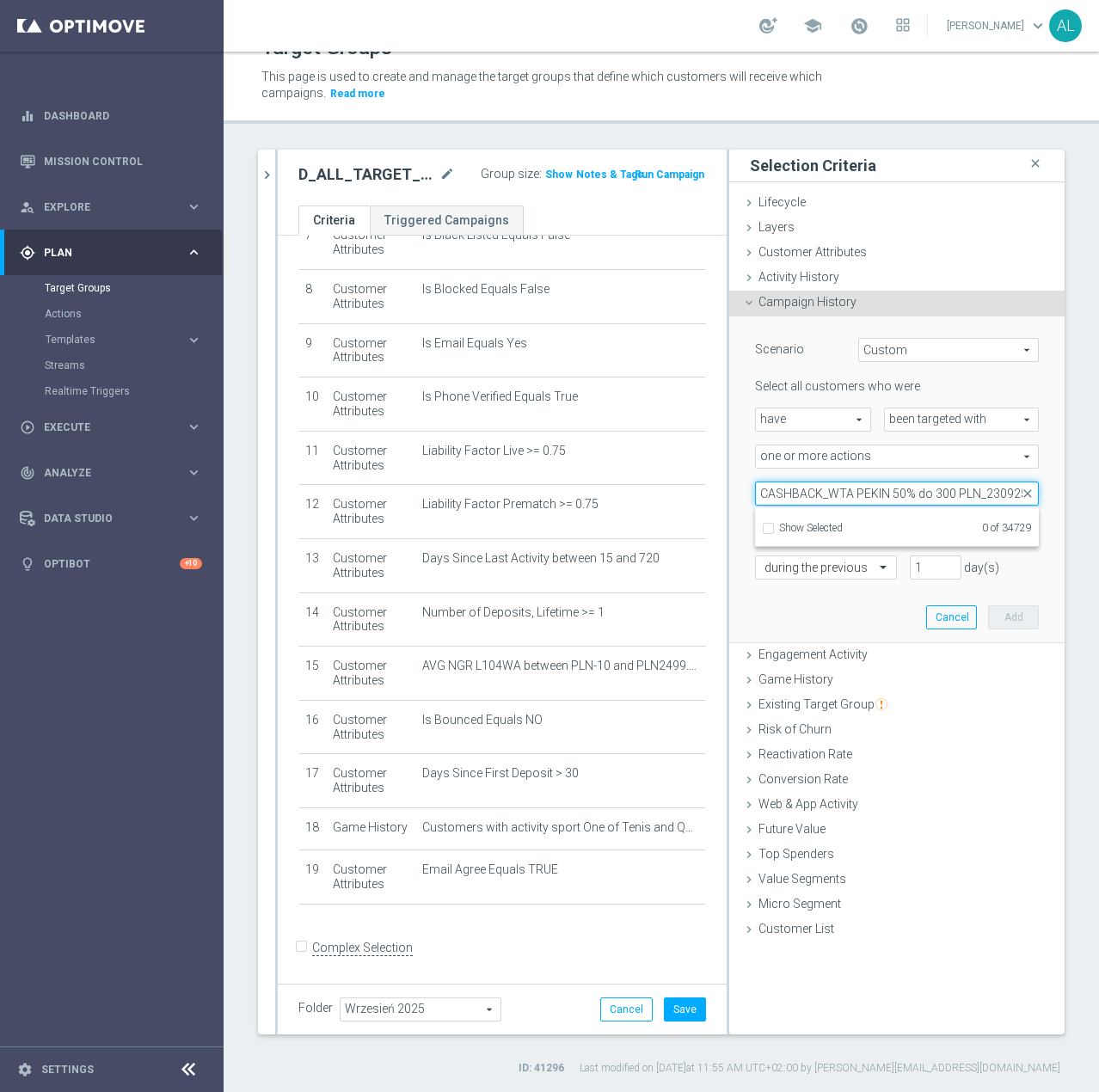
click at [969, 496] on input "D_ALL_TARGET_CASHBACK_WTA PEKIN 50% do 300 PLN_230925" at bounding box center [896, 494] width 284 height 24
drag, startPoint x: 964, startPoint y: 497, endPoint x: 1096, endPoint y: 498, distance: 132.0
click at [1095, 498] on div "Target Groups This page is used to create and manage the target groups that def…" at bounding box center [661, 572] width 876 height 1040
type input "D_ALL_TARGET_CASHBACK_WTA PEKIN 50% do 300 PLN_230925"
click at [896, 482] on div "Select Action arrow_drop_down search Show Selected 0 of 34729 (All)" at bounding box center [896, 494] width 284 height 24
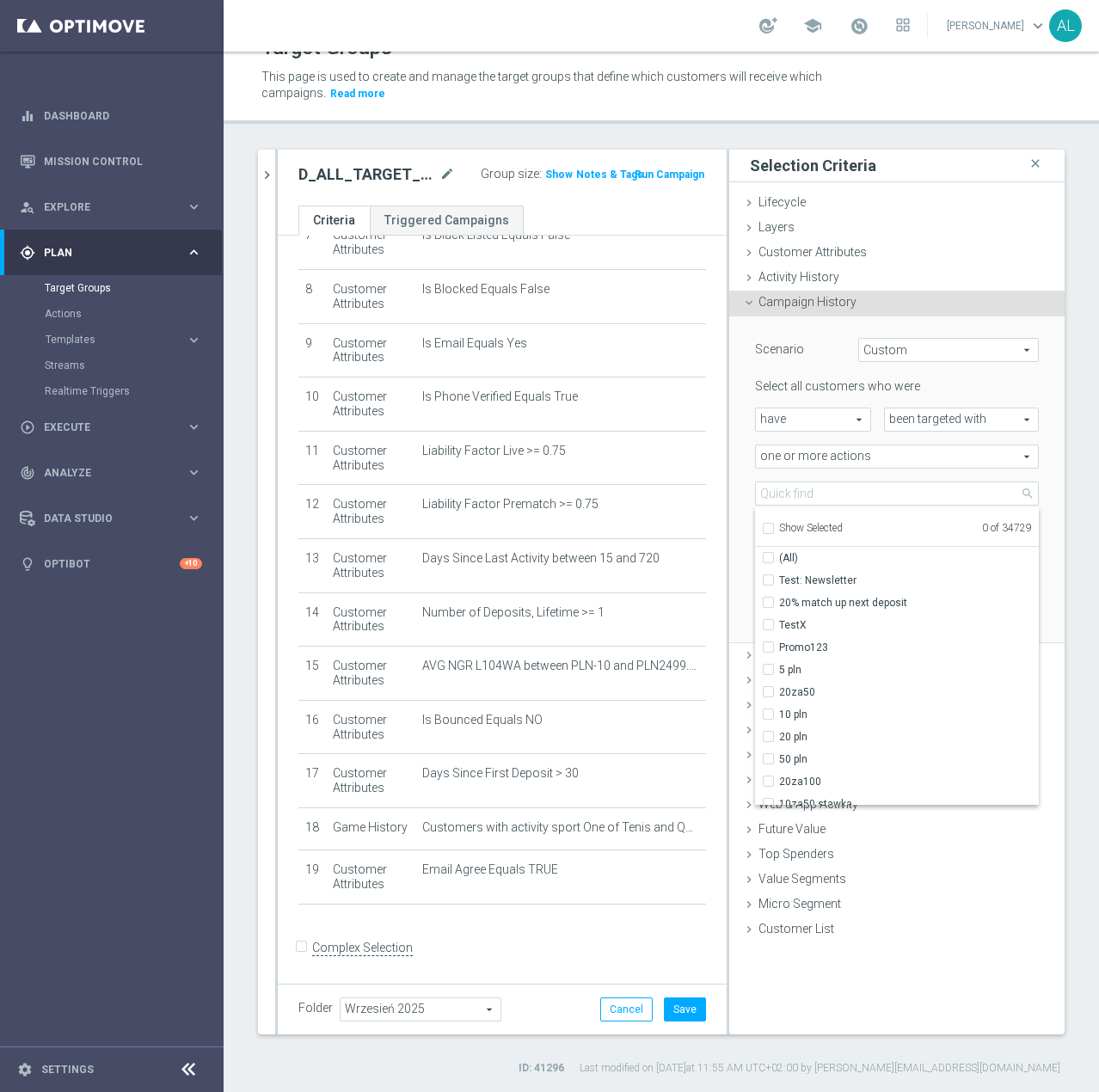
scroll to position [0, 0]
click at [886, 496] on input "search" at bounding box center [896, 494] width 284 height 24
paste input "D_ALL_TARGET_CASHBACK_WTA PEKIN 50% do 300 PLN_230925"
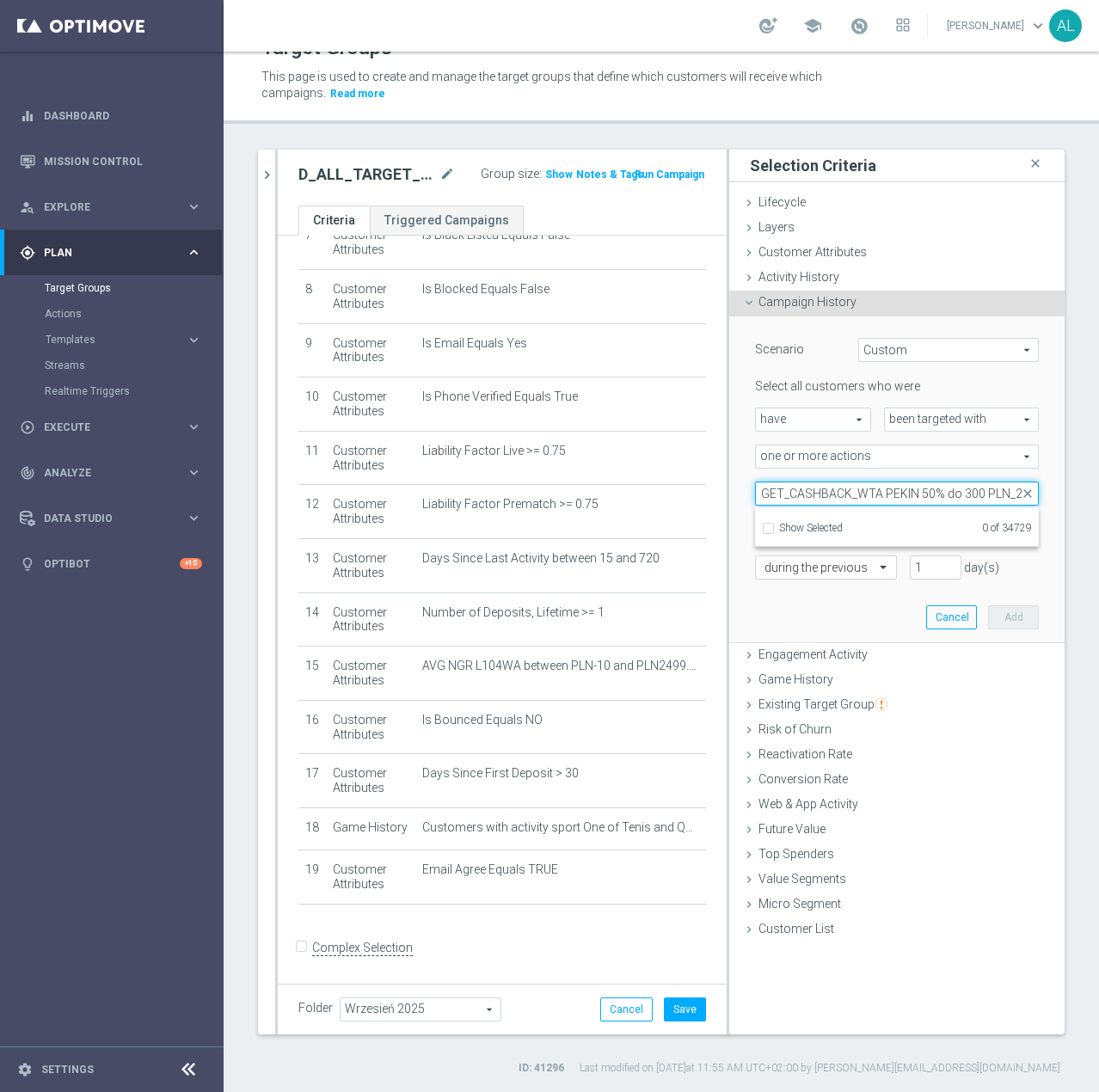
scroll to position [0, 44]
type input "D_ALL_TARGET_CASHBACK_WTA PEKIN 50% do 300 PLN"
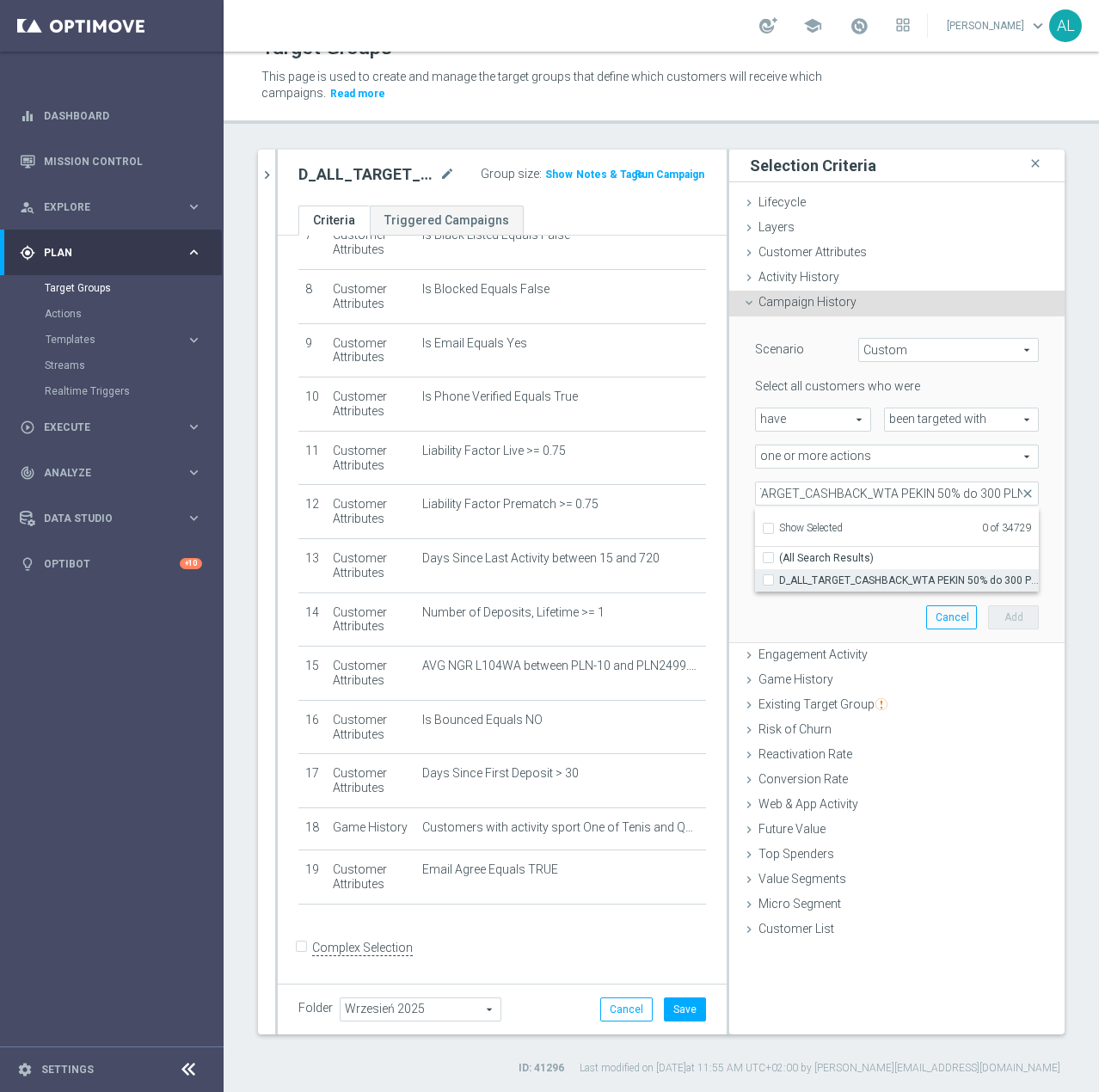
click at [874, 578] on span "D_ALL_TARGET_CASHBACK_WTA PEKIN 50% do 300 PLN blokada_230925" at bounding box center [908, 580] width 259 height 14
click at [779, 578] on input "D_ALL_TARGET_CASHBACK_WTA PEKIN 50% do 300 PLN blokada_230925" at bounding box center [773, 580] width 11 height 11
checkbox input "true"
type input "D_ALL_TARGET_CASHBACK_WTA PEKIN 50% do 300 PLN blokada_230925"
checkbox input "true"
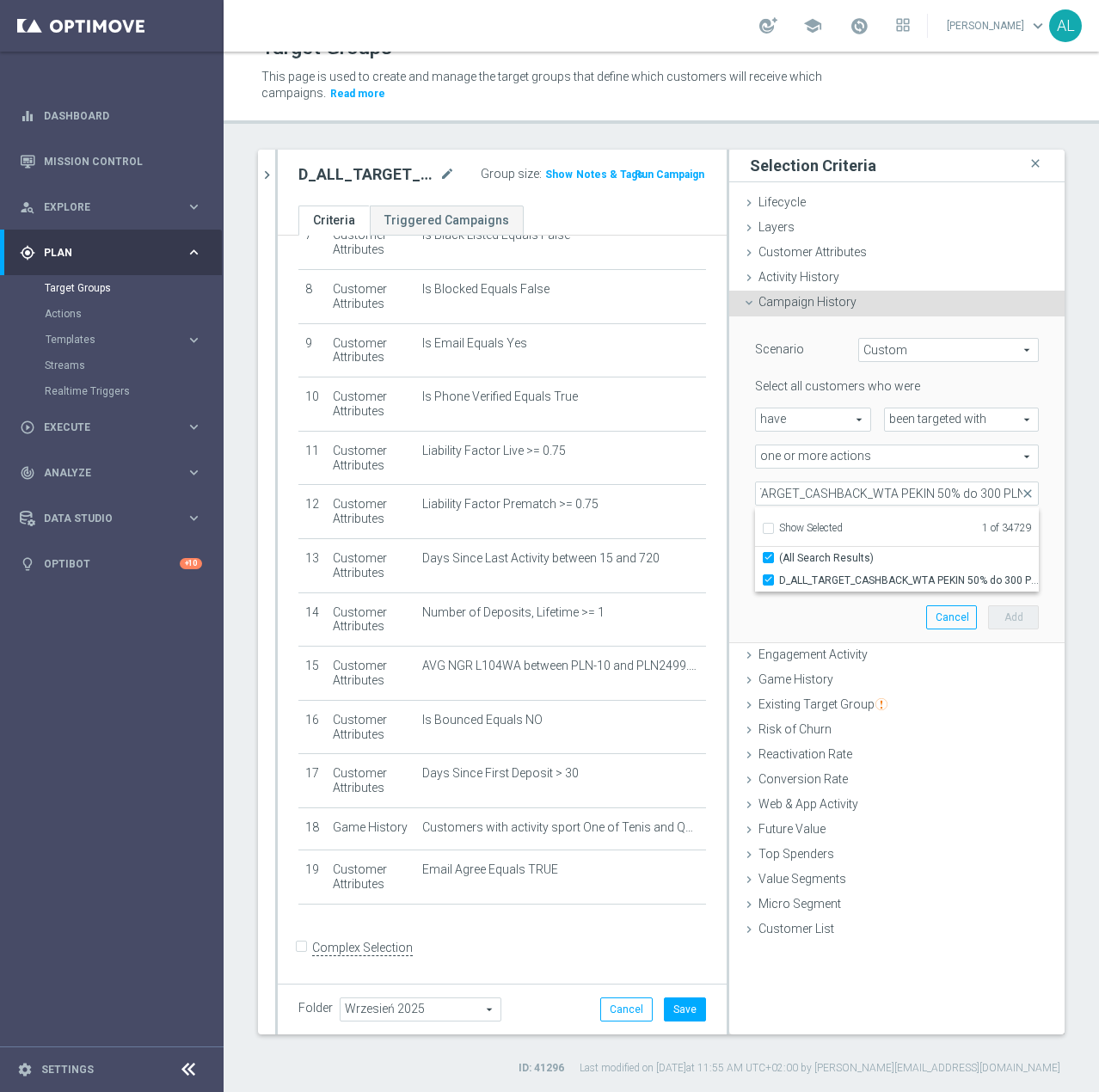
scroll to position [0, 0]
click at [842, 617] on div "Scenario Custom Custom arrow_drop_down search Select all customers who were hav…" at bounding box center [896, 478] width 310 height 326
click at [914, 534] on input "number" at bounding box center [935, 531] width 52 height 24
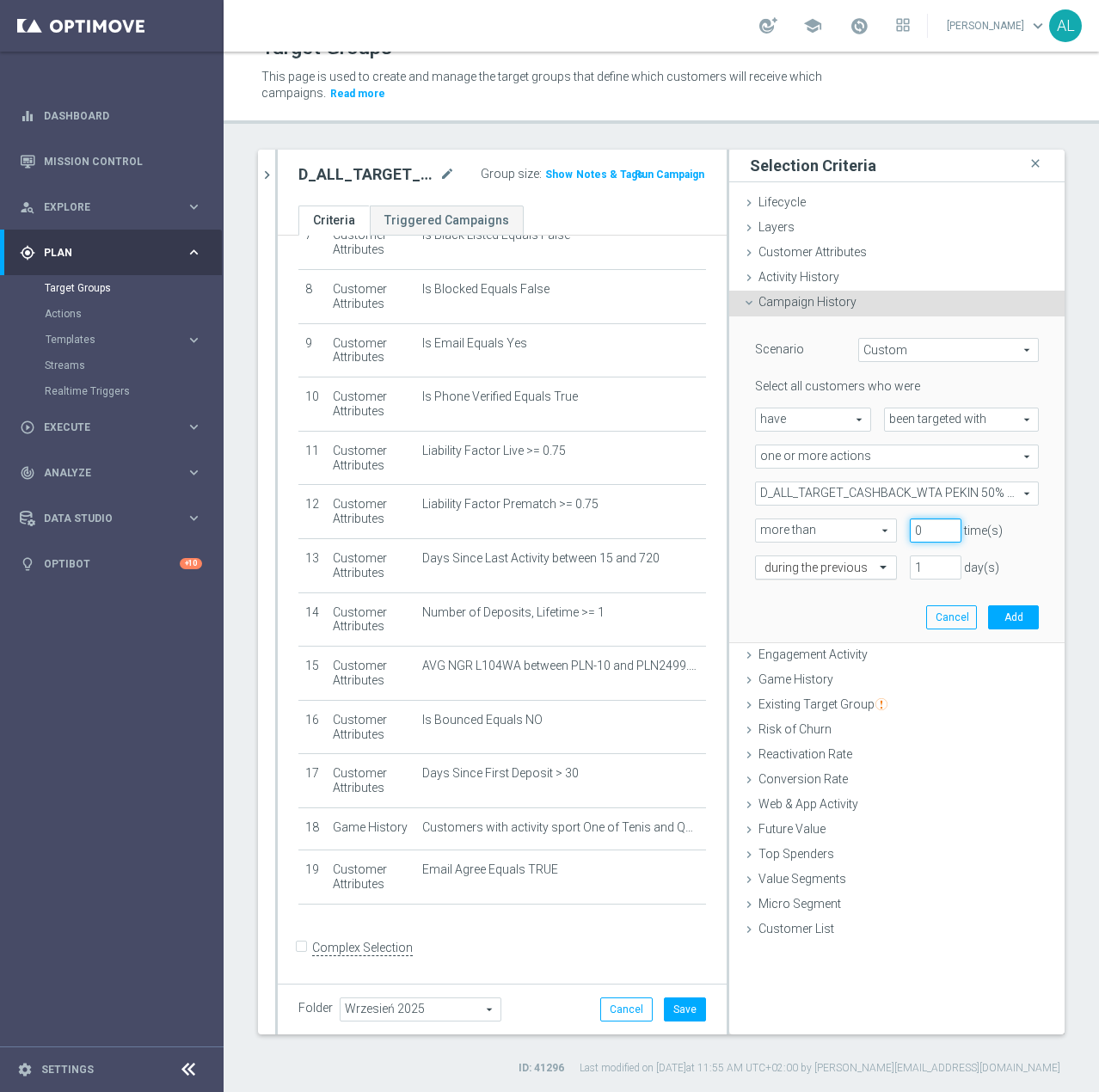
type input "0"
click at [855, 558] on div "during the previous" at bounding box center [826, 567] width 142 height 24
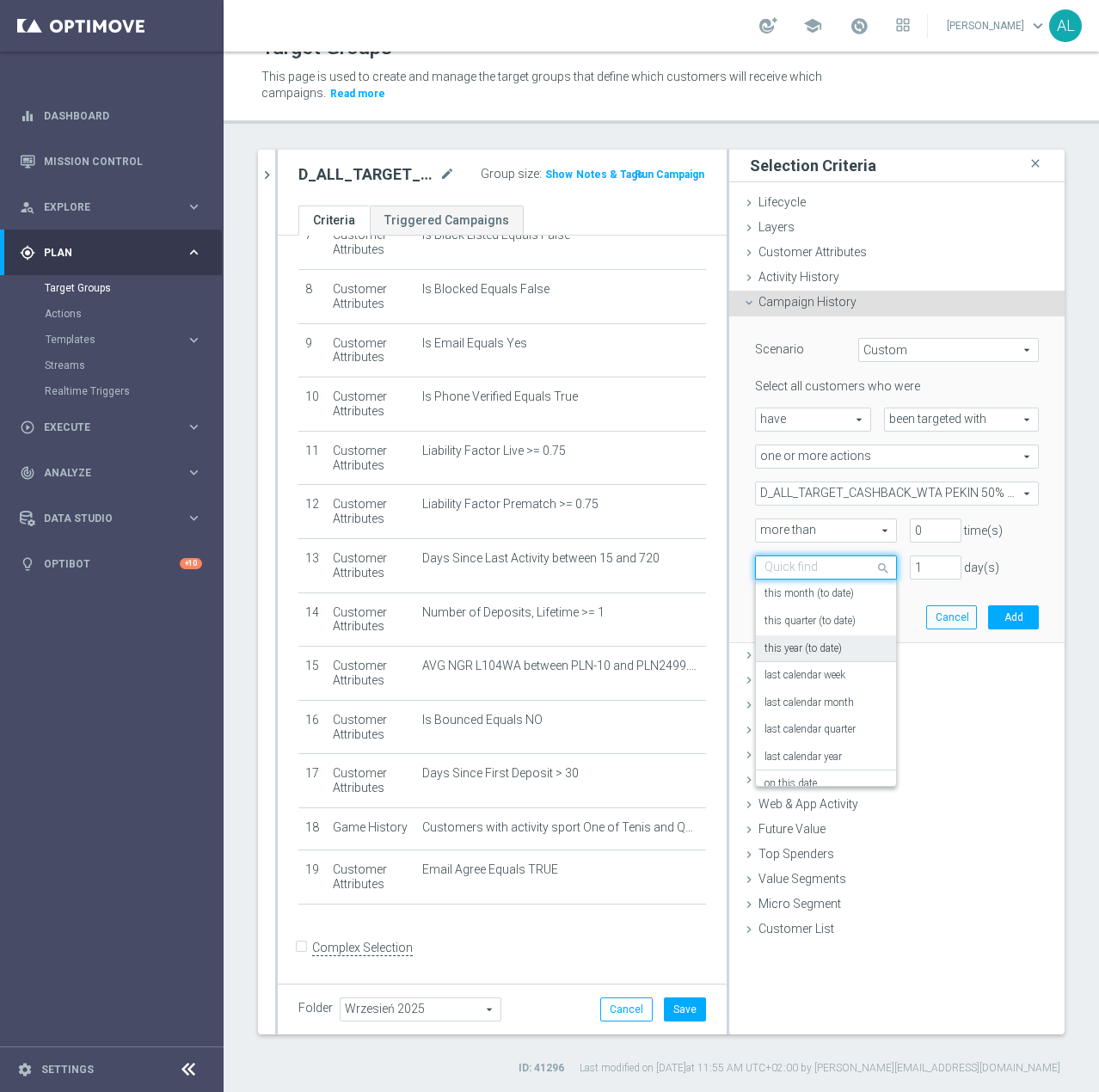
scroll to position [151, 0]
click at [800, 716] on label "on this date" at bounding box center [791, 714] width 52 height 14
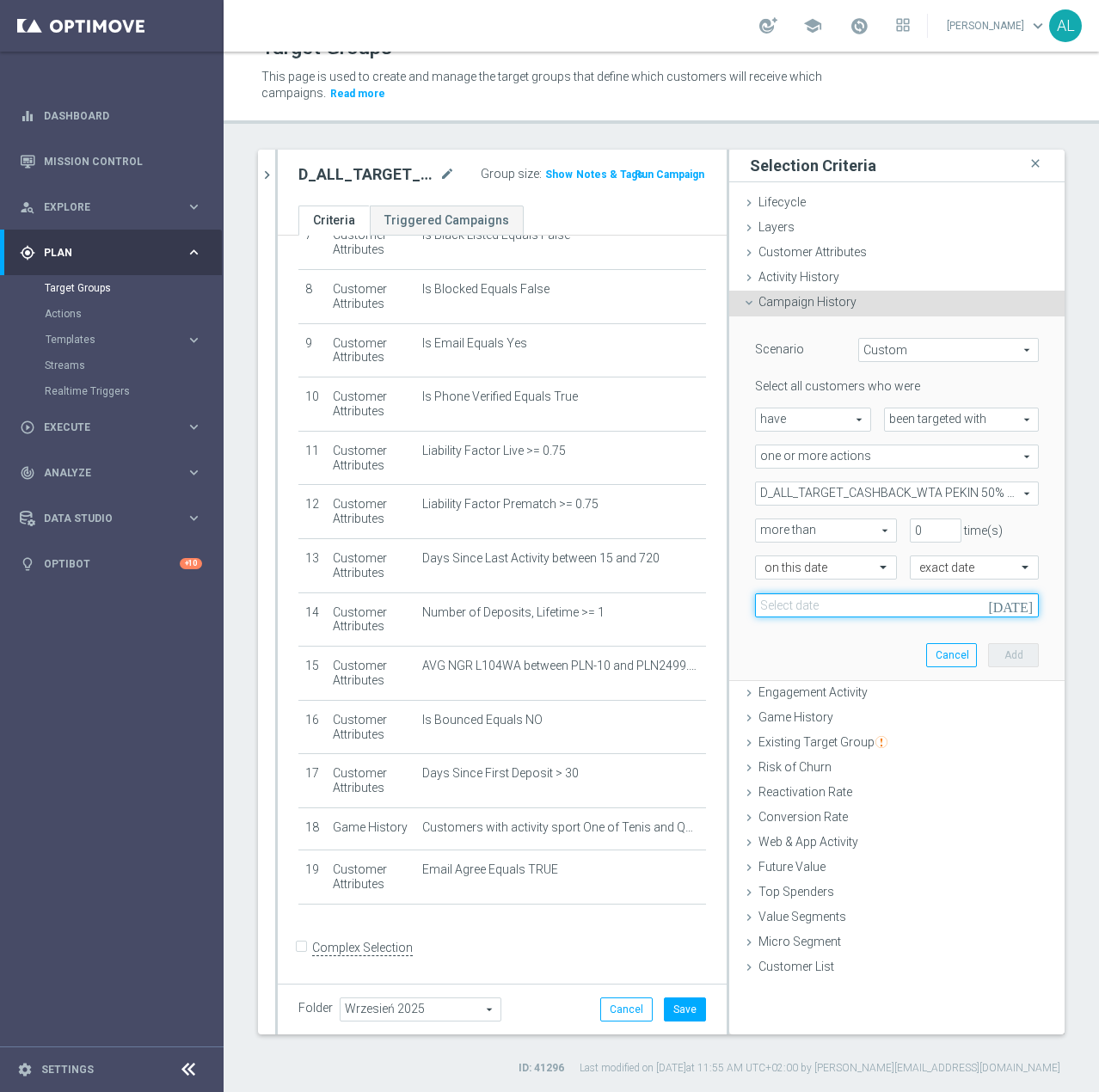
click at [883, 607] on input at bounding box center [896, 606] width 284 height 24
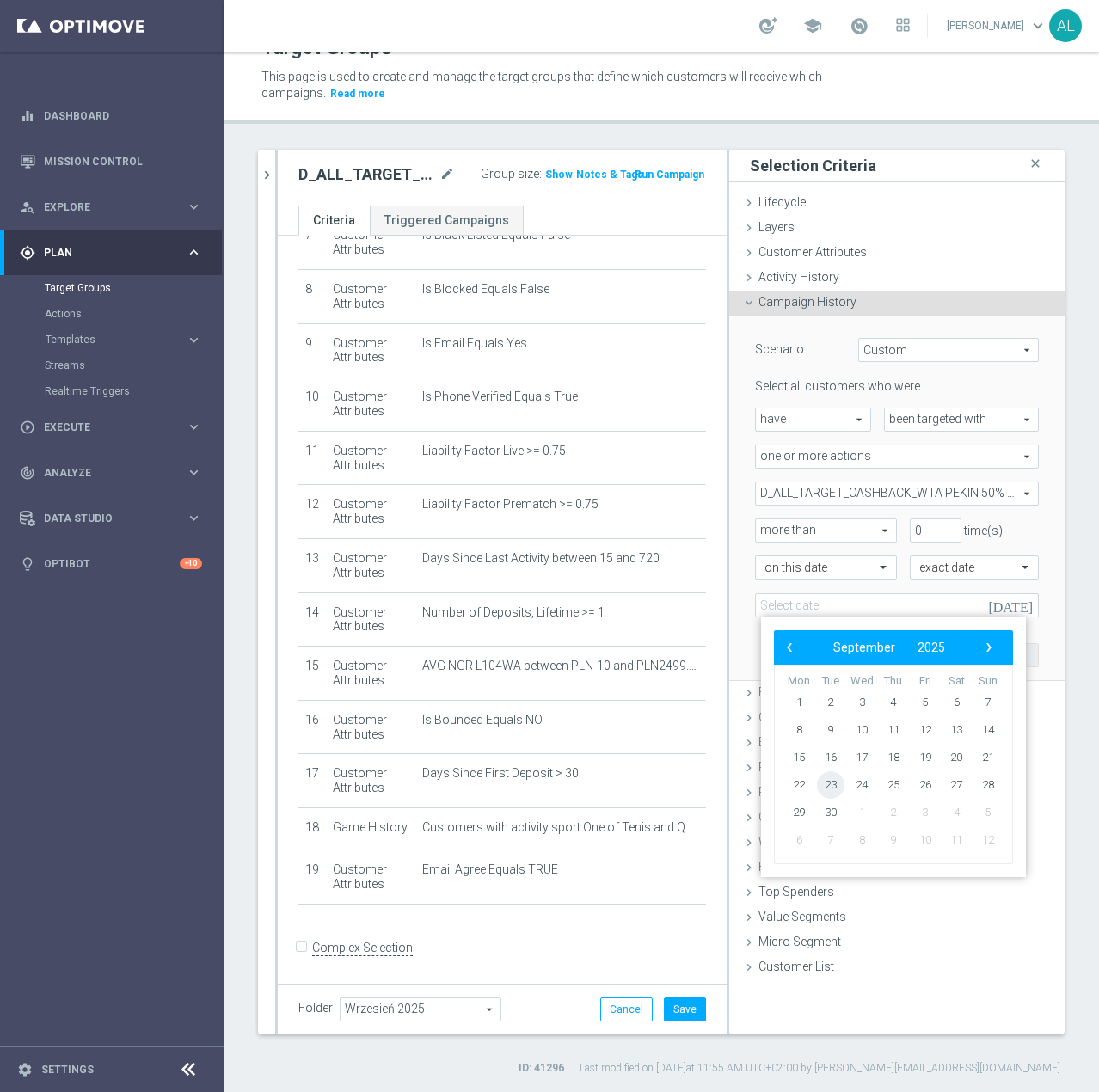
click at [824, 780] on span "23" at bounding box center [831, 786] width 28 height 28
type input "[DATE]"
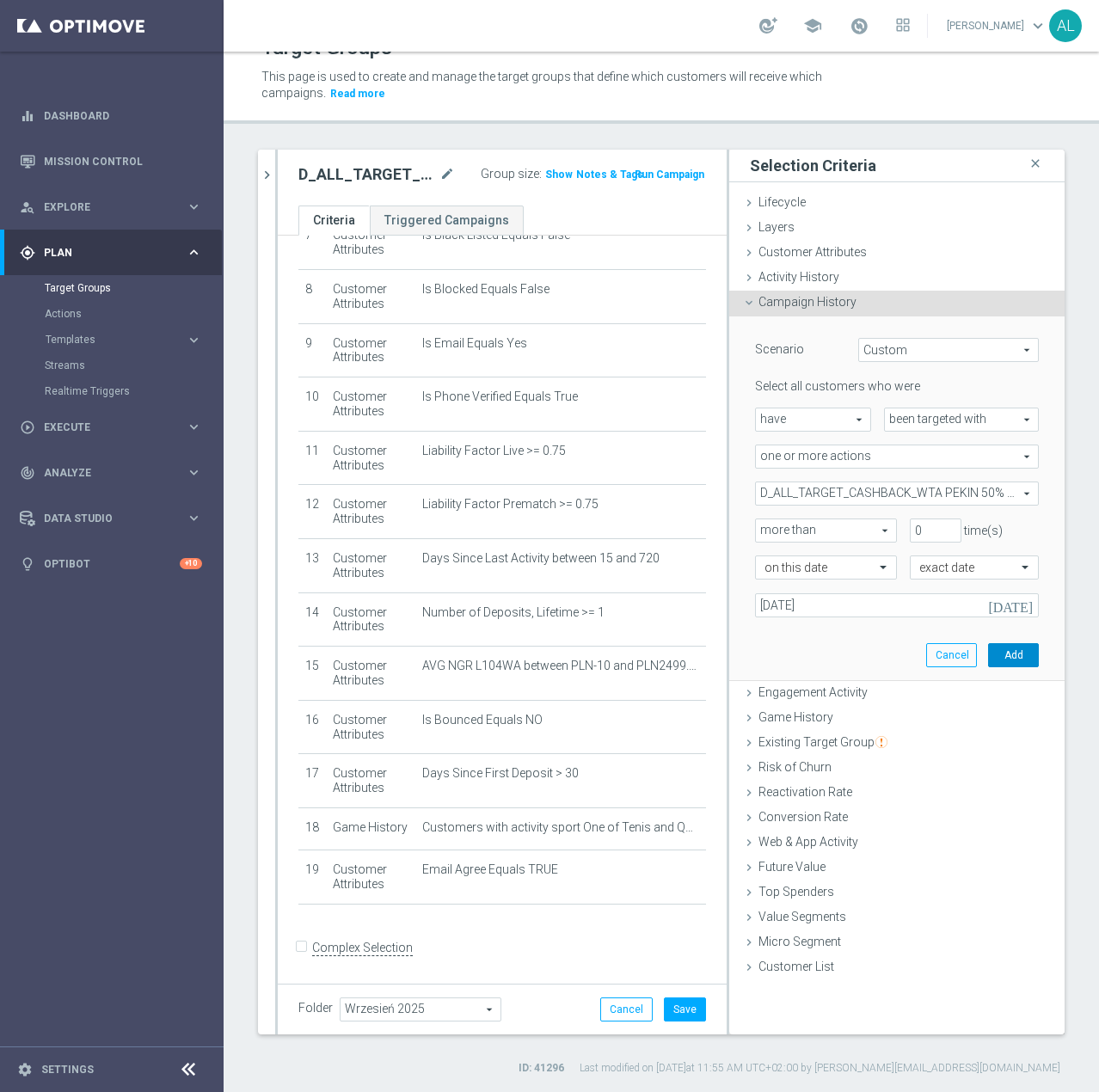
click at [1006, 655] on button "Add" at bounding box center [1013, 656] width 51 height 24
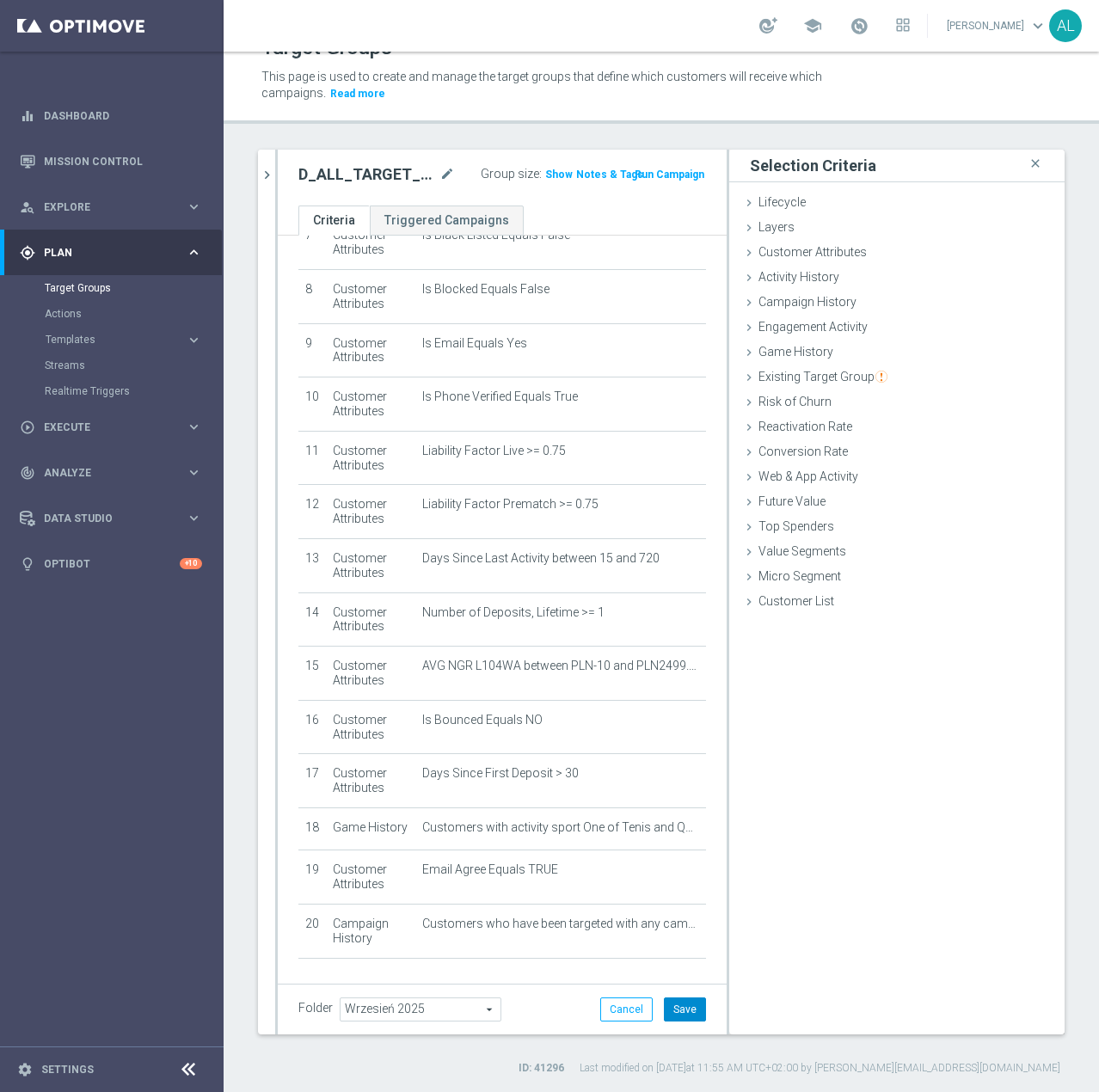
click at [663, 1003] on button "Save" at bounding box center [684, 1010] width 42 height 24
click at [546, 178] on span "Show" at bounding box center [559, 175] width 28 height 12
click at [81, 424] on span "Execute" at bounding box center [114, 428] width 142 height 10
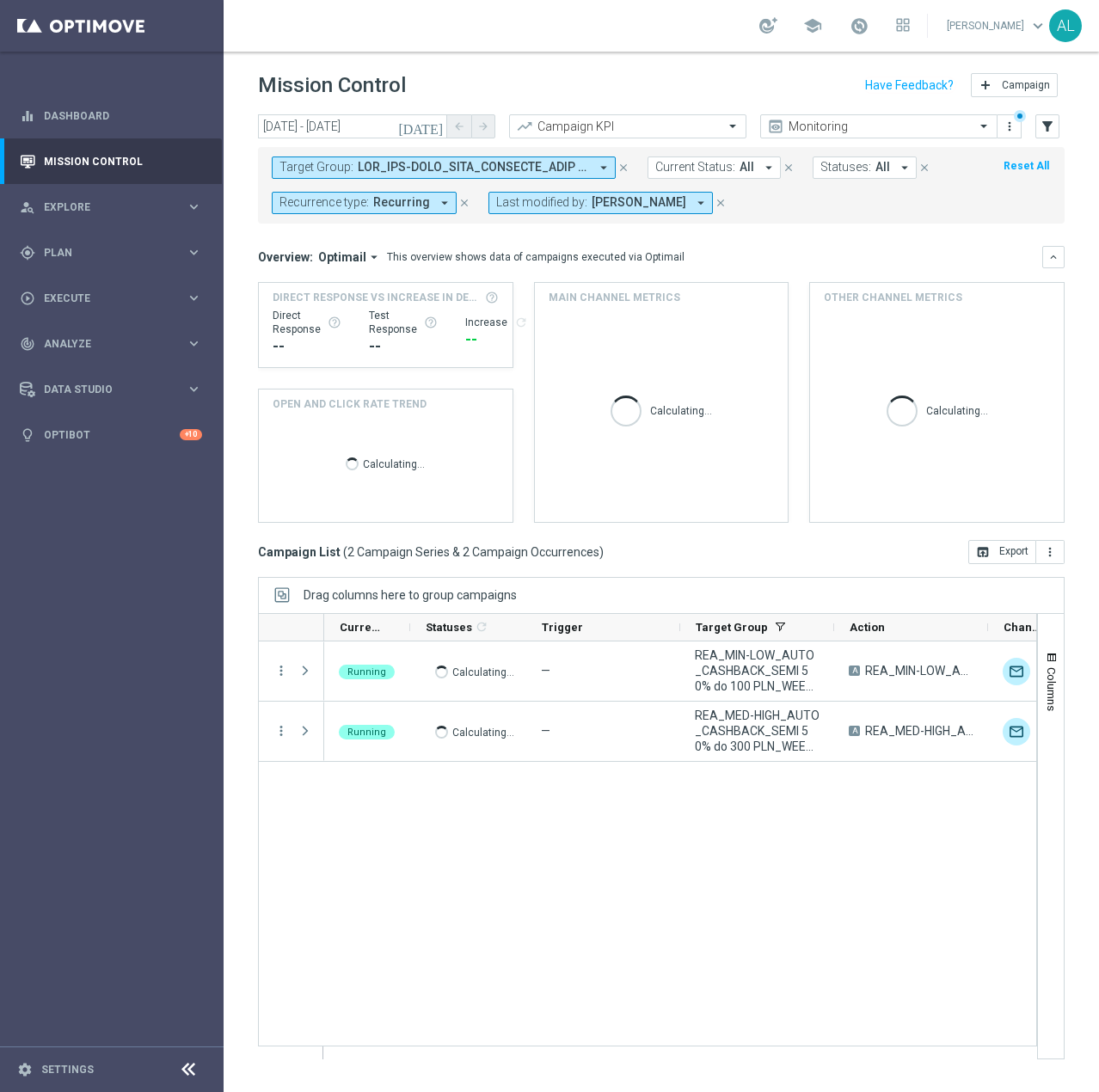
click at [489, 168] on span at bounding box center [473, 167] width 231 height 15
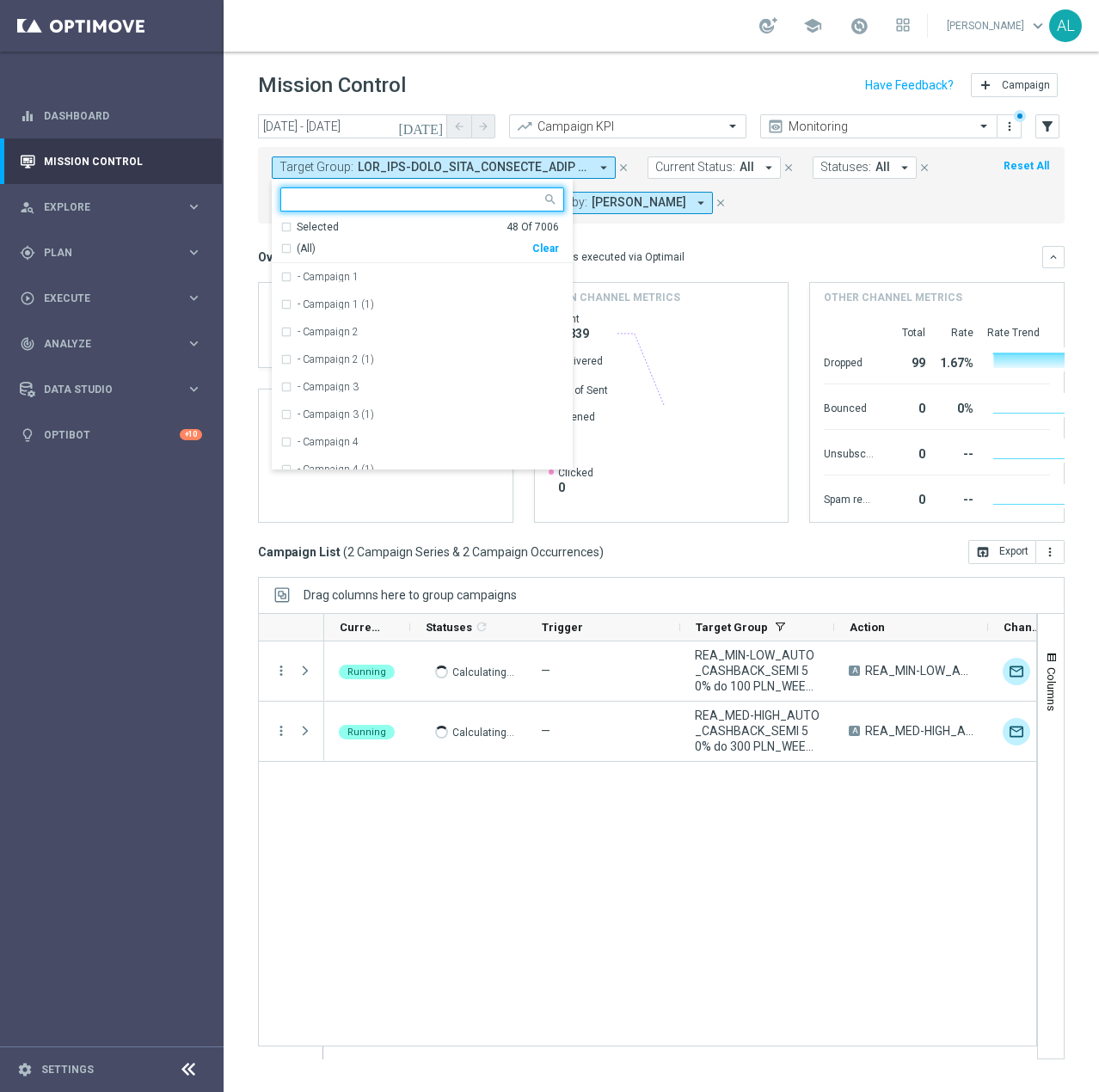
click at [559, 244] on div "Selected 48 Of 7006 (All) Clear" at bounding box center [422, 242] width 301 height 44
click at [0, 0] on div "Clear" at bounding box center [0, 0] width 0 height 0
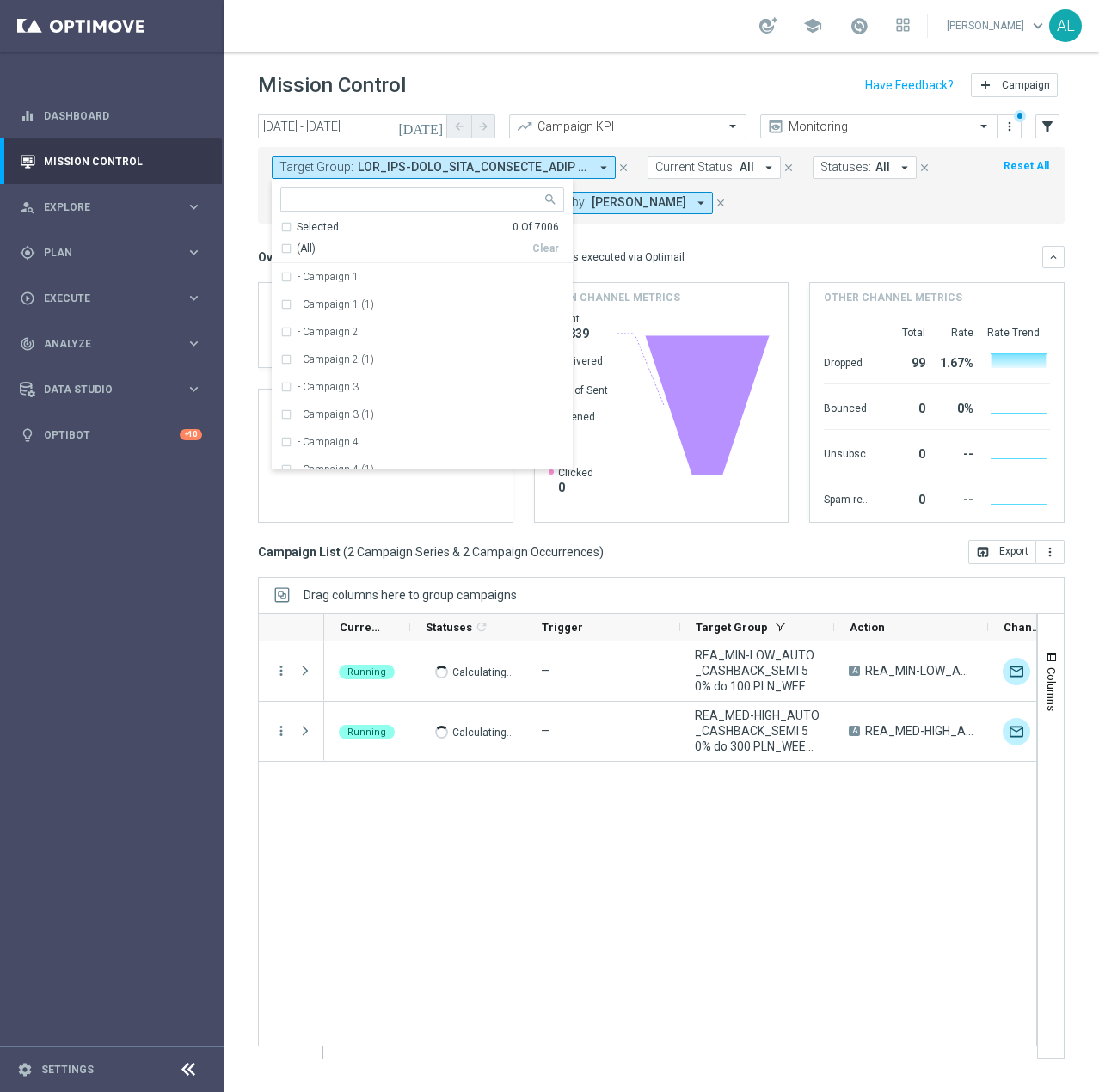
click at [477, 203] on input "text" at bounding box center [416, 200] width 252 height 15
paste input "D_ALL_TARGET_CASHBACK_WTA PEKIN 50% do 300 PLN_230925"
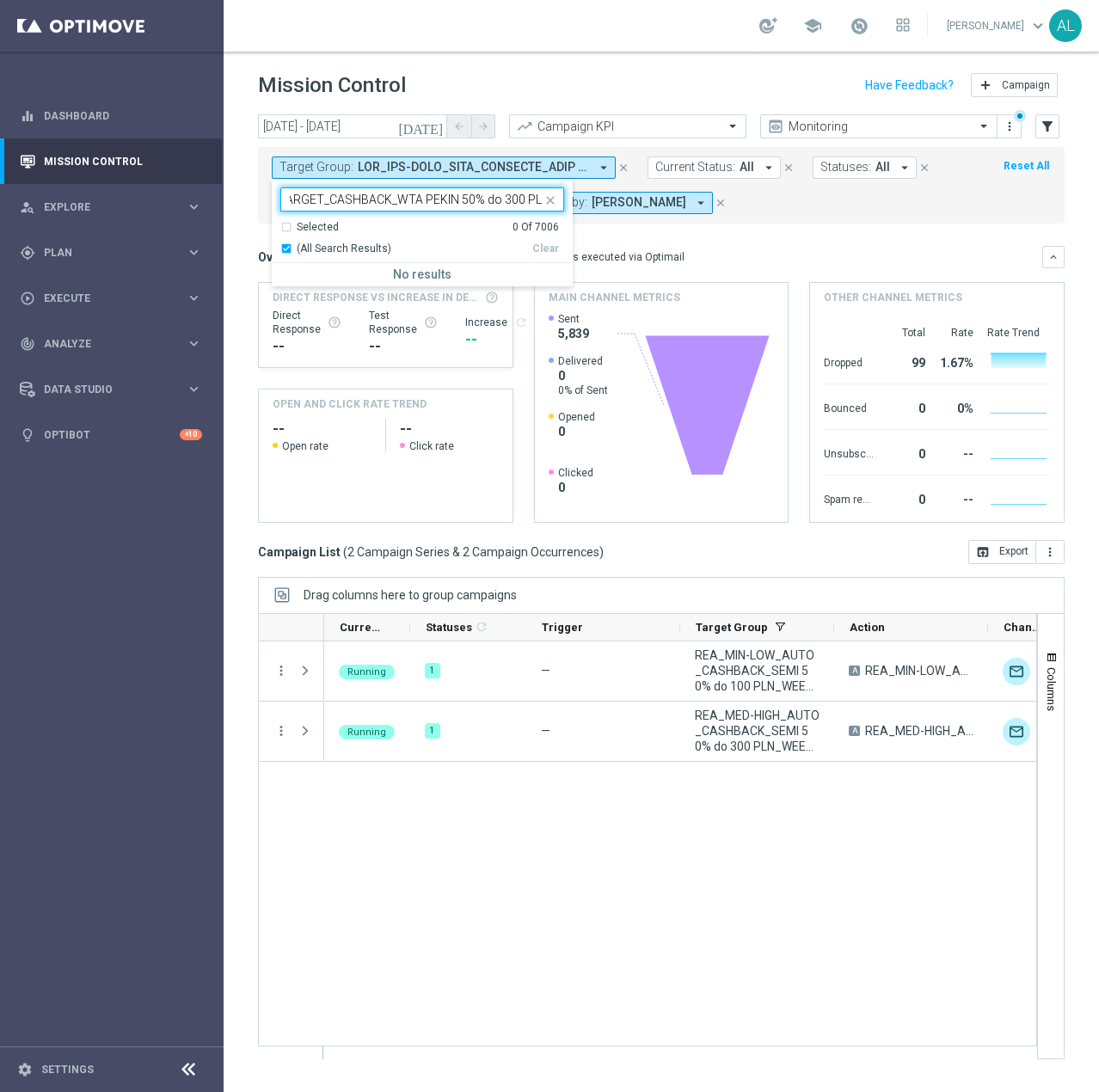
scroll to position [0, 45]
click at [498, 280] on label "D_ALL_TARGET_CASHBACK_WTA PEKIN 50% do 300 PLN blokada_230925" at bounding box center [430, 277] width 266 height 10
type input "D_ALL_TARGET_CASHBACK_WTA PEKIN 50% do 300 PL"
click at [690, 264] on div "Overview: Optimail arrow_drop_down This overview shows data of campaigns execut…" at bounding box center [661, 258] width 807 height 23
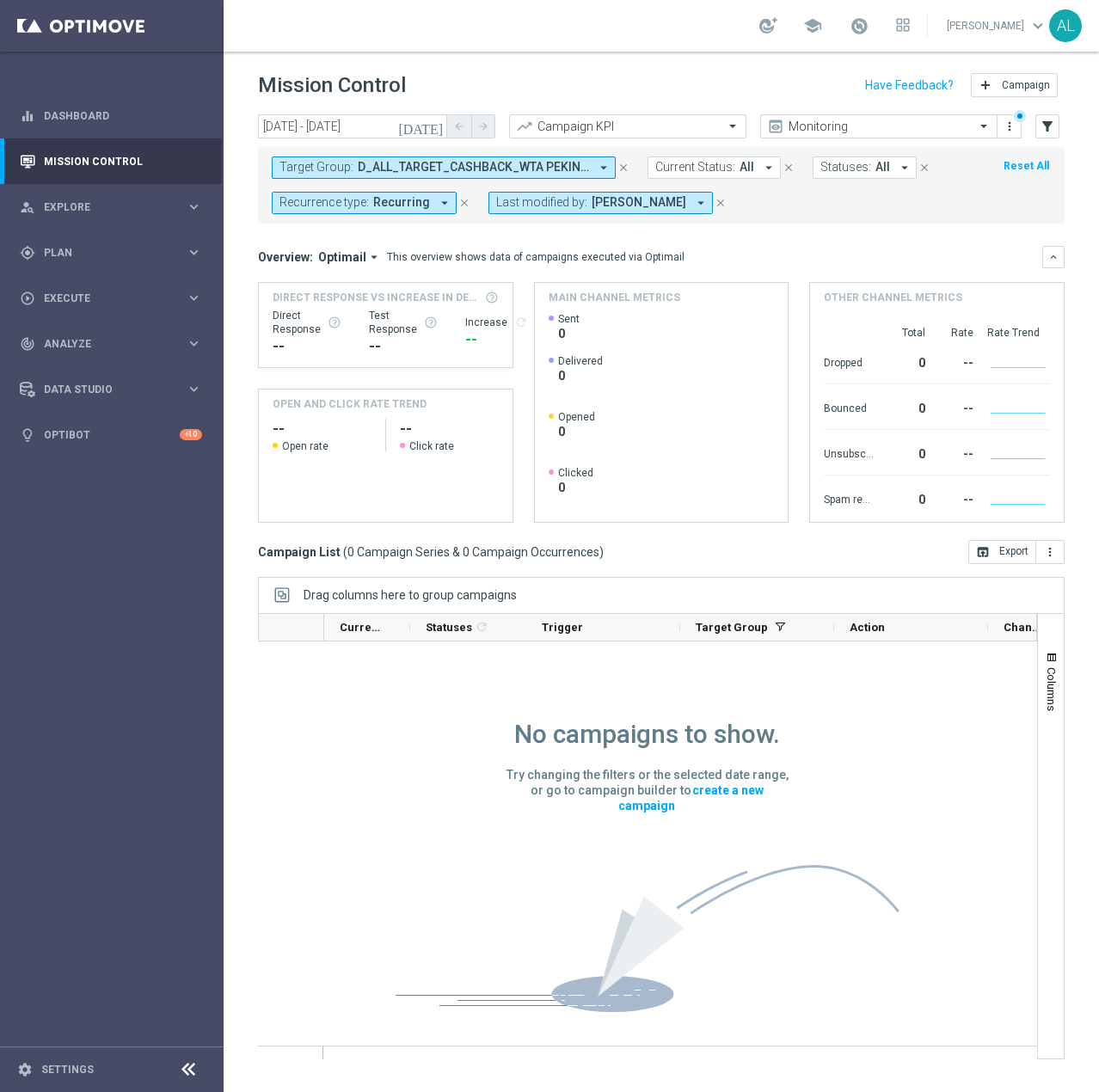
click at [407, 206] on span "Recurring" at bounding box center [401, 203] width 57 height 15
click at [368, 300] on div "Non-Recurring" at bounding box center [350, 299] width 106 height 10
click at [360, 319] on div "Recurring" at bounding box center [341, 326] width 123 height 28
click at [562, 237] on mini-dashboard "Overview: Optimail arrow_drop_down This overview shows data of campaigns execut…" at bounding box center [661, 381] width 807 height 316
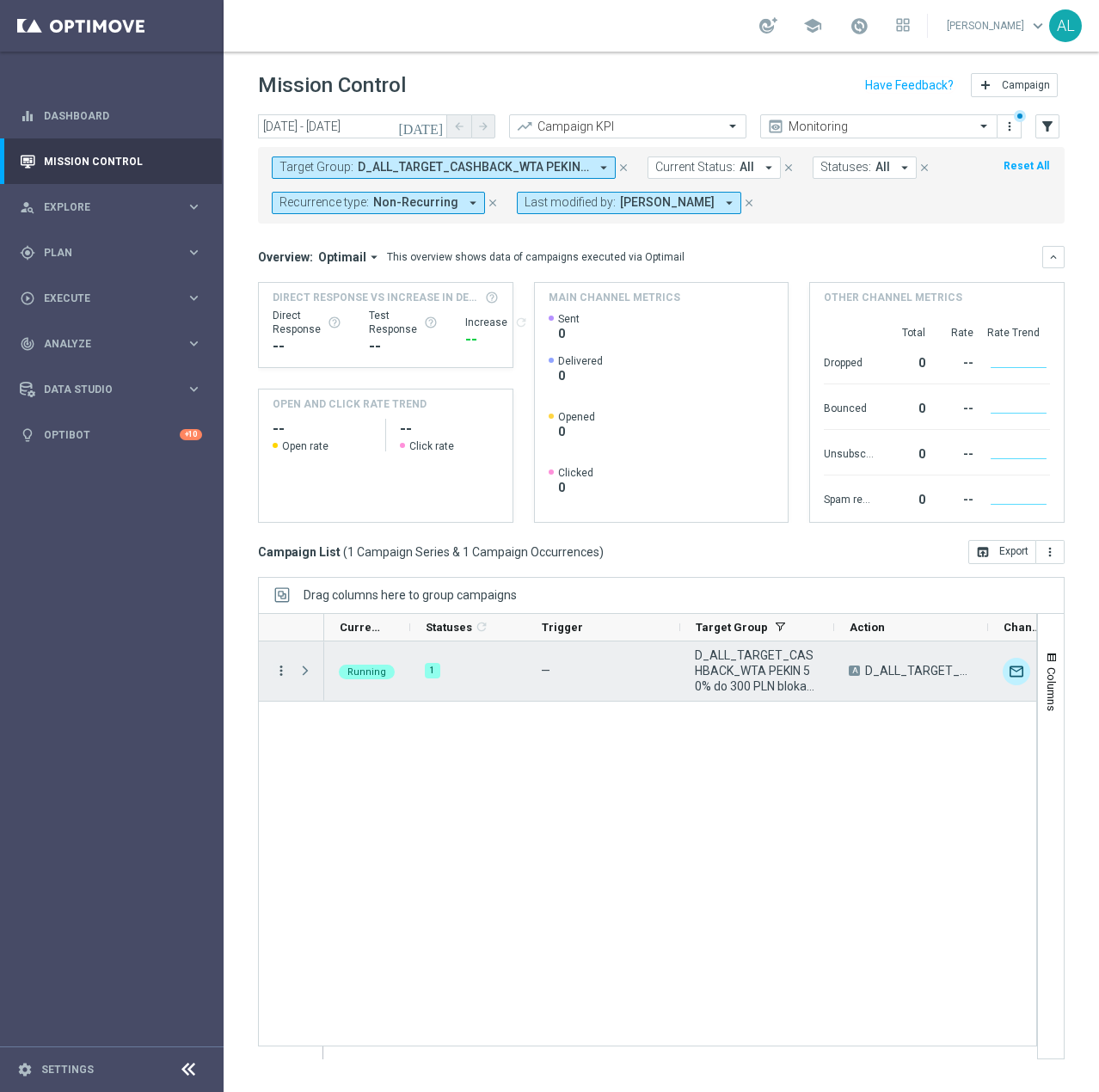
click at [275, 664] on icon "more_vert" at bounding box center [281, 670] width 16 height 16
click at [732, 692] on span "D_ALL_TARGET_CASHBACK_WTA PEKIN 50% do 300 PLN blokada_230925" at bounding box center [757, 670] width 125 height 46
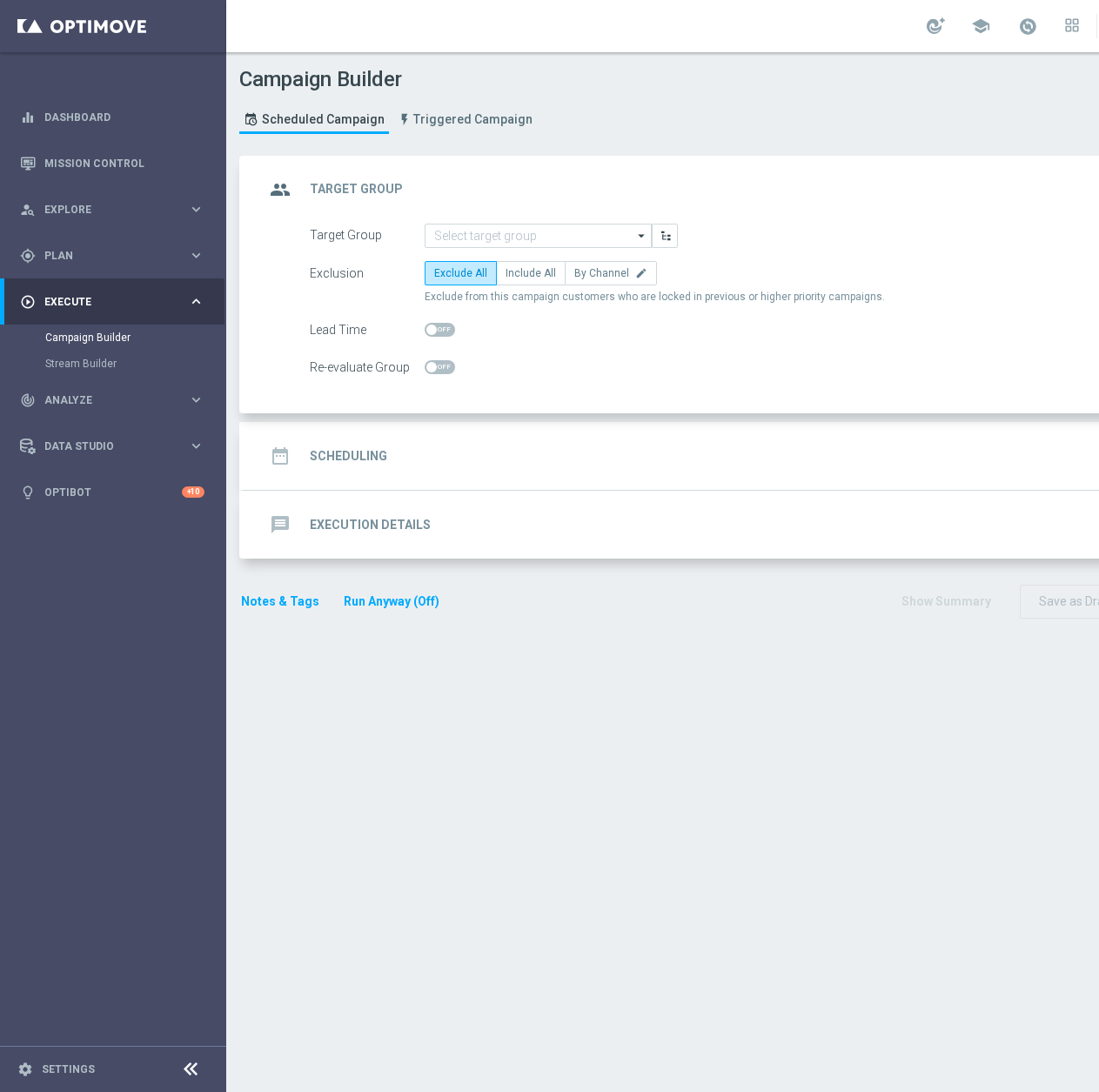
click at [536, 217] on div "group Target Group keyboard_arrow_up" at bounding box center [751, 189] width 1014 height 68
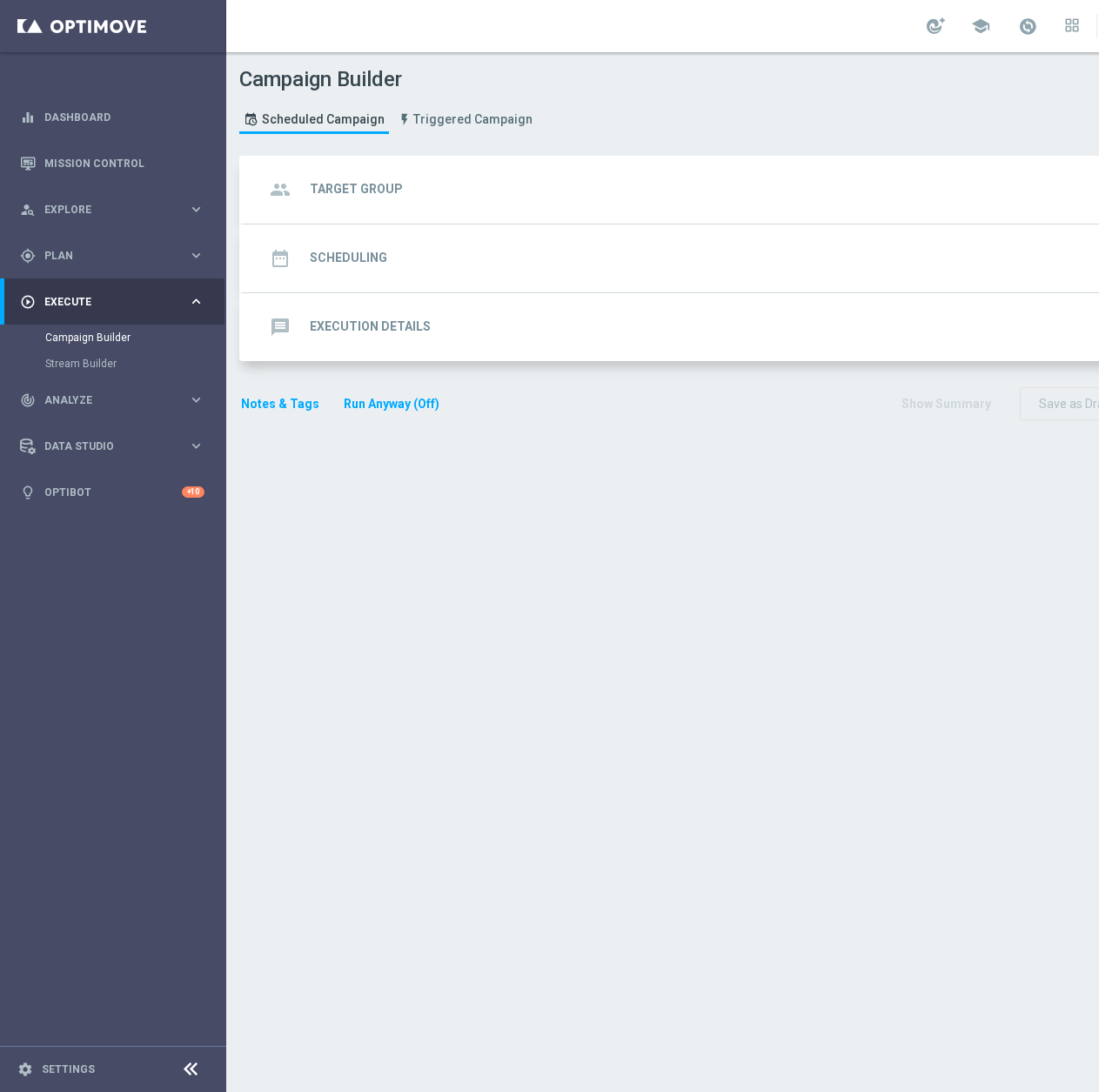
click at [541, 179] on div "group Target Group keyboard_arrow_down Target Group arrow_drop_down Show Select…" at bounding box center [751, 189] width 1014 height 68
click at [525, 193] on div "group Target Group keyboard_arrow_down" at bounding box center [750, 189] width 972 height 33
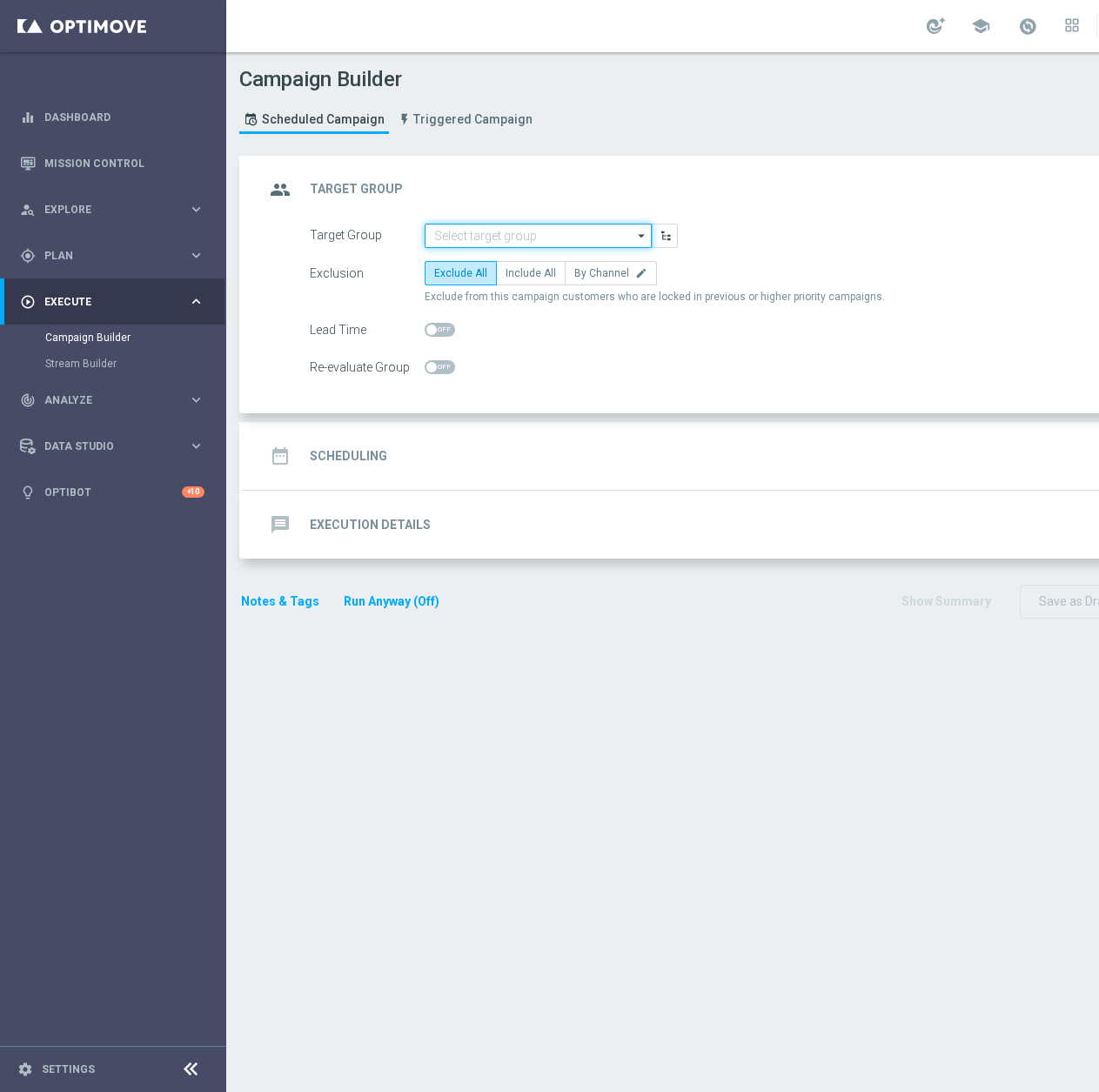
click at [498, 233] on input at bounding box center [538, 236] width 227 height 25
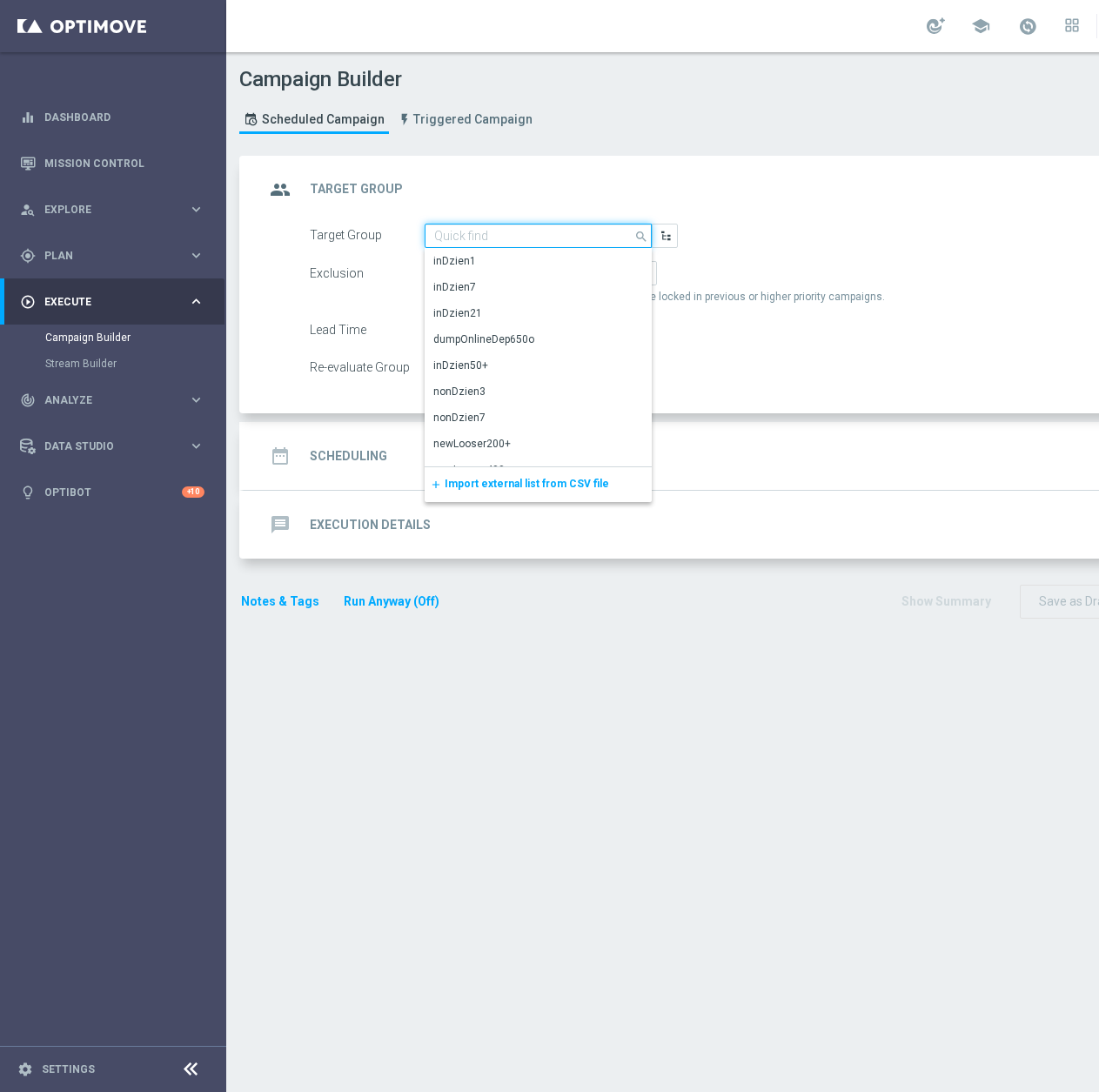
paste input "D_ALL_TARGET_CASHBACK_WTA PEKIN 50% do 300 PLN_230925"
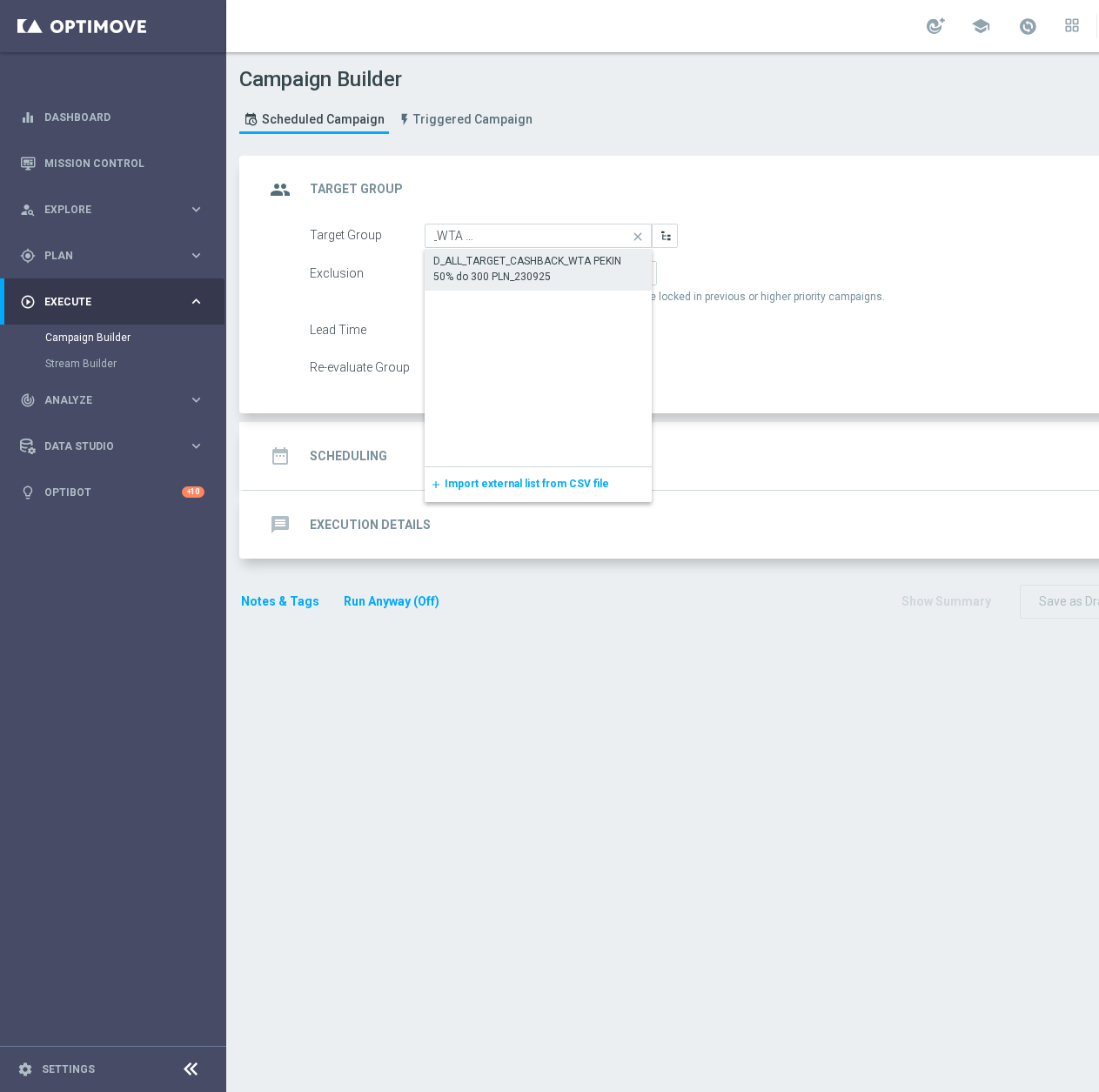
click at [550, 275] on div "D_ALL_TARGET_CASHBACK_WTA PEKIN 50% do 300 PLN_230925" at bounding box center [538, 269] width 209 height 31
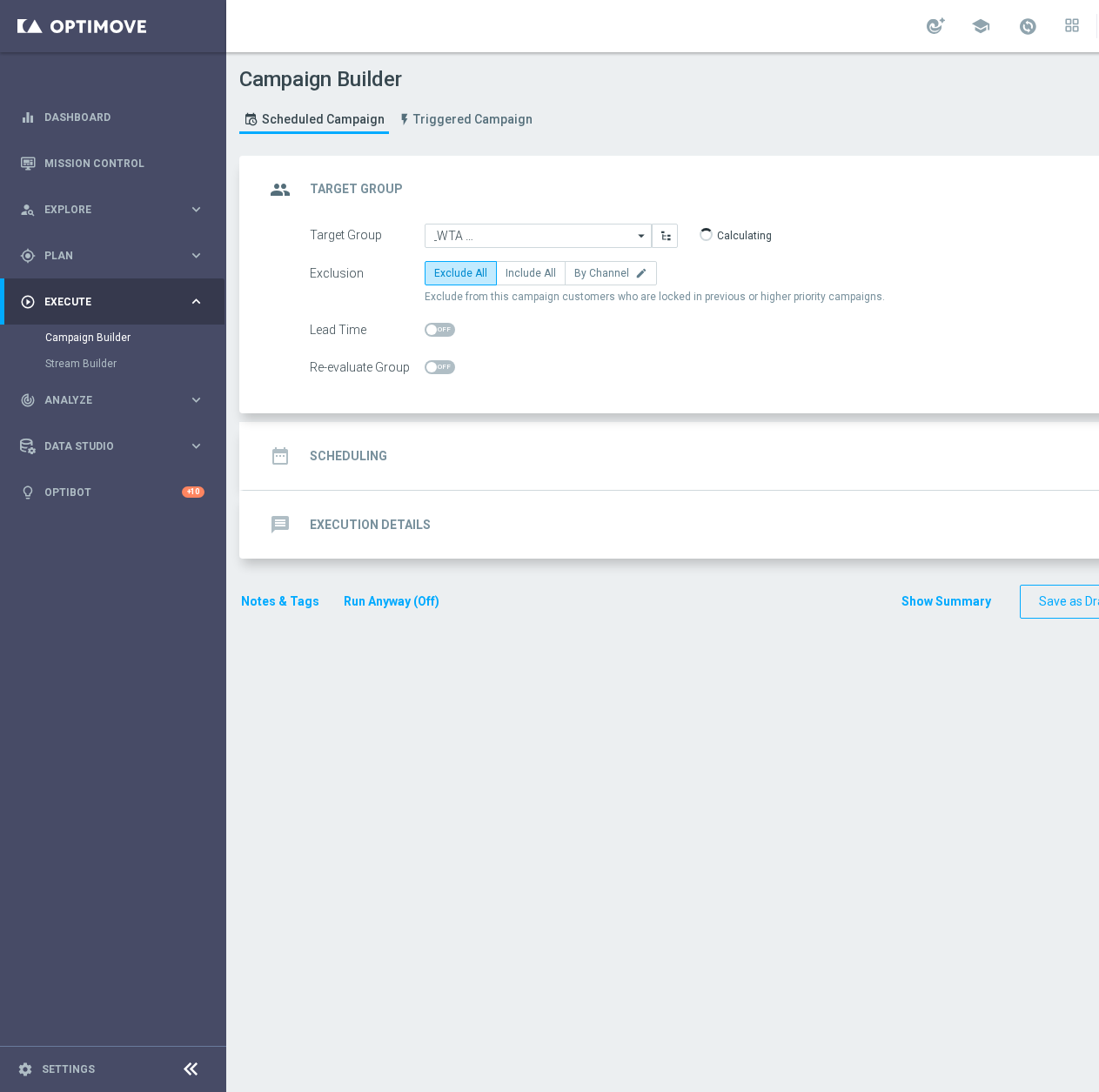
type input "D_ALL_TARGET_CASHBACK_WTA PEKIN 50% do 300 PLN_230925"
click at [519, 274] on span "Include All" at bounding box center [530, 273] width 50 height 12
click at [517, 274] on input "Include All" at bounding box center [511, 276] width 11 height 11
radio input "true"
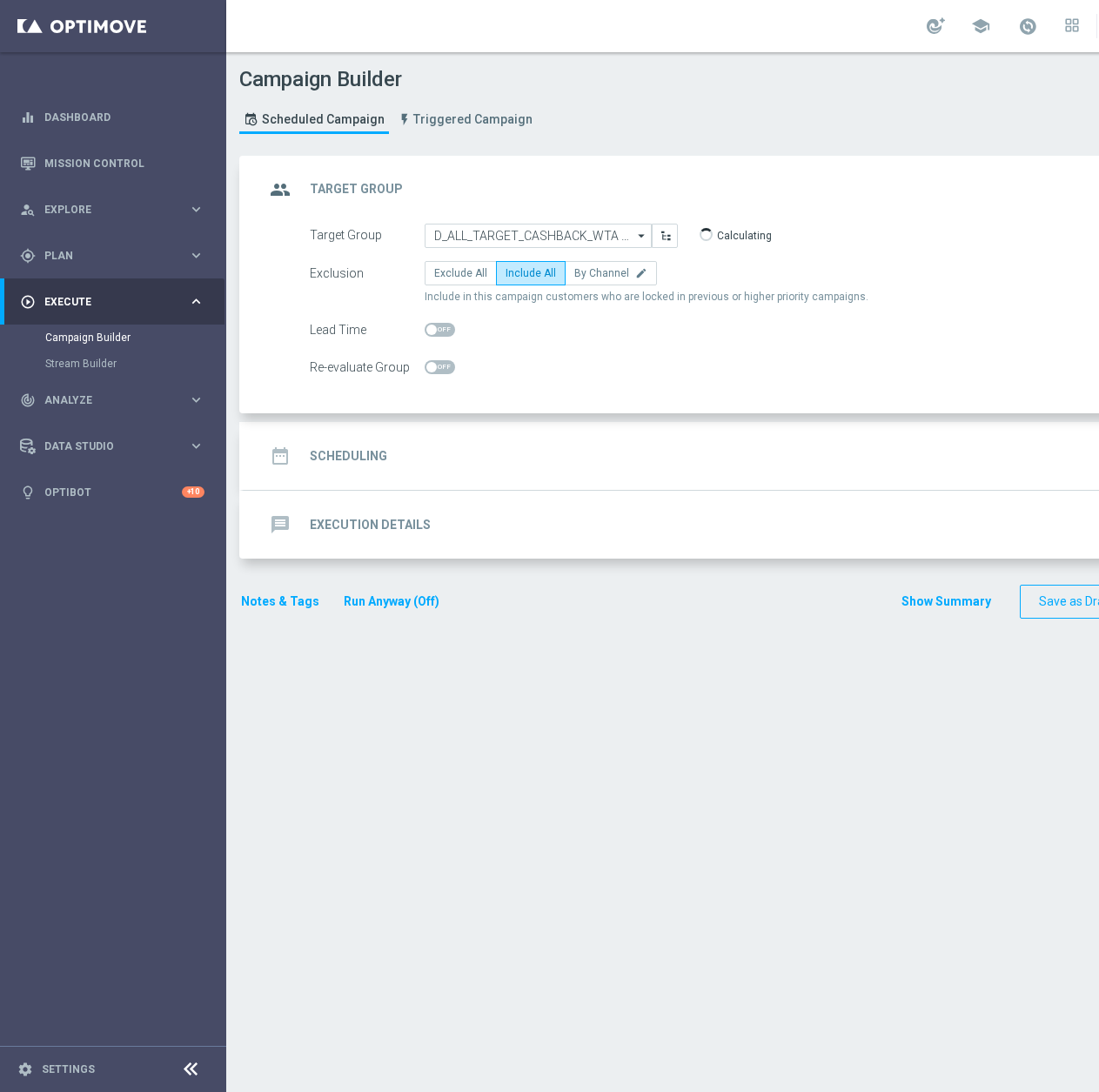
click at [442, 448] on div "date_range Scheduling keyboard_arrow_down" at bounding box center [750, 455] width 972 height 33
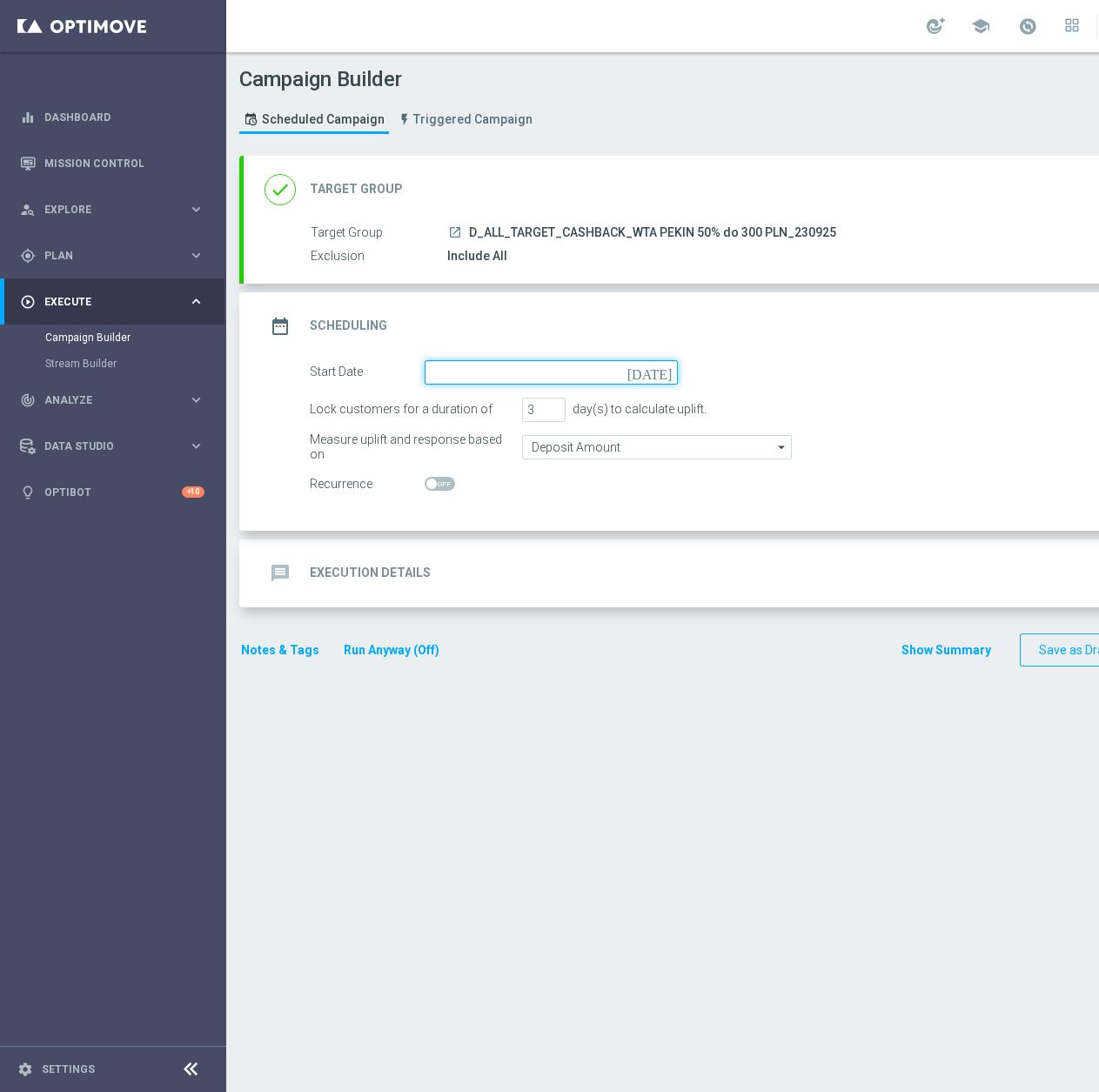
click at [524, 376] on input at bounding box center [551, 373] width 254 height 25
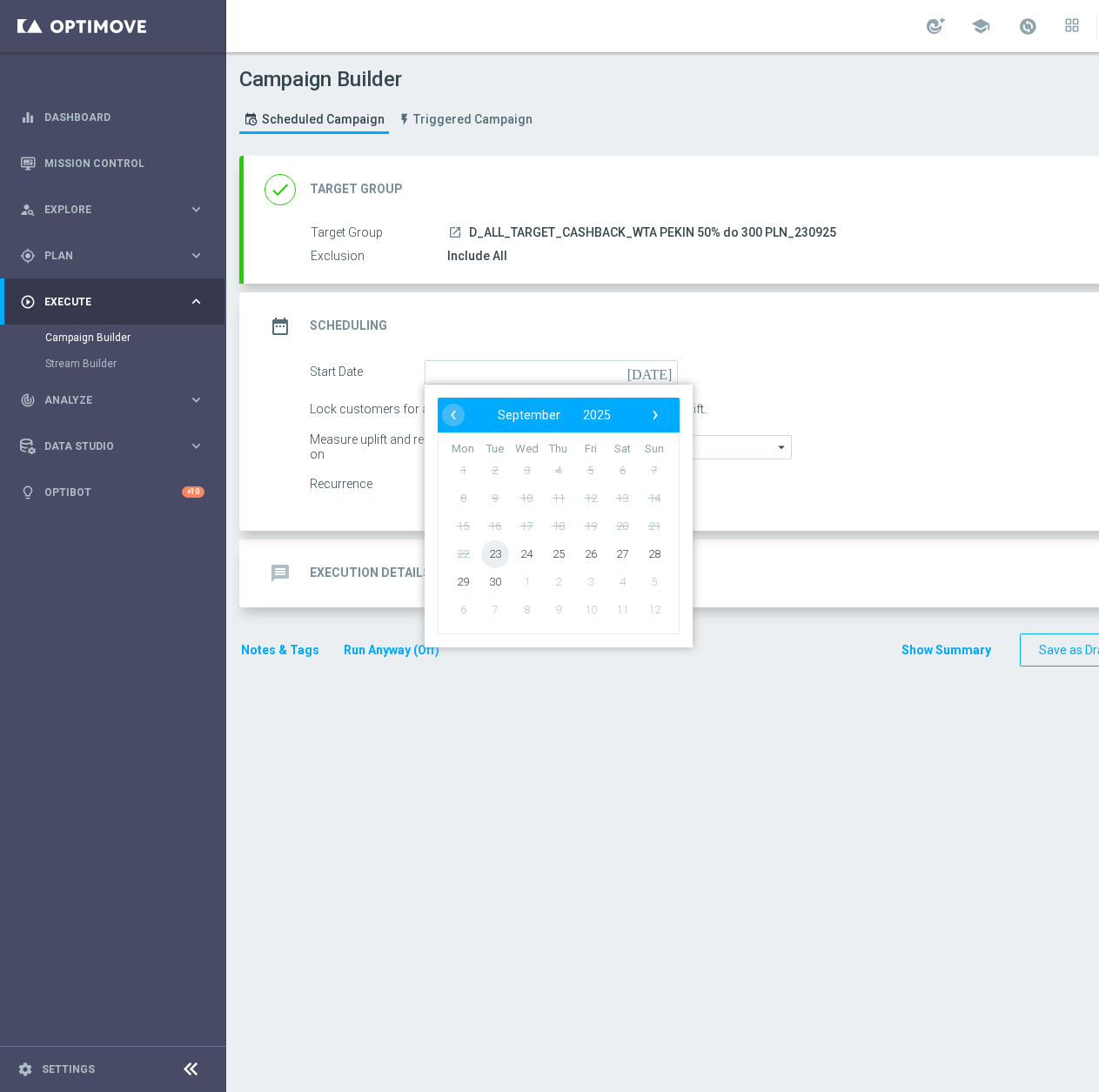
click at [500, 555] on span "23" at bounding box center [496, 554] width 28 height 28
type input "[DATE]"
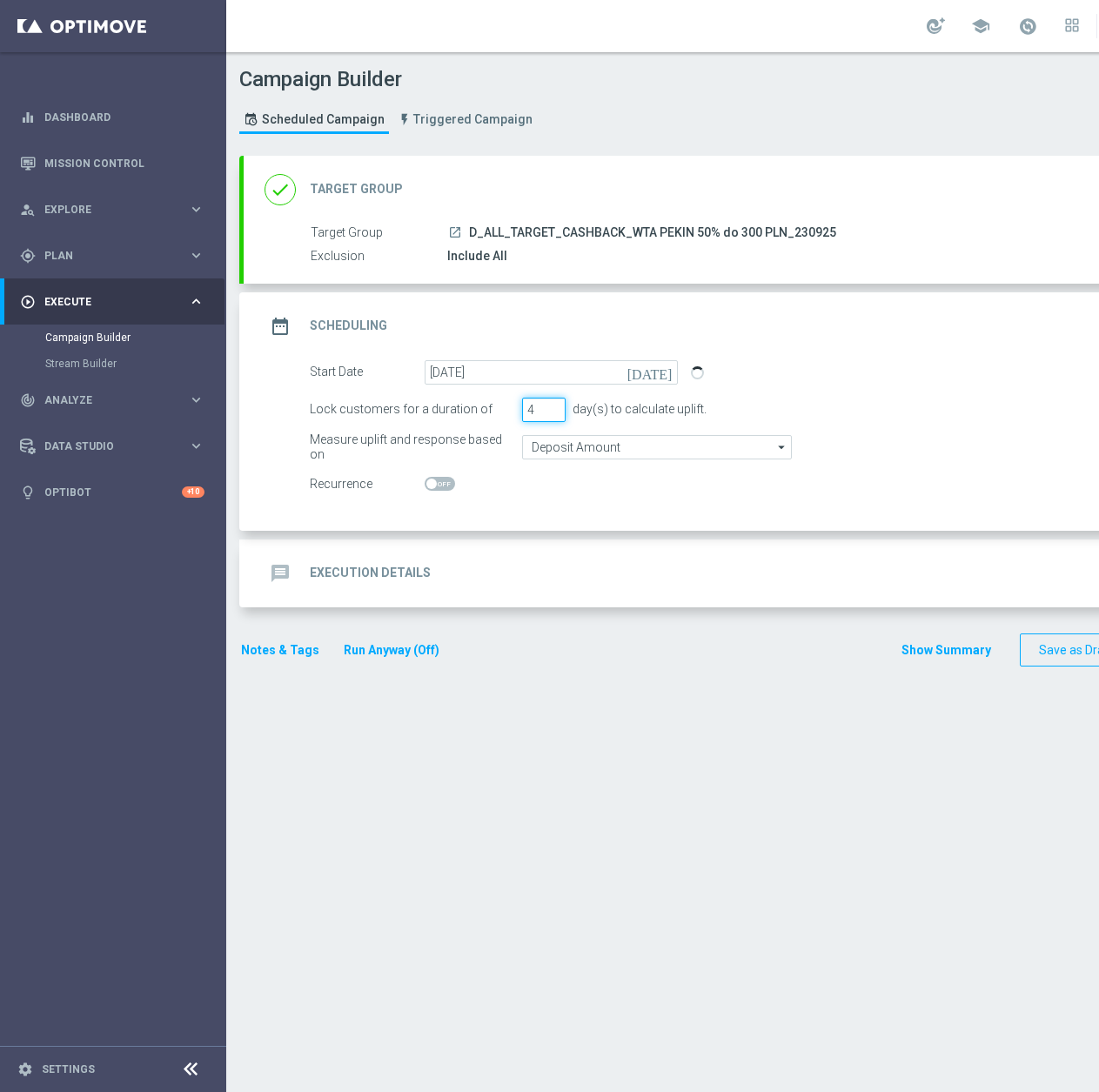
click at [550, 406] on input "4" at bounding box center [543, 410] width 43 height 25
click at [550, 406] on input "5" at bounding box center [543, 410] width 43 height 25
type input "6"
click at [550, 406] on input "6" at bounding box center [543, 410] width 43 height 25
drag, startPoint x: 604, startPoint y: 441, endPoint x: 595, endPoint y: 449, distance: 12.0
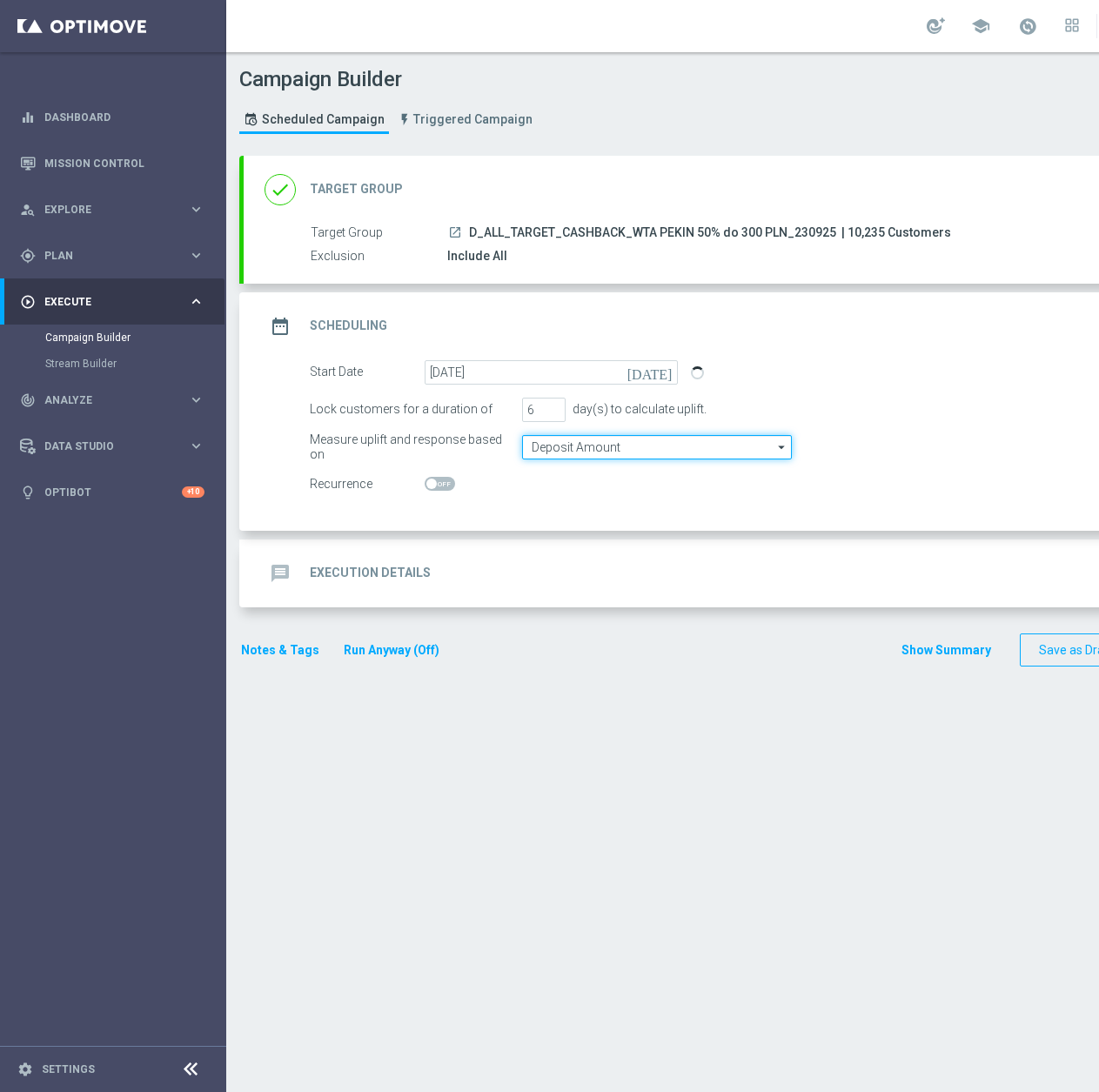
click at [602, 444] on input "Deposit Amount" at bounding box center [656, 447] width 269 height 25
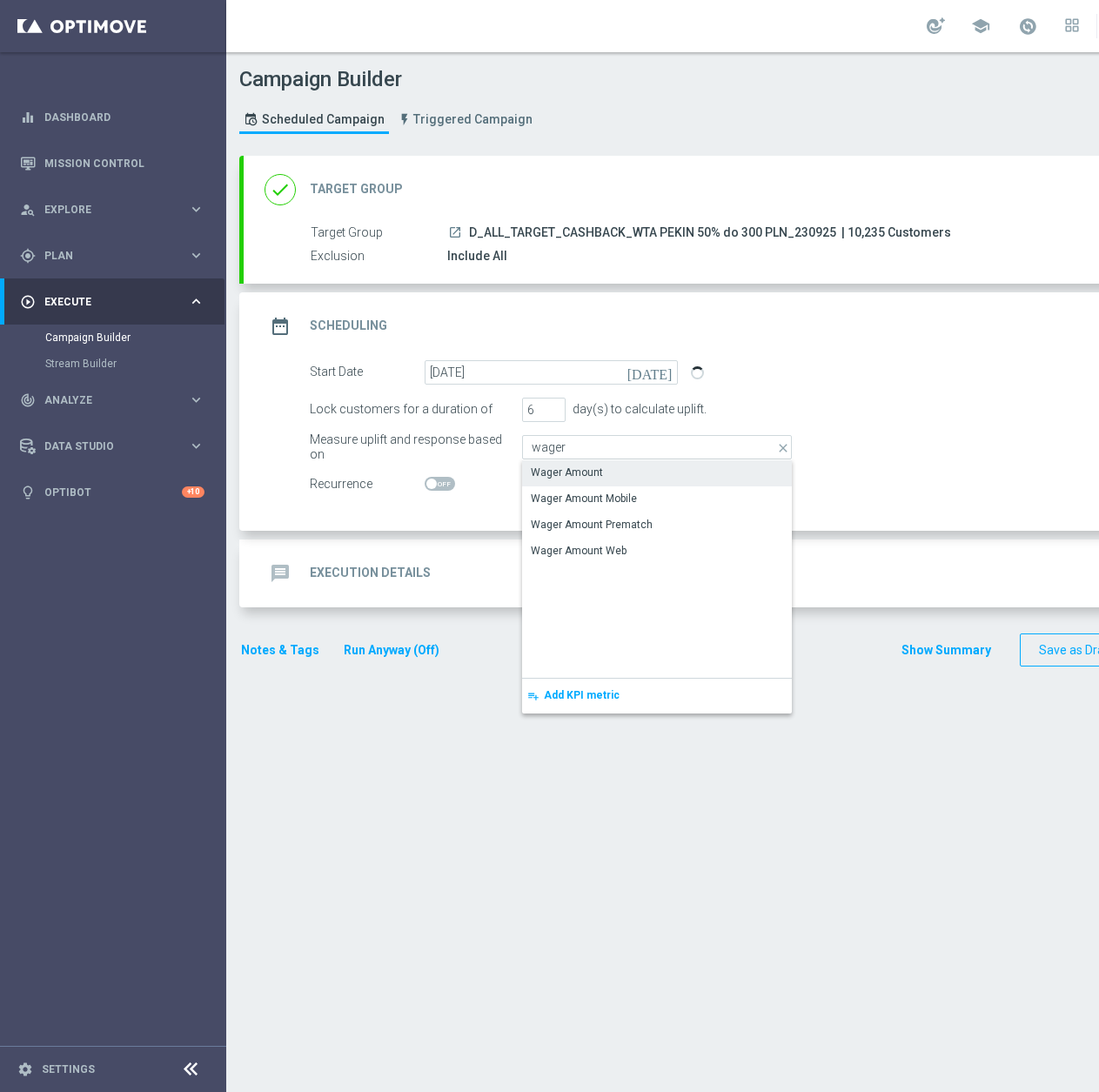
click at [586, 475] on div "Wager Amount" at bounding box center [567, 473] width 72 height 16
type input "Wager Amount"
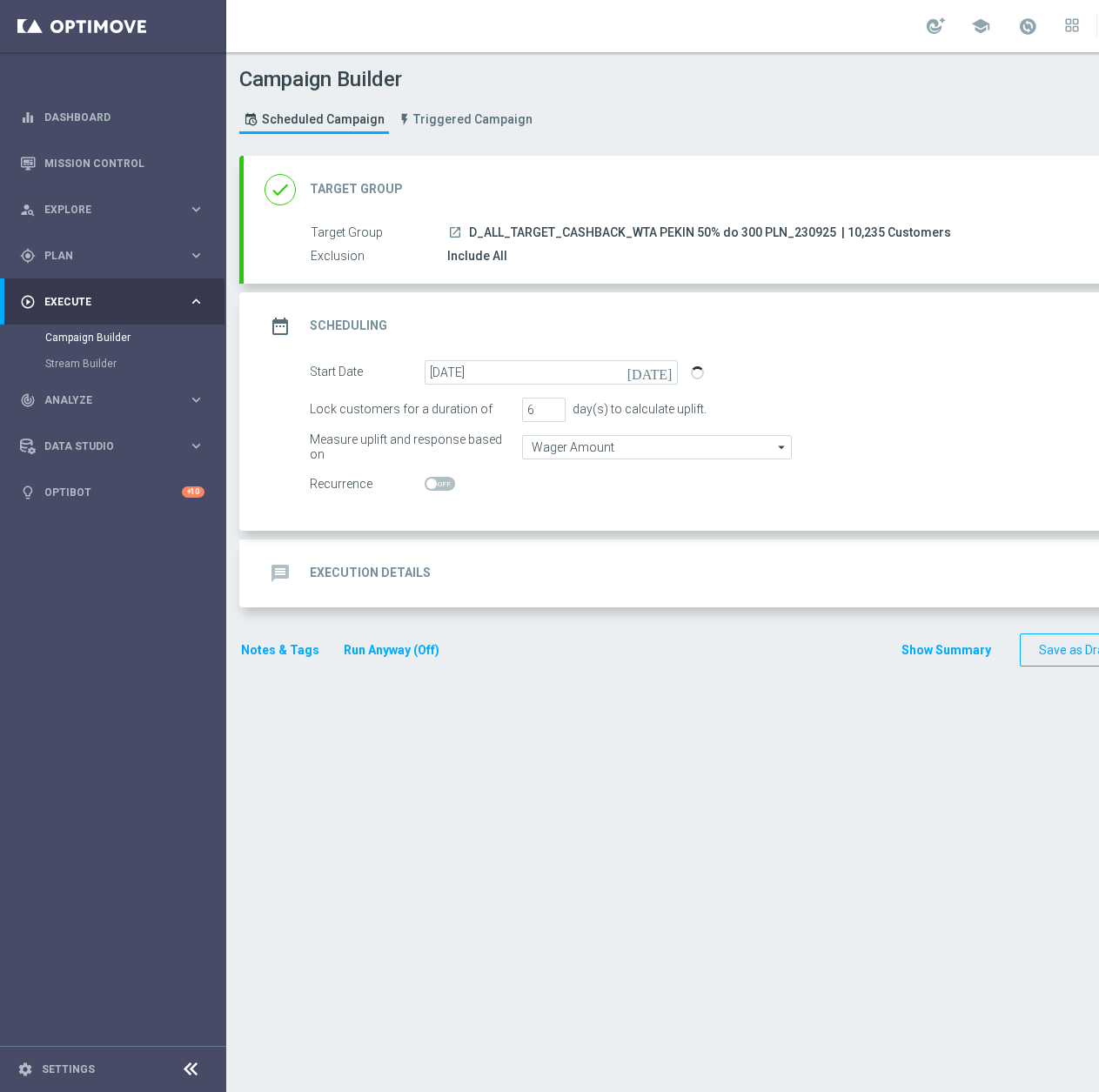
click at [498, 561] on div "message Execution Details keyboard_arrow_down" at bounding box center [750, 573] width 972 height 33
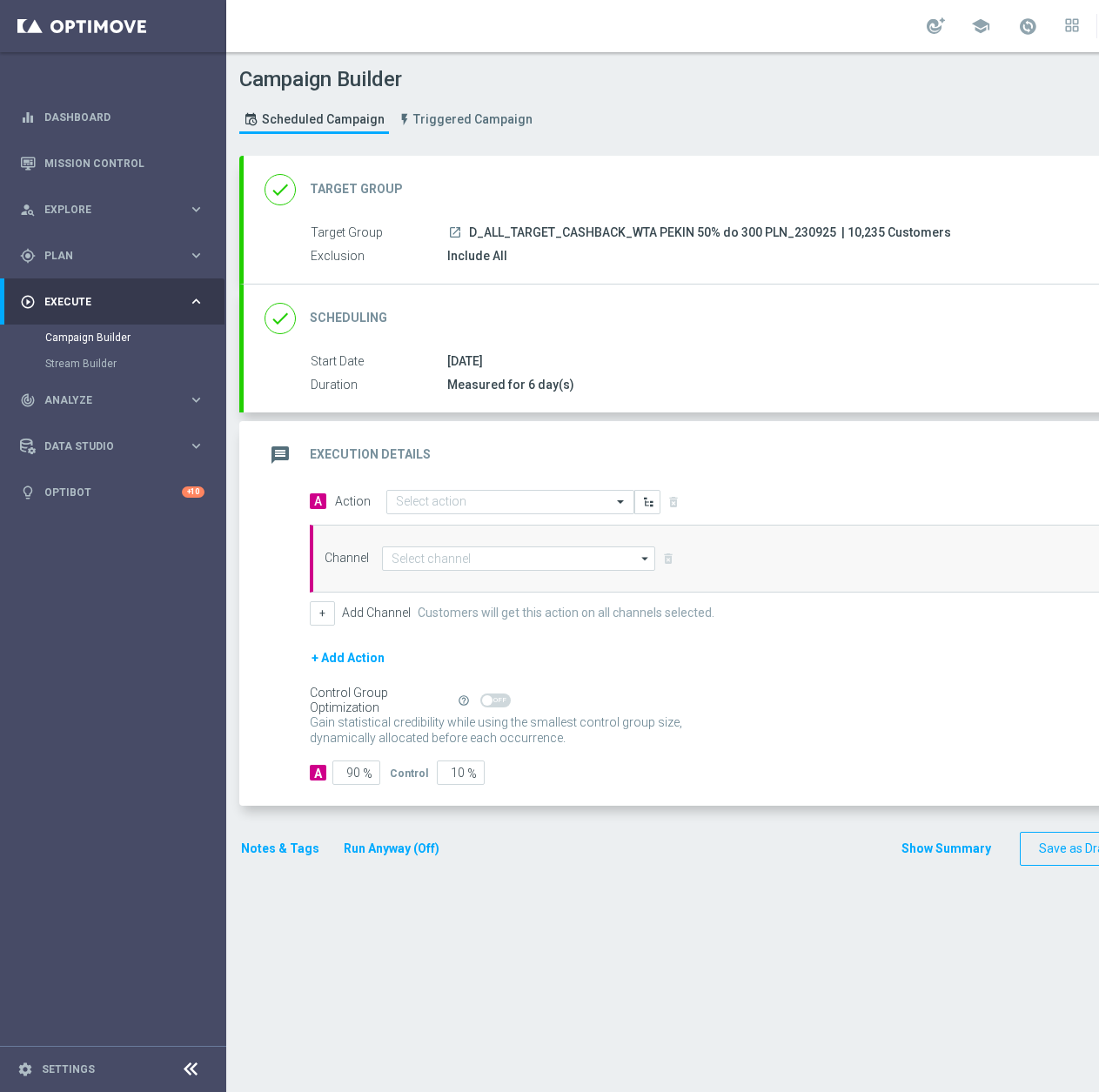
click at [459, 518] on div "A Action Select action delete_forever Add Promotion Channel arrow_drop_down Sho…" at bounding box center [770, 557] width 947 height 137
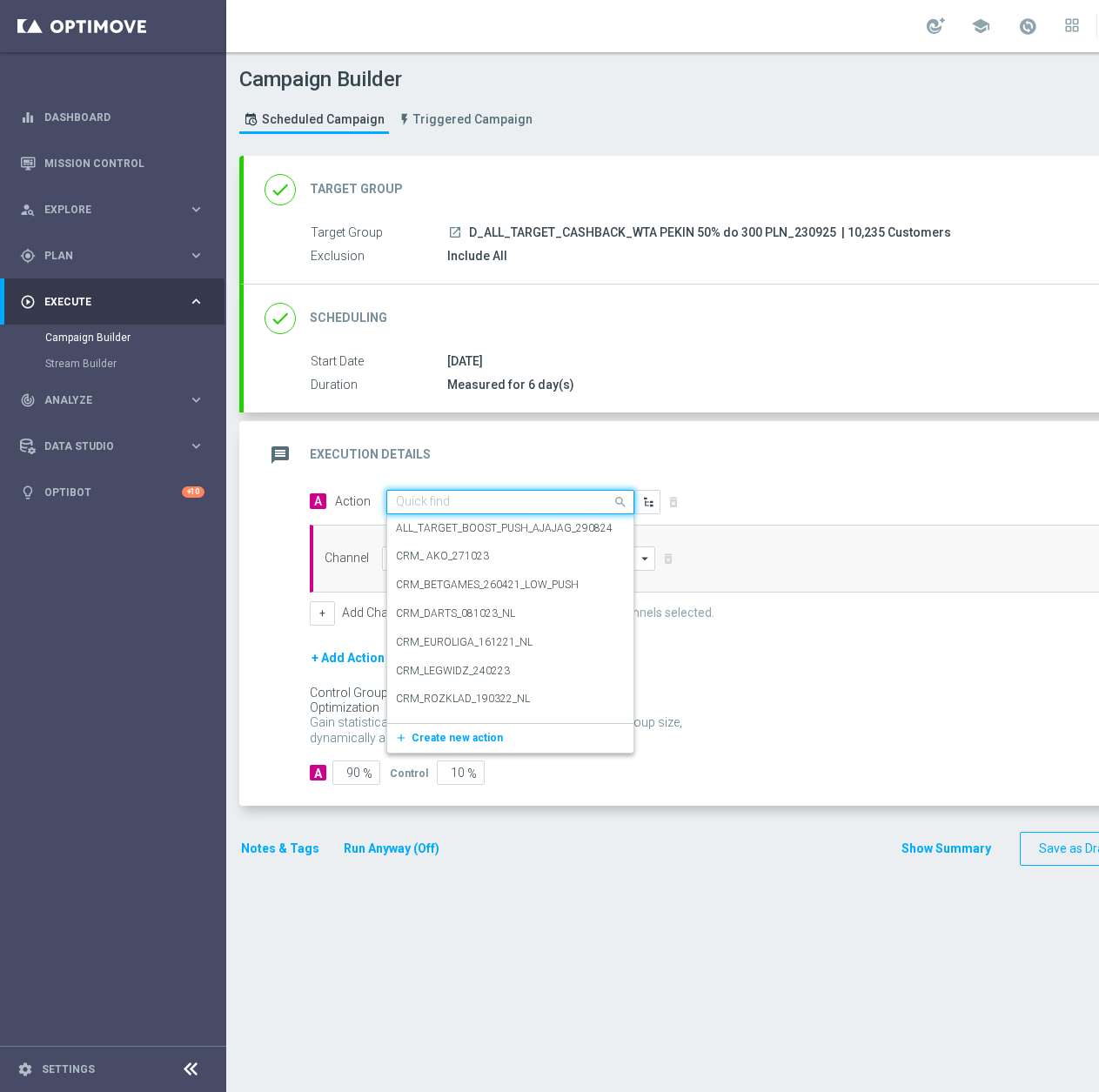
click at [455, 497] on input "text" at bounding box center [493, 502] width 194 height 15
click at [472, 736] on span "Create new action" at bounding box center [457, 738] width 91 height 12
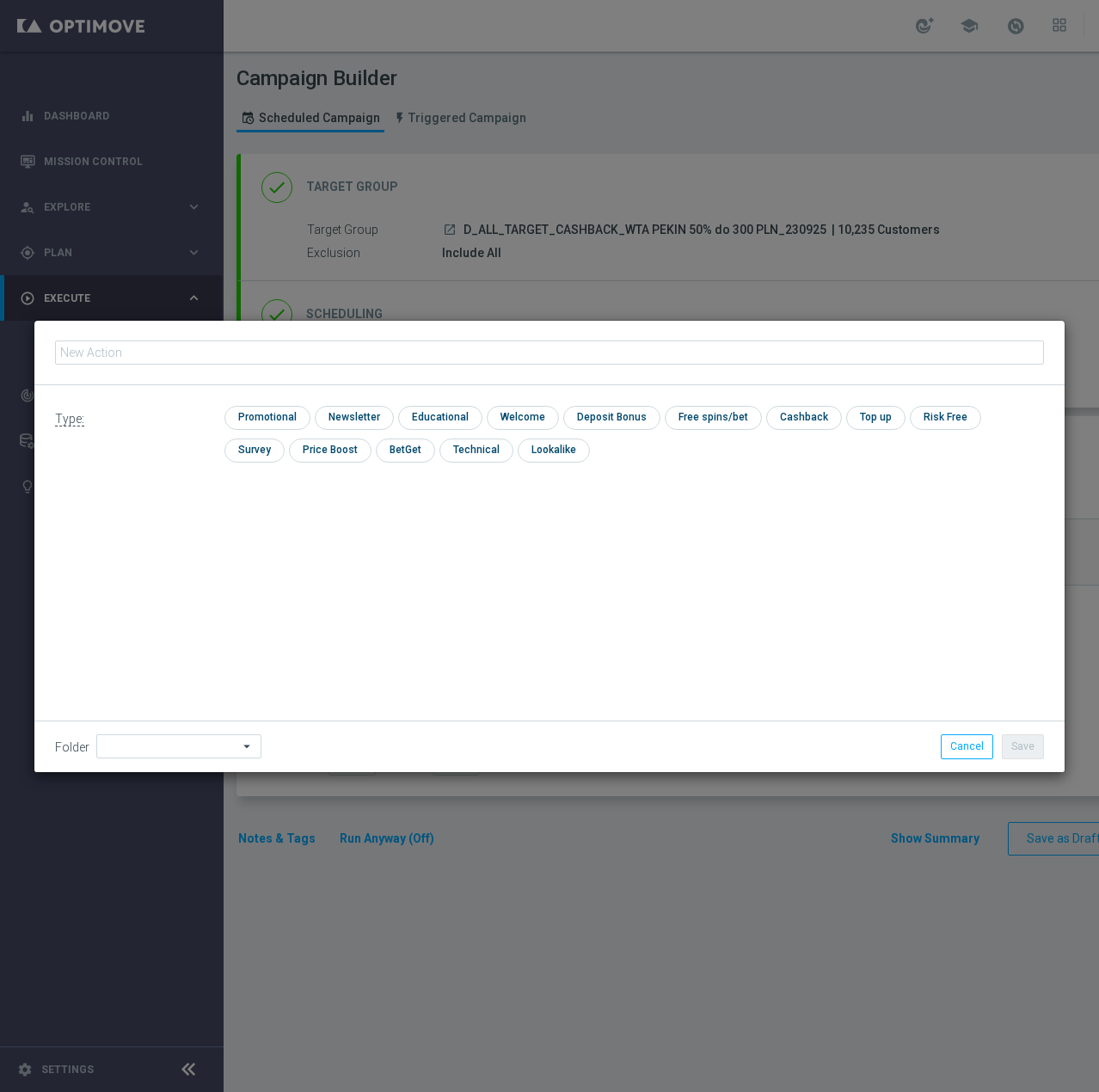
type input "D_ALL_TARGET_CASHBACK_WTA PEKIN 50% do 300 PLN_230925"
click at [258, 429] on div "check Promotional" at bounding box center [267, 418] width 86 height 24
click at [263, 416] on input "checkbox" at bounding box center [265, 417] width 82 height 24
checkbox input "true"
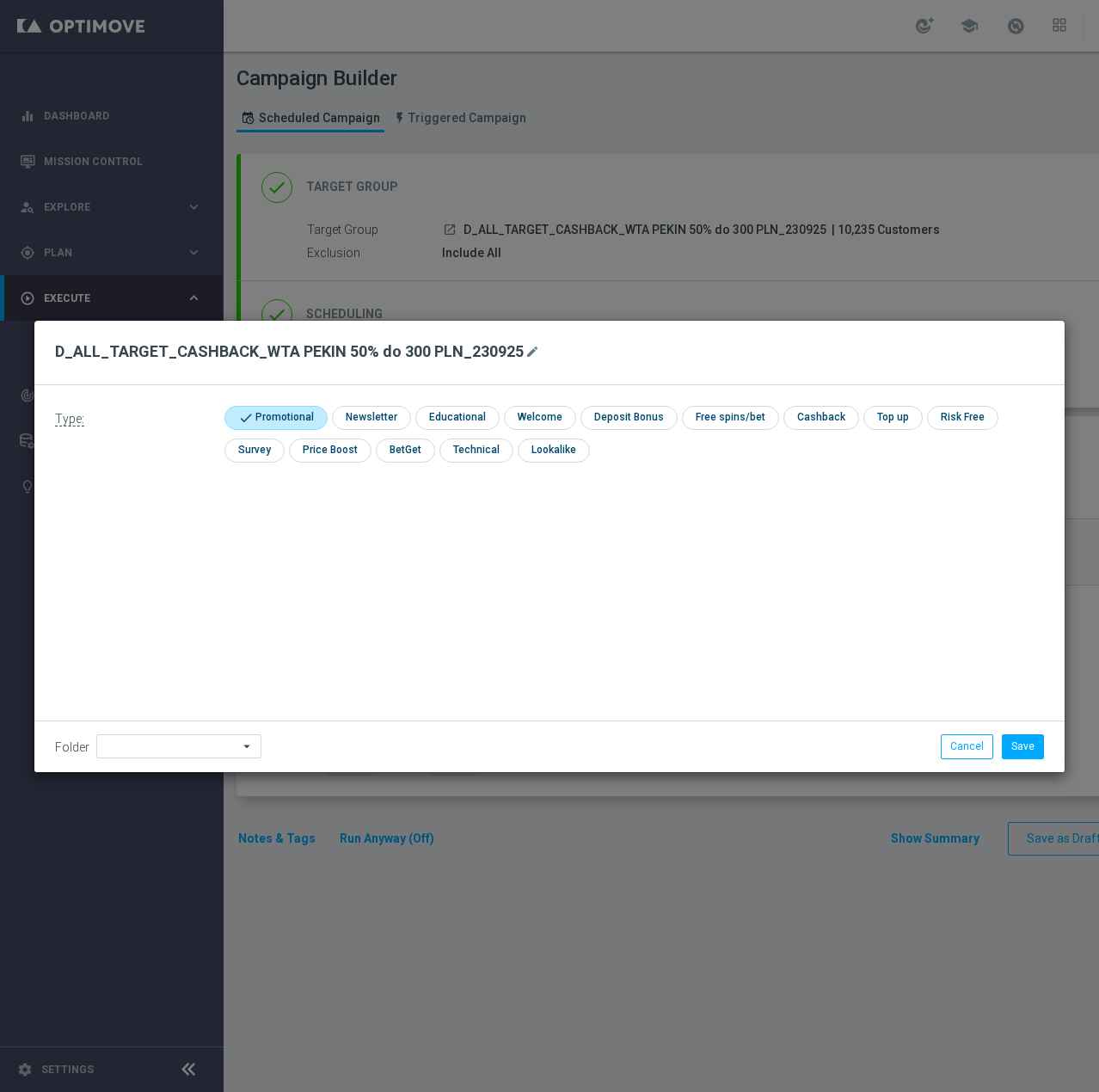
click at [197, 731] on div "Folder arrow_drop_down Show Selected 0 of 479 !ARCHIVE" at bounding box center [549, 745] width 1030 height 51
click at [199, 749] on input at bounding box center [178, 746] width 165 height 24
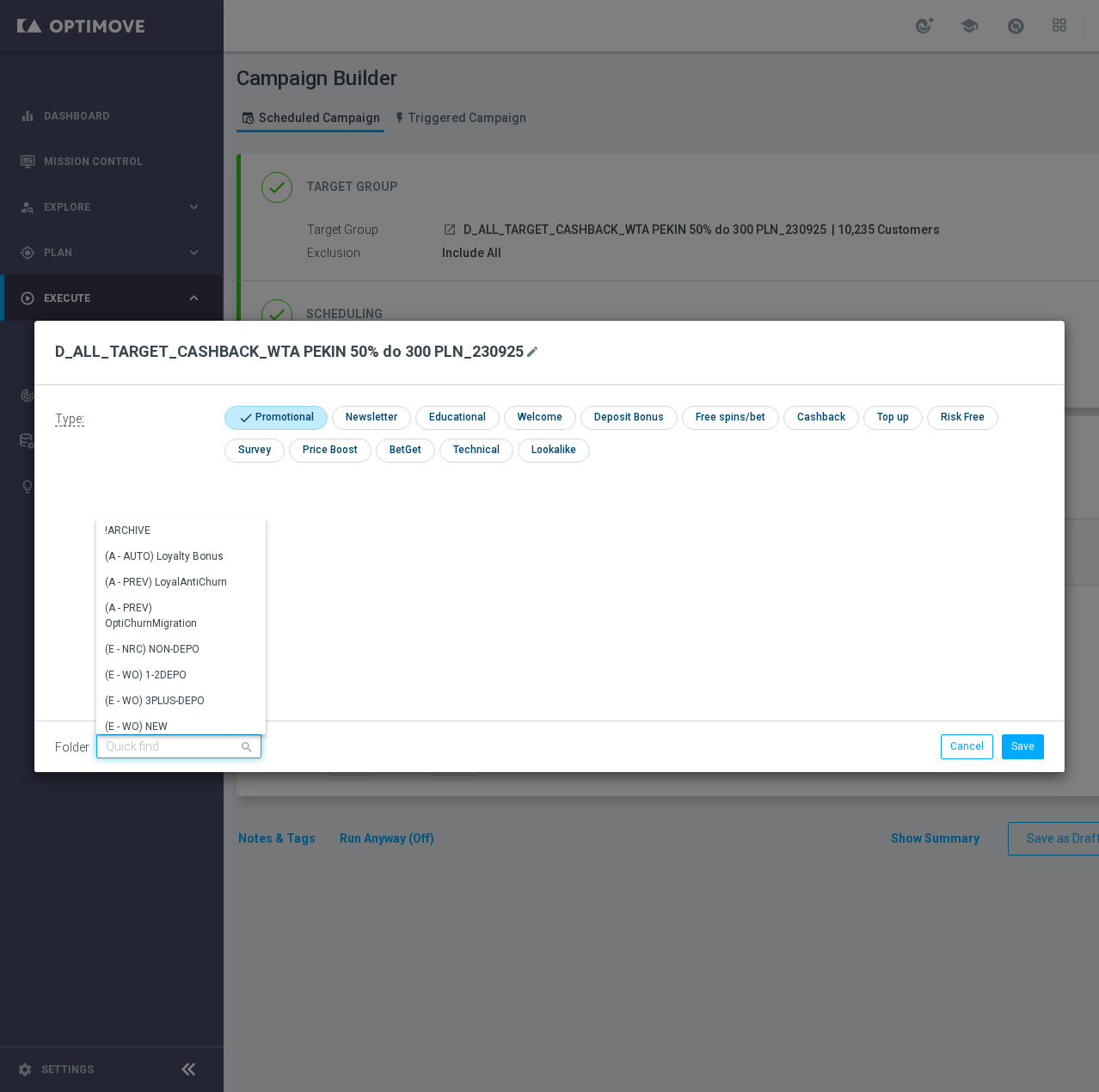
click at [199, 750] on input at bounding box center [178, 746] width 165 height 24
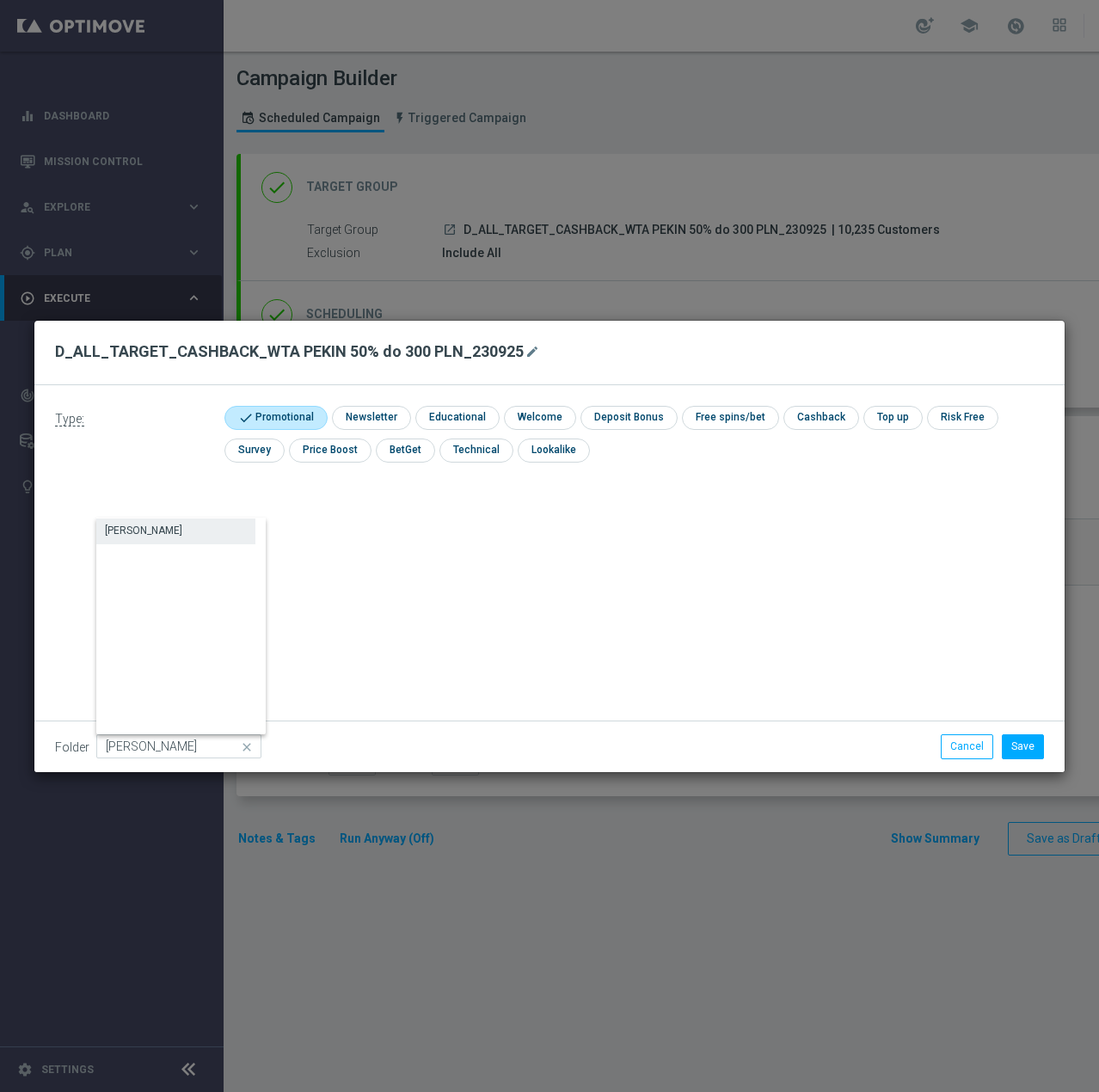
click at [203, 532] on div "Antoni L." at bounding box center [175, 531] width 159 height 24
type input "Antoni L."
click at [1025, 748] on button "Save" at bounding box center [1023, 746] width 42 height 24
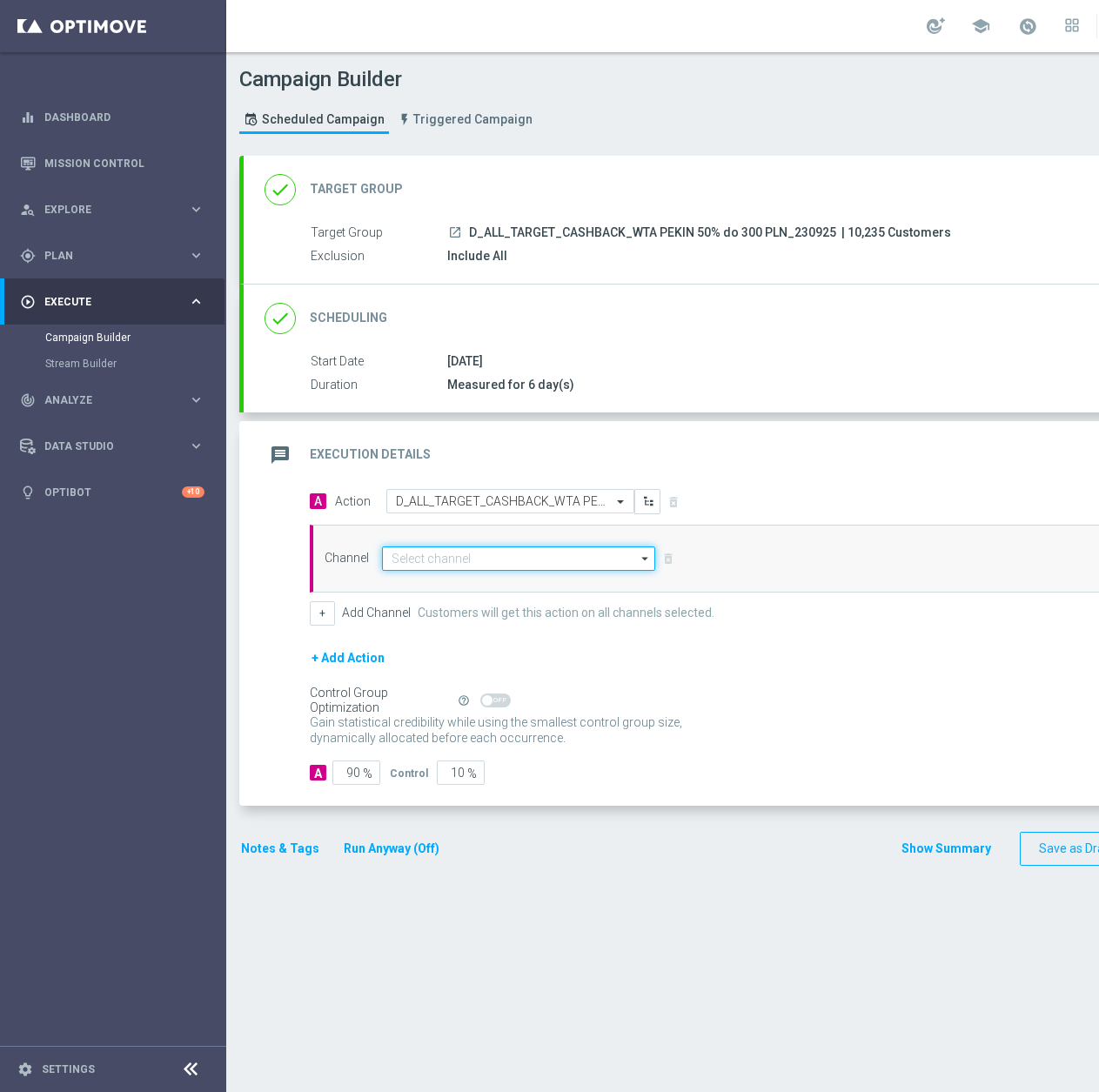
click at [425, 567] on input at bounding box center [518, 559] width 273 height 25
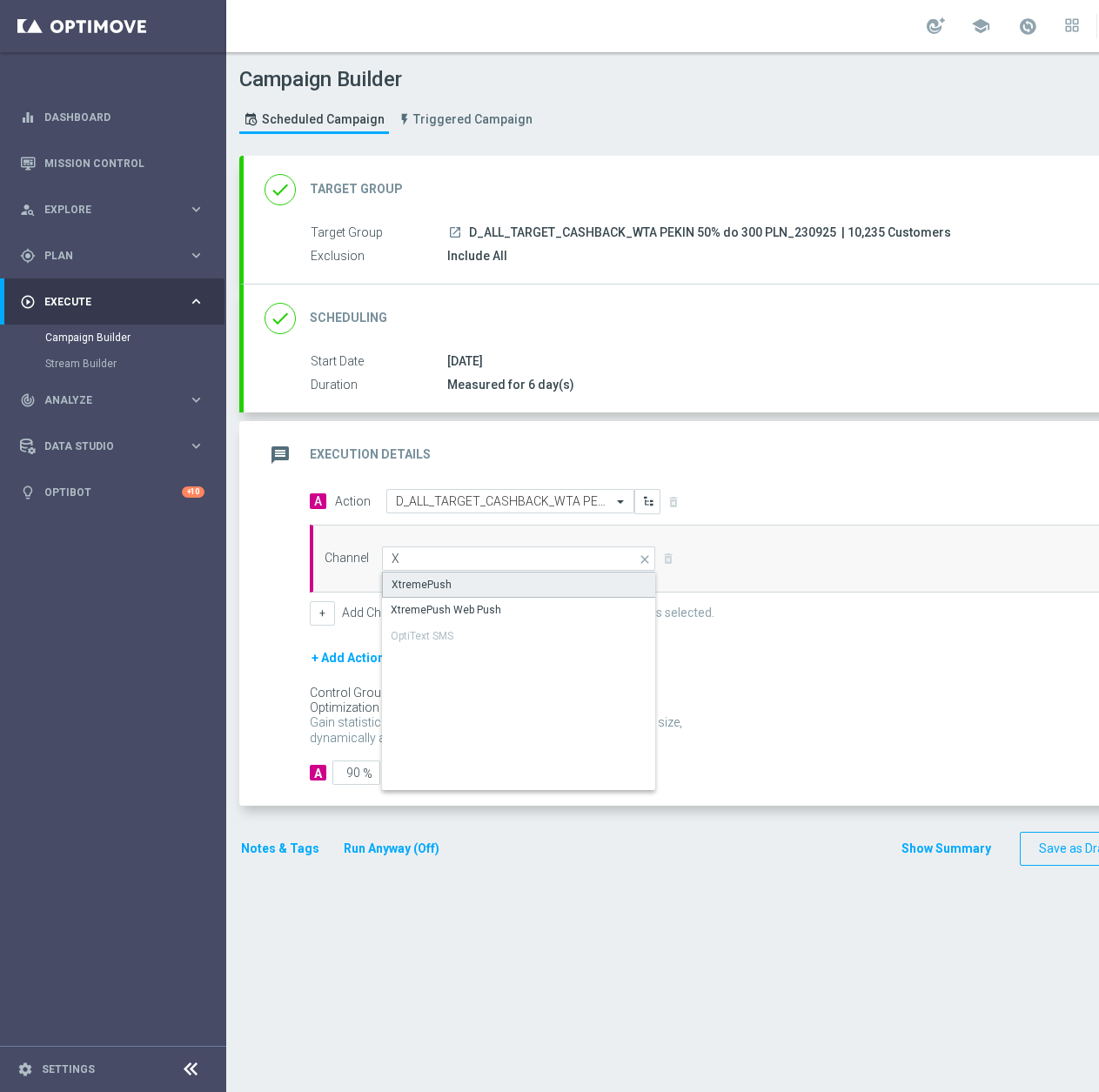
click at [431, 581] on div "XtremePush" at bounding box center [421, 585] width 60 height 16
type input "XtremePush"
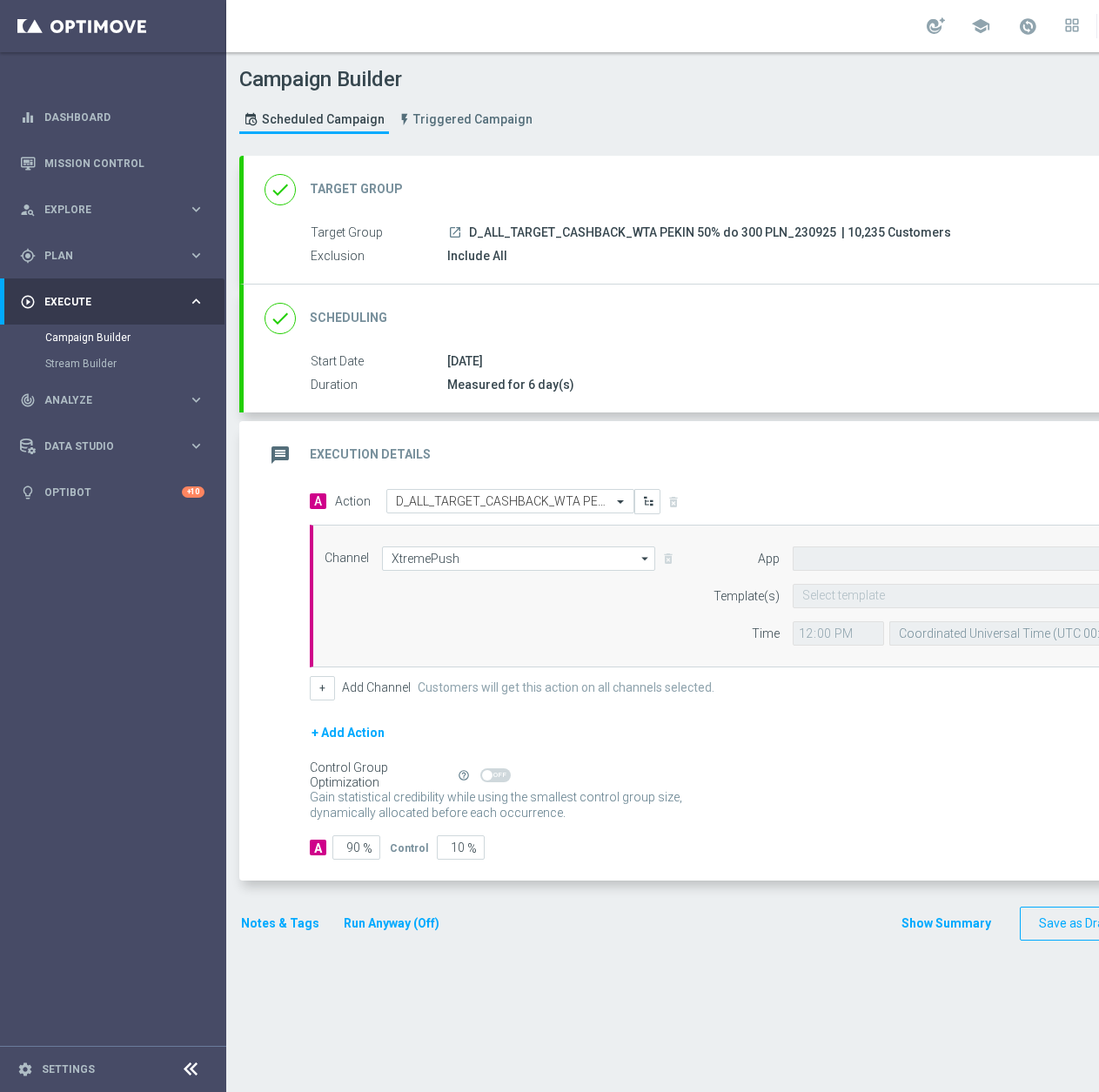
type input "STS_PL"
click at [454, 576] on div "Channel XtremePush XtremePush arrow_drop_down Show Selected 1 of 22 Target grou…" at bounding box center [767, 596] width 910 height 99
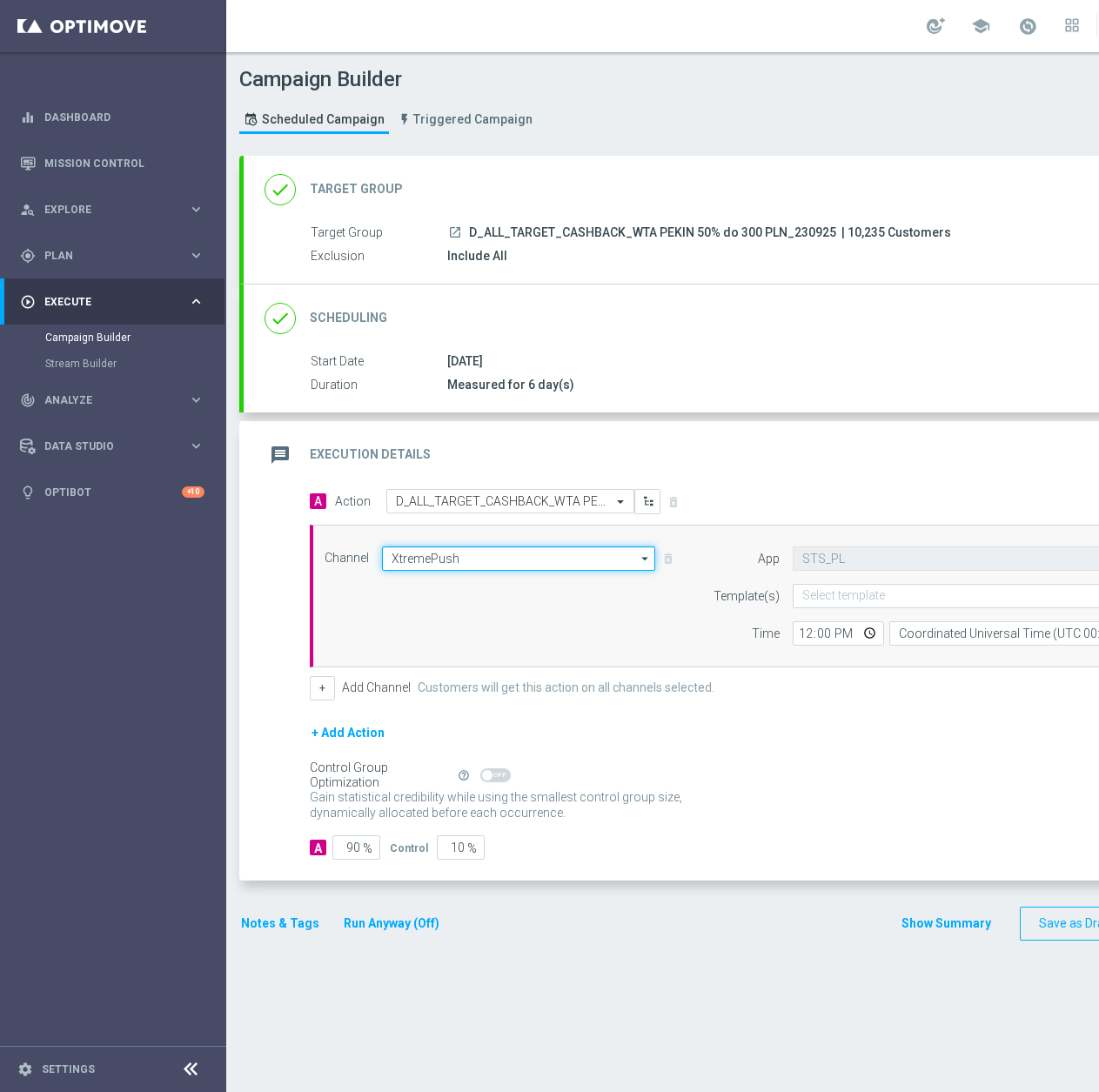
click at [459, 563] on input "XtremePush" at bounding box center [518, 559] width 273 height 25
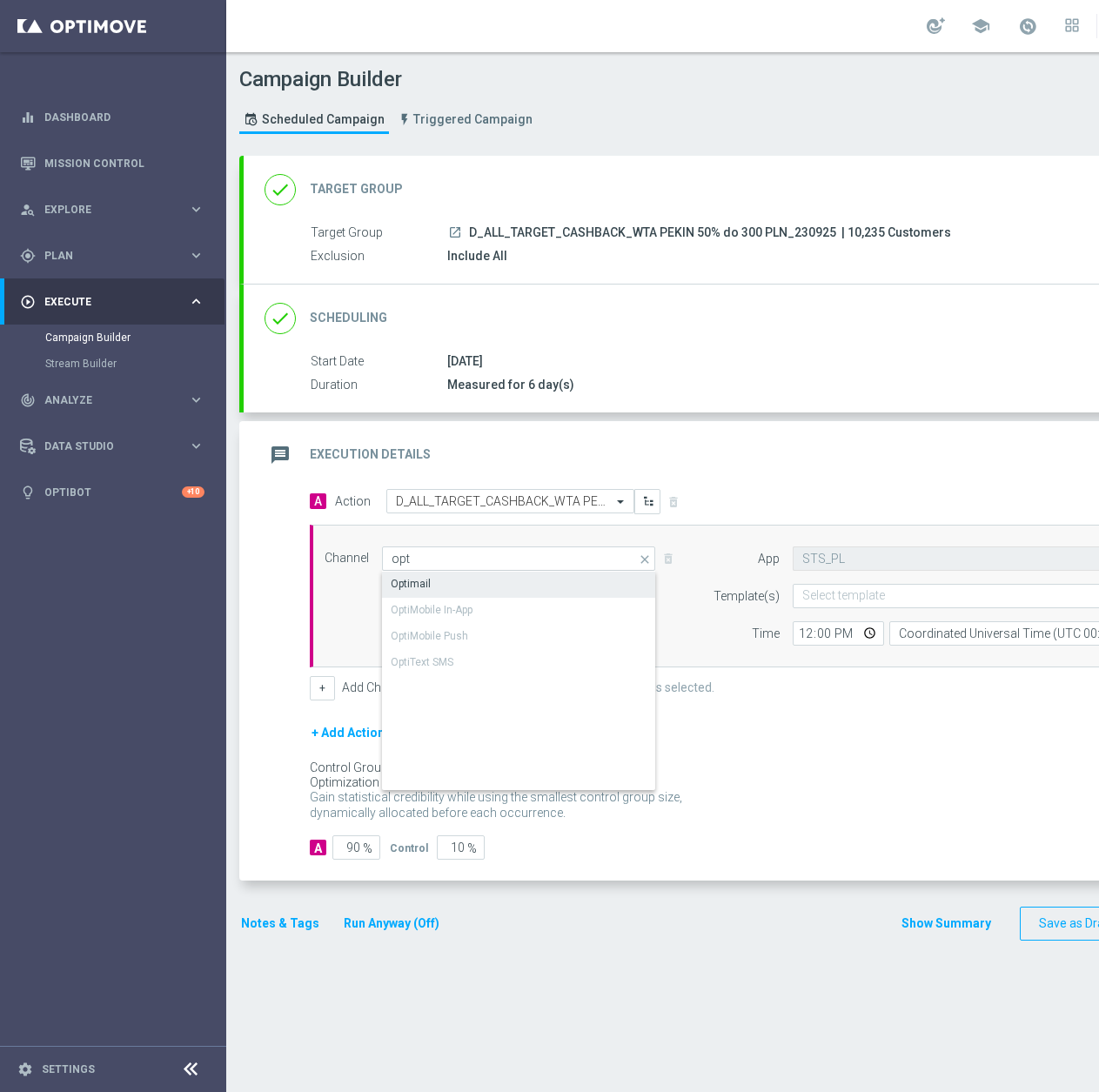
click at [469, 576] on div "Optimail" at bounding box center [519, 584] width 274 height 25
type input "Optimail"
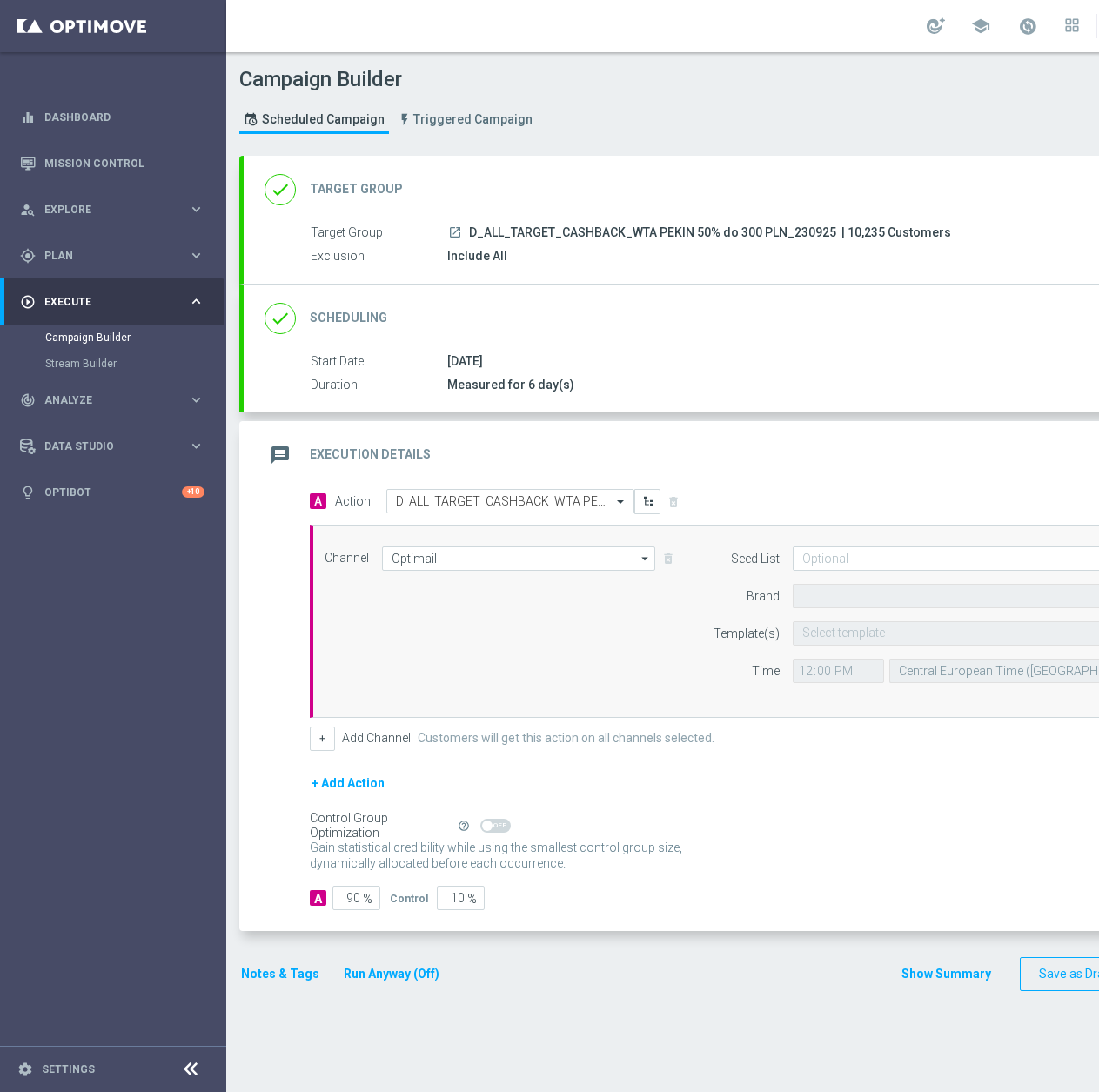
type input "STS"
click at [856, 629] on input "text" at bounding box center [944, 633] width 285 height 15
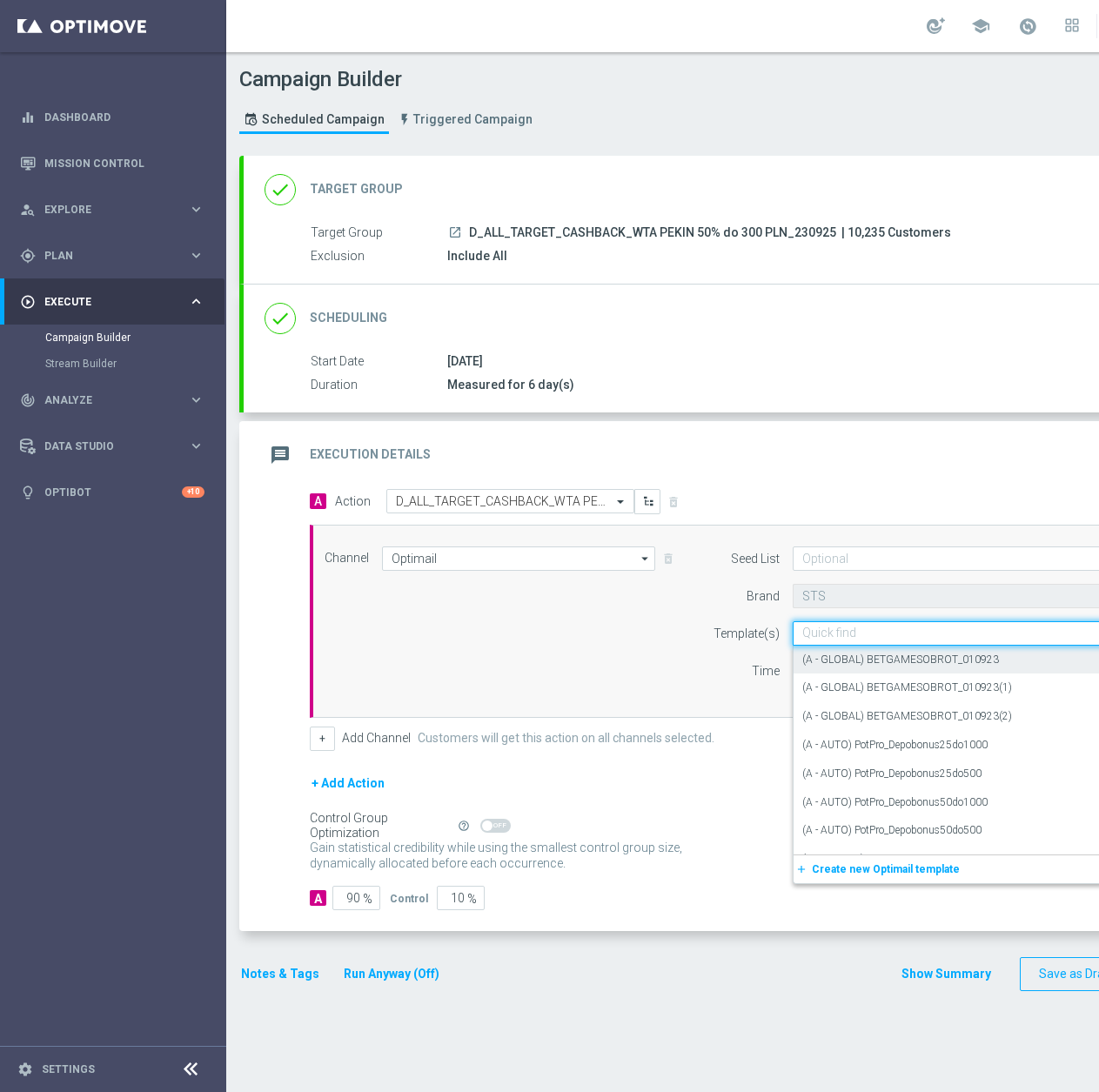
paste input "D_ALL_TARGET_CASHBACK_WTA PEKIN 50% do 300 PLN_230925"
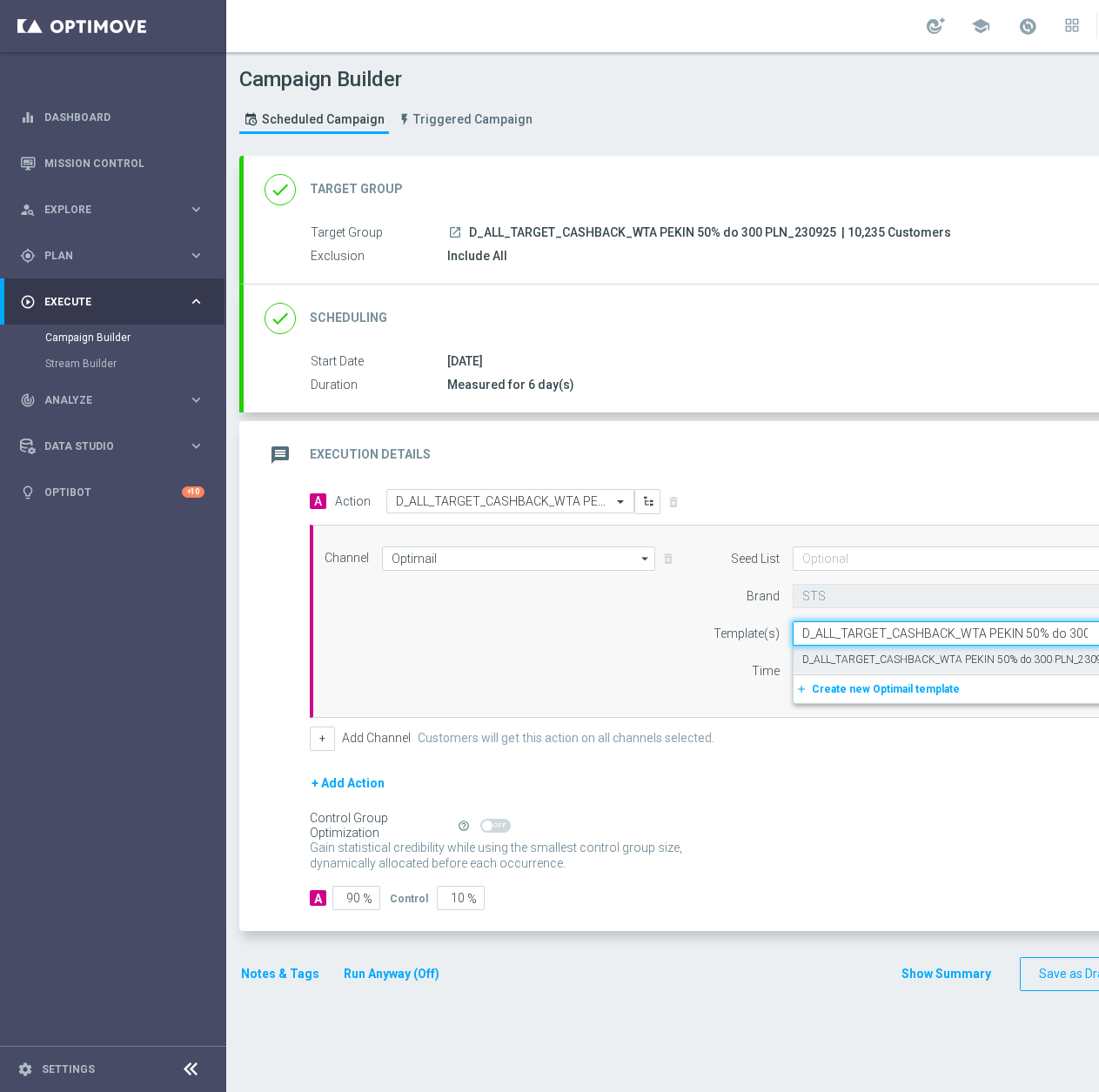
scroll to position [0, 70]
click at [865, 657] on label "D_ALL_TARGET_CASHBACK_WTA PEKIN 50% do 300 PLN_230925" at bounding box center [959, 660] width 313 height 15
type input "D_ALL_TARGET_CASHBACK_WTA PEKIN 50% do 300 PLN_230925"
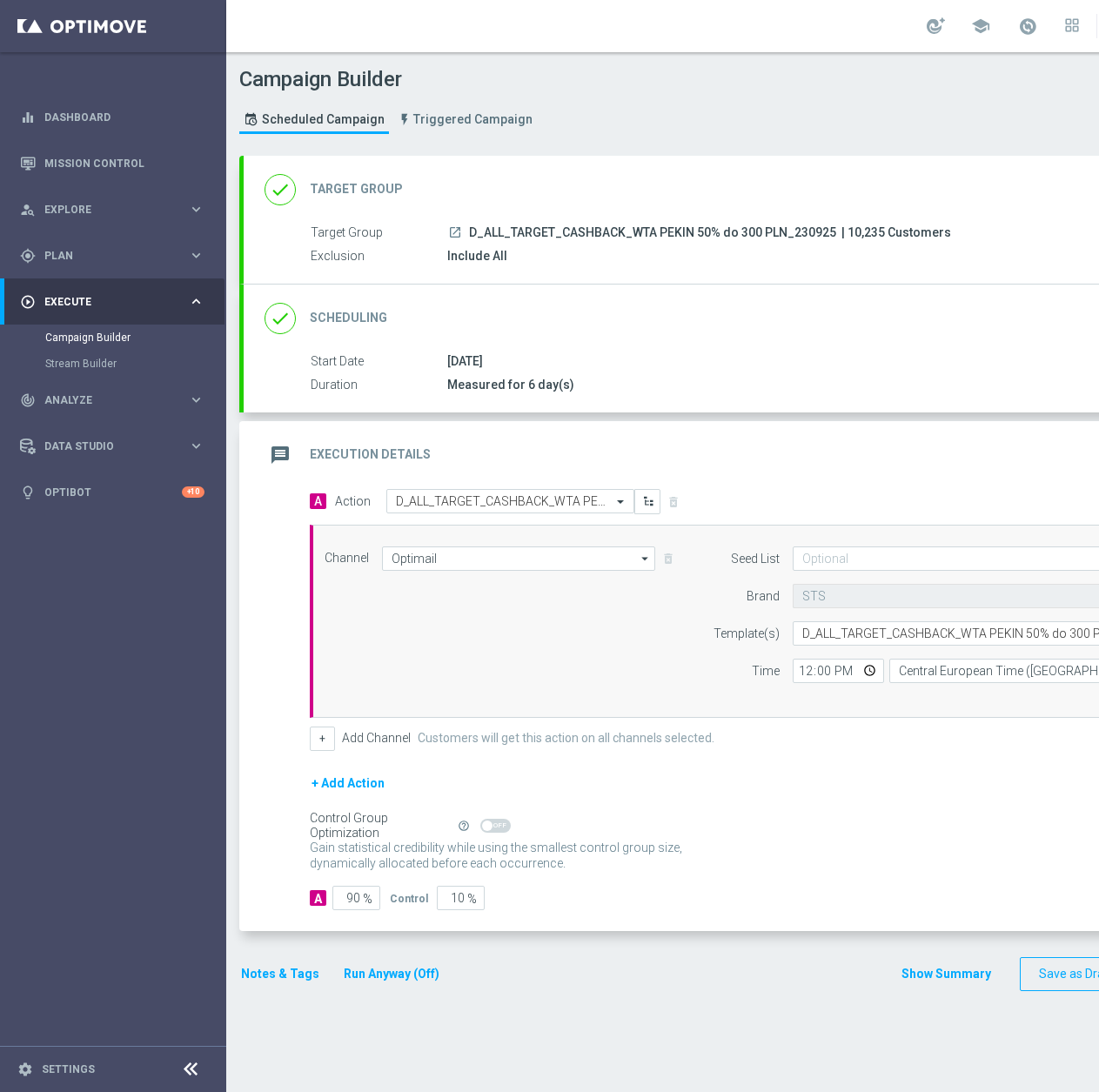
scroll to position [0, 0]
drag, startPoint x: 857, startPoint y: 554, endPoint x: 854, endPoint y: 565, distance: 11.4
click at [856, 554] on input at bounding box center [1000, 559] width 416 height 25
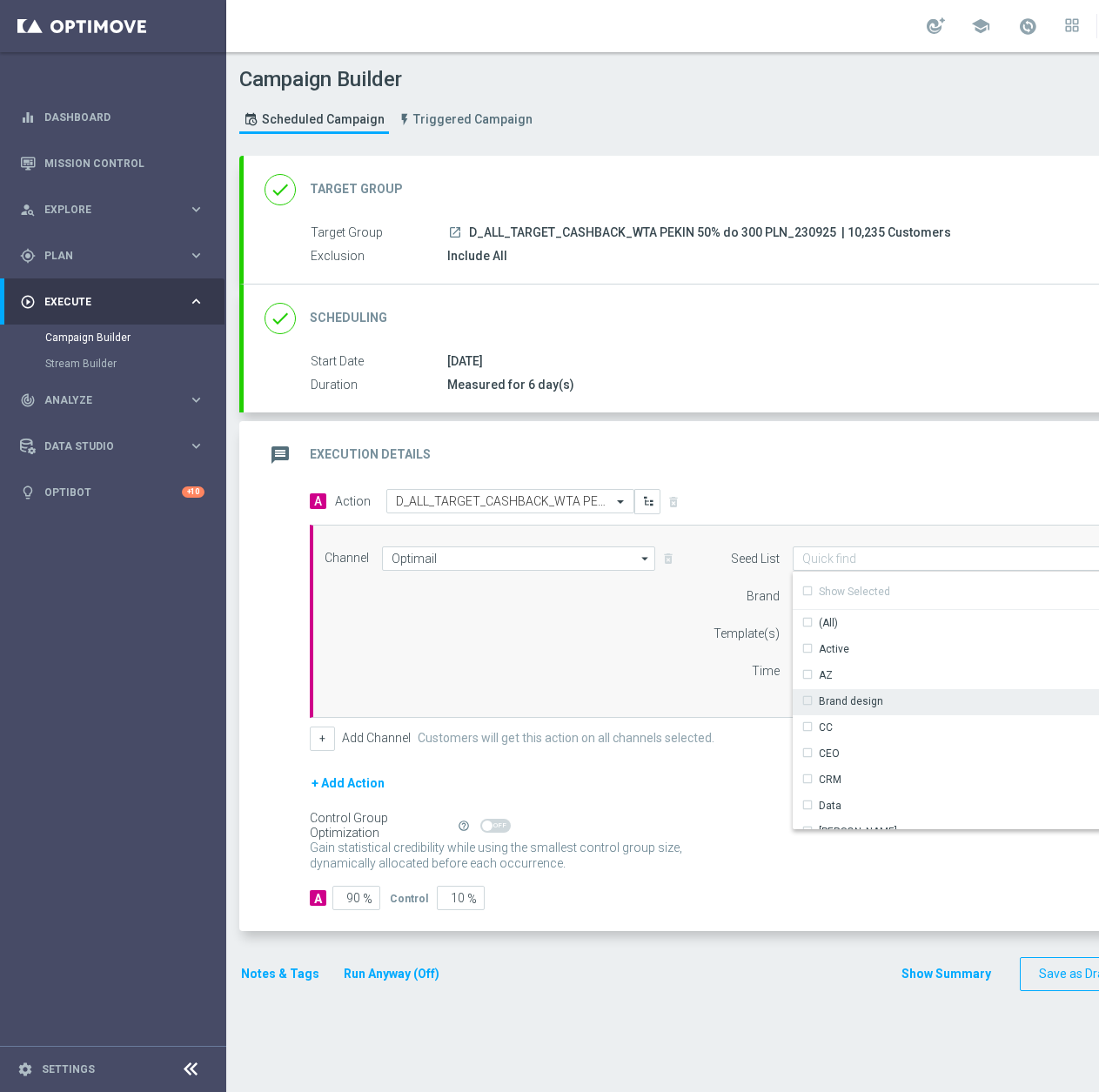
click at [851, 691] on div "Brand design" at bounding box center [993, 701] width 401 height 25
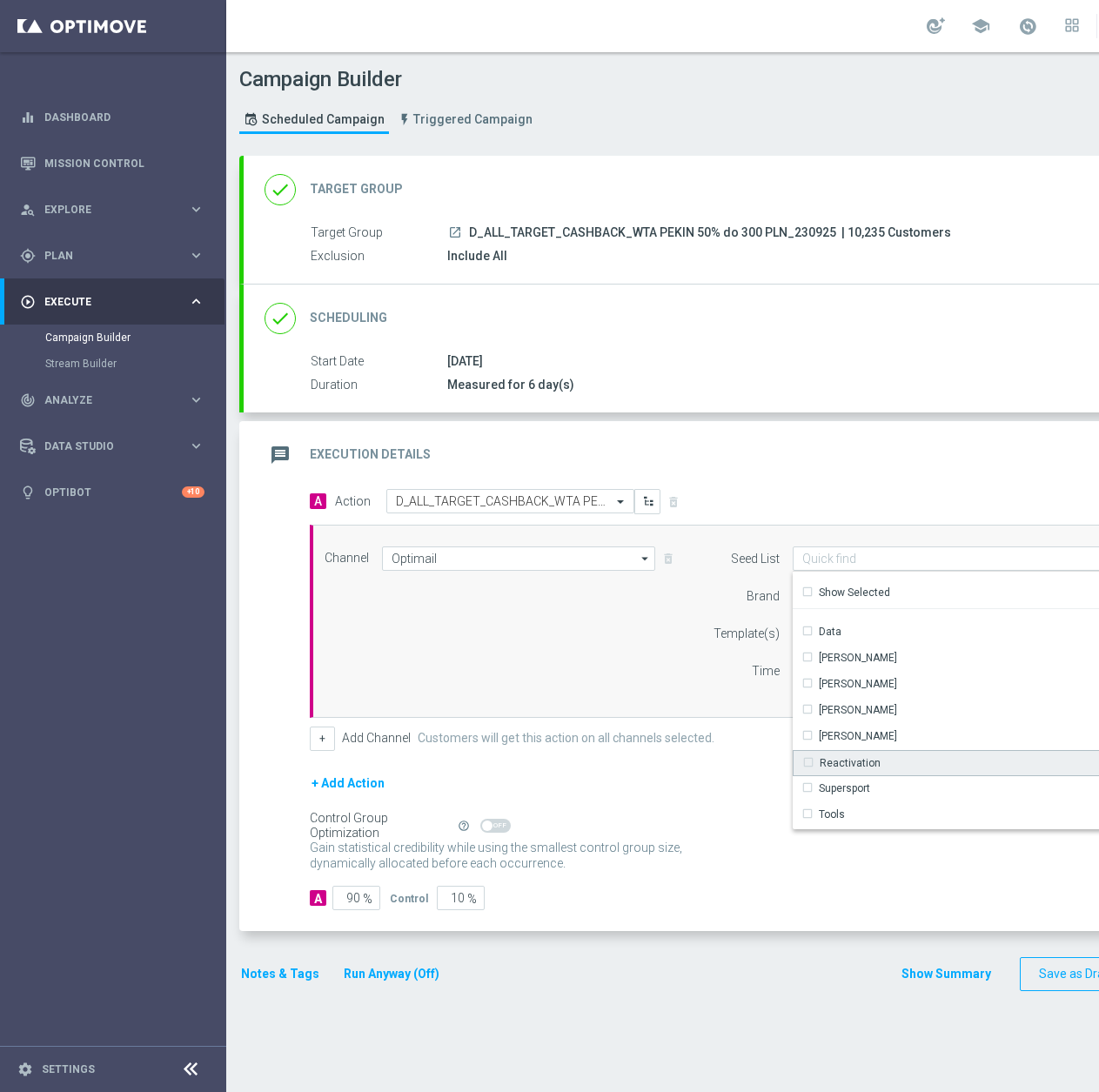
click at [879, 755] on div "Reactivation" at bounding box center [993, 763] width 401 height 27
click at [674, 740] on label "Customers will get this action on all channels selected." at bounding box center [566, 738] width 297 height 15
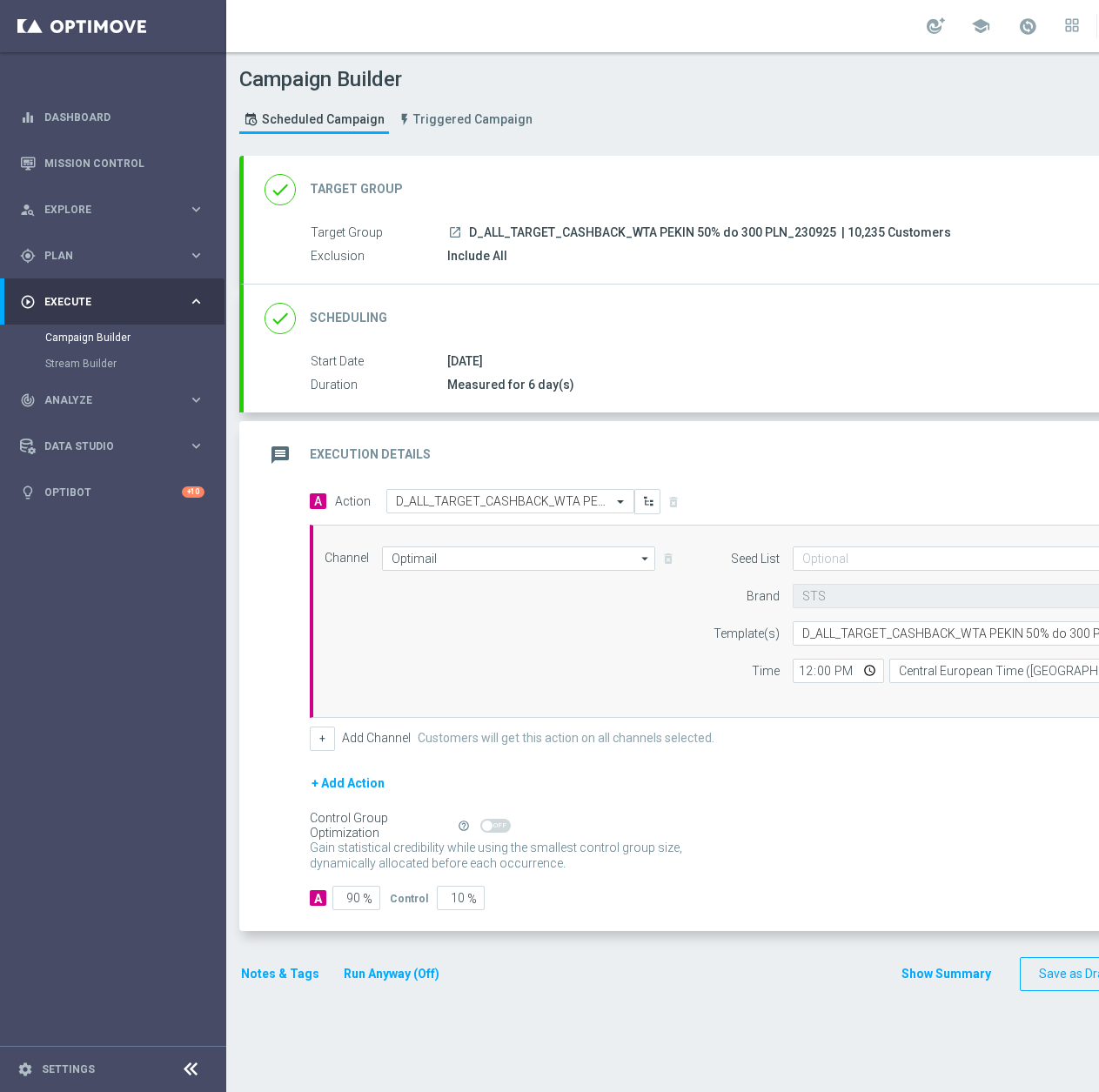
type input "Selected 2 of 17"
click at [805, 674] on input "12:00" at bounding box center [838, 671] width 91 height 25
click at [799, 671] on input "17:17" at bounding box center [838, 671] width 91 height 25
type input "18:17"
click at [326, 742] on button "+" at bounding box center [322, 739] width 26 height 25
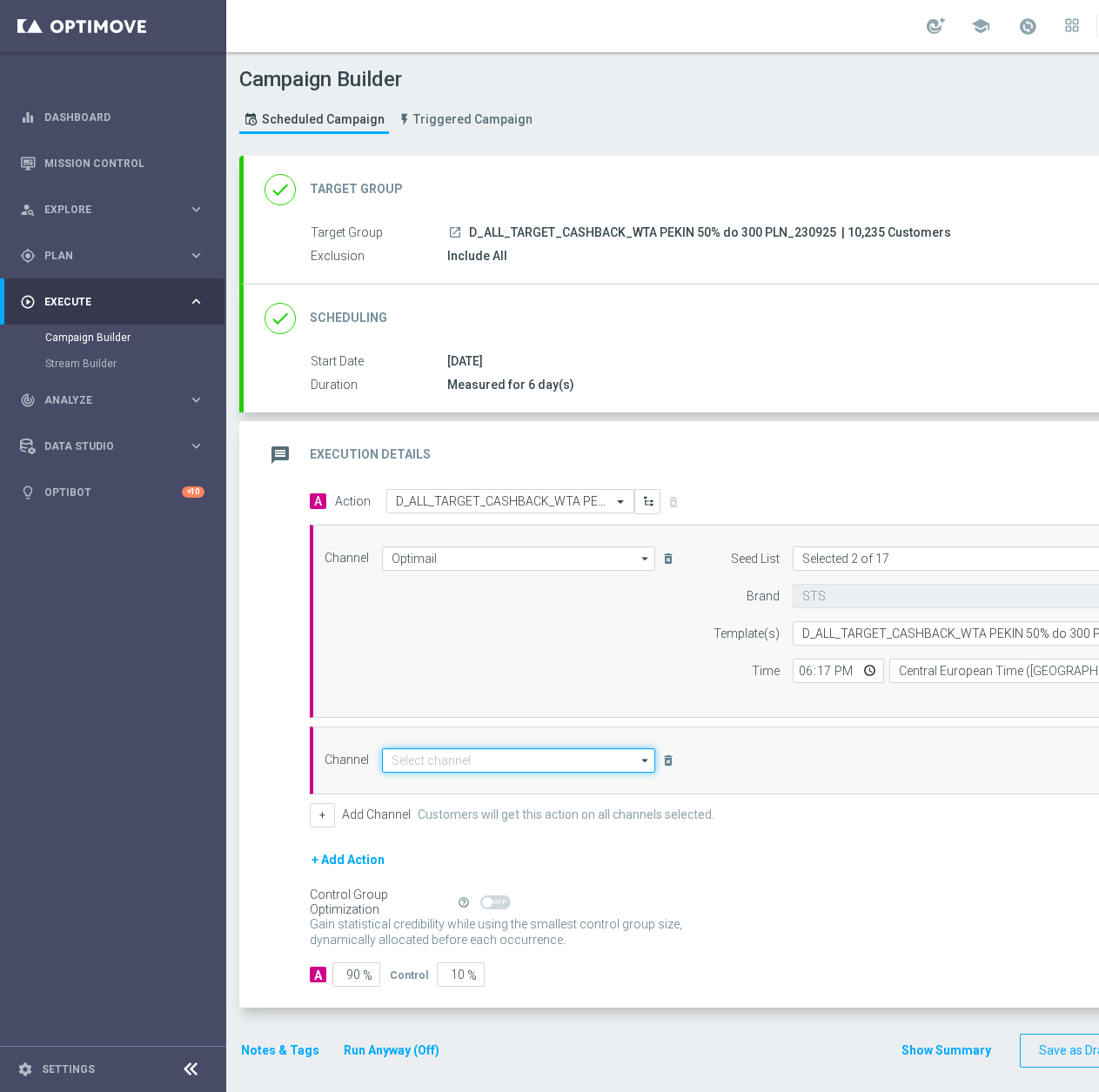
click at [427, 755] on input at bounding box center [518, 761] width 273 height 25
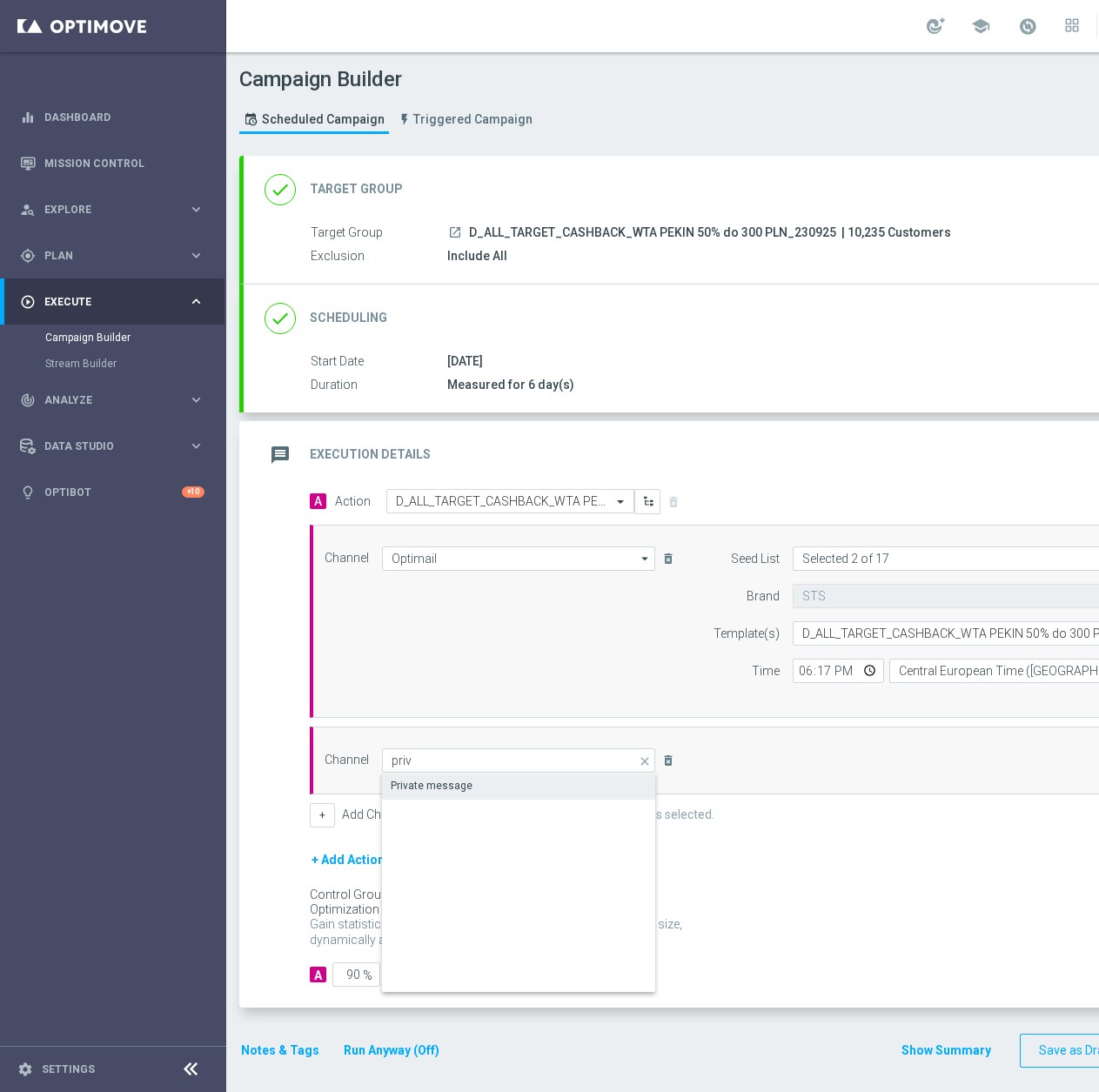
click at [396, 784] on div "Private message" at bounding box center [431, 786] width 82 height 16
type input "Private message"
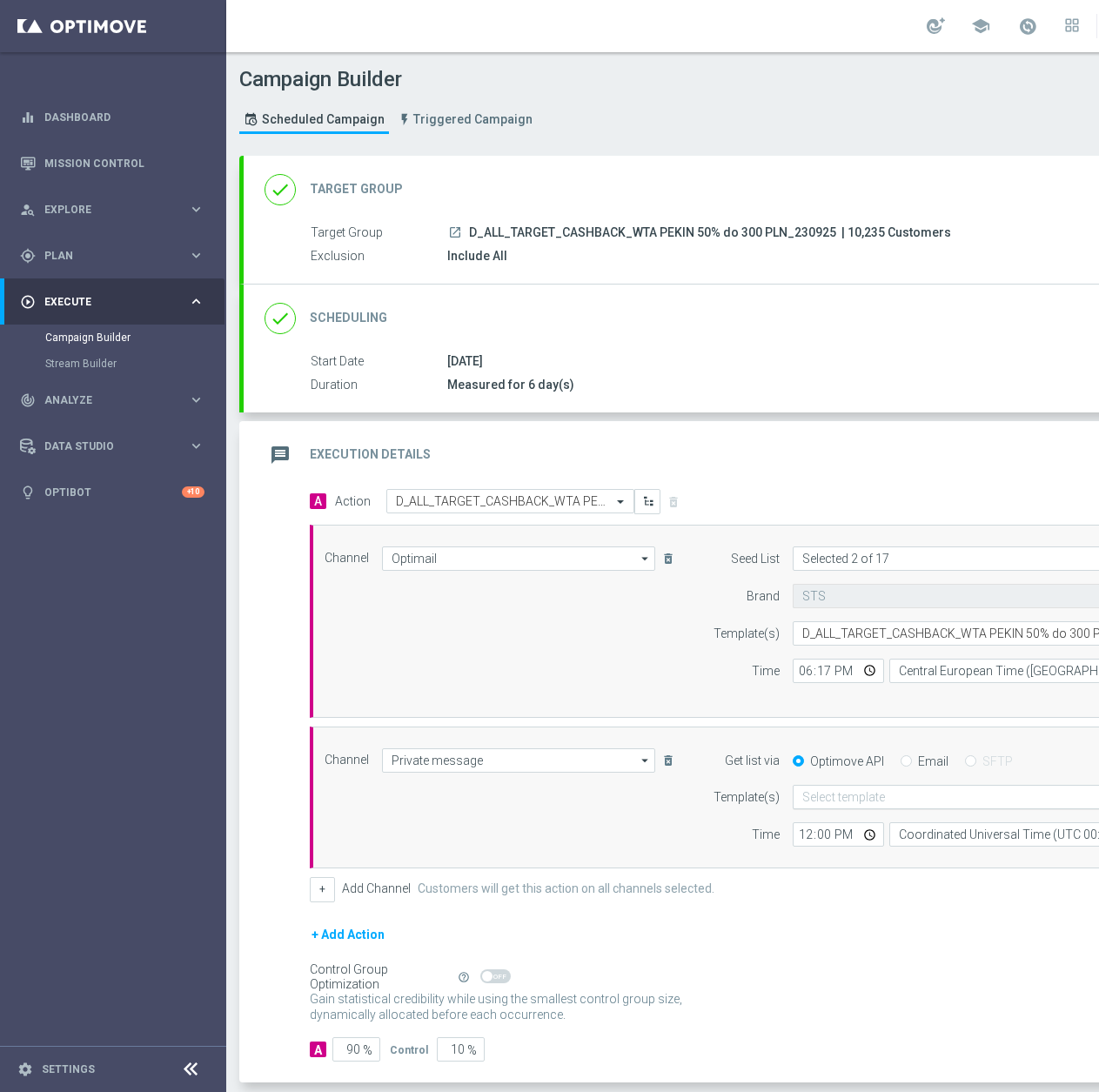
click at [852, 800] on input "text" at bounding box center [973, 797] width 341 height 15
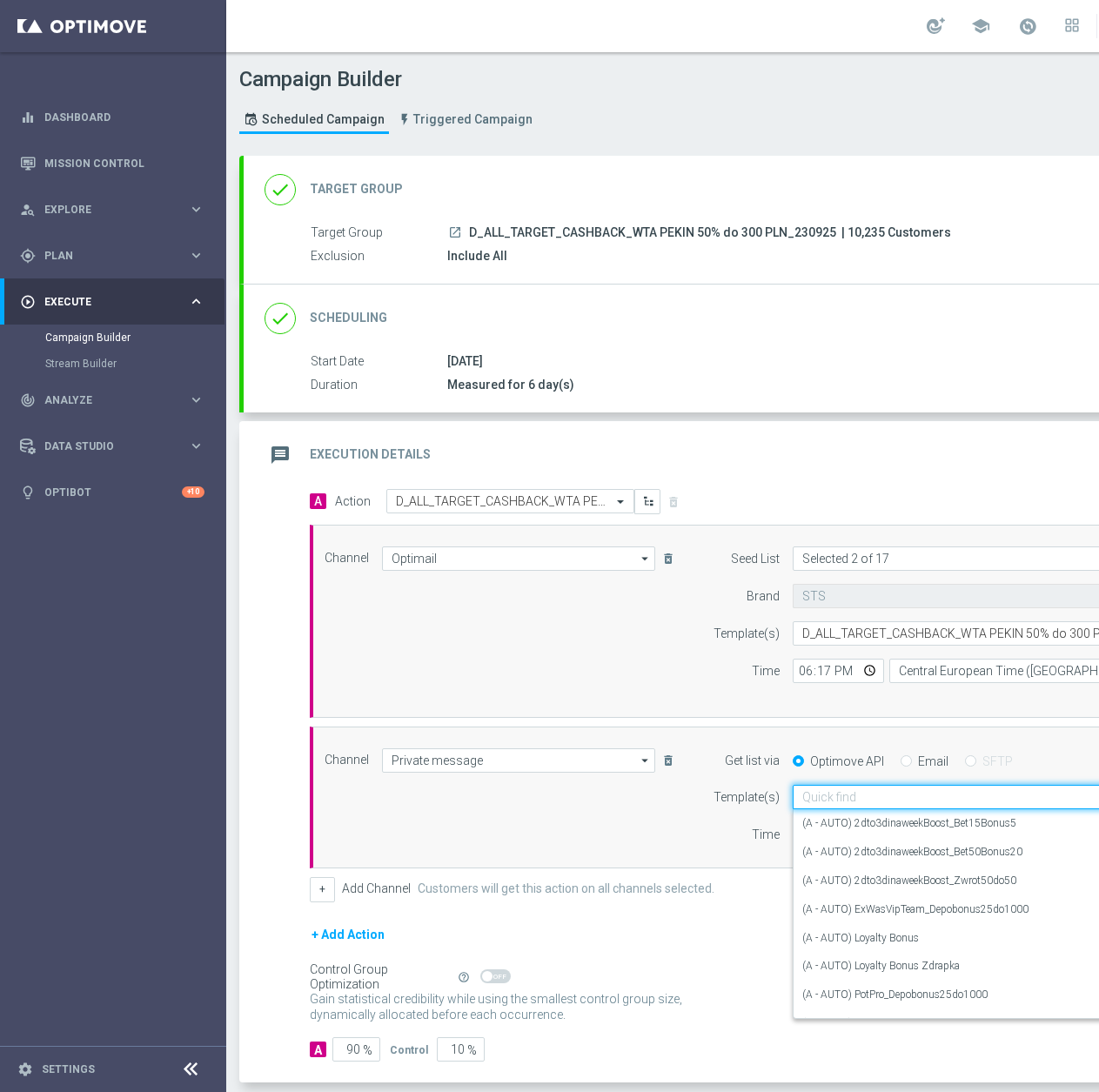
scroll to position [0, 44]
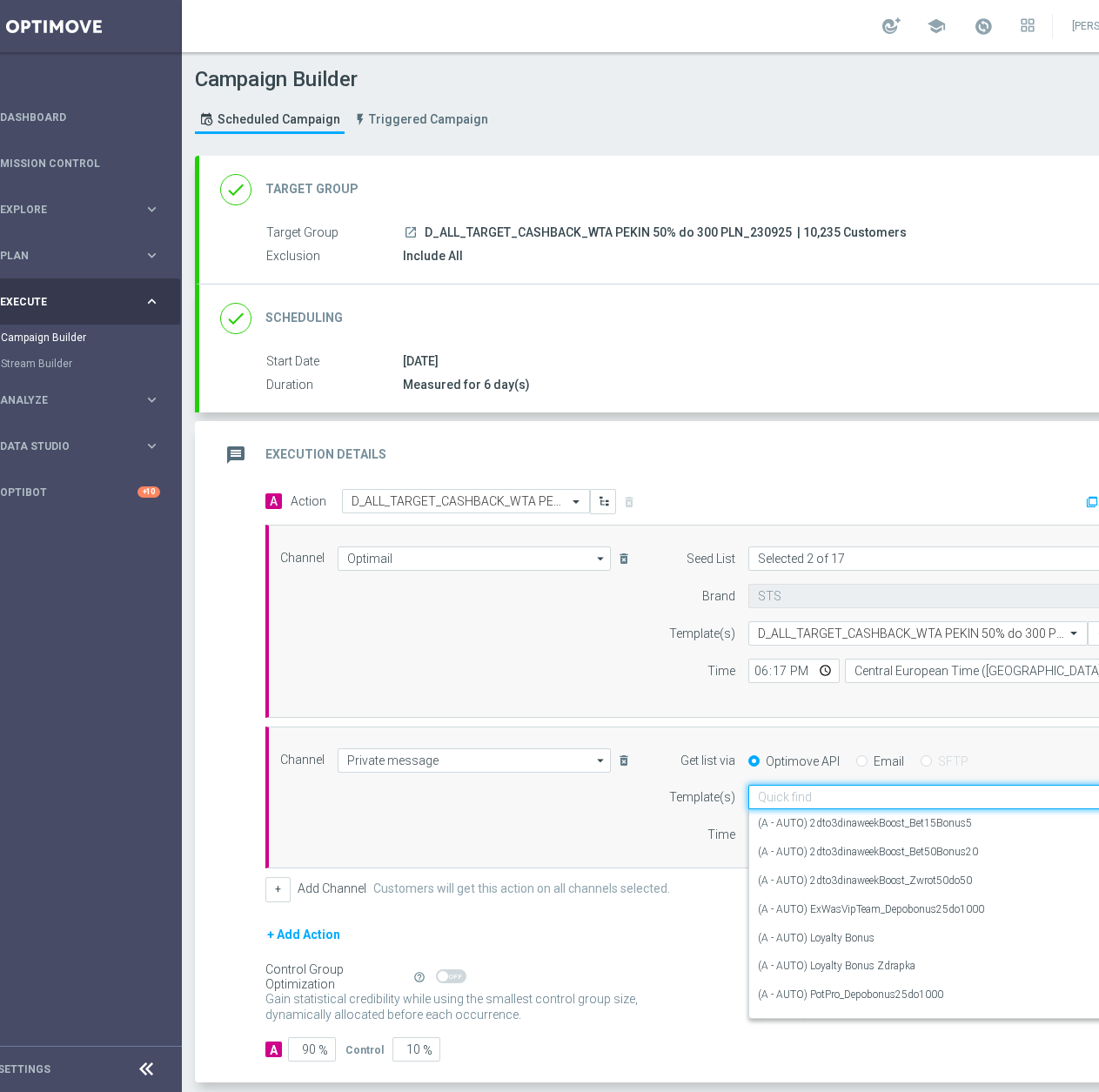
paste input "D_ALL_TARGET_CASHBACK_WTA PEKIN 50% do 300 PLN_230925"
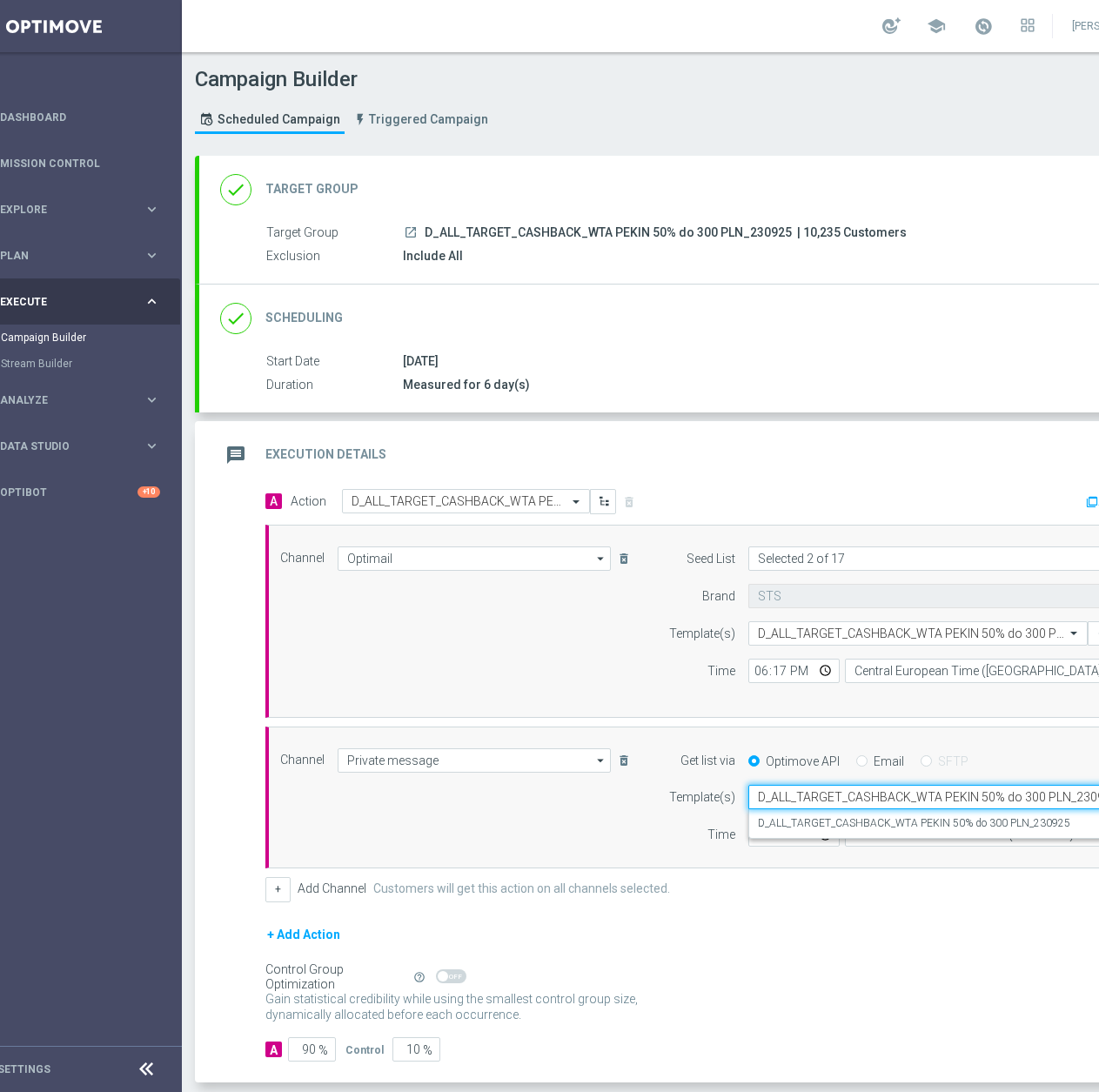
scroll to position [0, 14]
click at [842, 829] on label "D_ALL_TARGET_CASHBACK_WTA PEKIN 50% do 300 PLN_230925" at bounding box center [914, 823] width 313 height 15
type input "D_ALL_TARGET_CASHBACK_WTA PEKIN 50% do 300 PLN_230925"
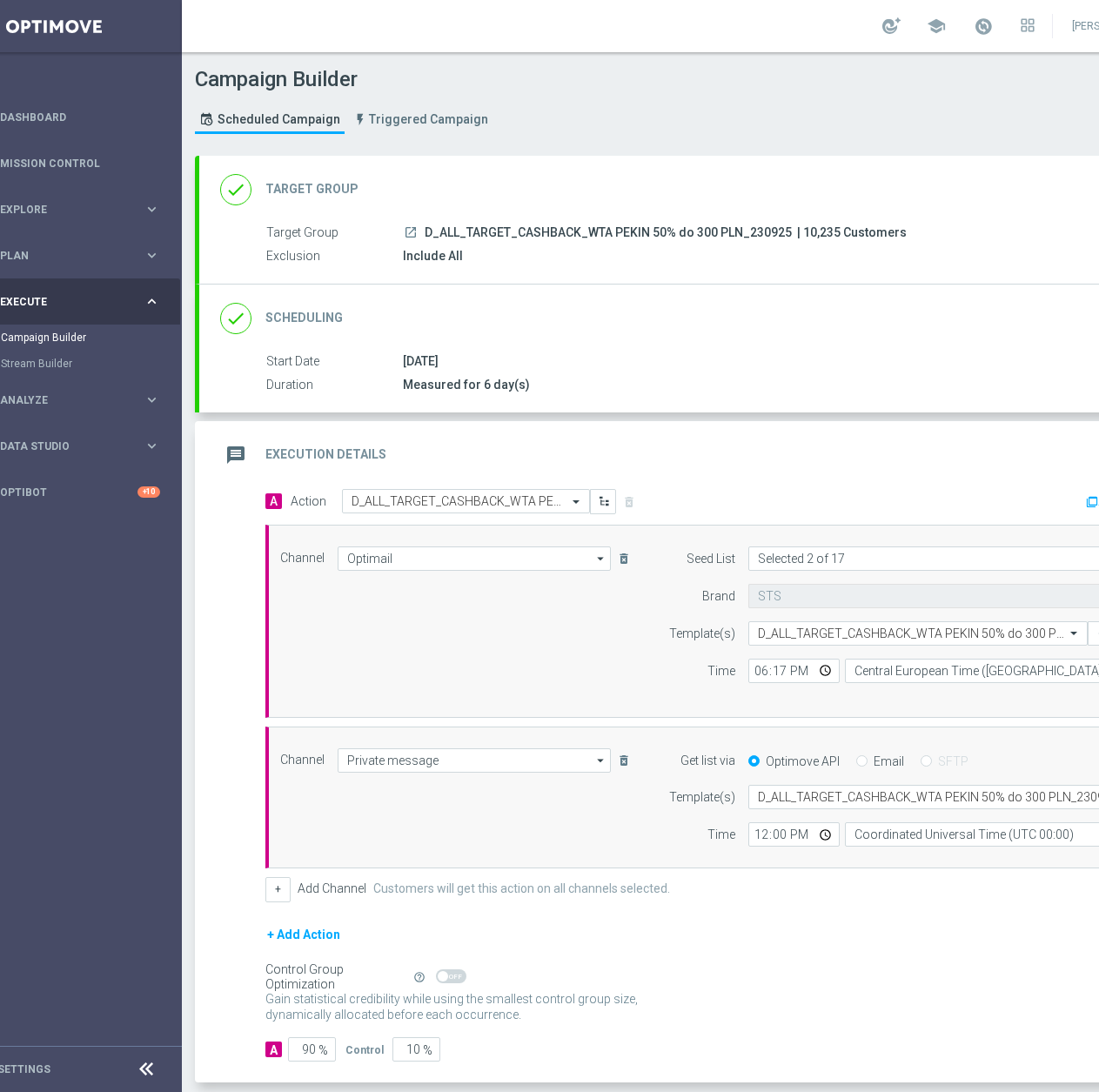
scroll to position [0, 0]
click at [760, 839] on input "12:00" at bounding box center [793, 835] width 91 height 25
type input "18:17"
click at [885, 816] on form "Template(s) Select template D_ALL_TARGET_CASHBACK_WTA PEKIN 50% do 300 PLN_2309…" at bounding box center [912, 815] width 504 height 62
click at [888, 840] on input "Coordinated Universal Time (UTC 00:00)" at bounding box center [1004, 835] width 319 height 25
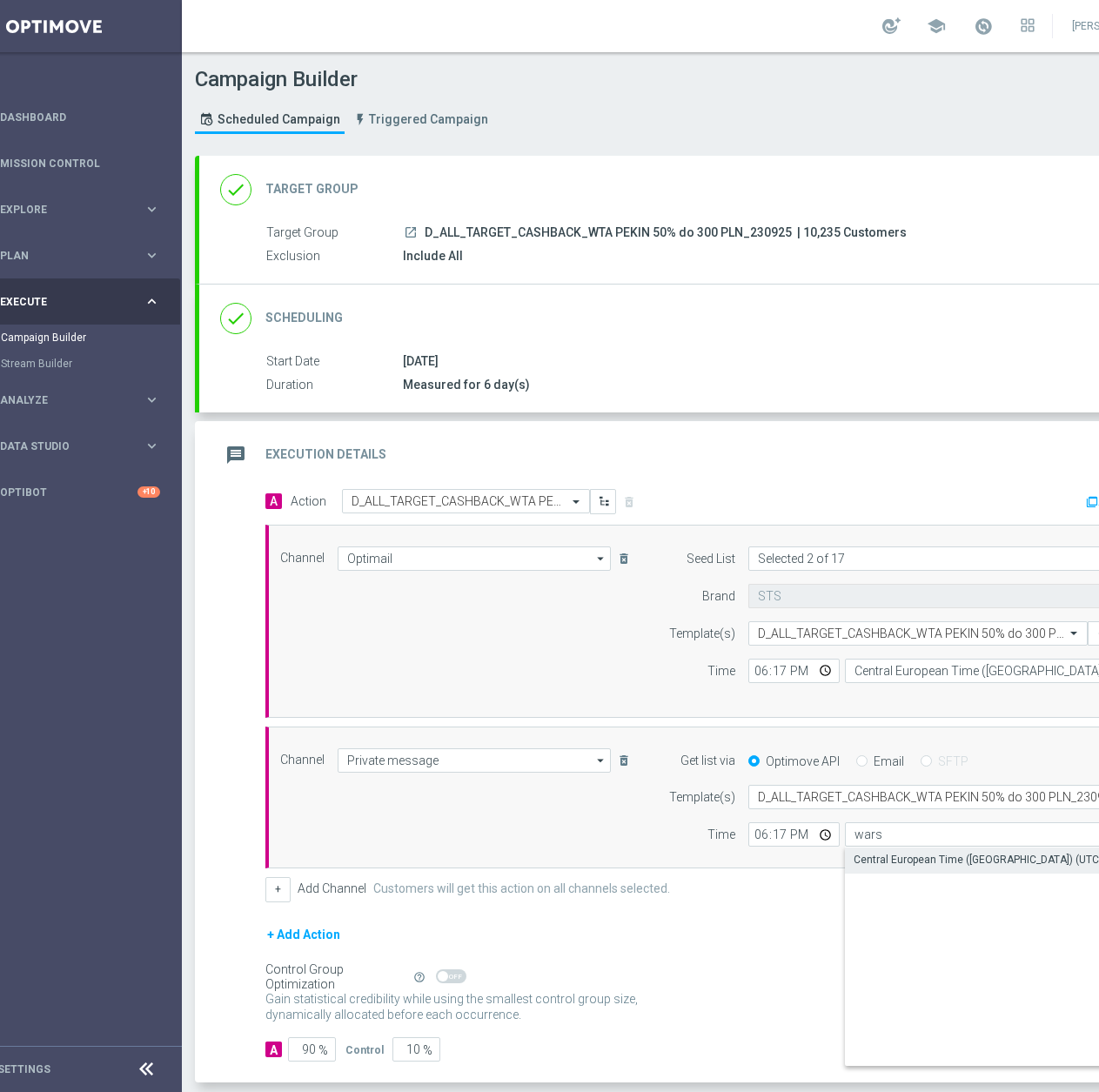
click at [893, 867] on div "Central European Time (Warsaw) (UTC +02:00)" at bounding box center [996, 860] width 284 height 16
type input "Central European Time (Warsaw) (UTC +02:00)"
click at [308, 1046] on input "90" at bounding box center [312, 1050] width 48 height 25
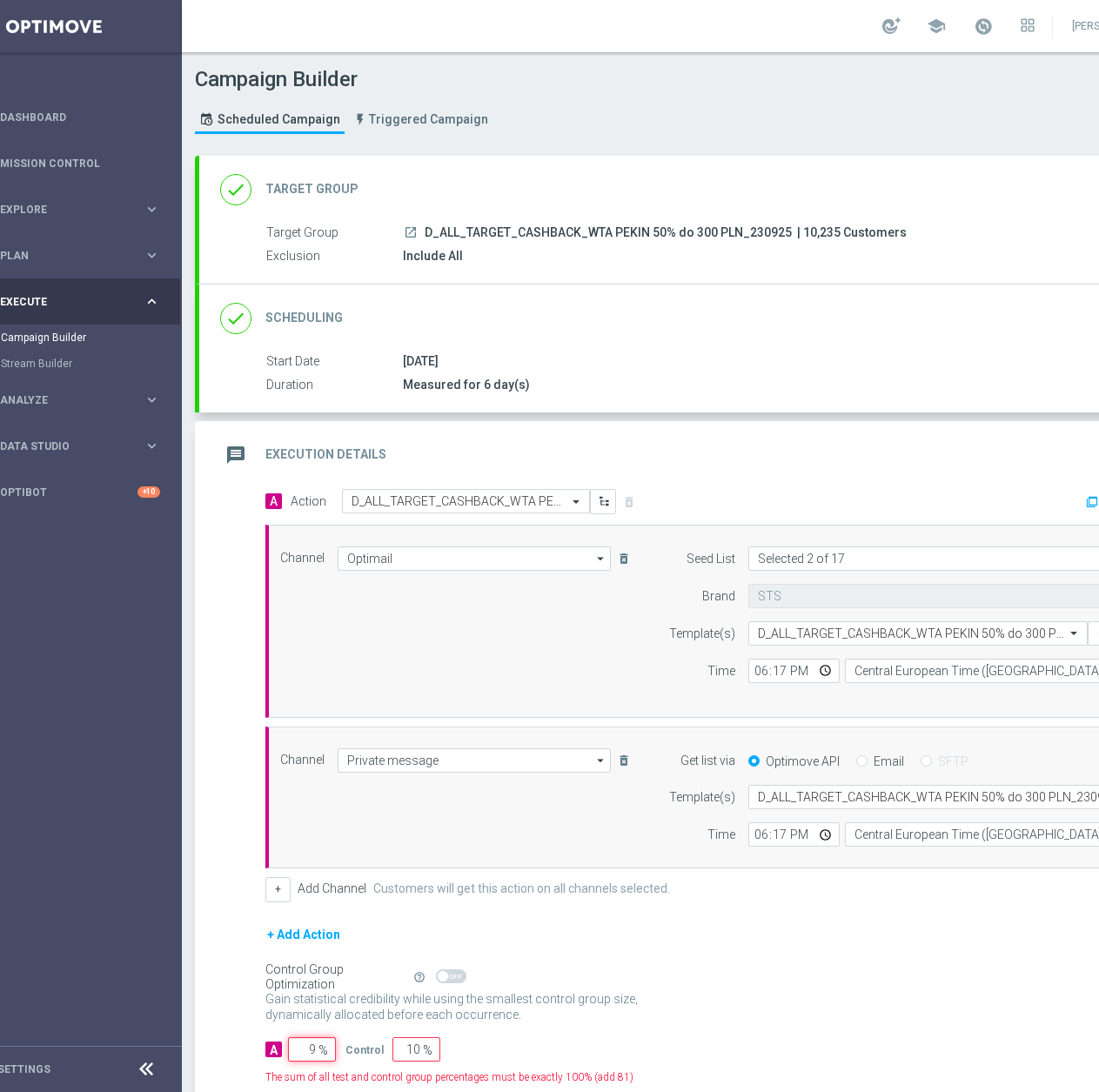
type input "95"
type input "5"
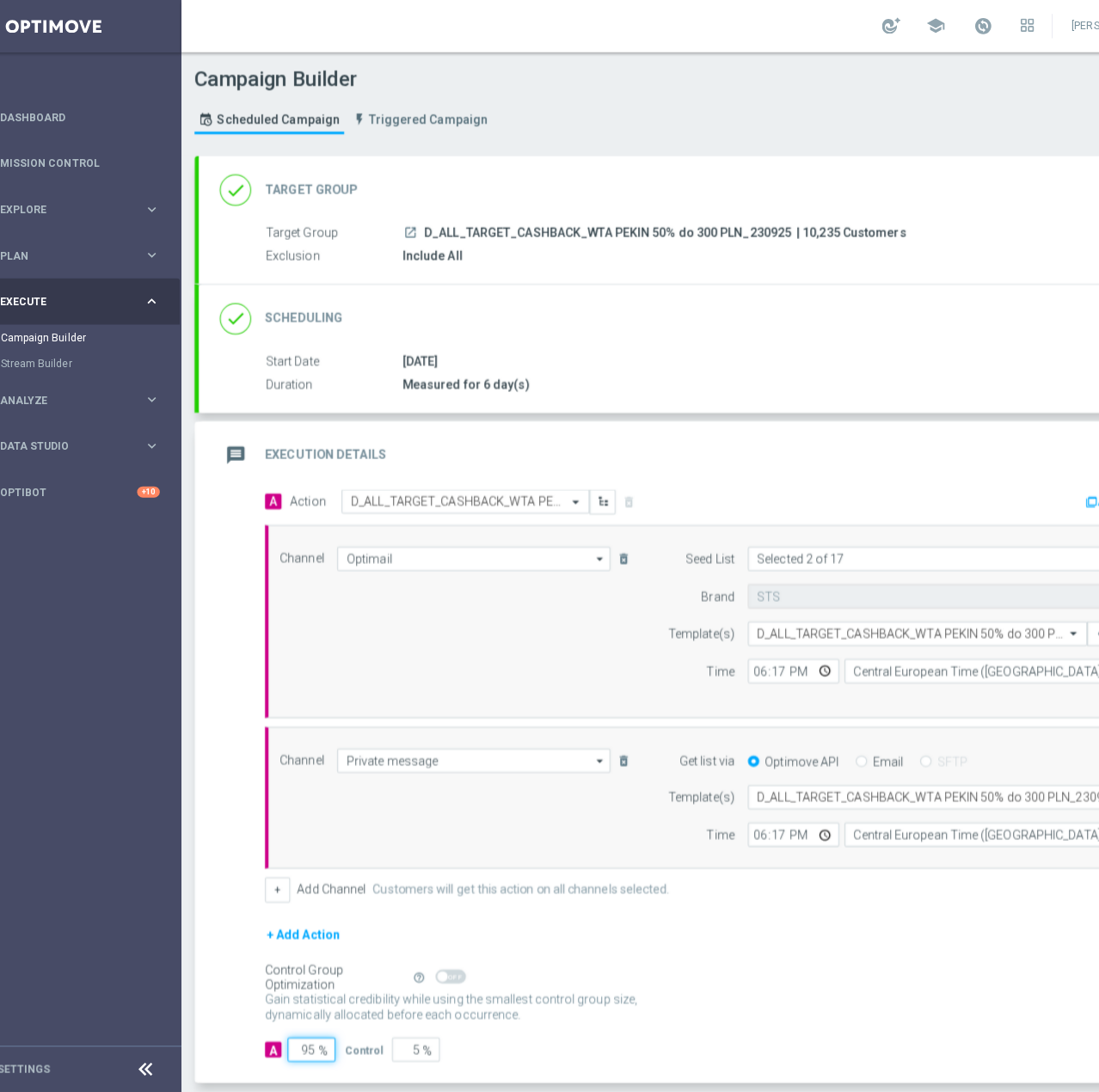
scroll to position [72, 0]
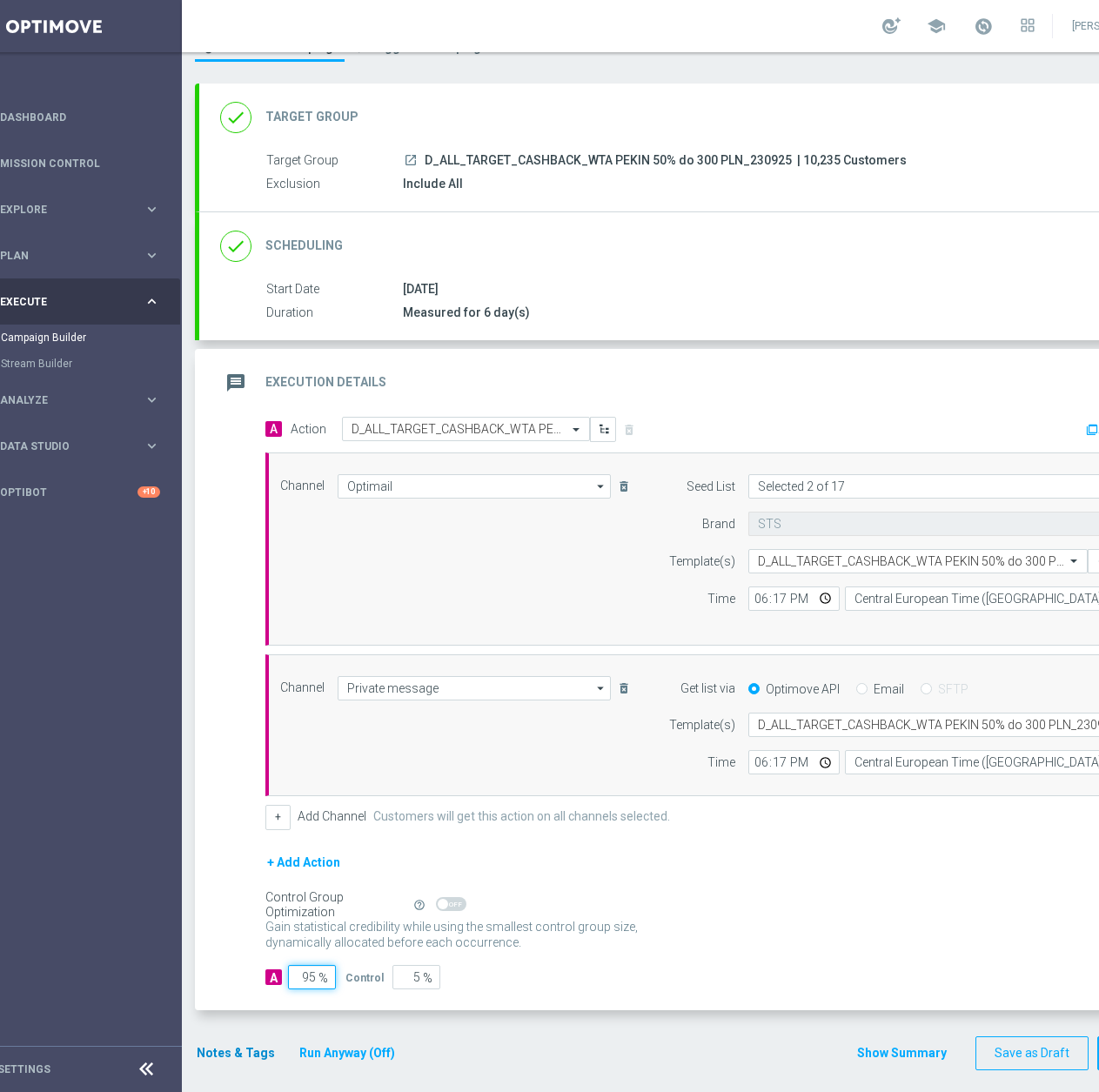
type input "95"
click at [233, 1055] on button "Notes & Tags" at bounding box center [236, 1053] width 82 height 22
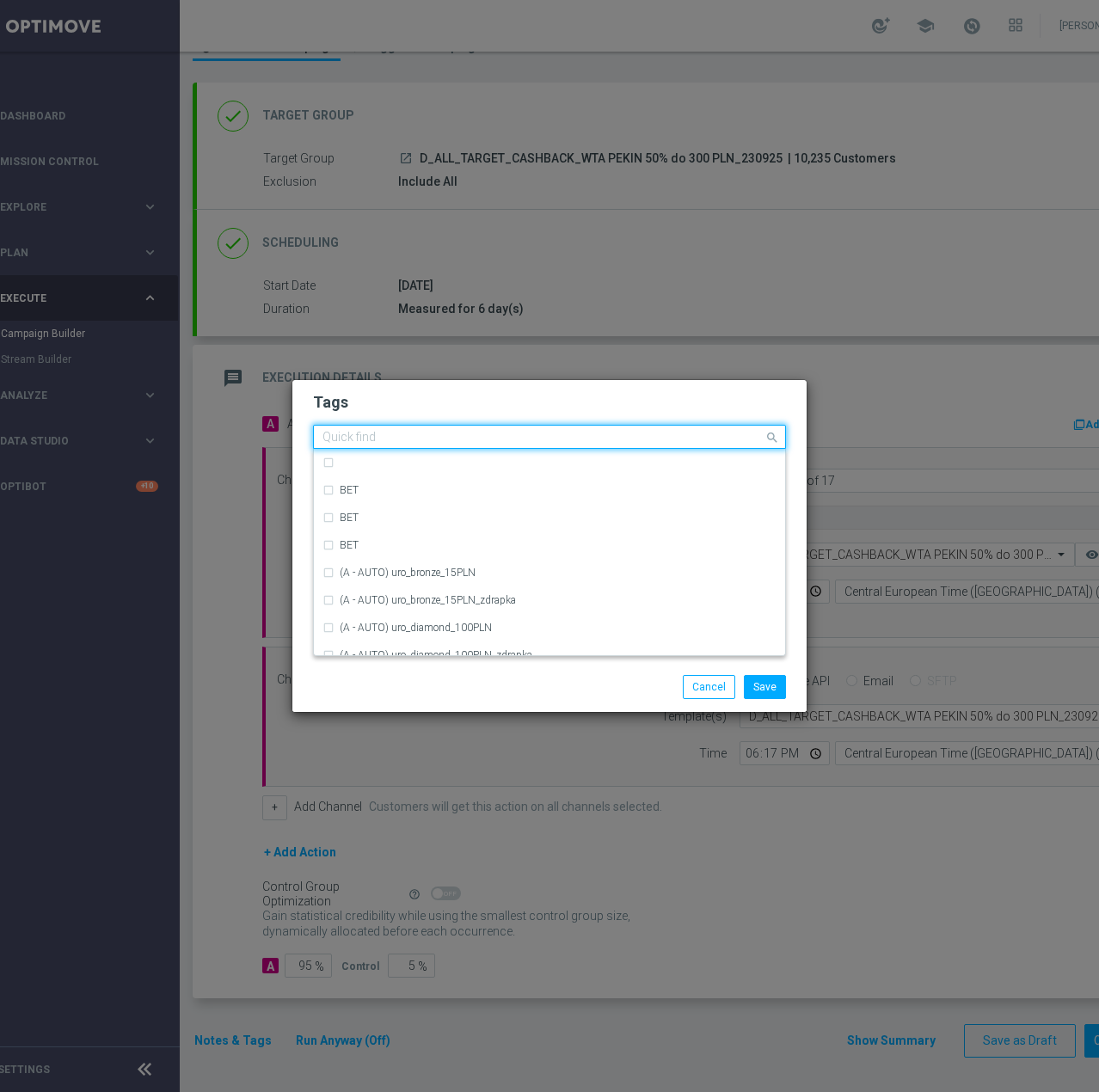
click at [381, 434] on input "text" at bounding box center [542, 437] width 441 height 15
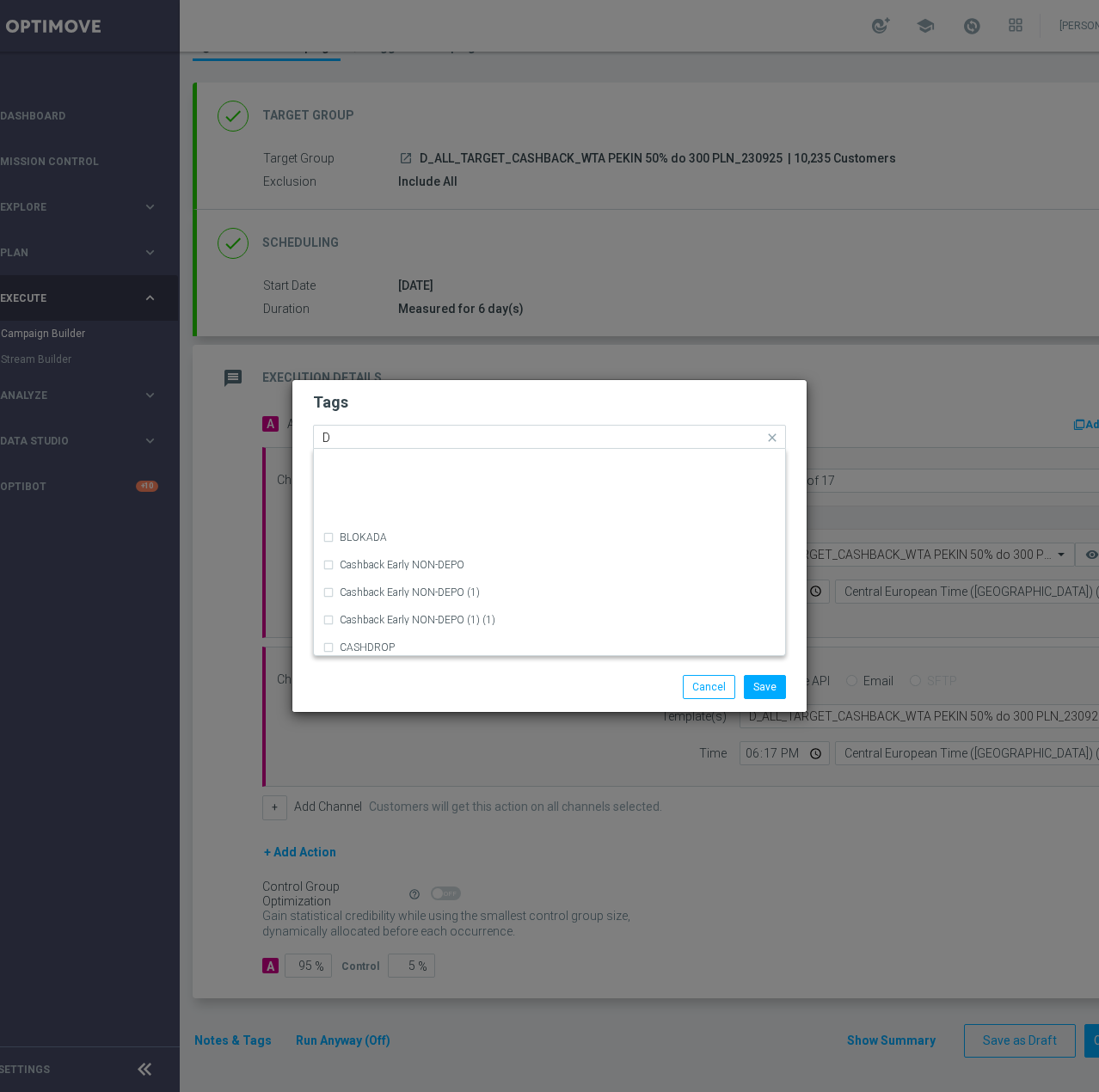
scroll to position [1977, 0]
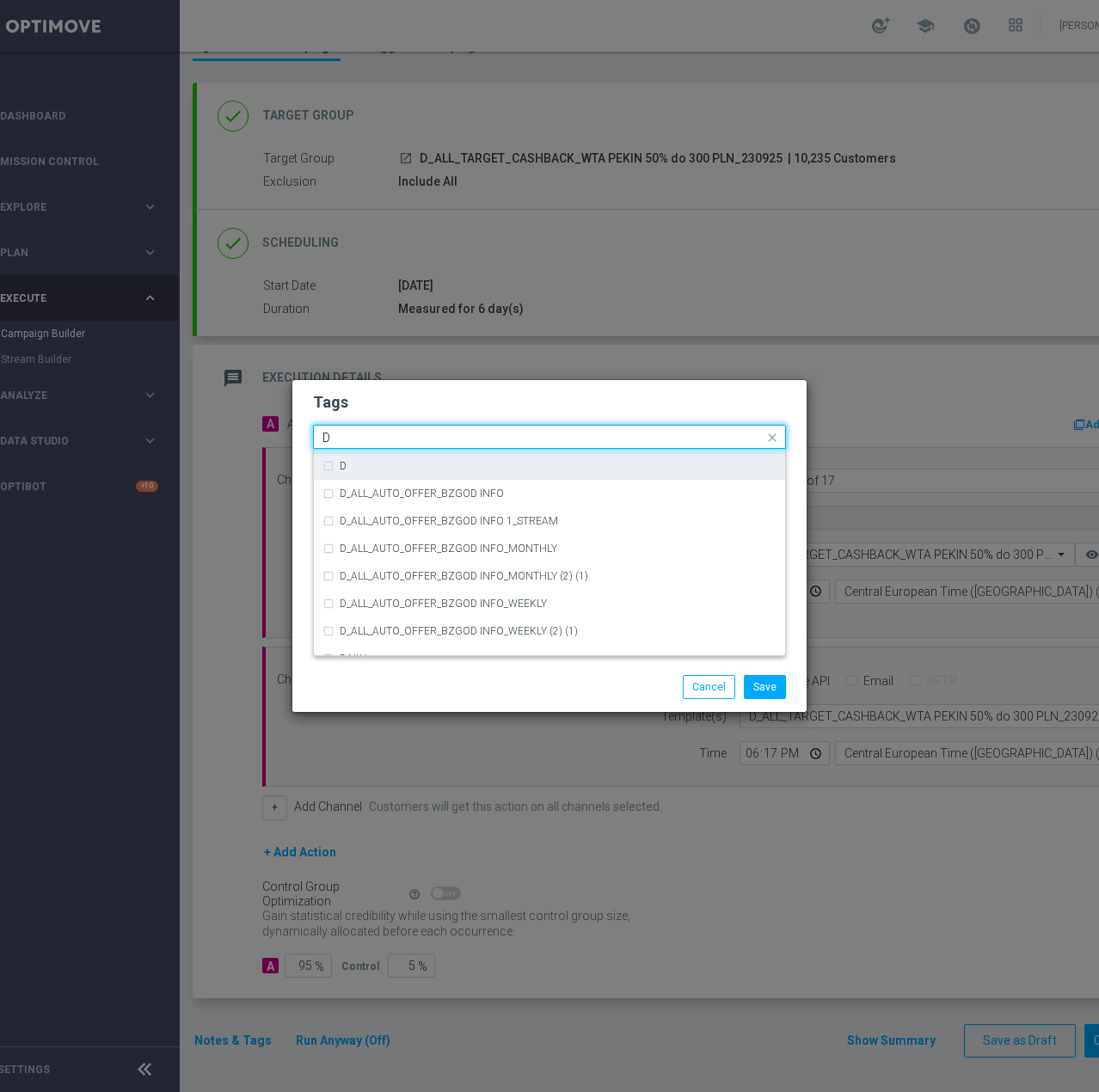
drag, startPoint x: 358, startPoint y: 469, endPoint x: 367, endPoint y: 440, distance: 30.4
click at [358, 469] on div "D" at bounding box center [558, 466] width 436 height 10
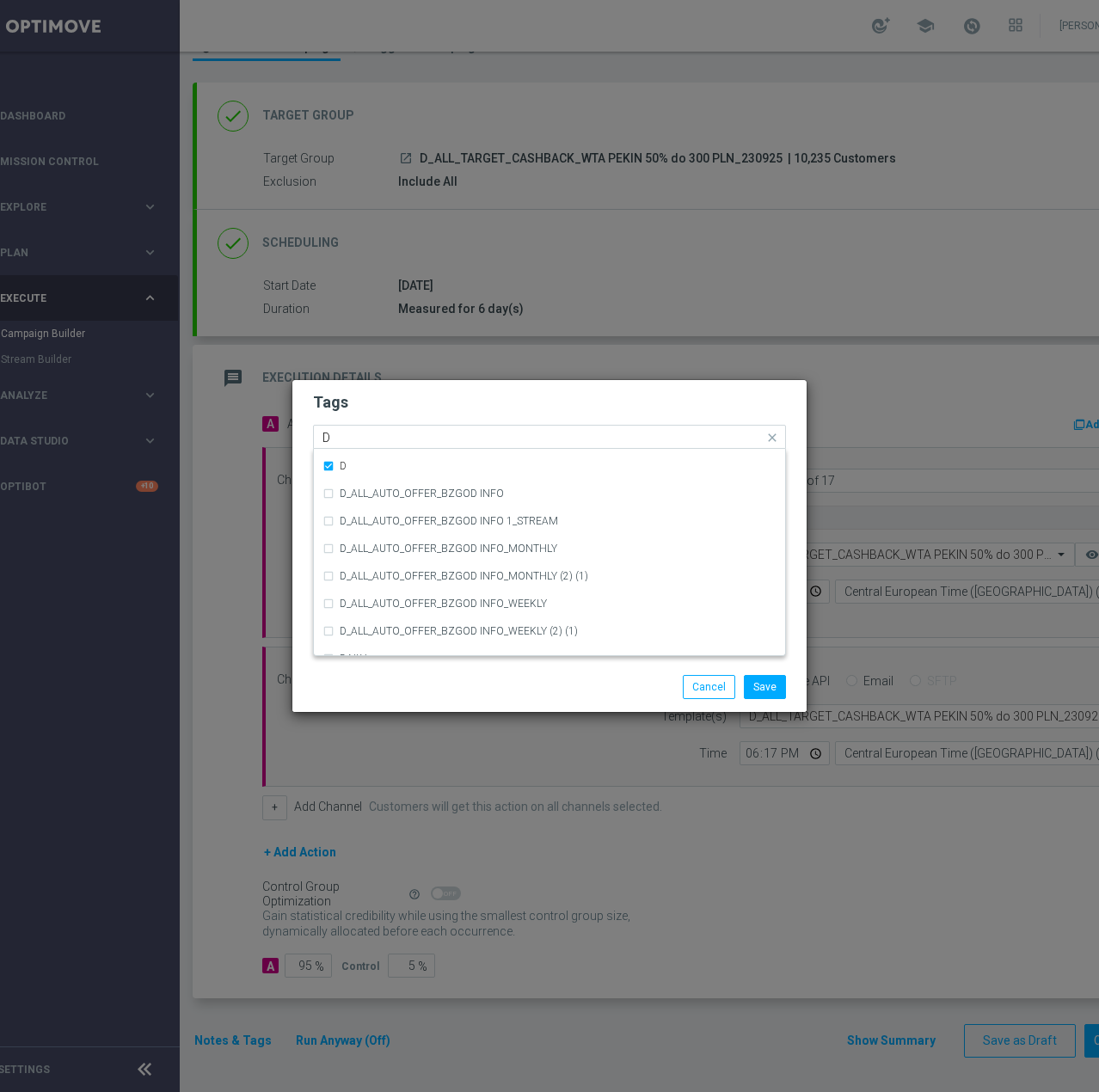
click at [369, 432] on input "D" at bounding box center [542, 437] width 441 height 15
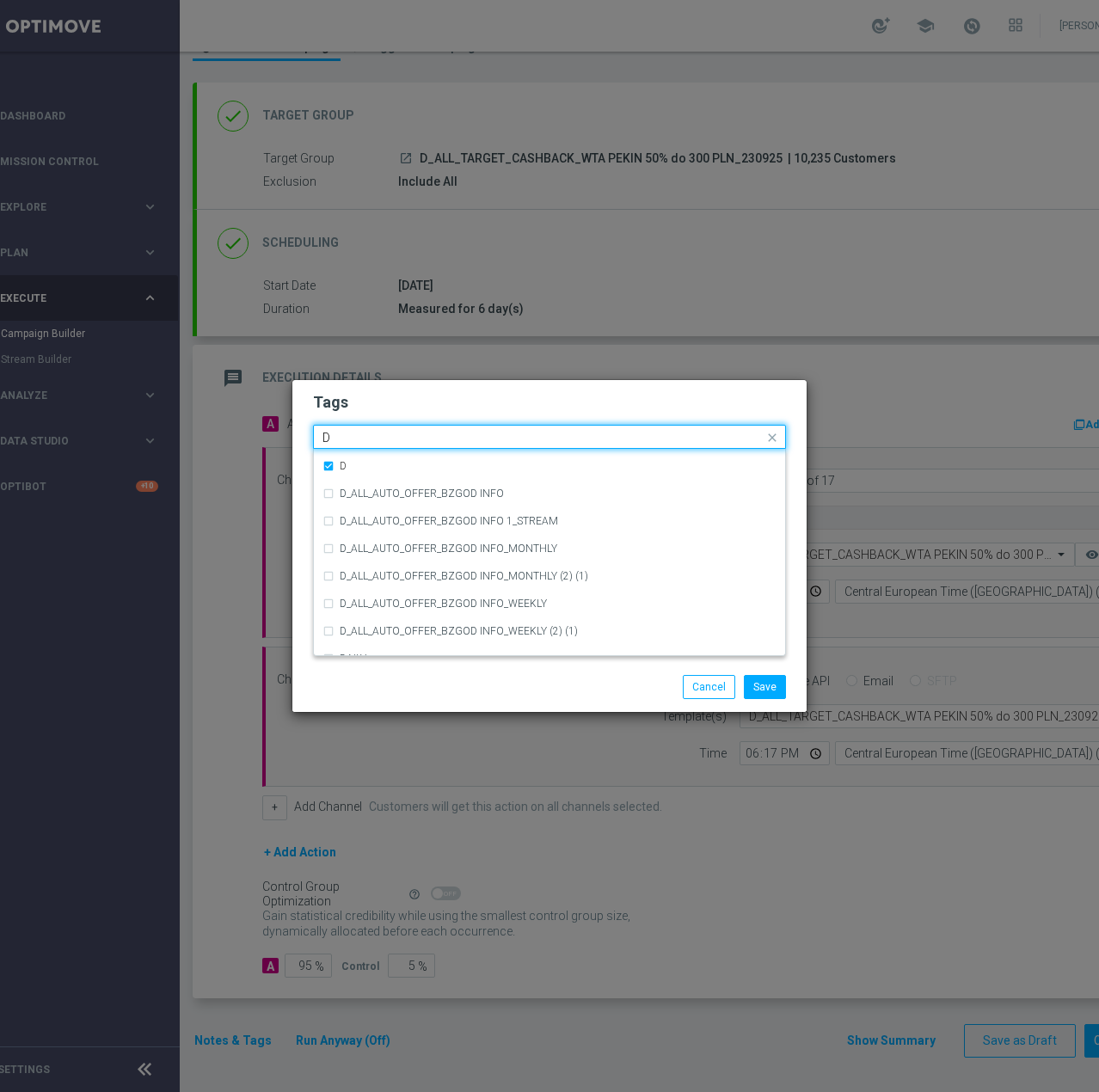
click at [364, 443] on input "D" at bounding box center [542, 437] width 441 height 15
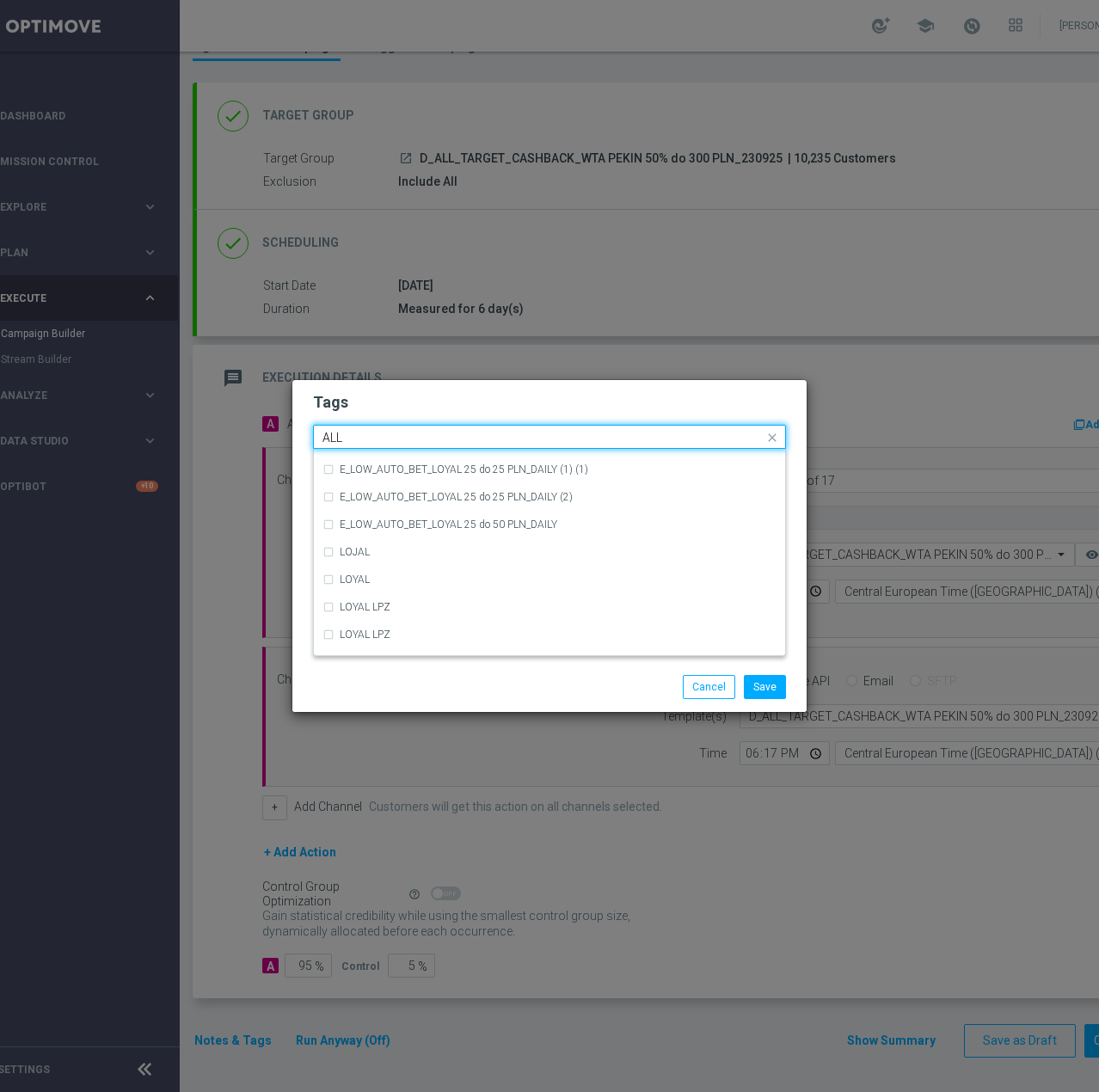
scroll to position [0, 0]
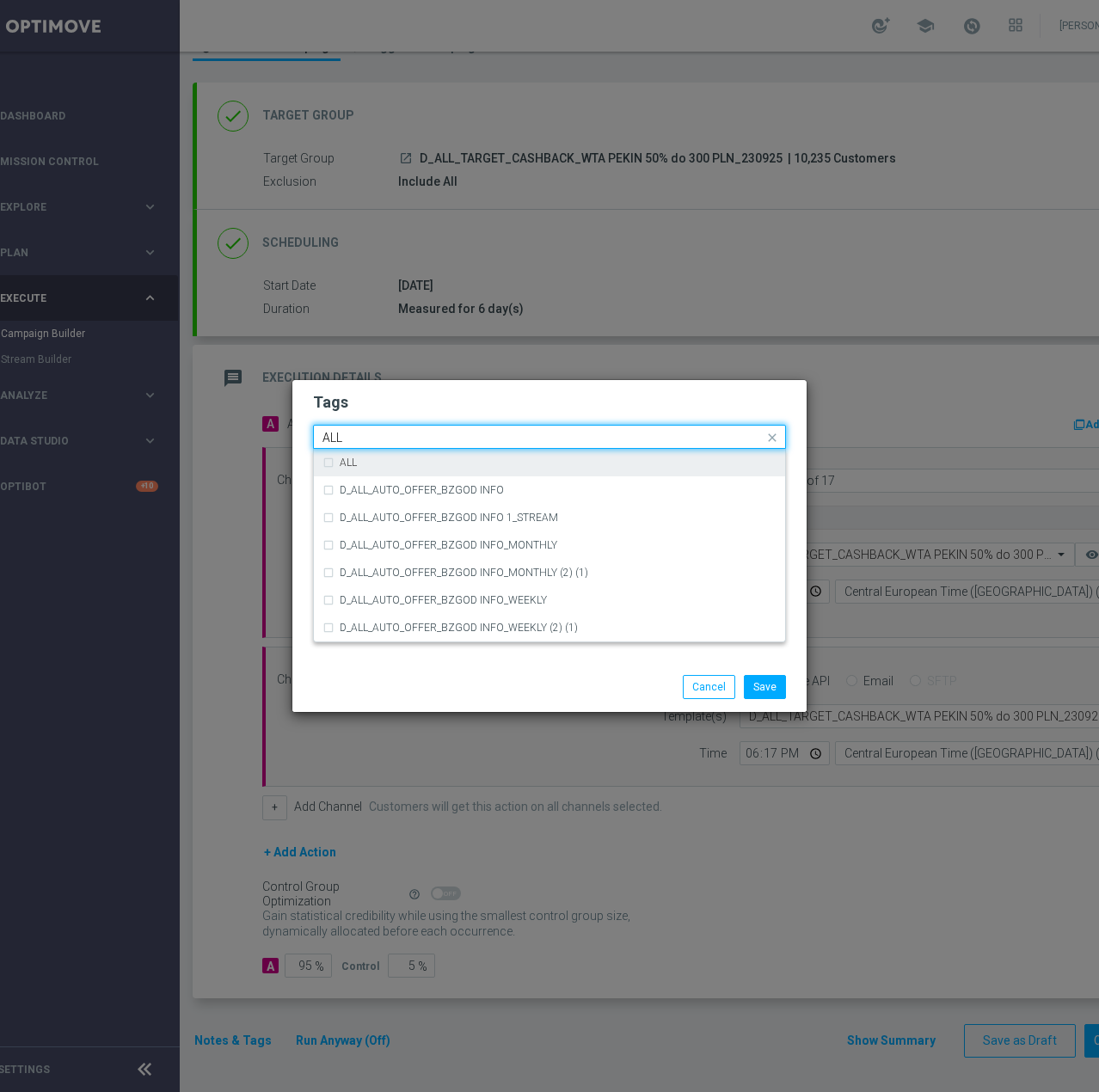
click at [361, 457] on div "ALL" at bounding box center [558, 463] width 436 height 10
click at [364, 437] on input "ALL" at bounding box center [542, 437] width 441 height 15
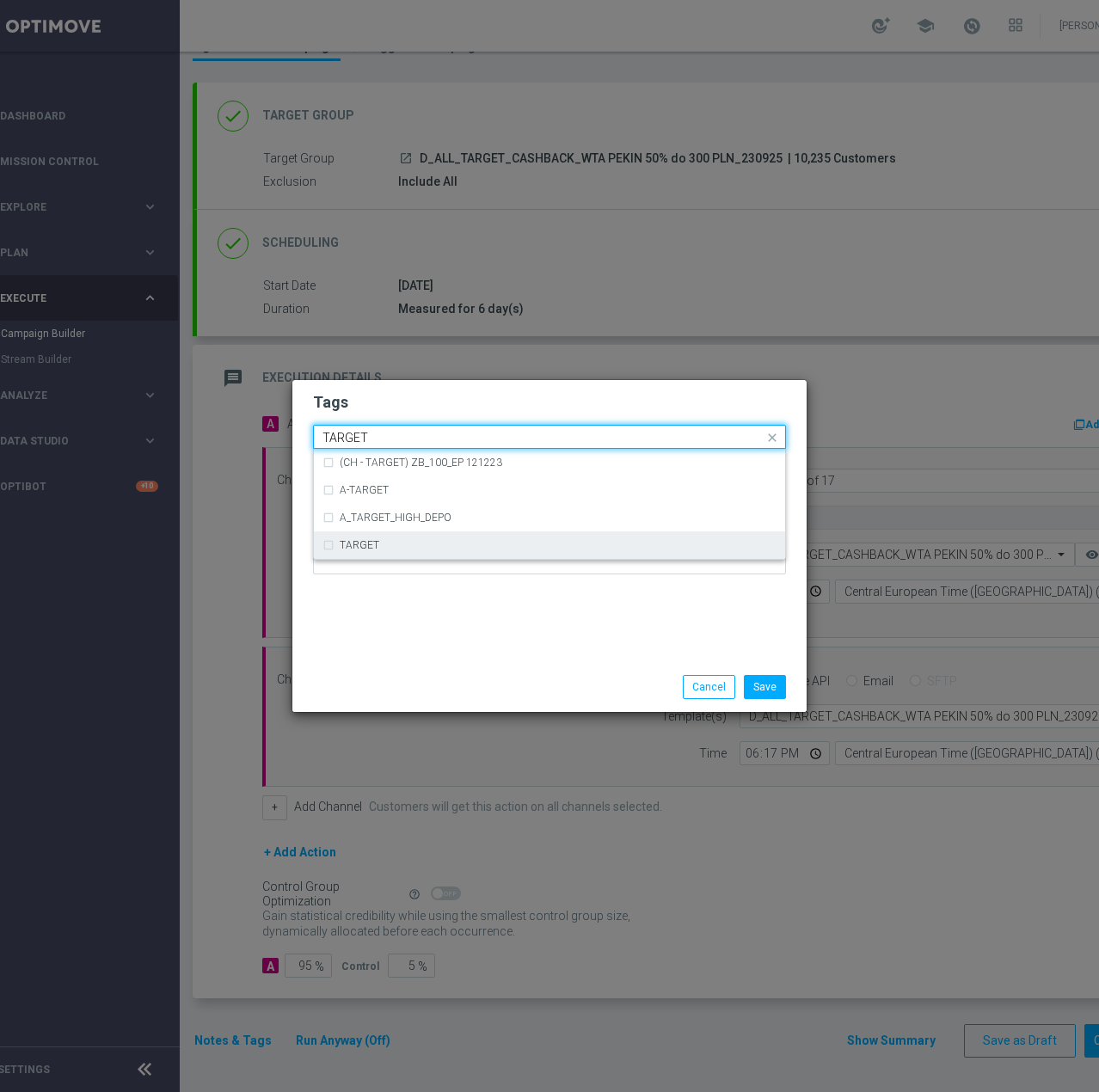
click at [381, 543] on div "TARGET" at bounding box center [558, 546] width 436 height 10
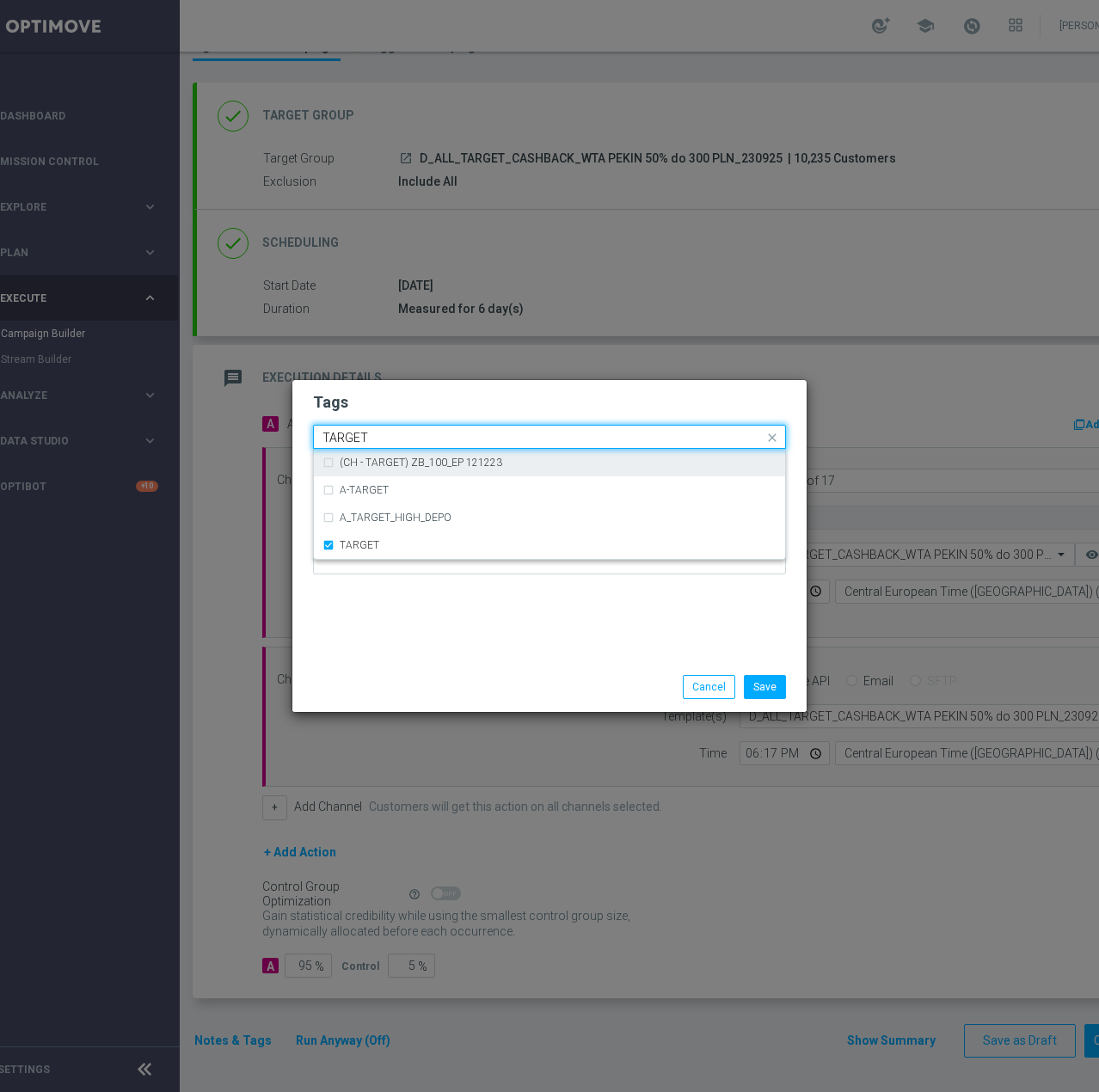
click at [412, 436] on input "TARGET" at bounding box center [542, 437] width 441 height 15
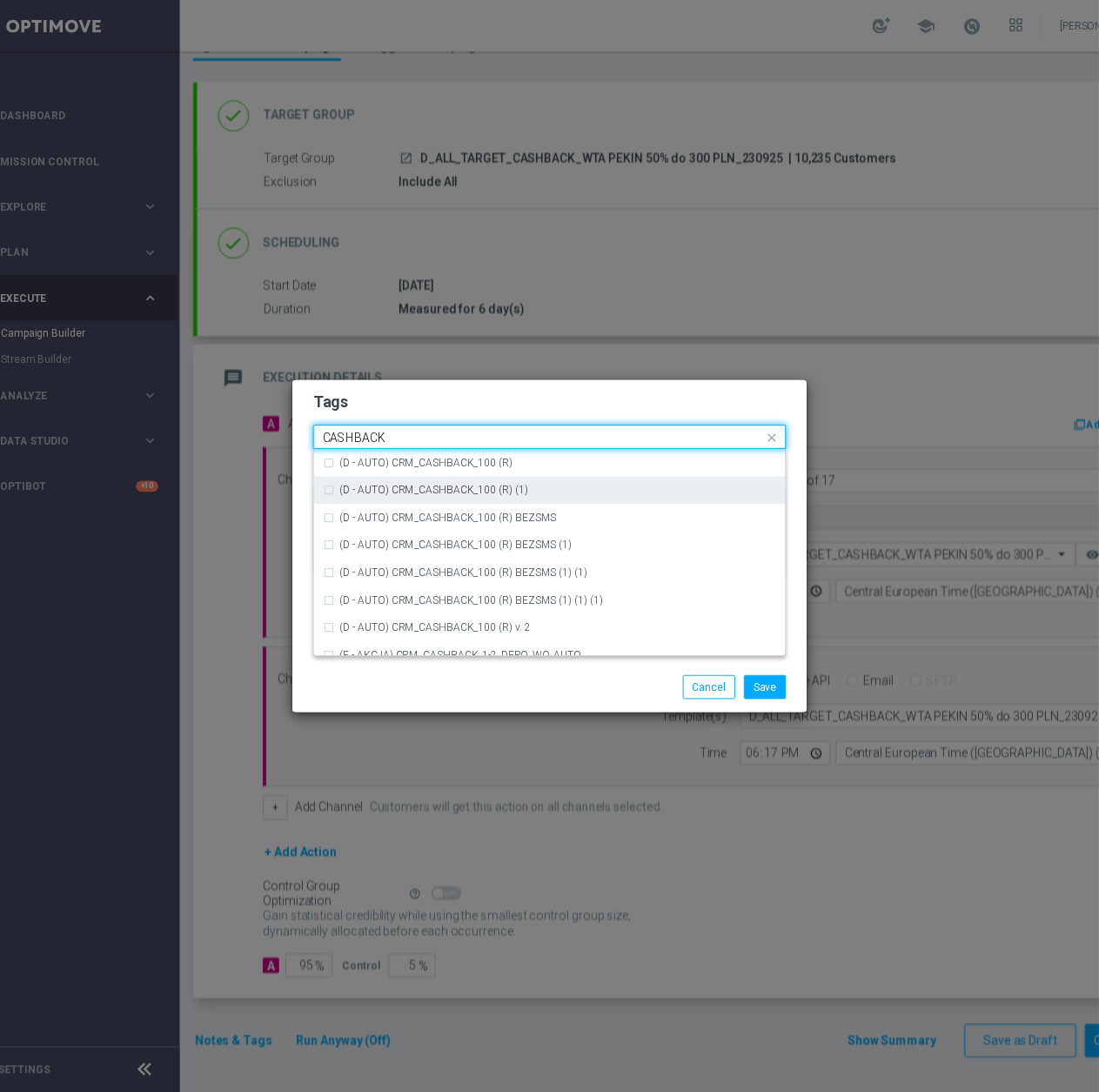
scroll to position [264, 0]
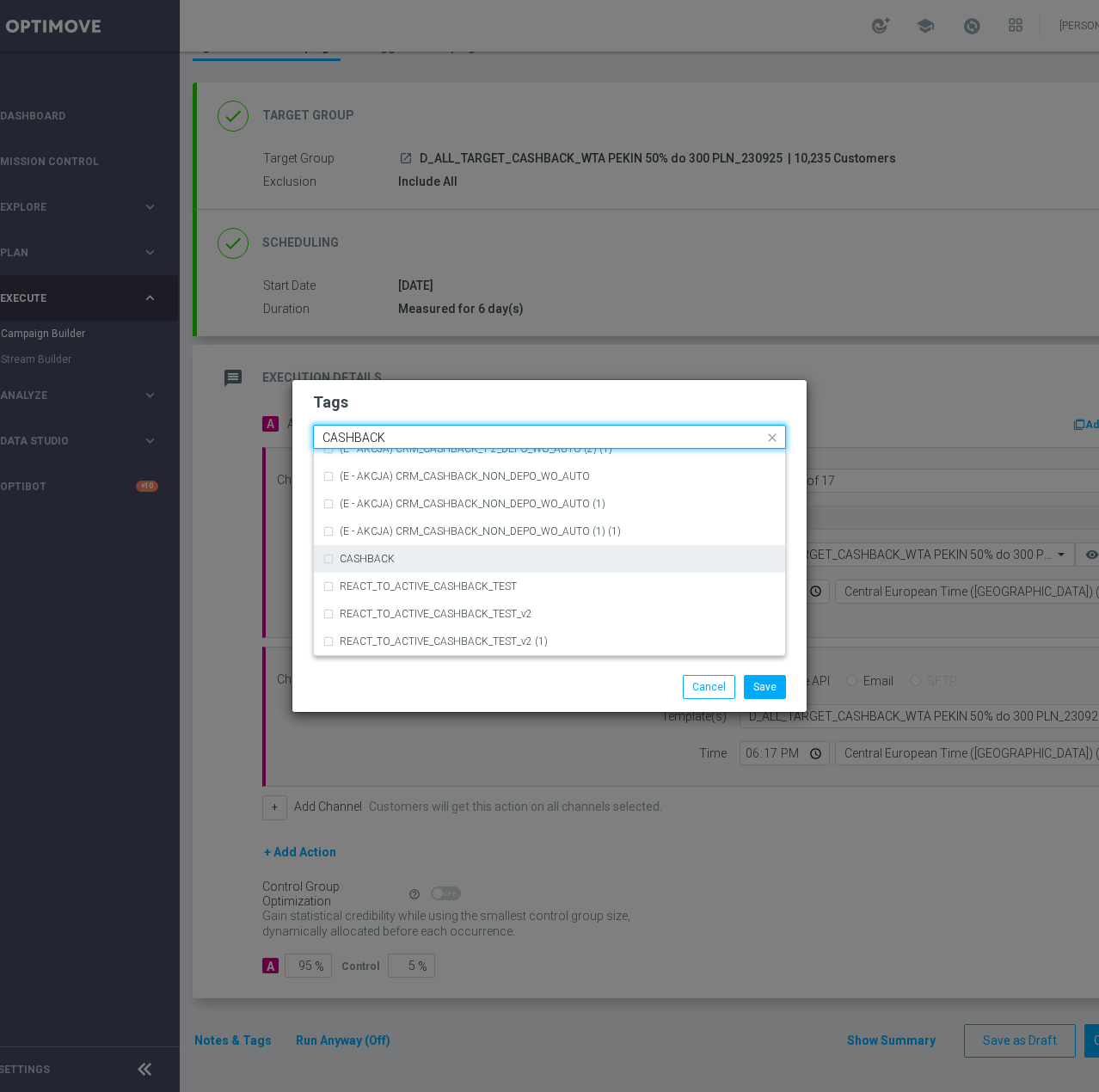
click at [399, 554] on div "CASHBACK" at bounding box center [558, 559] width 436 height 10
type input "CASHBACK"
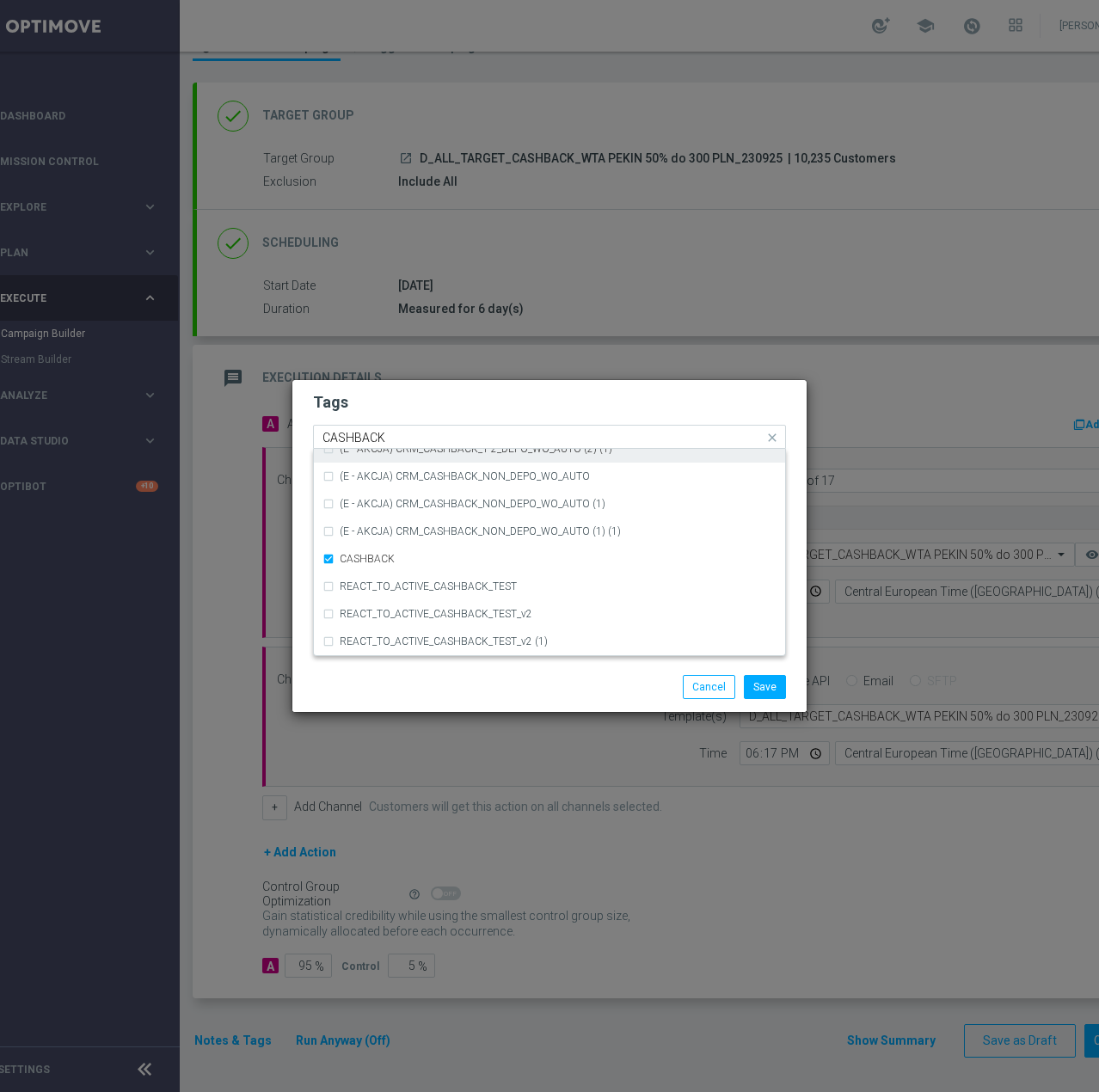
click at [403, 430] on input "CASHBACK" at bounding box center [542, 437] width 441 height 15
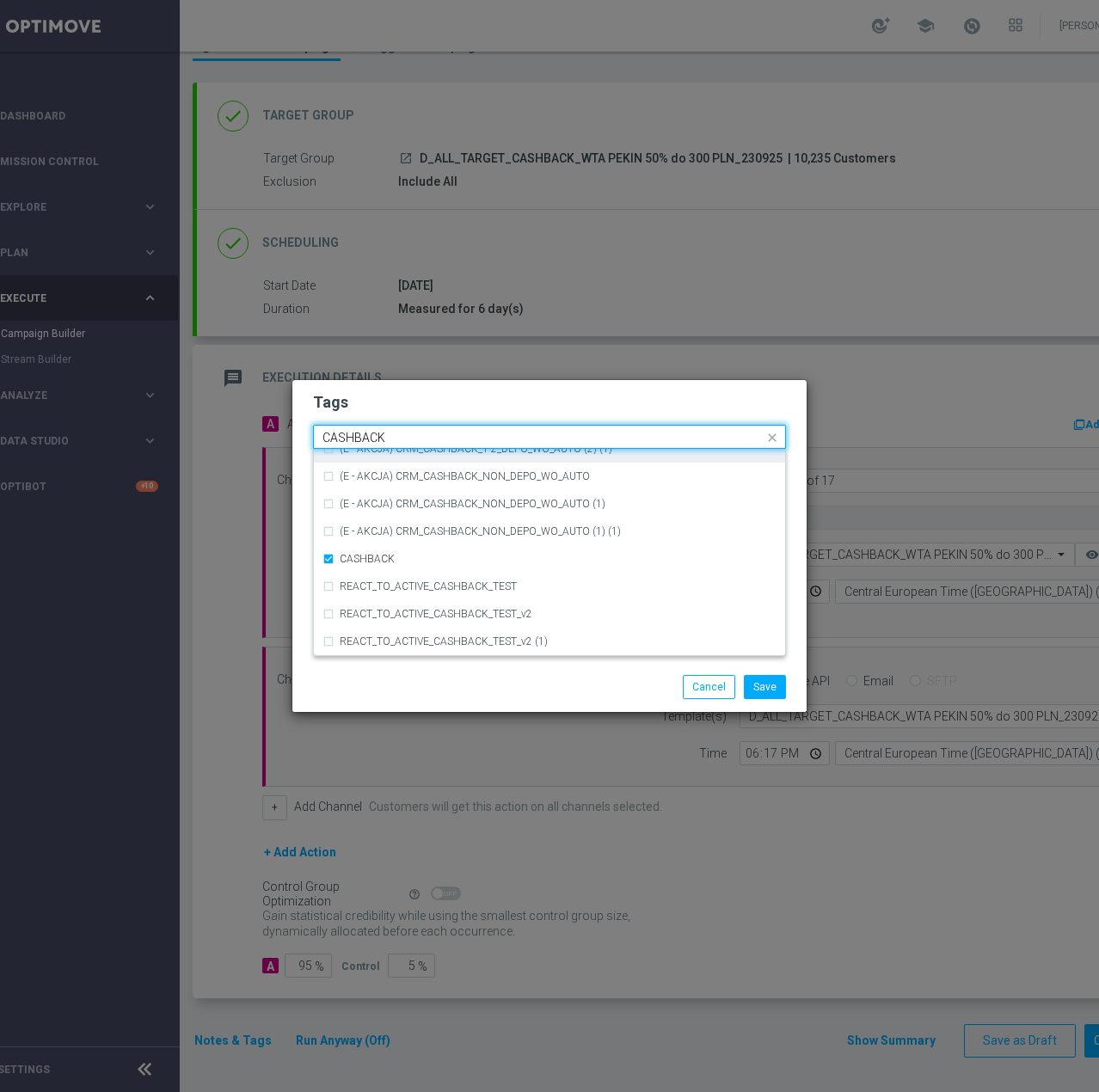
click at [403, 430] on input "CASHBACK" at bounding box center [542, 437] width 441 height 15
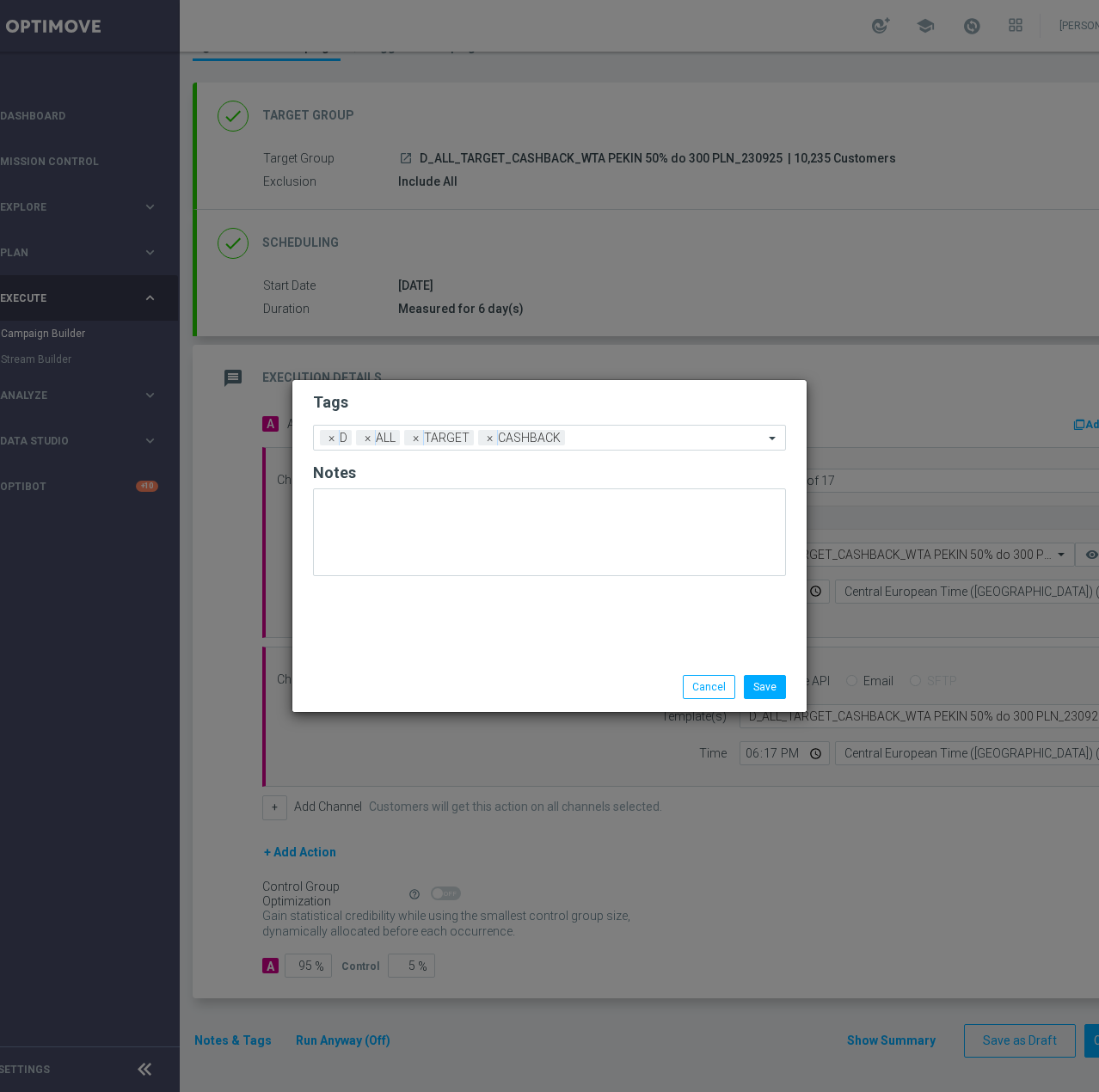
click at [551, 403] on h2 "Tags" at bounding box center [550, 402] width 473 height 21
click at [609, 438] on input "text" at bounding box center [668, 438] width 192 height 15
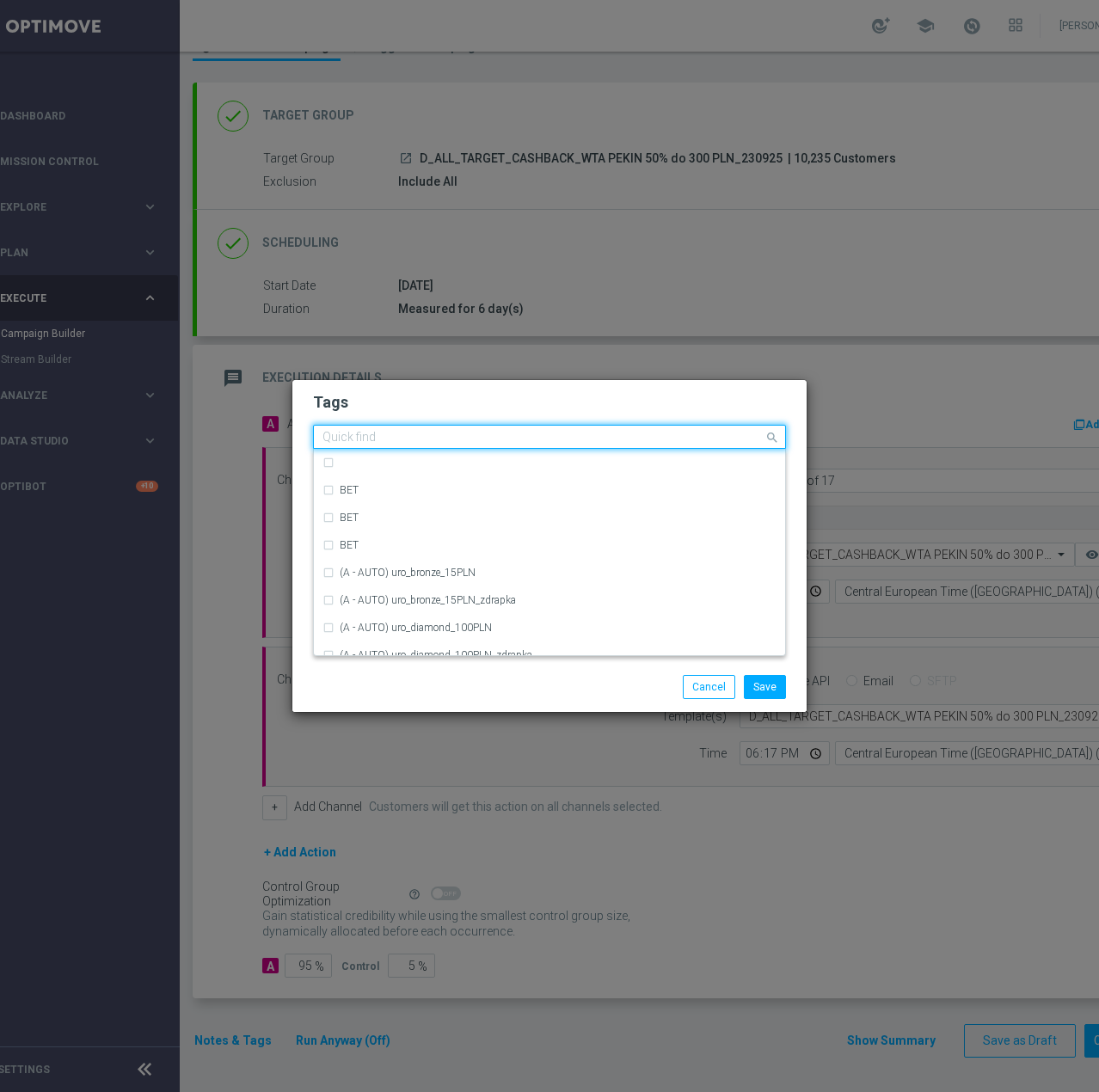
click at [597, 394] on h2 "Tags" at bounding box center [550, 402] width 473 height 21
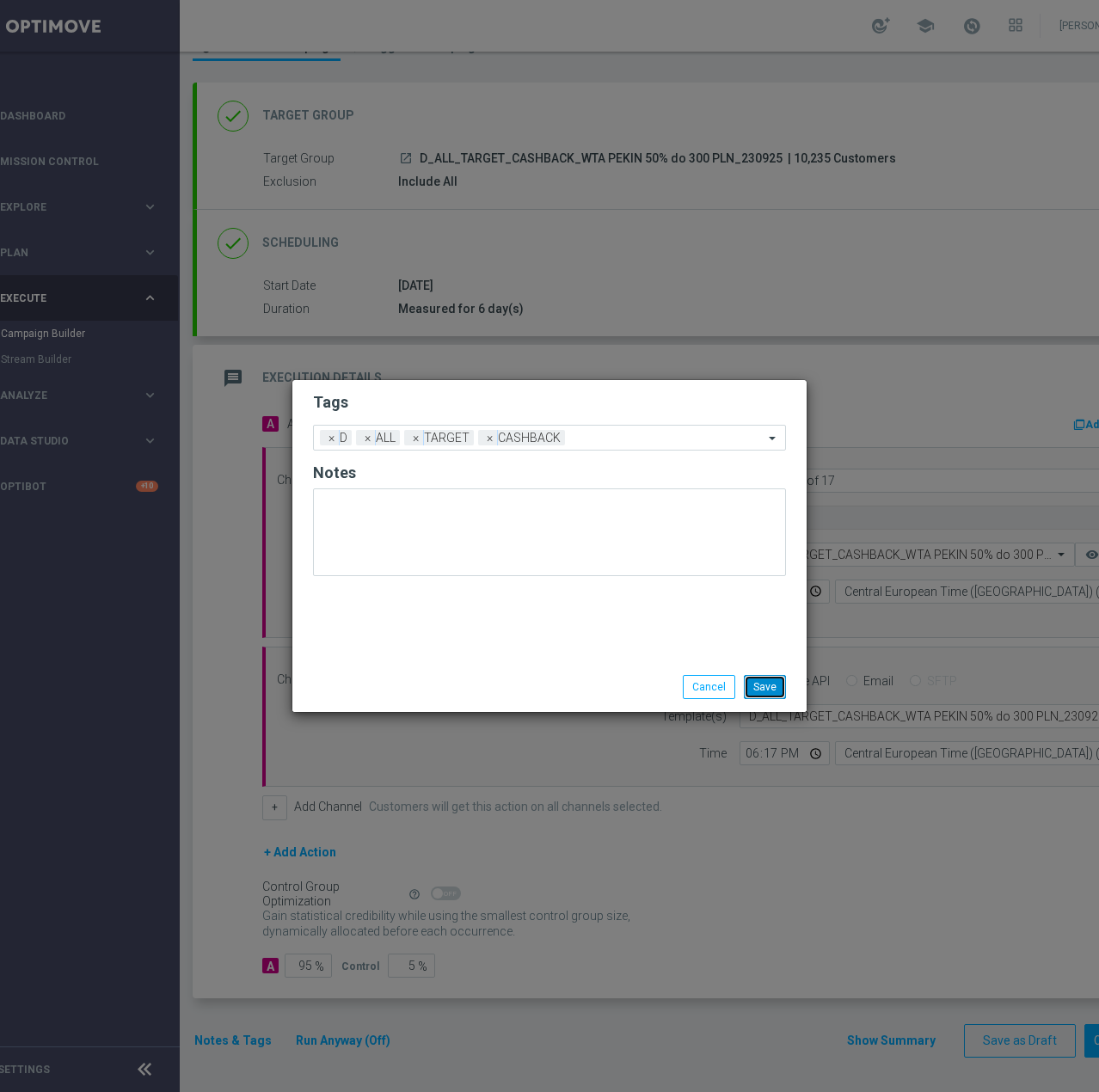
click at [759, 683] on button "Save" at bounding box center [765, 687] width 42 height 24
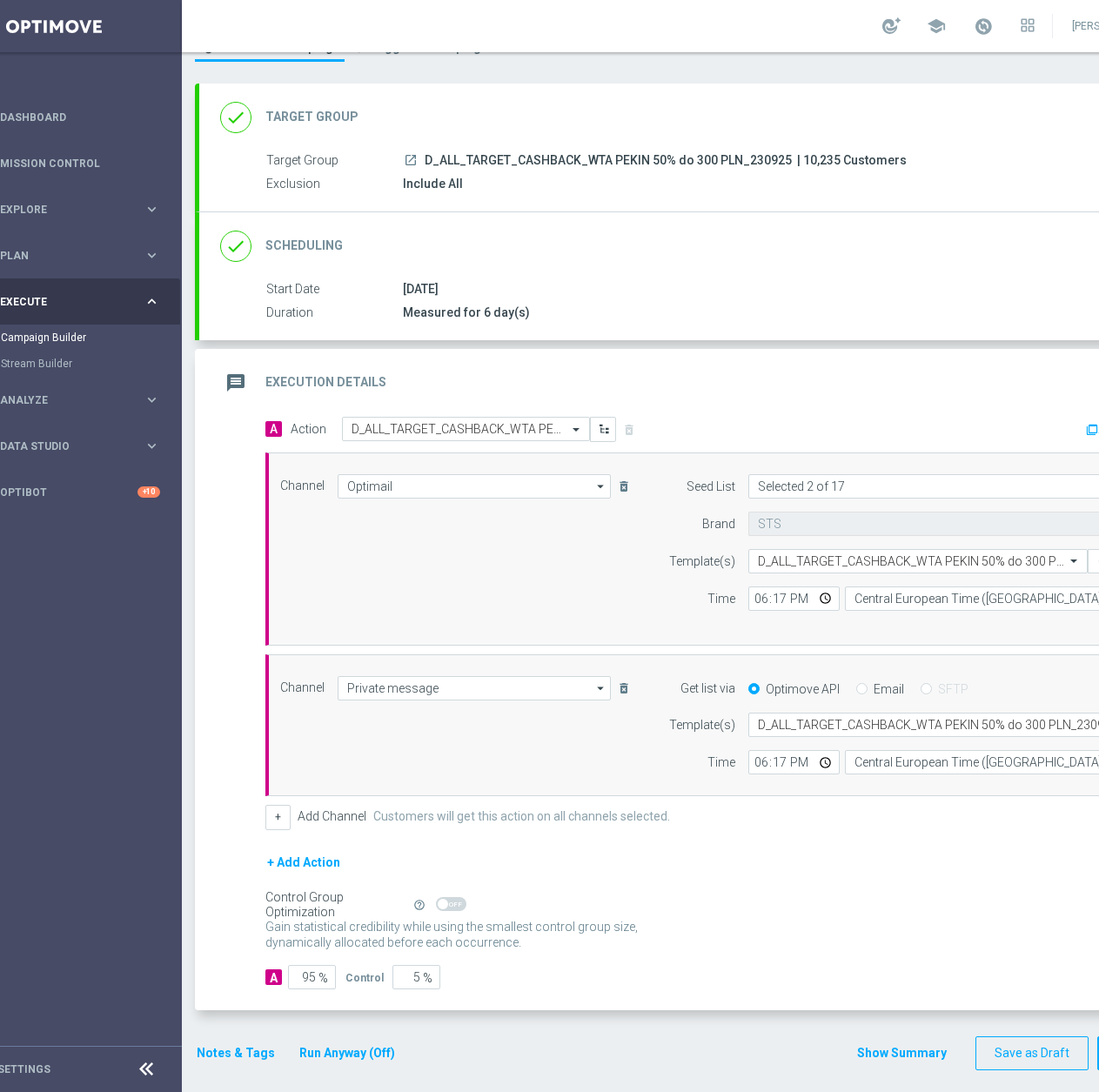
click at [222, 1046] on button "Notes & Tags" at bounding box center [236, 1053] width 82 height 22
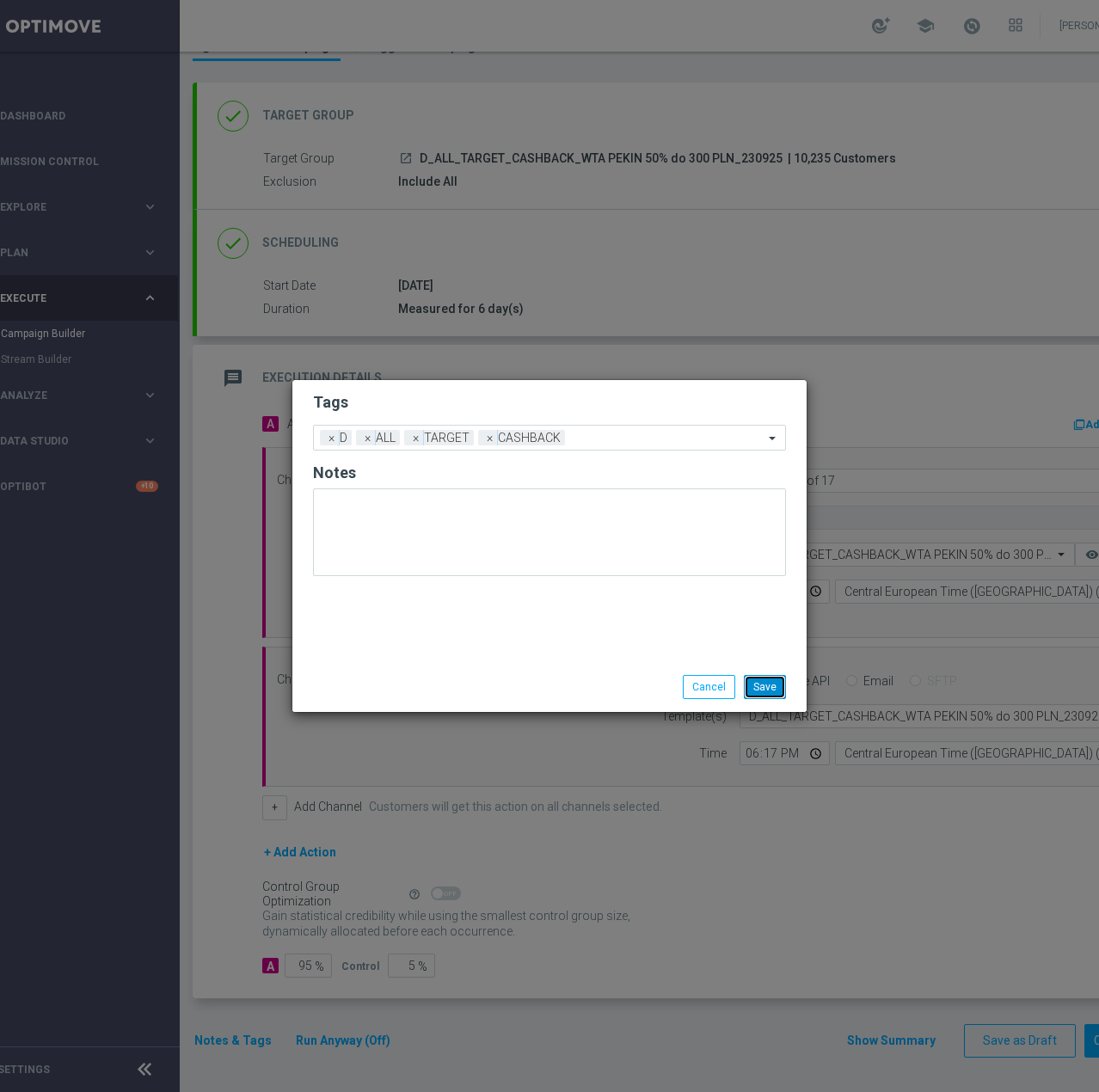
click at [759, 694] on button "Save" at bounding box center [765, 687] width 42 height 24
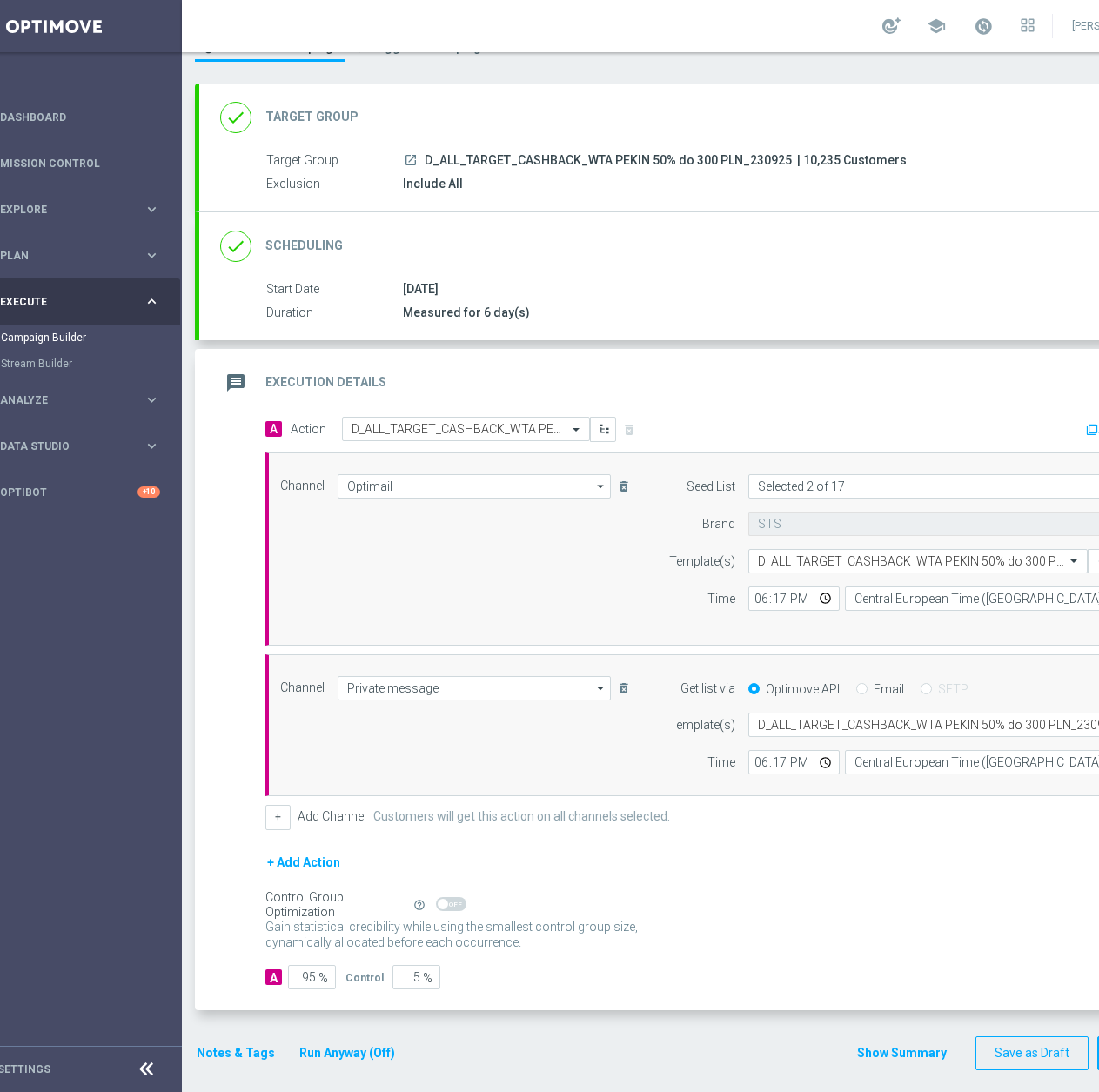
click at [238, 1045] on button "Notes & Tags" at bounding box center [236, 1053] width 82 height 22
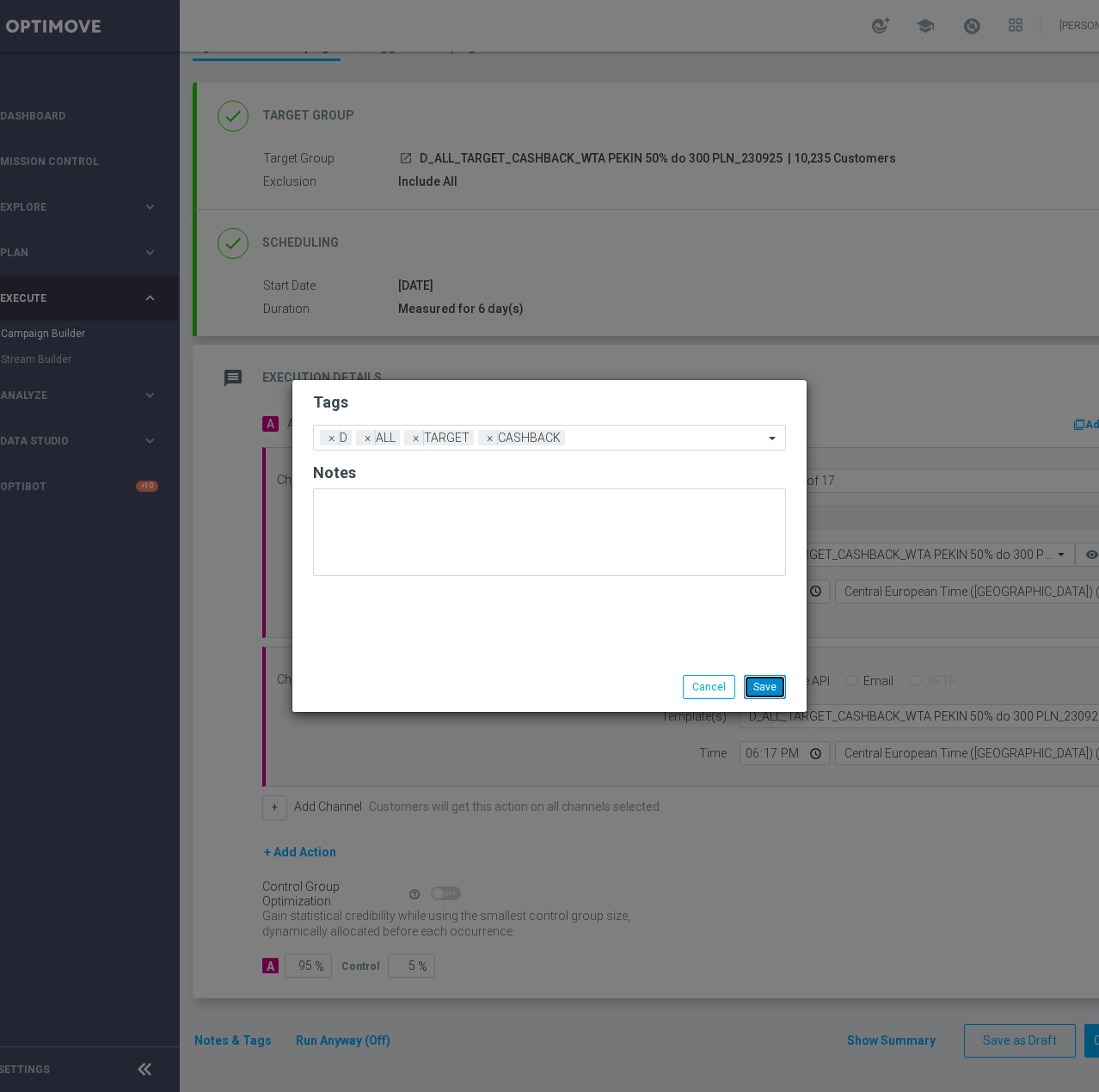
click at [759, 690] on button "Save" at bounding box center [765, 687] width 42 height 24
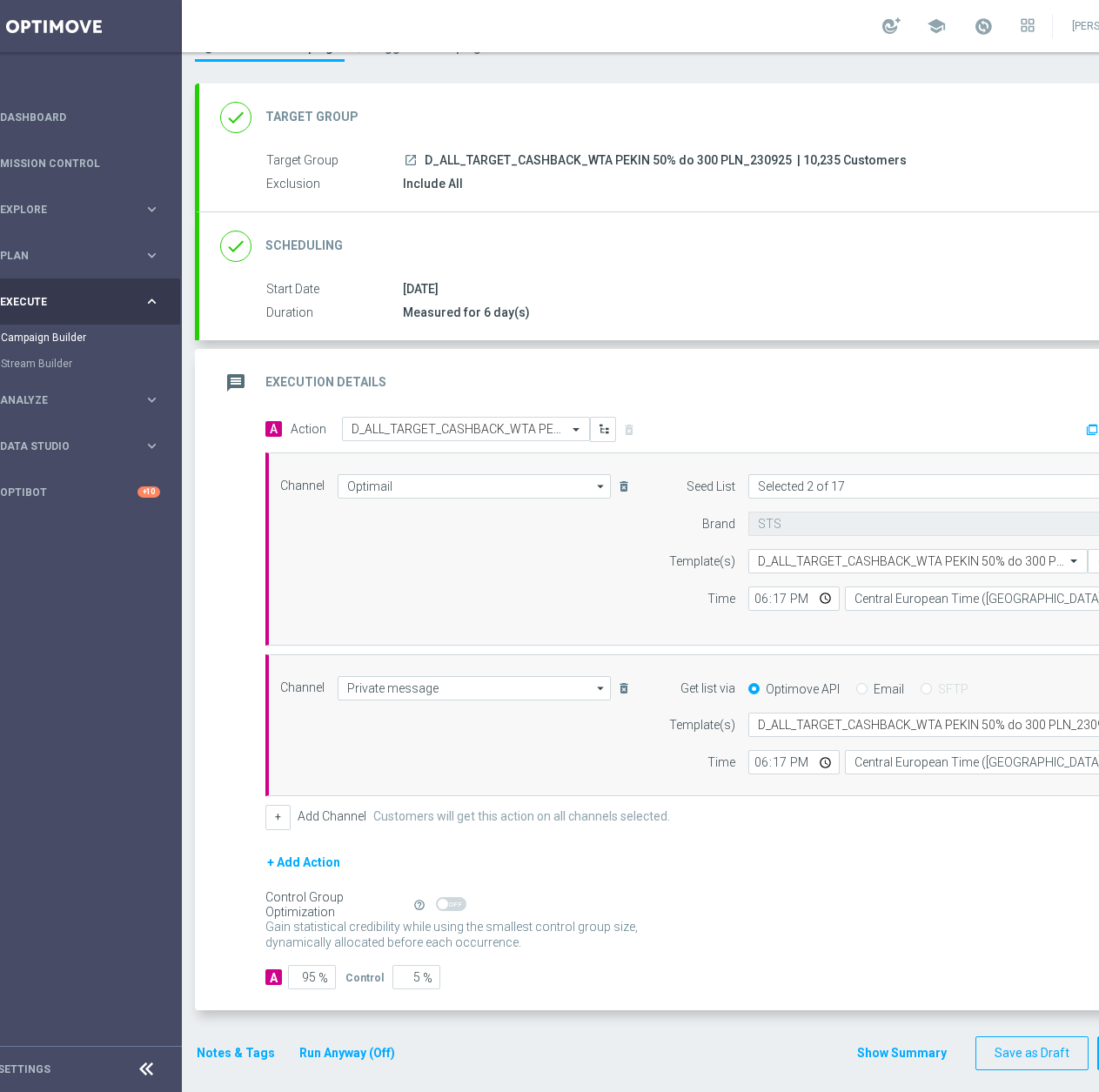
click at [663, 267] on div "done Scheduling keyboard_arrow_down" at bounding box center [707, 246] width 1014 height 68
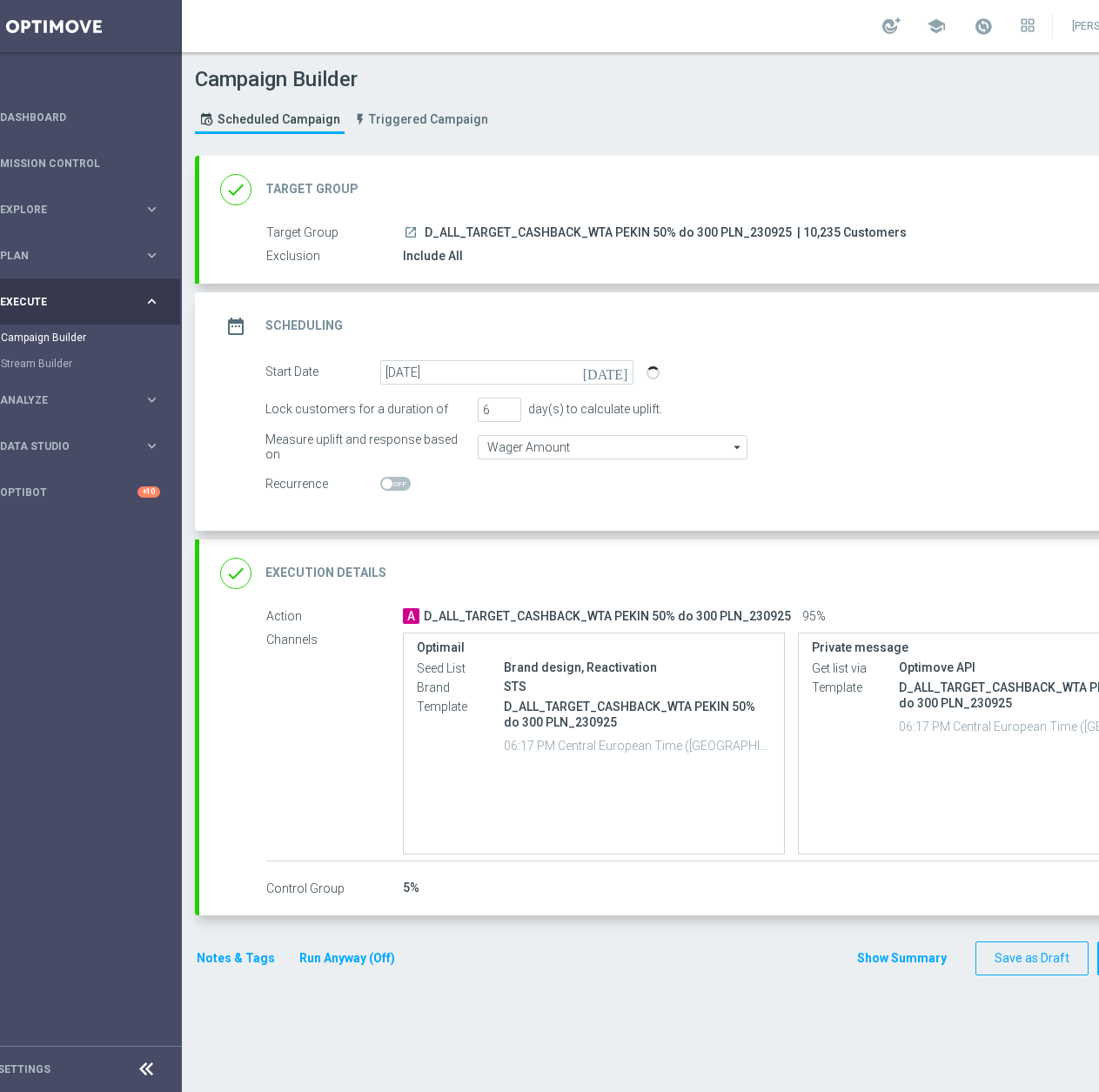
scroll to position [0, 0]
click at [1006, 563] on div "done Execution Details keyboard_arrow_down" at bounding box center [706, 573] width 972 height 33
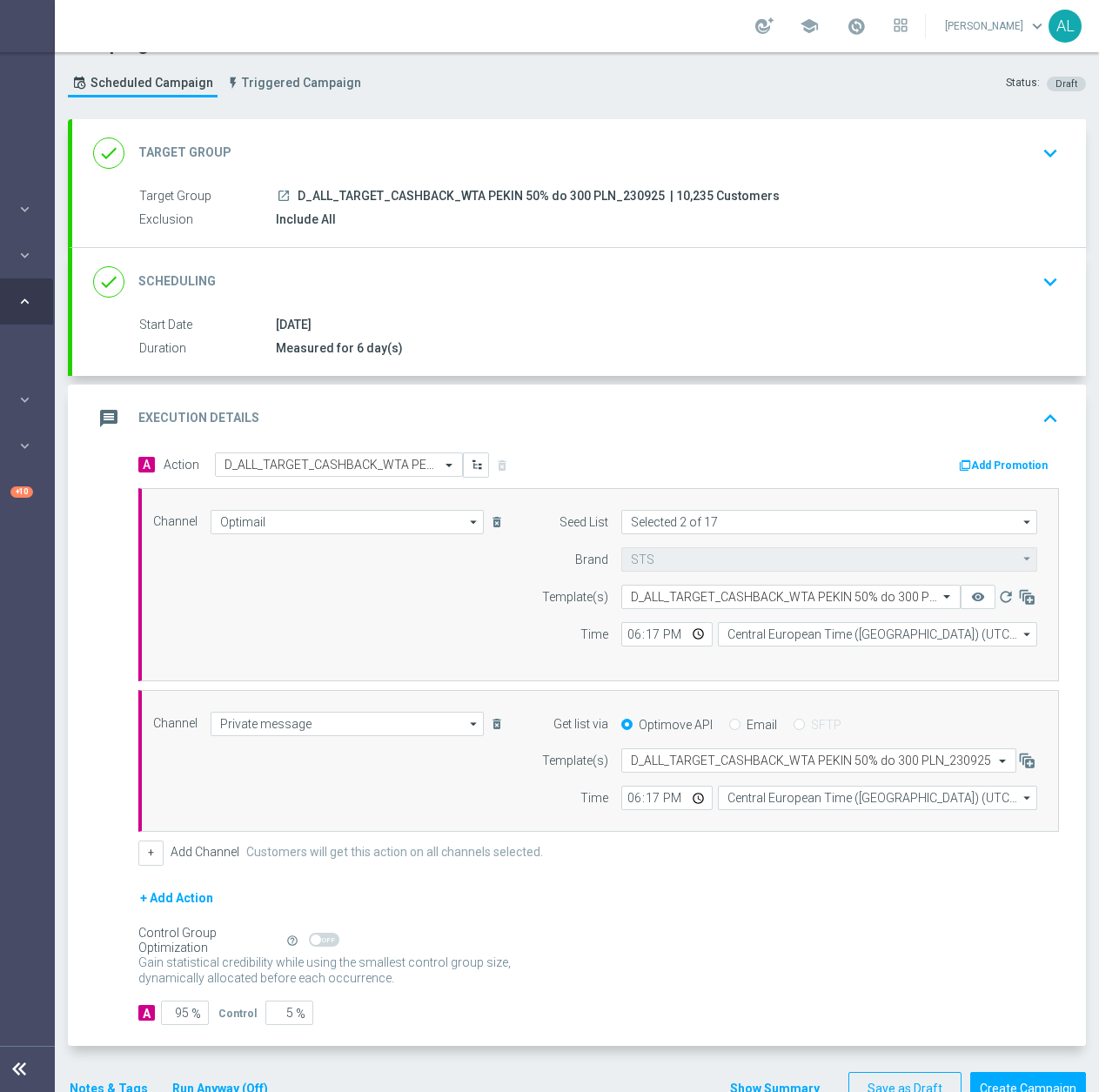
scroll to position [72, 0]
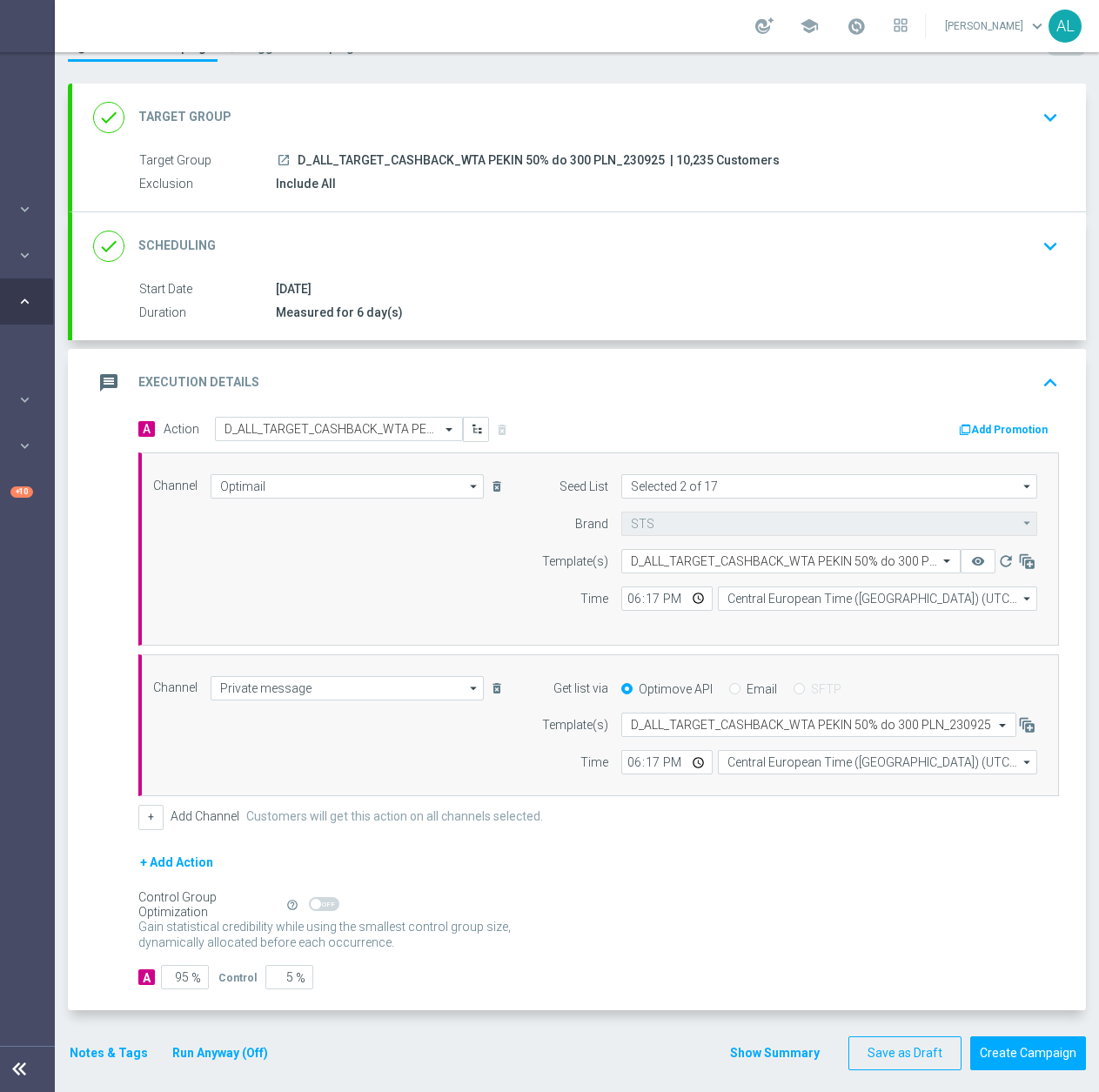
click at [111, 1058] on button "Notes & Tags" at bounding box center [109, 1053] width 82 height 22
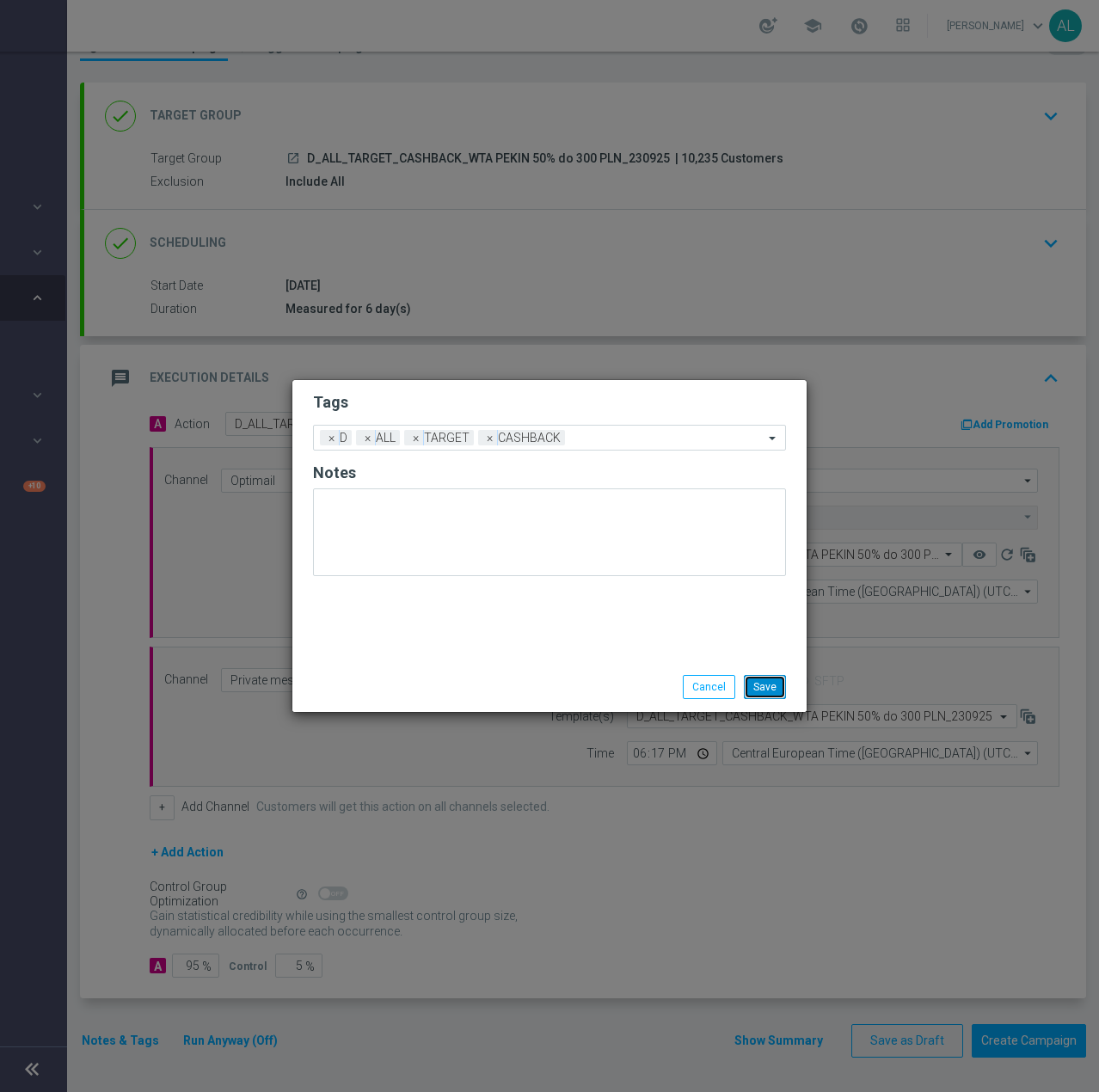
click at [773, 684] on button "Save" at bounding box center [765, 687] width 42 height 24
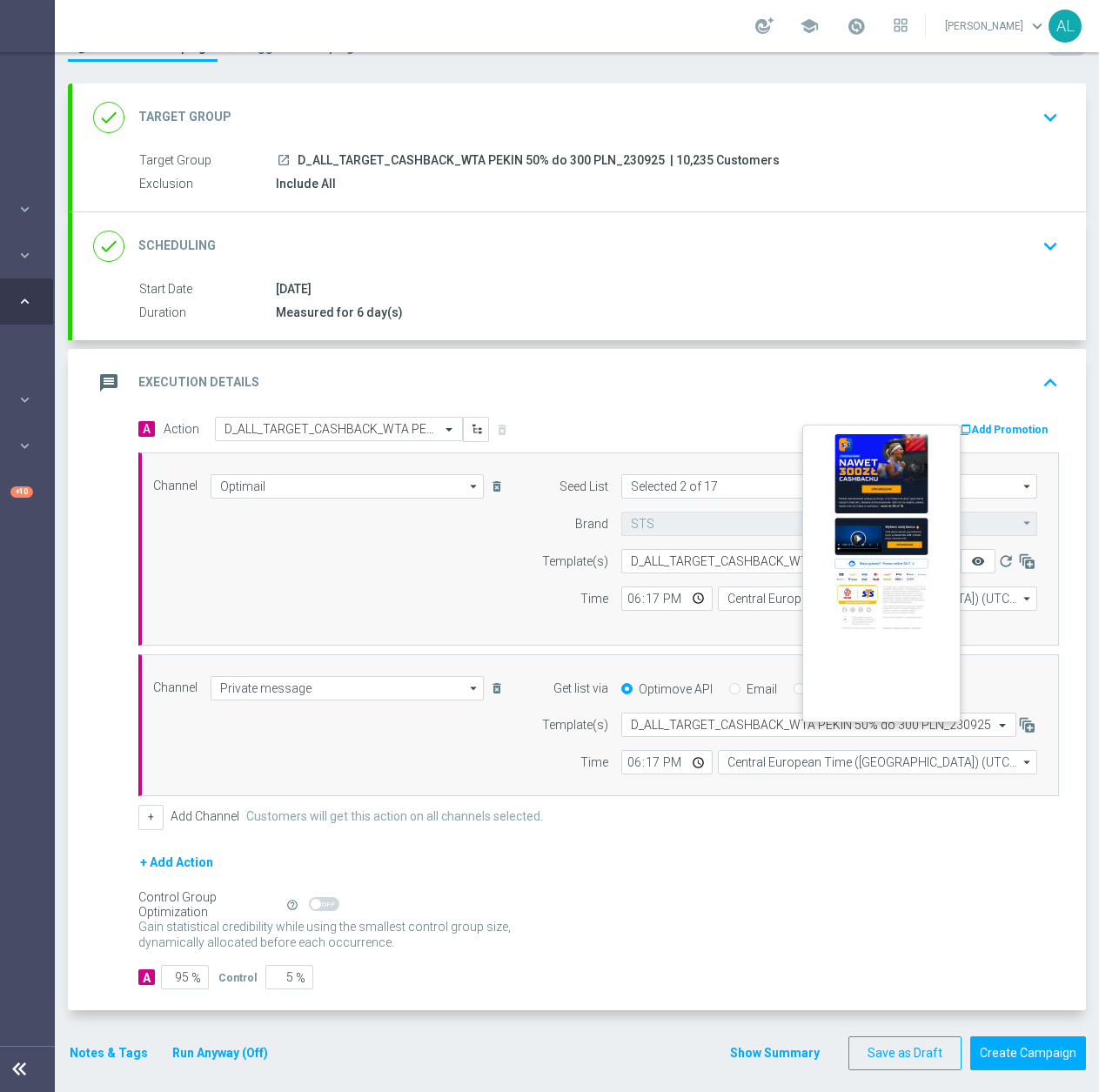
click at [972, 561] on icon "remove_red_eye" at bounding box center [978, 561] width 14 height 14
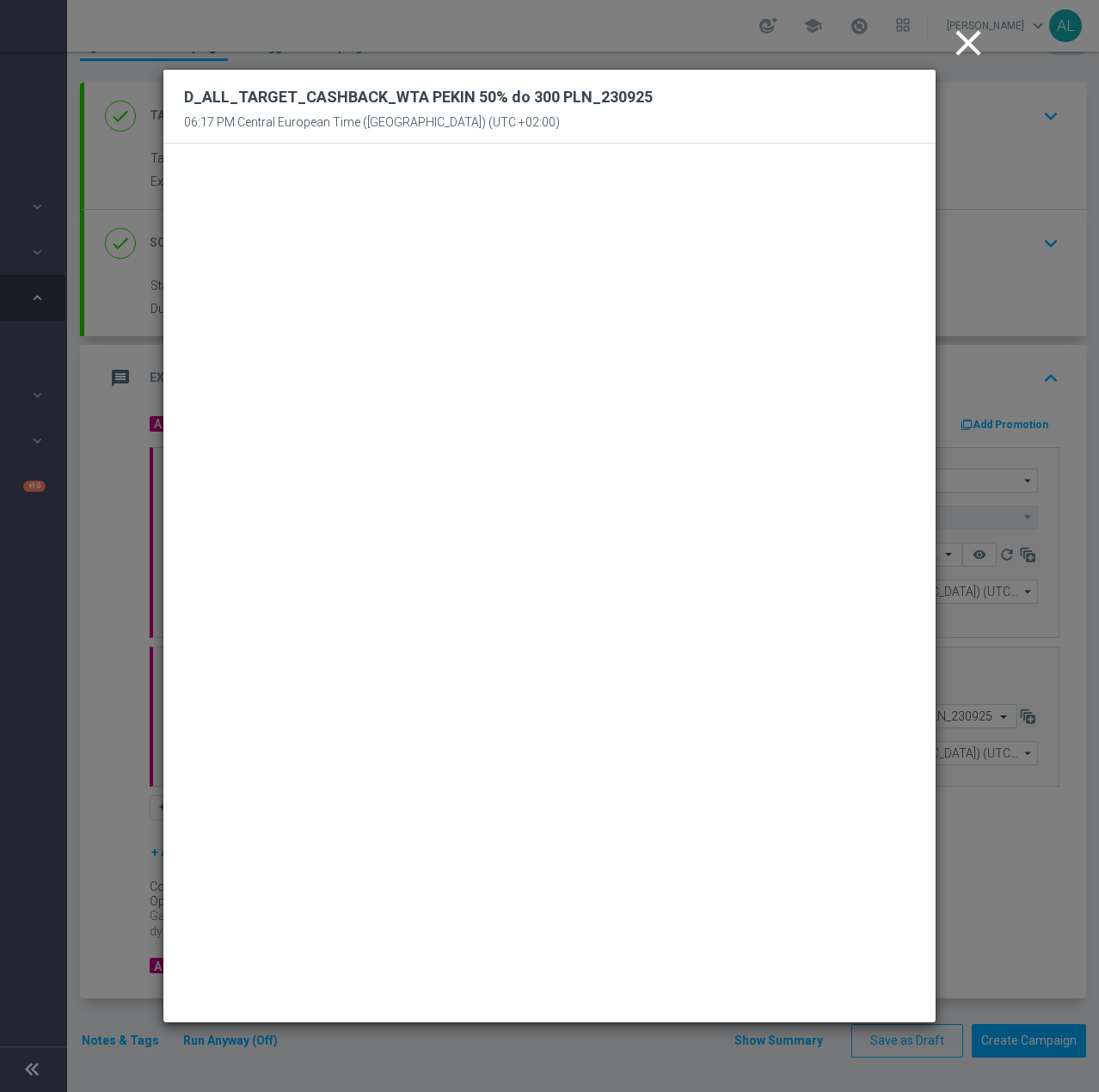
click at [965, 56] on icon "close" at bounding box center [967, 43] width 43 height 43
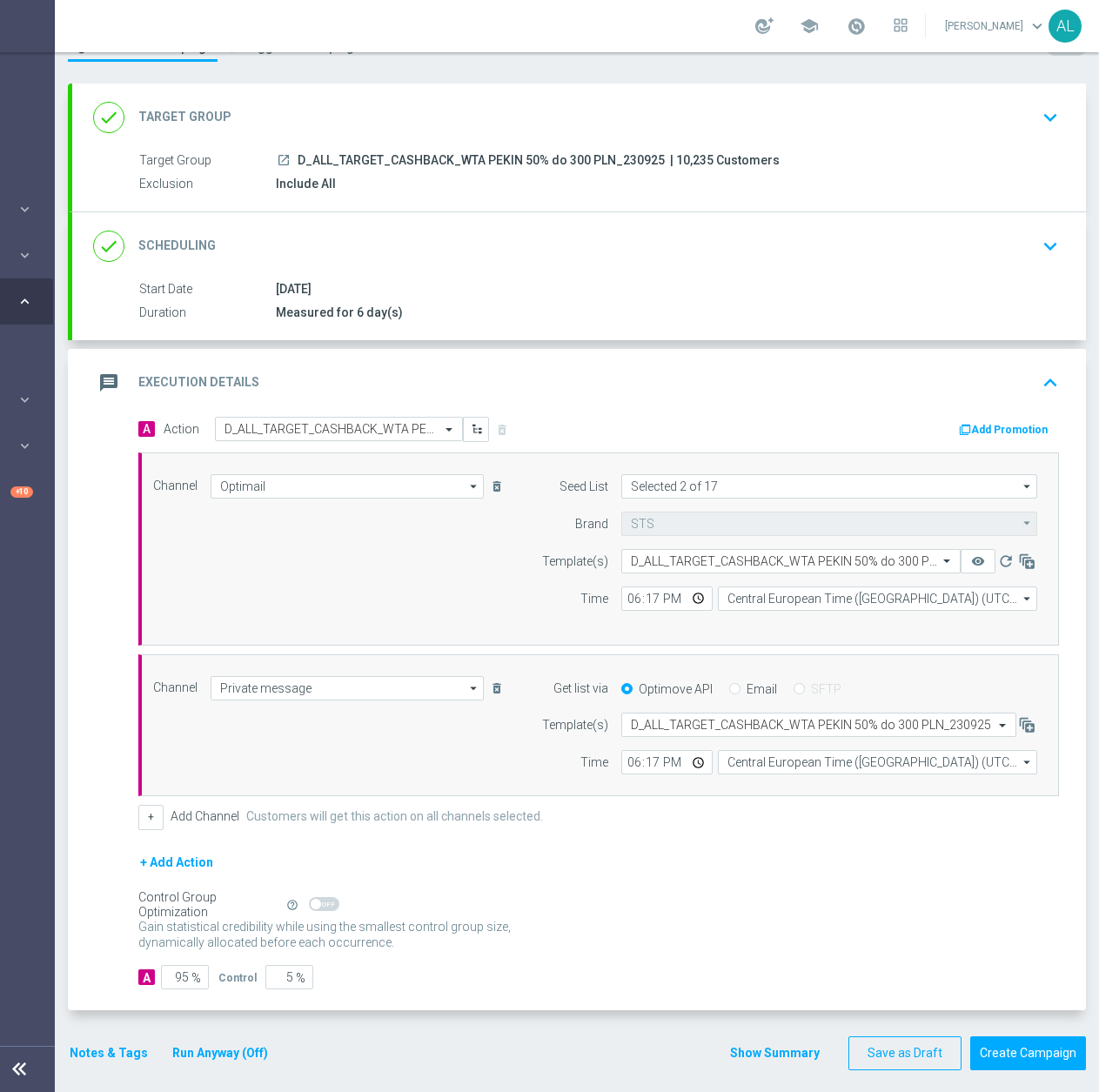
scroll to position [13, 171]
click at [992, 1036] on button "Create Campaign" at bounding box center [1027, 1053] width 116 height 34
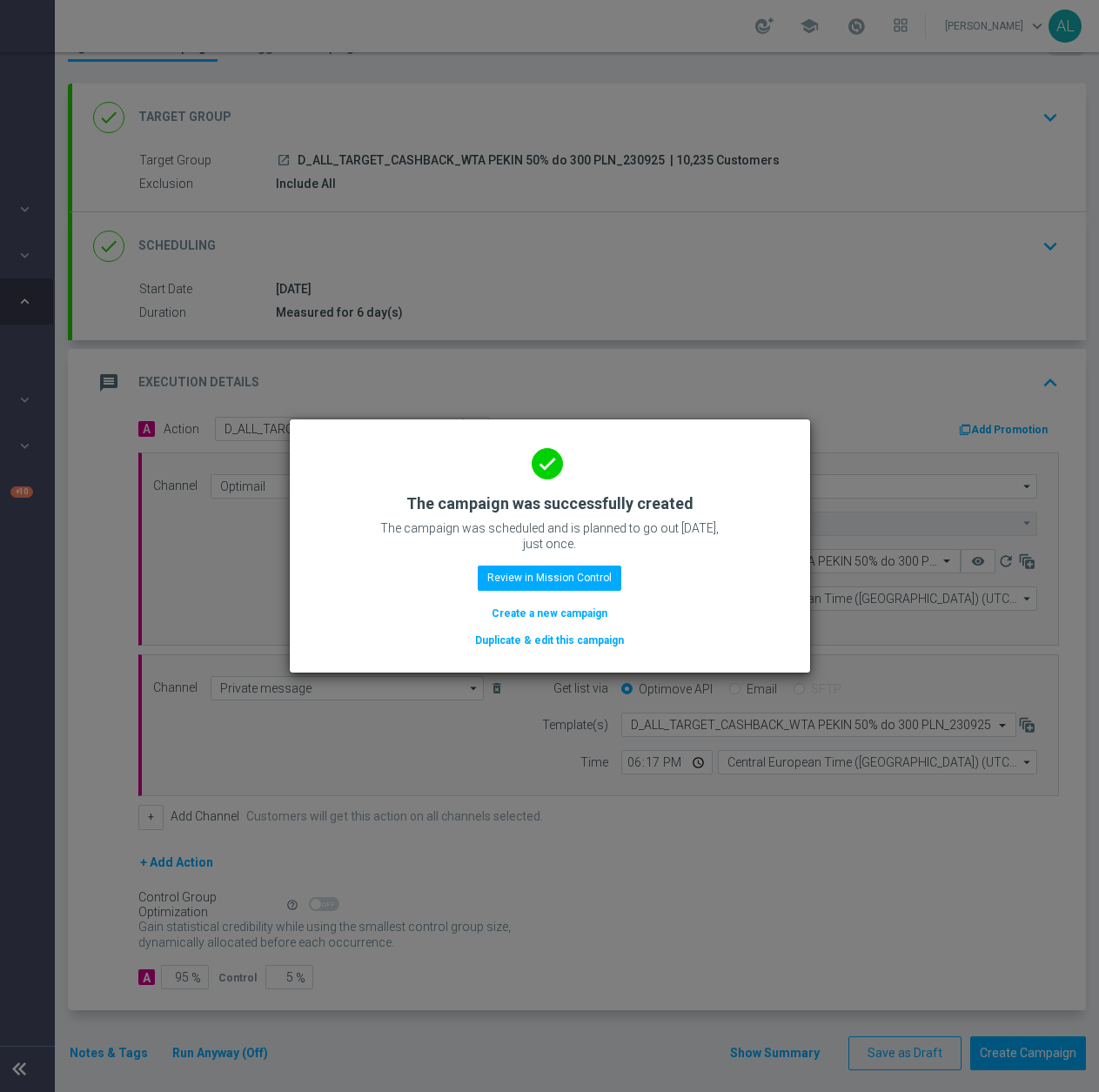
scroll to position [0, 171]
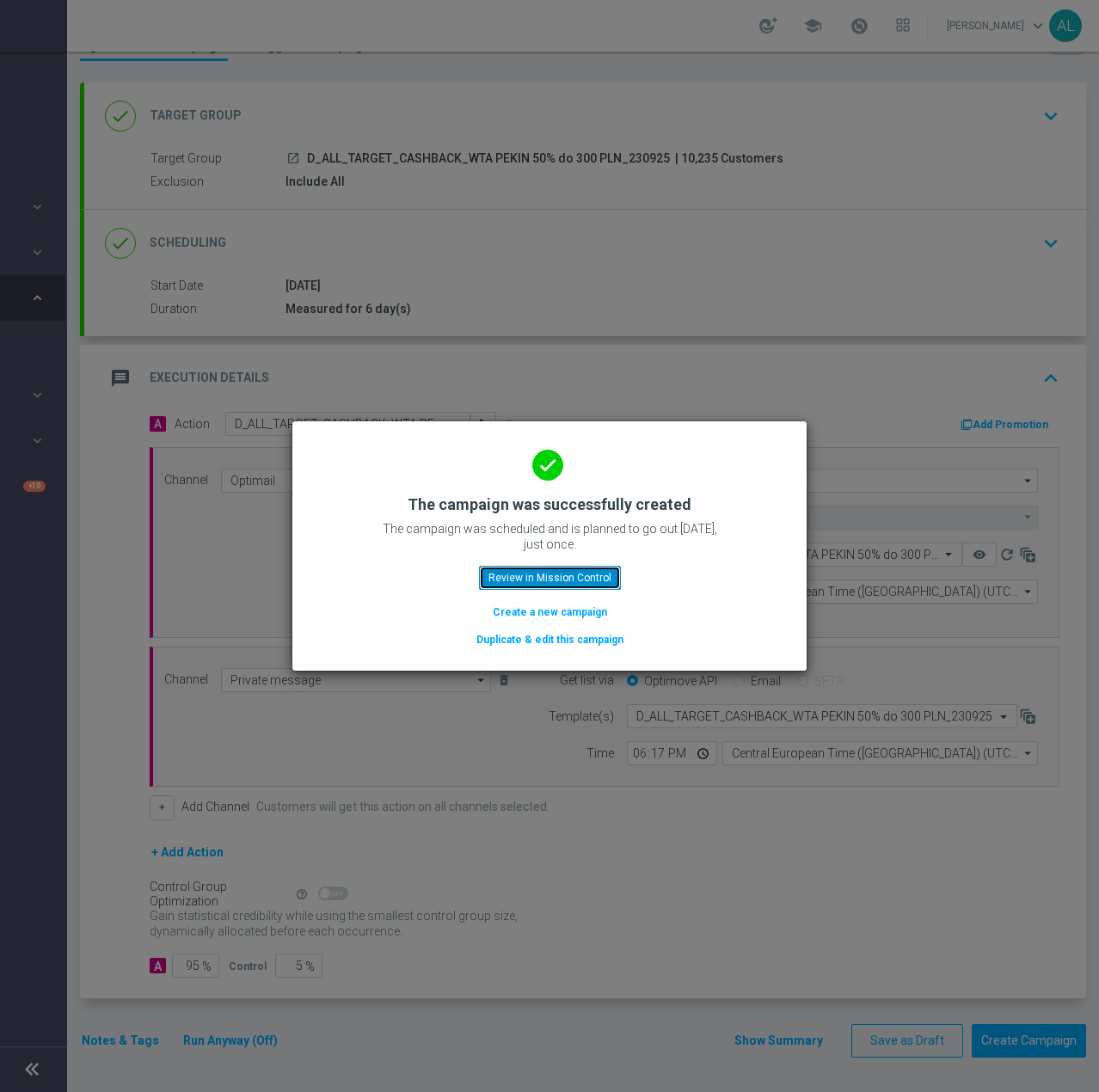
click at [568, 571] on button "Review in Mission Control" at bounding box center [550, 578] width 142 height 24
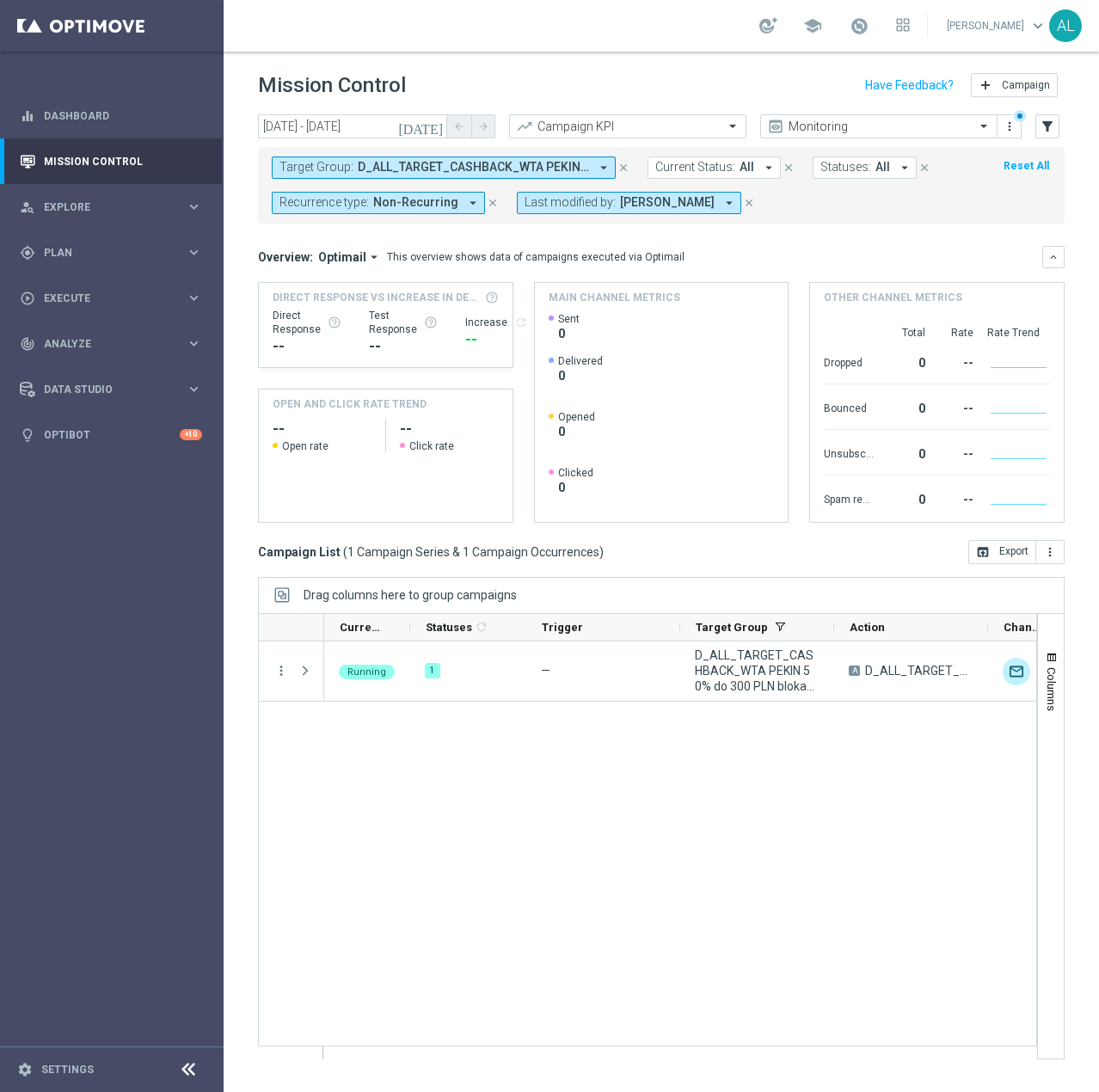
click at [539, 168] on span "D_ALL_TARGET_CASHBACK_WTA PEKIN 50% do 300 PLN blokada_230925" at bounding box center [473, 167] width 231 height 15
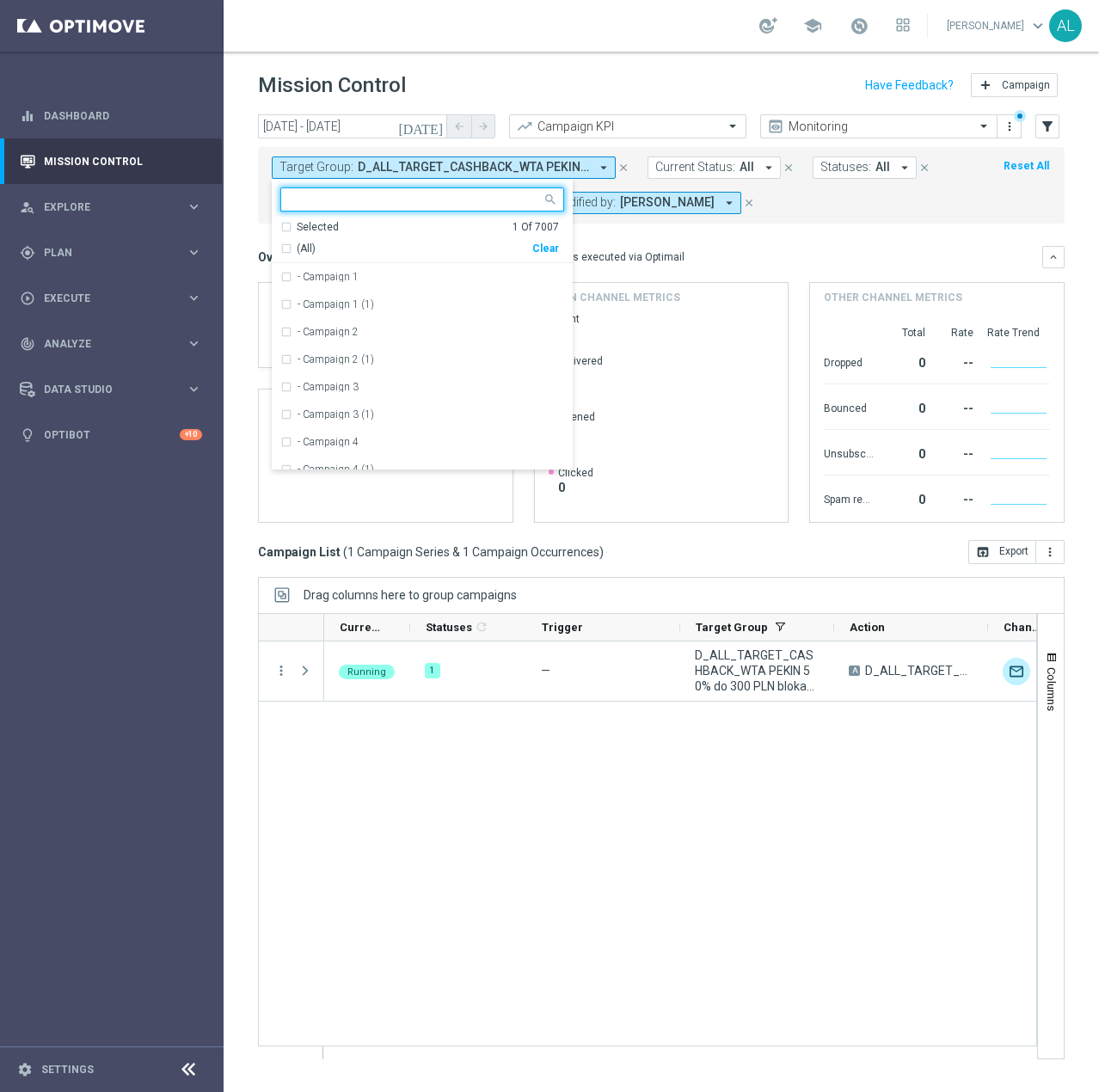
click at [0, 0] on div "Clear" at bounding box center [0, 0] width 0 height 0
click at [792, 197] on form "Target Group: D_ALL_TARGET_CASHBACK_WTA PEKIN 50% do 300 PLN blokada_230925 arr…" at bounding box center [622, 185] width 703 height 58
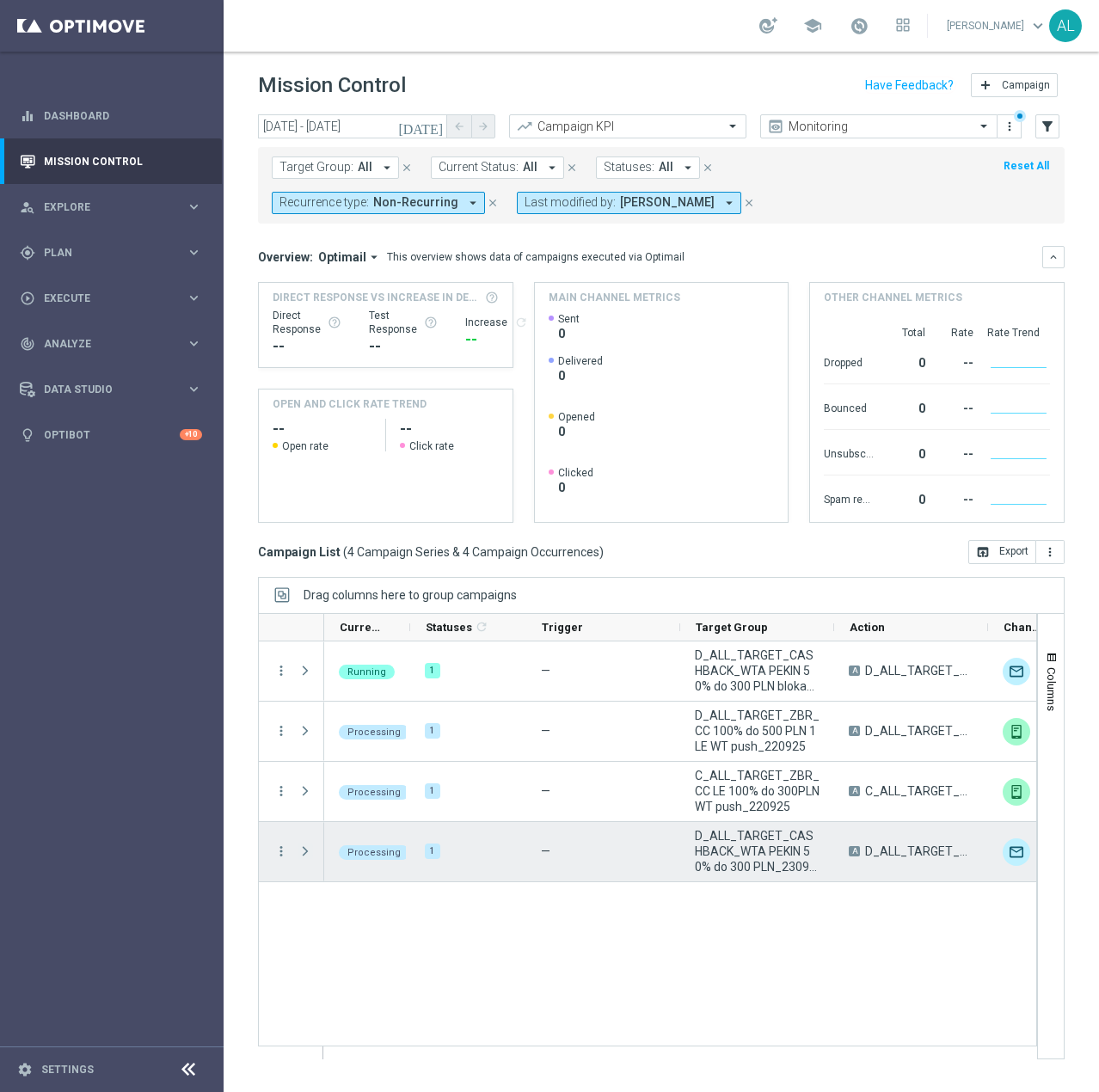
click at [309, 852] on span at bounding box center [306, 851] width 16 height 14
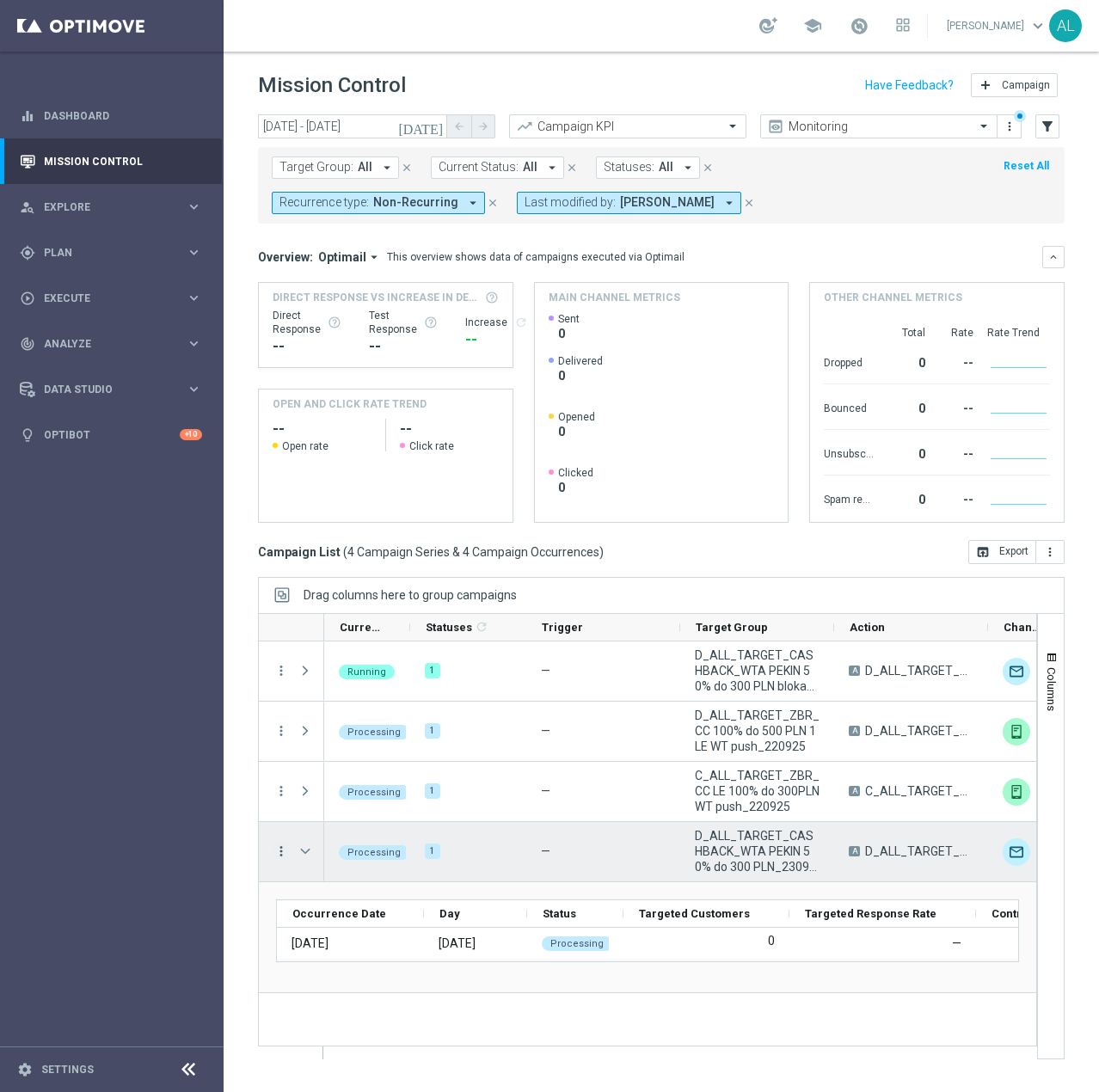
click at [277, 853] on icon "more_vert" at bounding box center [281, 851] width 16 height 16
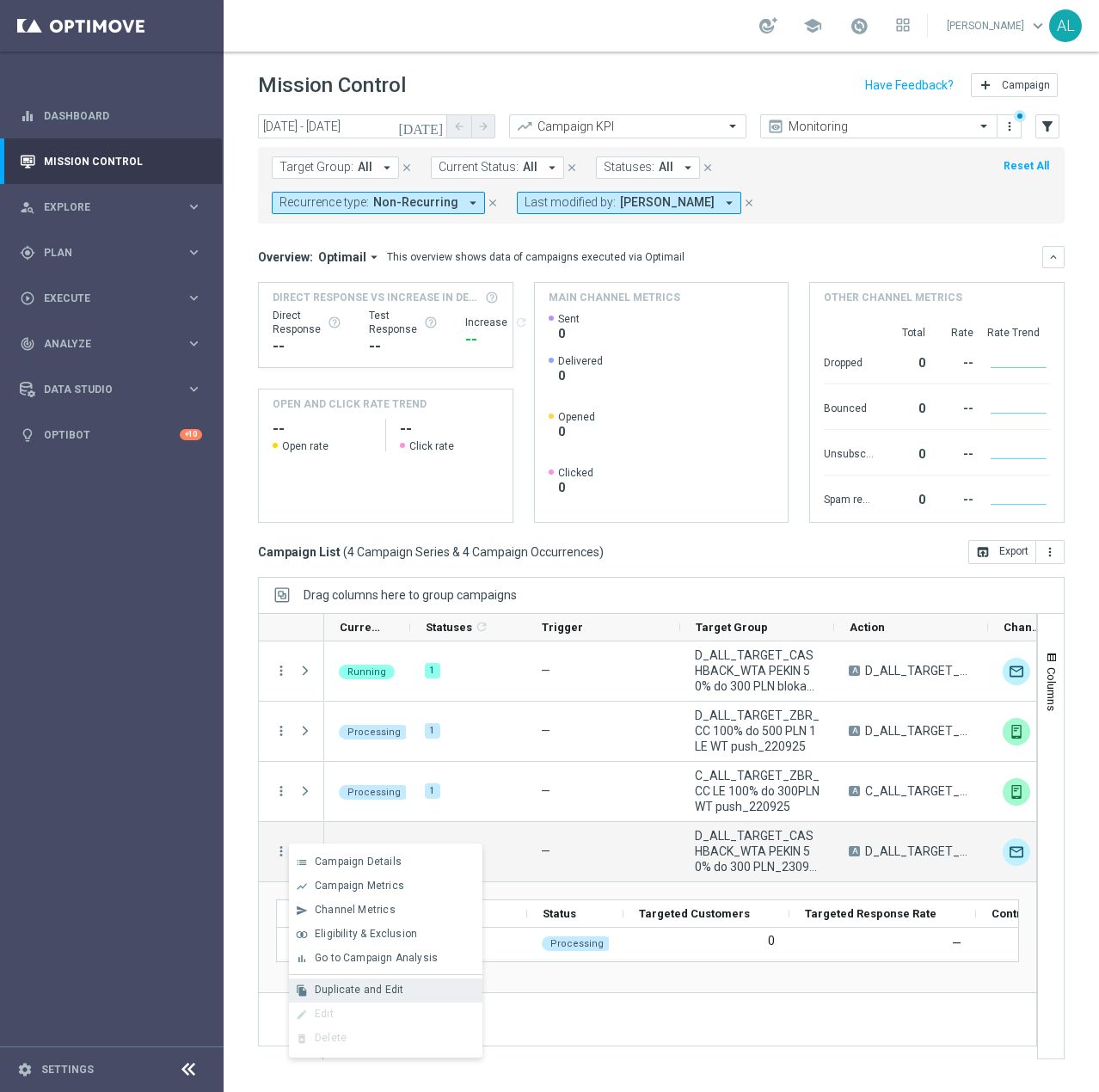
click at [370, 991] on span "Duplicate and Edit" at bounding box center [359, 990] width 88 height 12
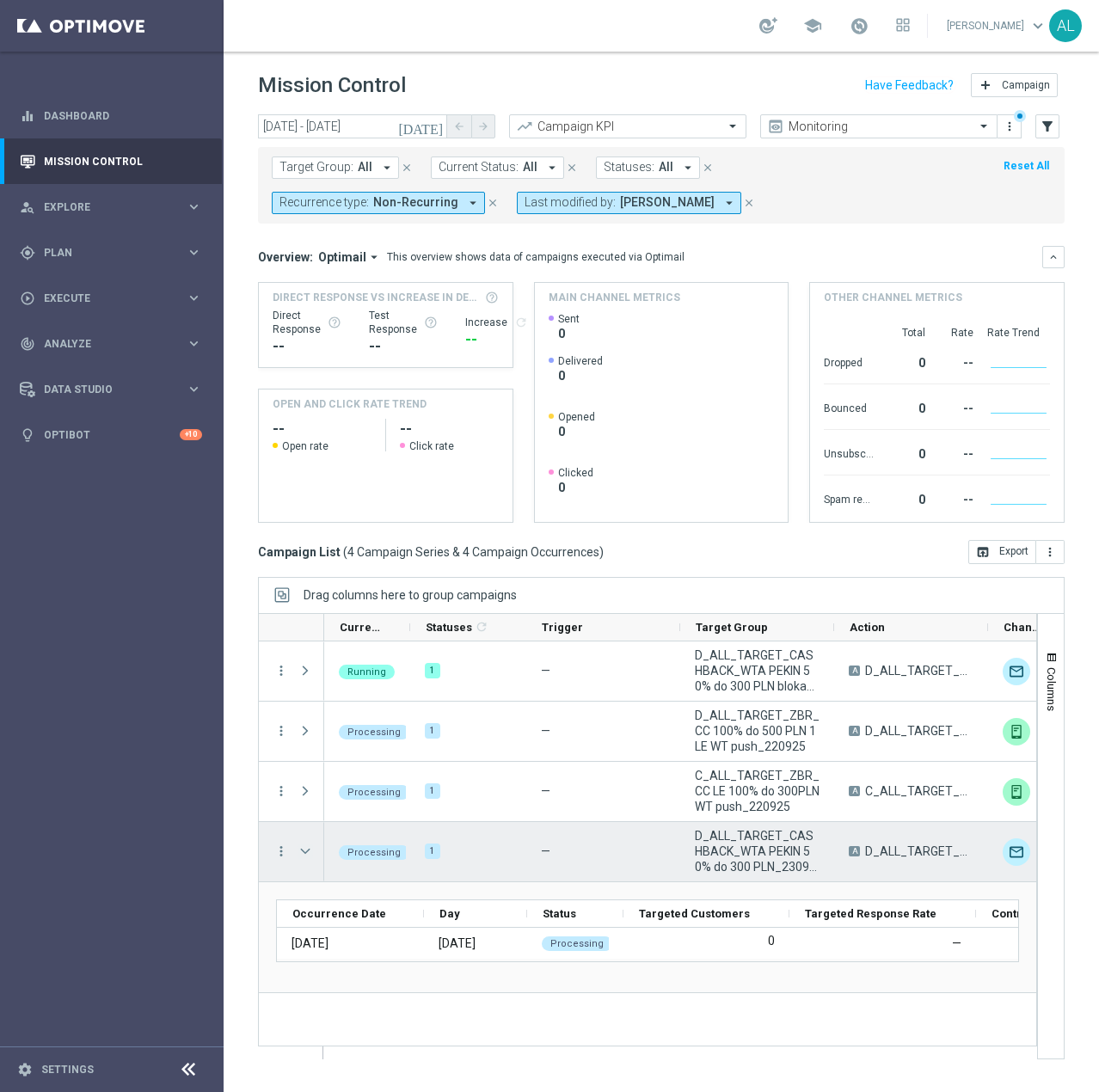
click at [301, 853] on span "Press SPACE to select this row." at bounding box center [306, 851] width 16 height 14
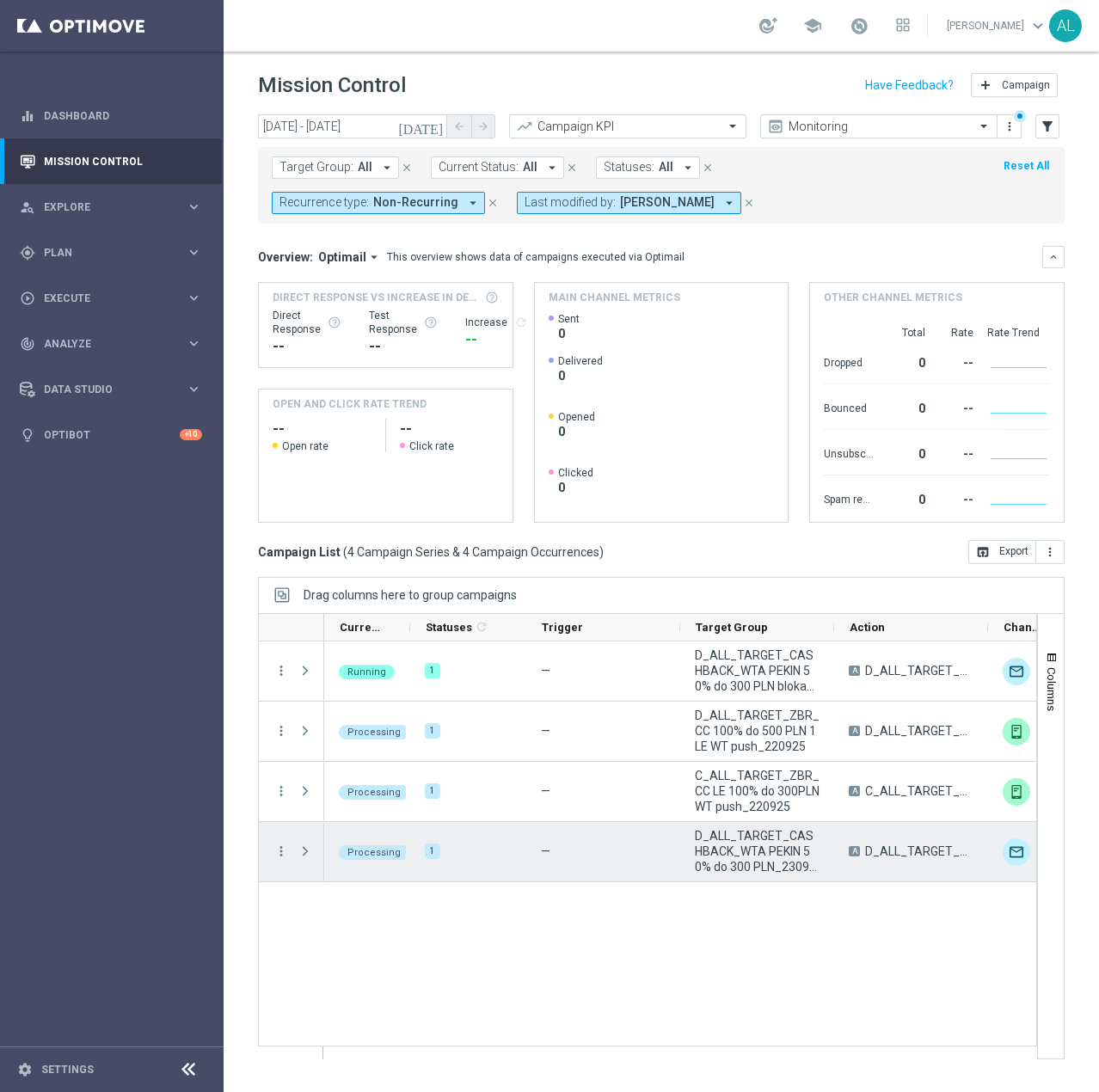
click at [301, 853] on span "Press SPACE to select this row." at bounding box center [306, 851] width 16 height 14
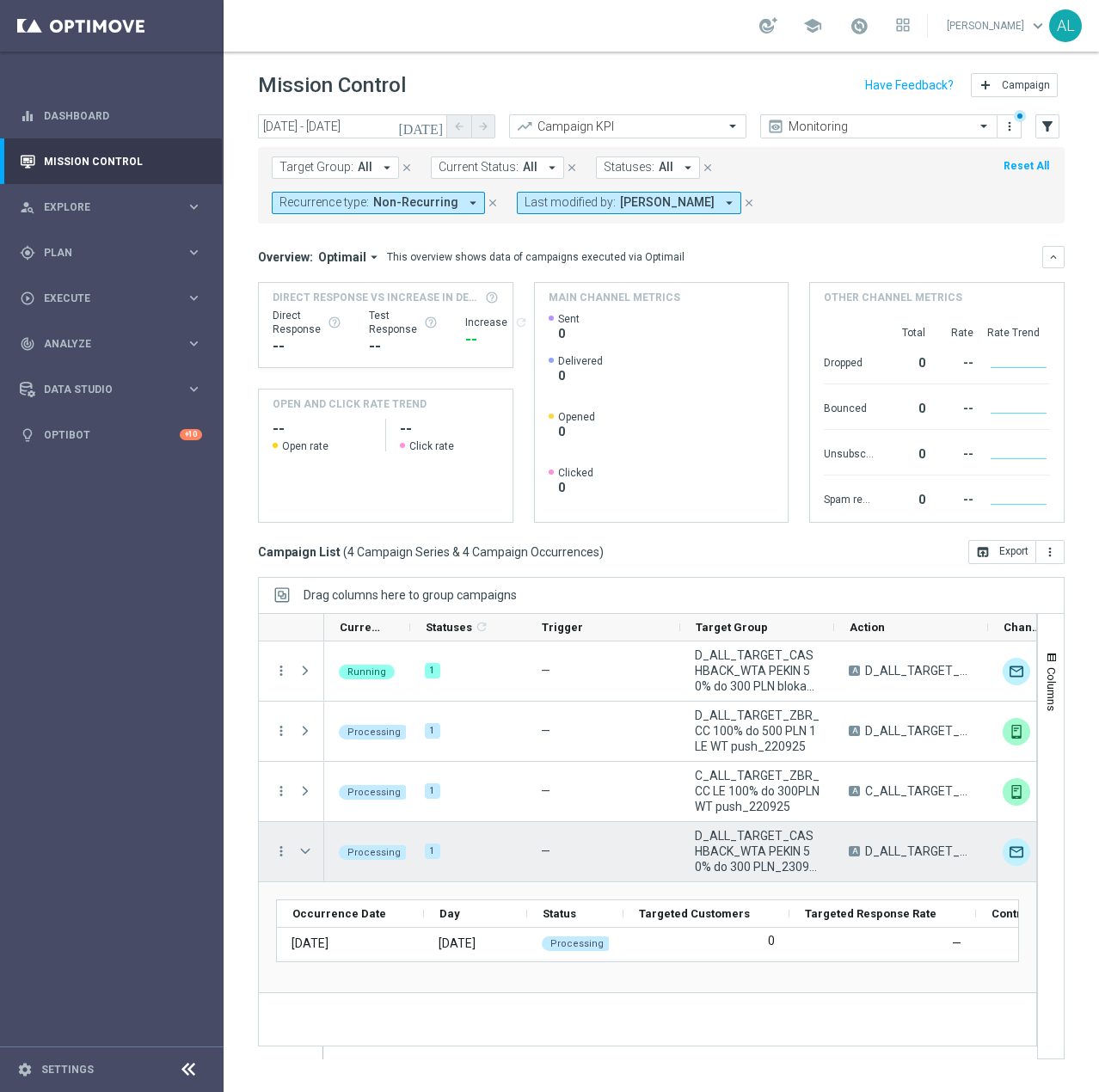
click at [750, 859] on span "D_ALL_TARGET_CASHBACK_WTA PEKIN 50% do 300 PLN_230925" at bounding box center [757, 851] width 125 height 46
click at [729, 833] on span "D_ALL_TARGET_CASHBACK_WTA PEKIN 50% do 300 PLN_230925" at bounding box center [757, 851] width 125 height 46
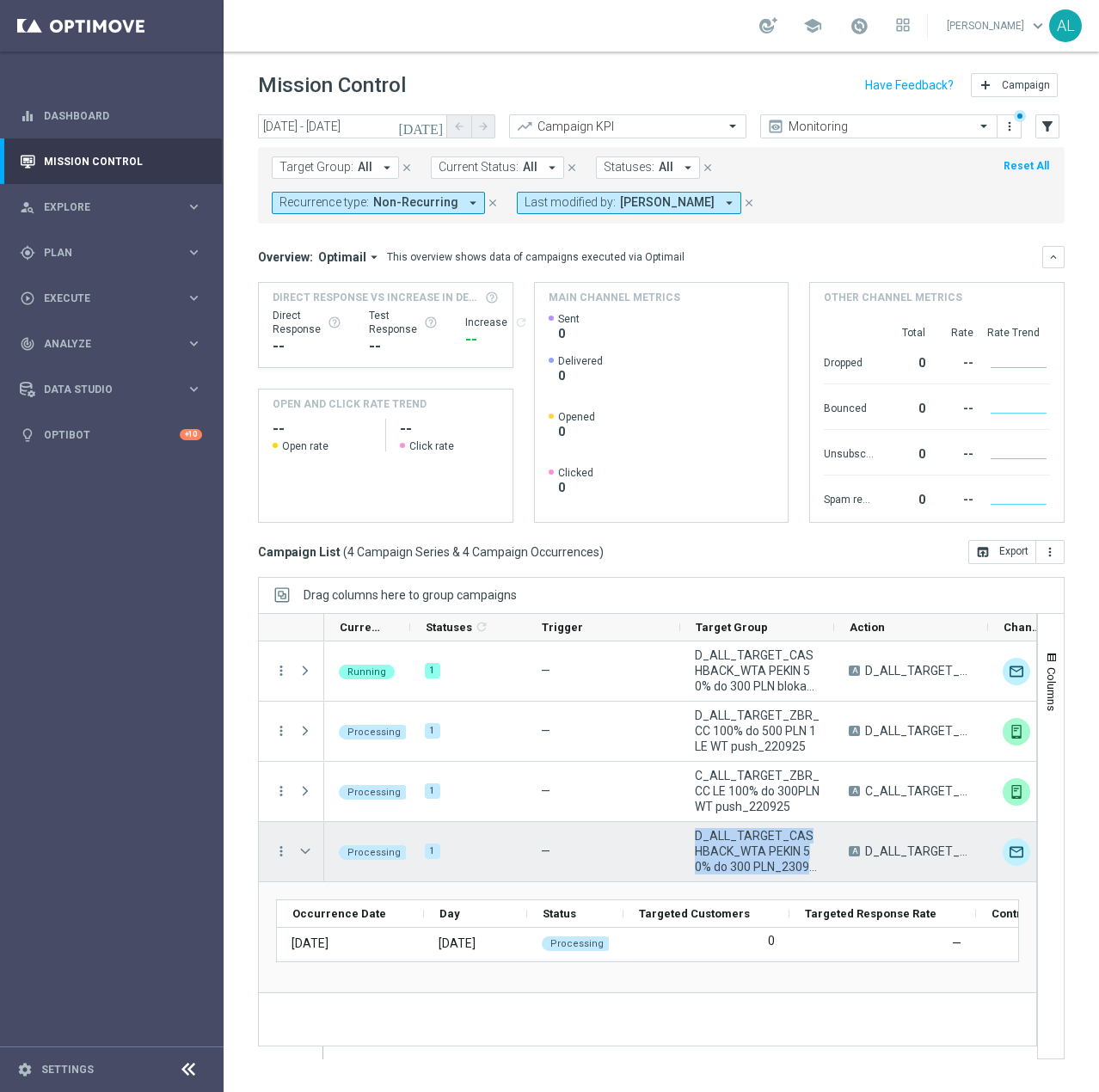
click at [729, 833] on span "D_ALL_TARGET_CASHBACK_WTA PEKIN 50% do 300 PLN_230925" at bounding box center [757, 851] width 125 height 46
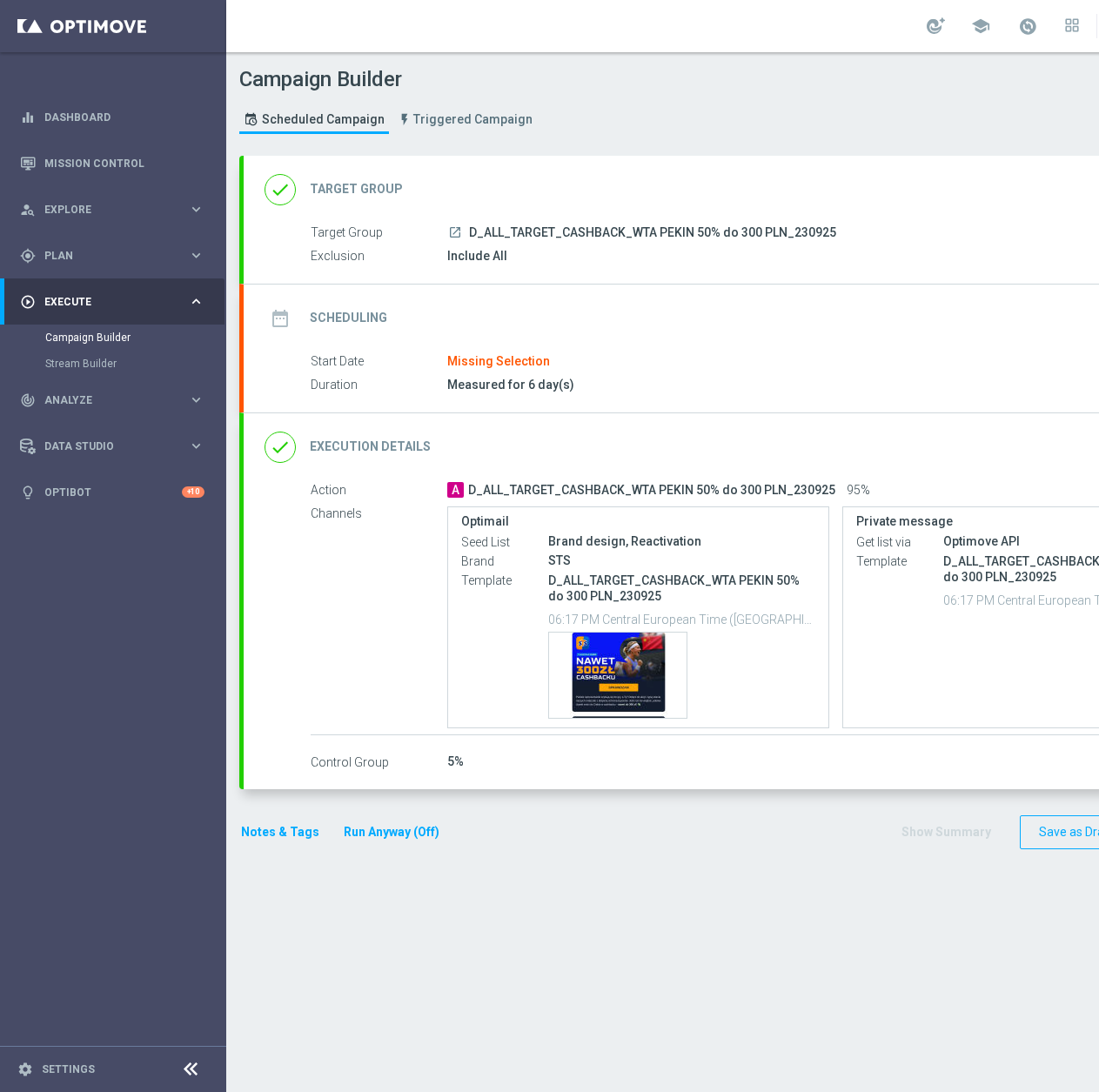
click at [642, 163] on div "done Target Group keyboard_arrow_down" at bounding box center [751, 189] width 1014 height 68
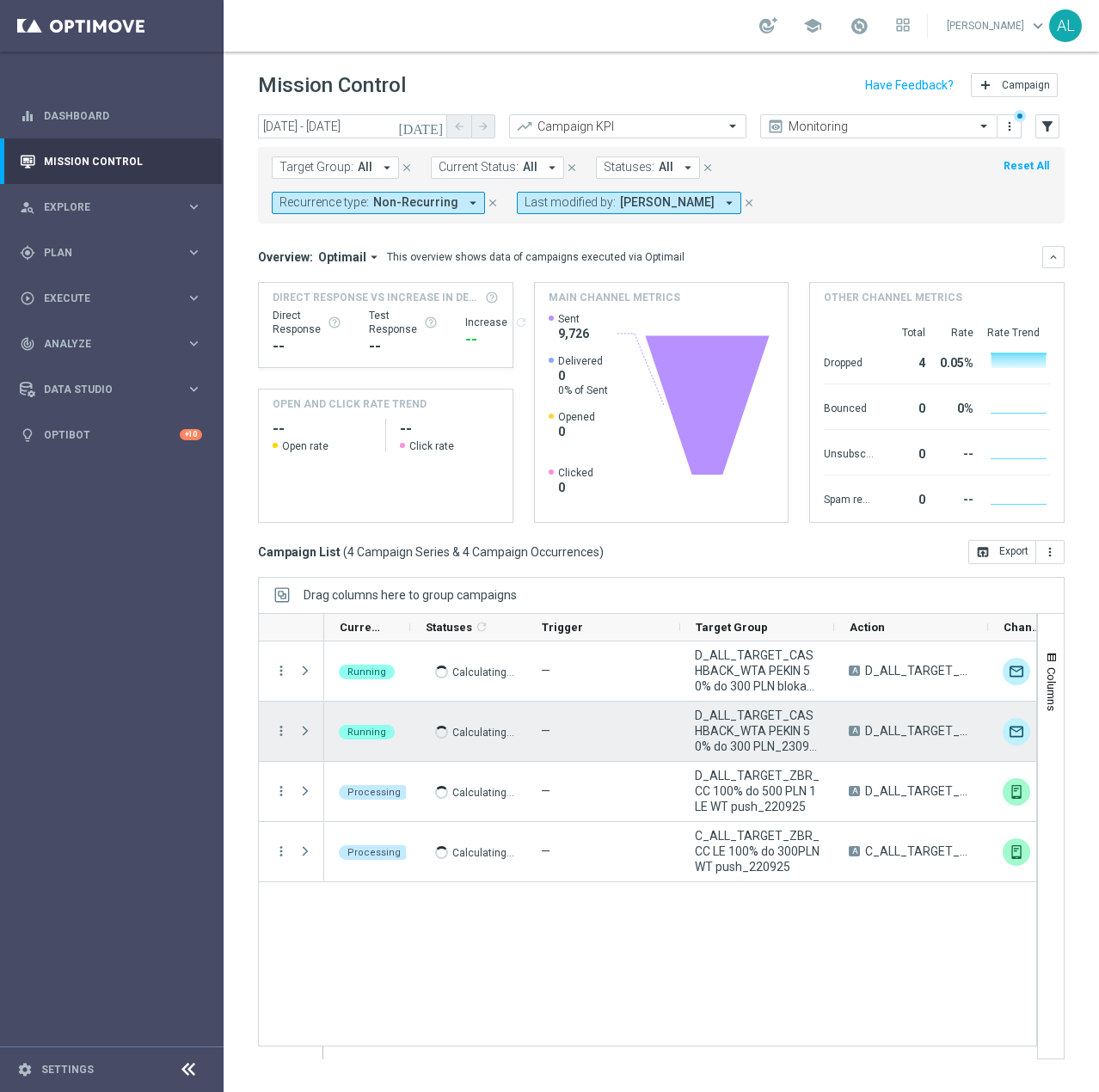
click at [730, 731] on span "D_ALL_TARGET_CASHBACK_WTA PEKIN 50% do 300 PLN_230925" at bounding box center [757, 731] width 125 height 46
click at [730, 731] on span "D_ALL_TARGET_CASHBACK_WTA PEKIN 50% do 300 PLN_230925" at bounding box center [757, 731] width 125 height 46
click at [306, 722] on span "Press SPACE to select this row." at bounding box center [307, 731] width 19 height 34
click at [303, 725] on span "Press SPACE to select this row." at bounding box center [306, 731] width 16 height 14
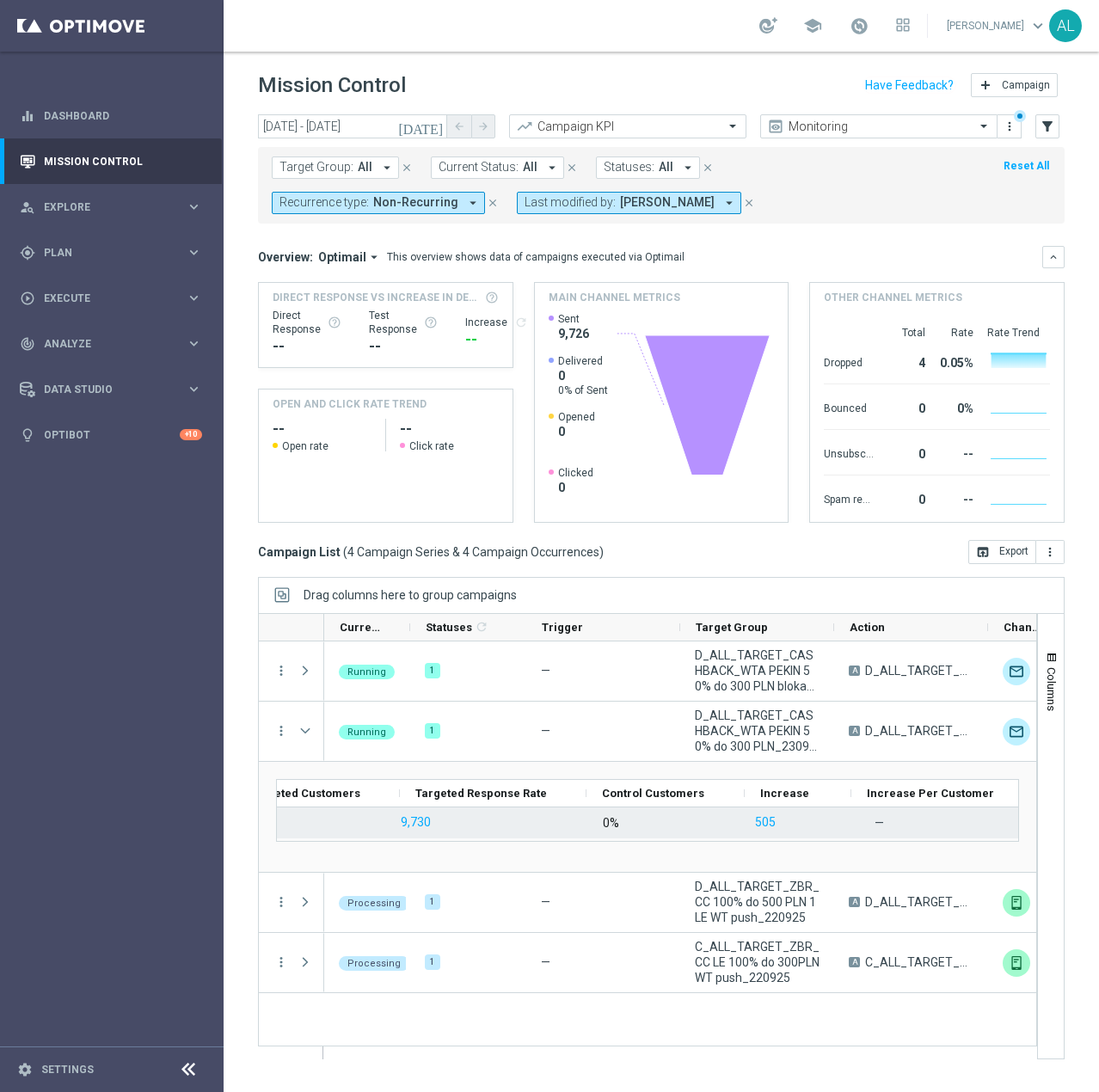
scroll to position [0, 393]
